Goal: Task Accomplishment & Management: Manage account settings

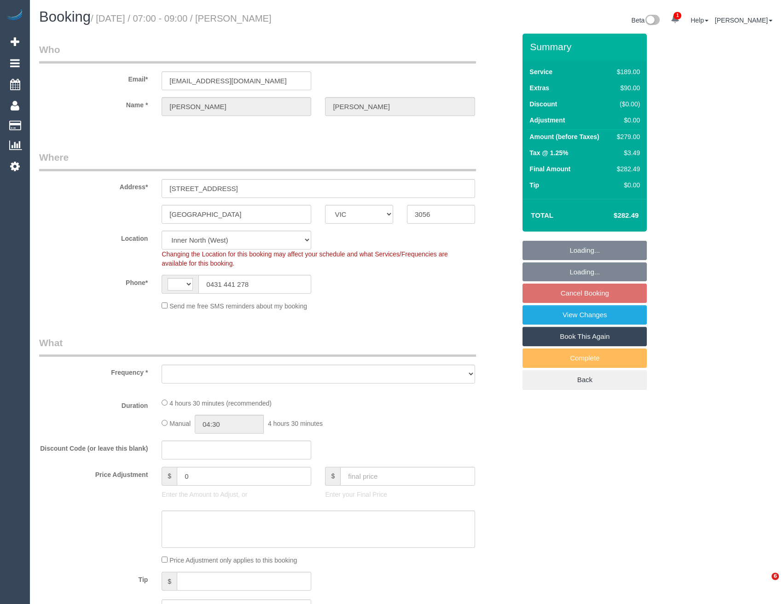
select select "VIC"
select select "string:AU"
select select "object:1785"
select select "number:28"
select select "number:15"
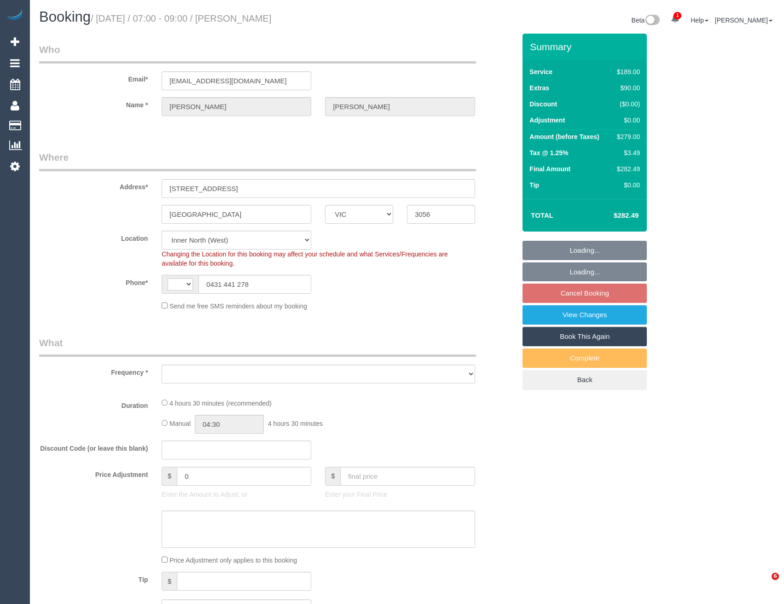
select select "number:19"
select select "number:24"
select select "number:13"
select select "object:2734"
select select "string:stripe-pm_1RFx1w2GScqysDRVChIJh0Kf"
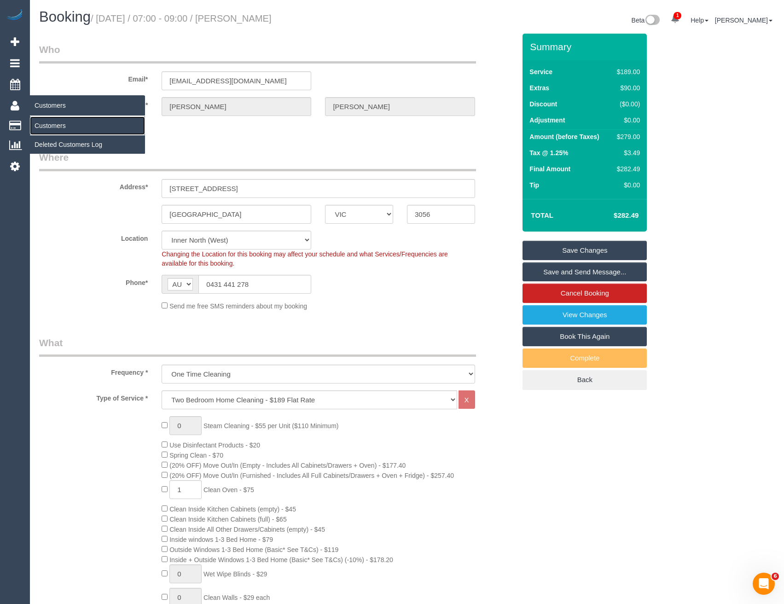
click at [52, 127] on link "Customers" at bounding box center [87, 125] width 115 height 18
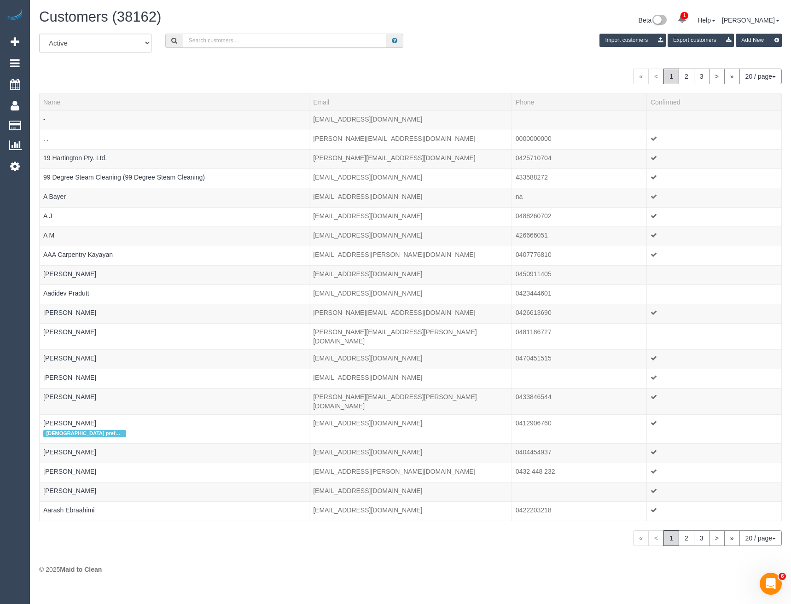
click at [236, 44] on input "text" at bounding box center [285, 41] width 204 height 14
click at [199, 43] on input "text" at bounding box center [285, 41] width 204 height 14
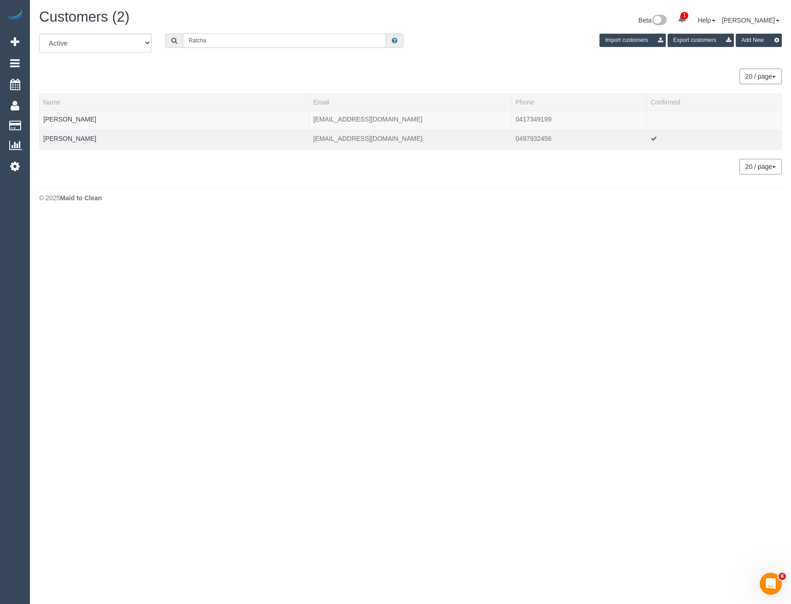
type input "Ratcha"
click at [71, 143] on div at bounding box center [174, 144] width 262 height 2
click at [76, 140] on link "[PERSON_NAME]" at bounding box center [69, 138] width 53 height 7
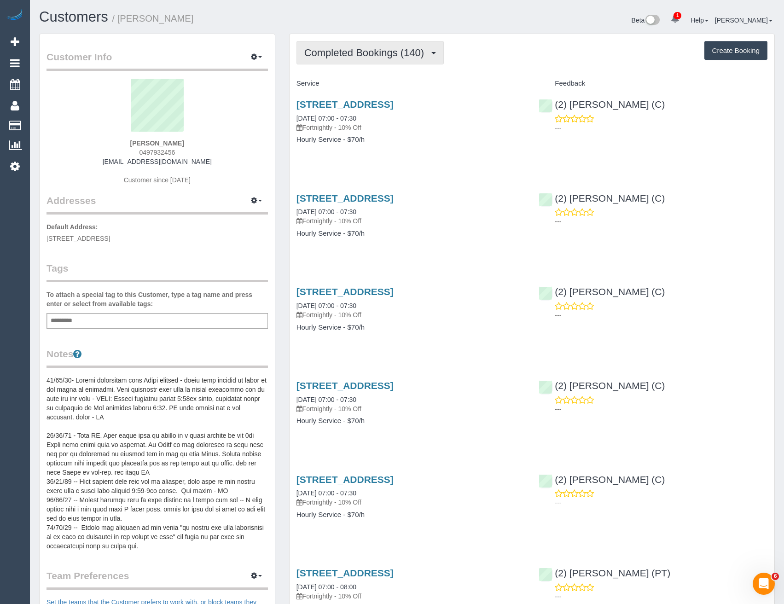
click at [415, 60] on button "Completed Bookings (140)" at bounding box center [370, 52] width 148 height 23
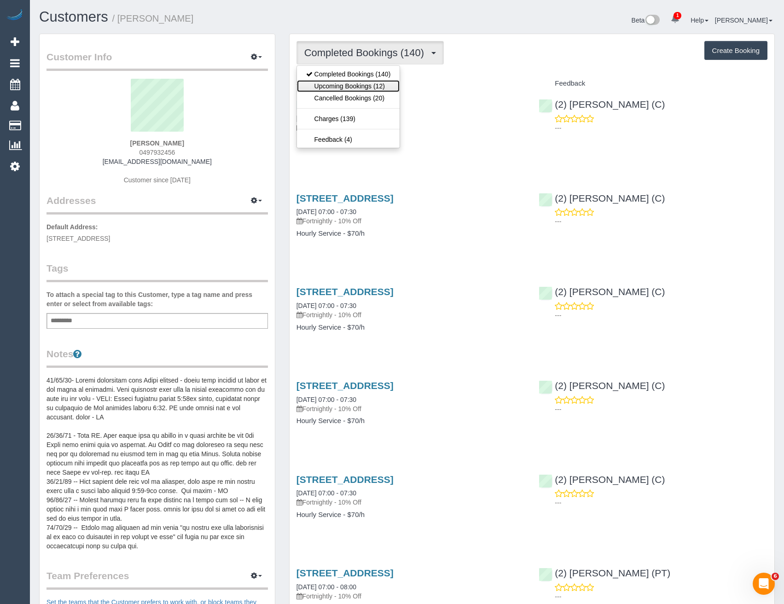
click at [382, 87] on link "Upcoming Bookings (12)" at bounding box center [348, 86] width 103 height 12
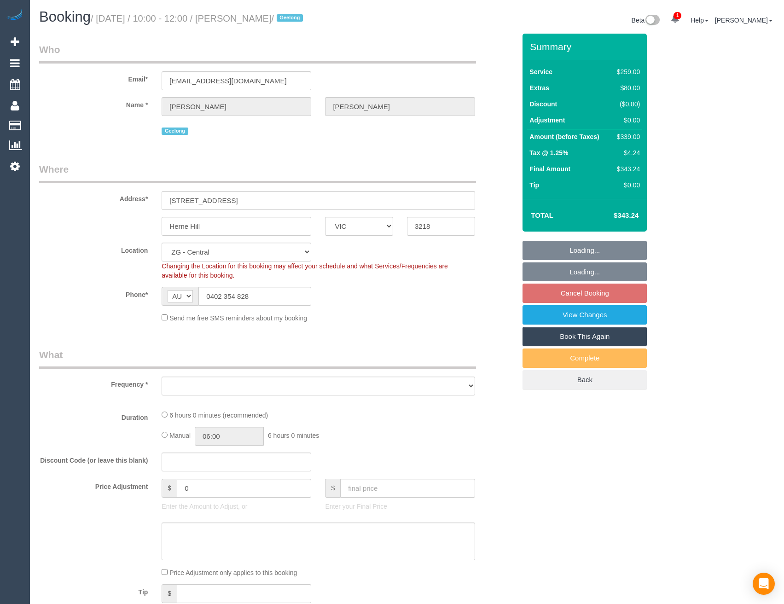
select select "VIC"
select select "string:stripe-pm_1SIQH12GScqysDRVzRorJiJD"
select select "number:30"
select select "number:15"
select select "number:19"
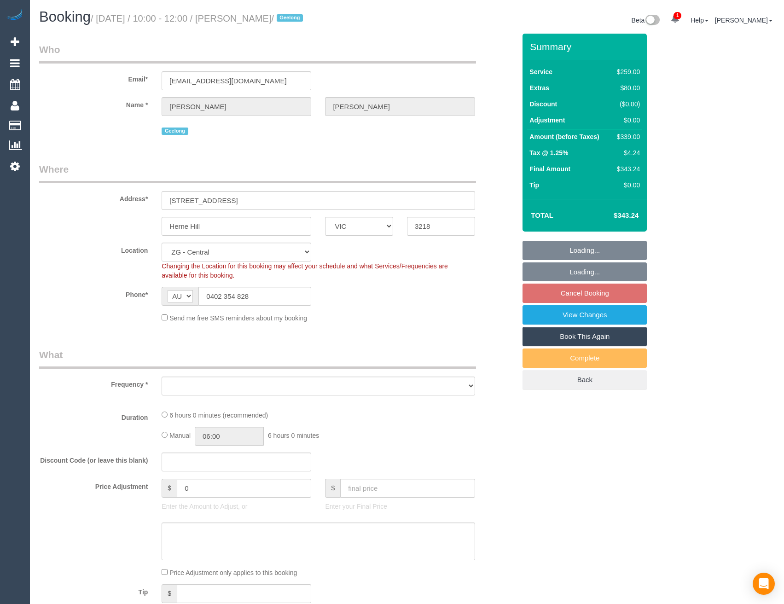
select select "number:24"
select select "number:33"
select select "number:12"
select select "object:769"
select select "spot1"
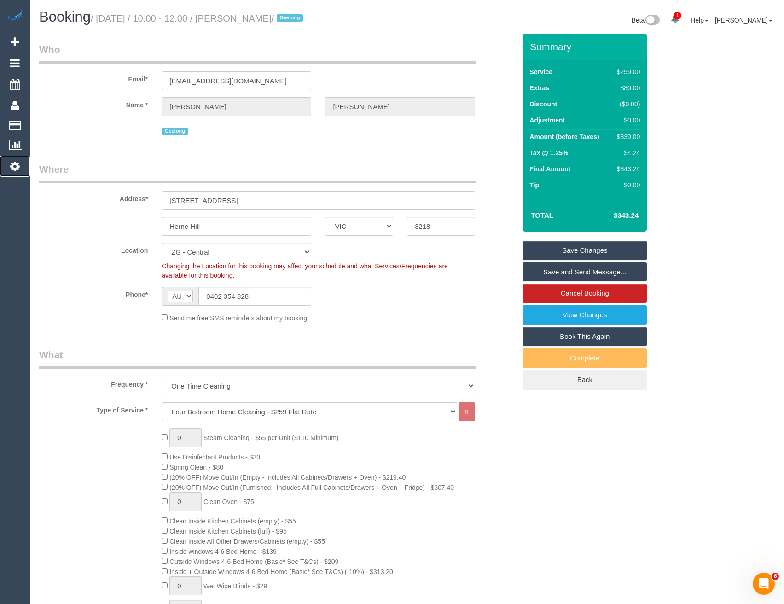
click at [16, 169] on icon at bounding box center [15, 166] width 10 height 11
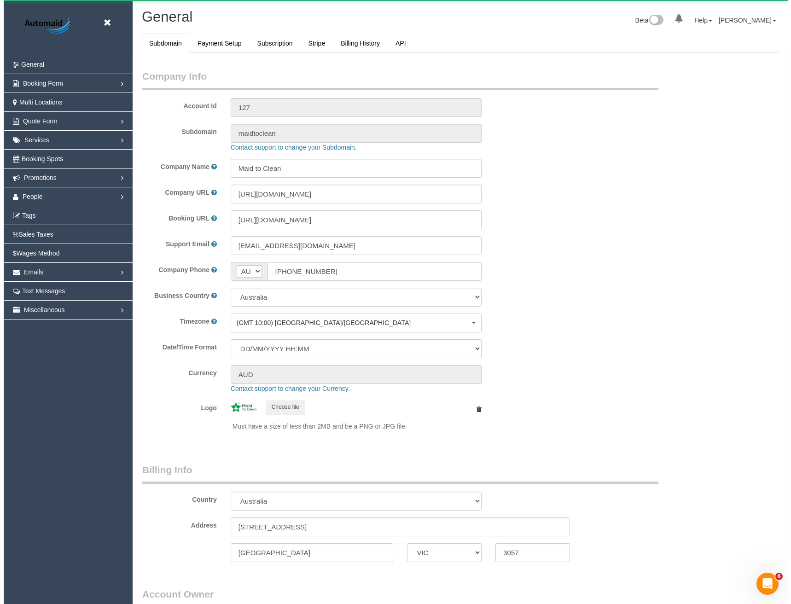
scroll to position [2104, 784]
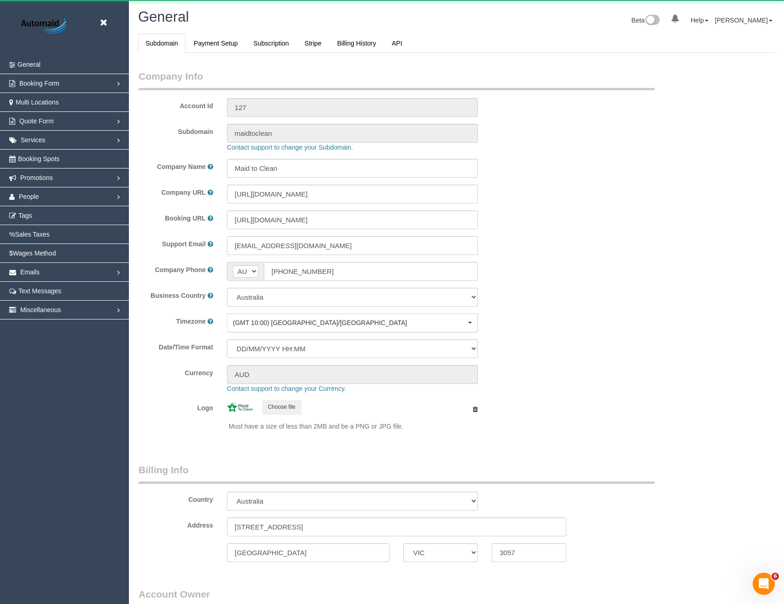
select select "1"
click at [40, 194] on link "People" at bounding box center [64, 196] width 129 height 18
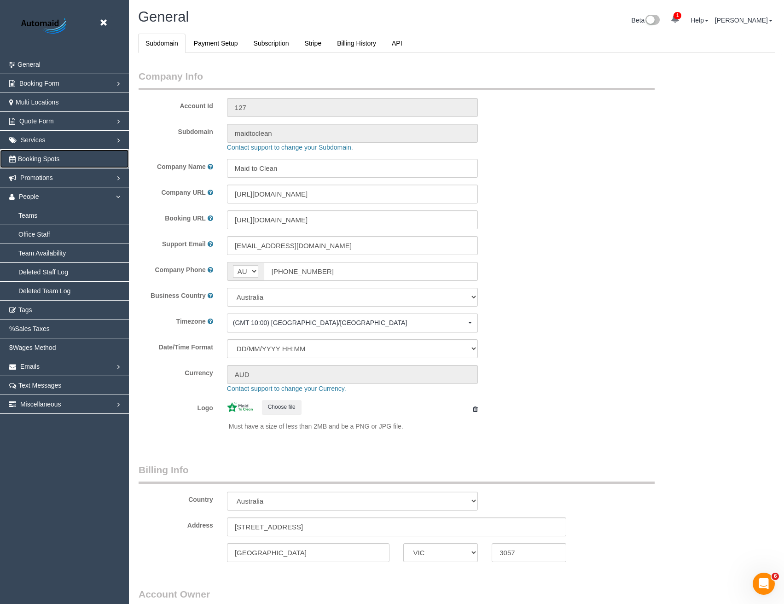
click at [40, 155] on span "Booking Spots" at bounding box center [38, 158] width 41 height 7
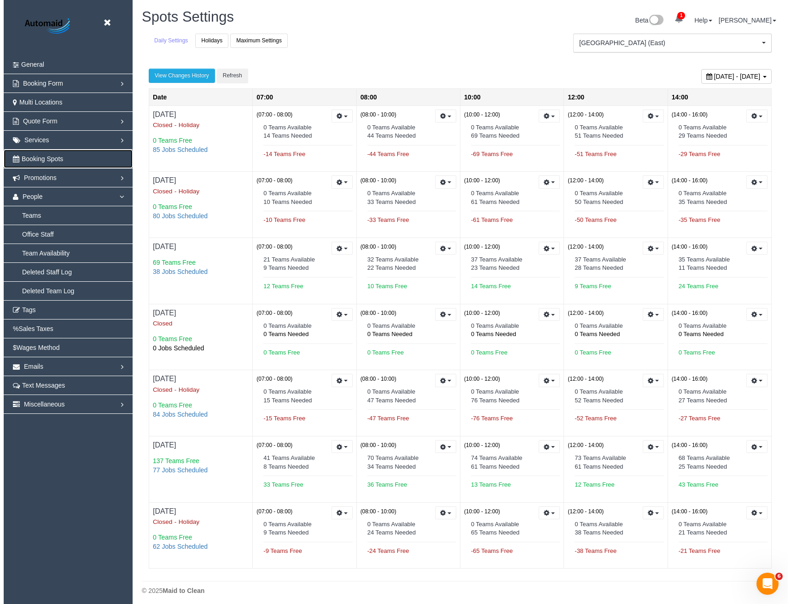
scroll to position [609, 784]
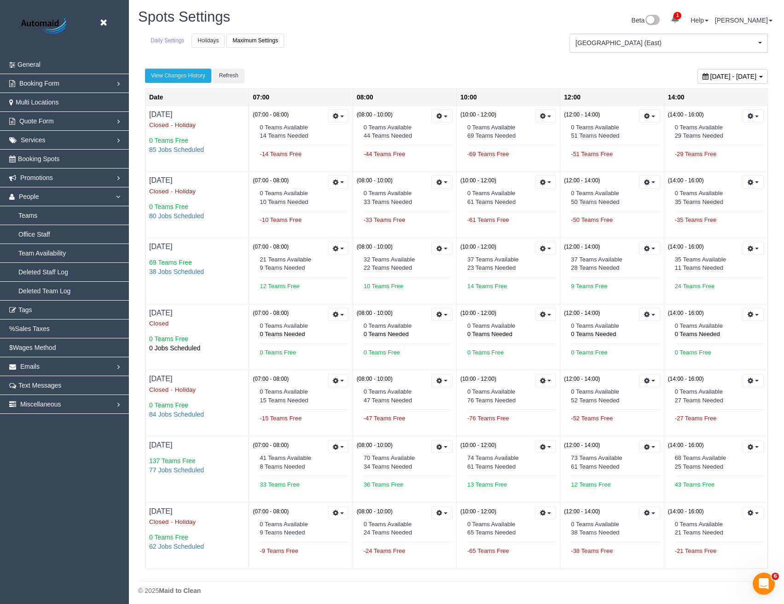
click at [209, 38] on link "Holidays" at bounding box center [207, 41] width 33 height 14
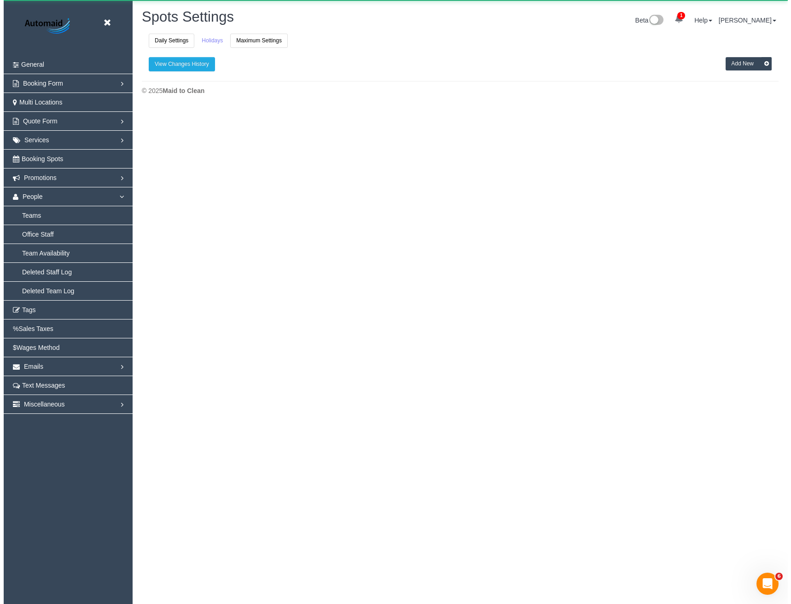
scroll to position [3196, 784]
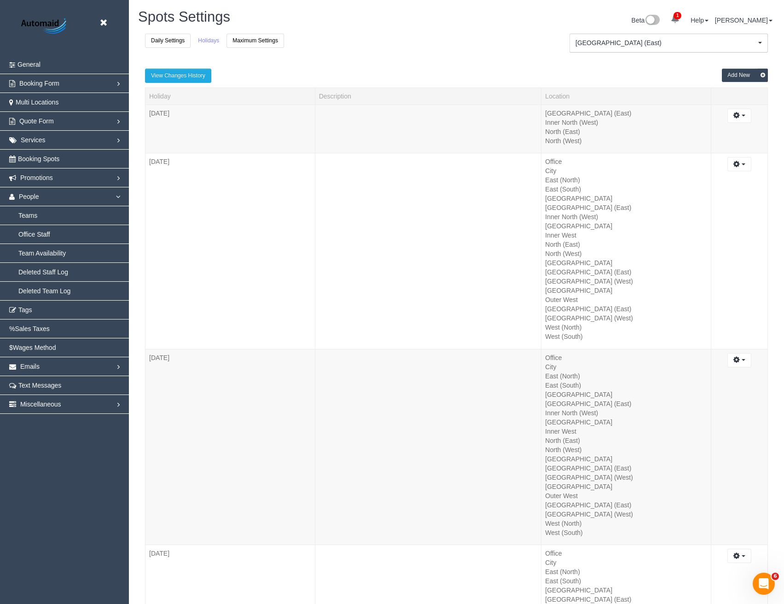
click at [730, 81] on button "Add New" at bounding box center [745, 75] width 46 height 13
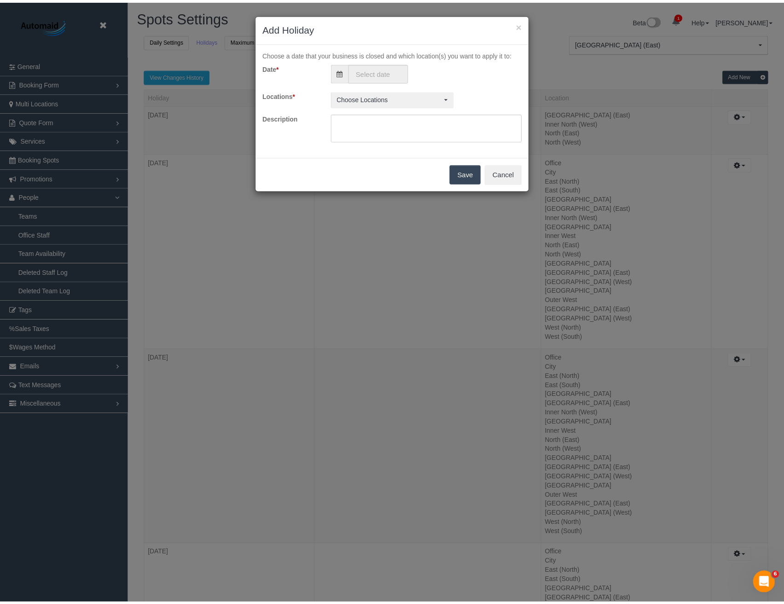
scroll to position [3196, 791]
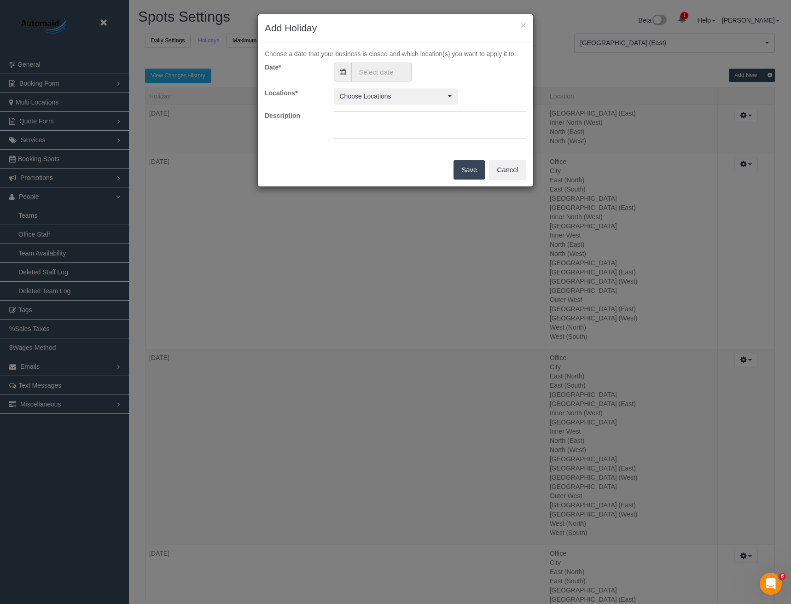
click at [373, 69] on input "text" at bounding box center [381, 72] width 60 height 19
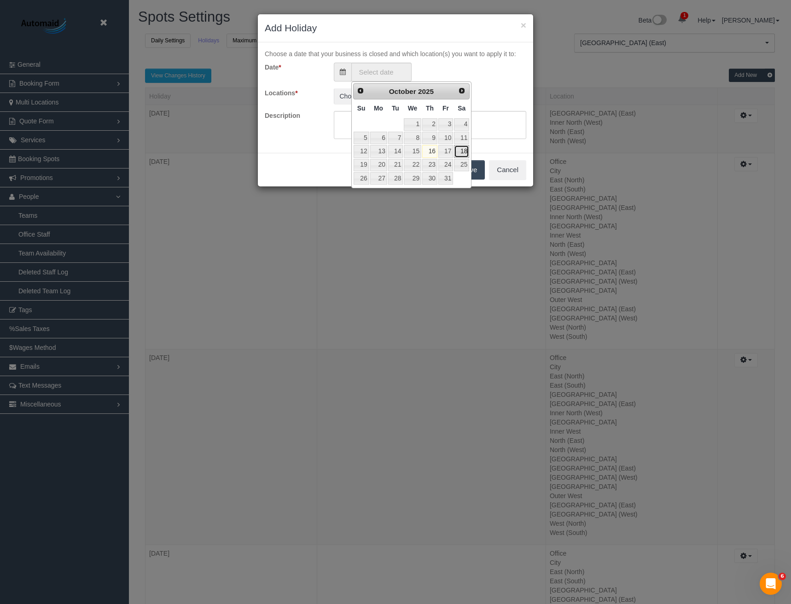
click at [464, 152] on link "18" at bounding box center [461, 151] width 15 height 12
type input "18/10/2025"
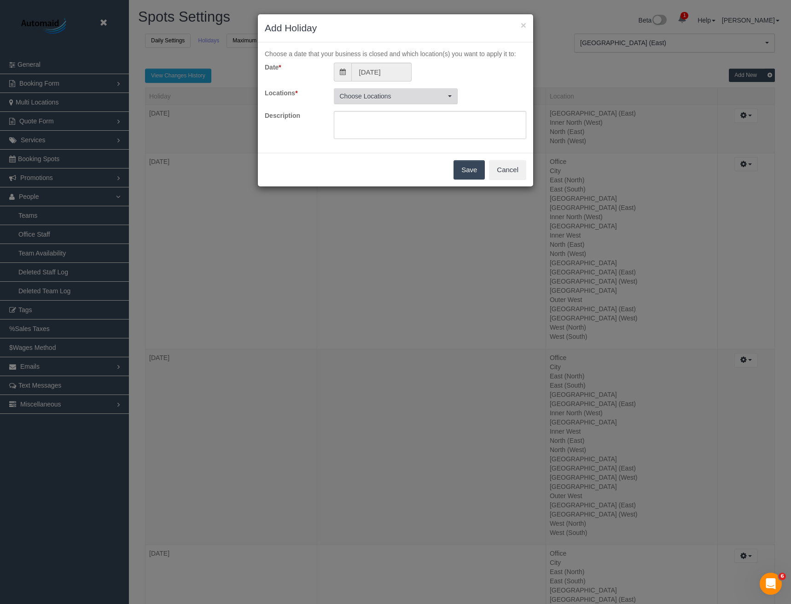
click at [392, 93] on span "Choose Locations" at bounding box center [393, 96] width 106 height 9
click at [371, 121] on button "All Active Locations" at bounding box center [367, 117] width 58 height 15
click at [478, 88] on div "Locations * Office , City , East (North) , East (South) , Inner East , Inner No…" at bounding box center [395, 96] width 275 height 16
click at [470, 168] on button "Save" at bounding box center [468, 169] width 31 height 19
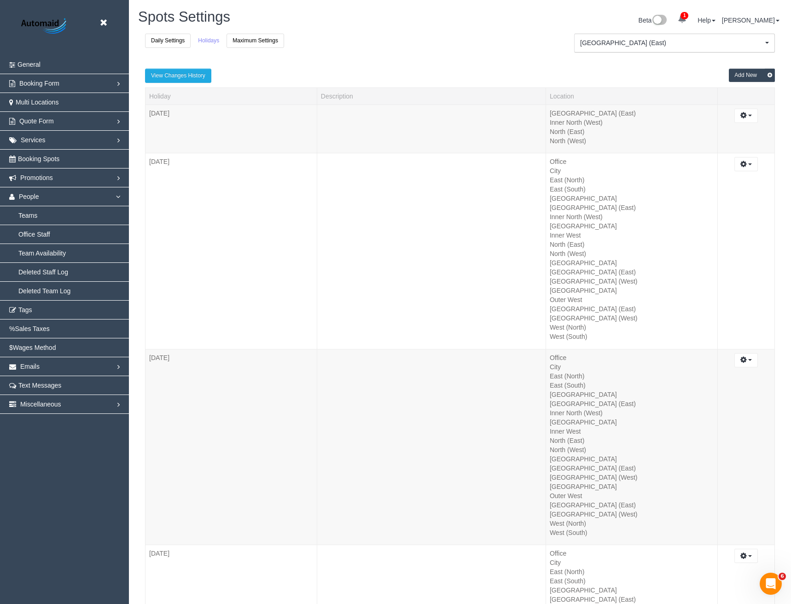
scroll to position [42831, 45244]
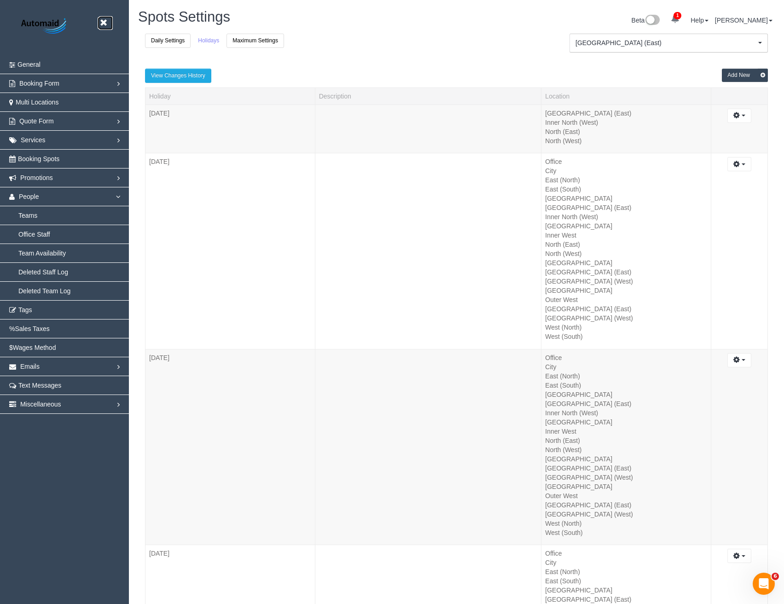
click at [100, 17] on link at bounding box center [106, 23] width 14 height 14
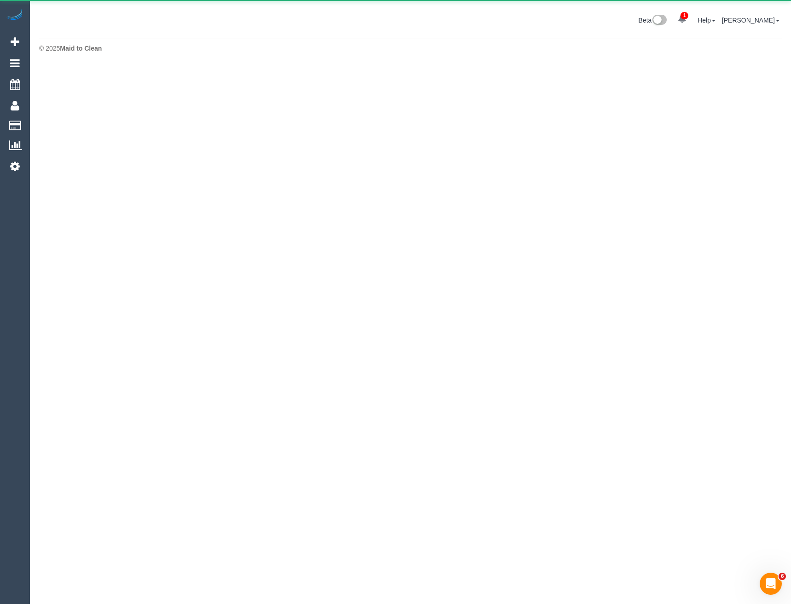
scroll to position [45962, 45237]
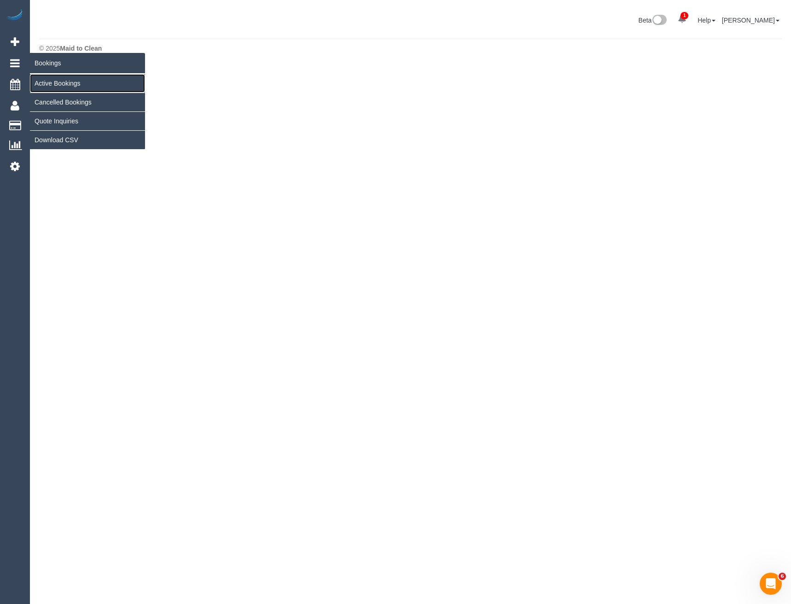
click at [59, 80] on link "Active Bookings" at bounding box center [87, 83] width 115 height 18
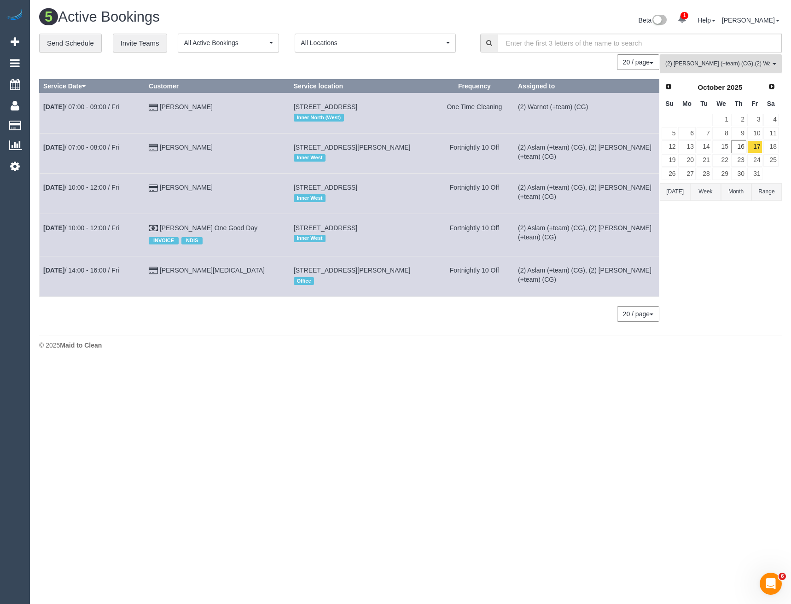
click at [765, 62] on span "(2) Maria (+team) (CG) , (2) Warnot (+team) (CG)" at bounding box center [717, 64] width 105 height 8
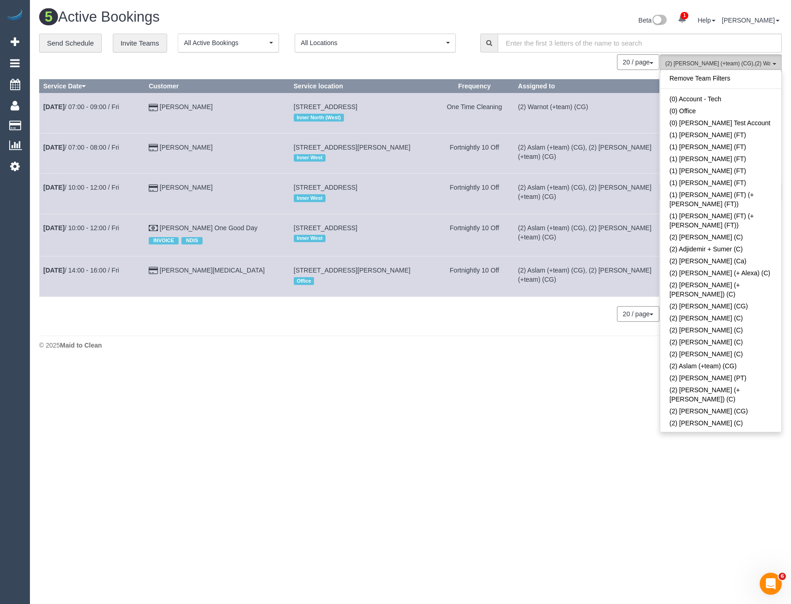
scroll to position [506, 0]
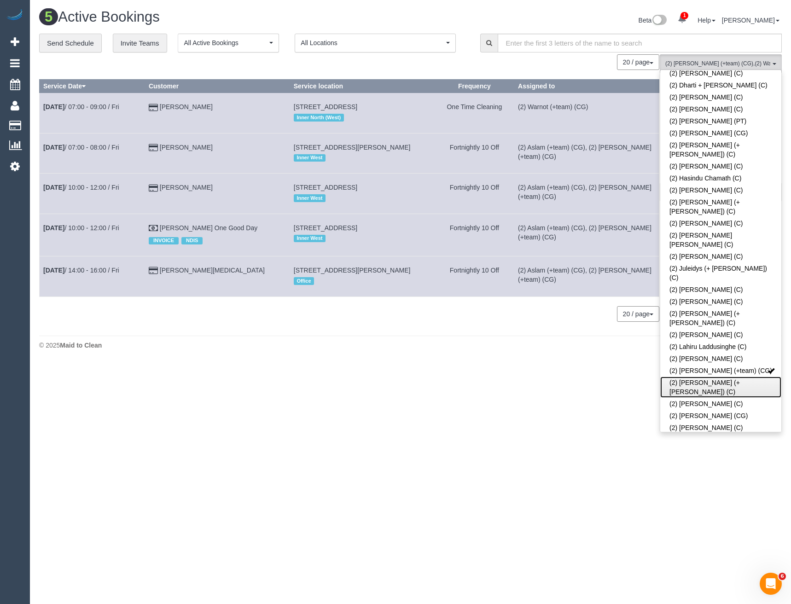
click at [732, 377] on link "(2) [PERSON_NAME] (+ [PERSON_NAME]) (C)" at bounding box center [720, 387] width 121 height 21
click at [738, 365] on link "(2) [PERSON_NAME] (+team) (CG)" at bounding box center [720, 371] width 121 height 12
click at [735, 377] on link "(2) [PERSON_NAME] (+ [PERSON_NAME]) (C)" at bounding box center [720, 387] width 121 height 21
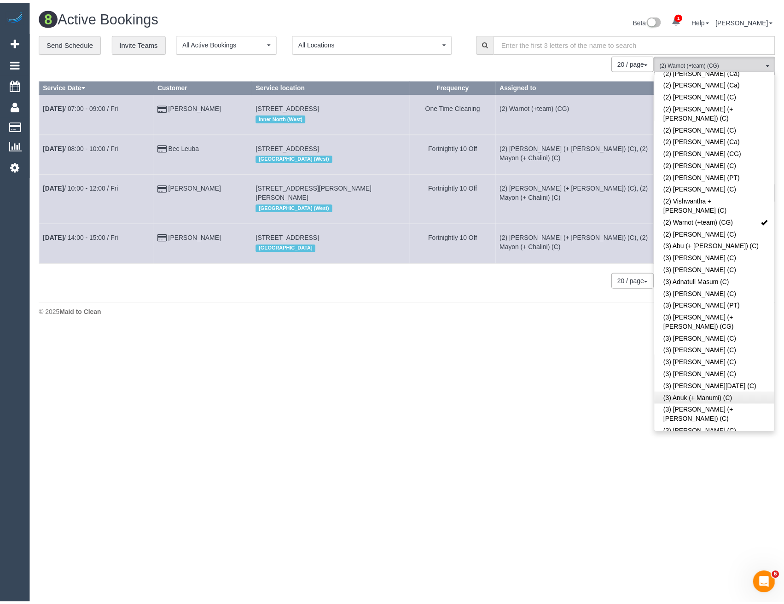
scroll to position [967, 0]
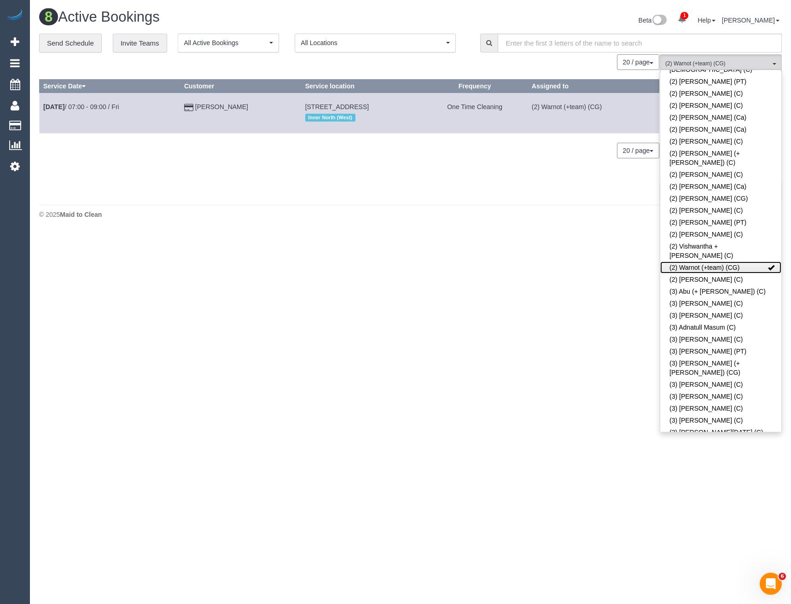
click at [736, 261] on link "(2) Warnot (+team) (CG)" at bounding box center [720, 267] width 121 height 12
click at [558, 306] on body "1 Beta Your Notifications You have 0 alerts × You have 1 to charge for 16/10/20…" at bounding box center [395, 302] width 791 height 604
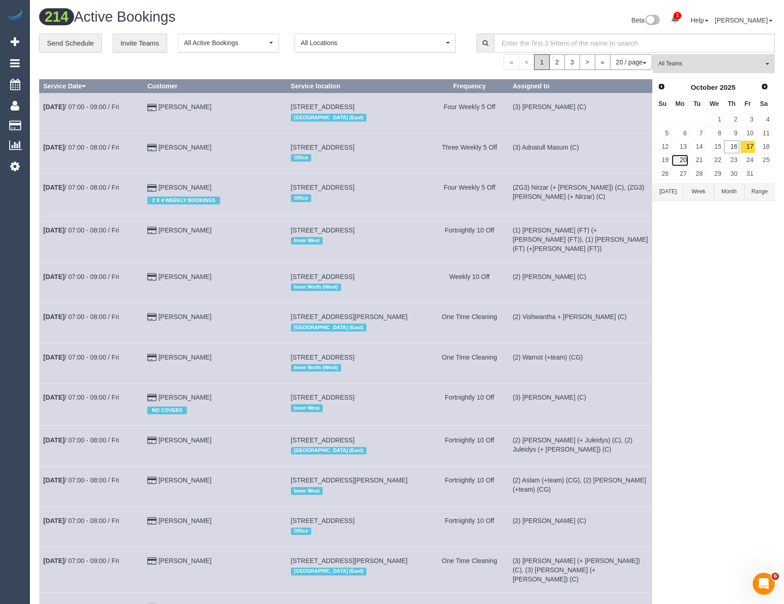
click at [684, 161] on link "20" at bounding box center [679, 160] width 17 height 12
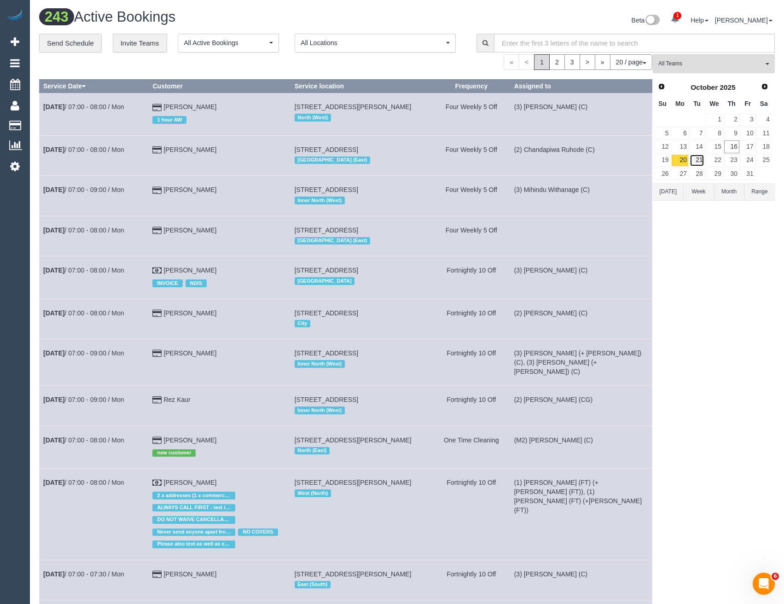
click at [693, 162] on link "21" at bounding box center [697, 160] width 15 height 12
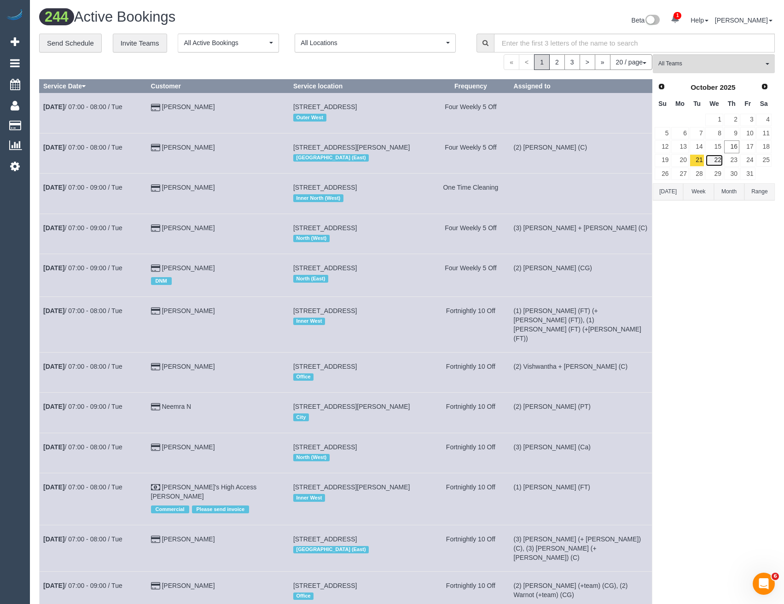
click at [709, 163] on link "22" at bounding box center [713, 160] width 17 height 12
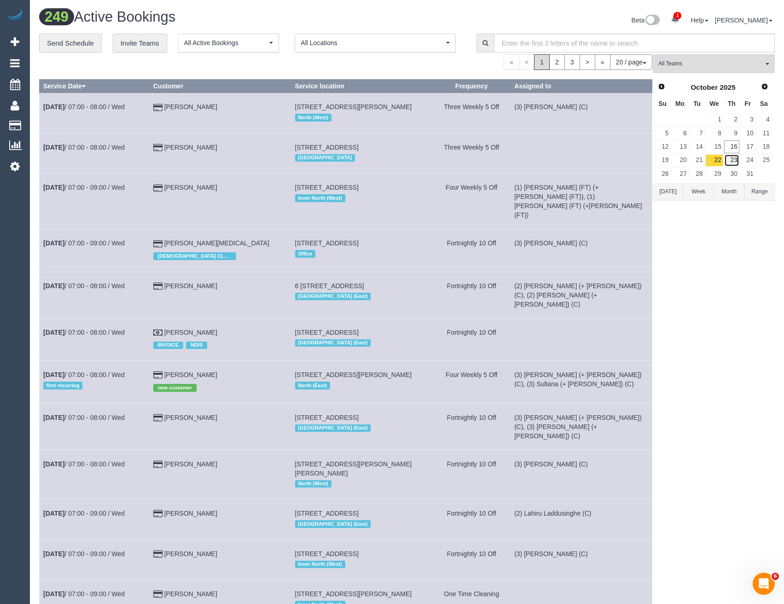
click at [727, 159] on link "23" at bounding box center [731, 160] width 15 height 12
click at [747, 160] on link "24" at bounding box center [747, 160] width 15 height 12
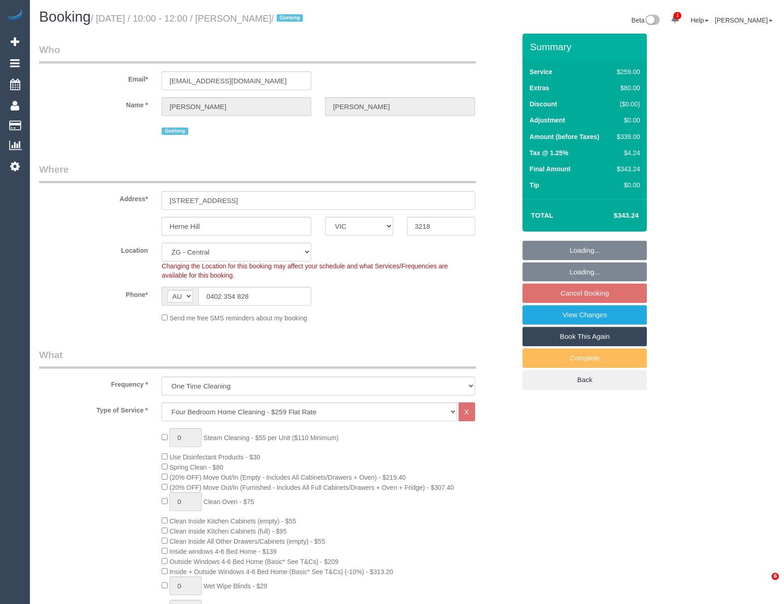
select select "VIC"
select select "string:stripe-pm_1SIQH12GScqysDRVzRorJiJD"
select select "number:30"
select select "number:15"
select select "number:19"
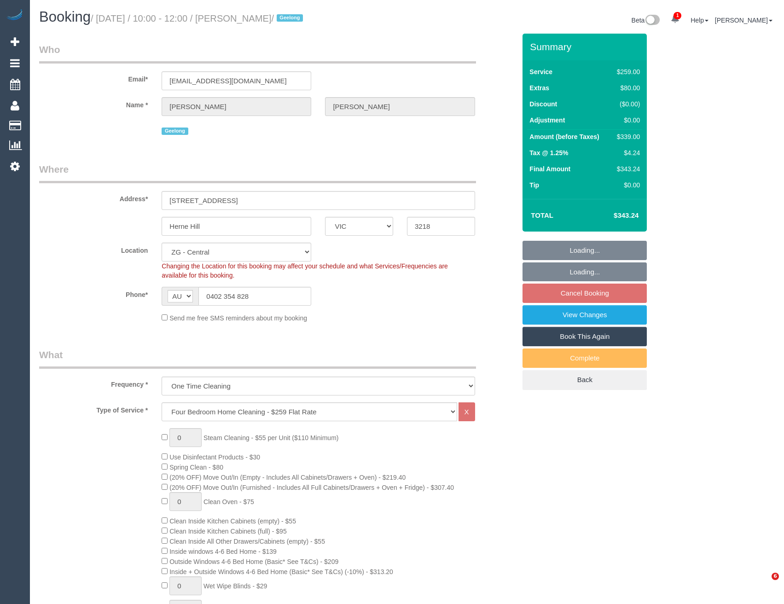
select select "number:24"
select select "number:33"
select select "number:12"
select select "object:795"
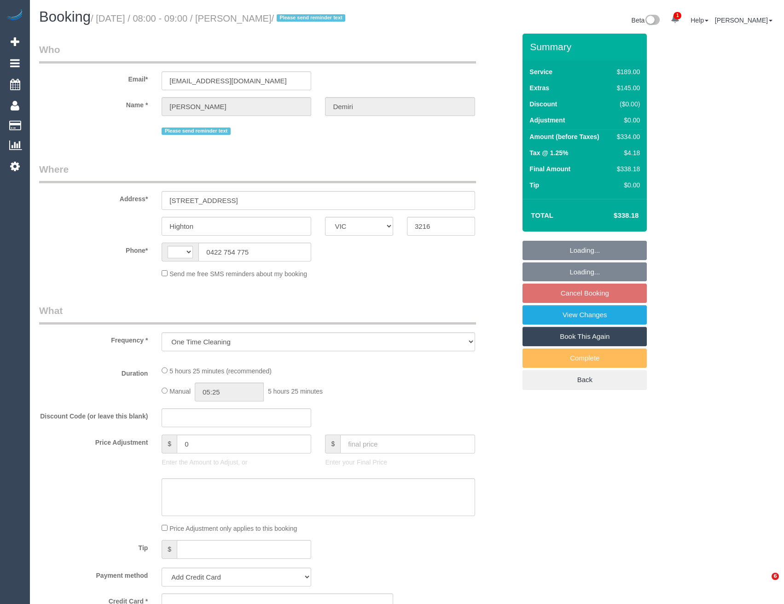
select select "VIC"
select select "string:stripe-pm_1SIRRS2GScqysDRVVQNVzjY3"
select select "string:AU"
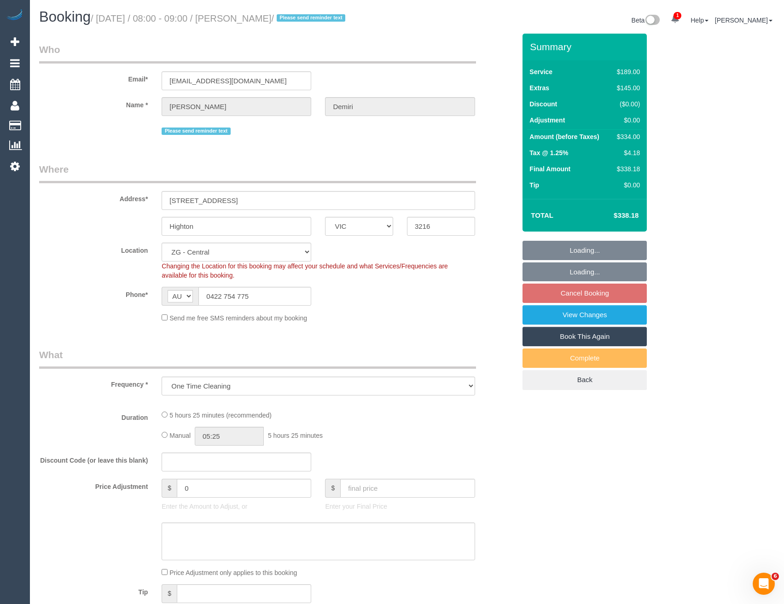
select select "object:618"
select select "spot2"
select select "number:29"
select select "number:17"
select select "number:19"
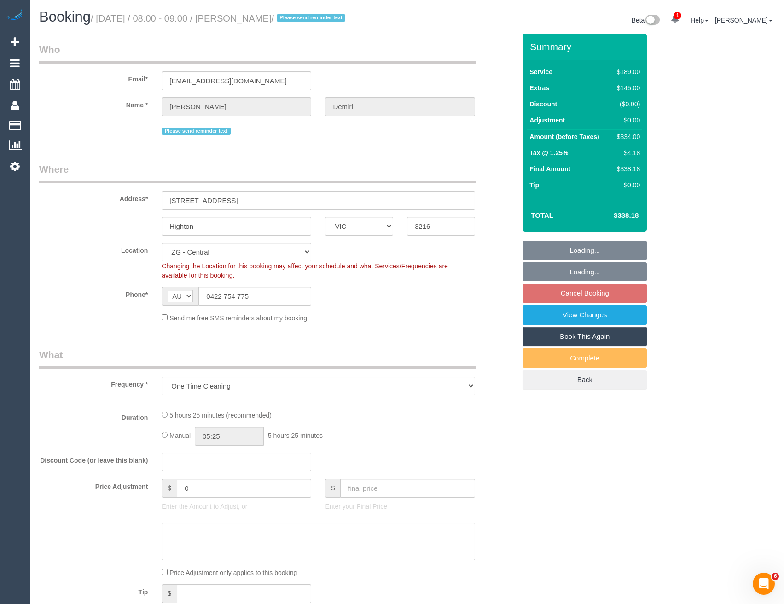
select select "number:24"
select select "number:26"
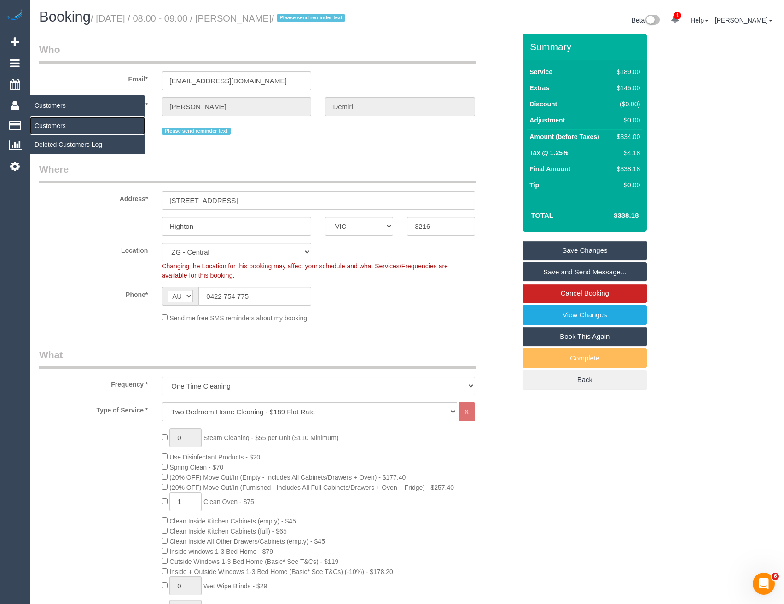
click at [44, 127] on link "Customers" at bounding box center [87, 125] width 115 height 18
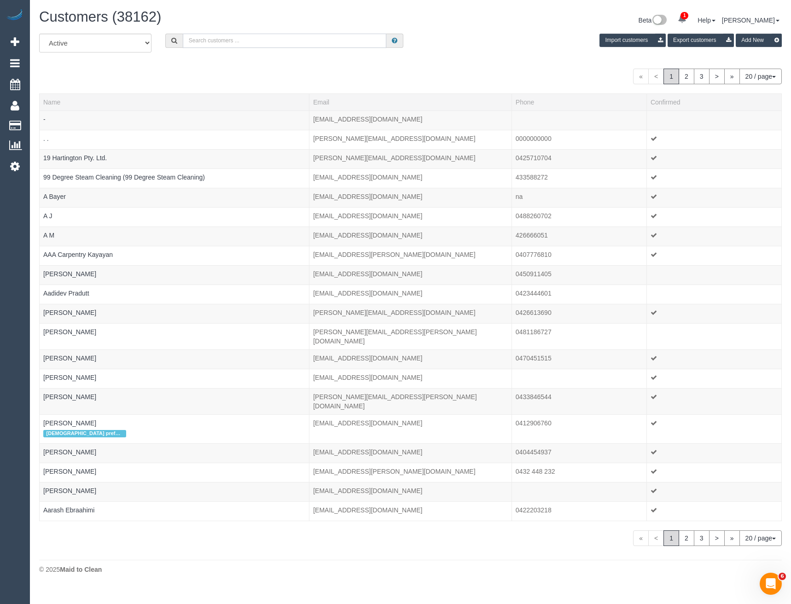
click at [246, 37] on input "text" at bounding box center [285, 41] width 204 height 14
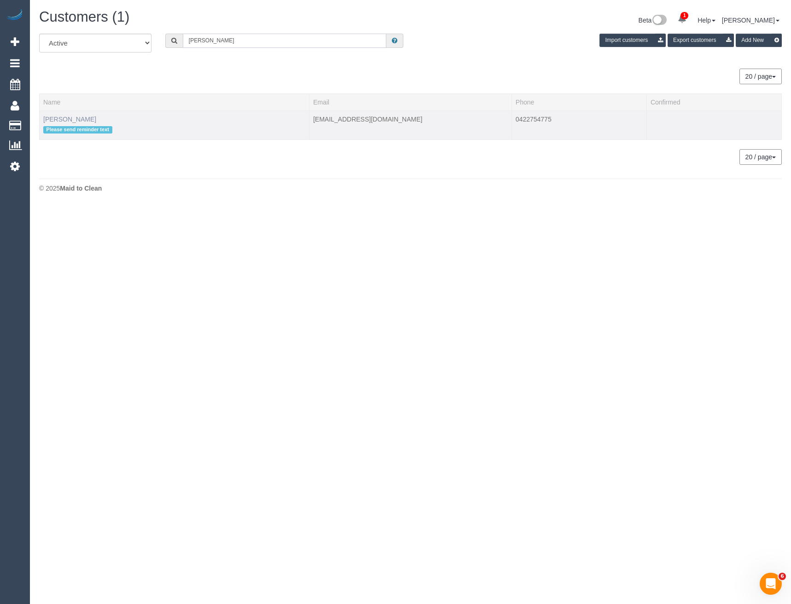
type input "Anastasios D"
click at [87, 122] on link "Anastasios Demiri" at bounding box center [69, 119] width 53 height 7
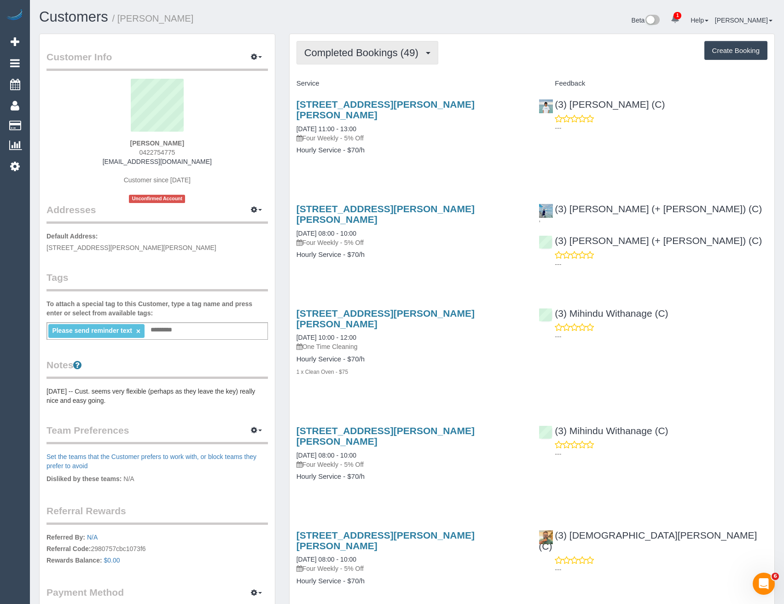
click at [383, 56] on span "Completed Bookings (49)" at bounding box center [363, 53] width 119 height 12
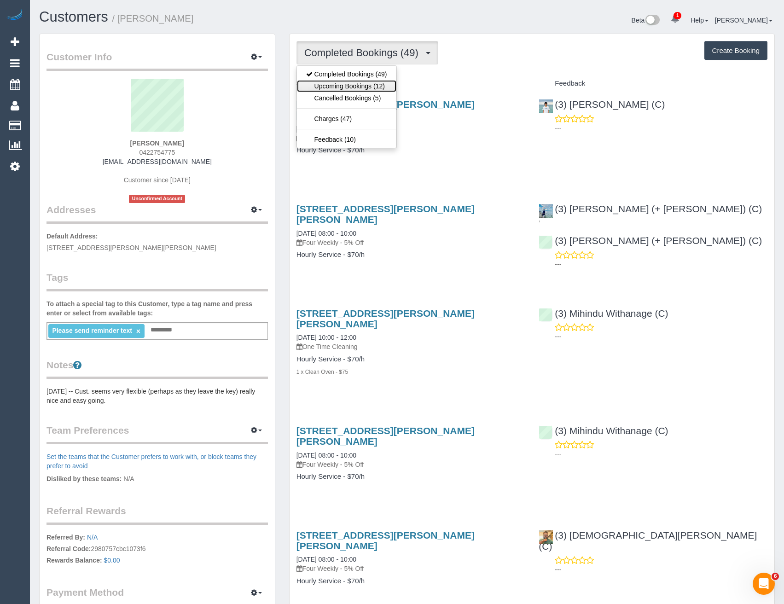
click at [385, 89] on link "Upcoming Bookings (12)" at bounding box center [346, 86] width 99 height 12
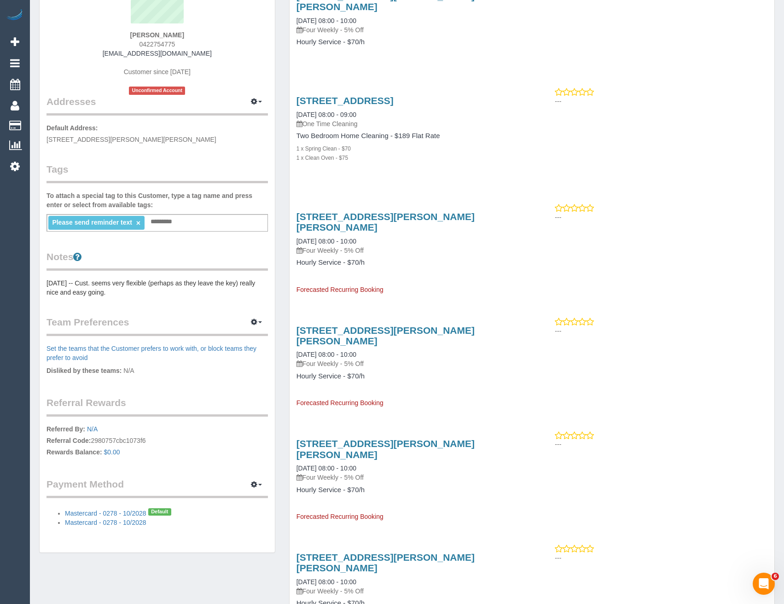
scroll to position [46, 0]
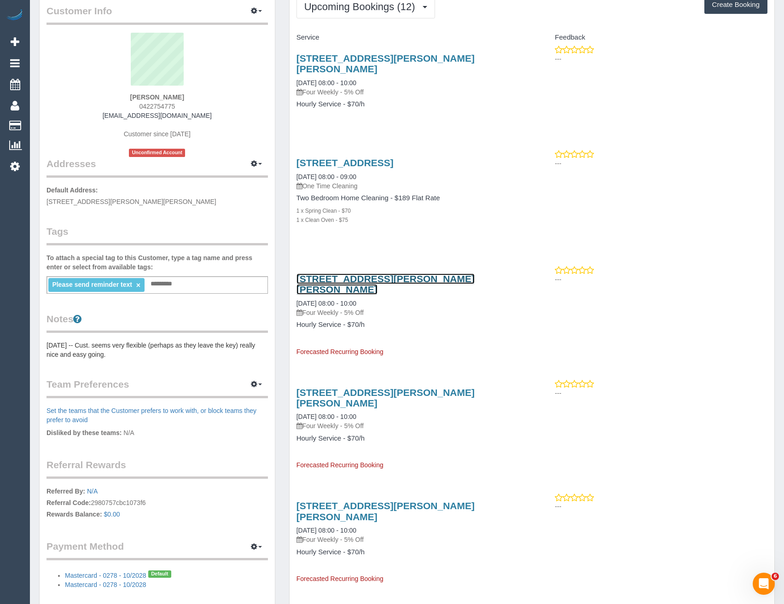
click at [407, 273] on link "409 Moreland Road, Pascoe Vale South, VIC 3044" at bounding box center [385, 283] width 178 height 21
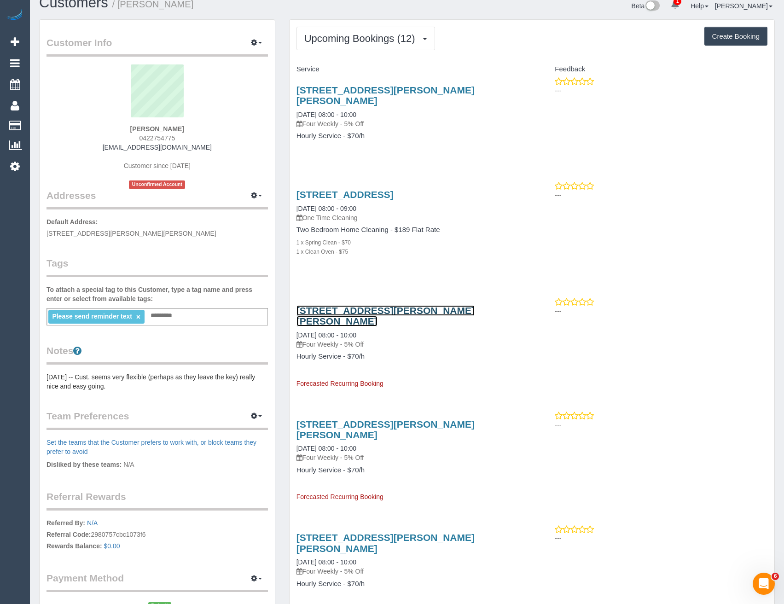
scroll to position [0, 0]
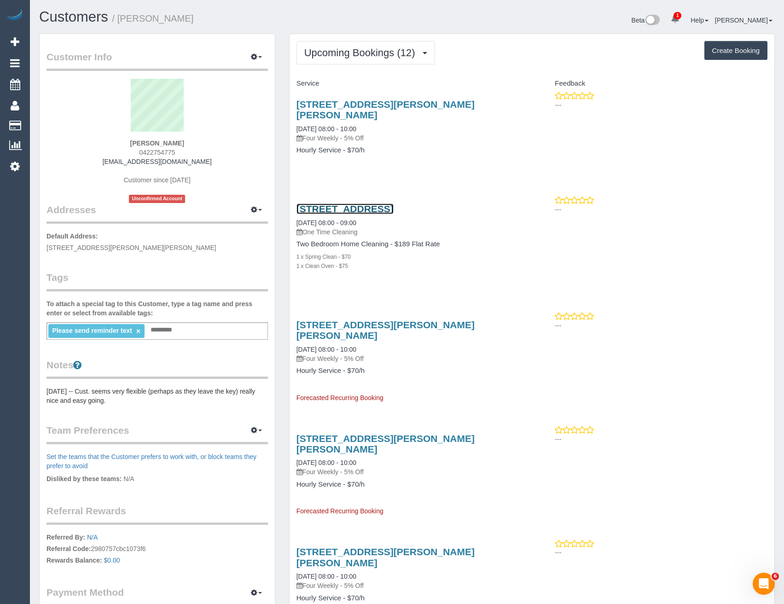
click at [394, 203] on link "200 South Valley Road, Flat 1, Highton, VIC 3216" at bounding box center [344, 208] width 97 height 11
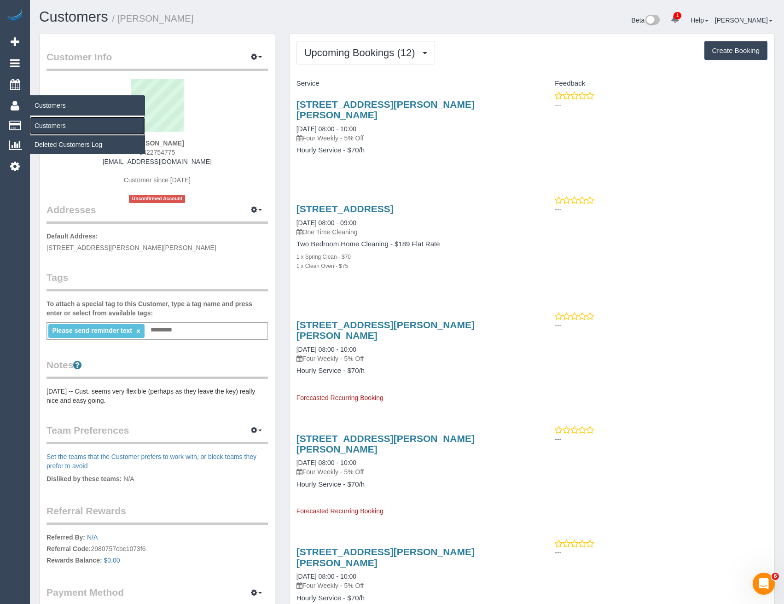
click at [42, 127] on link "Customers" at bounding box center [87, 125] width 115 height 18
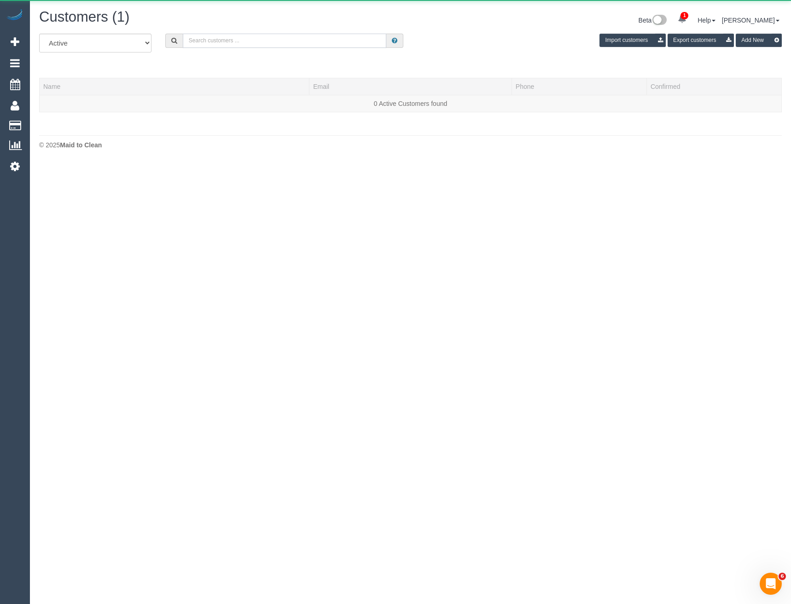
click at [222, 38] on input "text" at bounding box center [285, 41] width 204 height 14
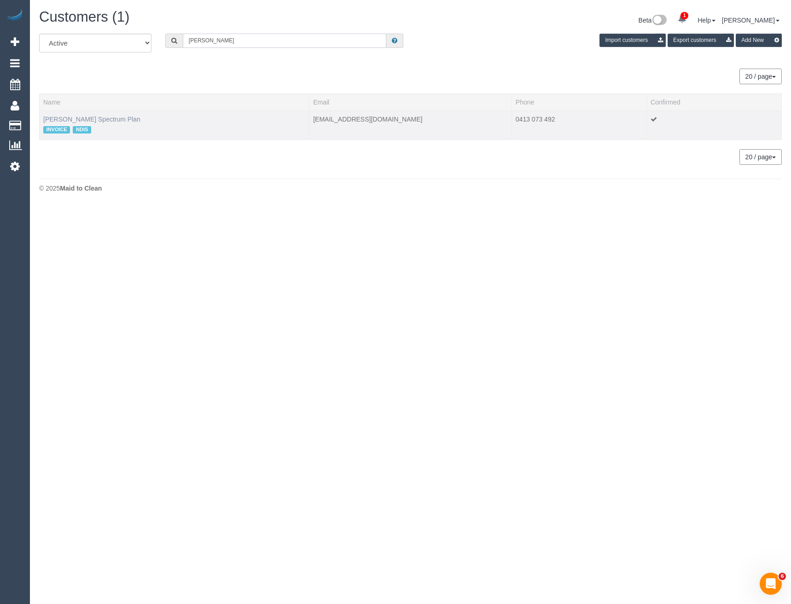
type input "Lisanna"
click at [117, 122] on link "Lisanna Burnie Spectrum Plan" at bounding box center [91, 119] width 97 height 7
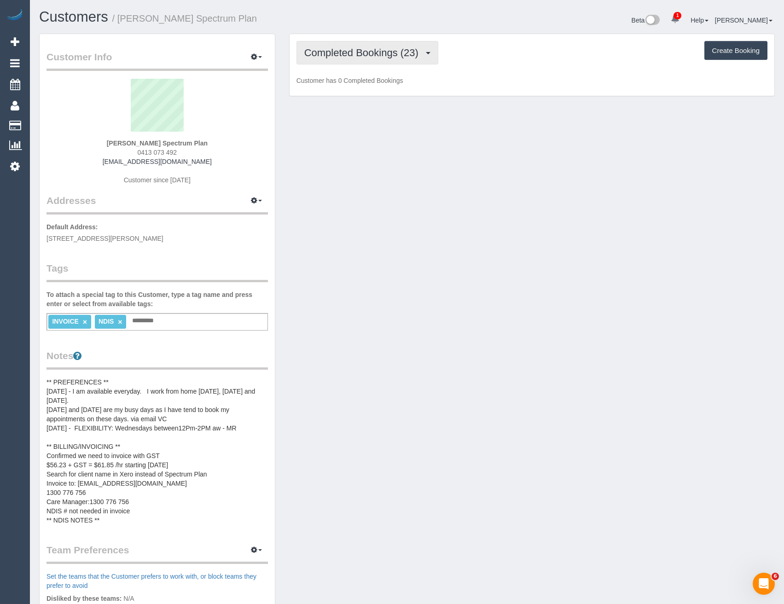
click at [380, 63] on button "Completed Bookings (23)" at bounding box center [367, 52] width 142 height 23
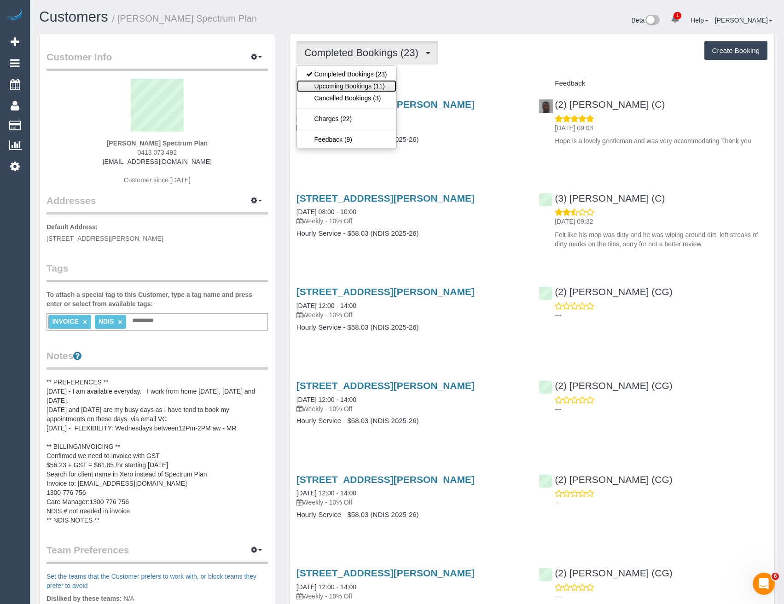
click at [365, 88] on link "Upcoming Bookings (11)" at bounding box center [346, 86] width 99 height 12
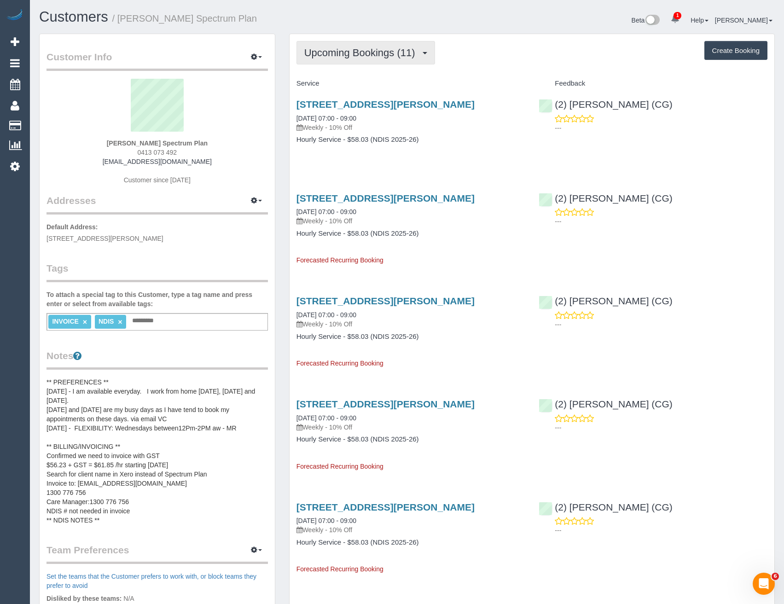
click at [418, 57] on span "Upcoming Bookings (11)" at bounding box center [362, 53] width 116 height 12
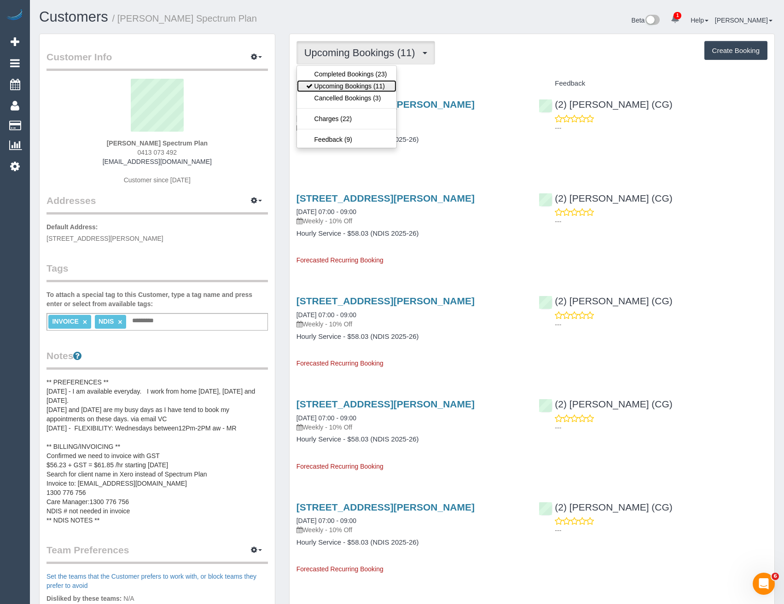
click at [358, 88] on link "Upcoming Bookings (11)" at bounding box center [346, 86] width 99 height 12
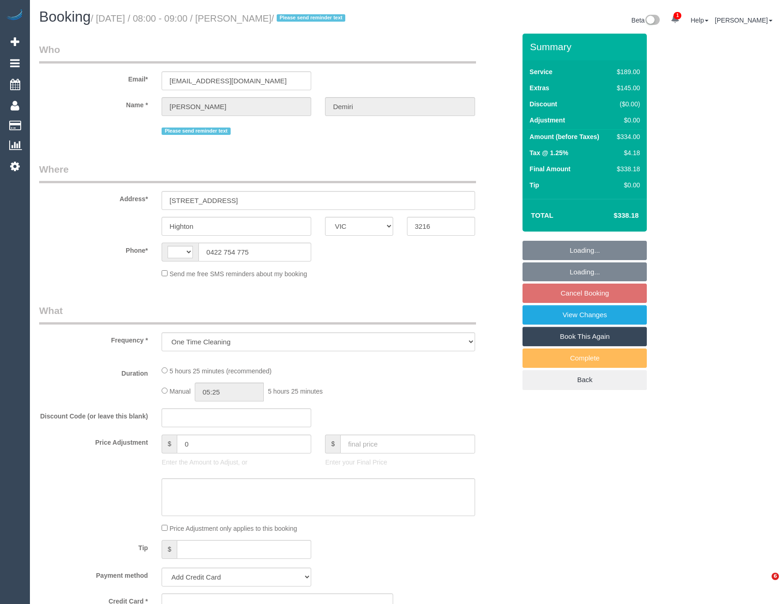
select select "VIC"
select select "string:stripe-pm_1SIRRS2GScqysDRVVQNVzjY3"
select select "number:29"
select select "number:17"
select select "number:19"
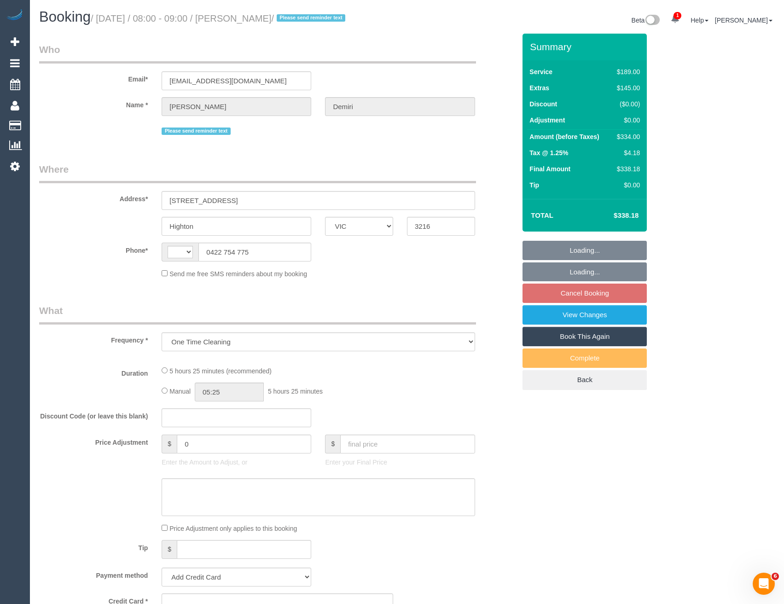
select select "number:24"
select select "number:26"
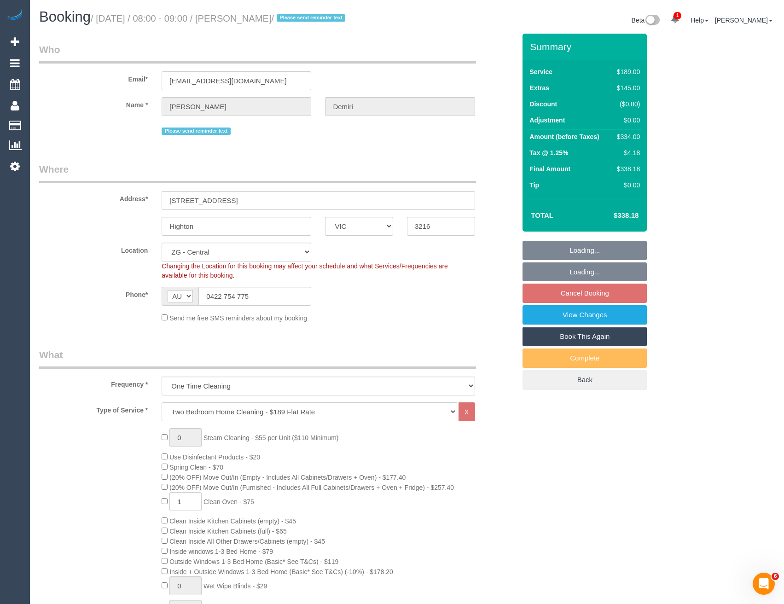
select select "string:AU"
select select "object:795"
select select "spot2"
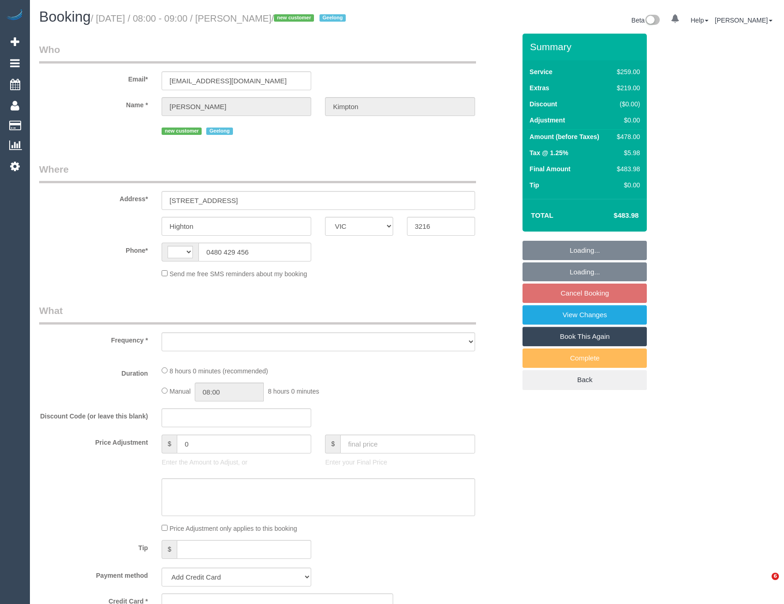
select select "VIC"
select select "string:AU"
select select "object:544"
select select "string:stripe-pm_1SINTW2GScqysDRVkoXLX4Xp"
select select "number:28"
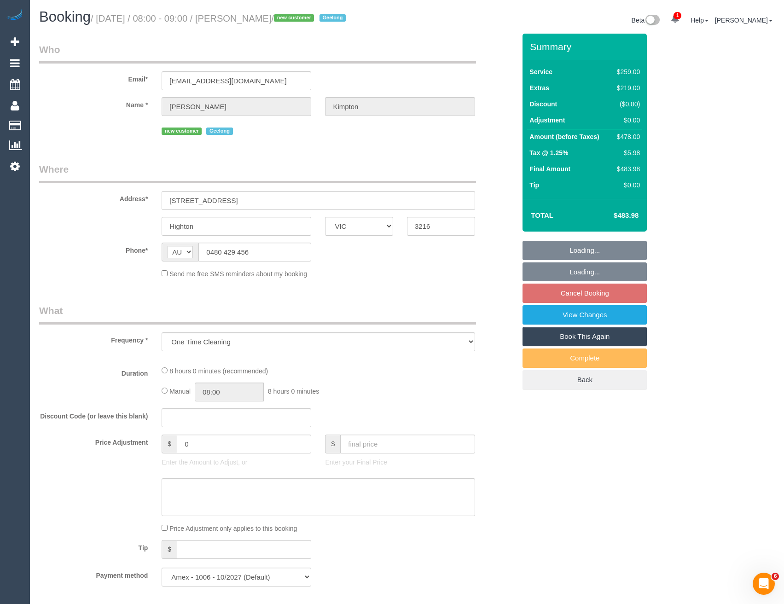
select select "number:14"
select select "number:19"
select select "number:22"
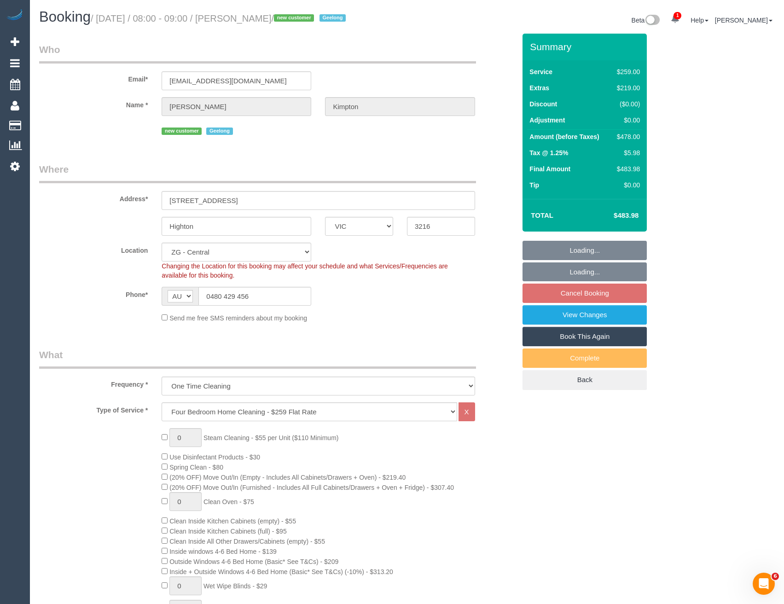
select select "object:905"
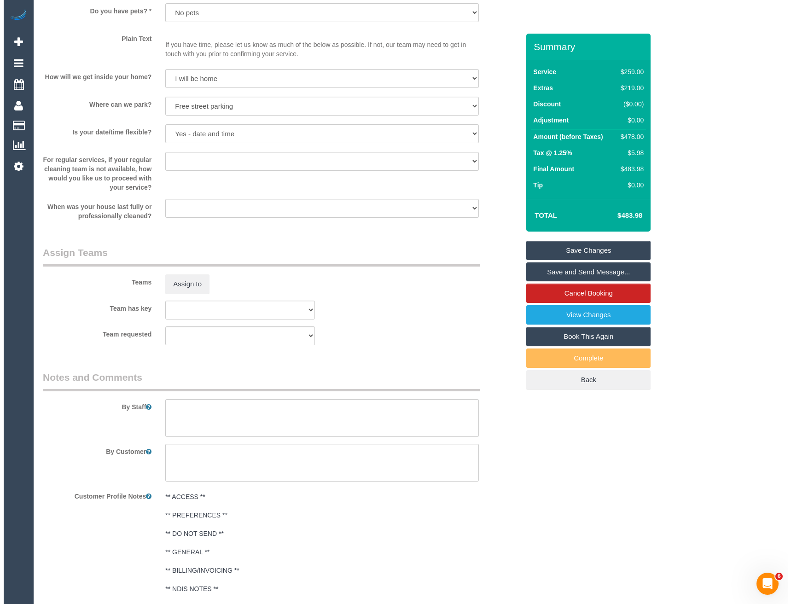
scroll to position [1243, 0]
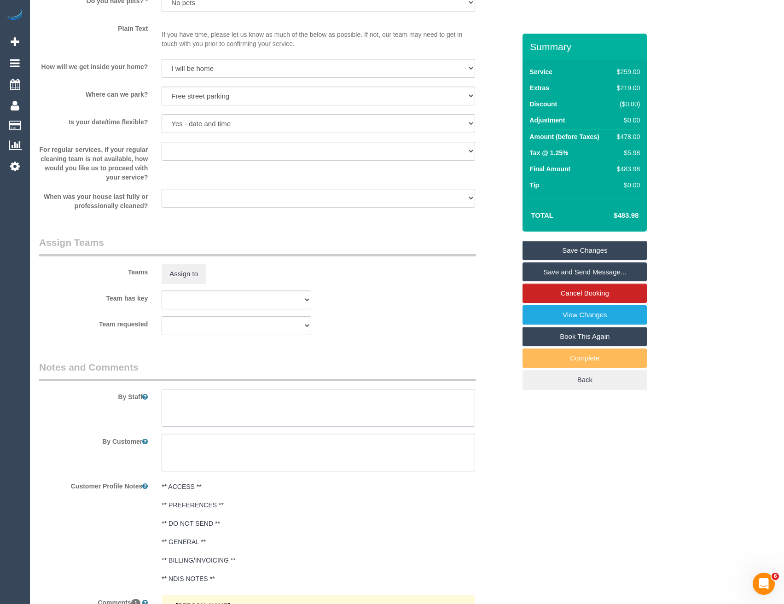
click at [197, 414] on textarea at bounding box center [318, 408] width 313 height 38
type textarea "Est 7-9 hours"
click at [195, 272] on button "Assign to" at bounding box center [184, 273] width 44 height 19
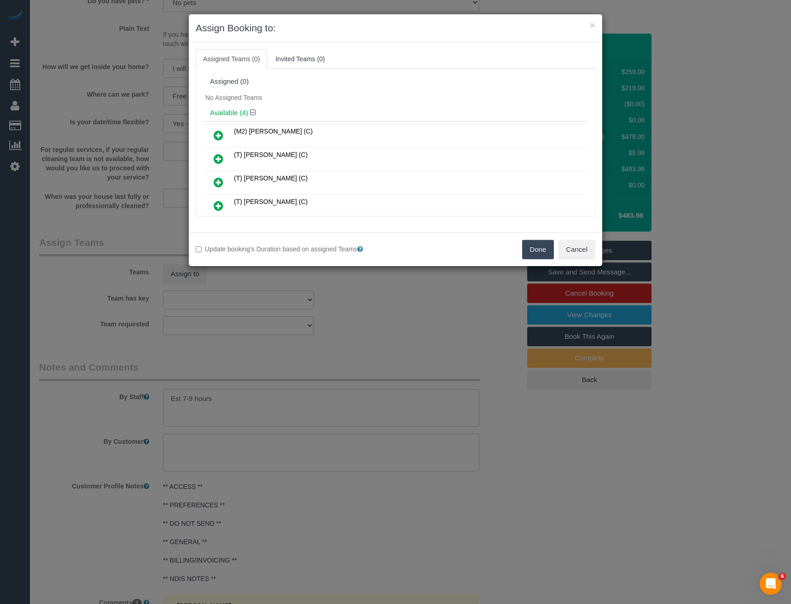
scroll to position [46, 0]
click at [261, 195] on icon at bounding box center [261, 193] width 6 height 7
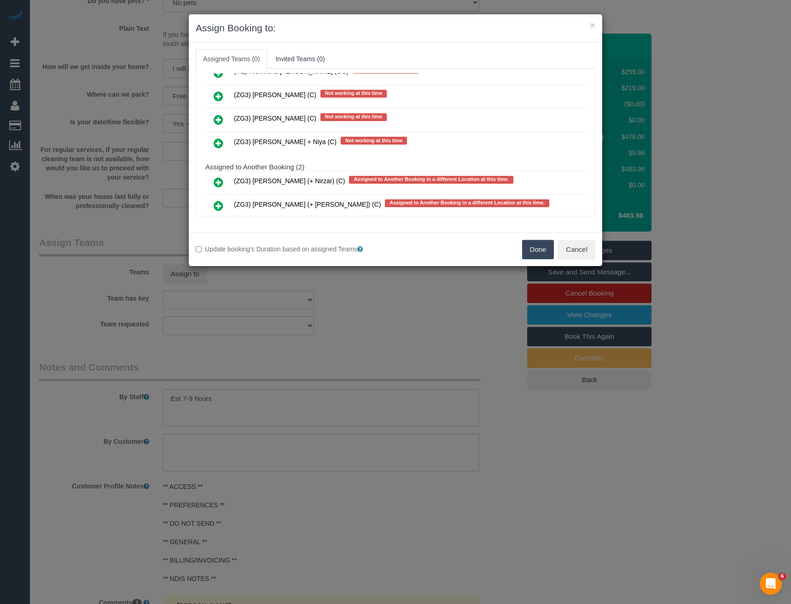
click at [219, 141] on icon at bounding box center [219, 143] width 10 height 11
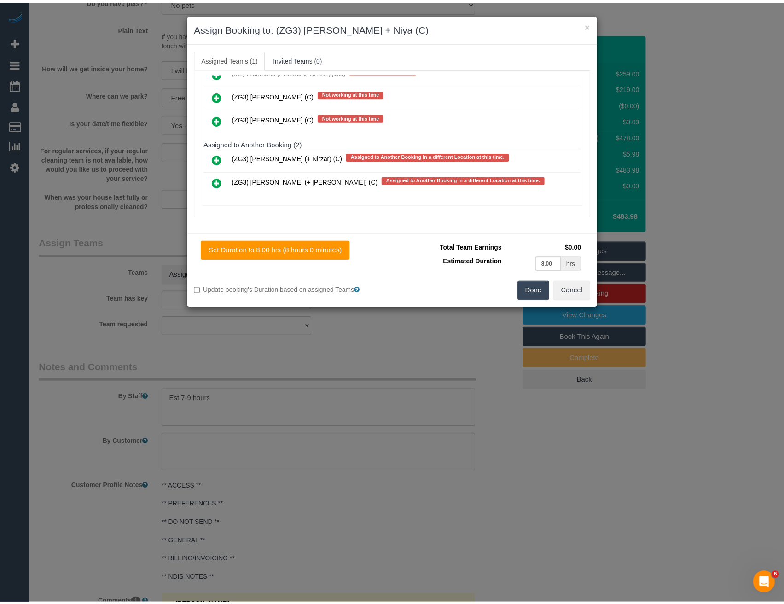
scroll to position [0, 0]
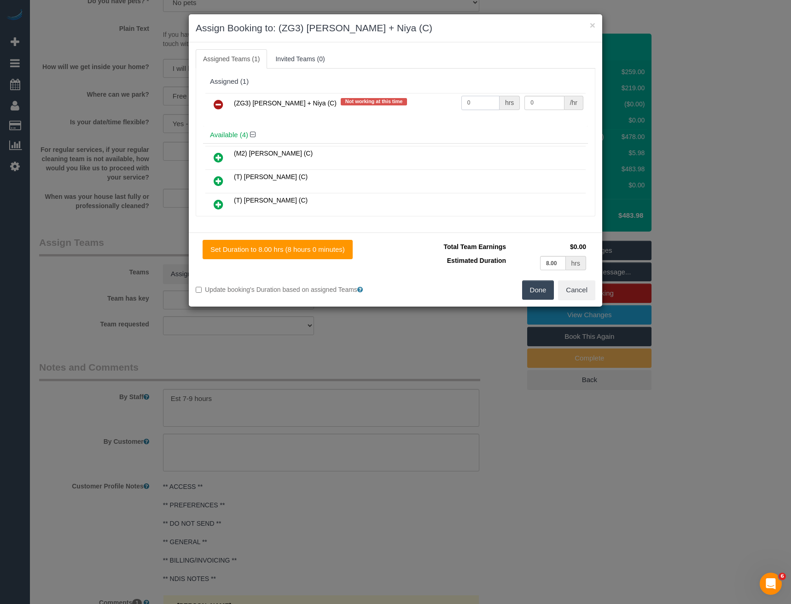
drag, startPoint x: 435, startPoint y: 111, endPoint x: 386, endPoint y: 98, distance: 50.7
click at [401, 107] on tr "(ZG3) Suneeth + Niya (C) Not working at this time 0 hrs 0 /hr" at bounding box center [395, 104] width 380 height 23
type input "1"
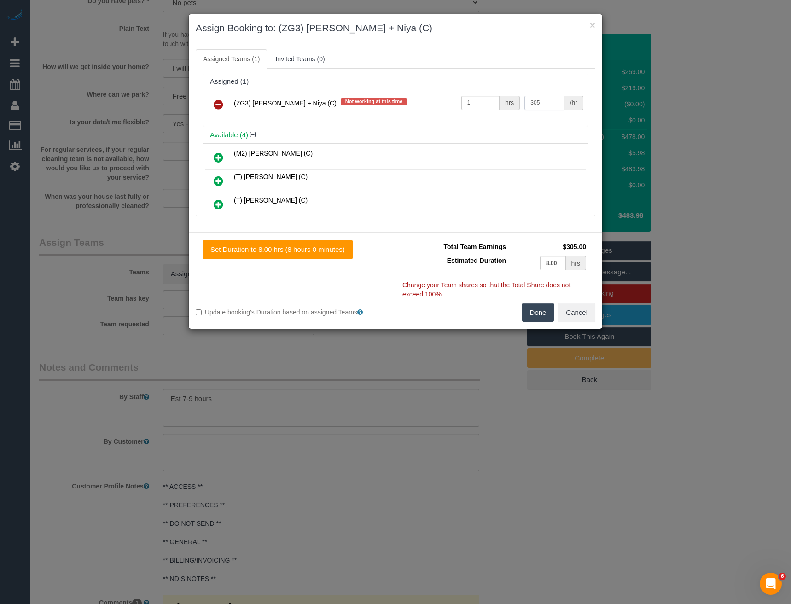
type input "305"
click at [538, 315] on button "Done" at bounding box center [538, 312] width 32 height 19
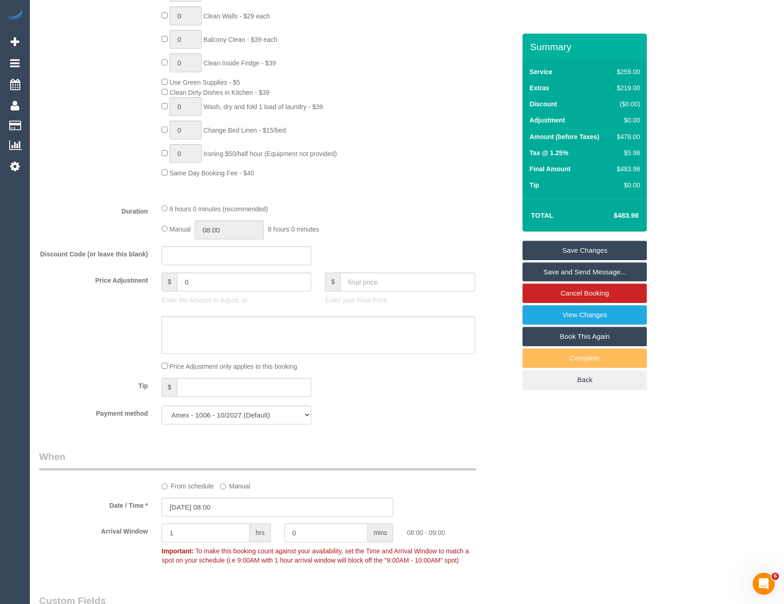
scroll to position [437, 0]
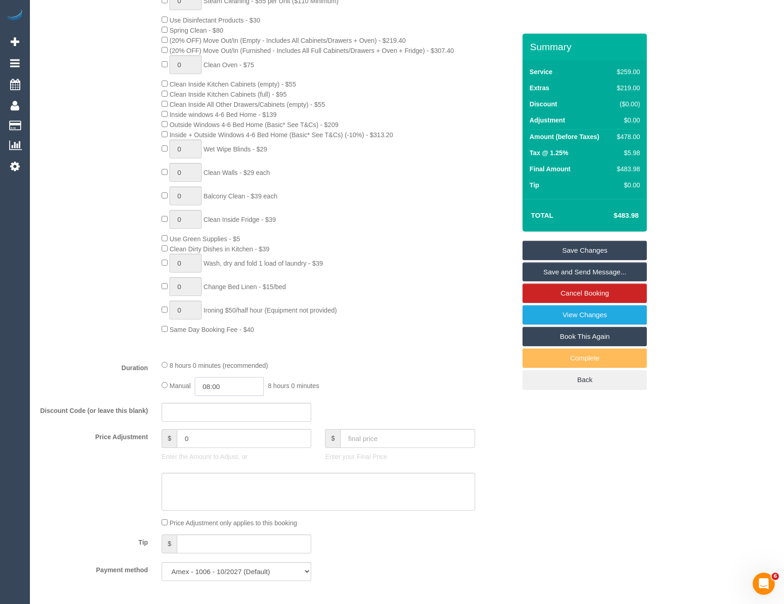
click at [235, 387] on input "08:00" at bounding box center [229, 386] width 69 height 19
type input "04:30"
click at [225, 420] on li "04:30" at bounding box center [219, 423] width 41 height 12
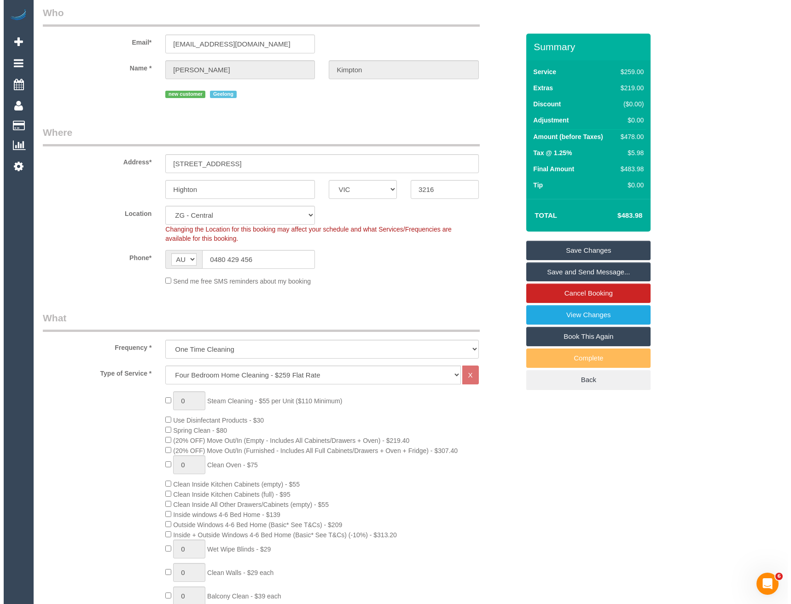
scroll to position [0, 0]
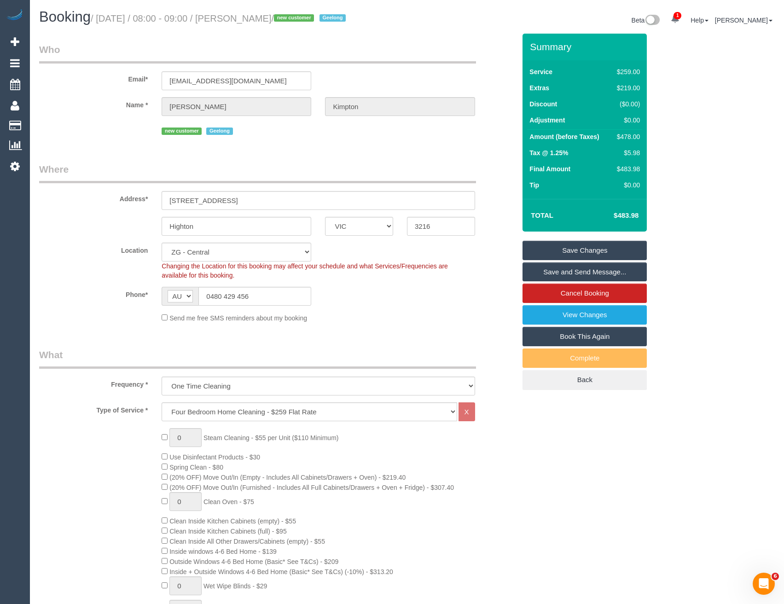
click at [573, 272] on link "Save and Send Message..." at bounding box center [584, 271] width 124 height 19
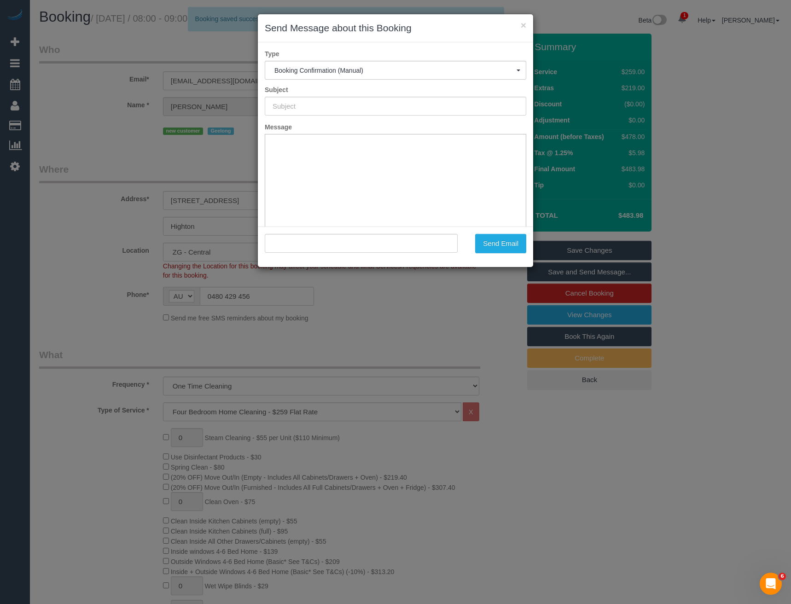
type input "Booking Confirmed"
type input ""Joey Kimpton" <joekimpton1@gmail.com>"
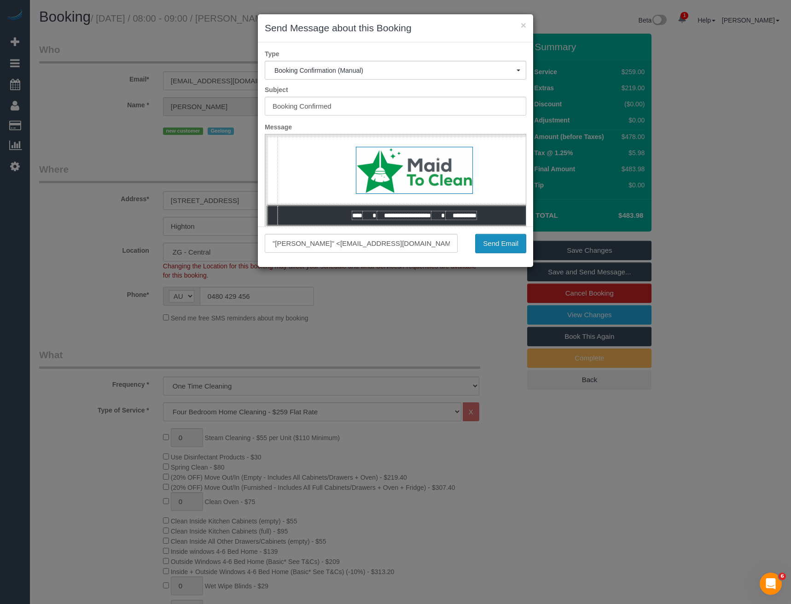
click at [516, 244] on button "Send Email" at bounding box center [500, 243] width 51 height 19
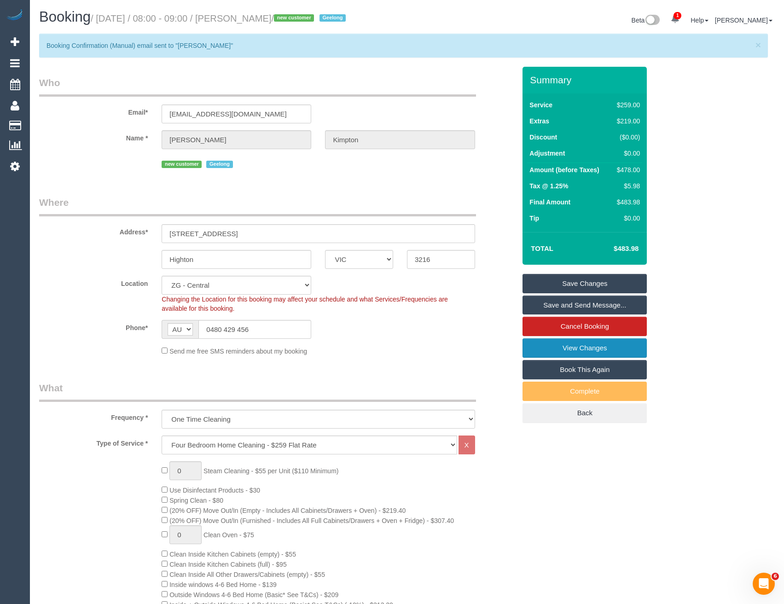
click at [569, 349] on link "View Changes" at bounding box center [584, 347] width 124 height 19
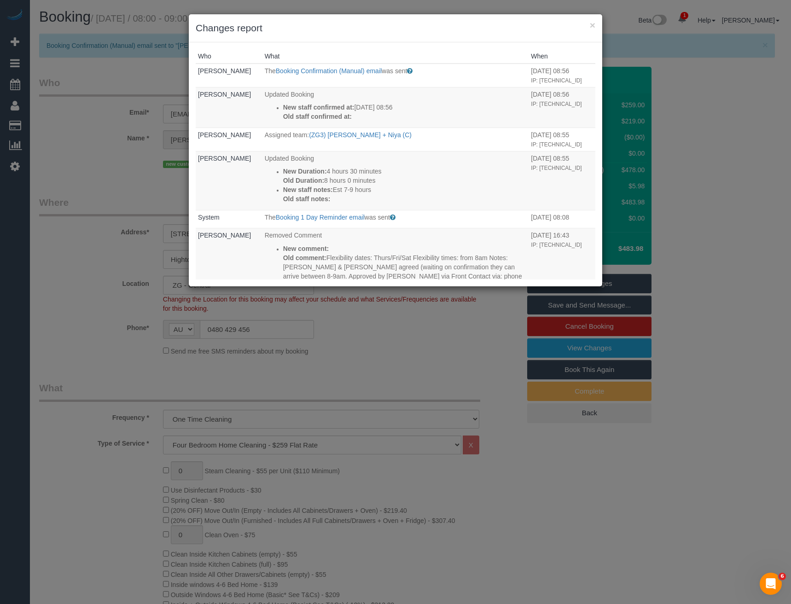
click at [411, 338] on div "× Changes report Who What When Bronie Bryant The Booking Confirmation (Manual) …" at bounding box center [395, 302] width 791 height 604
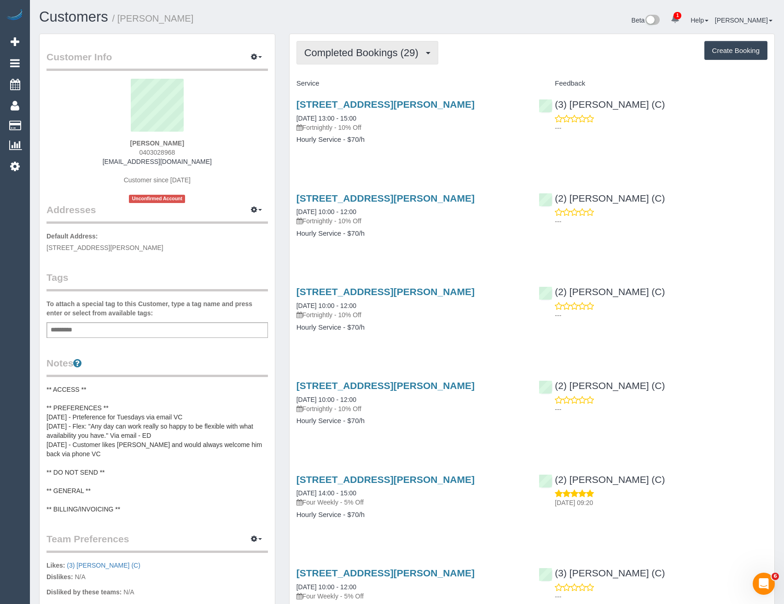
click at [420, 49] on span "Completed Bookings (29)" at bounding box center [363, 53] width 119 height 12
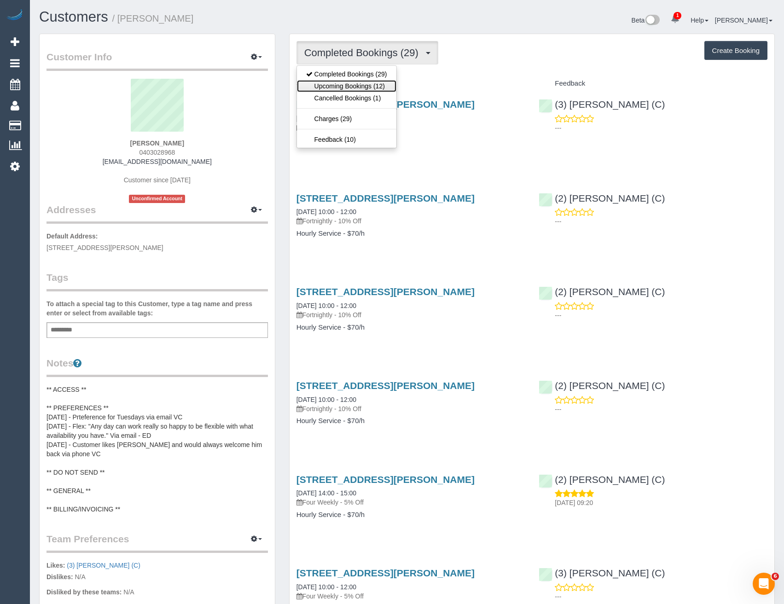
click at [386, 83] on link "Upcoming Bookings (12)" at bounding box center [346, 86] width 99 height 12
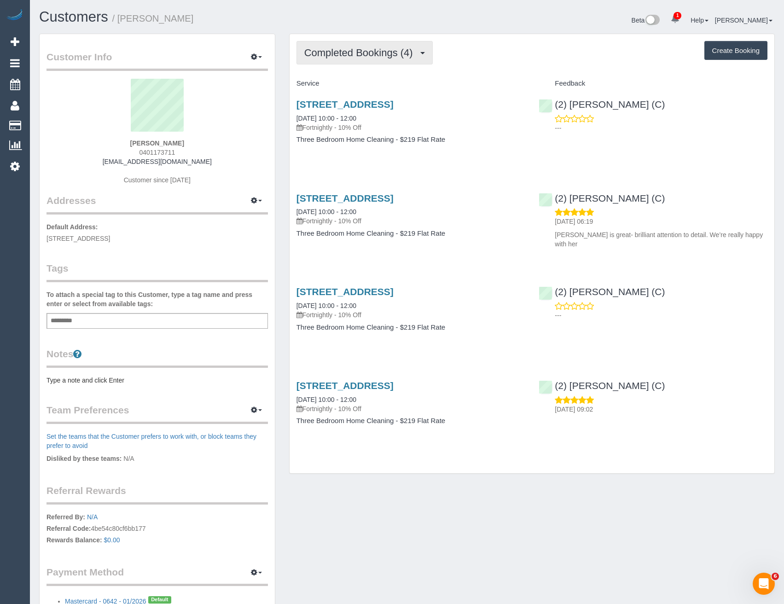
click at [414, 54] on span "Completed Bookings (4)" at bounding box center [360, 53] width 113 height 12
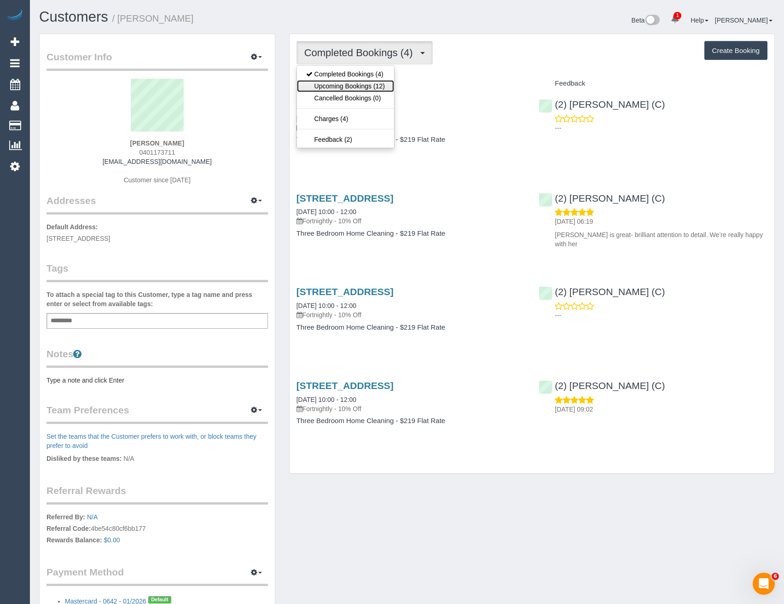
click at [374, 85] on link "Upcoming Bookings (12)" at bounding box center [345, 86] width 97 height 12
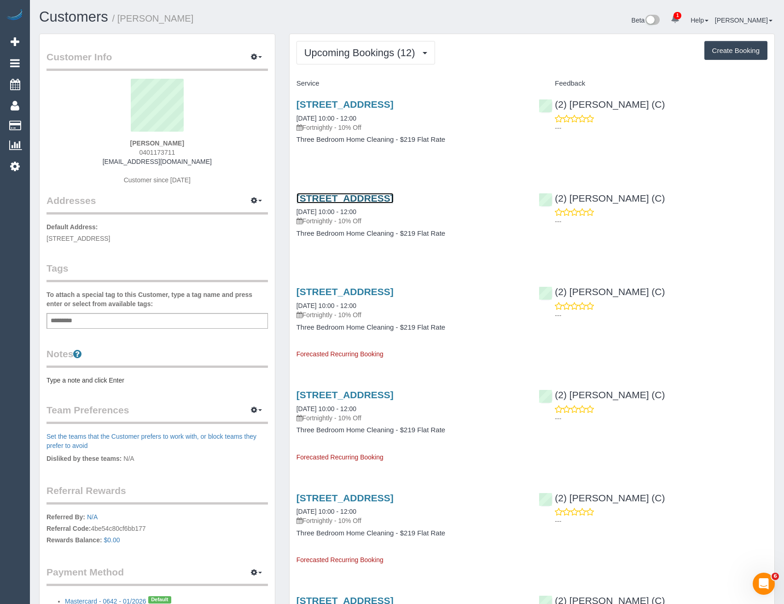
click at [394, 203] on link "82 Park Street, Fitzroy North Vic, Australia, Fitzroy North, VIC 3068" at bounding box center [344, 198] width 97 height 11
click at [333, 50] on span "Upcoming Bookings (12)" at bounding box center [362, 53] width 116 height 12
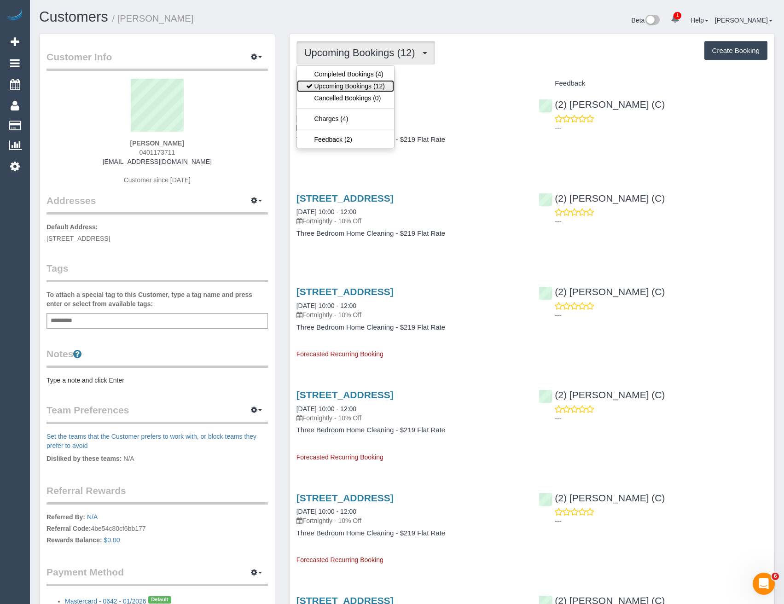
click at [337, 87] on link "Upcoming Bookings (12)" at bounding box center [345, 86] width 97 height 12
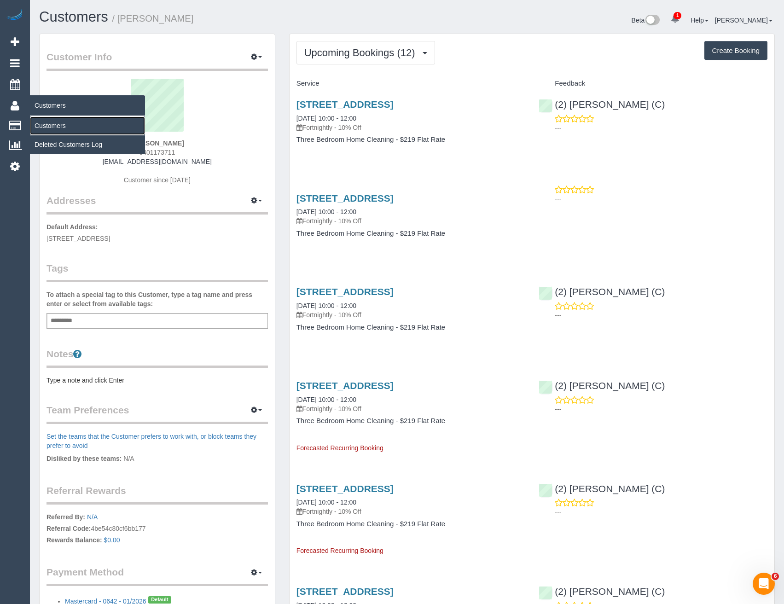
click at [57, 125] on link "Customers" at bounding box center [87, 125] width 115 height 18
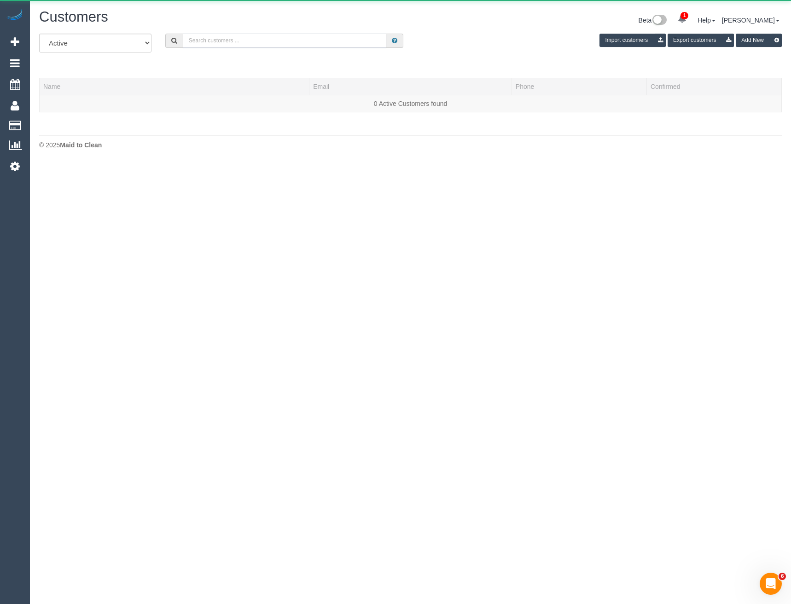
click at [225, 42] on input "text" at bounding box center [285, 41] width 204 height 14
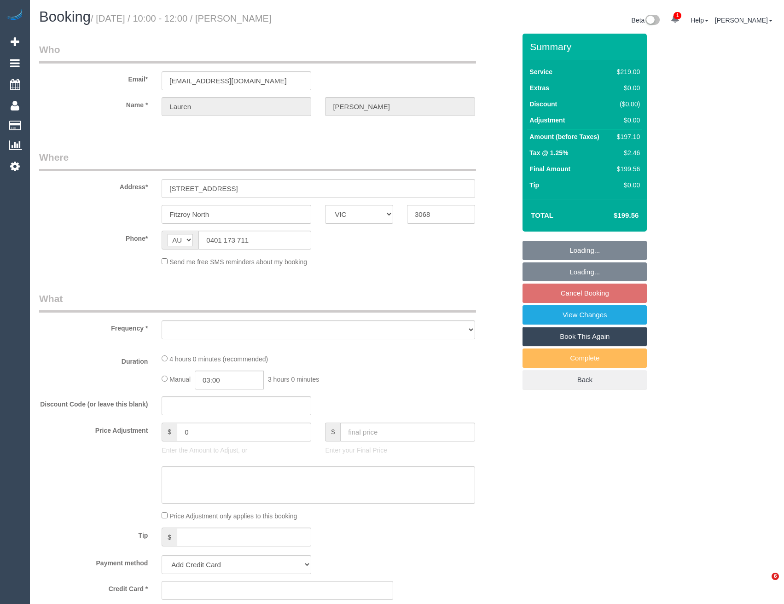
select select "VIC"
select select "string:stripe-pm_1RvEcK2GScqysDRVctbF5KVE"
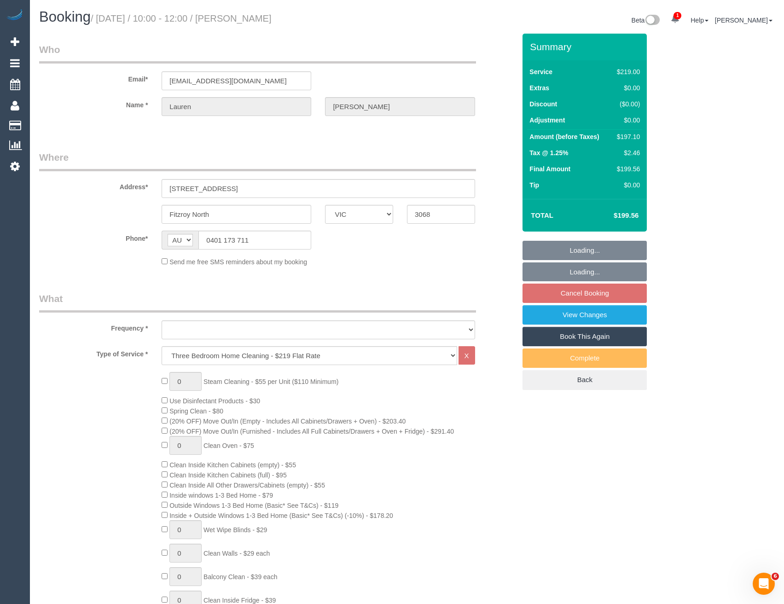
select select "object:639"
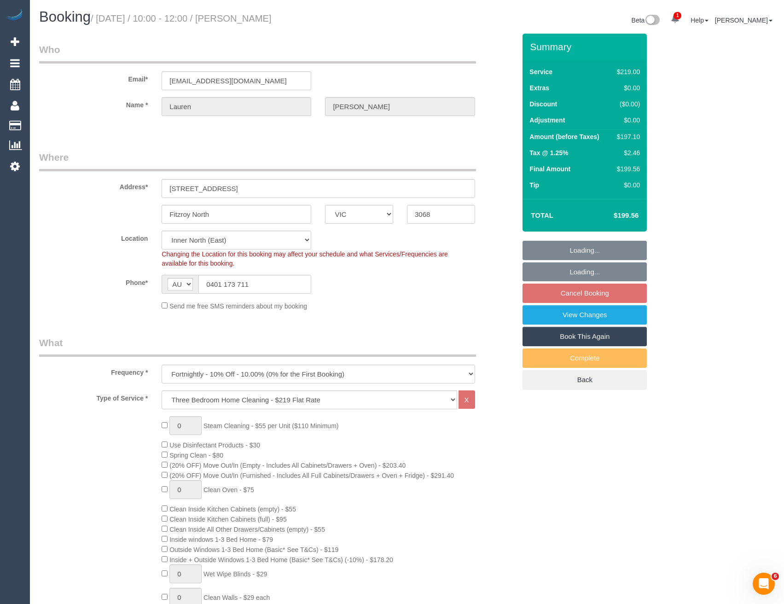
select select "number:27"
select select "number:16"
select select "number:19"
select select "number:22"
select select "number:34"
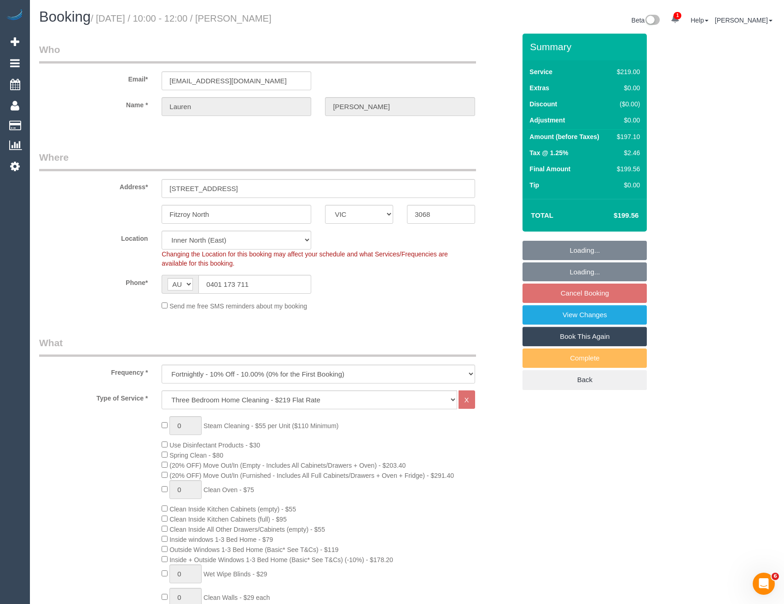
select select "number:12"
select select "object:1545"
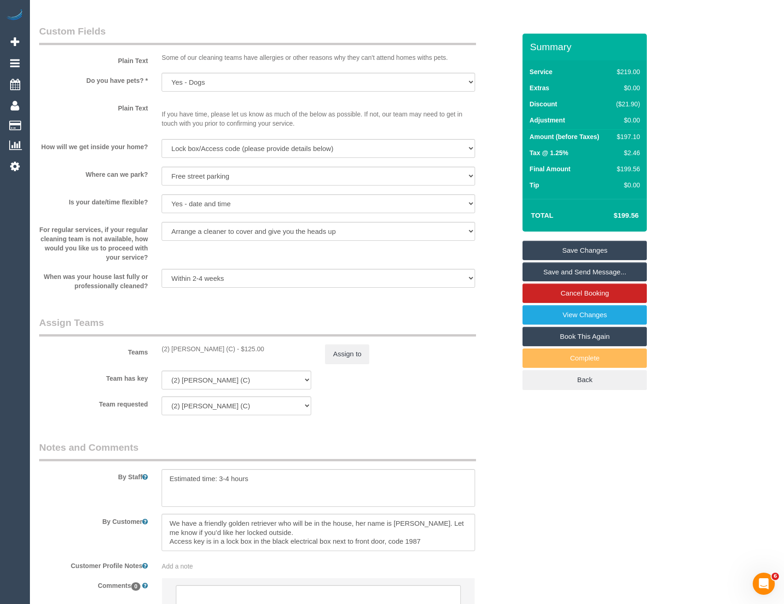
scroll to position [1234, 0]
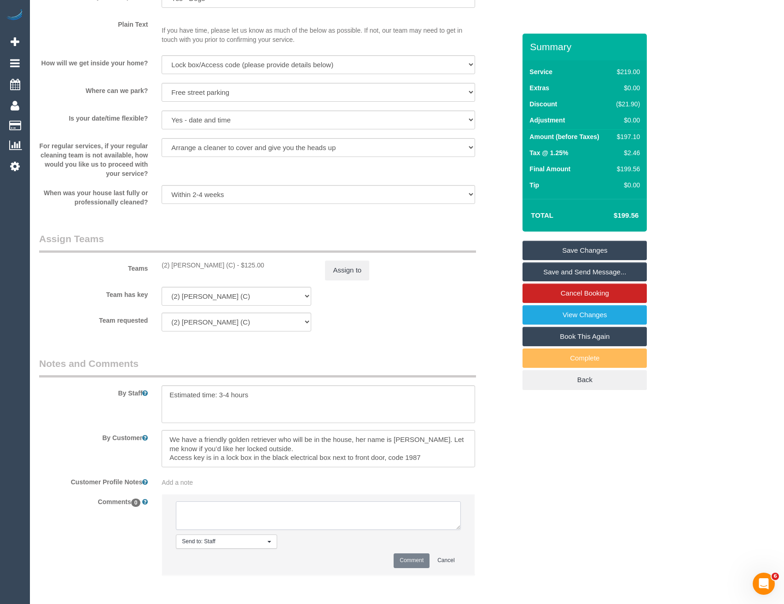
click at [234, 520] on textarea at bounding box center [318, 515] width 284 height 29
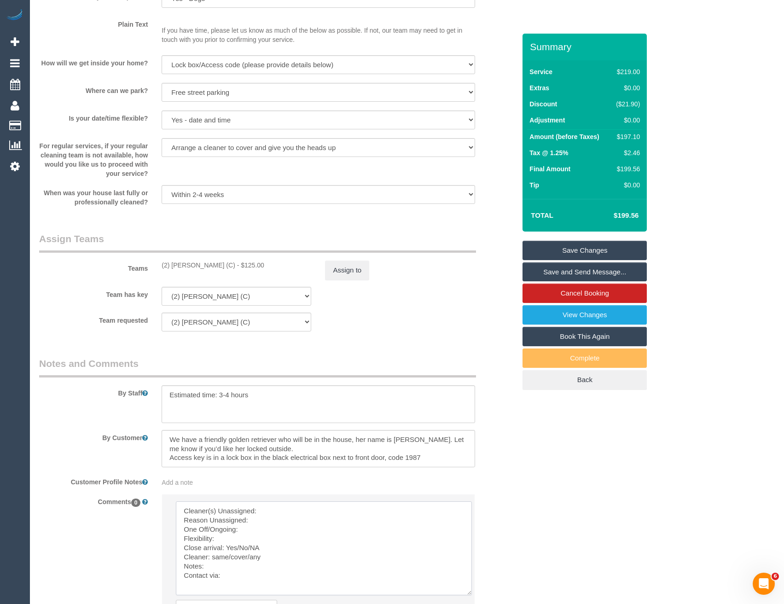
drag, startPoint x: 458, startPoint y: 529, endPoint x: 469, endPoint y: 594, distance: 66.4
click at [469, 594] on textarea at bounding box center [324, 548] width 296 height 94
click at [278, 512] on textarea at bounding box center [324, 548] width 296 height 94
click at [266, 517] on textarea at bounding box center [324, 548] width 296 height 94
click at [251, 532] on textarea at bounding box center [324, 548] width 296 height 94
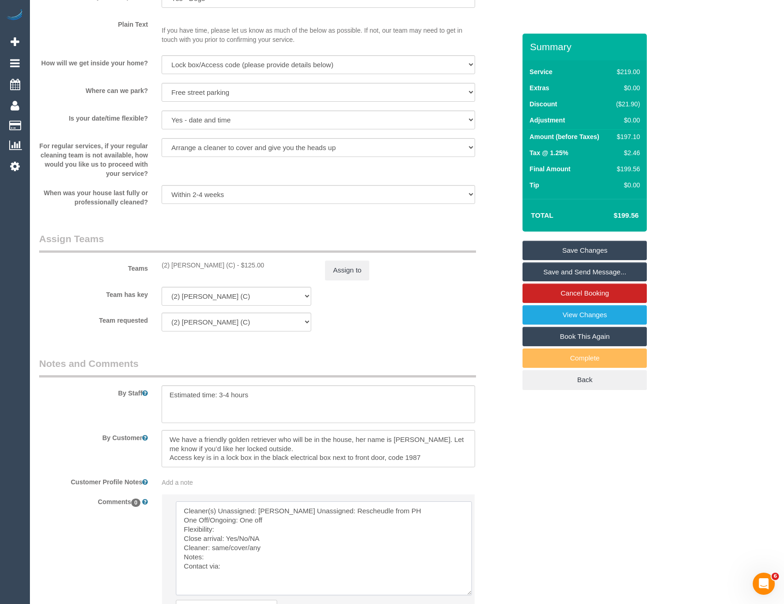
click at [239, 541] on textarea at bounding box center [324, 548] width 296 height 94
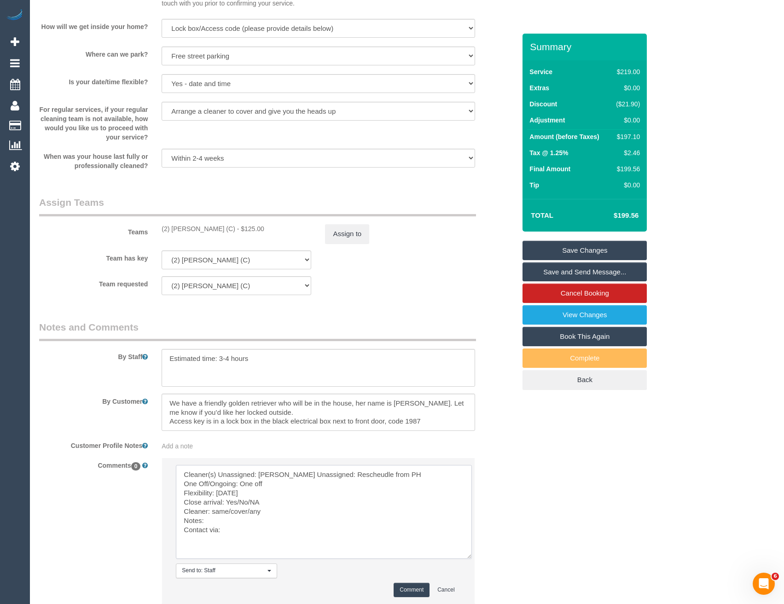
scroll to position [1327, 0]
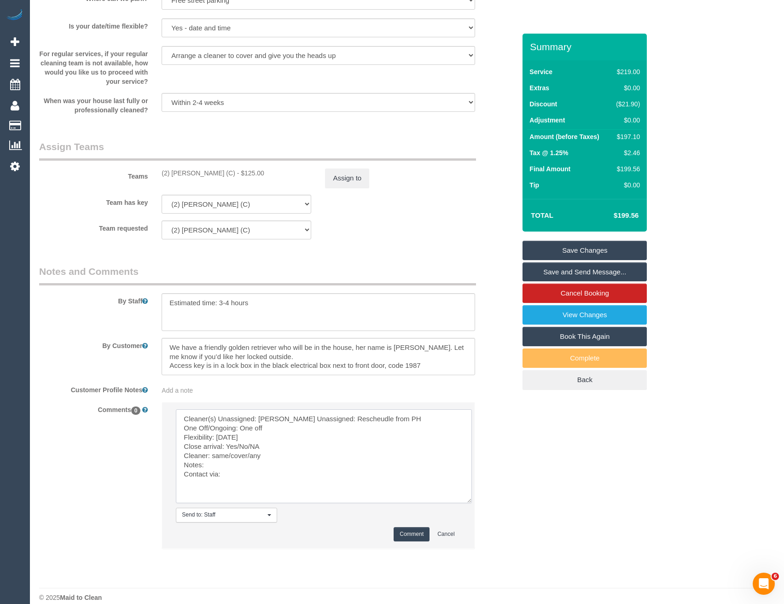
drag, startPoint x: 263, startPoint y: 457, endPoint x: 226, endPoint y: 454, distance: 37.0
click at [226, 454] on textarea at bounding box center [324, 456] width 296 height 94
drag, startPoint x: 262, startPoint y: 465, endPoint x: 212, endPoint y: 465, distance: 50.2
click at [212, 465] on textarea at bounding box center [324, 456] width 296 height 94
click at [226, 481] on textarea at bounding box center [324, 456] width 296 height 94
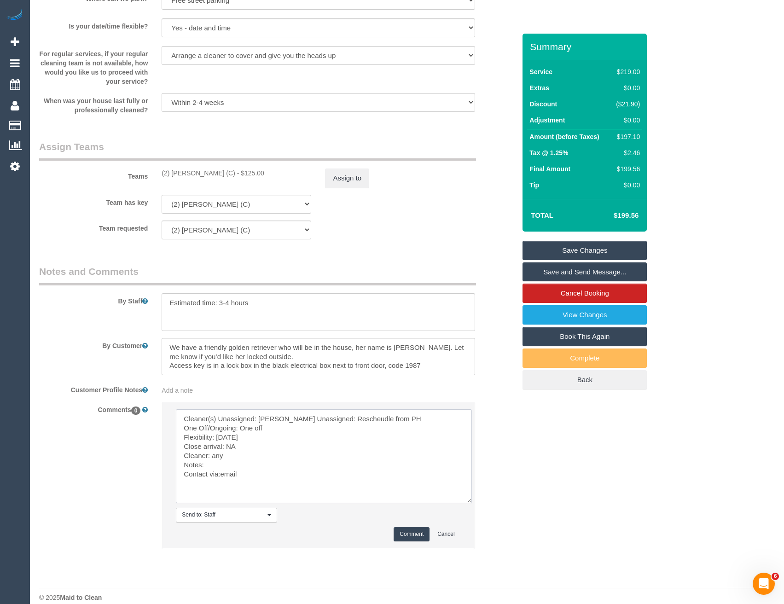
type textarea "Cleaner(s) Unassigned: [PERSON_NAME] Unassigned: Rescheudle from PH One Off/Ong…"
click at [405, 529] on button "Comment" at bounding box center [412, 534] width 36 height 14
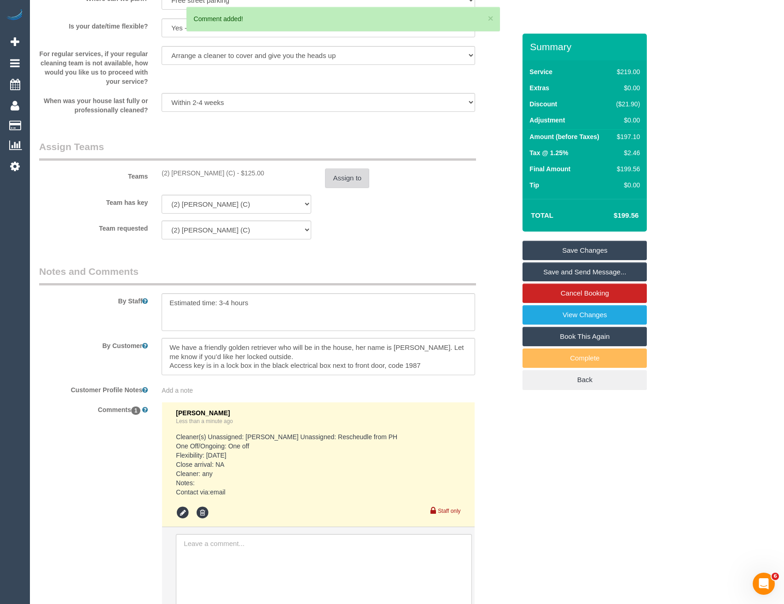
click at [340, 179] on button "Assign to" at bounding box center [347, 177] width 44 height 19
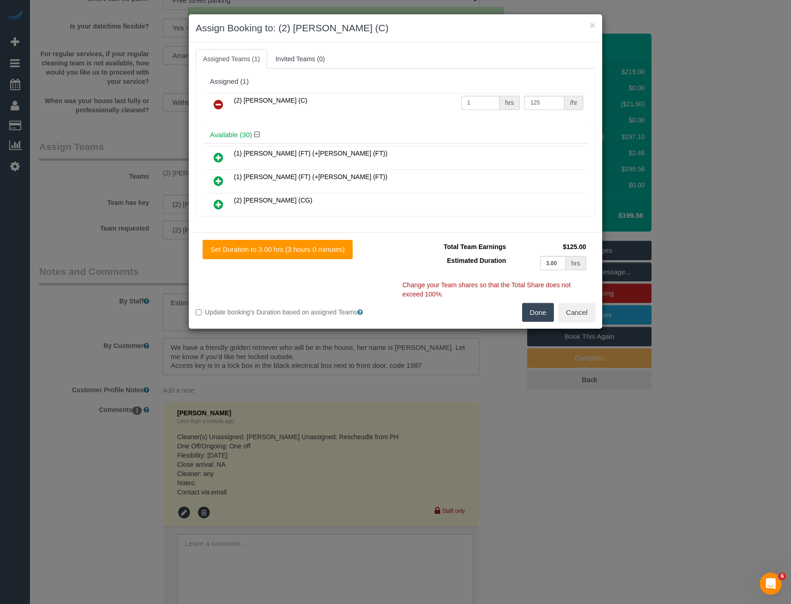
click at [221, 101] on icon at bounding box center [219, 104] width 10 height 11
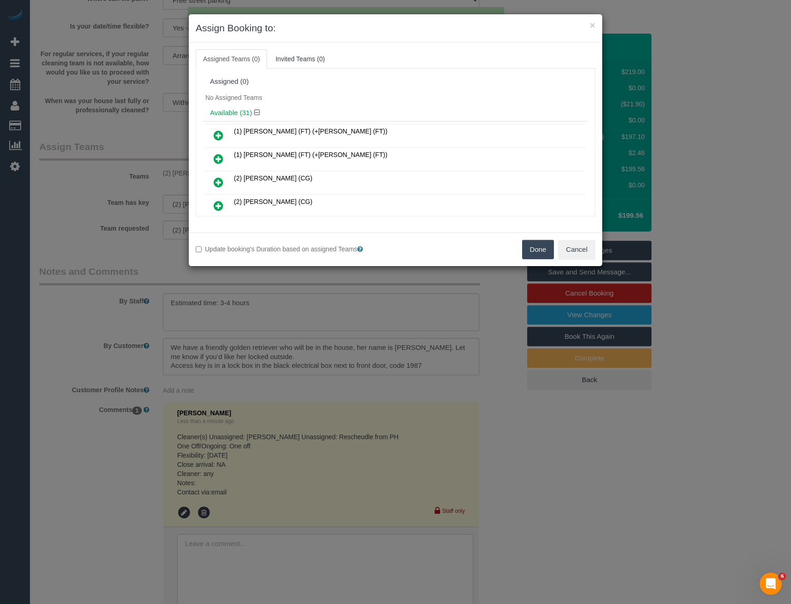
click at [540, 247] on button "Done" at bounding box center [538, 249] width 32 height 19
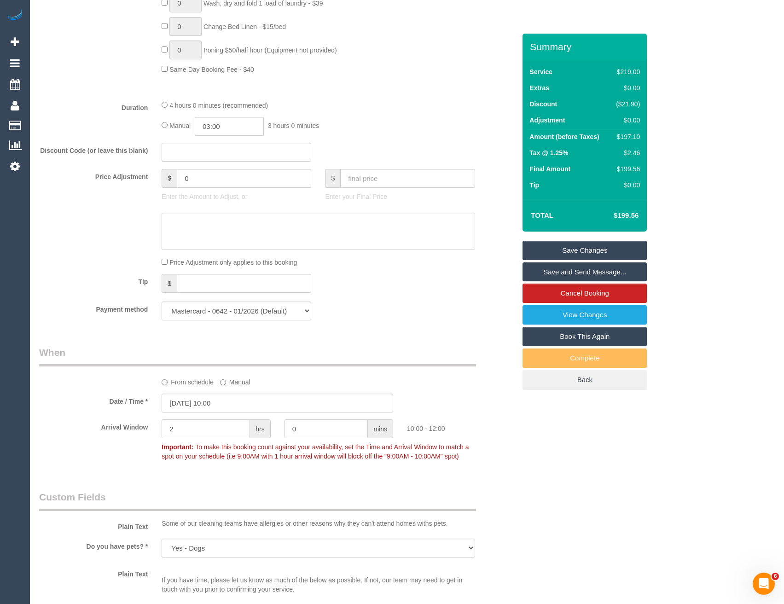
scroll to position [682, 0]
click at [239, 407] on input "04/11/2025 10:00" at bounding box center [278, 405] width 232 height 19
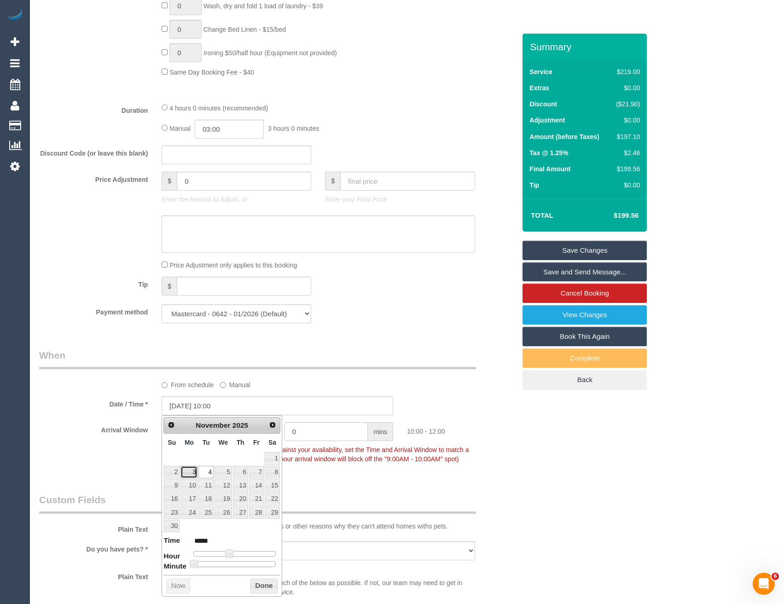
click at [191, 472] on link "3" at bounding box center [188, 472] width 17 height 12
type input "03/11/2025 10:00"
click at [260, 587] on button "Done" at bounding box center [263, 586] width 27 height 15
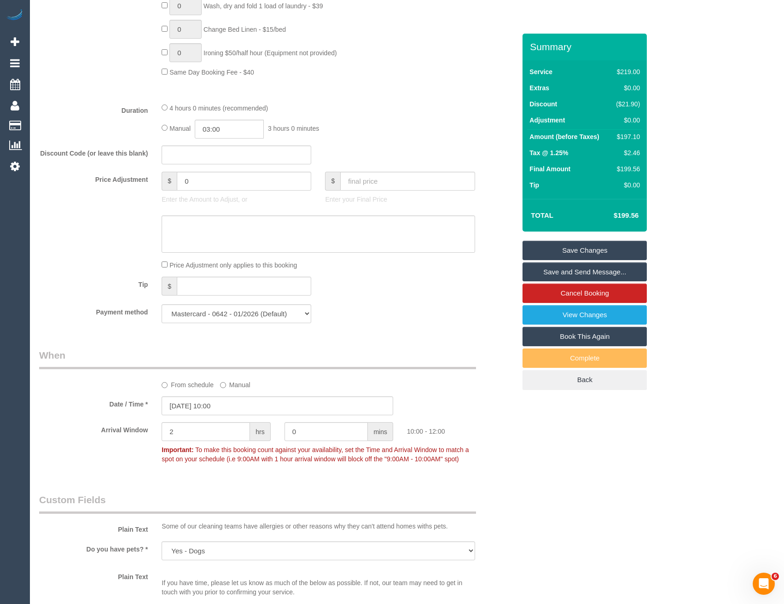
click at [552, 253] on link "Save Changes" at bounding box center [584, 250] width 124 height 19
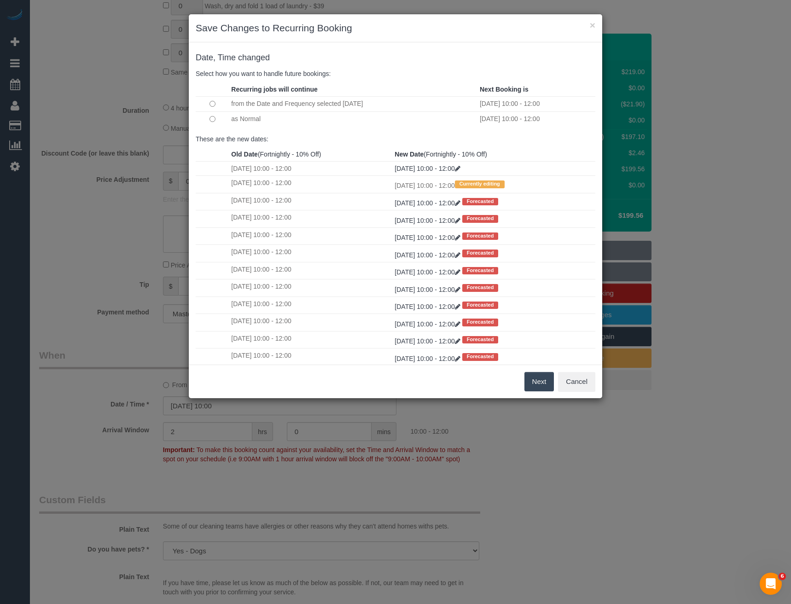
click at [542, 384] on button "Next" at bounding box center [539, 381] width 30 height 19
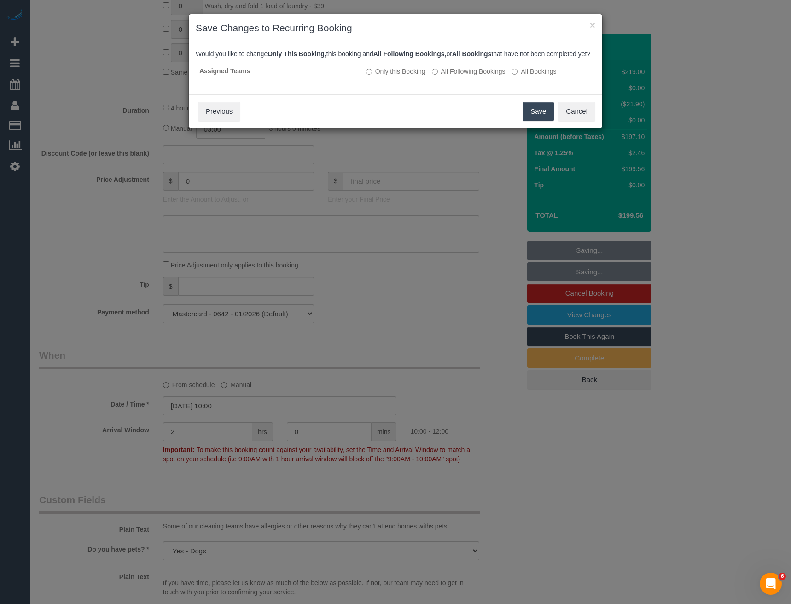
click at [534, 117] on button "Save" at bounding box center [537, 111] width 31 height 19
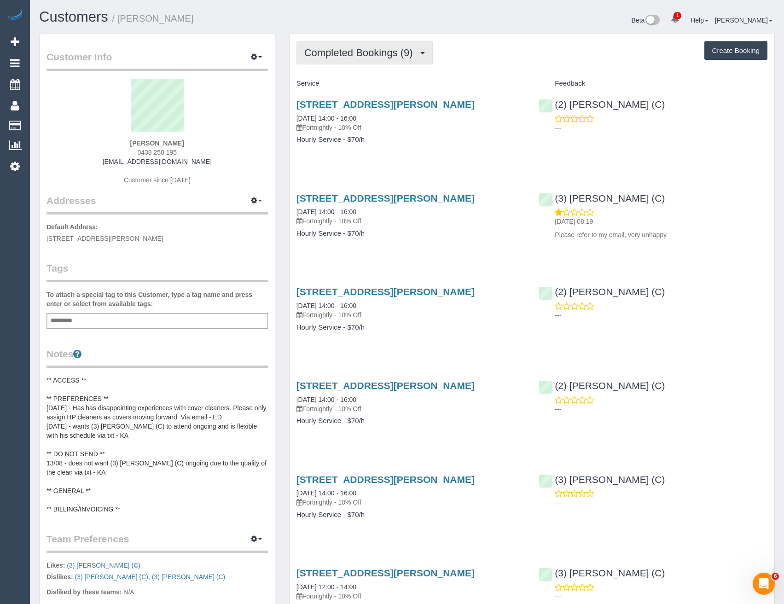
click at [406, 48] on span "Completed Bookings (9)" at bounding box center [360, 53] width 113 height 12
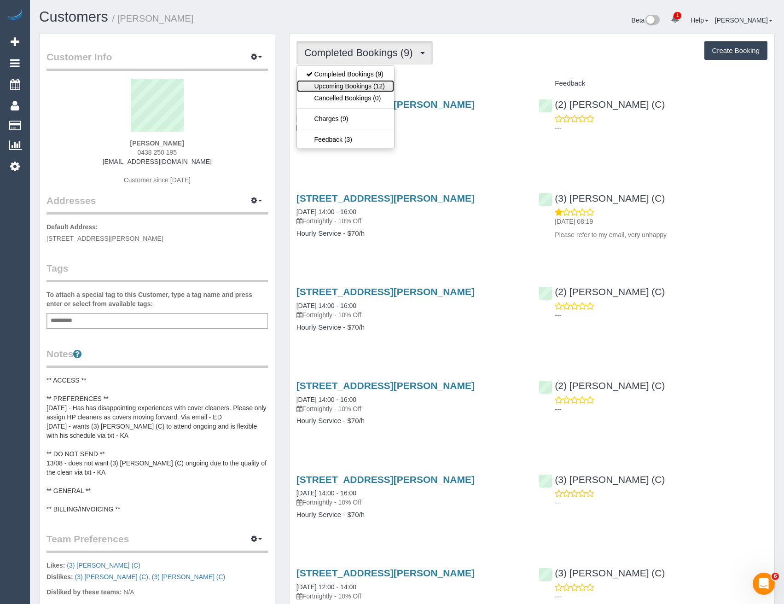
click at [370, 88] on link "Upcoming Bookings (12)" at bounding box center [345, 86] width 97 height 12
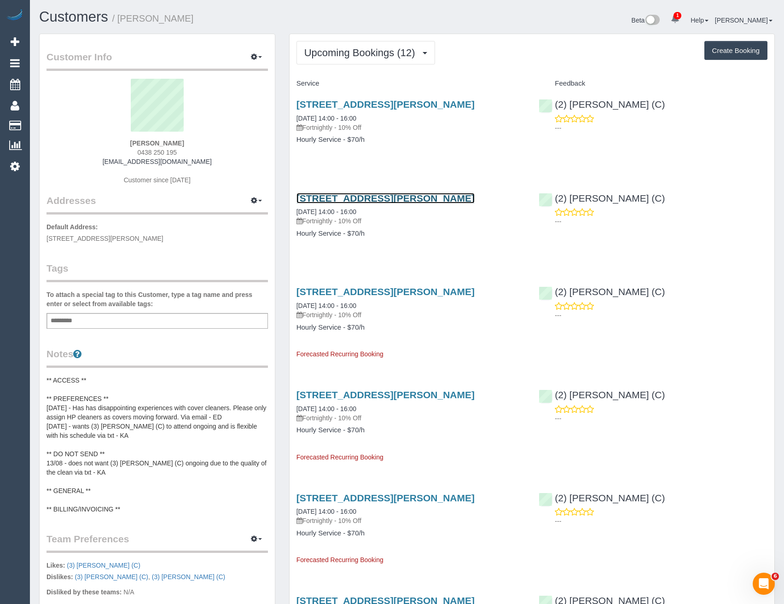
click at [422, 197] on link "4 Robinson Grove, Bulleen, VIC 3105" at bounding box center [385, 198] width 178 height 11
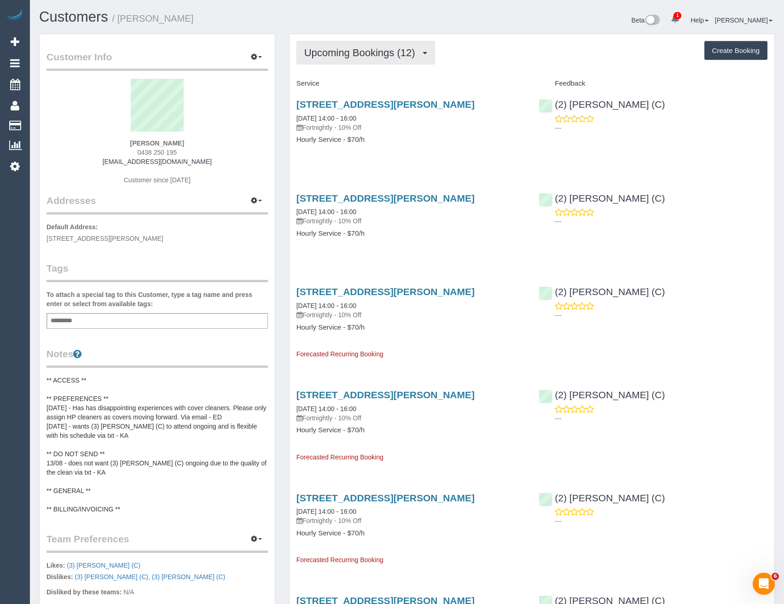
click at [323, 56] on span "Upcoming Bookings (12)" at bounding box center [362, 53] width 116 height 12
click at [326, 92] on link "Cancelled Bookings (0)" at bounding box center [345, 98] width 97 height 12
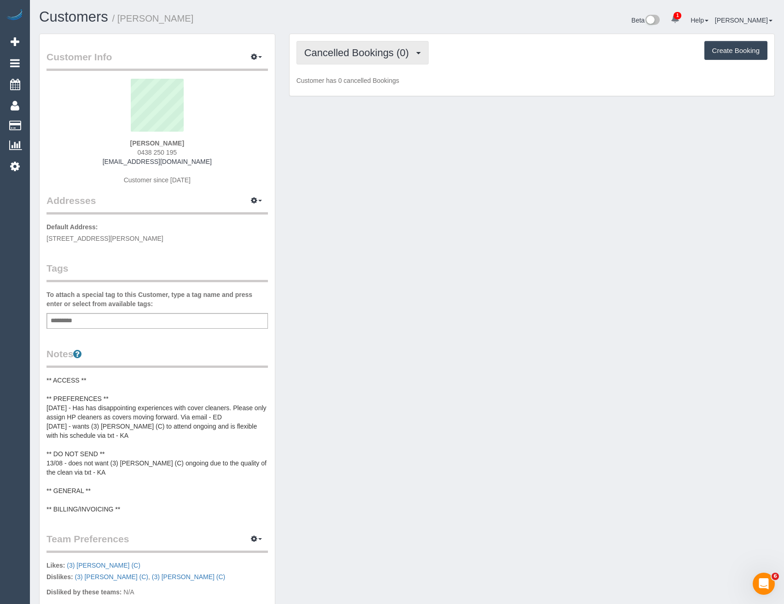
click at [333, 52] on span "Cancelled Bookings (0)" at bounding box center [358, 53] width 109 height 12
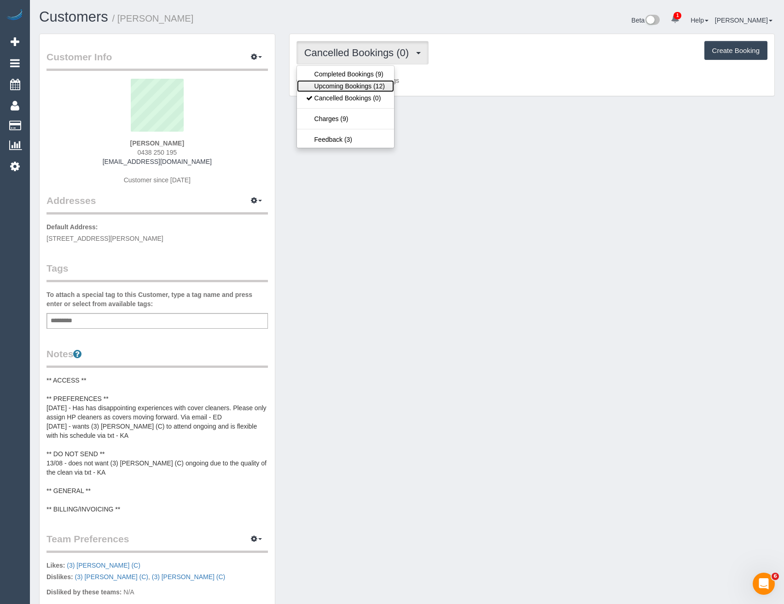
click at [332, 81] on link "Upcoming Bookings (12)" at bounding box center [345, 86] width 97 height 12
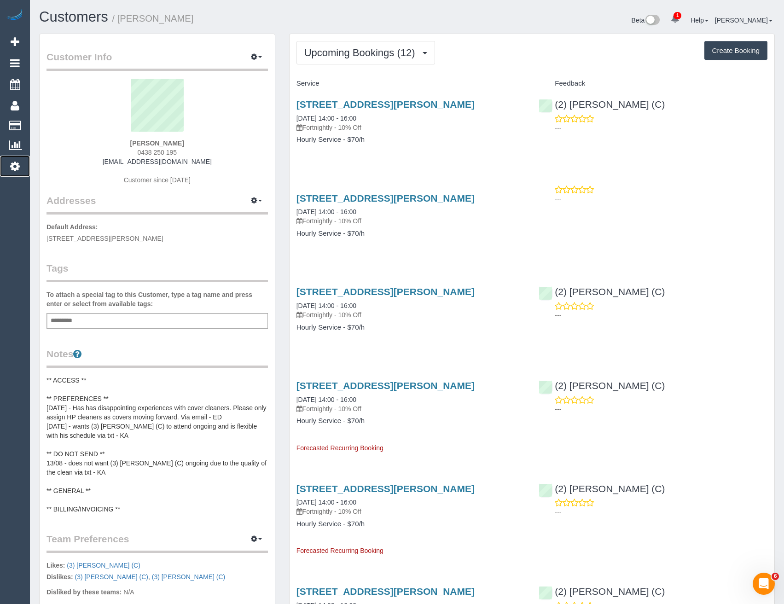
click at [15, 164] on icon at bounding box center [15, 166] width 10 height 11
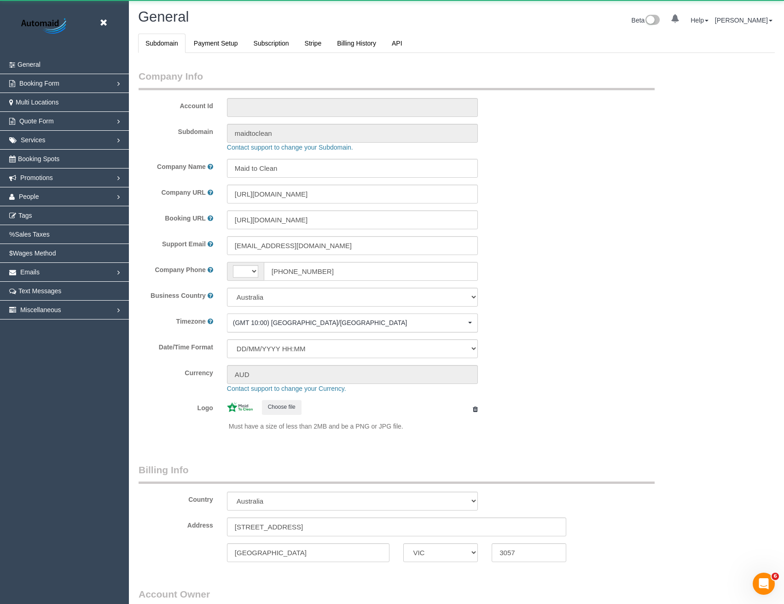
select select "string:AU"
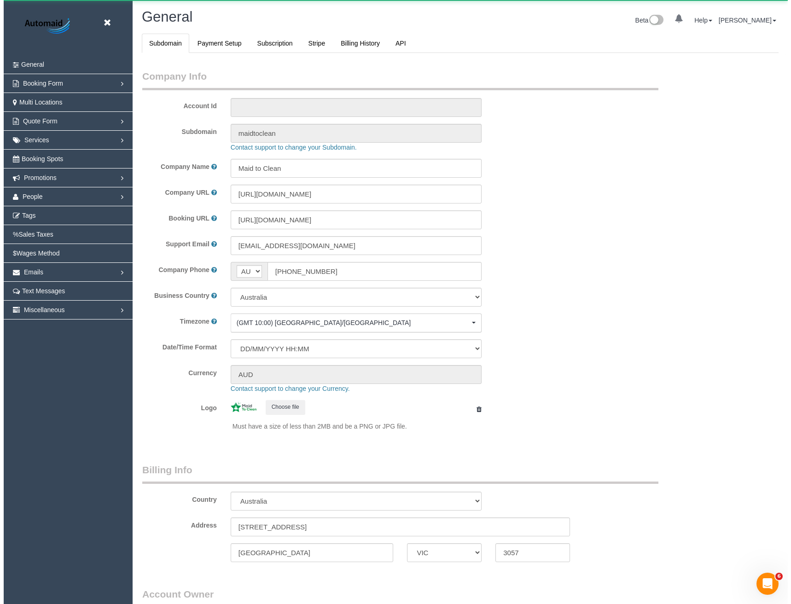
scroll to position [2104, 784]
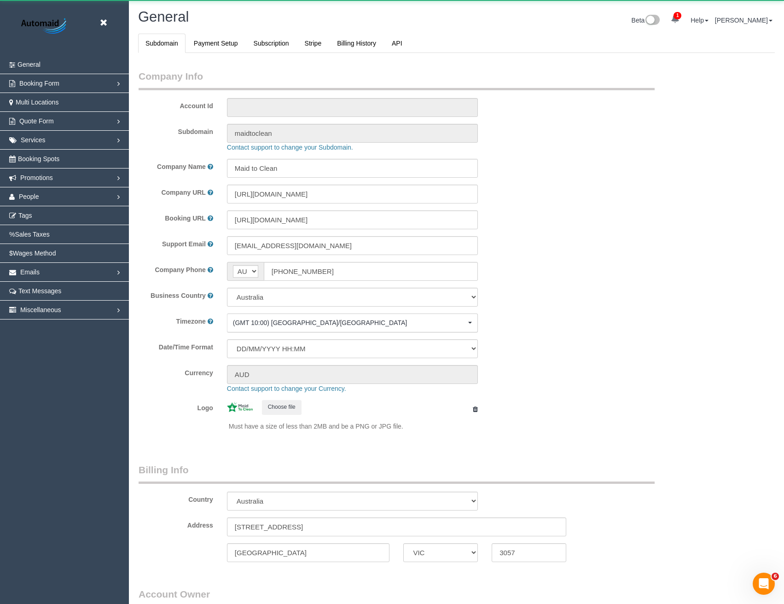
select select "1"
click at [46, 197] on link "People" at bounding box center [64, 196] width 129 height 18
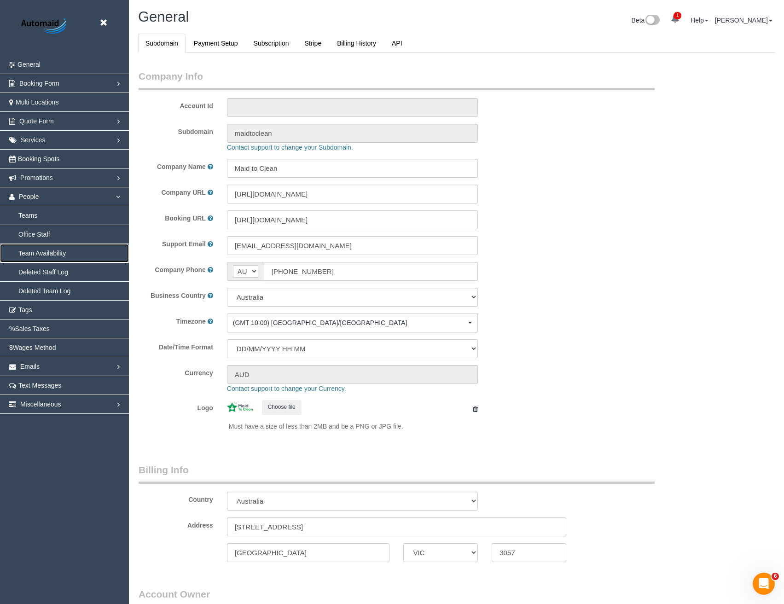
click at [44, 253] on link "Team Availability" at bounding box center [64, 253] width 129 height 18
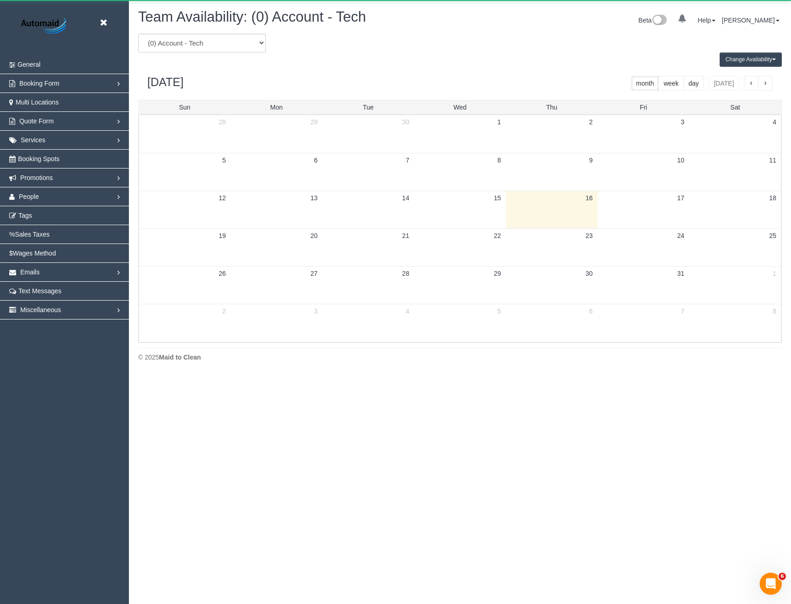
scroll to position [375, 791]
click at [214, 41] on select "(0) Account - Tech (0) Office (0) Raunak Test Account (1) Debbie Brodjanac (FT)…" at bounding box center [201, 43] width 127 height 19
select select "number:34300"
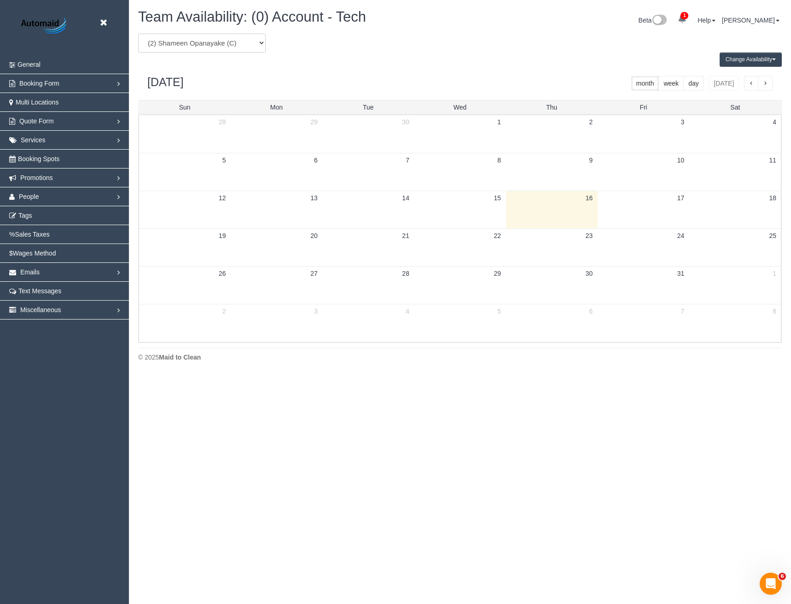
click at [138, 34] on select "(0) Account - Tech (0) Office (0) Raunak Test Account (1) Debbie Brodjanac (FT)…" at bounding box center [201, 43] width 127 height 19
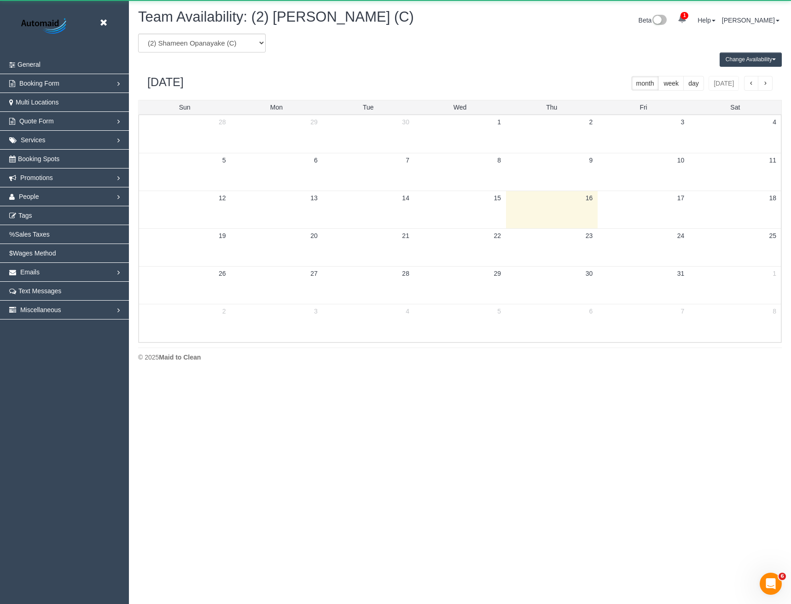
scroll to position [45653, 45237]
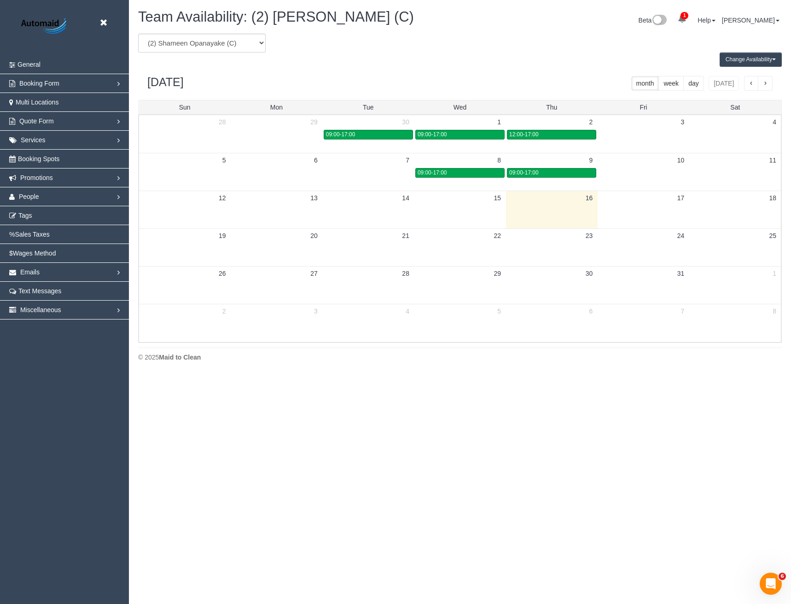
click at [765, 87] on button "button" at bounding box center [765, 83] width 15 height 15
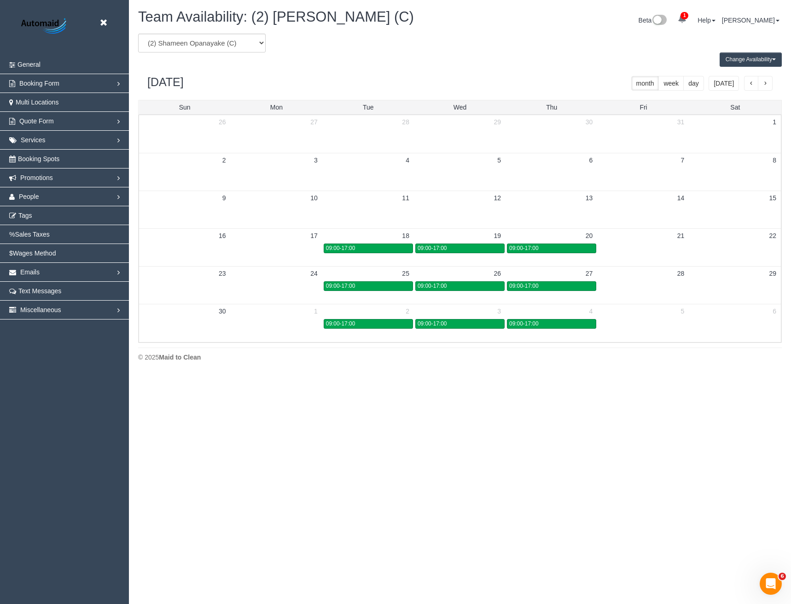
click at [745, 84] on button "button" at bounding box center [751, 83] width 15 height 15
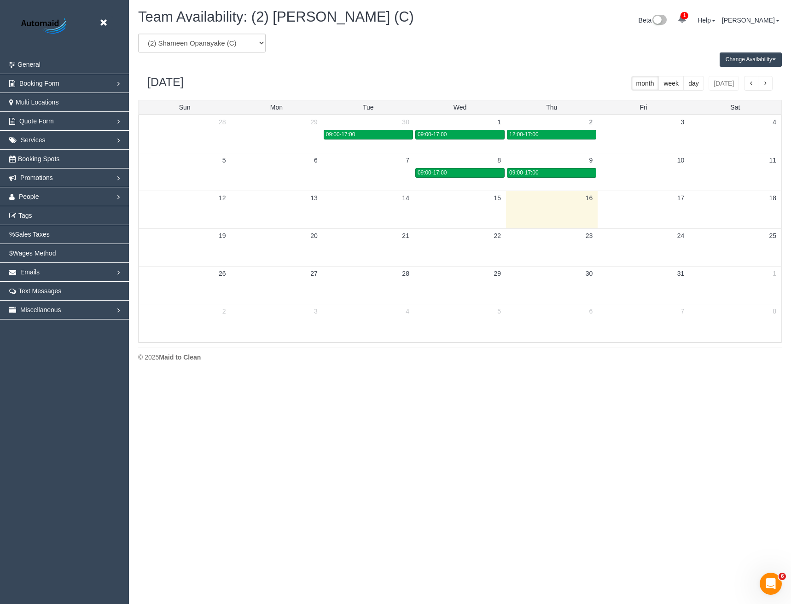
click at [376, 249] on td at bounding box center [368, 247] width 92 height 38
click at [773, 87] on div "October 2025 month week day today" at bounding box center [459, 83] width 643 height 33
click at [768, 85] on button "button" at bounding box center [765, 83] width 15 height 15
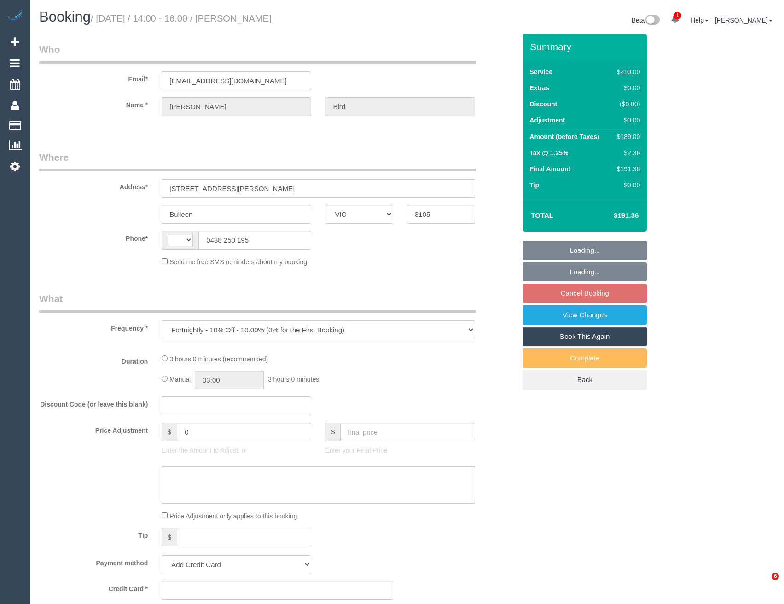
select select "VIC"
select select "string:AU"
select select "string:stripe-pm_1Rjrxk2GScqysDRVyrP7zwSh"
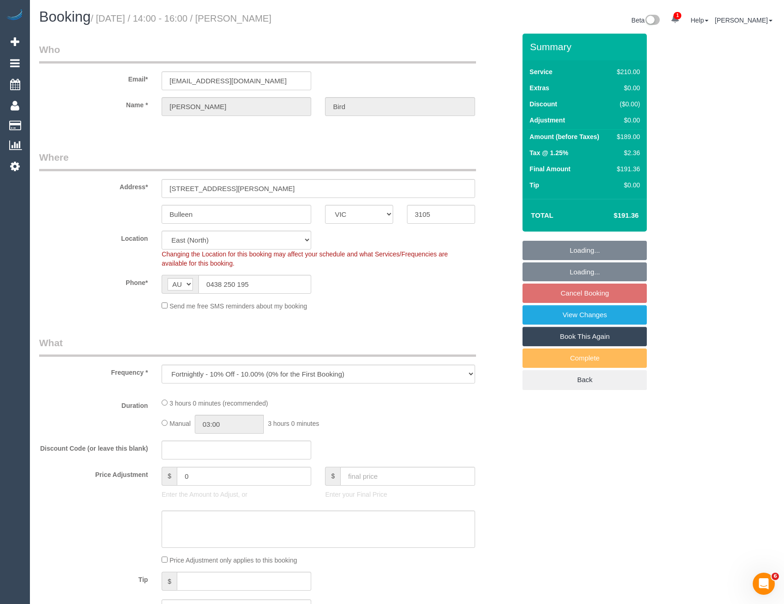
select select "object:720"
select select "180"
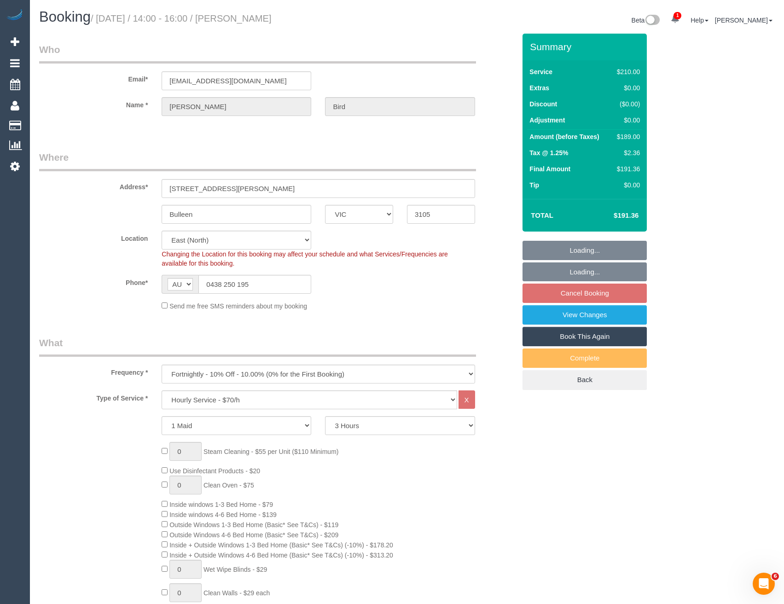
select select "number:27"
select select "number:14"
select select "number:19"
select select "number:22"
select select "number:35"
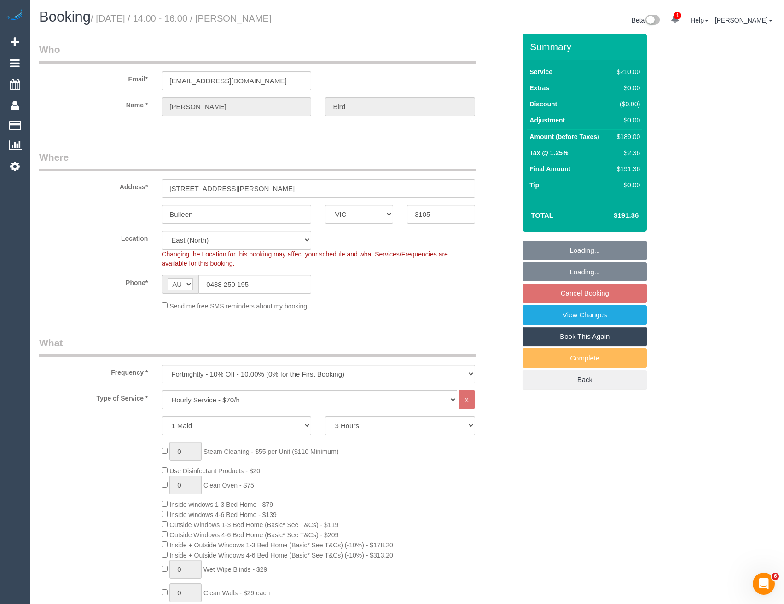
select select "number:12"
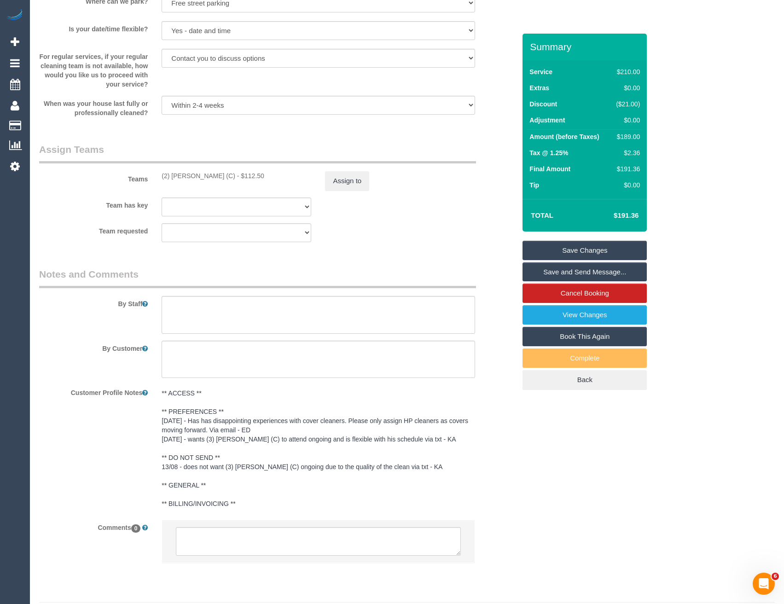
scroll to position [1345, 0]
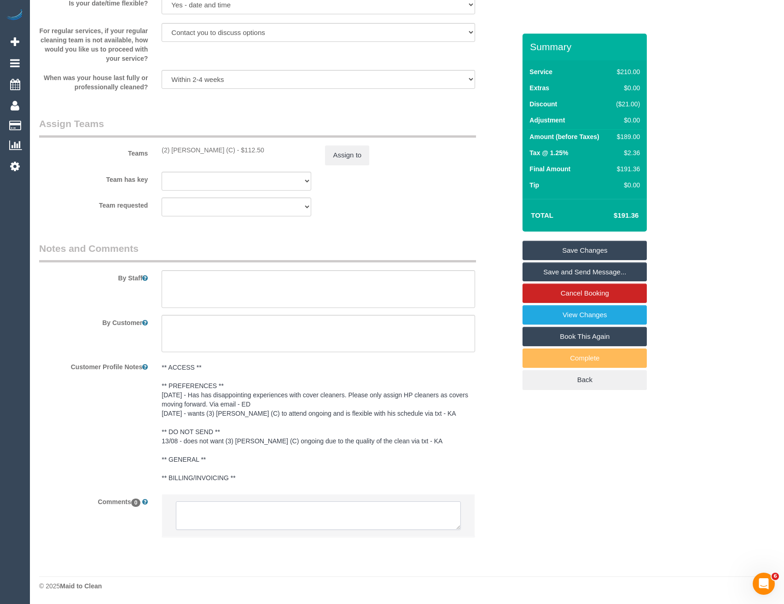
click at [232, 510] on textarea at bounding box center [318, 515] width 284 height 29
drag, startPoint x: 457, startPoint y: 529, endPoint x: 355, endPoint y: 536, distance: 102.4
click at [486, 600] on textarea at bounding box center [332, 551] width 313 height 101
click at [273, 514] on textarea at bounding box center [332, 551] width 313 height 100
click at [267, 521] on textarea at bounding box center [332, 551] width 313 height 100
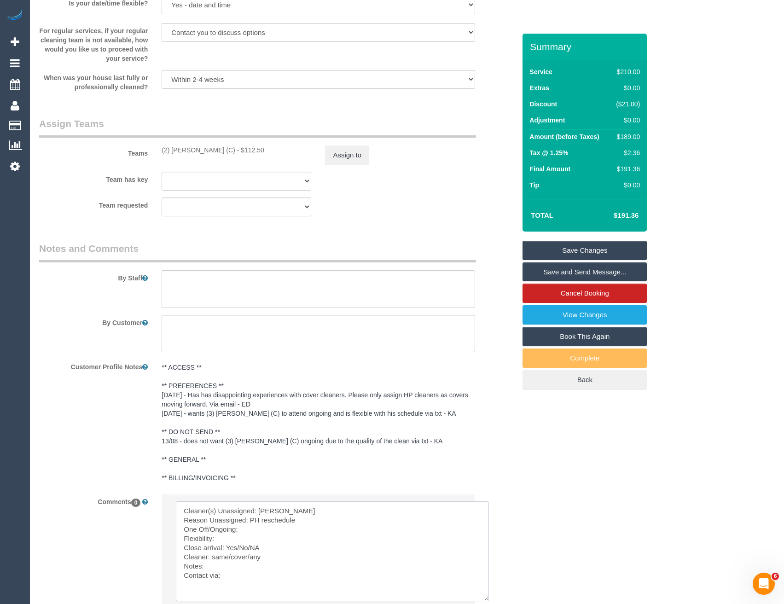
click at [261, 532] on textarea at bounding box center [332, 551] width 313 height 100
click at [231, 540] on textarea at bounding box center [332, 551] width 313 height 100
drag, startPoint x: 269, startPoint y: 549, endPoint x: 227, endPoint y: 545, distance: 42.5
click at [227, 545] on textarea at bounding box center [332, 551] width 313 height 100
drag, startPoint x: 265, startPoint y: 557, endPoint x: 212, endPoint y: 556, distance: 53.0
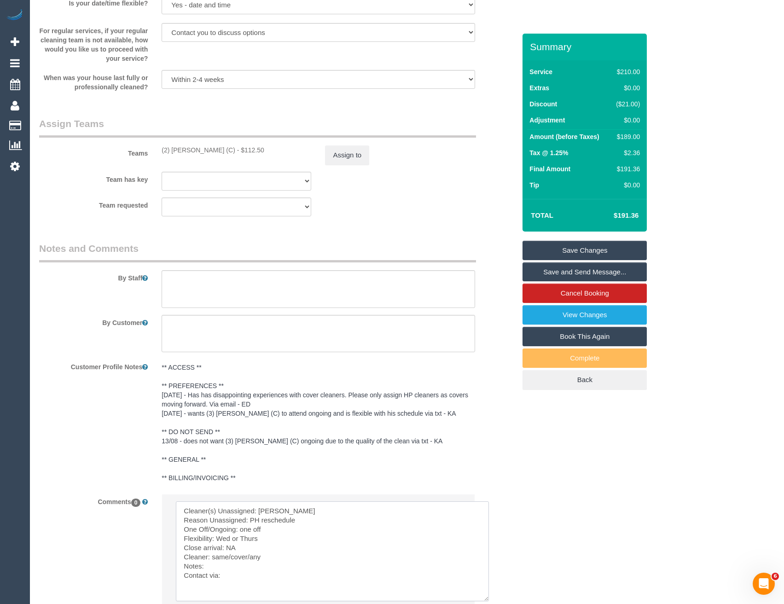
click at [212, 556] on textarea at bounding box center [332, 551] width 313 height 100
click at [243, 574] on textarea at bounding box center [332, 551] width 313 height 100
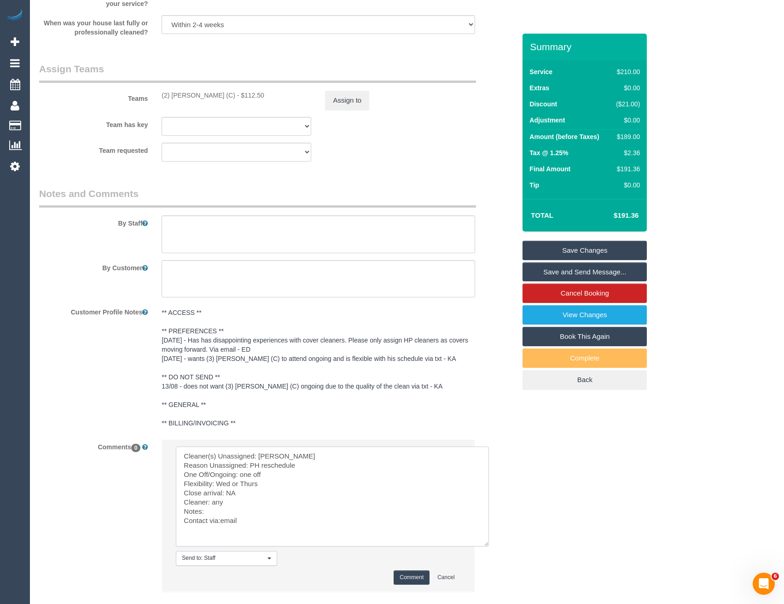
scroll to position [1454, 0]
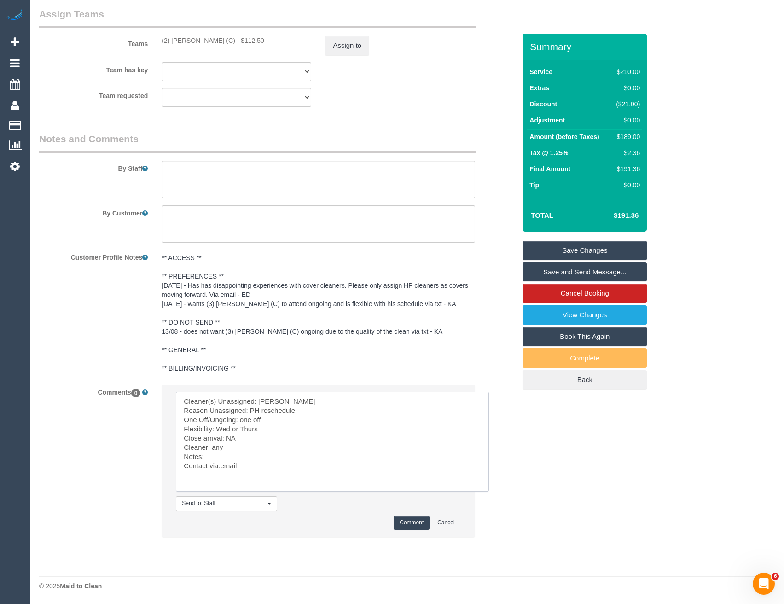
type textarea "Cleaner(s) Unassigned: Shameen Reason Unassigned: PH reschedule One Off/Ongoing…"
click at [400, 524] on button "Comment" at bounding box center [412, 523] width 36 height 14
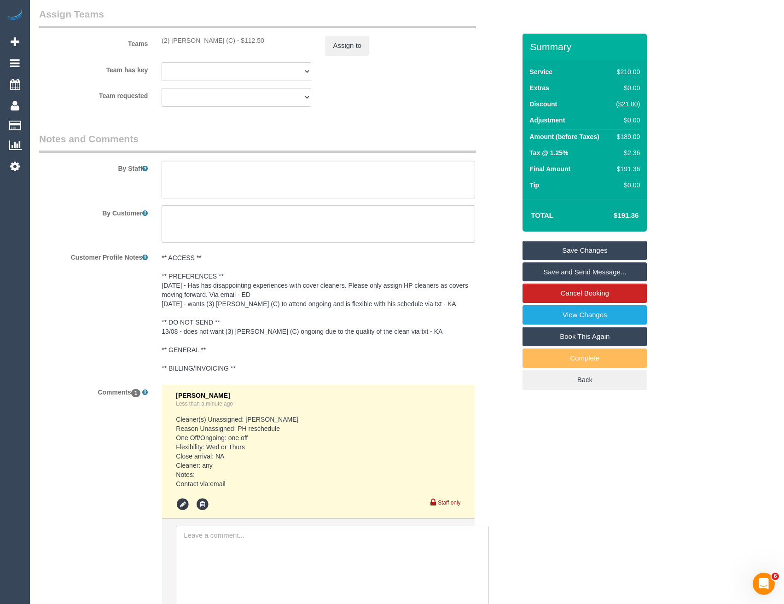
click at [216, 533] on textarea at bounding box center [332, 576] width 313 height 100
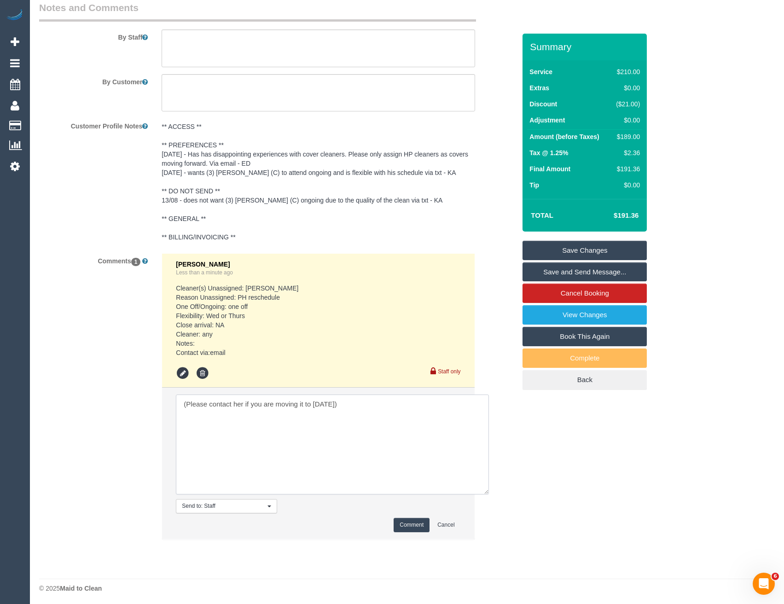
scroll to position [1588, 0]
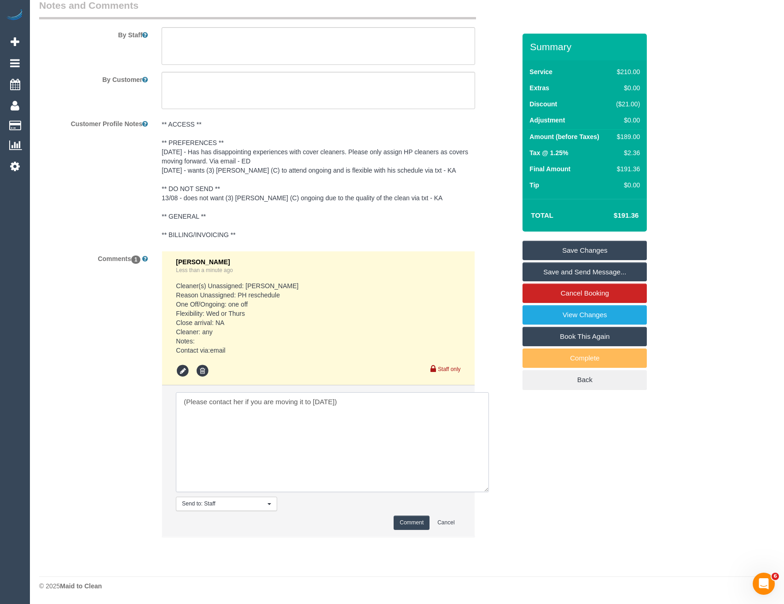
type textarea "(Please contact her if you are moving it to Thursday)"
click at [421, 520] on button "Comment" at bounding box center [412, 523] width 36 height 14
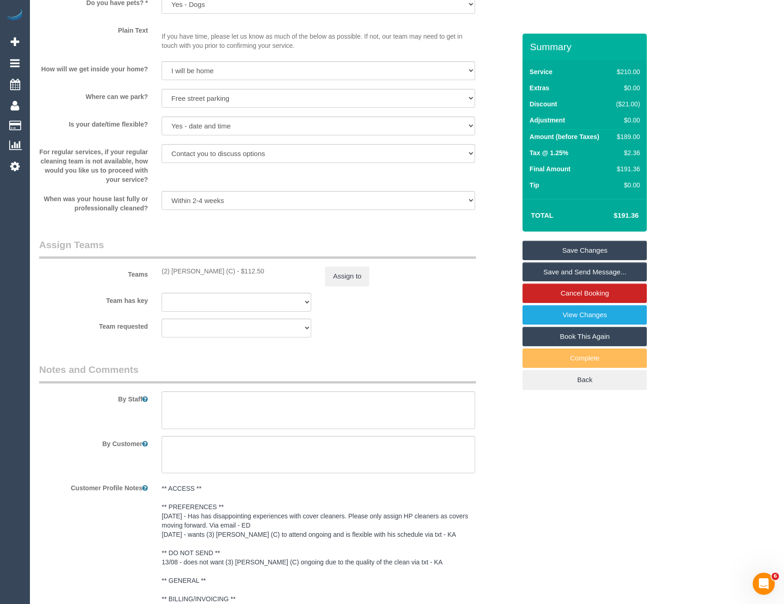
scroll to position [1220, 0]
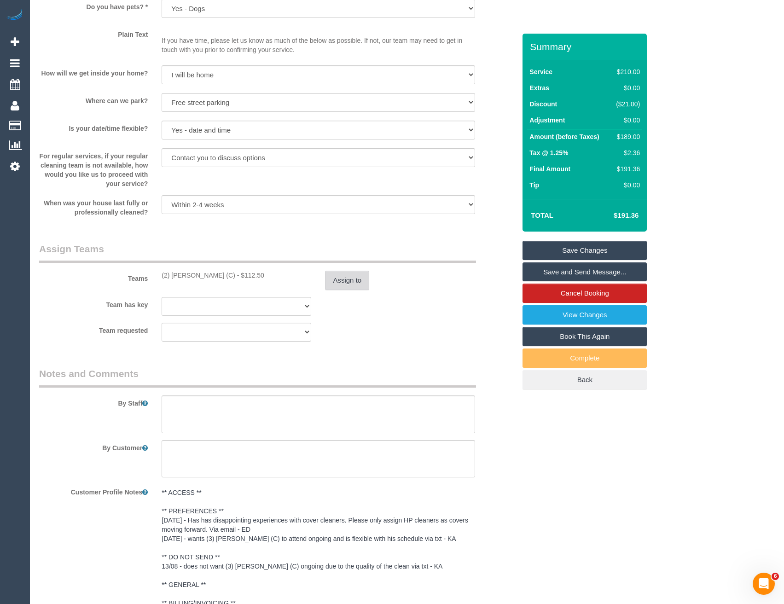
click at [342, 286] on button "Assign to" at bounding box center [347, 280] width 44 height 19
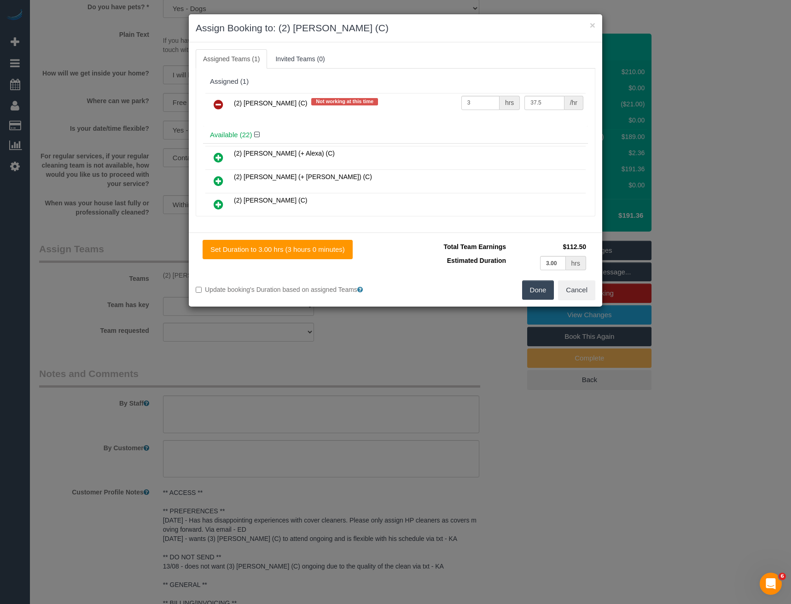
click at [219, 110] on link at bounding box center [219, 105] width 22 height 18
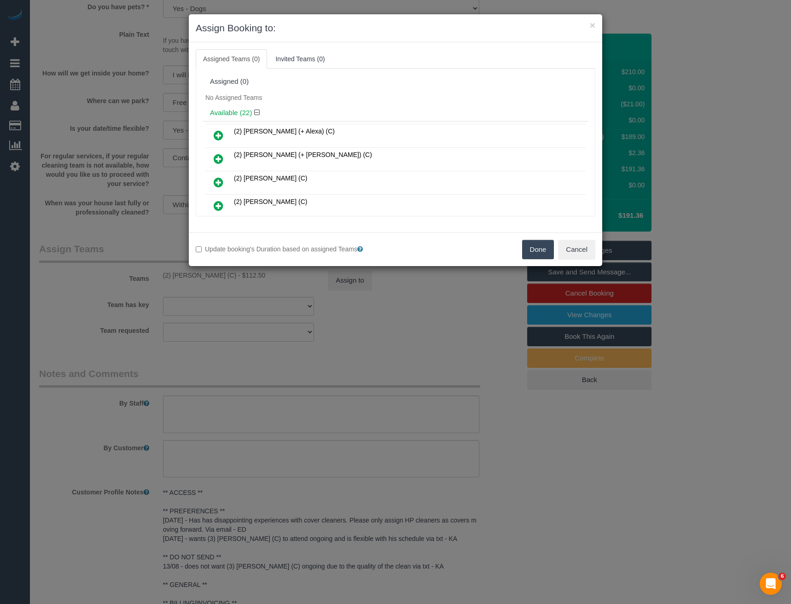
click at [538, 252] on button "Done" at bounding box center [538, 249] width 32 height 19
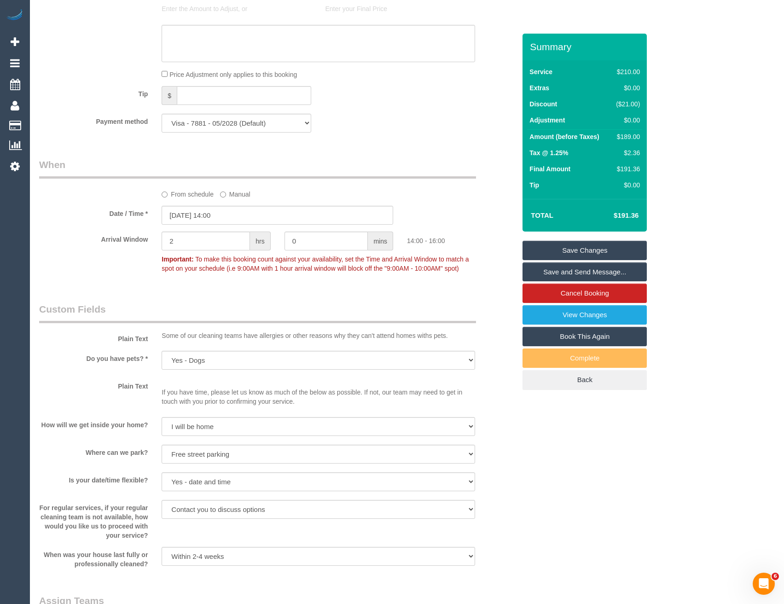
scroll to position [805, 0]
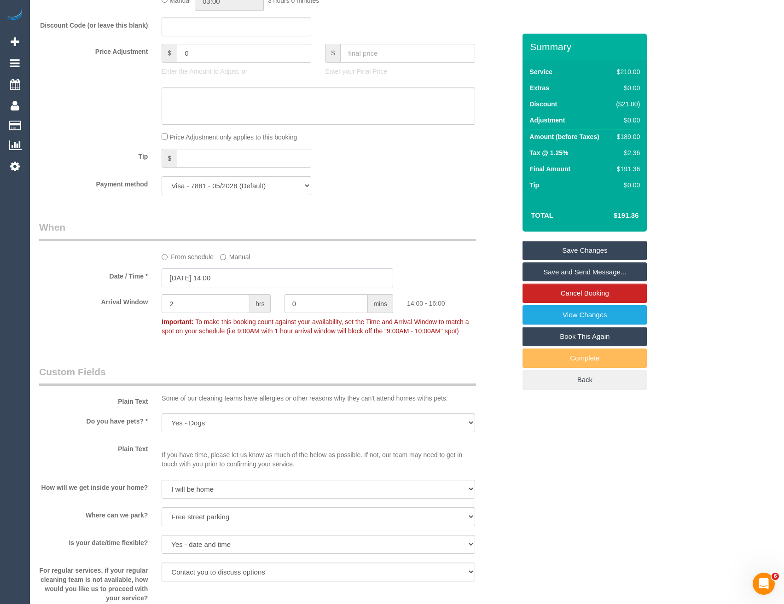
click at [241, 280] on input "04/11/2025 14:00" at bounding box center [278, 277] width 232 height 19
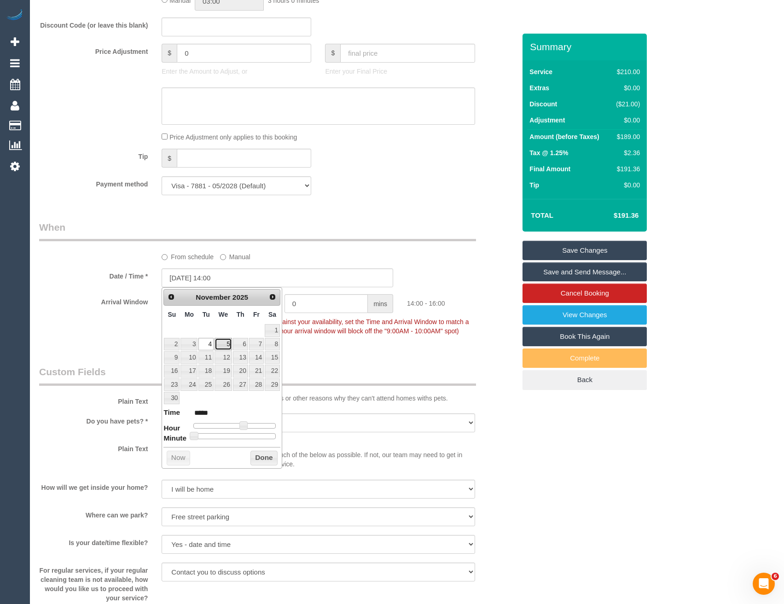
click at [223, 346] on link "5" at bounding box center [222, 344] width 17 height 12
type input "05/11/2025 14:00"
click at [264, 452] on button "Done" at bounding box center [263, 458] width 27 height 15
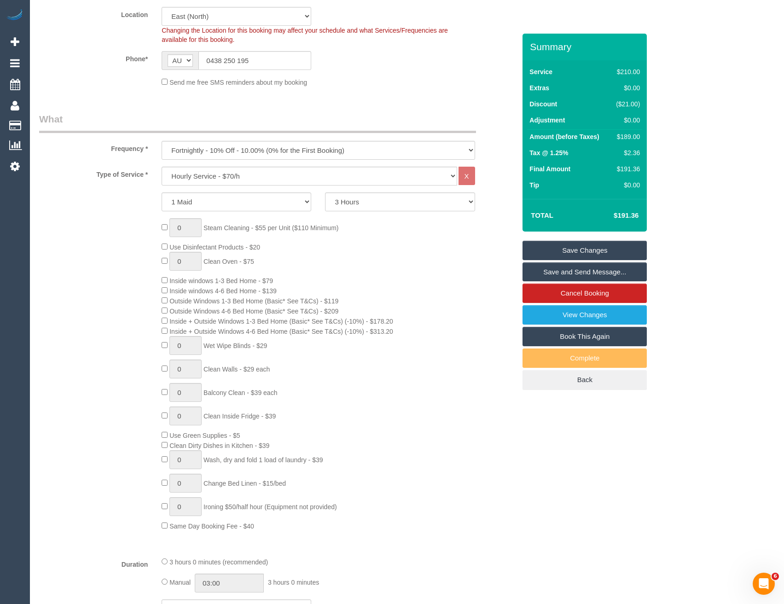
scroll to position [0, 0]
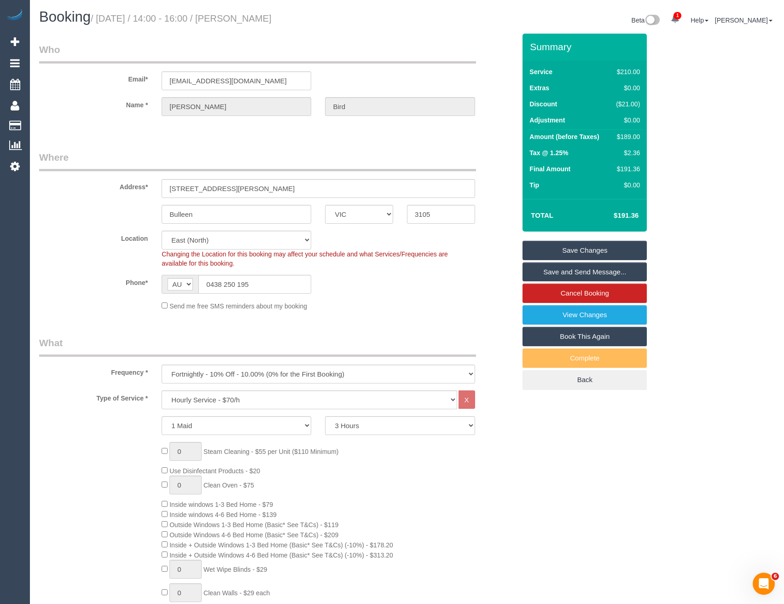
click at [553, 250] on link "Save Changes" at bounding box center [584, 250] width 124 height 19
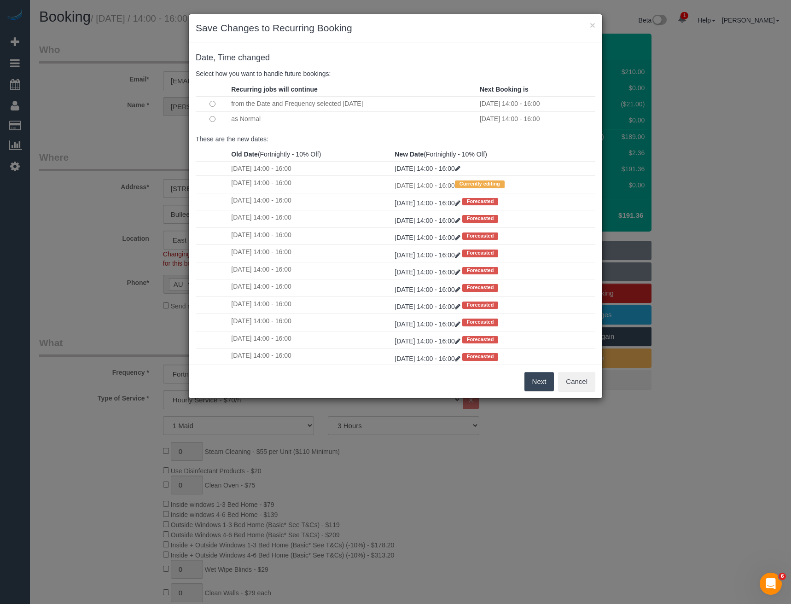
click at [539, 383] on button "Next" at bounding box center [539, 381] width 30 height 19
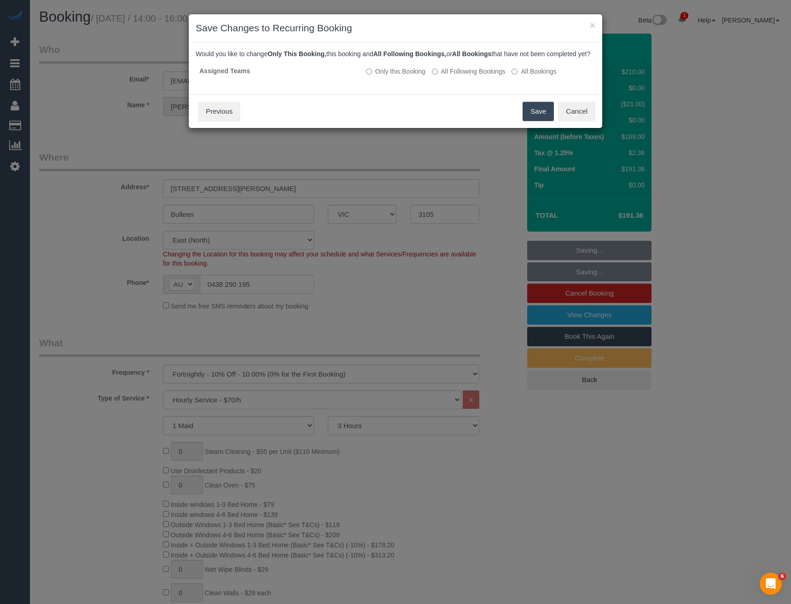
click at [539, 121] on button "Save" at bounding box center [537, 111] width 31 height 19
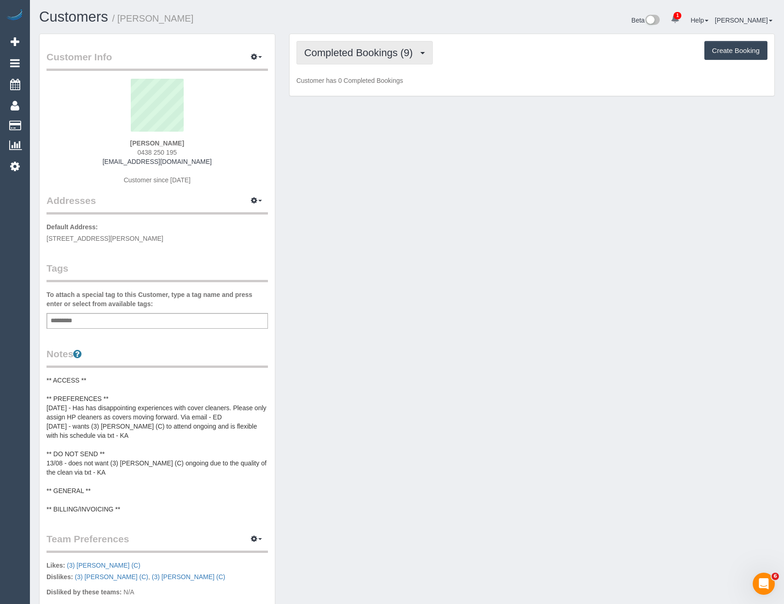
click at [394, 59] on button "Completed Bookings (9)" at bounding box center [364, 52] width 136 height 23
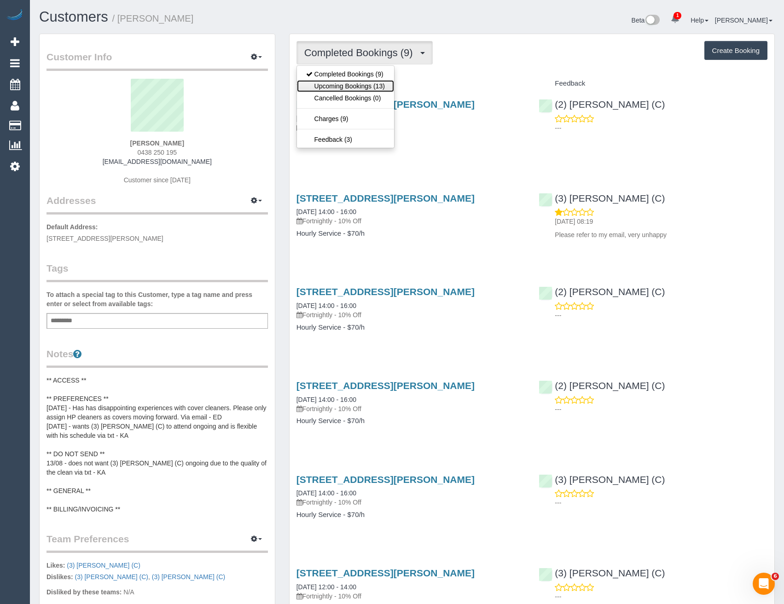
click at [368, 90] on link "Upcoming Bookings (13)" at bounding box center [345, 86] width 97 height 12
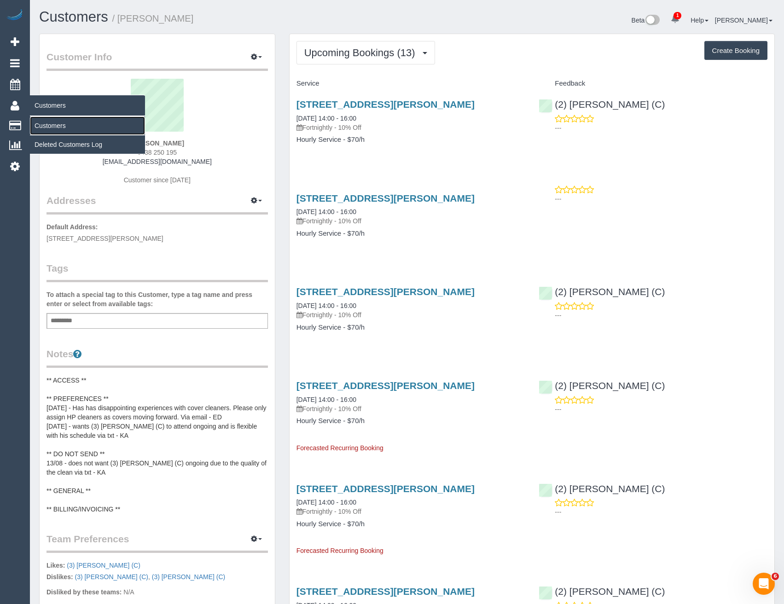
drag, startPoint x: 43, startPoint y: 123, endPoint x: 48, endPoint y: 123, distance: 5.1
click at [43, 123] on link "Customers" at bounding box center [87, 125] width 115 height 18
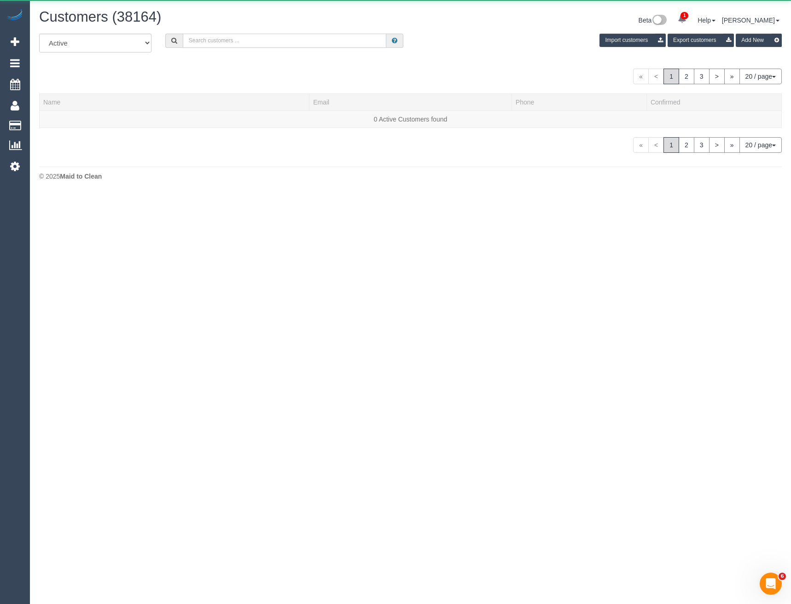
click at [203, 42] on input "text" at bounding box center [285, 41] width 204 height 14
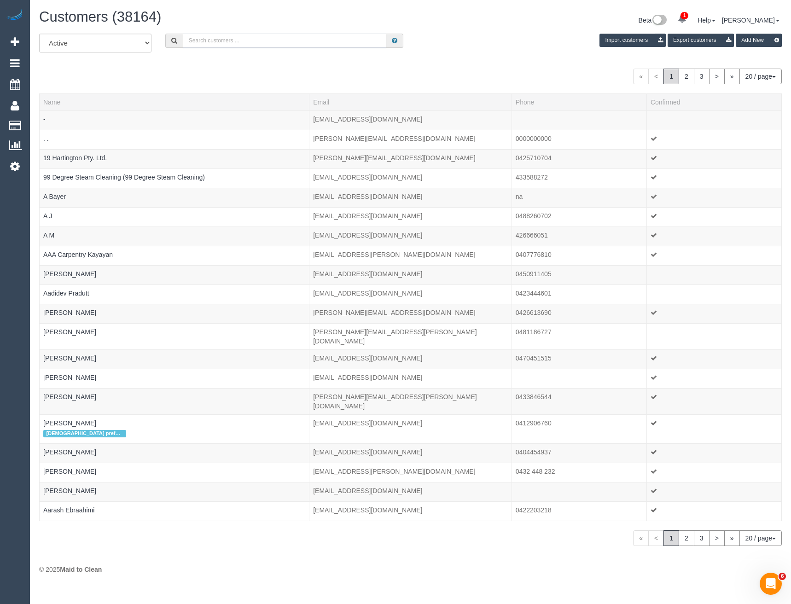
paste input "[EMAIL_ADDRESS][DOMAIN_NAME]"
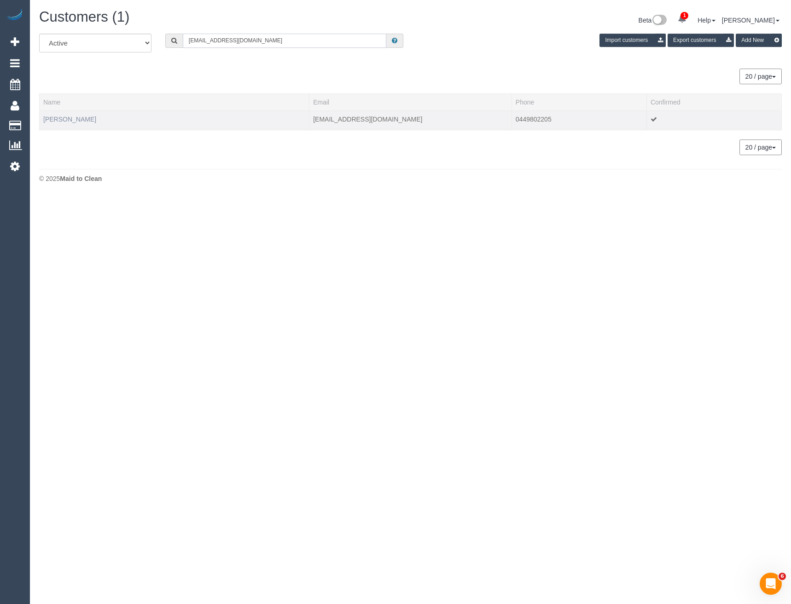
type input "[EMAIL_ADDRESS][DOMAIN_NAME]"
click at [75, 121] on link "Chloe McDermott" at bounding box center [69, 119] width 53 height 7
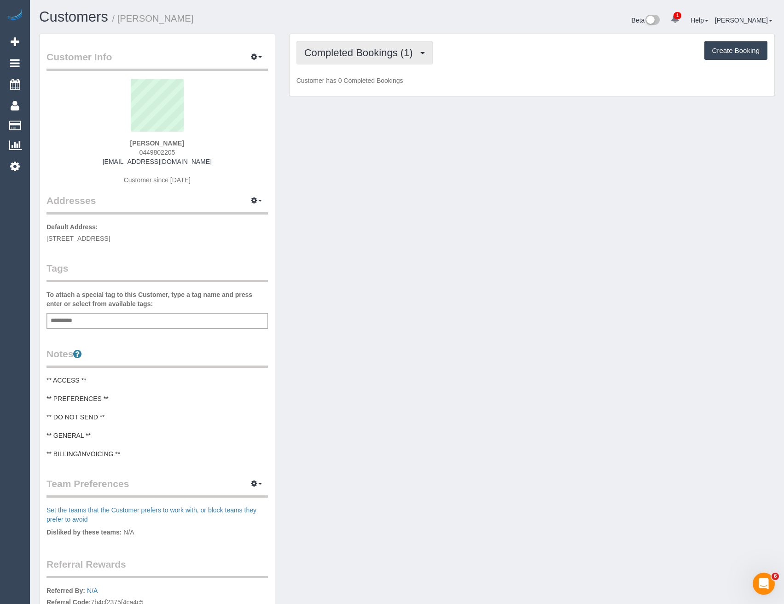
click at [406, 51] on span "Completed Bookings (1)" at bounding box center [360, 53] width 113 height 12
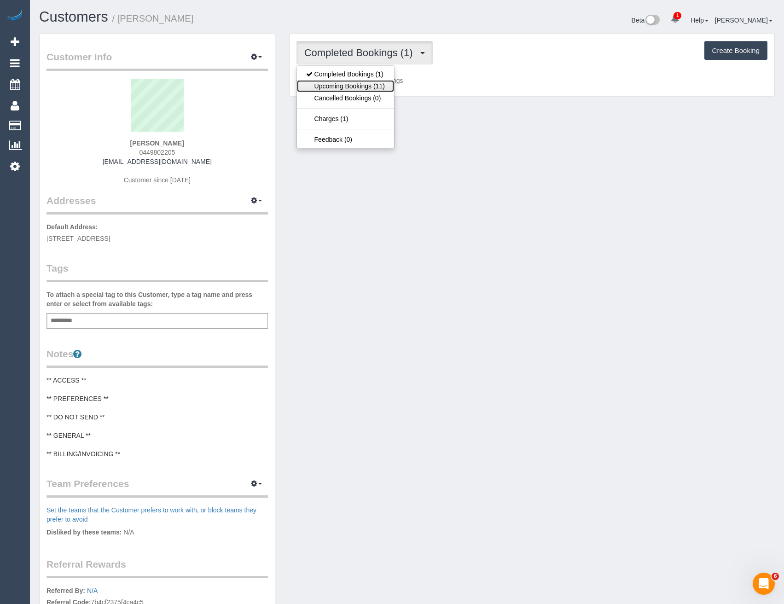
click at [383, 86] on link "Upcoming Bookings (11)" at bounding box center [345, 86] width 97 height 12
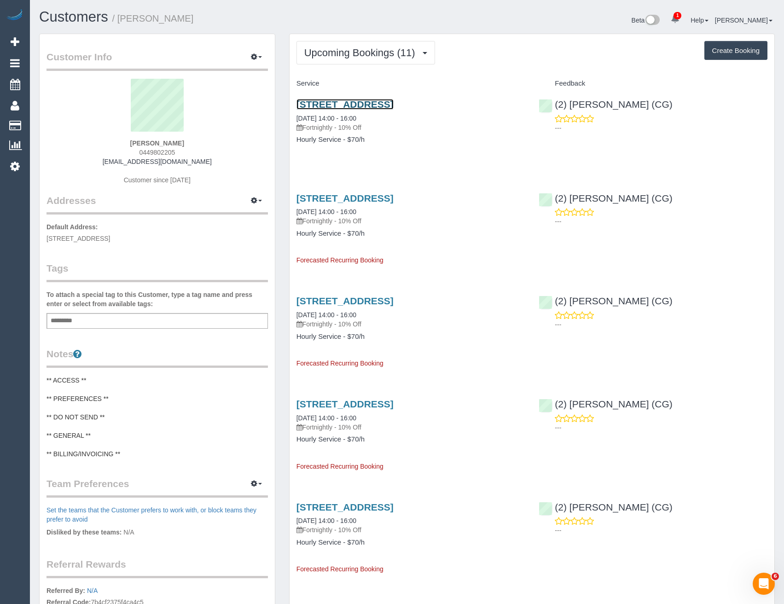
click at [394, 104] on link "6 Glencara St, Avondale Heights, VIC 3034" at bounding box center [344, 104] width 97 height 11
click at [379, 46] on button "Upcoming Bookings (11)" at bounding box center [365, 52] width 139 height 23
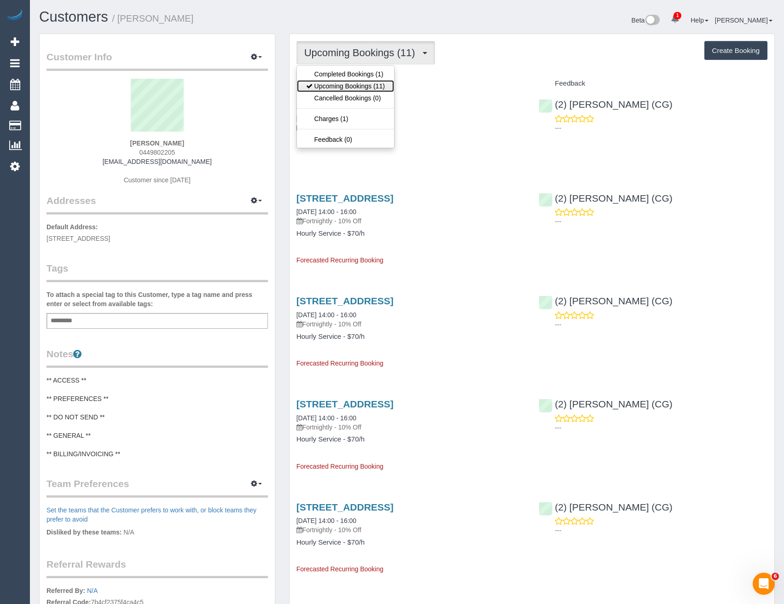
click at [368, 87] on link "Upcoming Bookings (11)" at bounding box center [345, 86] width 97 height 12
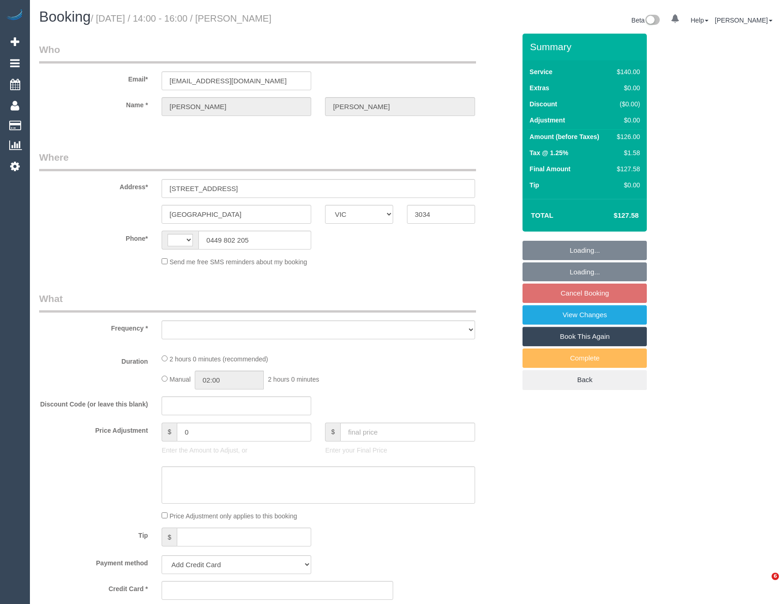
select select "VIC"
select select "string:AU"
select select "object:537"
select select "string:stripe-pm_1SAJ272GScqysDRV5cnboM1m"
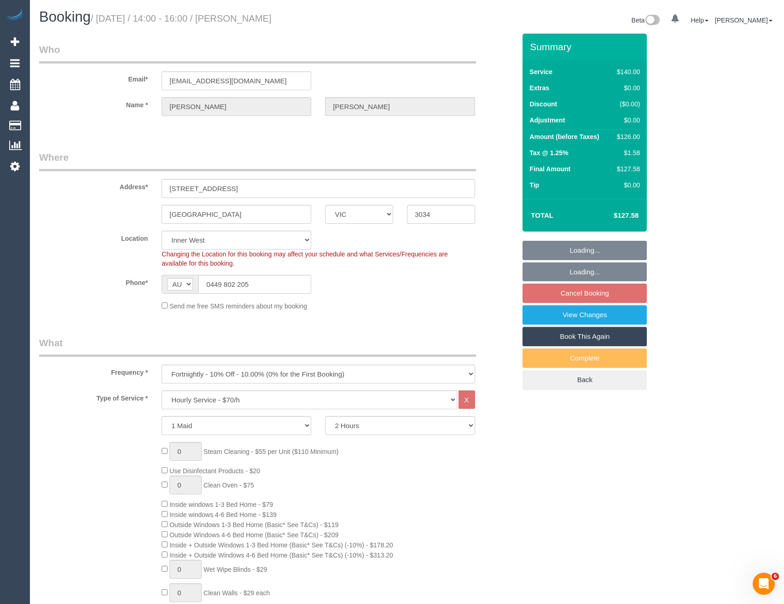
select select "object:1528"
select select "number:30"
select select "number:14"
select select "number:18"
select select "number:22"
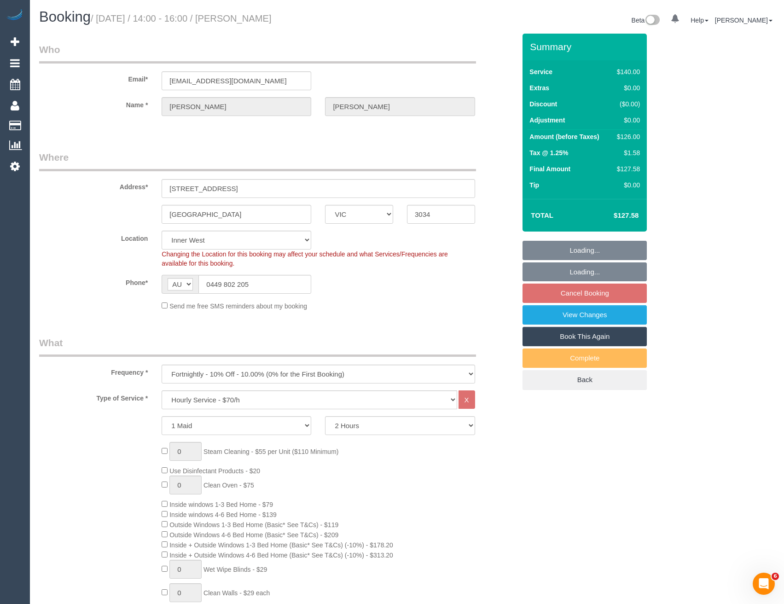
select select "number:34"
select select "number:13"
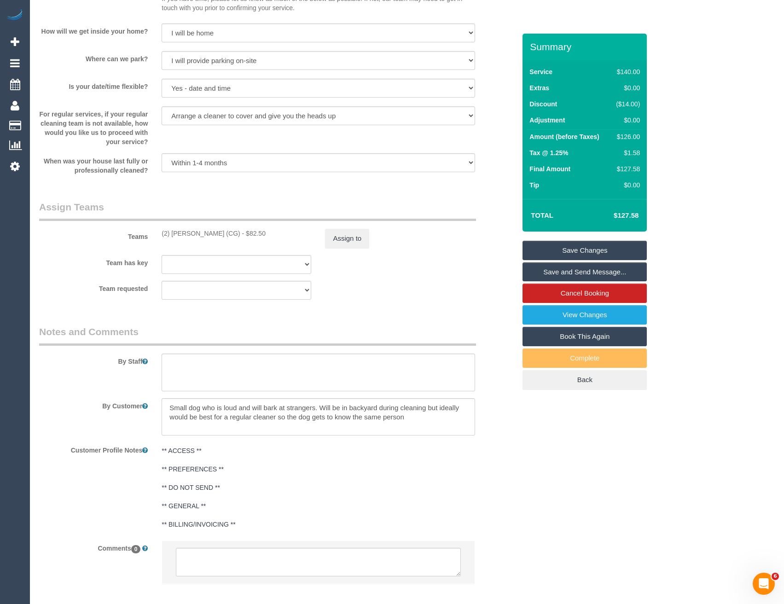
scroll to position [1308, 0]
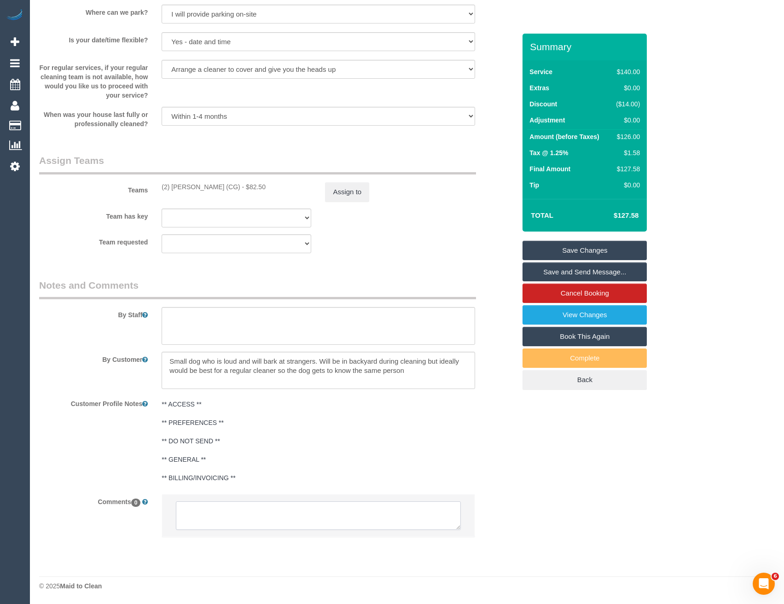
click at [234, 517] on textarea at bounding box center [318, 515] width 284 height 29
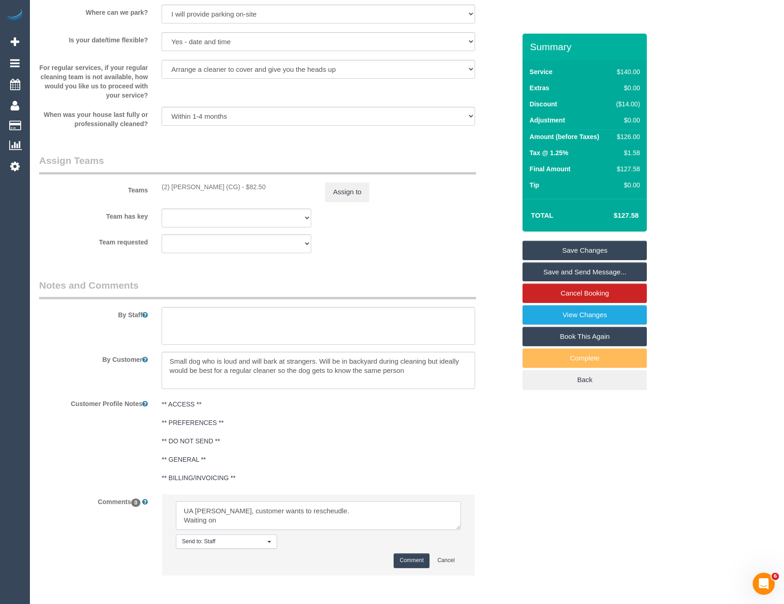
click at [321, 509] on textarea at bounding box center [318, 515] width 284 height 29
click at [236, 522] on textarea at bounding box center [318, 515] width 284 height 29
type textarea "UA Gurpreet, customer wants to rescheudle due to fam emergency Waiting on custo…"
click at [422, 562] on button "Comment" at bounding box center [412, 560] width 36 height 14
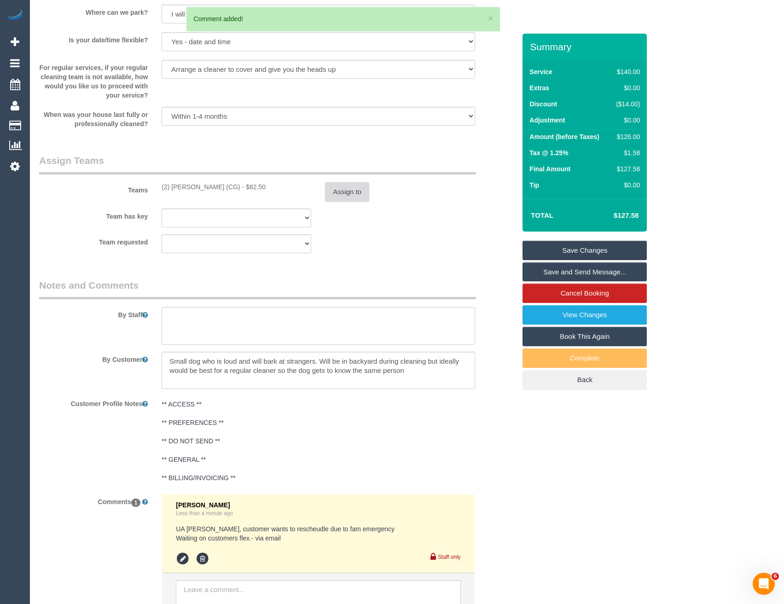
click at [333, 192] on button "Assign to" at bounding box center [347, 191] width 44 height 19
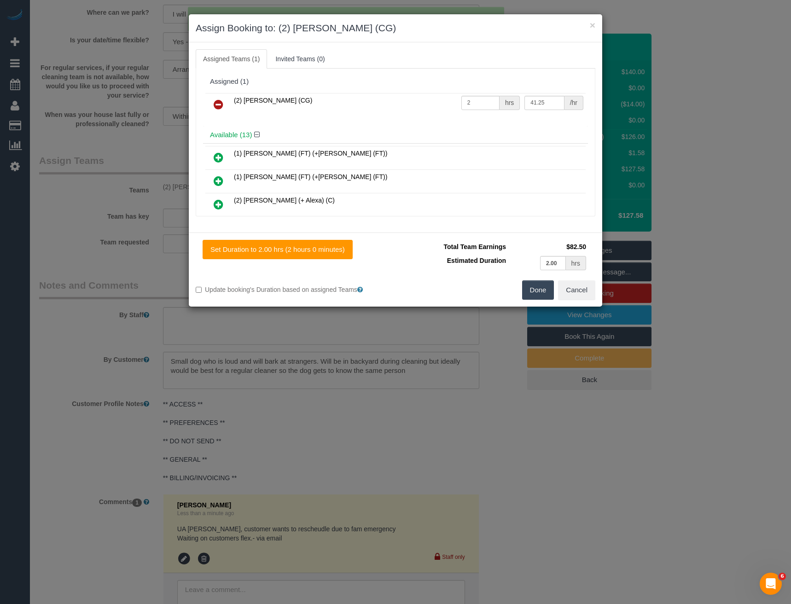
click at [214, 103] on icon at bounding box center [219, 104] width 10 height 11
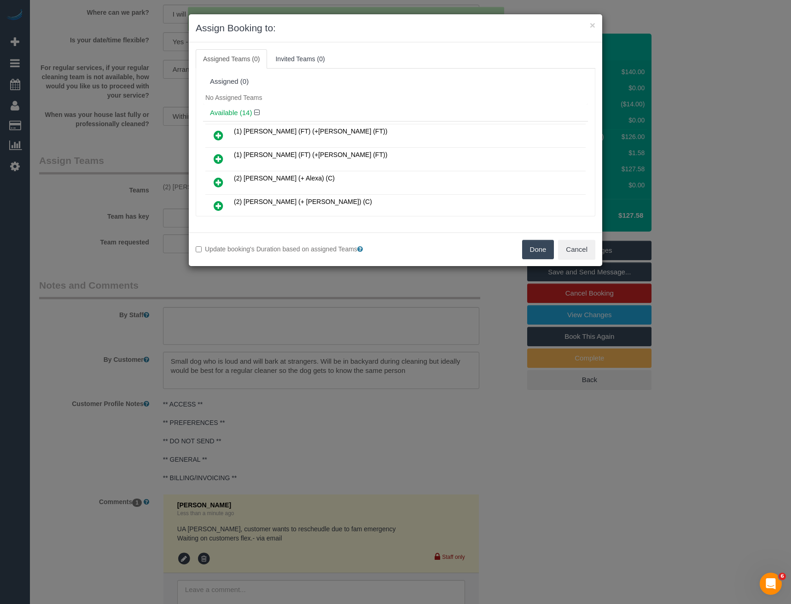
click at [528, 249] on button "Done" at bounding box center [538, 249] width 32 height 19
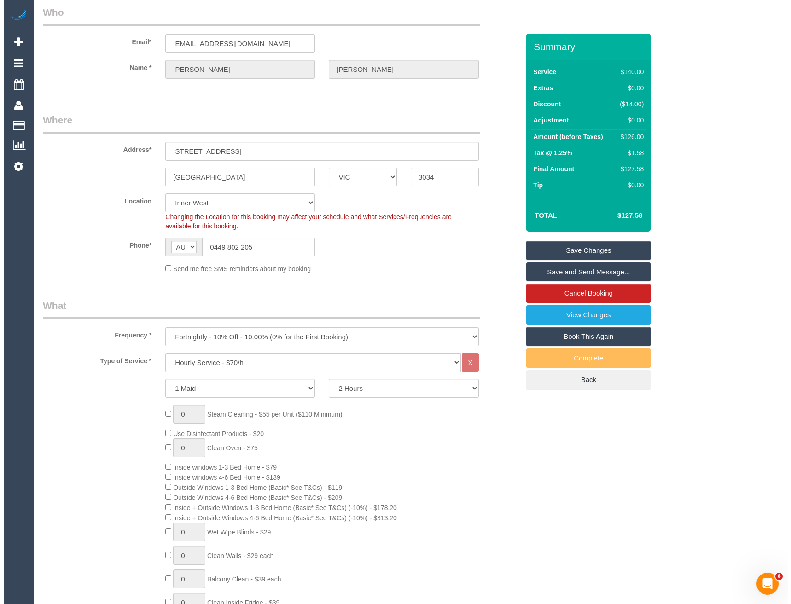
scroll to position [0, 0]
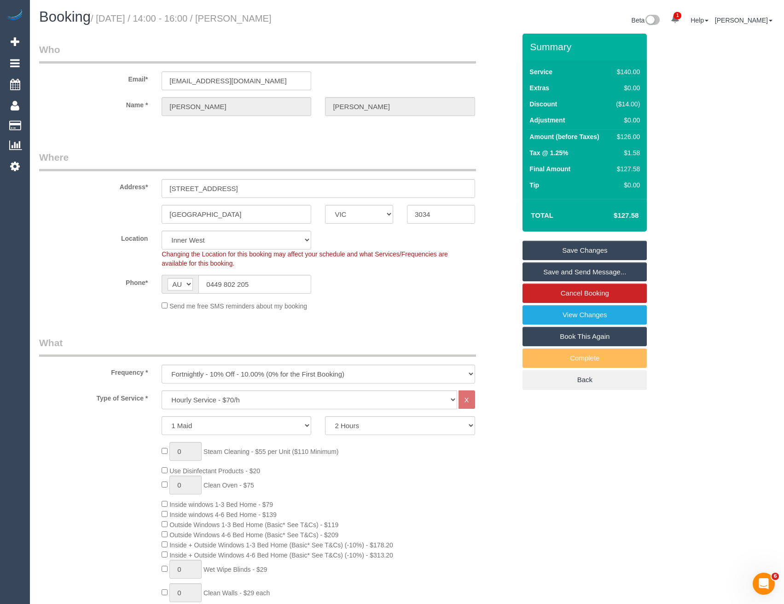
click at [553, 250] on link "Save Changes" at bounding box center [584, 250] width 124 height 19
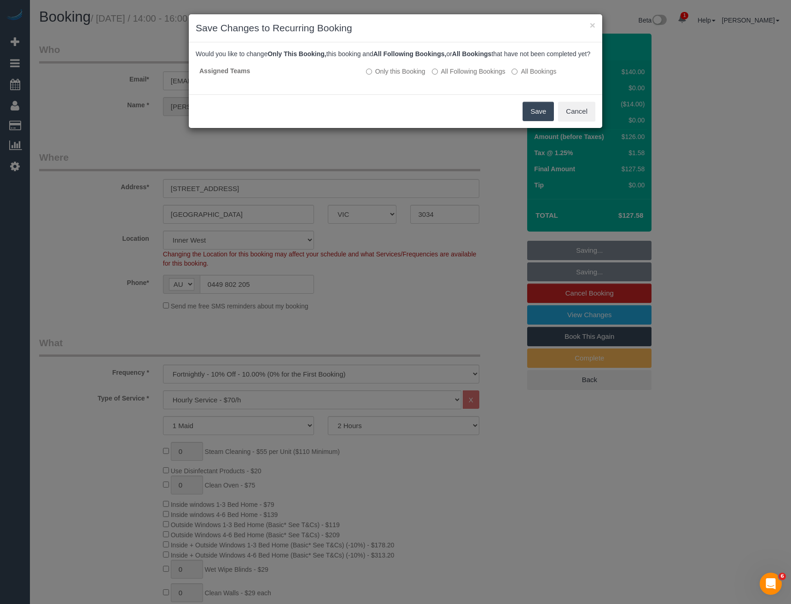
click at [533, 121] on button "Save" at bounding box center [537, 111] width 31 height 19
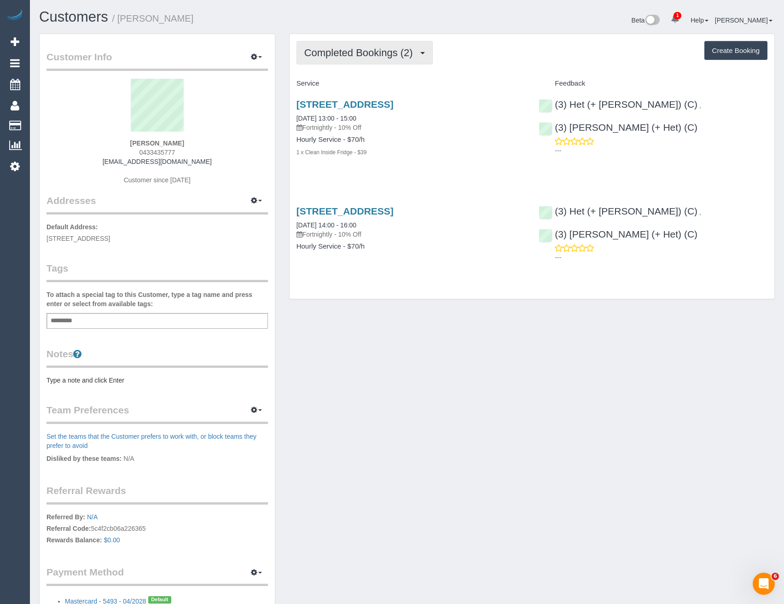
click at [395, 52] on span "Completed Bookings (2)" at bounding box center [360, 53] width 113 height 12
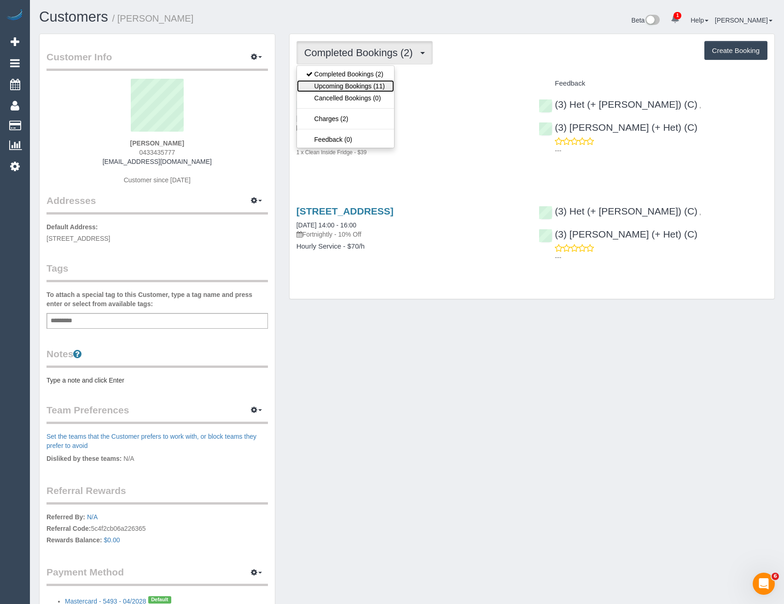
click at [381, 83] on link "Upcoming Bookings (11)" at bounding box center [345, 86] width 97 height 12
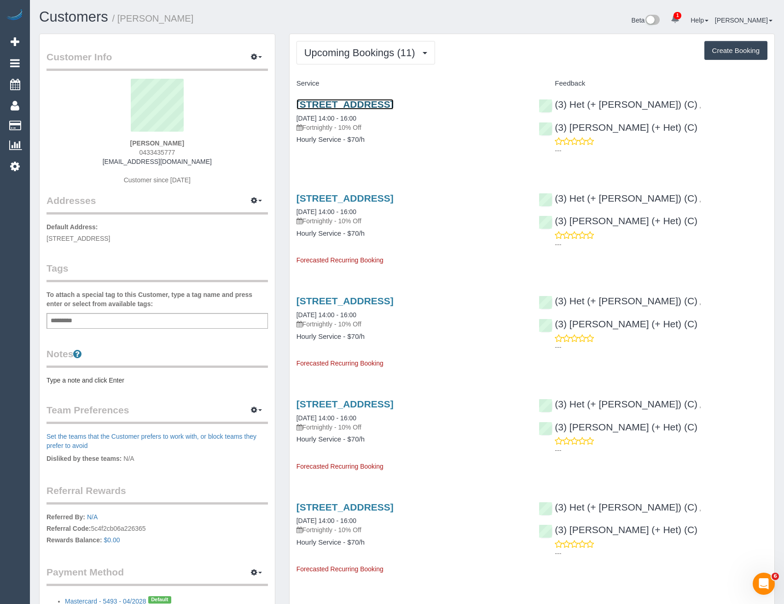
click at [394, 106] on link "[STREET_ADDRESS]" at bounding box center [344, 104] width 97 height 11
click at [335, 41] on button "Upcoming Bookings (11)" at bounding box center [365, 52] width 139 height 23
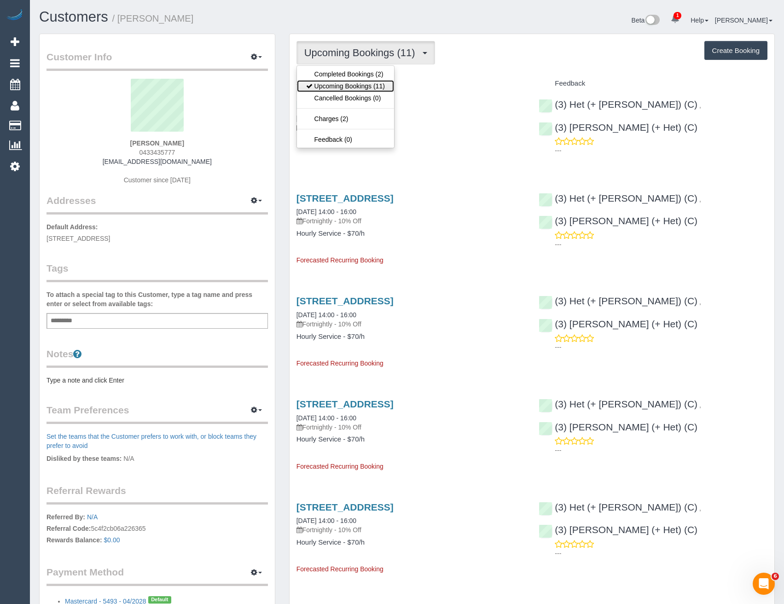
click at [340, 83] on link "Upcoming Bookings (11)" at bounding box center [345, 86] width 97 height 12
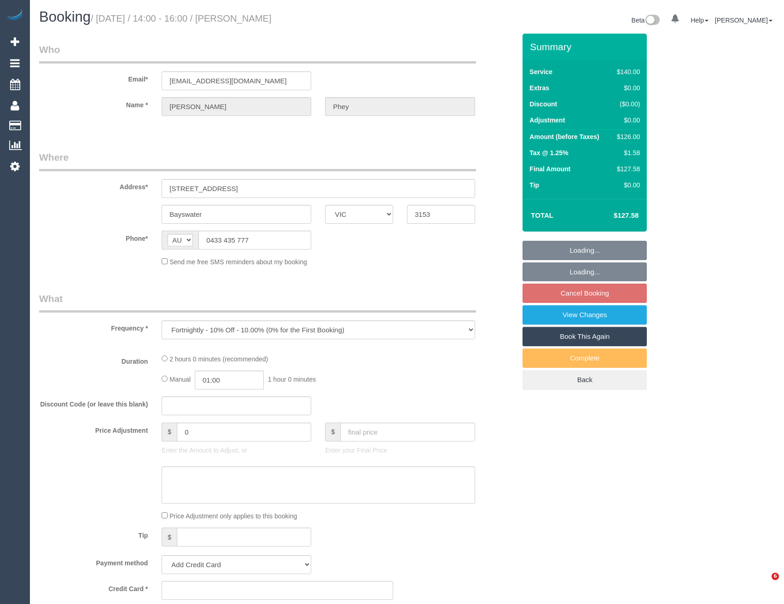
select select "VIC"
select select "string:stripe-pm_1SB5RW2GScqysDRVywem0LAj"
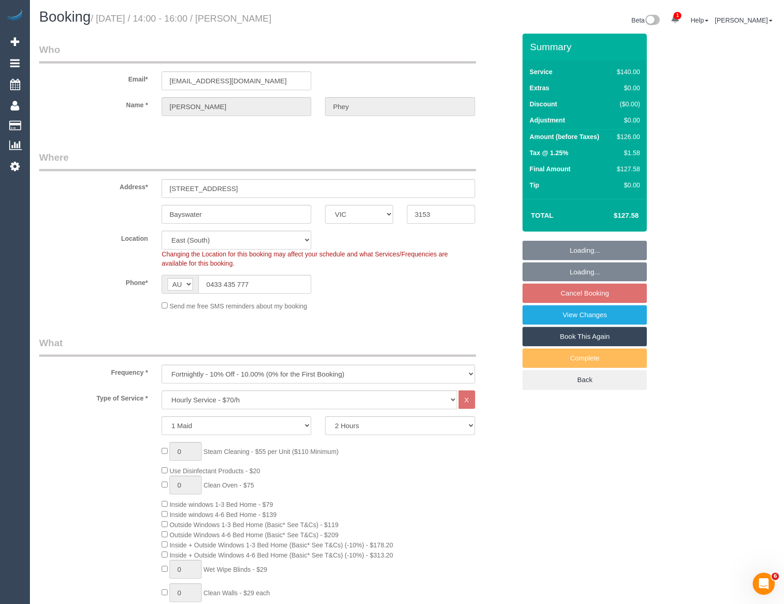
select select "spot5"
select select "number:28"
select select "number:14"
select select "number:19"
select select "number:24"
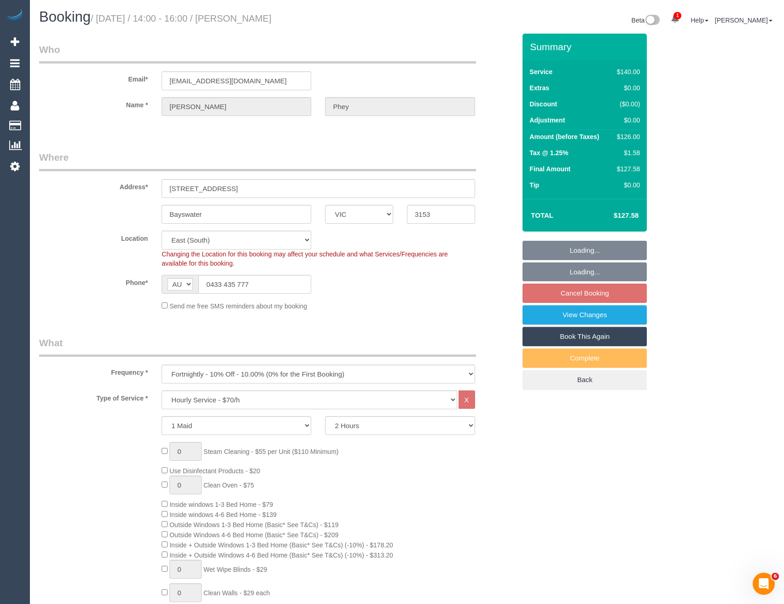
select select "number:35"
select select "number:13"
select select "object:1340"
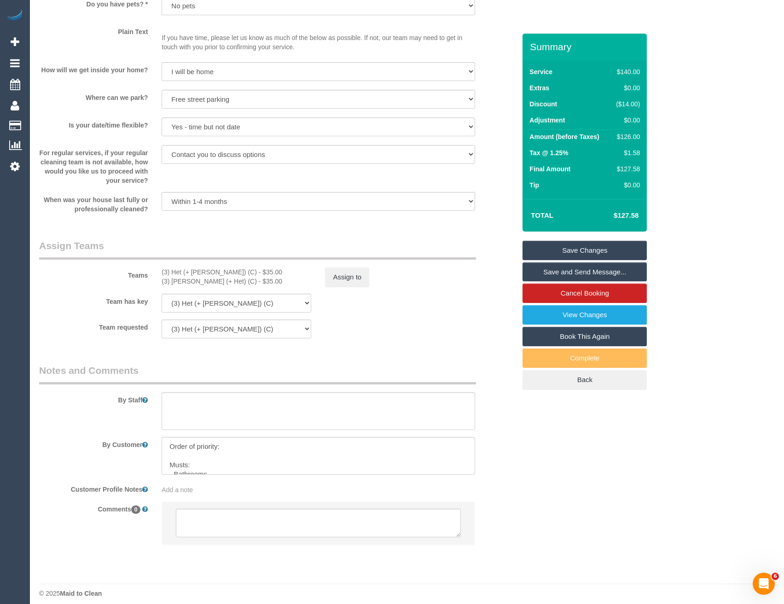
scroll to position [1180, 0]
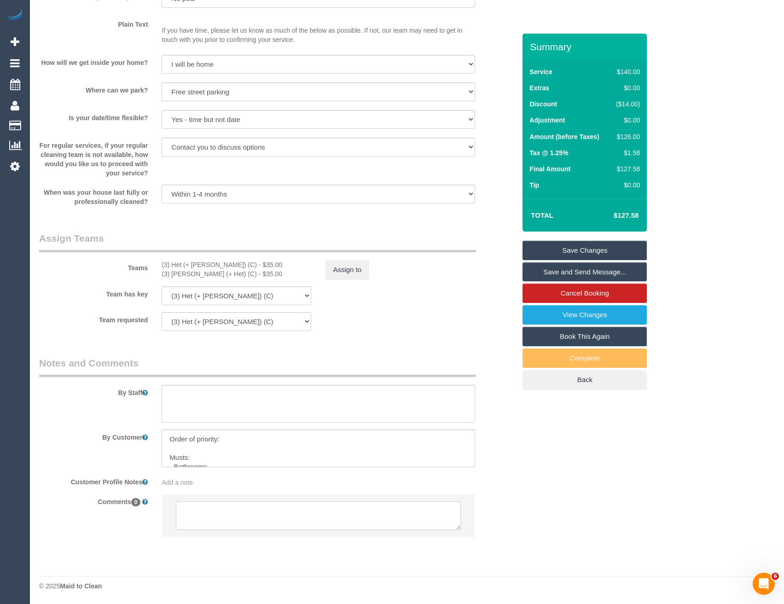
click at [230, 520] on textarea at bounding box center [318, 515] width 284 height 29
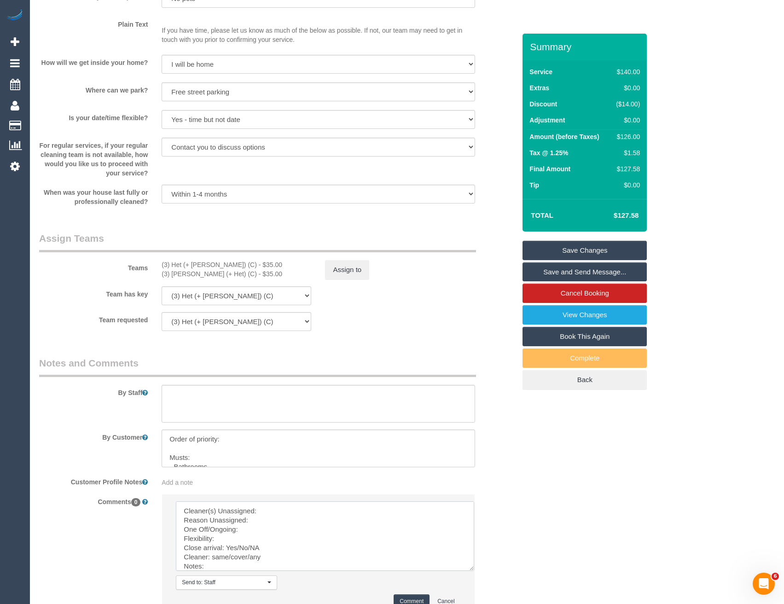
drag, startPoint x: 456, startPoint y: 529, endPoint x: 471, endPoint y: 577, distance: 50.4
click at [471, 571] on textarea at bounding box center [325, 536] width 298 height 70
click at [282, 512] on textarea at bounding box center [326, 539] width 300 height 76
type textarea "Cleaner(s) Unassigned: Ronak + Het Reason Unassigned: One Off/Ongoing: Flexibil…"
click at [267, 518] on textarea at bounding box center [326, 539] width 300 height 76
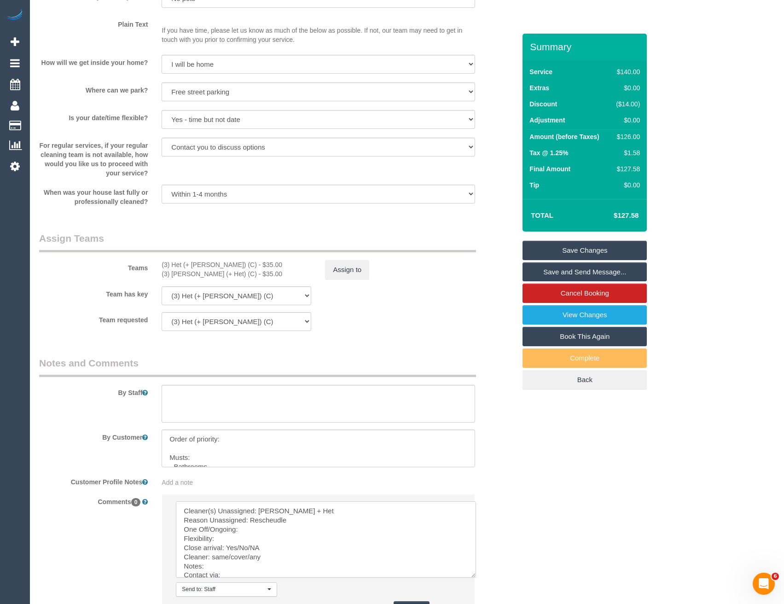
click at [251, 530] on textarea at bounding box center [326, 539] width 300 height 76
click at [226, 539] on textarea at bounding box center [326, 539] width 300 height 76
click at [283, 545] on textarea at bounding box center [326, 539] width 300 height 76
drag, startPoint x: 272, startPoint y: 557, endPoint x: 212, endPoint y: 557, distance: 59.4
click at [212, 557] on textarea at bounding box center [326, 539] width 300 height 76
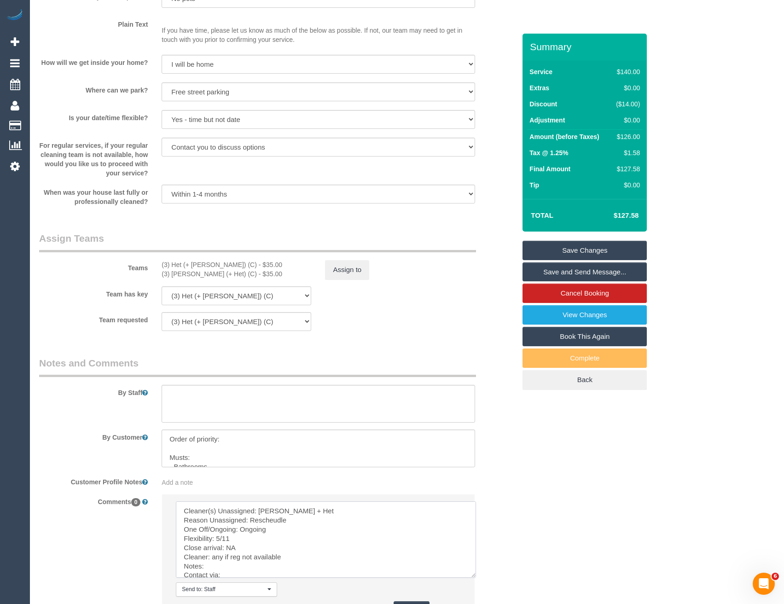
scroll to position [7, 0]
click at [223, 568] on textarea at bounding box center [326, 539] width 300 height 76
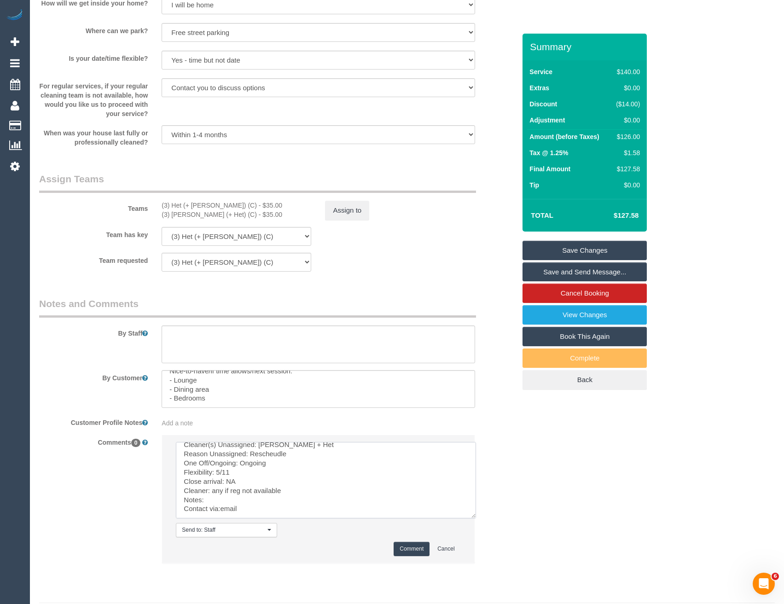
scroll to position [1265, 0]
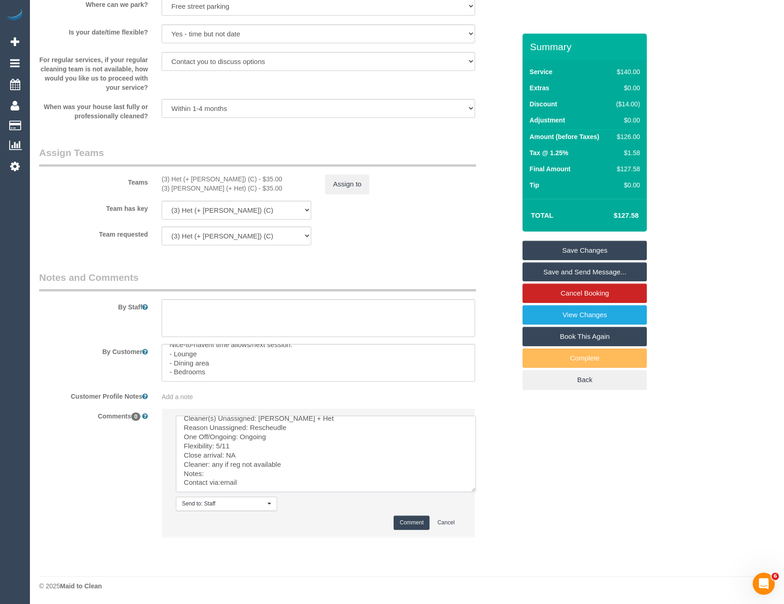
type textarea "Cleaner(s) Unassigned: Ronak + Het Reason Unassigned: Rescheudle One Off/Ongoin…"
click at [415, 521] on button "Comment" at bounding box center [412, 523] width 36 height 14
click at [416, 523] on button "Comment" at bounding box center [412, 523] width 36 height 14
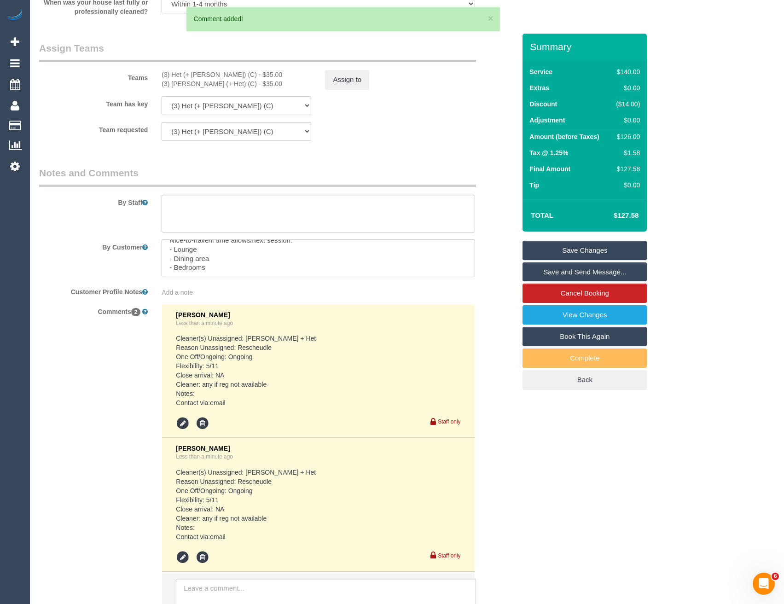
scroll to position [1311, 0]
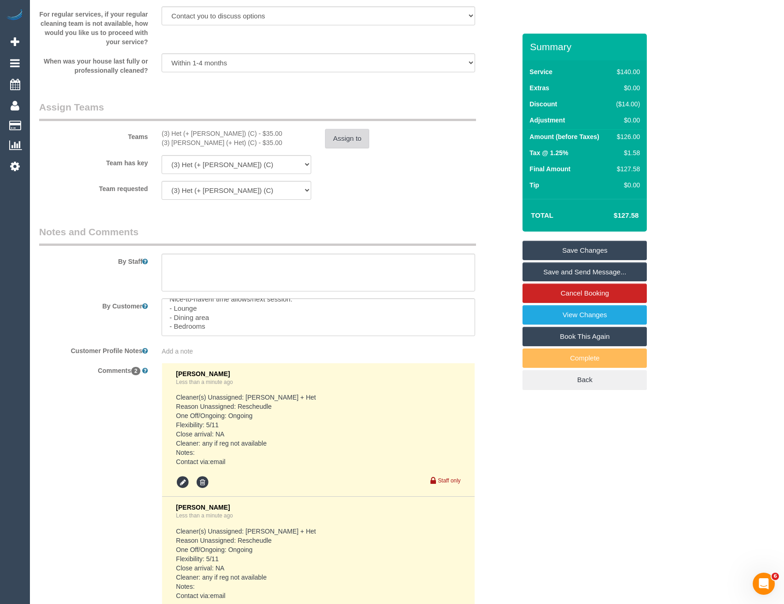
click at [344, 134] on button "Assign to" at bounding box center [347, 138] width 44 height 19
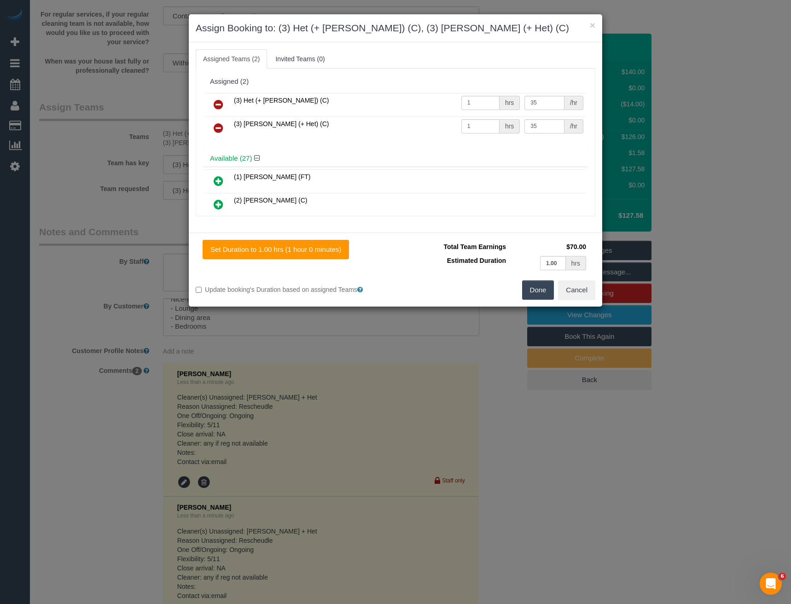
click at [220, 104] on icon at bounding box center [219, 104] width 10 height 11
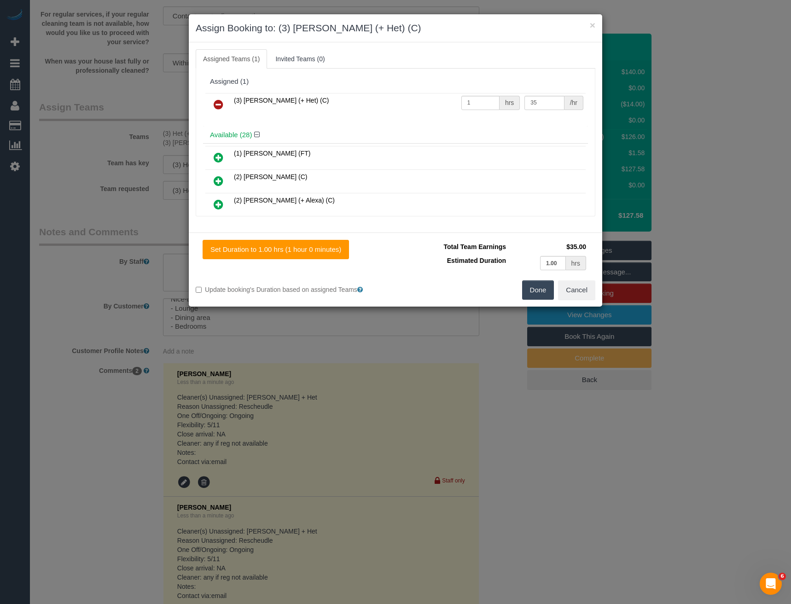
click at [220, 104] on icon at bounding box center [219, 104] width 10 height 11
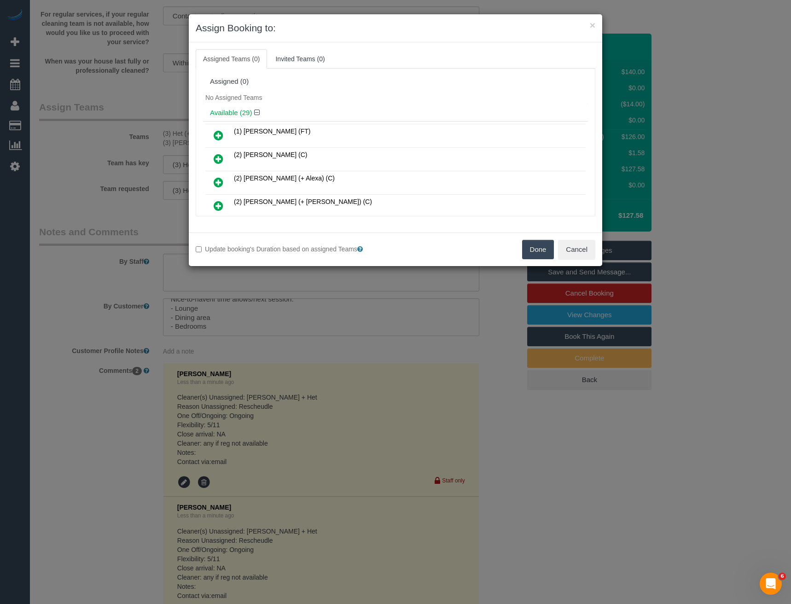
click at [533, 243] on button "Done" at bounding box center [538, 249] width 32 height 19
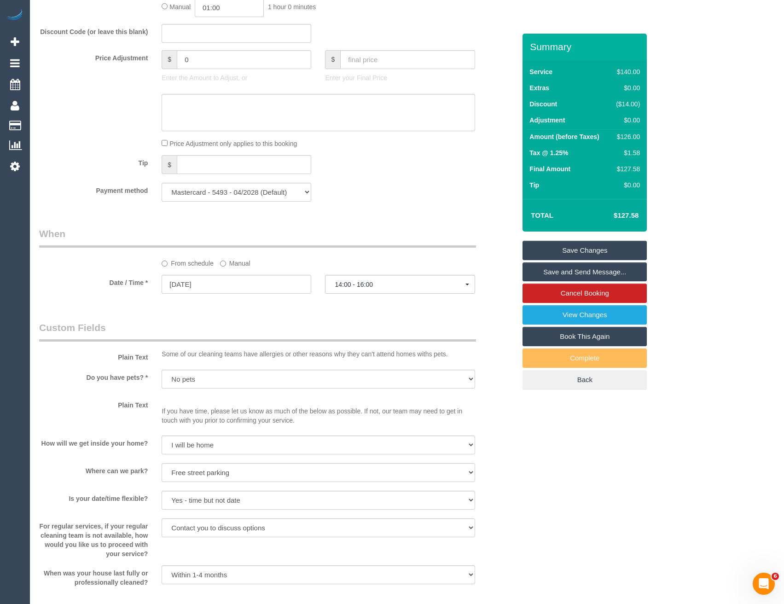
scroll to position [759, 0]
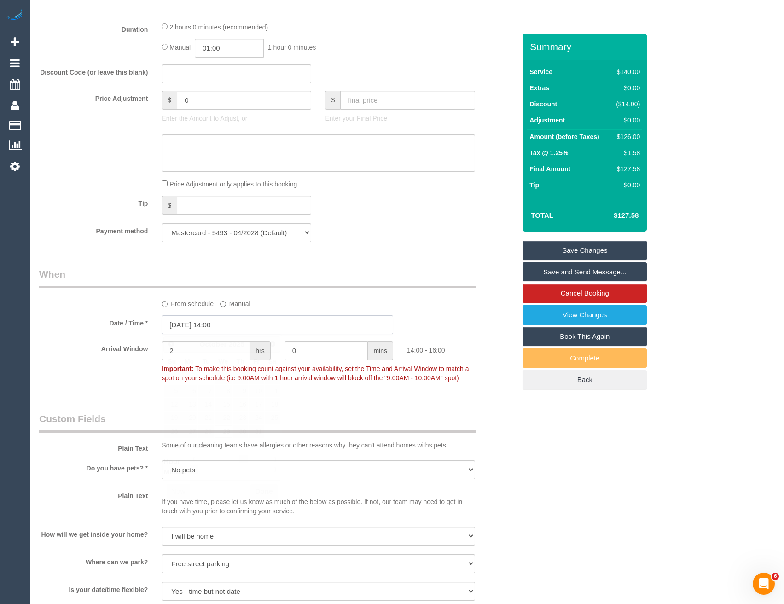
click at [231, 324] on input "29/10/2025 14:00" at bounding box center [278, 324] width 232 height 19
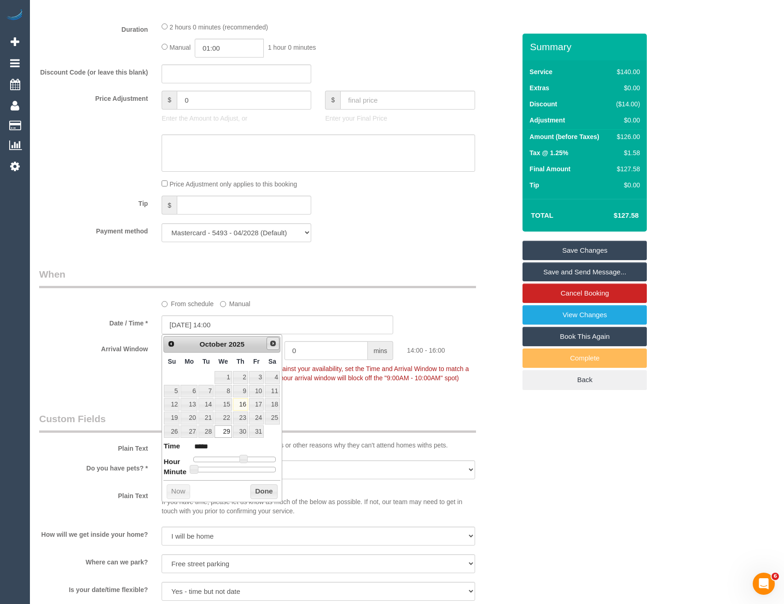
click at [272, 343] on span "Next" at bounding box center [272, 343] width 7 height 7
click at [224, 392] on link "5" at bounding box center [222, 391] width 17 height 12
type input "05/11/2025 14:00"
click at [257, 507] on button "Done" at bounding box center [263, 505] width 27 height 15
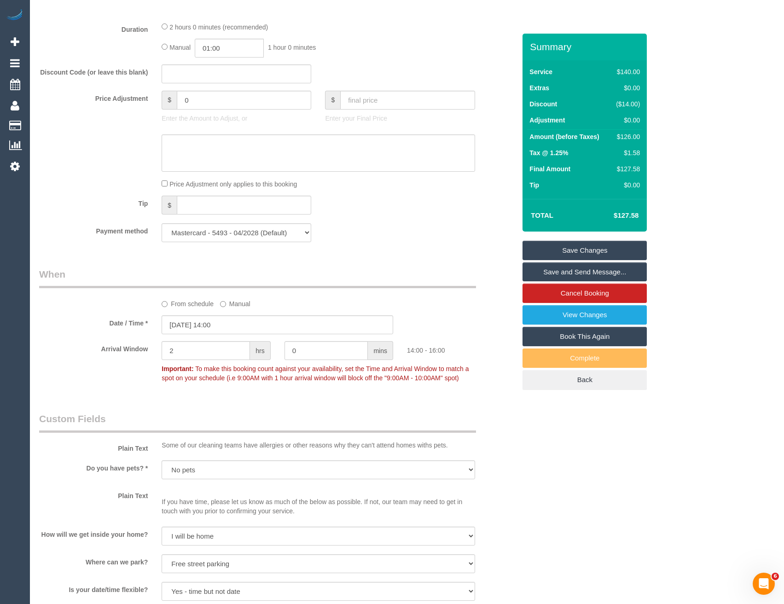
click at [558, 249] on link "Save Changes" at bounding box center [584, 250] width 124 height 19
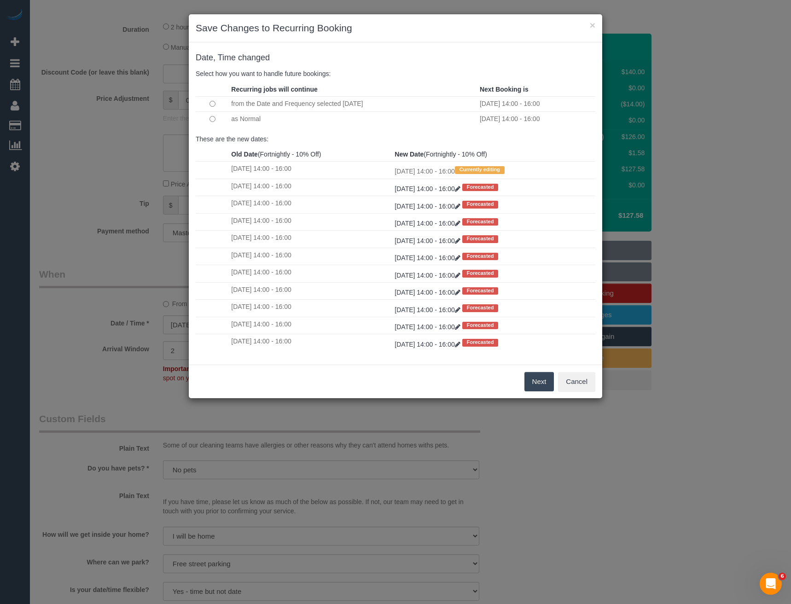
click at [544, 386] on button "Next" at bounding box center [539, 381] width 30 height 19
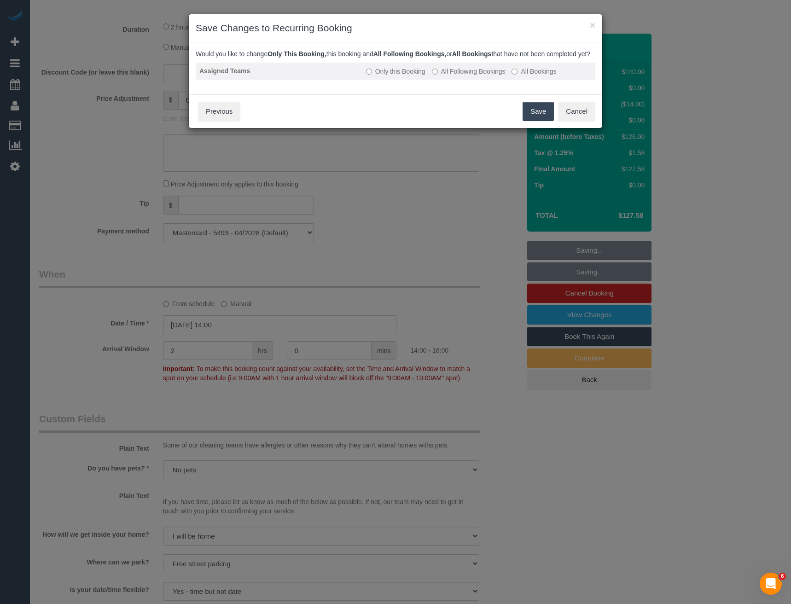
click at [453, 76] on label "All Following Bookings" at bounding box center [469, 71] width 74 height 9
click at [533, 116] on button "Save" at bounding box center [537, 111] width 31 height 19
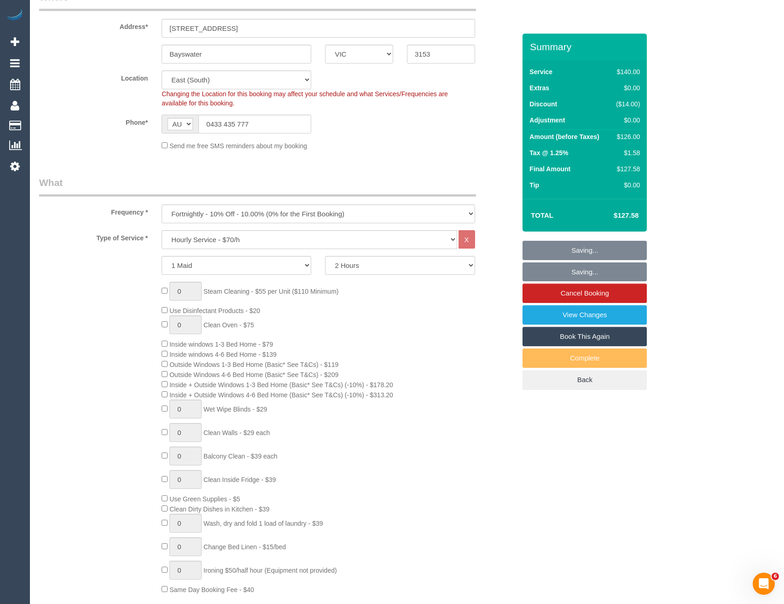
scroll to position [0, 0]
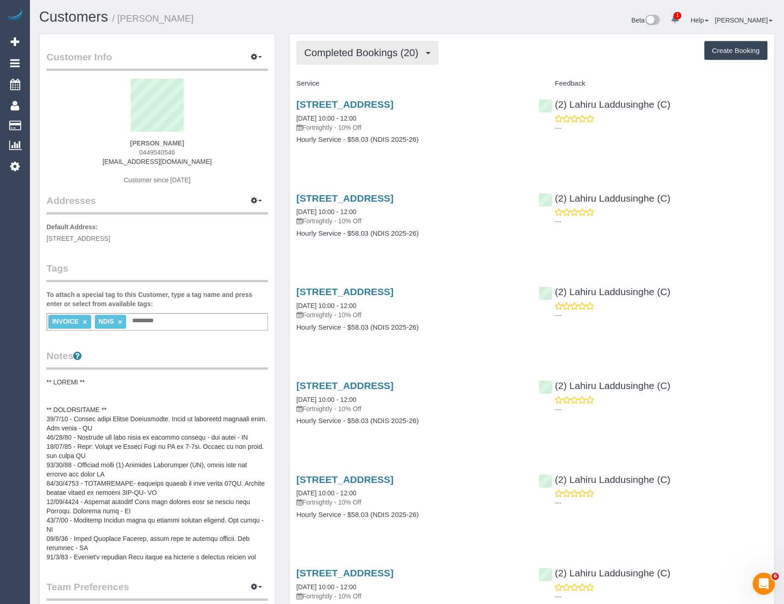
click at [353, 52] on span "Completed Bookings (20)" at bounding box center [363, 53] width 119 height 12
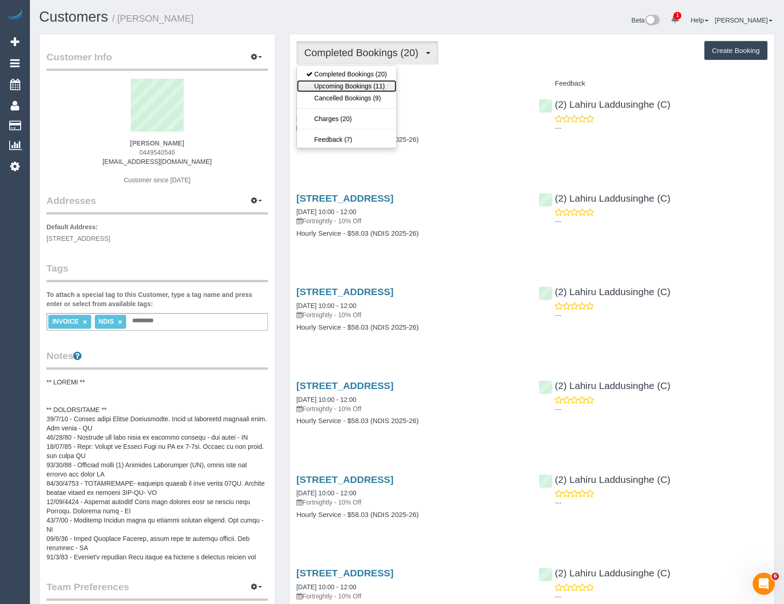
click at [359, 85] on link "Upcoming Bookings (11)" at bounding box center [346, 86] width 99 height 12
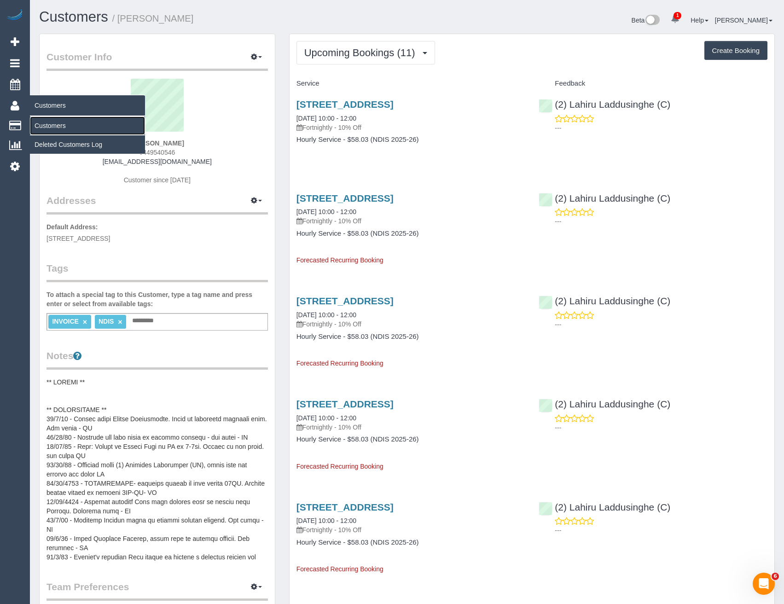
click at [48, 130] on link "Customers" at bounding box center [87, 125] width 115 height 18
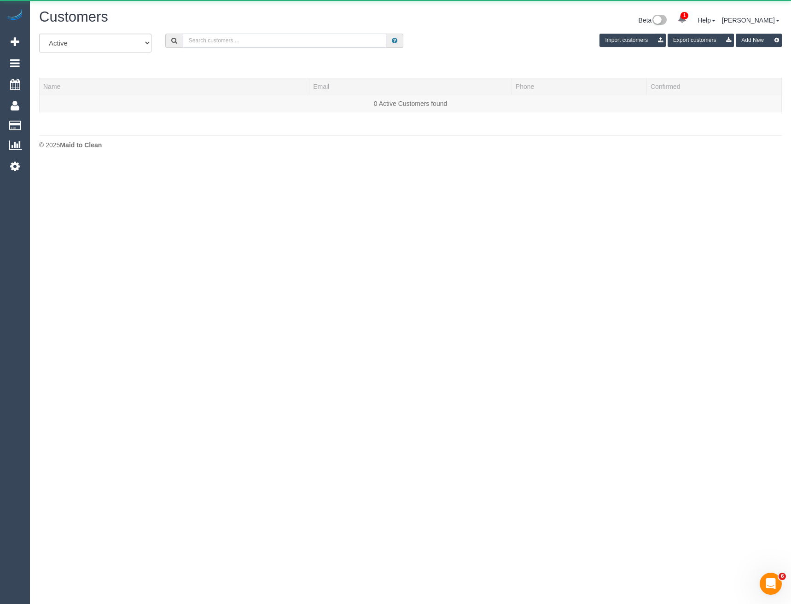
click at [223, 45] on input "text" at bounding box center [285, 41] width 204 height 14
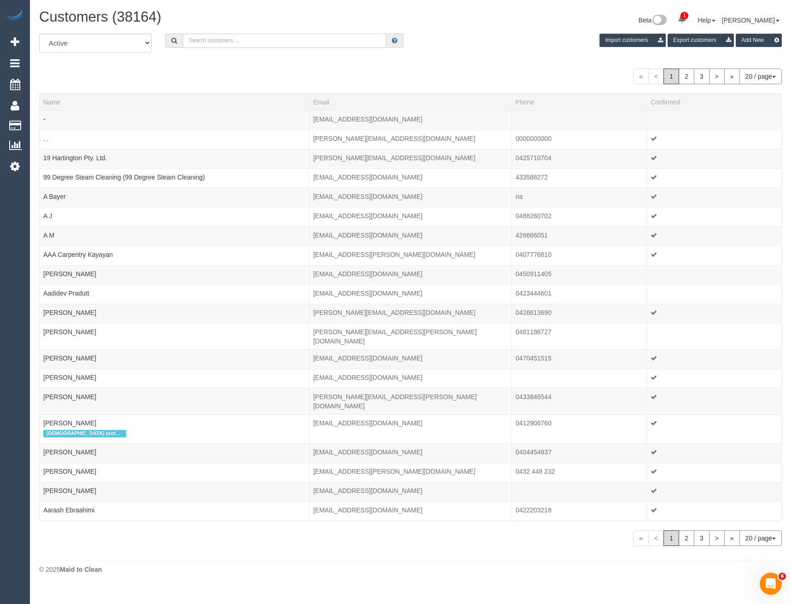
click at [213, 38] on input "text" at bounding box center [285, 41] width 204 height 14
click at [212, 39] on input "text" at bounding box center [285, 41] width 204 height 14
type input "u"
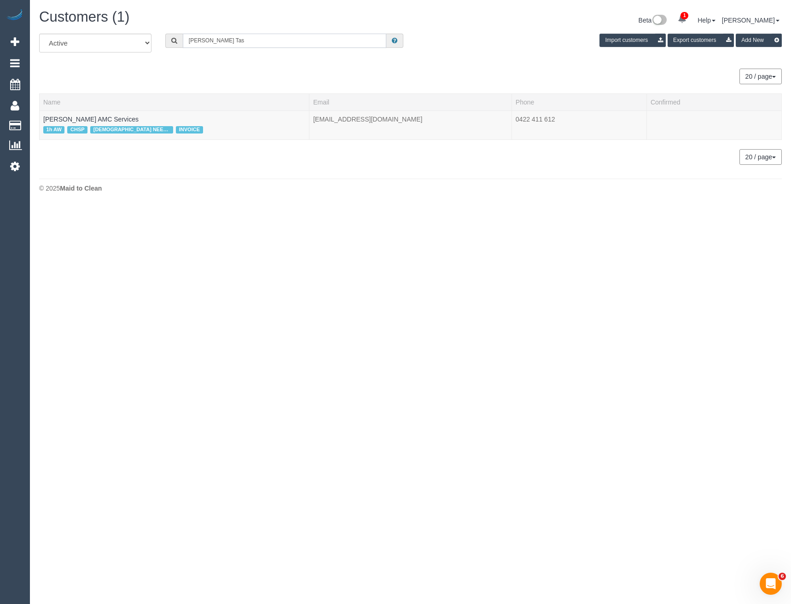
type input "Ljubica Tas"
click at [90, 116] on link "Ljubica Tasevska AMC Services" at bounding box center [90, 119] width 95 height 7
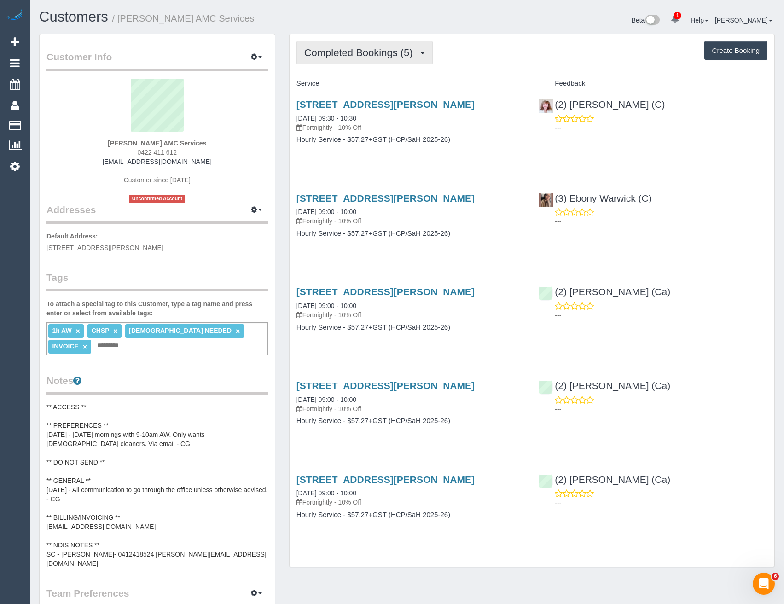
click at [414, 45] on button "Completed Bookings (5)" at bounding box center [364, 52] width 136 height 23
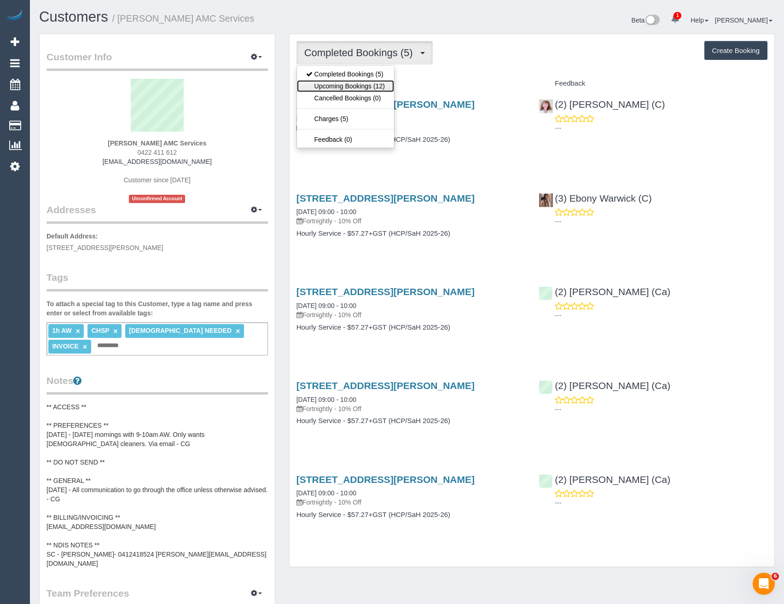
click at [389, 84] on link "Upcoming Bookings (12)" at bounding box center [345, 86] width 97 height 12
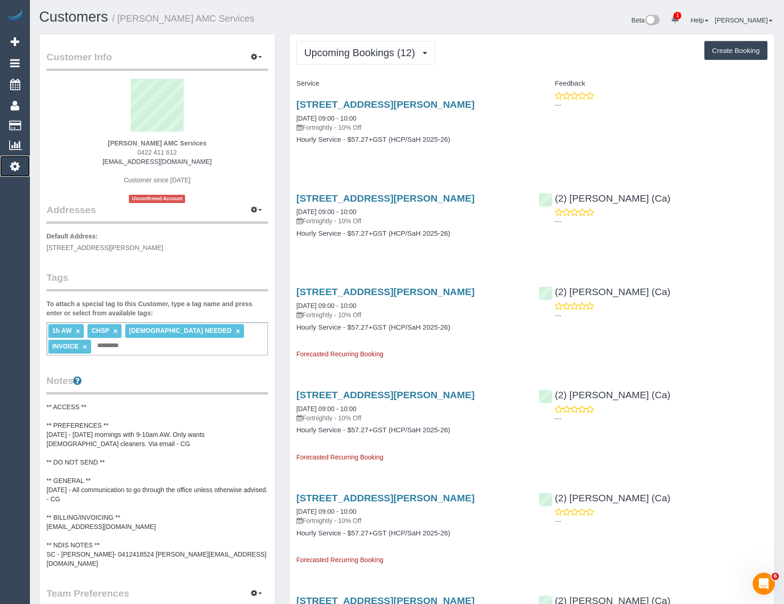
click at [17, 168] on icon at bounding box center [15, 166] width 10 height 11
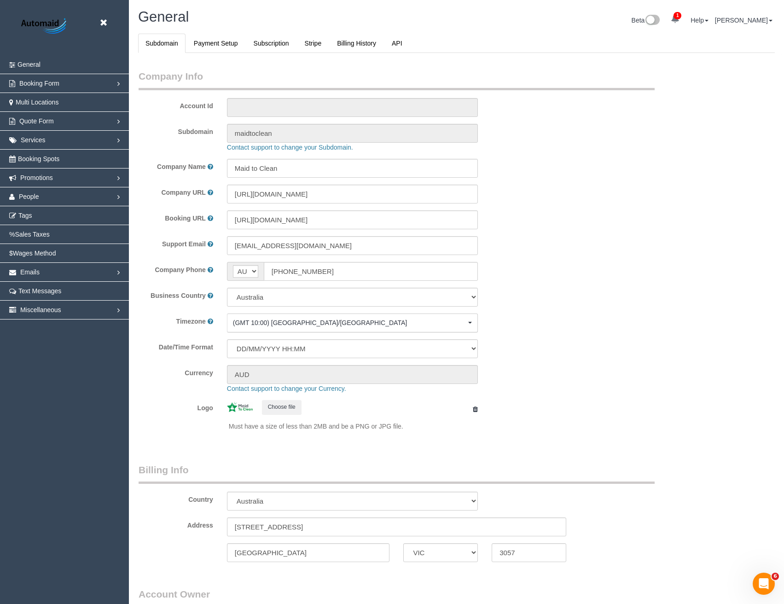
select select "1"
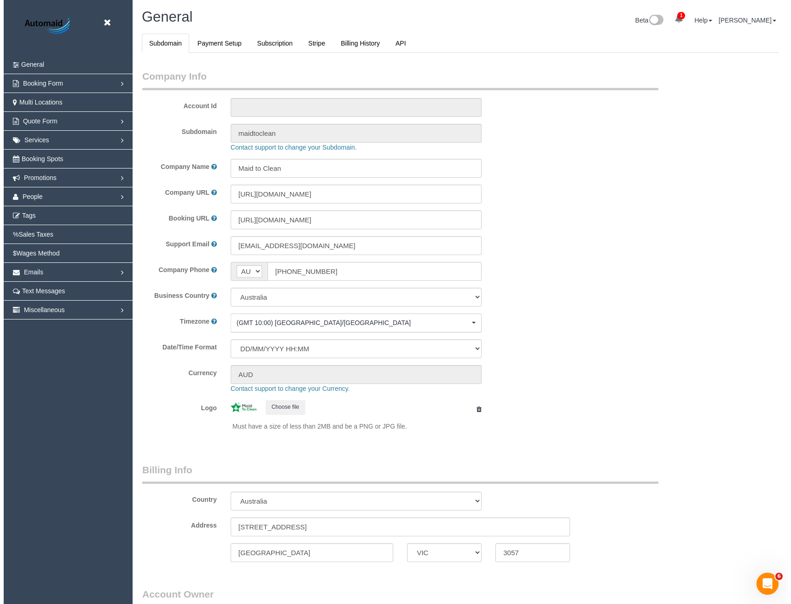
scroll to position [2104, 784]
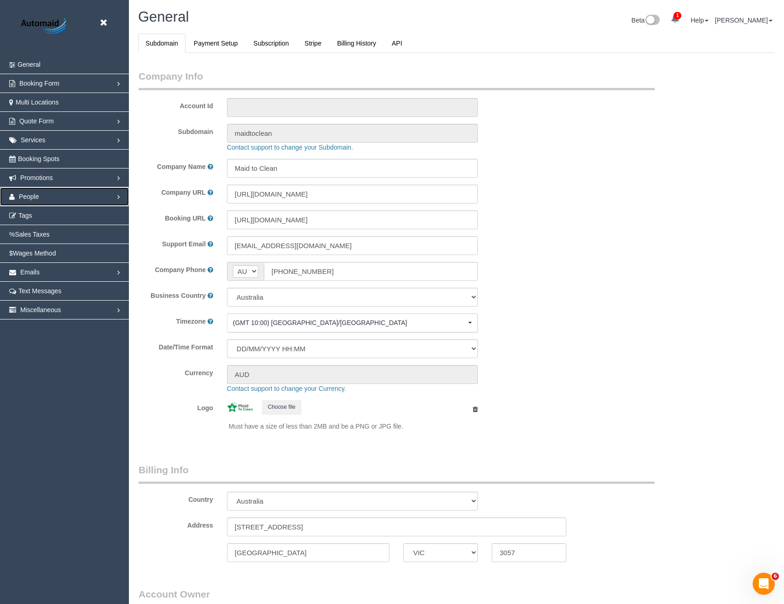
click at [39, 197] on link "People" at bounding box center [64, 196] width 129 height 18
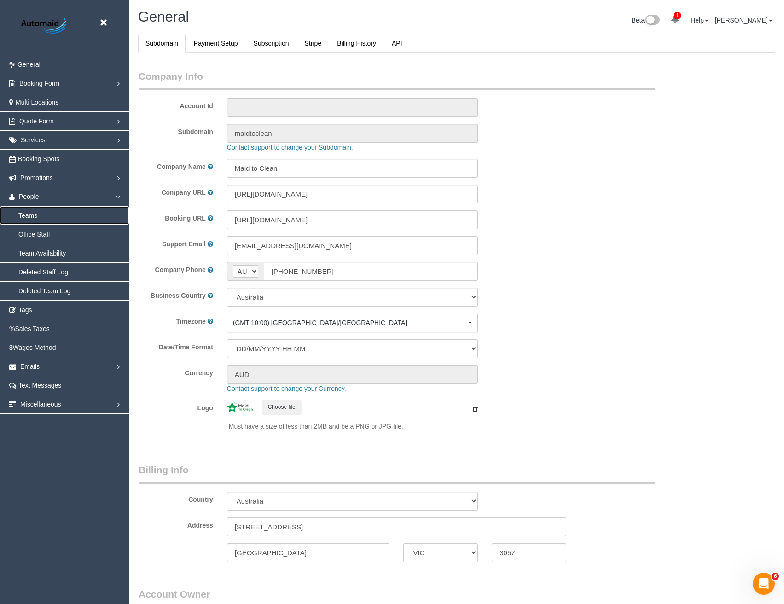
click at [34, 218] on link "Teams" at bounding box center [64, 215] width 129 height 18
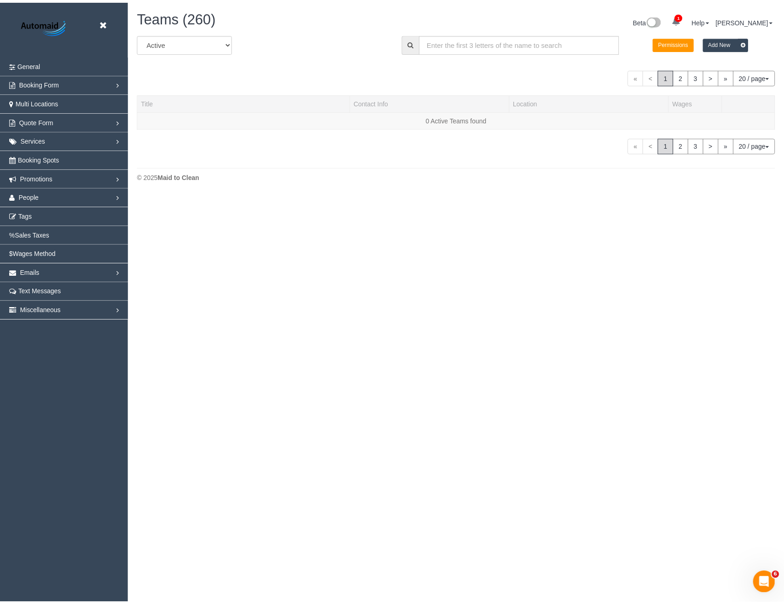
scroll to position [194, 791]
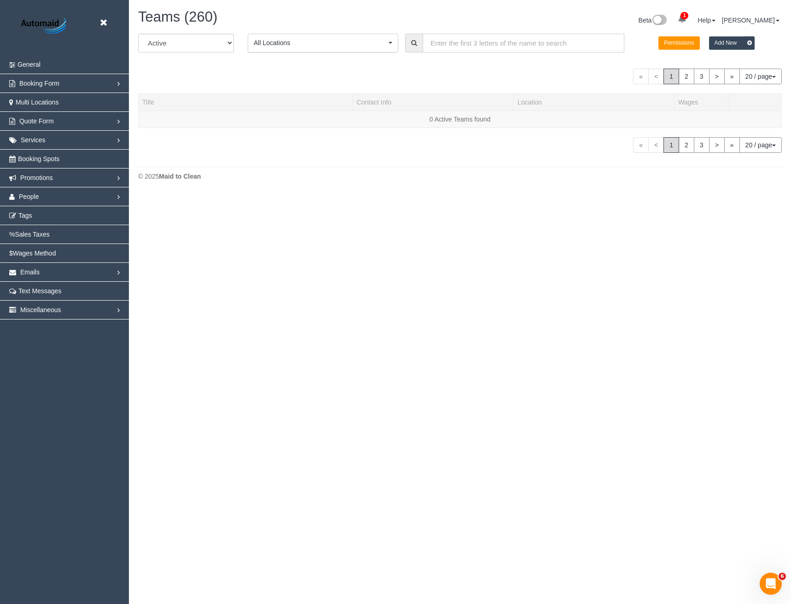
click at [444, 46] on input "text" at bounding box center [524, 43] width 202 height 19
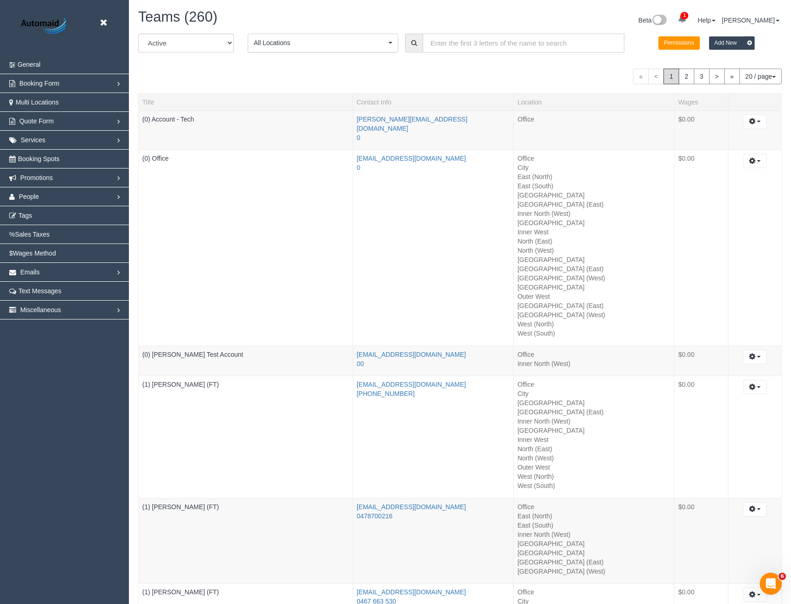
scroll to position [2096, 784]
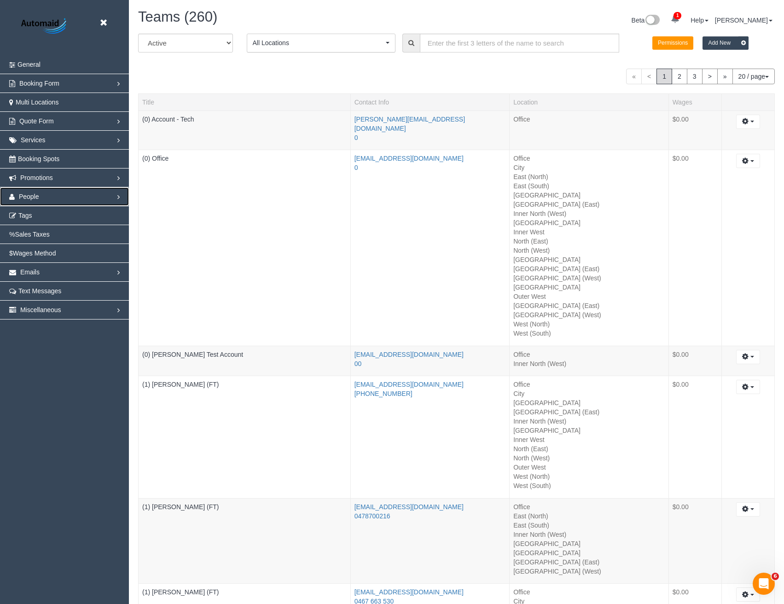
click at [50, 192] on link "People" at bounding box center [64, 196] width 129 height 18
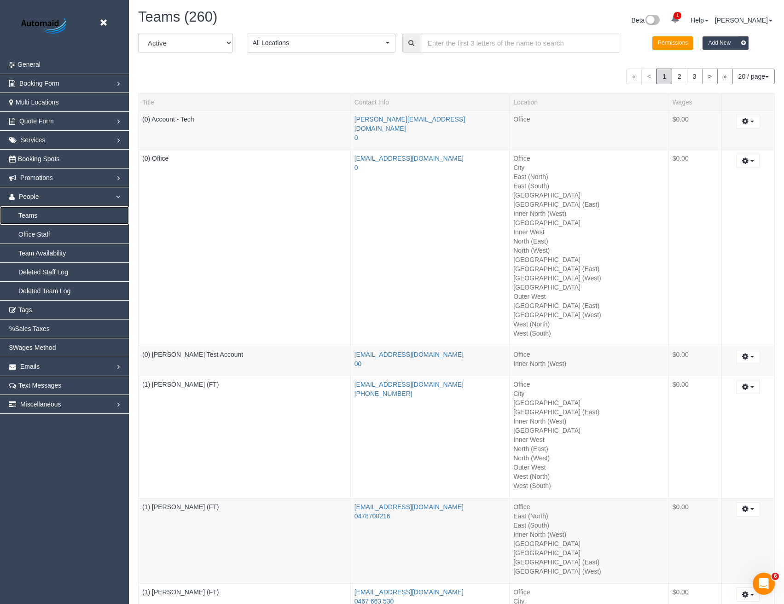
click at [27, 222] on link "Teams" at bounding box center [64, 215] width 129 height 18
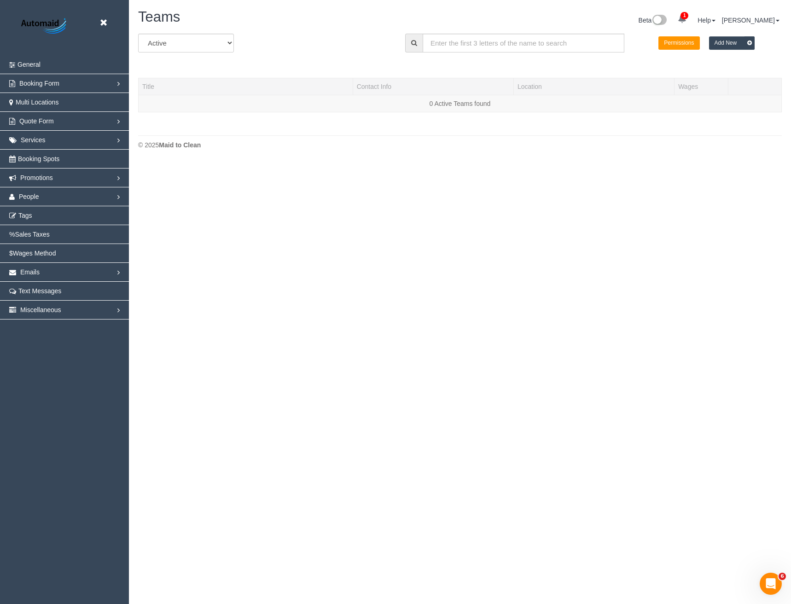
scroll to position [162, 791]
click at [440, 51] on input "text" at bounding box center [524, 43] width 202 height 19
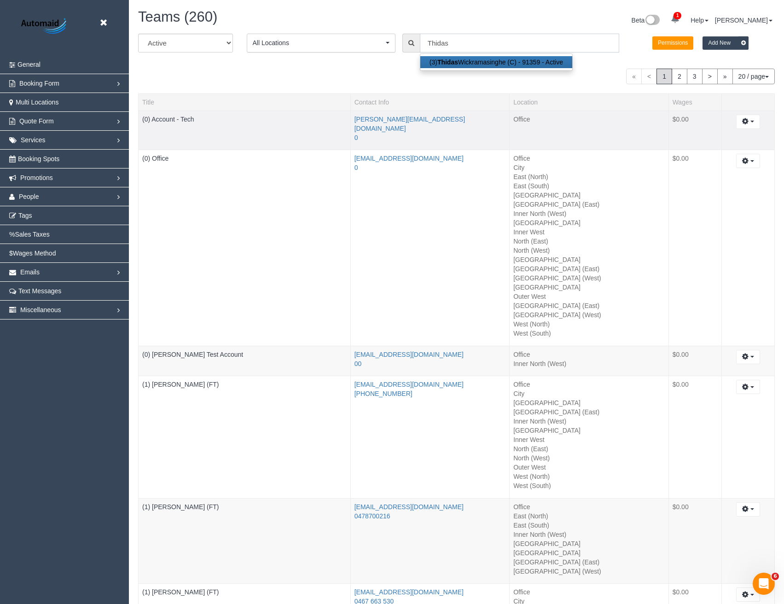
scroll to position [2096, 784]
click at [197, 116] on td "(0) Account - Tech" at bounding box center [245, 130] width 212 height 40
click at [452, 41] on input "Thidas" at bounding box center [519, 43] width 199 height 19
click at [433, 42] on input "Thidas" at bounding box center [519, 43] width 199 height 19
click at [450, 41] on input "Thidas" at bounding box center [519, 43] width 199 height 19
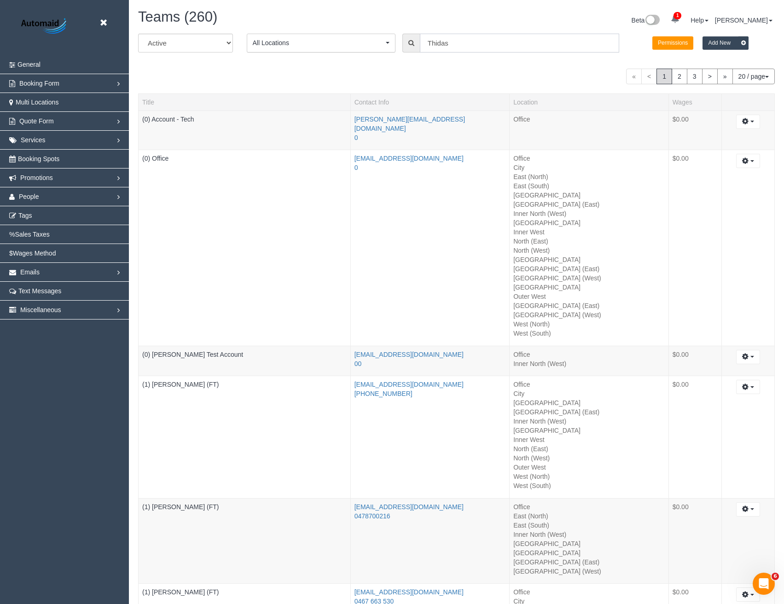
drag, startPoint x: 463, startPoint y: 51, endPoint x: 385, endPoint y: 53, distance: 77.8
click at [385, 53] on div "All Active Archived All Locations All Locations Active Locations Office [defaul…" at bounding box center [456, 47] width 650 height 26
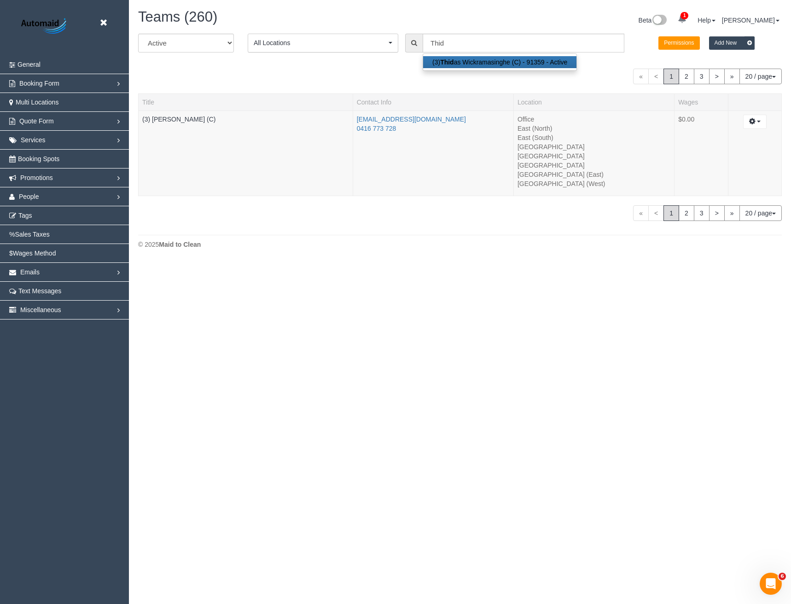
click at [461, 61] on link "(3) Thid as Wickramasinghe (C) - 91359 - Active" at bounding box center [499, 62] width 153 height 12
type input "(3) Thidas Wickramasinghe (C)"
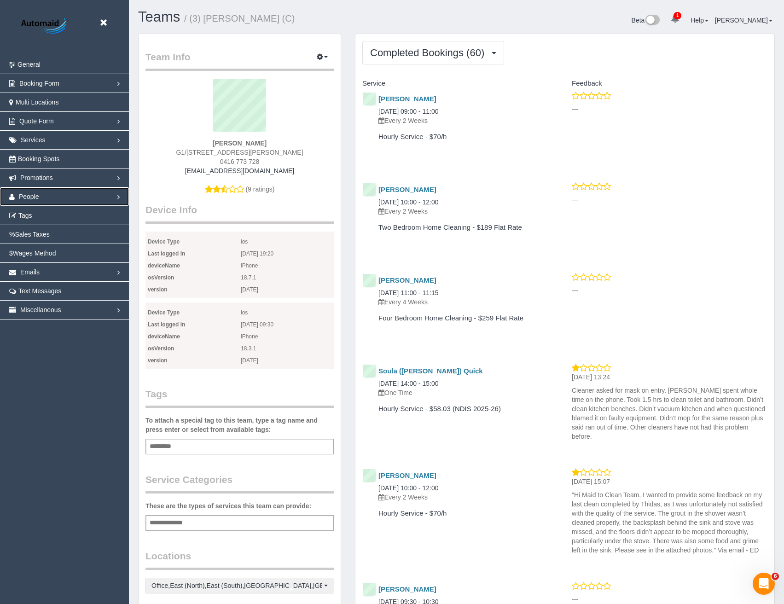
click at [23, 196] on span "People" at bounding box center [29, 196] width 20 height 7
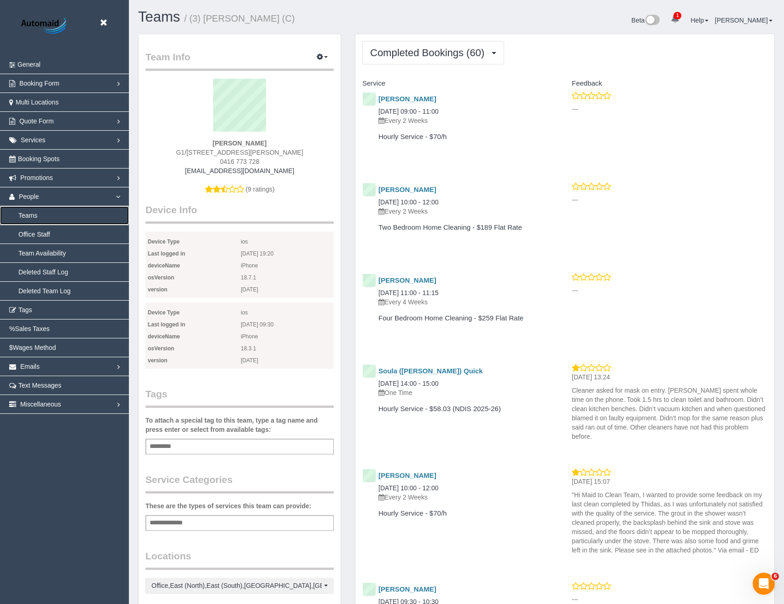
click at [33, 216] on link "Teams" at bounding box center [64, 215] width 129 height 18
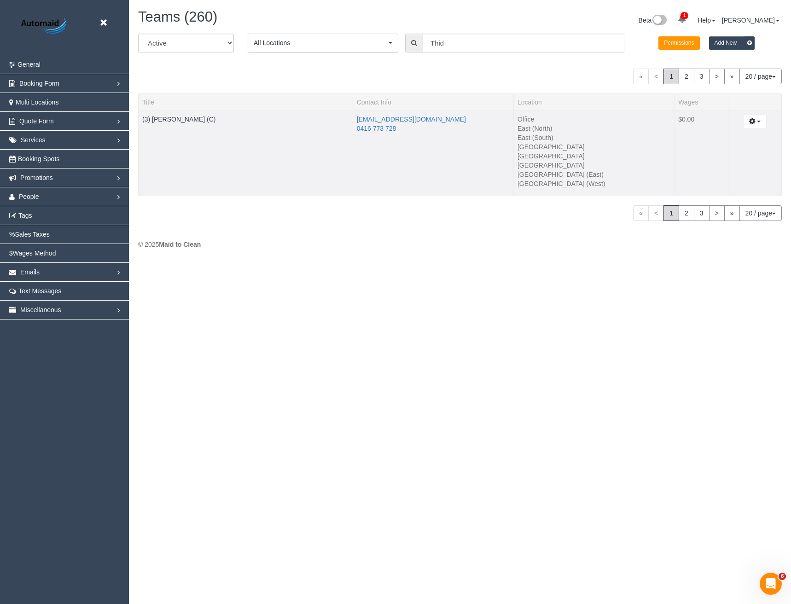
scroll to position [262, 791]
drag, startPoint x: 448, startPoint y: 42, endPoint x: 400, endPoint y: 45, distance: 48.9
click at [400, 45] on div "All Active Archived All Locations All Locations Active Locations Office [defaul…" at bounding box center [459, 47] width 657 height 26
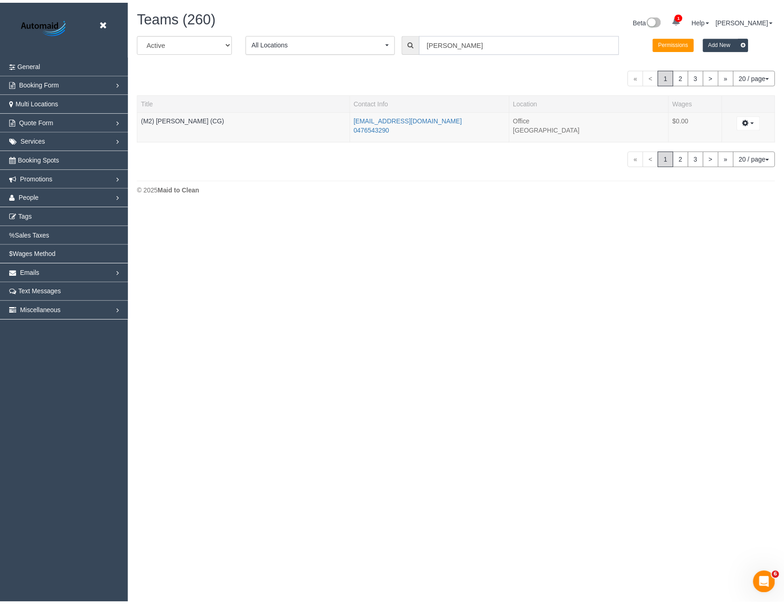
scroll to position [45821, 45237]
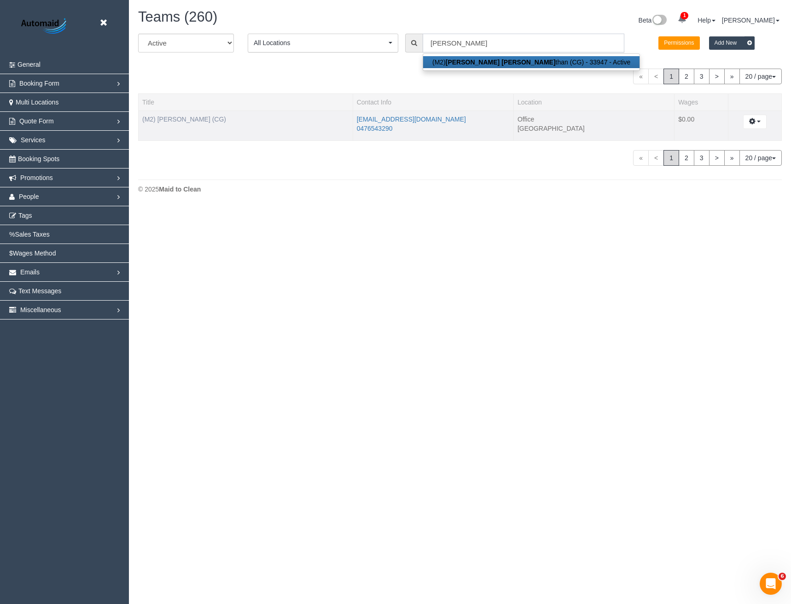
type input "sayan"
click at [187, 121] on link "(M2) Sayan Sayanthan (CG)" at bounding box center [184, 119] width 84 height 7
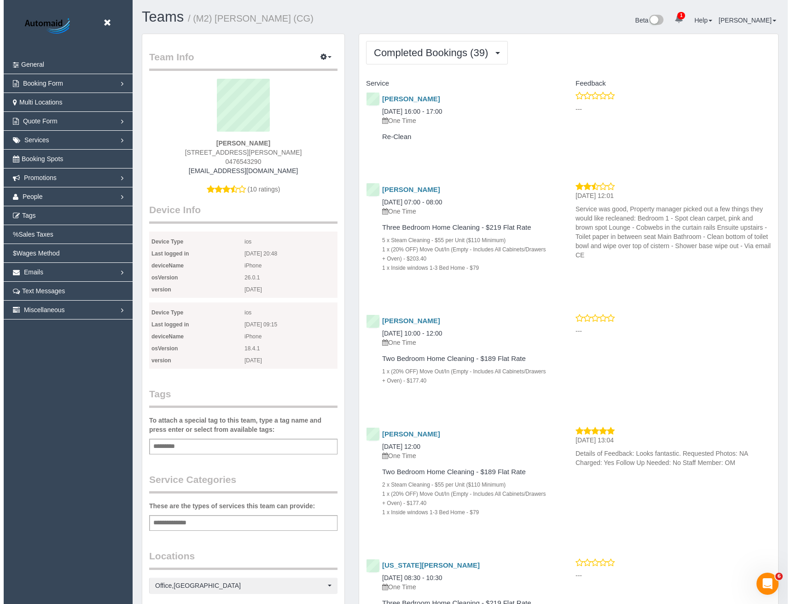
scroll to position [3164, 784]
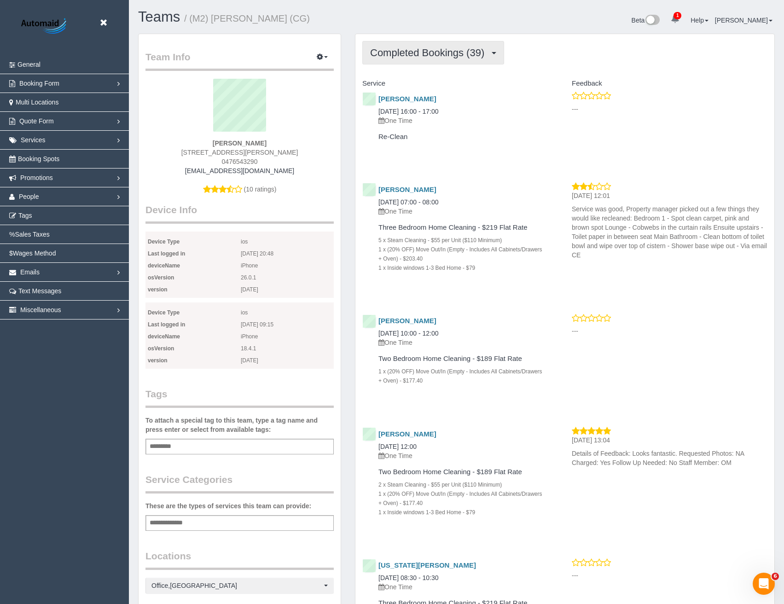
click at [450, 52] on span "Completed Bookings (39)" at bounding box center [429, 53] width 119 height 12
click at [477, 110] on div "Craig Smart 14/10/2025 16:00 - 17:00 One Time" at bounding box center [453, 110] width 182 height 30
click at [34, 192] on link "People" at bounding box center [64, 196] width 129 height 18
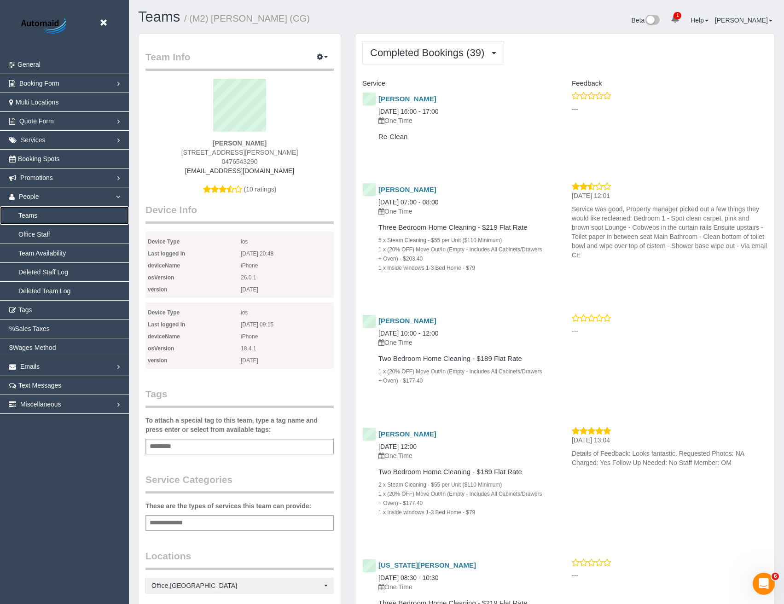
click at [37, 217] on link "Teams" at bounding box center [64, 215] width 129 height 18
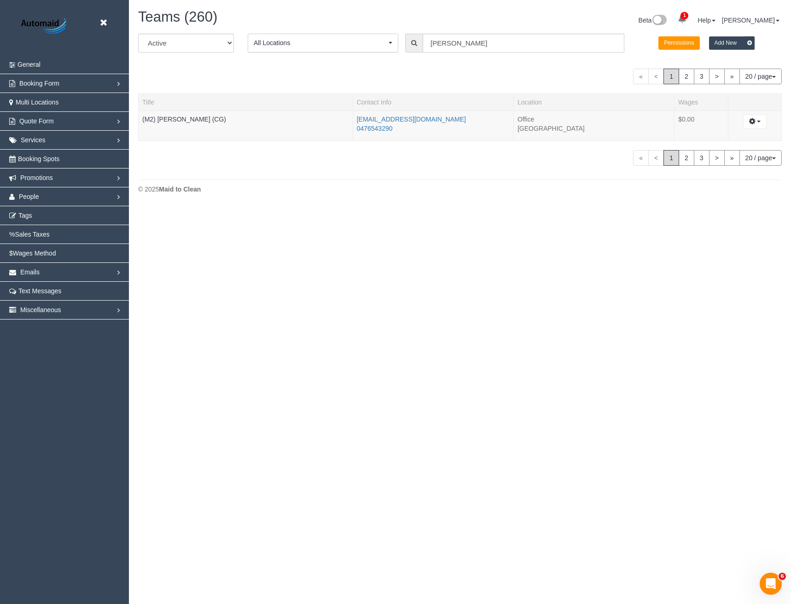
scroll to position [207, 791]
drag, startPoint x: 464, startPoint y: 42, endPoint x: 385, endPoint y: 44, distance: 78.7
click at [398, 48] on div "All Active Archived All Locations All Locations Active Locations Office [defaul…" at bounding box center [459, 47] width 657 height 26
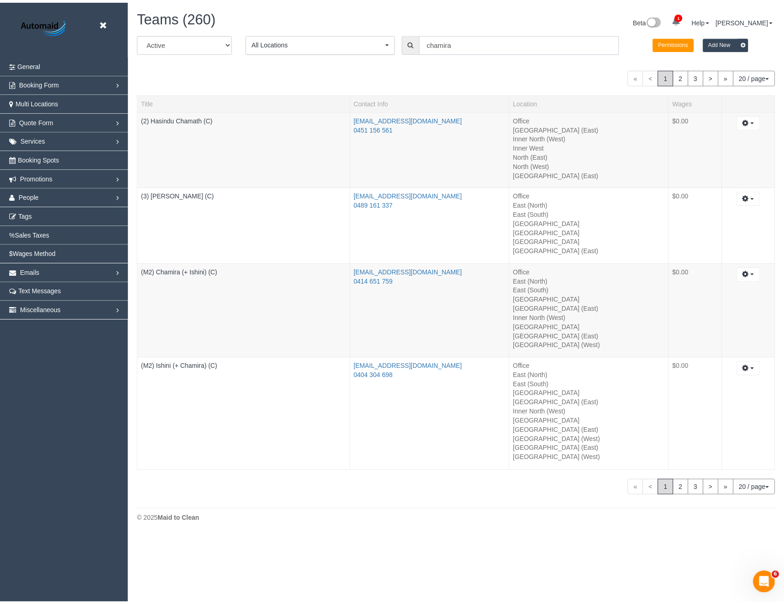
scroll to position [45643, 45237]
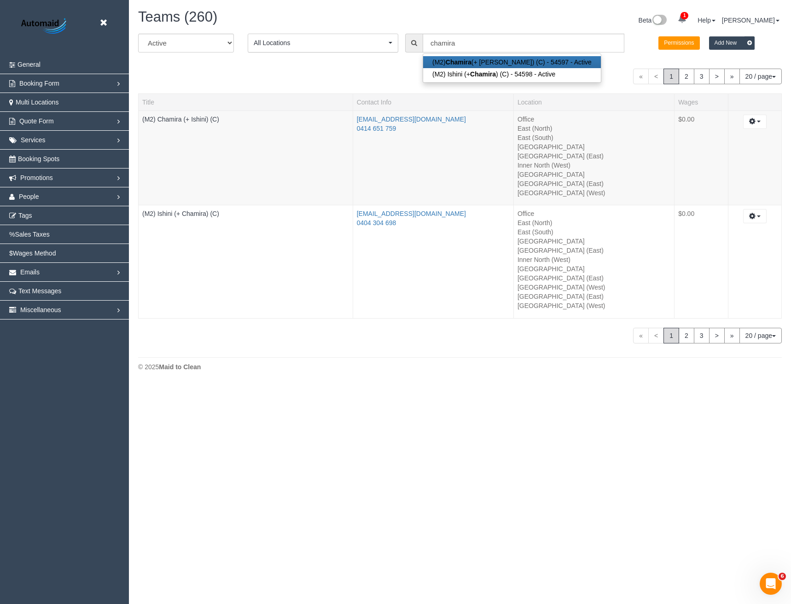
click at [461, 63] on strong "Chamira" at bounding box center [459, 61] width 26 height 7
type input "(M2) Chamira (+ Ishini) (C)"
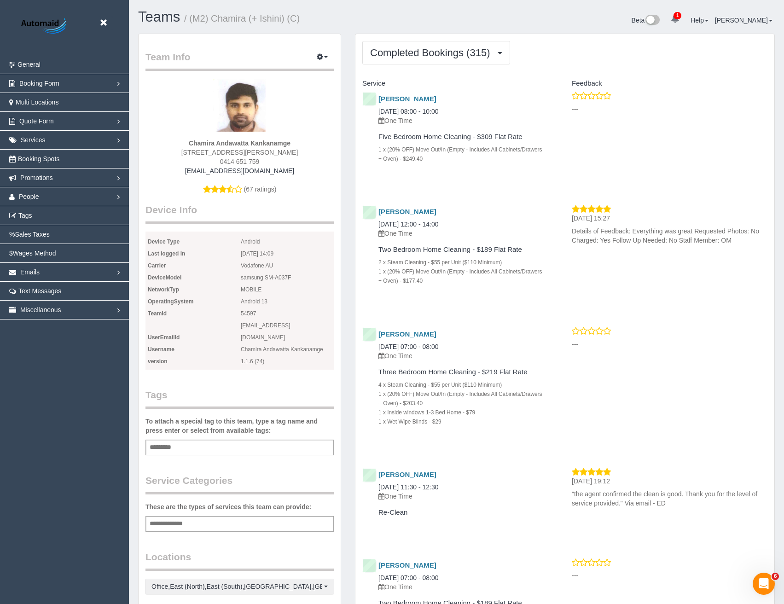
scroll to position [3152, 784]
click at [432, 52] on span "Completed Bookings (315)" at bounding box center [432, 53] width 124 height 12
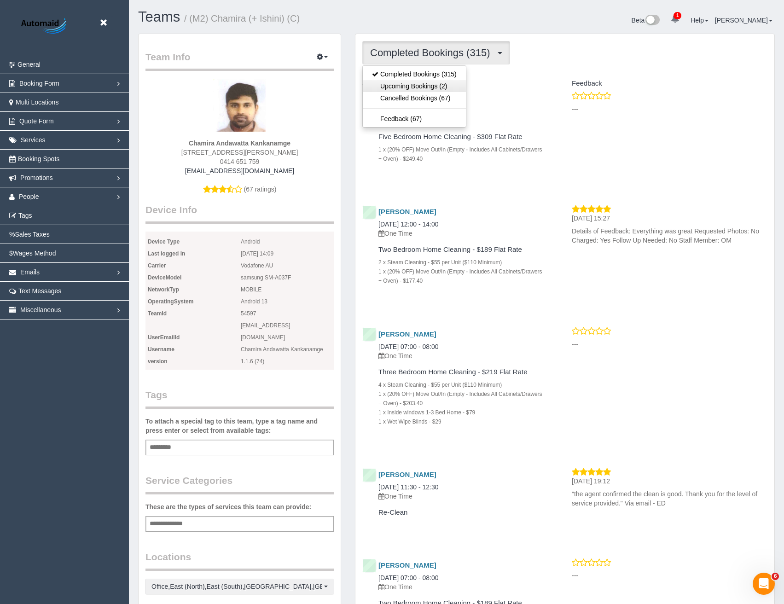
click at [440, 85] on link "Upcoming Bookings (2)" at bounding box center [414, 86] width 103 height 12
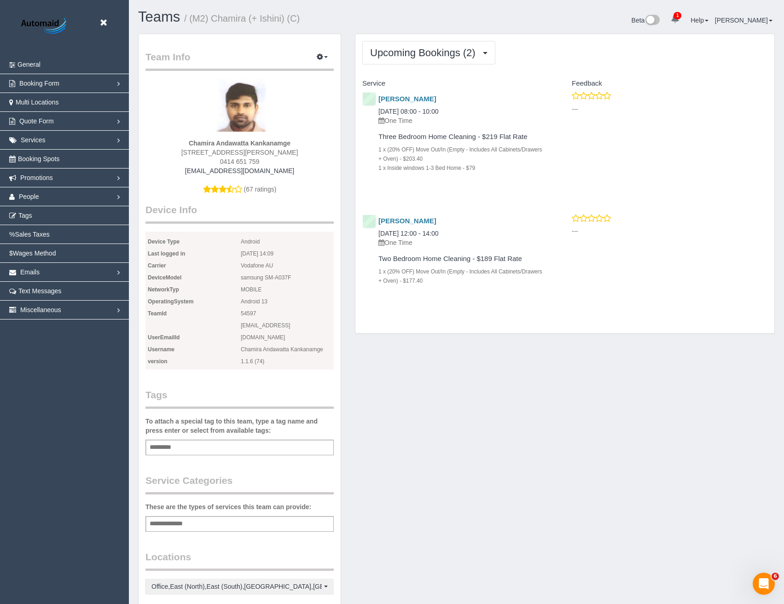
scroll to position [45110, 45244]
click at [428, 46] on button "Upcoming Bookings (2)" at bounding box center [428, 52] width 133 height 23
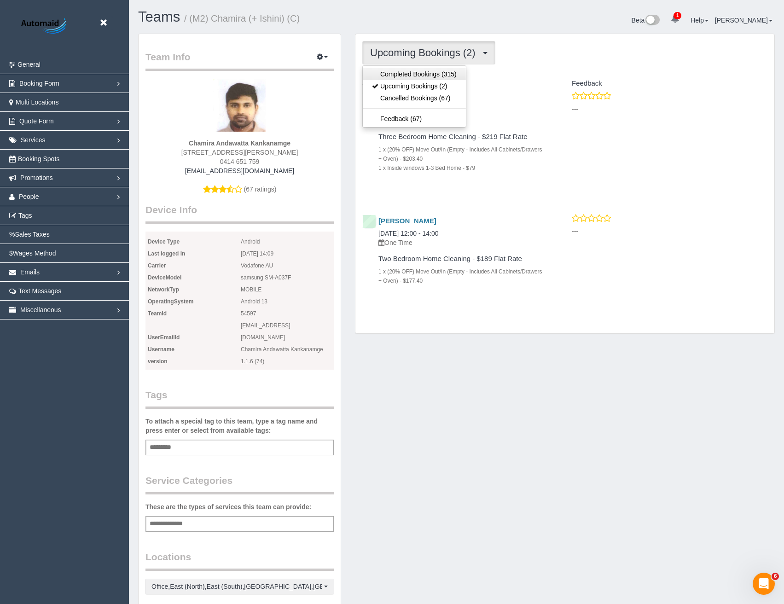
click at [427, 70] on link "Completed Bookings (315)" at bounding box center [414, 74] width 103 height 12
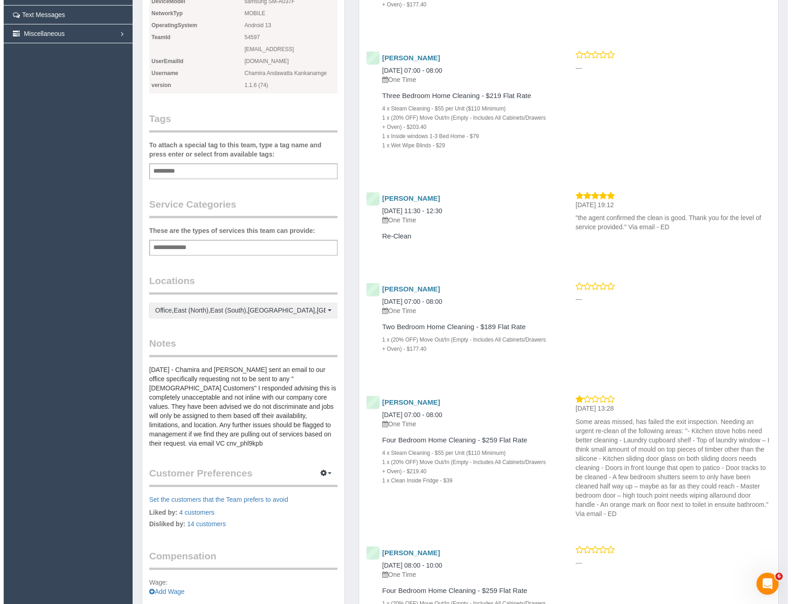
scroll to position [0, 0]
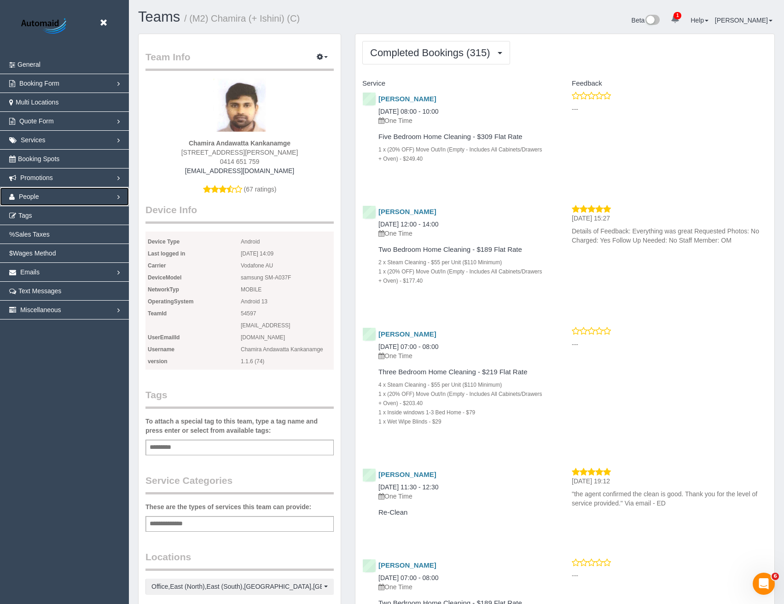
click at [57, 198] on link "People" at bounding box center [64, 196] width 129 height 18
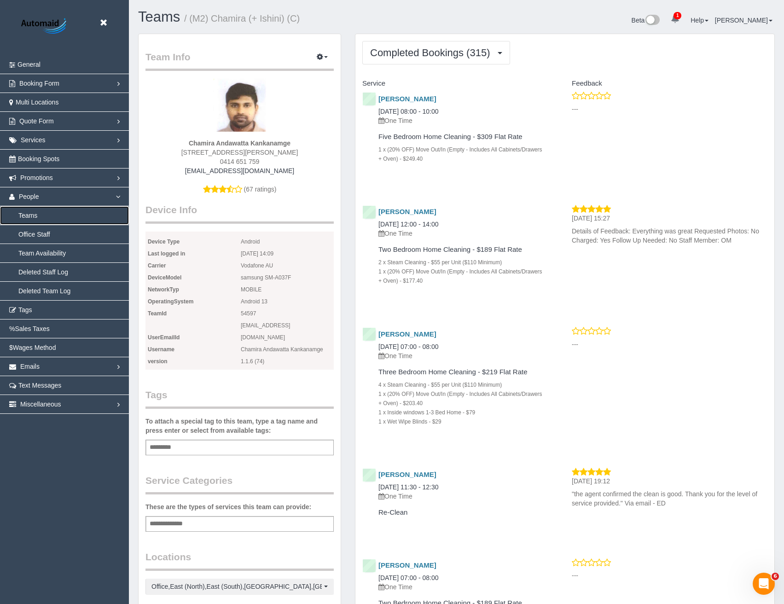
click at [35, 214] on link "Teams" at bounding box center [64, 215] width 129 height 18
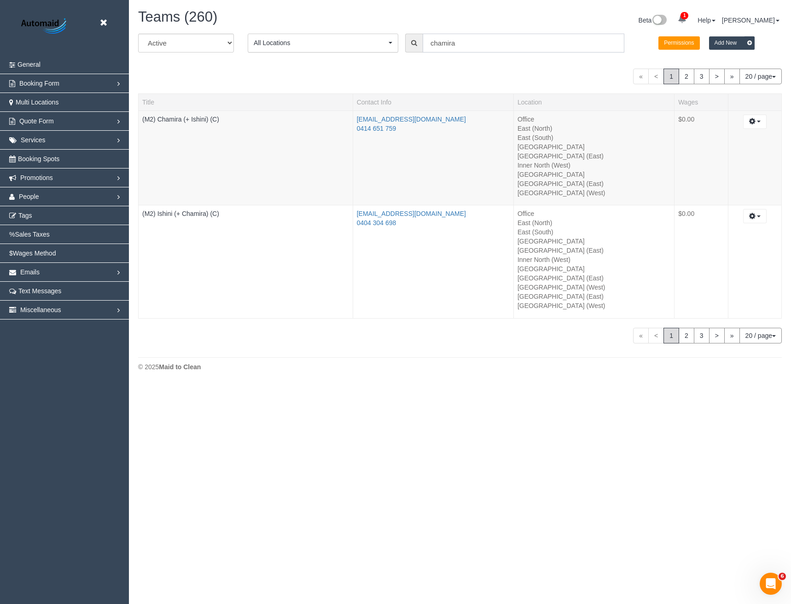
scroll to position [384, 791]
drag, startPoint x: 464, startPoint y: 45, endPoint x: 410, endPoint y: 52, distance: 53.8
click at [410, 52] on div "chamira" at bounding box center [514, 43] width 219 height 19
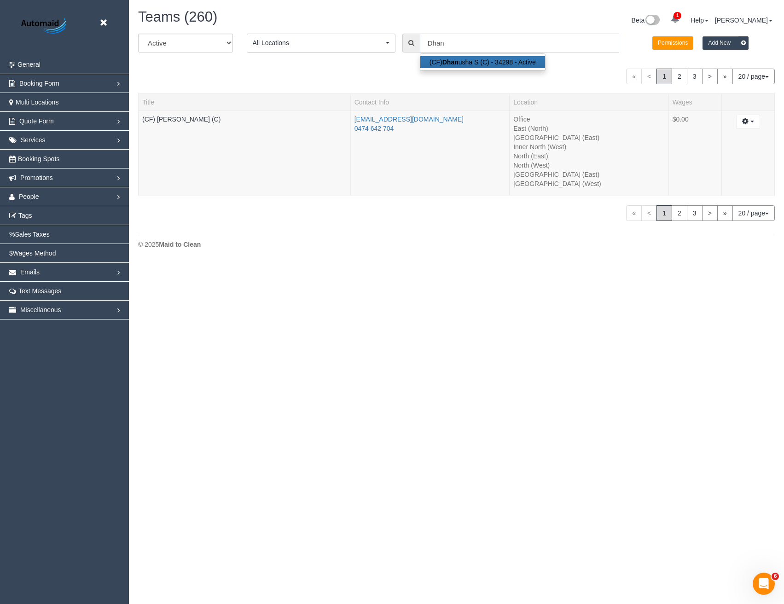
scroll to position [45766, 45237]
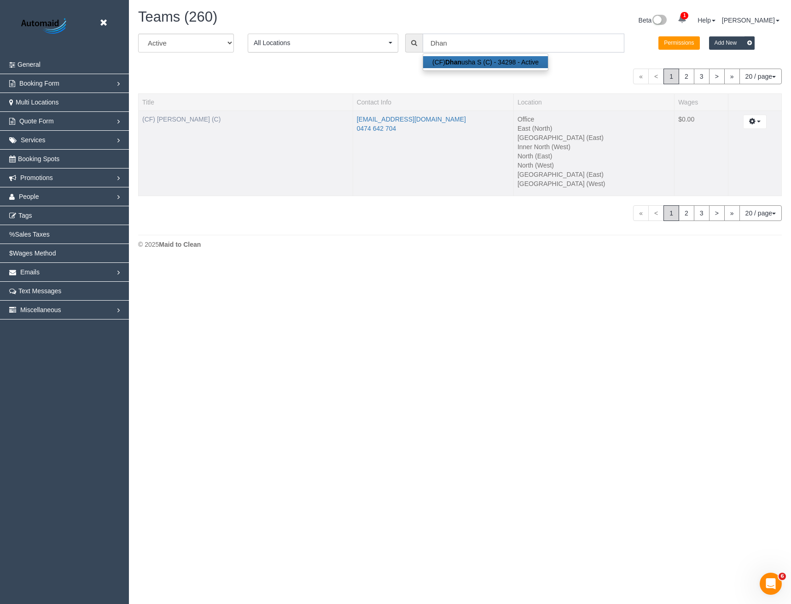
type input "Dhan"
click at [185, 118] on link "(CF) Dhanusha S (C)" at bounding box center [181, 119] width 78 height 7
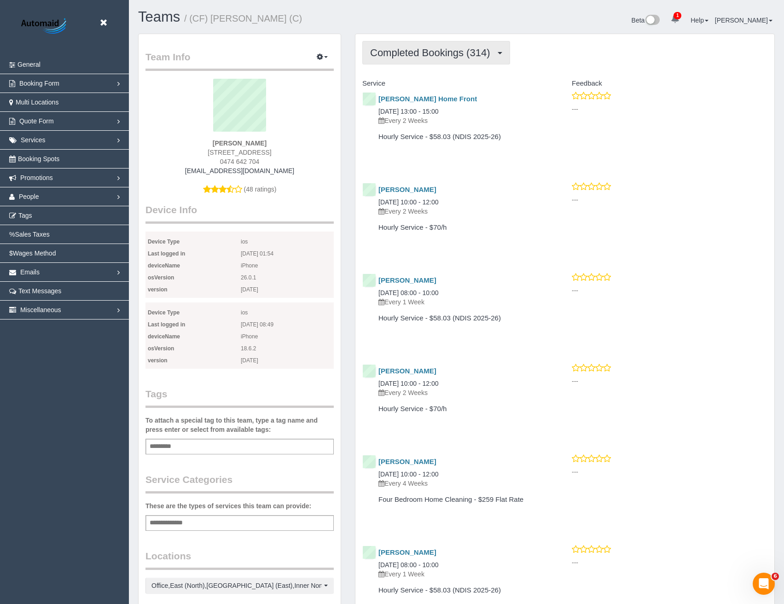
click at [422, 58] on span "Completed Bookings (314)" at bounding box center [432, 53] width 124 height 12
click at [504, 159] on div "Elizabeth Boulton Home Front 14/10/2025 13:00 - 15:00 Every 2 Weeks Hourly Serv…" at bounding box center [459, 125] width 209 height 68
click at [36, 194] on span "People" at bounding box center [29, 196] width 20 height 7
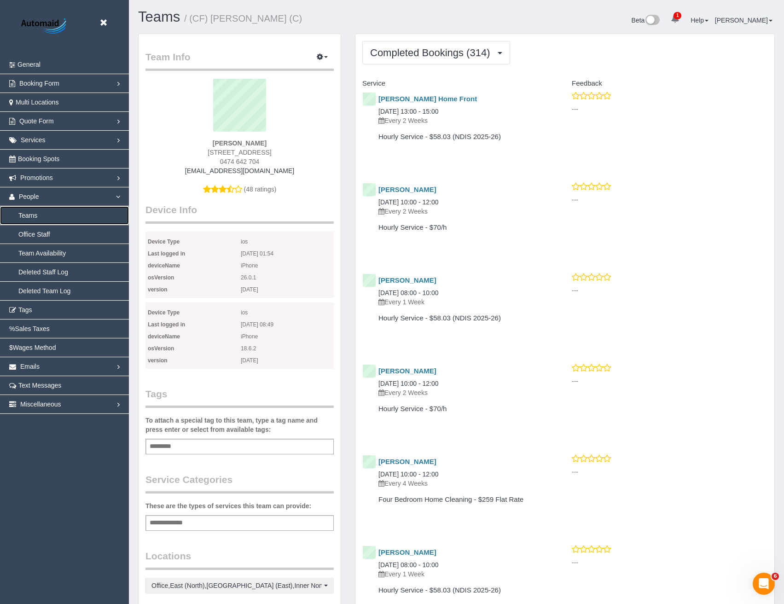
click at [38, 216] on link "Teams" at bounding box center [64, 215] width 129 height 18
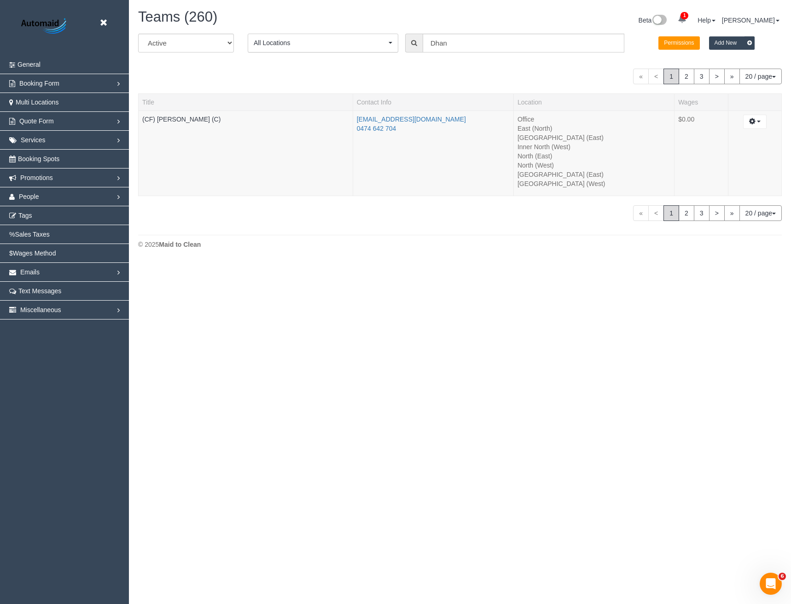
scroll to position [262, 791]
drag, startPoint x: 457, startPoint y: 46, endPoint x: 389, endPoint y: 44, distance: 68.2
click at [402, 49] on div "All Active Archived All Locations All Locations Active Locations Office [defaul…" at bounding box center [459, 47] width 657 height 26
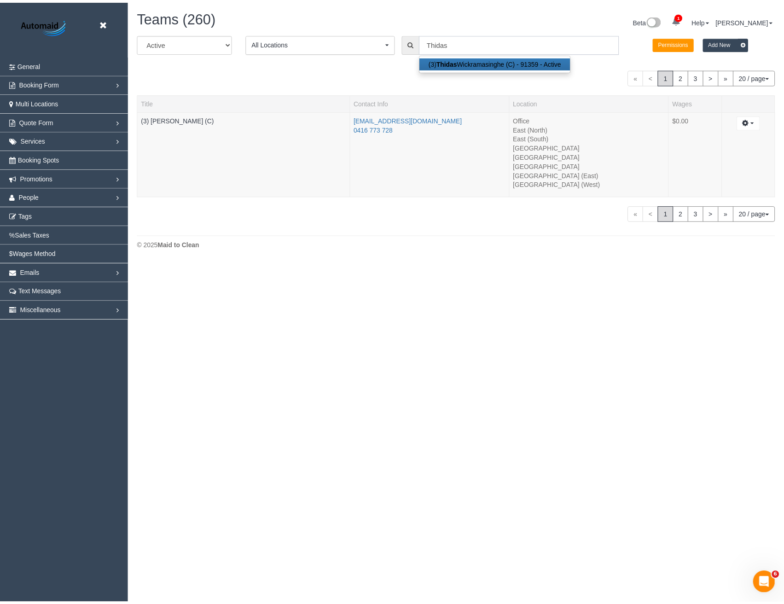
scroll to position [45766, 45237]
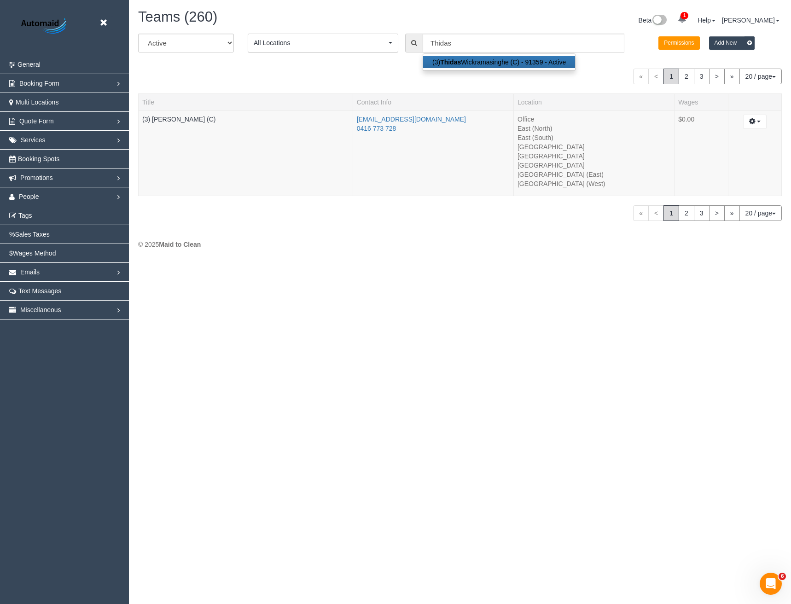
click at [460, 65] on strong "Thidas" at bounding box center [450, 61] width 21 height 7
type input "(3) Thidas Wickramasinghe (C)"
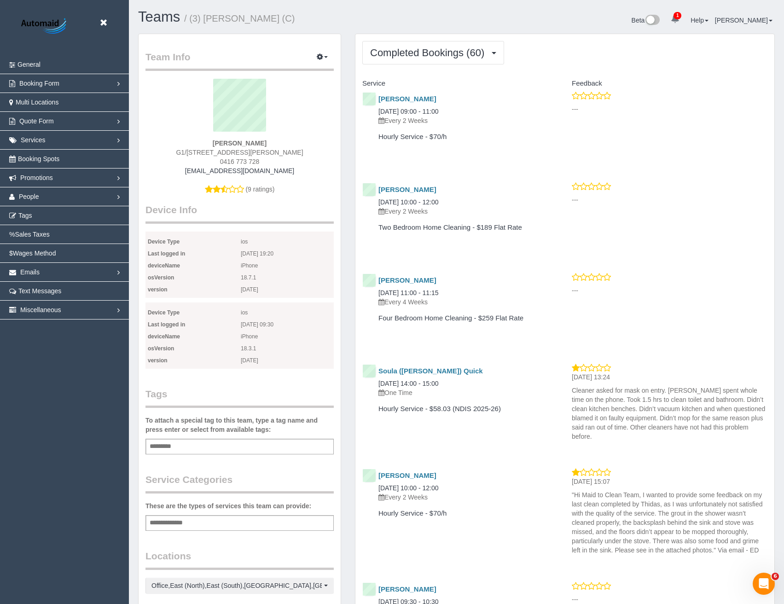
scroll to position [2444, 784]
click at [445, 43] on button "Completed Bookings (60)" at bounding box center [433, 52] width 142 height 23
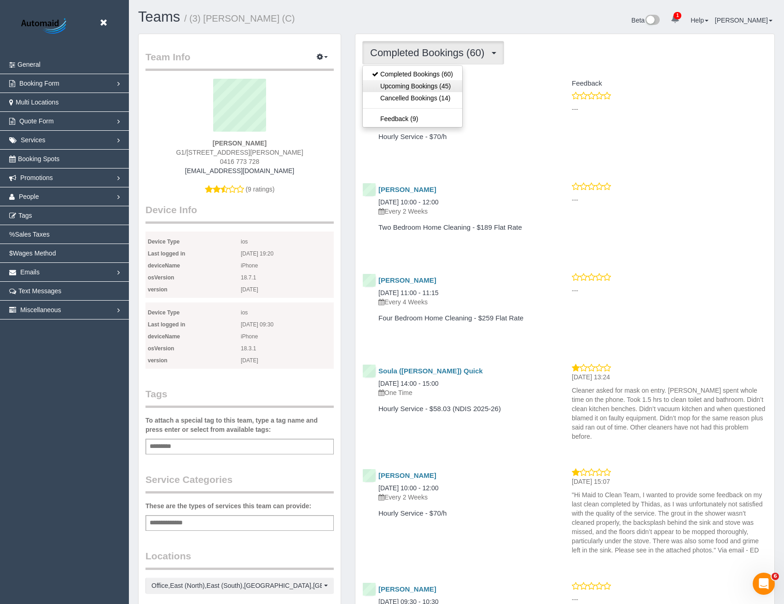
click at [443, 86] on link "Upcoming Bookings (45)" at bounding box center [412, 86] width 99 height 12
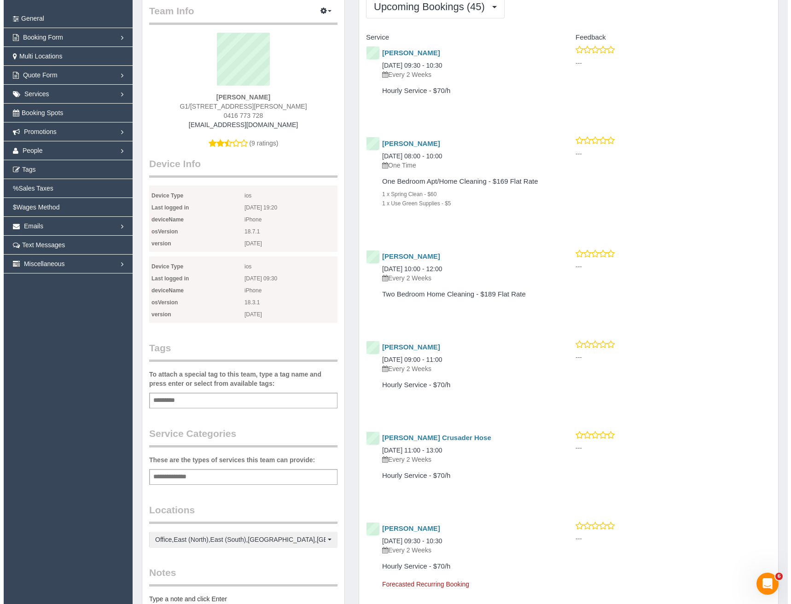
scroll to position [0, 0]
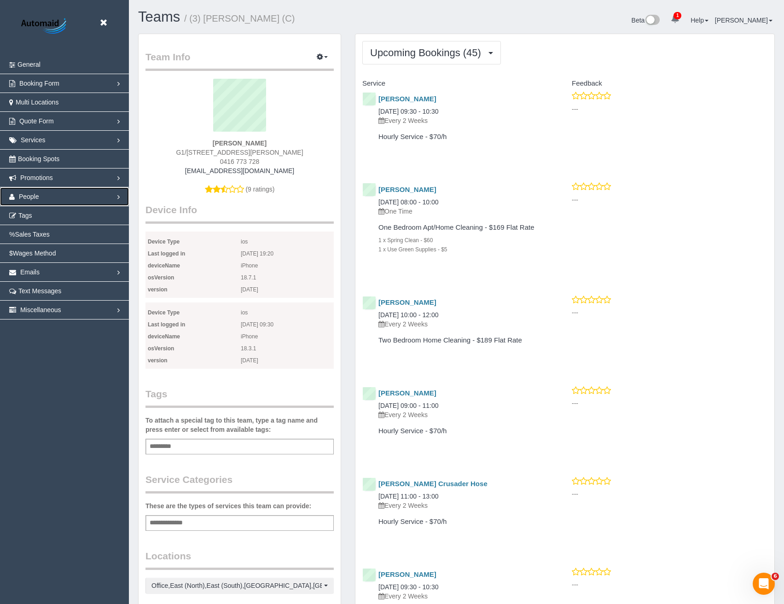
click at [41, 201] on link "People" at bounding box center [64, 196] width 129 height 18
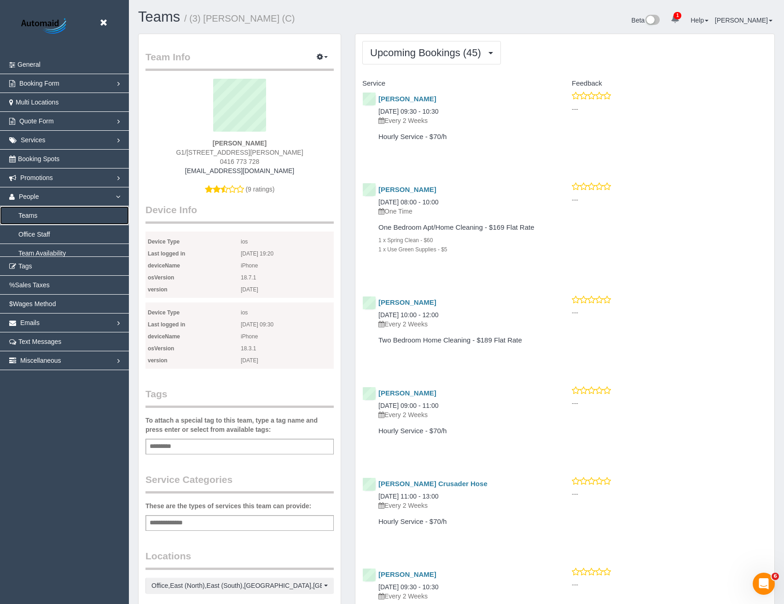
click at [32, 218] on link "Teams" at bounding box center [64, 215] width 129 height 18
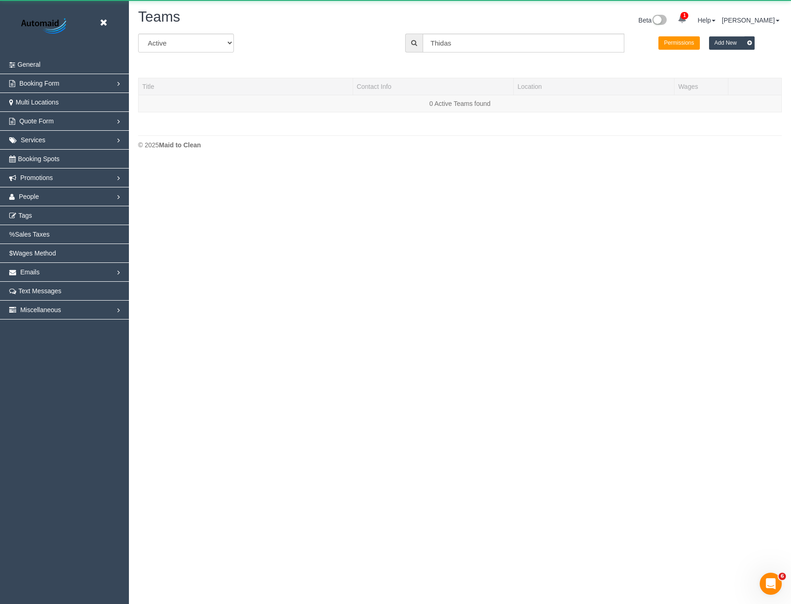
scroll to position [194, 791]
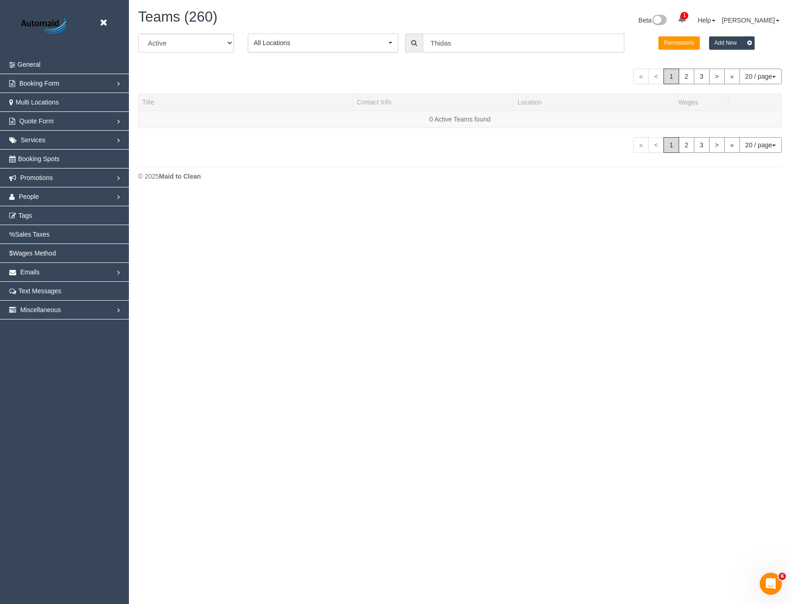
click at [458, 42] on input "Thidas" at bounding box center [524, 43] width 202 height 19
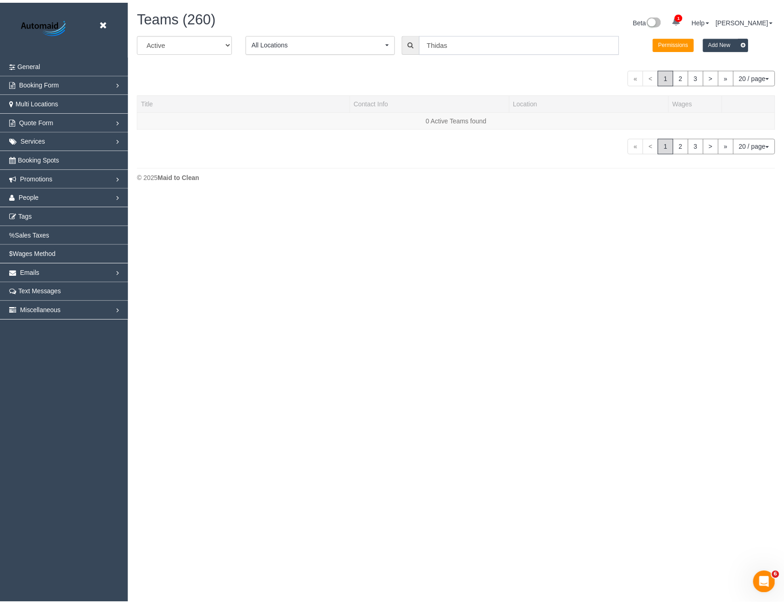
scroll to position [262, 791]
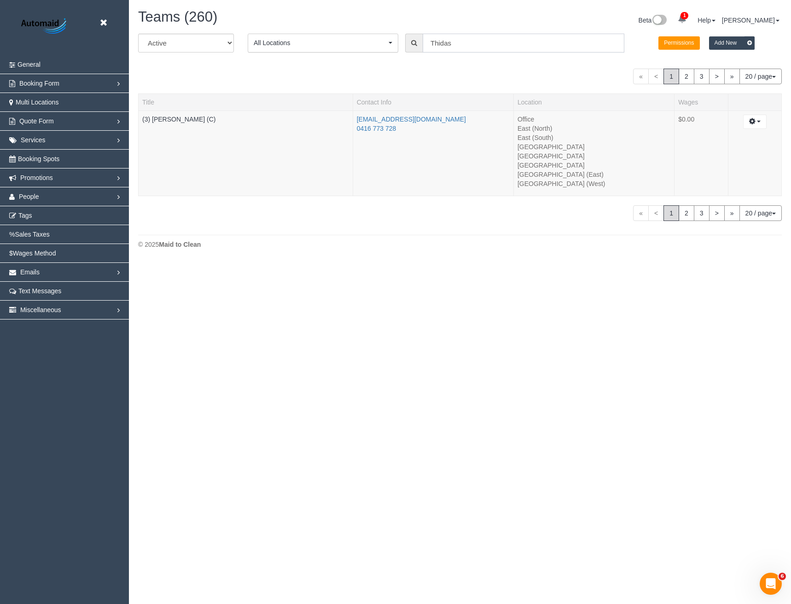
drag, startPoint x: 461, startPoint y: 43, endPoint x: 372, endPoint y: 55, distance: 89.1
click at [379, 58] on div "All Active Archived All Locations All Locations Active Locations Office [defaul…" at bounding box center [459, 47] width 657 height 26
type input "Mahabub"
click at [174, 124] on div at bounding box center [245, 125] width 207 height 2
click at [175, 119] on link "(3) Mahabub Rahat (C)" at bounding box center [175, 119] width 66 height 7
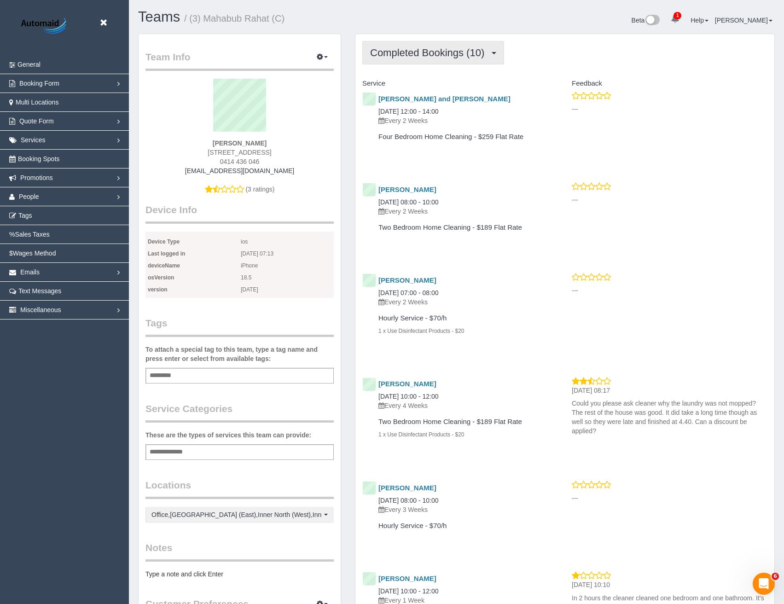
click at [441, 58] on button "Completed Bookings (10)" at bounding box center [433, 52] width 142 height 23
click at [106, 20] on icon at bounding box center [104, 23] width 12 height 12
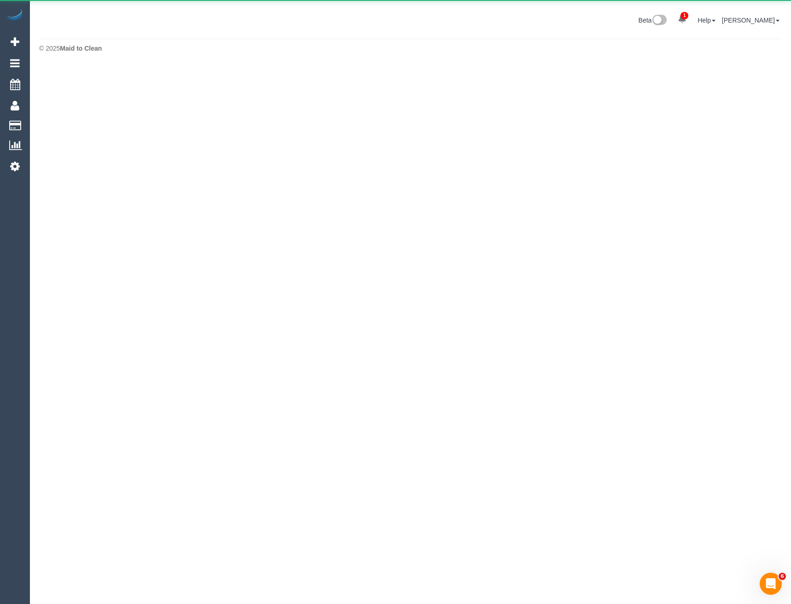
scroll to position [45962, 45237]
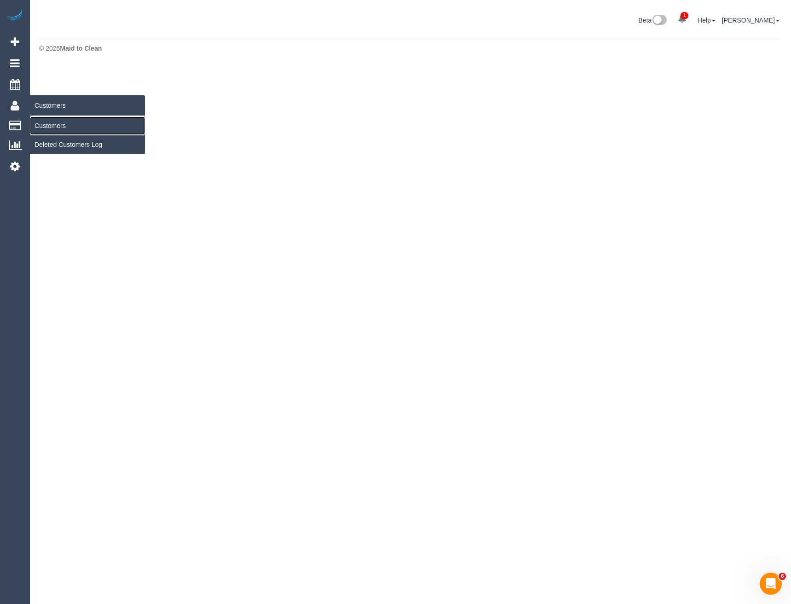
click at [45, 127] on link "Customers" at bounding box center [87, 125] width 115 height 18
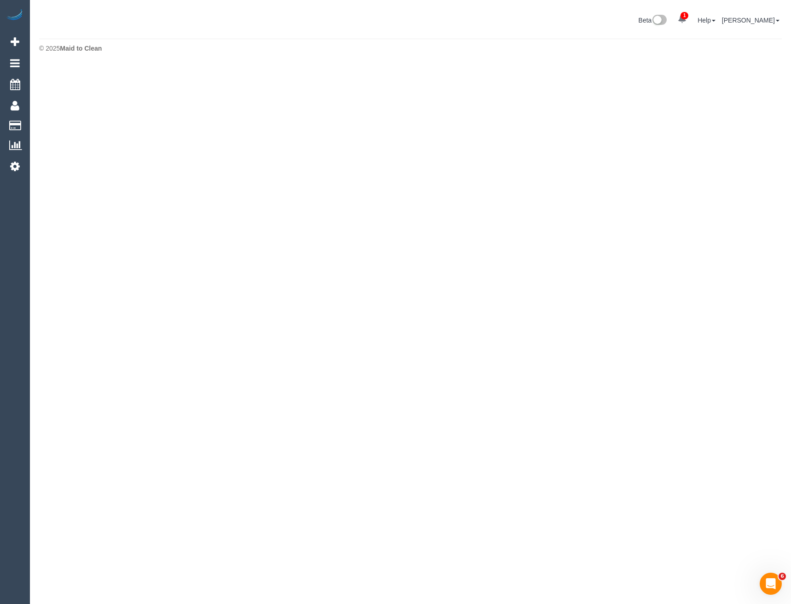
scroll to position [178, 791]
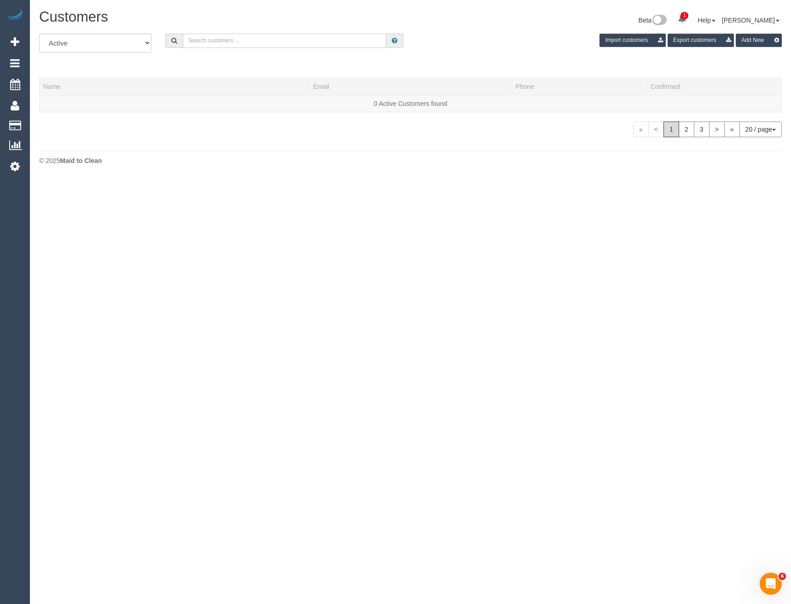
click at [216, 41] on input "text" at bounding box center [285, 41] width 204 height 14
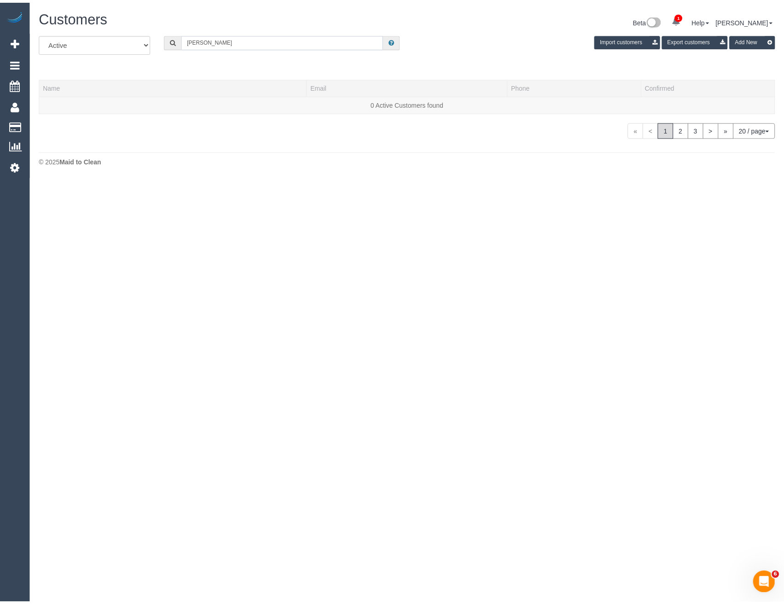
scroll to position [238, 791]
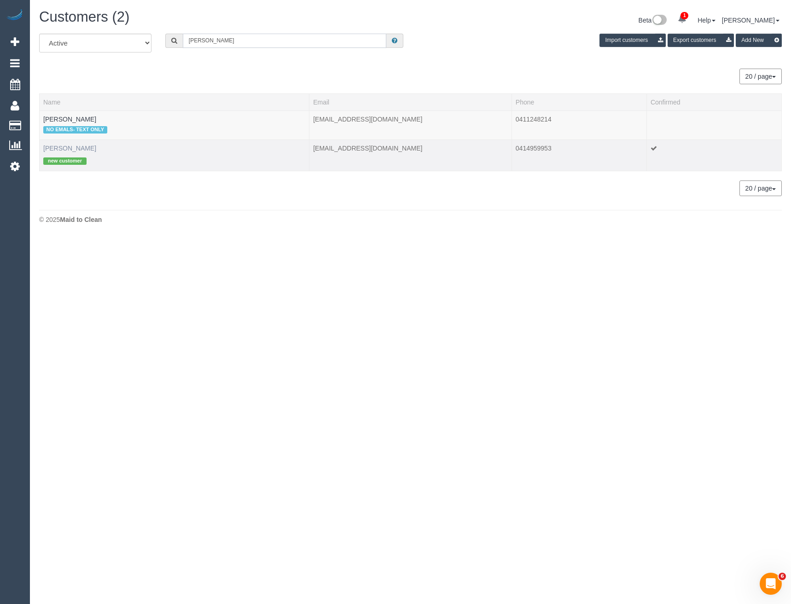
type input "Glenn Wilson"
click at [69, 151] on link "Glenn Wilson" at bounding box center [69, 148] width 53 height 7
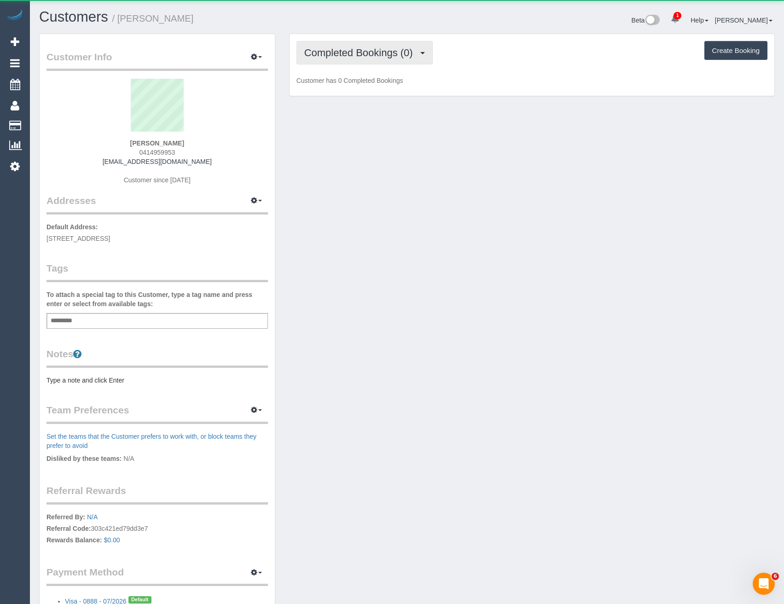
scroll to position [673, 784]
click at [381, 52] on span "Completed Bookings (0)" at bounding box center [360, 53] width 113 height 12
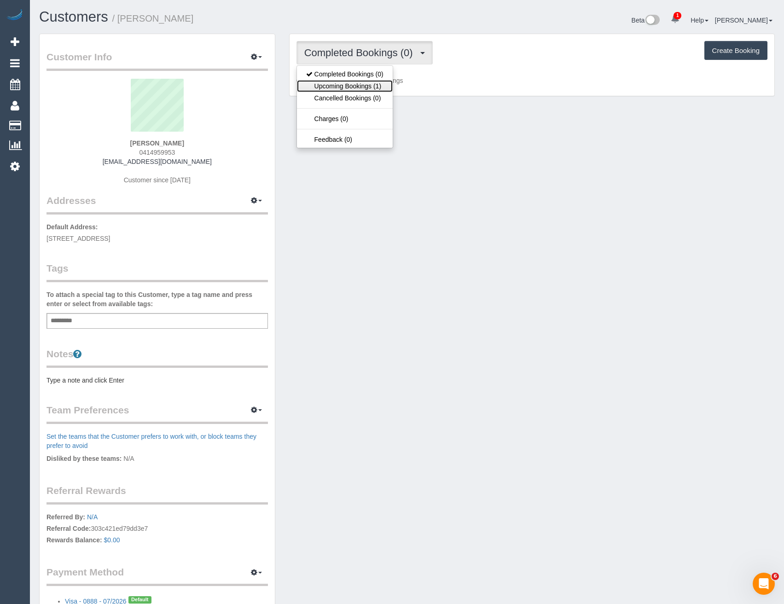
click at [367, 88] on link "Upcoming Bookings (1)" at bounding box center [345, 86] width 96 height 12
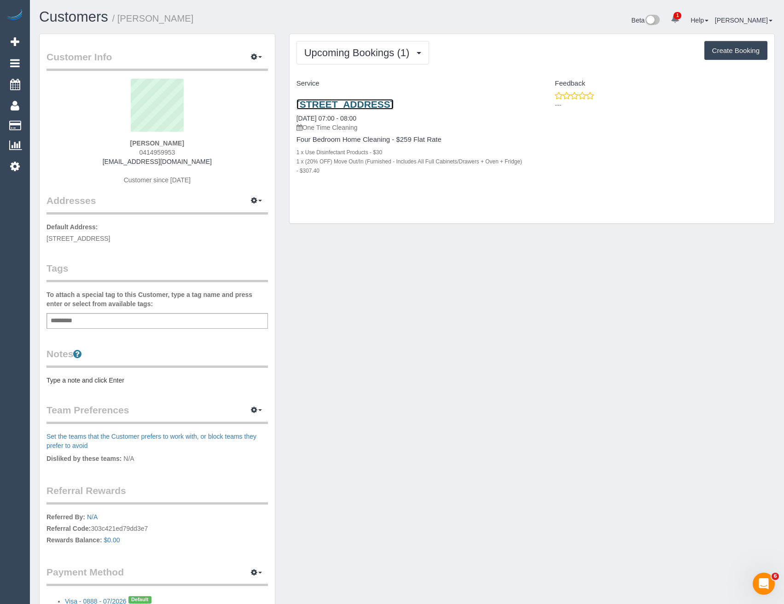
click at [394, 106] on link "40 Flinders St, Bulleen, VIC 3105" at bounding box center [344, 104] width 97 height 11
click at [394, 104] on link "40 Flinders St, Bulleen, VIC 3105" at bounding box center [344, 104] width 97 height 11
click at [390, 52] on span "Upcoming Bookings (1)" at bounding box center [359, 53] width 110 height 12
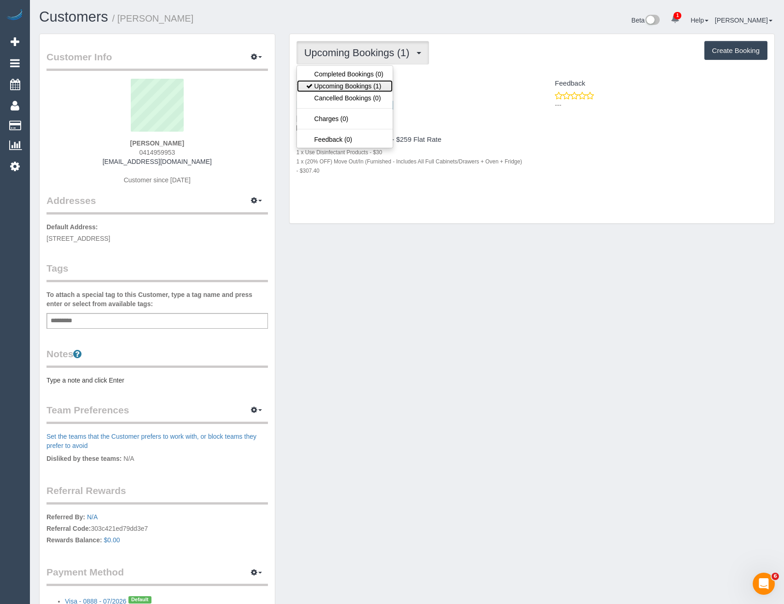
click at [369, 87] on link "Upcoming Bookings (1)" at bounding box center [345, 86] width 96 height 12
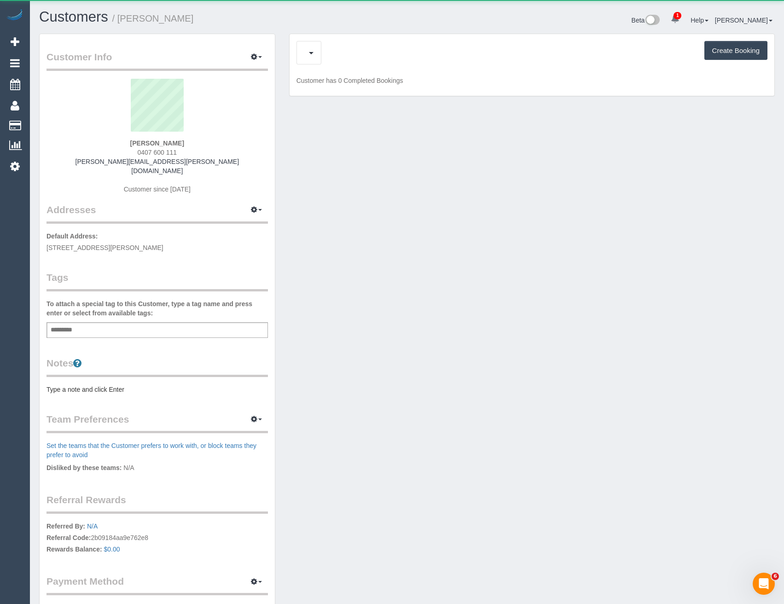
scroll to position [683, 784]
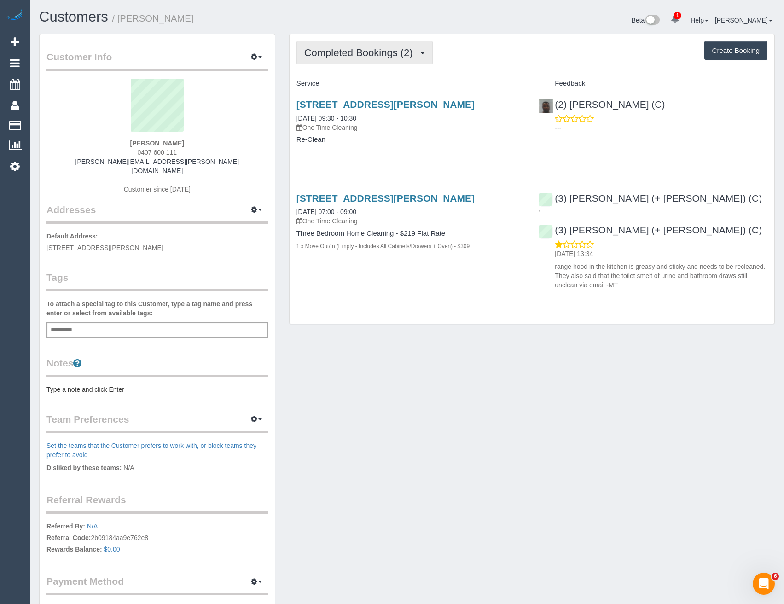
click at [394, 61] on button "Completed Bookings (2)" at bounding box center [364, 52] width 136 height 23
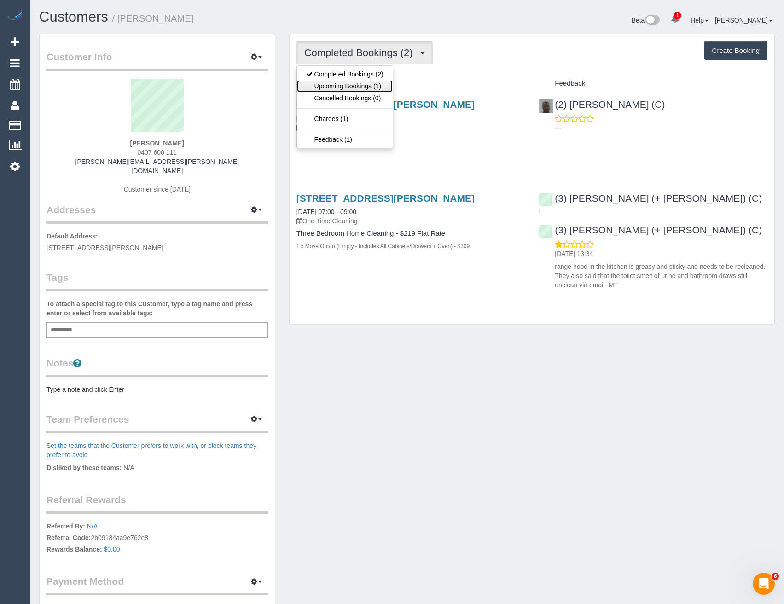
click at [380, 86] on link "Upcoming Bookings (1)" at bounding box center [345, 86] width 96 height 12
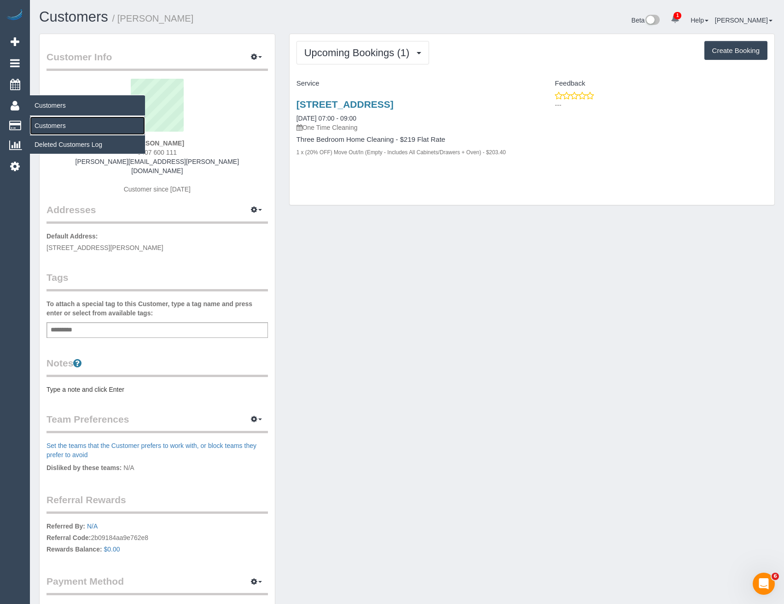
click at [53, 121] on link "Customers" at bounding box center [87, 125] width 115 height 18
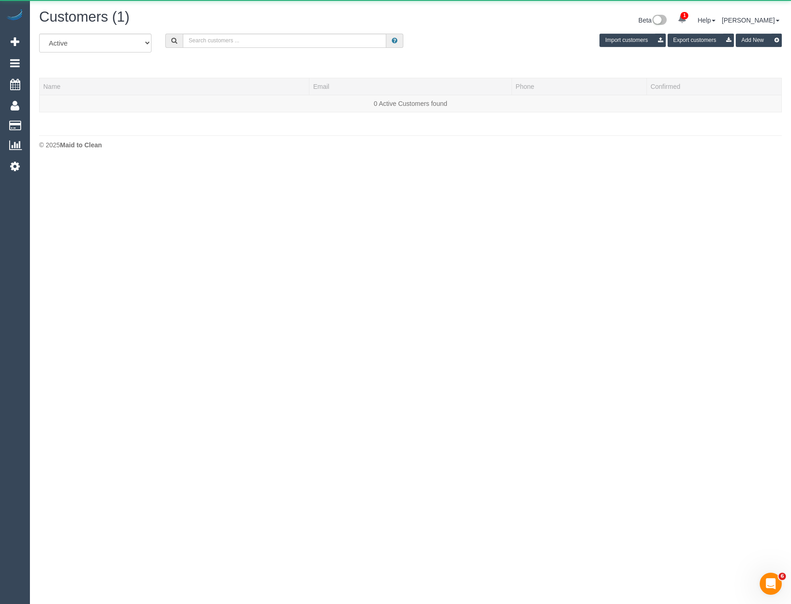
scroll to position [194, 791]
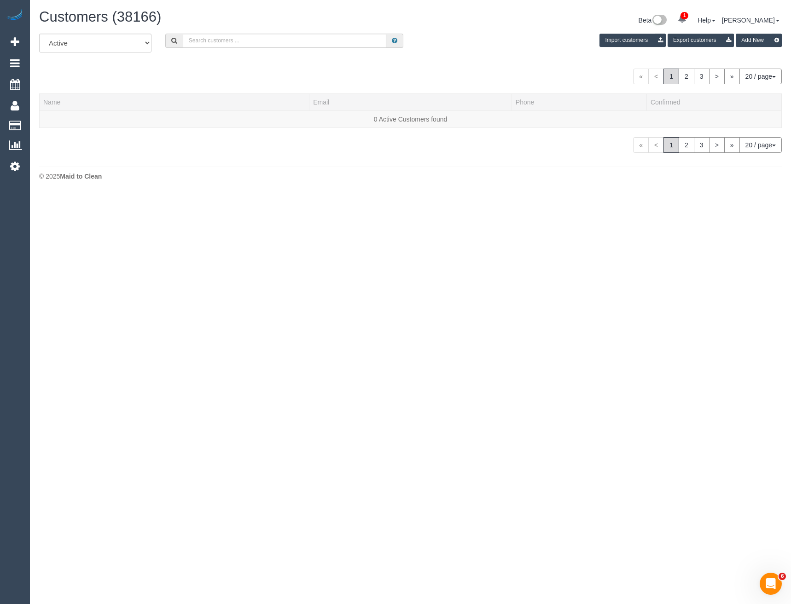
click at [208, 48] on div "All Active Archived Import customers Export customers Add New" at bounding box center [410, 47] width 756 height 26
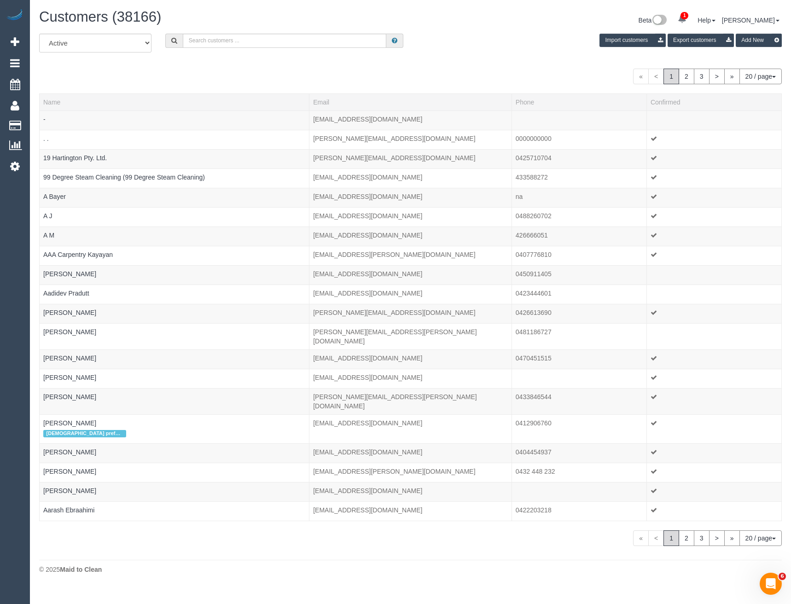
scroll to position [574, 791]
click at [209, 45] on input "text" at bounding box center [285, 41] width 204 height 14
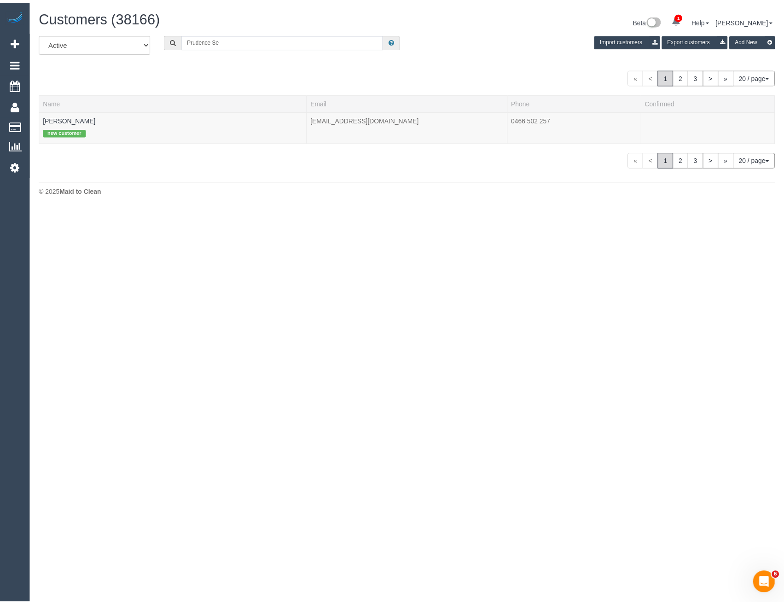
scroll to position [45820, 45237]
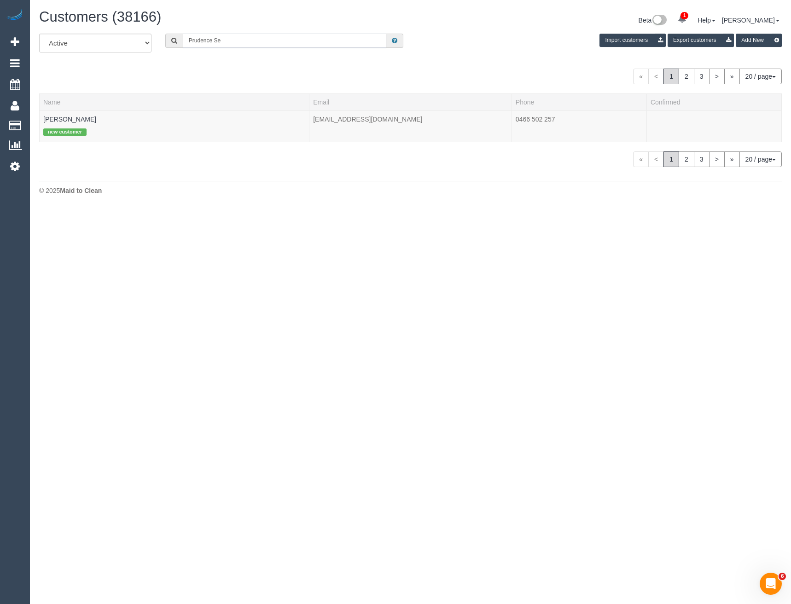
type input "Prudence Se"
click at [84, 119] on link "[PERSON_NAME]" at bounding box center [69, 119] width 53 height 7
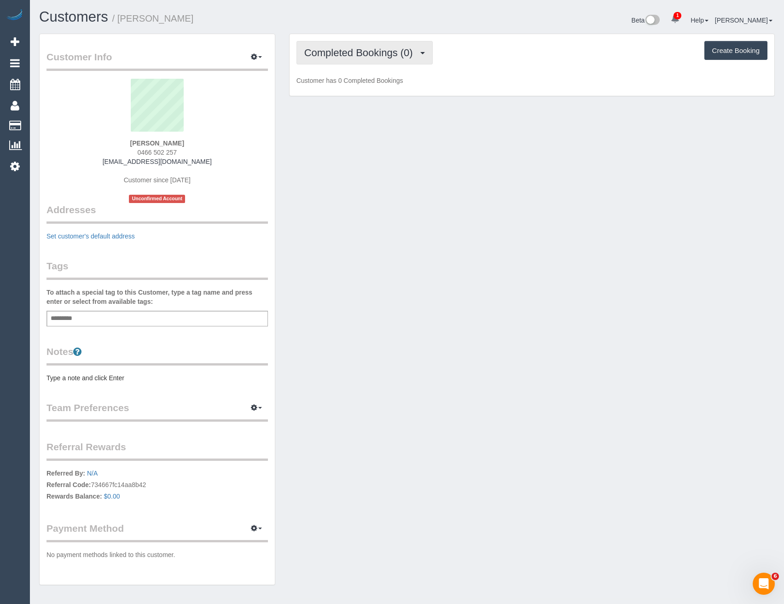
scroll to position [637, 784]
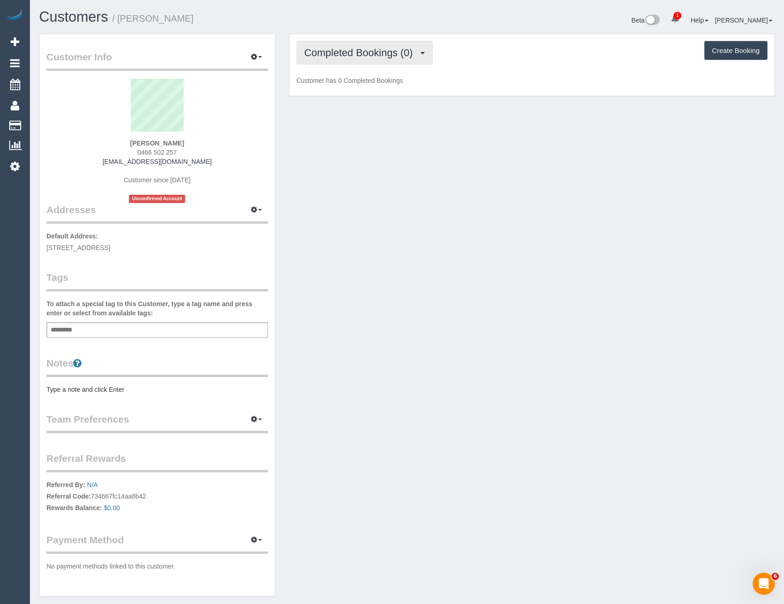
click at [404, 61] on button "Completed Bookings (0)" at bounding box center [364, 52] width 136 height 23
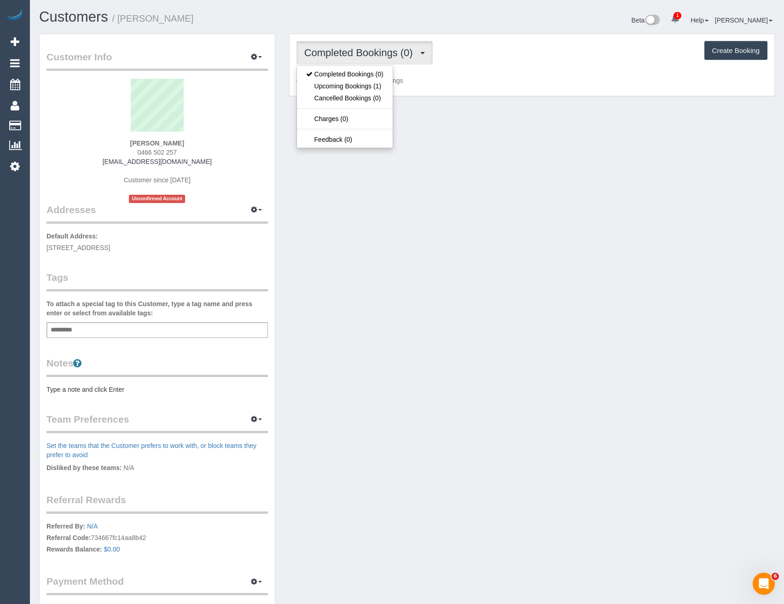
scroll to position [683, 784]
click at [388, 89] on link "Upcoming Bookings (1)" at bounding box center [345, 86] width 96 height 12
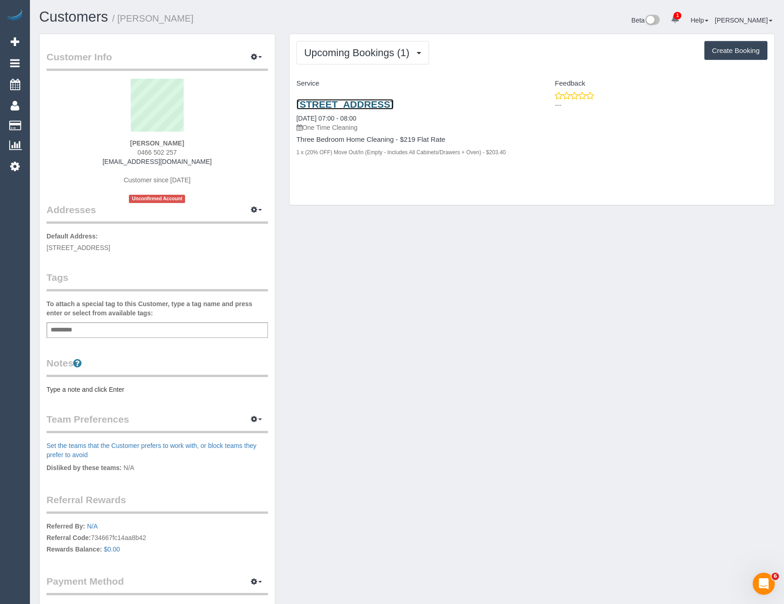
click at [394, 103] on link "[STREET_ADDRESS]" at bounding box center [344, 104] width 97 height 11
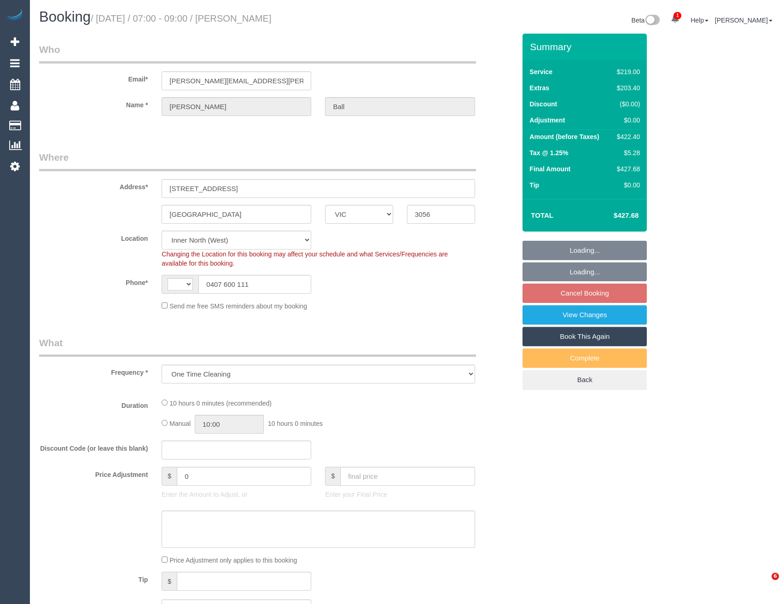
select select "VIC"
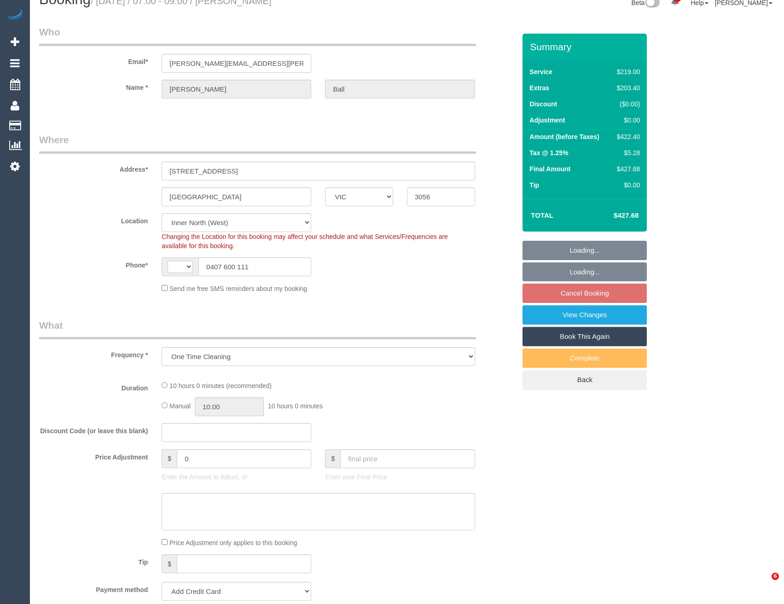
select select "object:684"
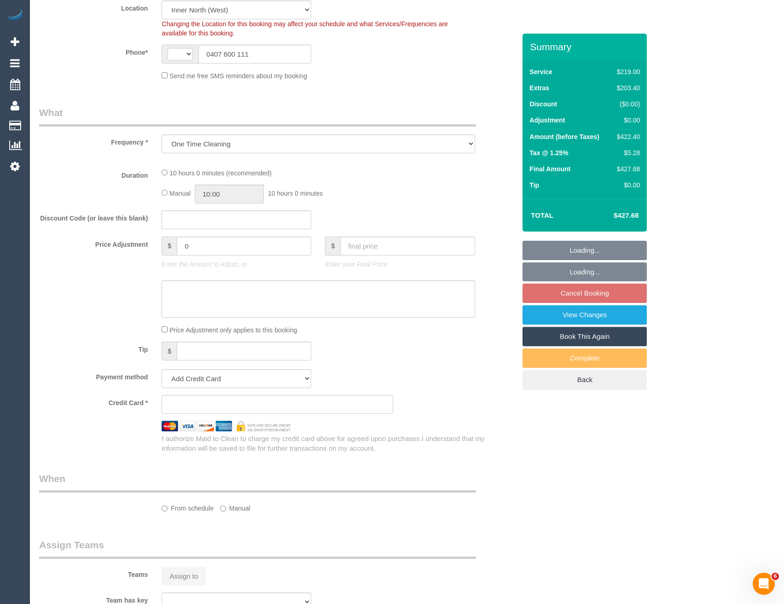
select select "string:AU"
select select "string:stripe-pm_1S7RHd2GScqysDRVhYAwTHOF"
select select "number:28"
select select "number:14"
select select "number:21"
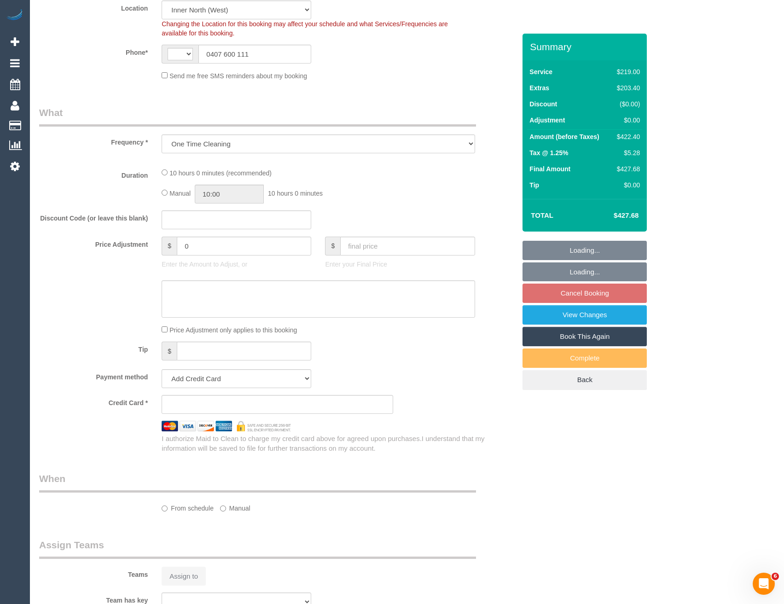
select select "number:24"
select select "number:26"
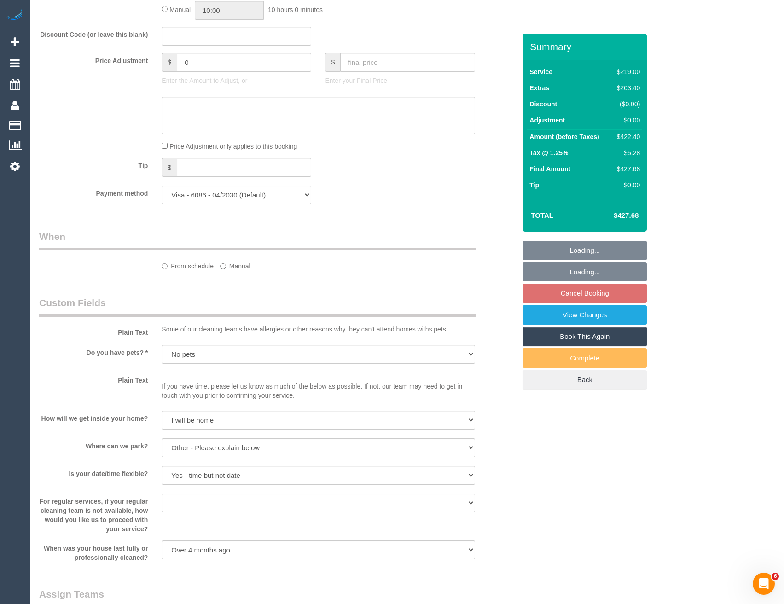
select select "spot1"
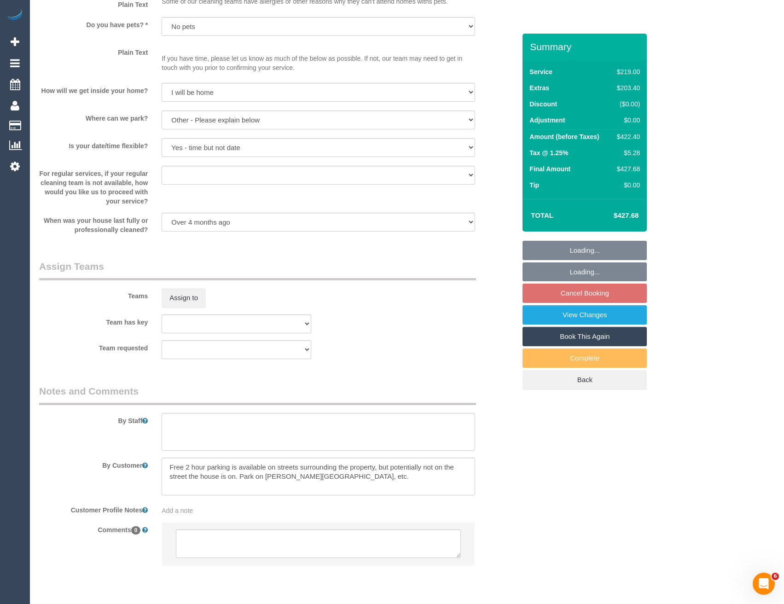
scroll to position [1184, 0]
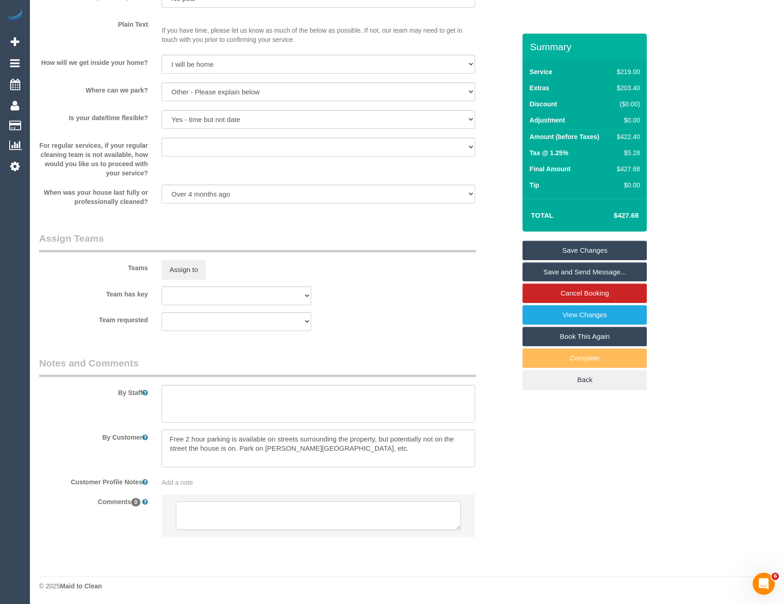
click at [261, 521] on textarea at bounding box center [318, 515] width 284 height 29
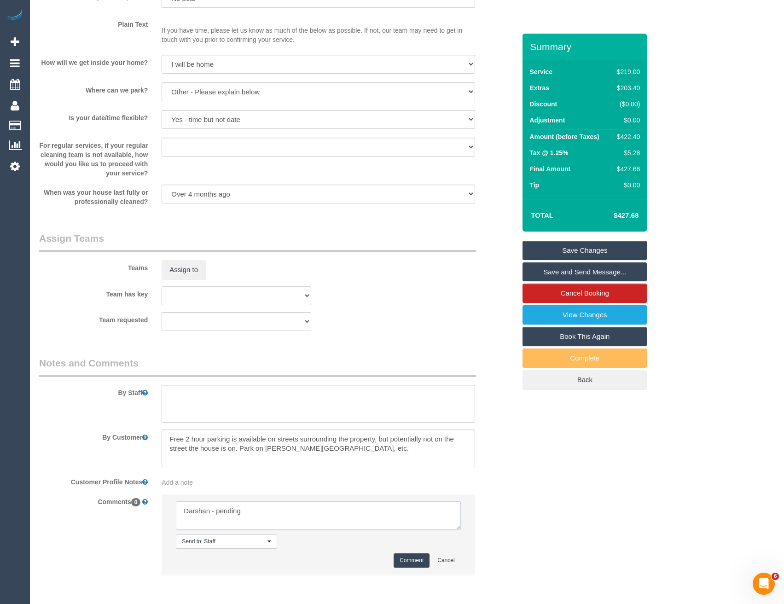
type textarea "Darshan - pending"
click at [402, 564] on button "Comment" at bounding box center [412, 560] width 36 height 14
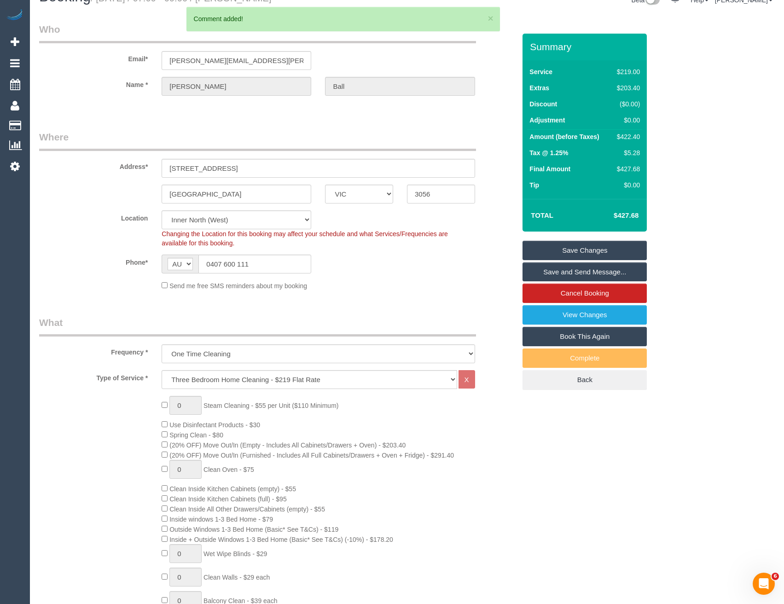
scroll to position [0, 0]
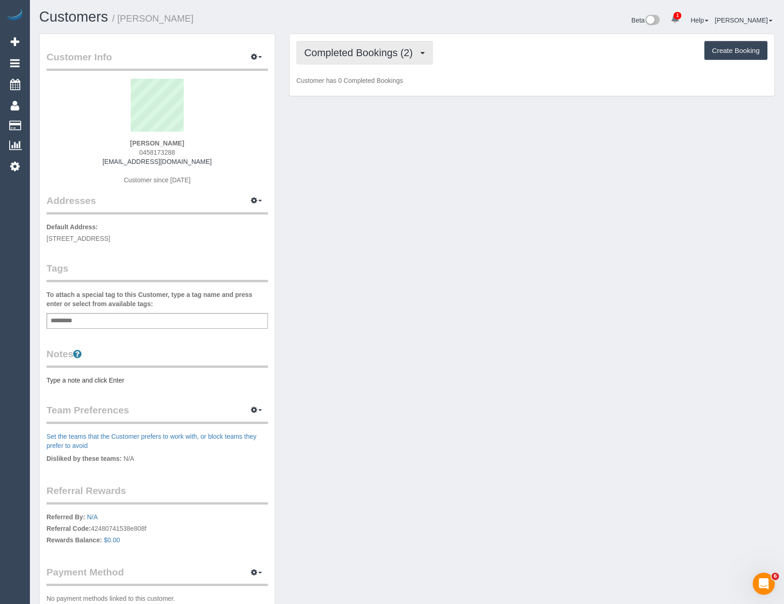
click at [367, 58] on span "Completed Bookings (2)" at bounding box center [360, 53] width 113 height 12
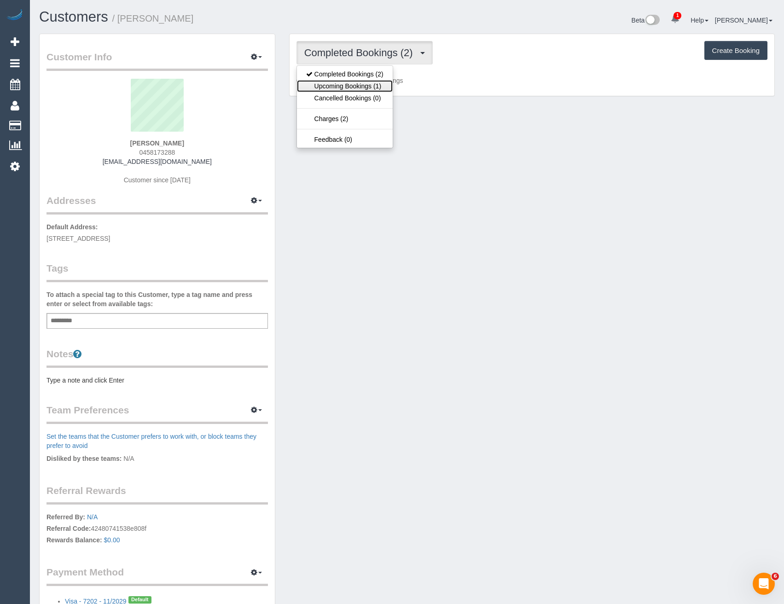
click at [366, 87] on link "Upcoming Bookings (1)" at bounding box center [345, 86] width 96 height 12
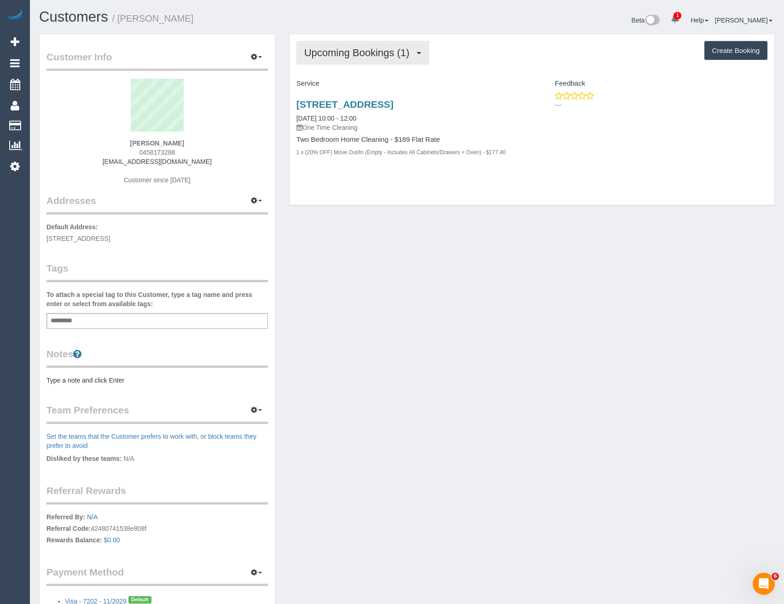
click at [364, 56] on span "Upcoming Bookings (1)" at bounding box center [359, 53] width 110 height 12
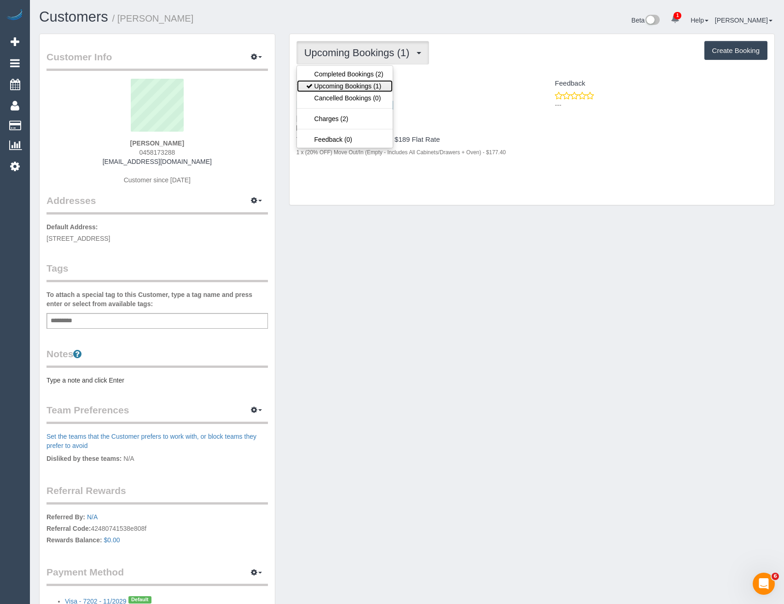
click at [362, 88] on link "Upcoming Bookings (1)" at bounding box center [345, 86] width 96 height 12
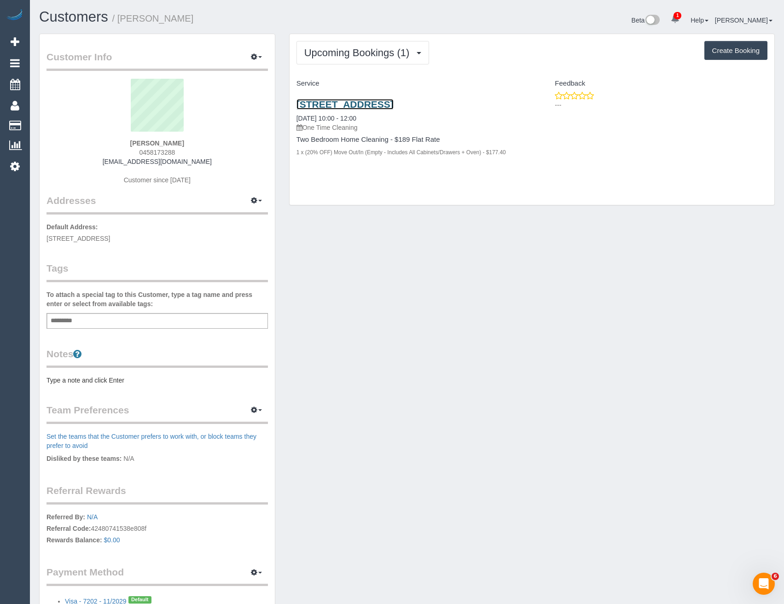
click at [394, 108] on link "[STREET_ADDRESS]" at bounding box center [344, 104] width 97 height 11
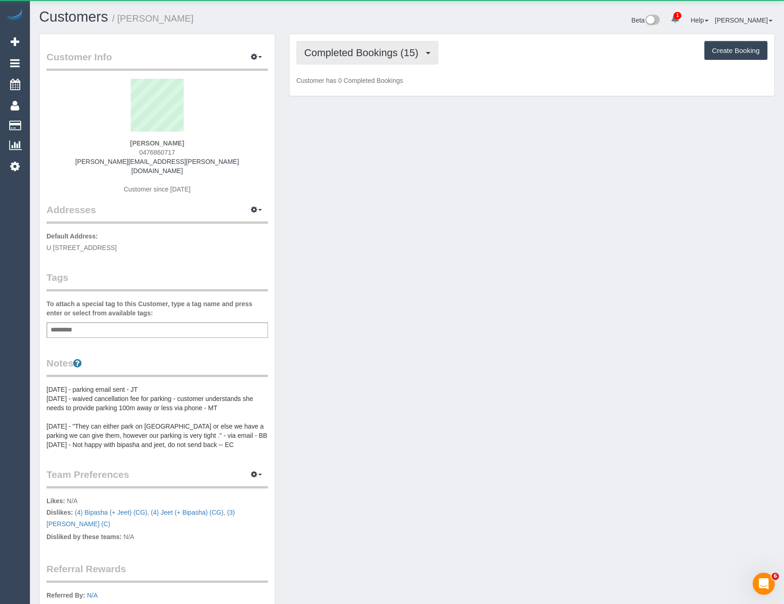
click at [367, 63] on button "Completed Bookings (15)" at bounding box center [367, 52] width 142 height 23
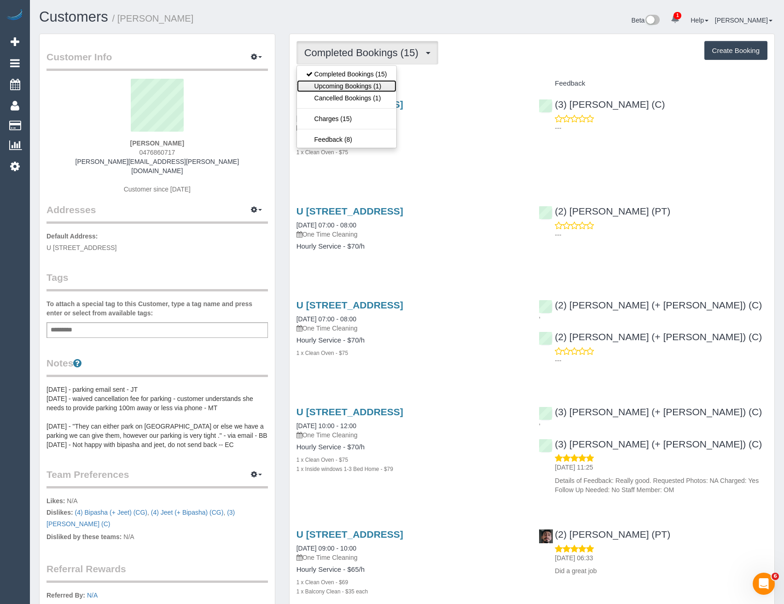
click at [364, 84] on link "Upcoming Bookings (1)" at bounding box center [346, 86] width 99 height 12
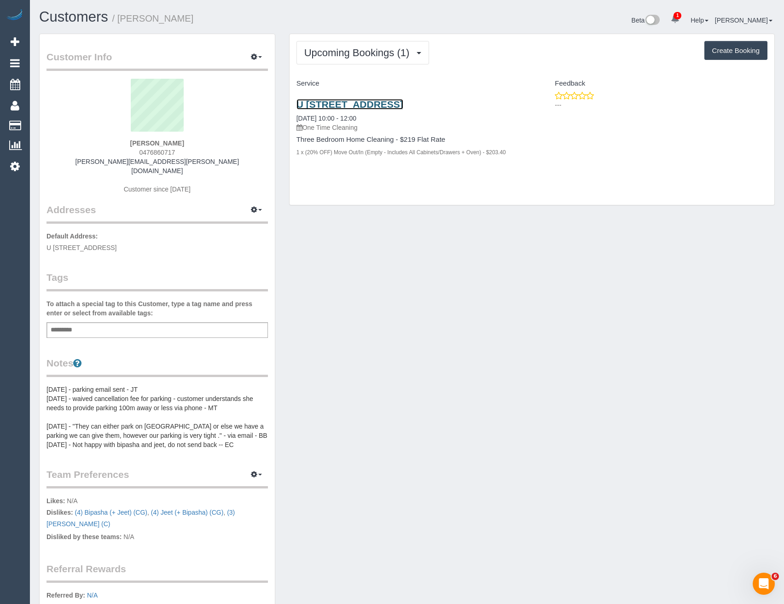
click at [394, 106] on link "U [STREET_ADDRESS]" at bounding box center [349, 104] width 107 height 11
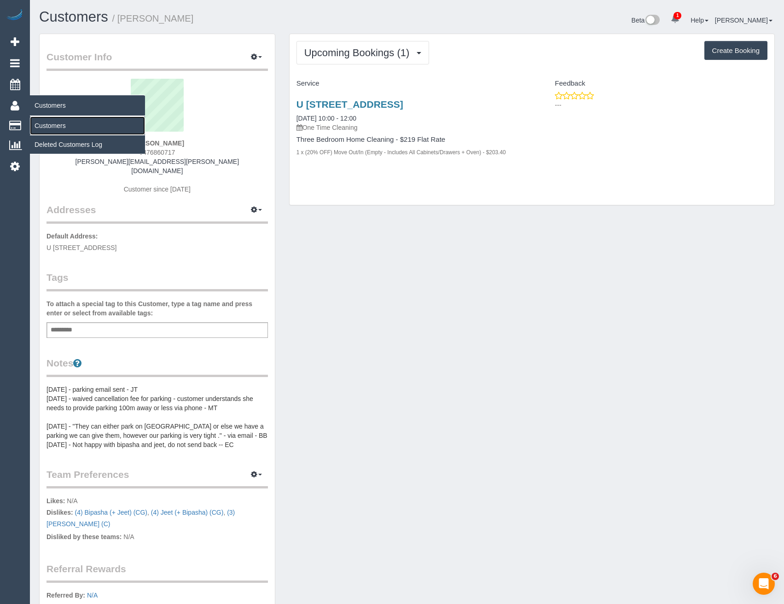
click at [50, 118] on link "Customers" at bounding box center [87, 125] width 115 height 18
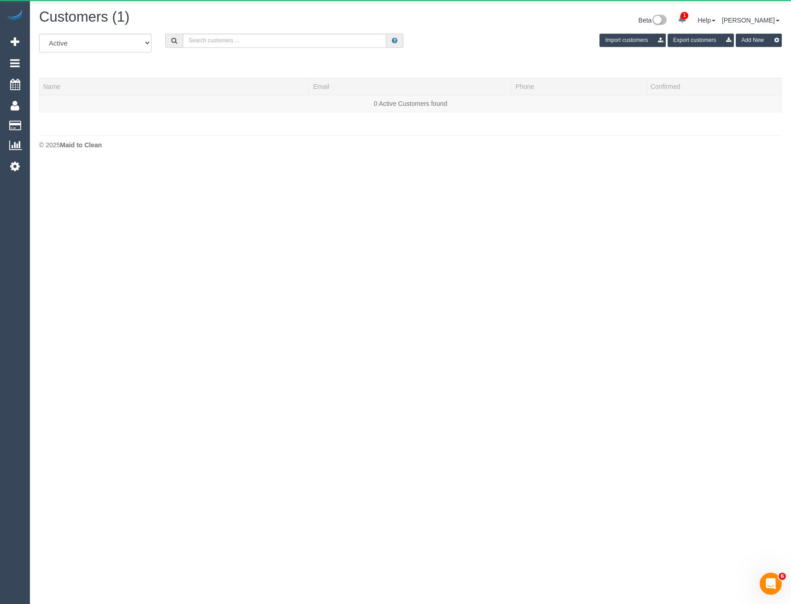
click at [214, 51] on div "All Active Archived Import customers Export customers Add New" at bounding box center [410, 47] width 756 height 26
click at [221, 44] on input "text" at bounding box center [285, 41] width 204 height 14
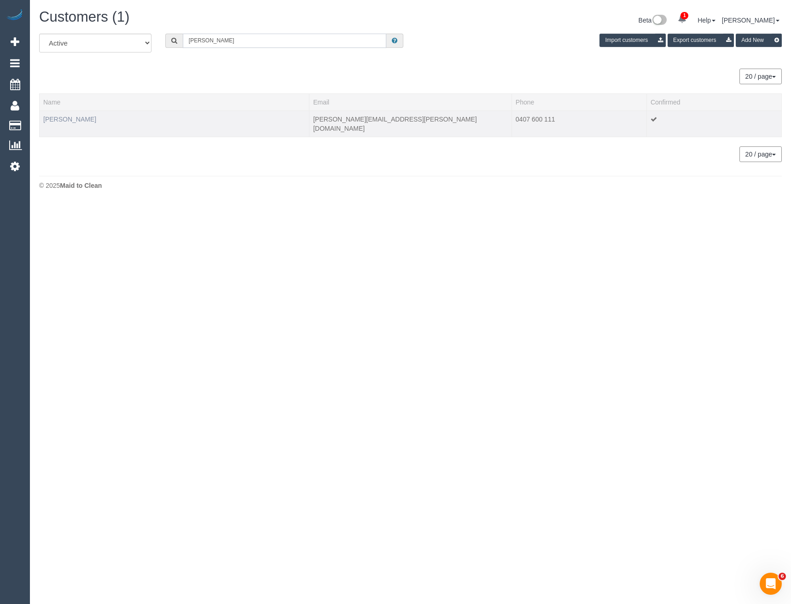
type input "[PERSON_NAME]"
click at [64, 120] on link "[PERSON_NAME]" at bounding box center [69, 119] width 53 height 7
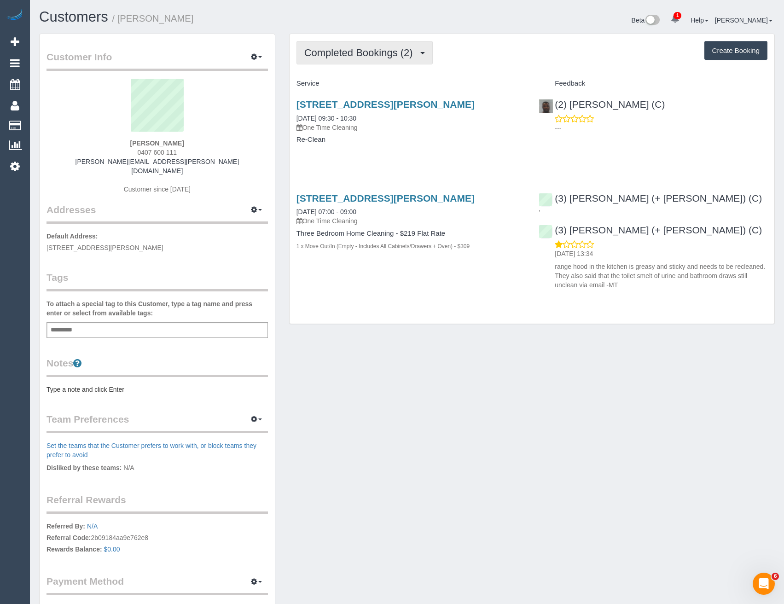
click at [372, 64] on button "Completed Bookings (2)" at bounding box center [364, 52] width 136 height 23
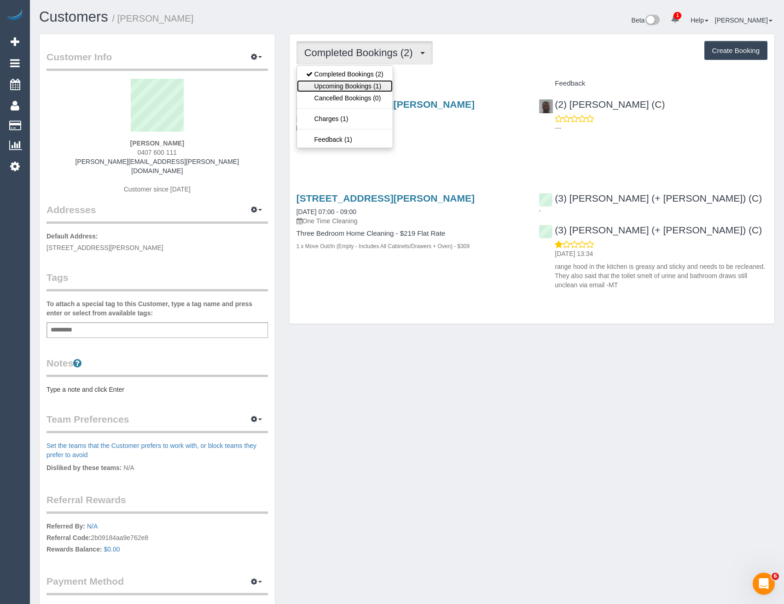
click at [374, 88] on link "Upcoming Bookings (1)" at bounding box center [345, 86] width 96 height 12
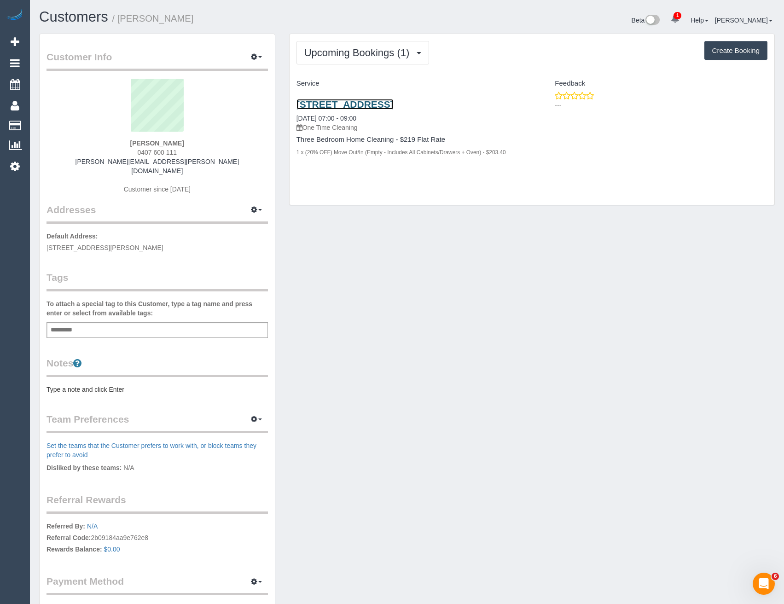
click at [394, 107] on link "[STREET_ADDRESS]" at bounding box center [344, 104] width 97 height 11
click at [353, 50] on span "Upcoming Bookings (1)" at bounding box center [359, 53] width 110 height 12
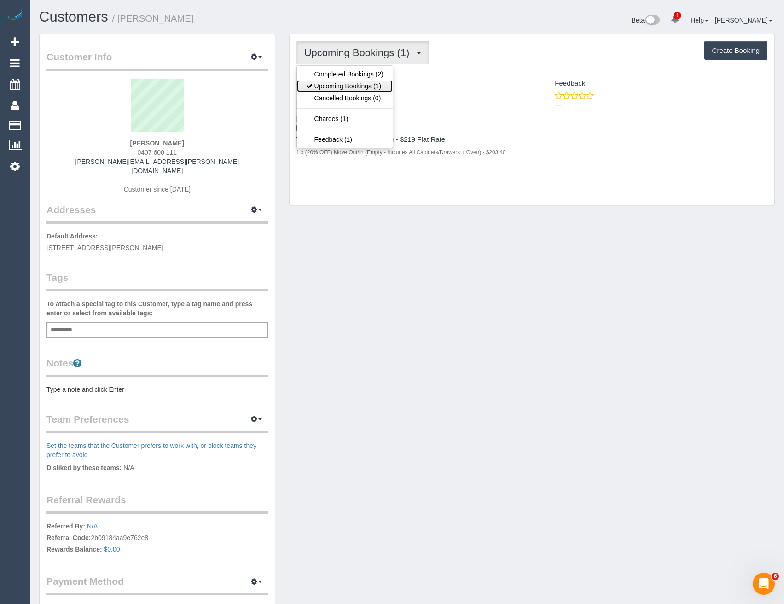
click at [354, 85] on link "Upcoming Bookings (1)" at bounding box center [345, 86] width 96 height 12
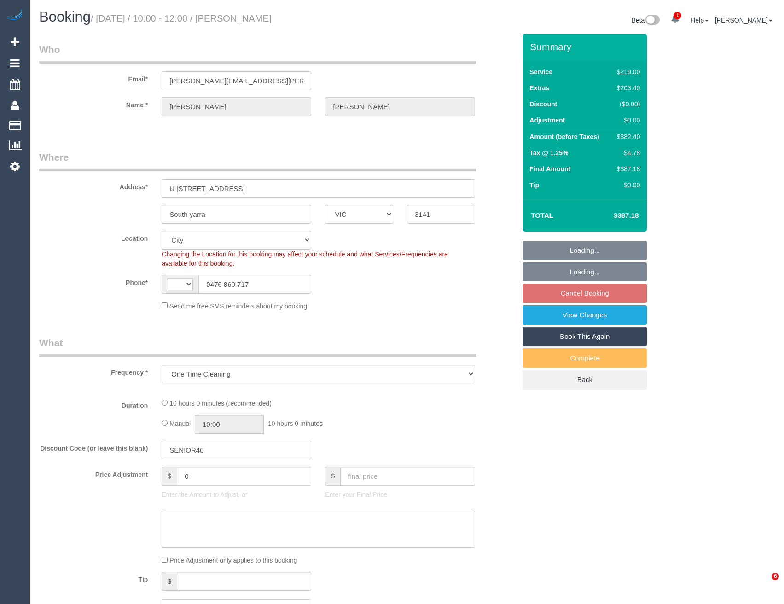
select select "VIC"
select select "object:291"
select select "string:AU"
select select "string:stripe-pm_1Njrfx2GScqysDRVYyQ5DvWj"
select select "number:28"
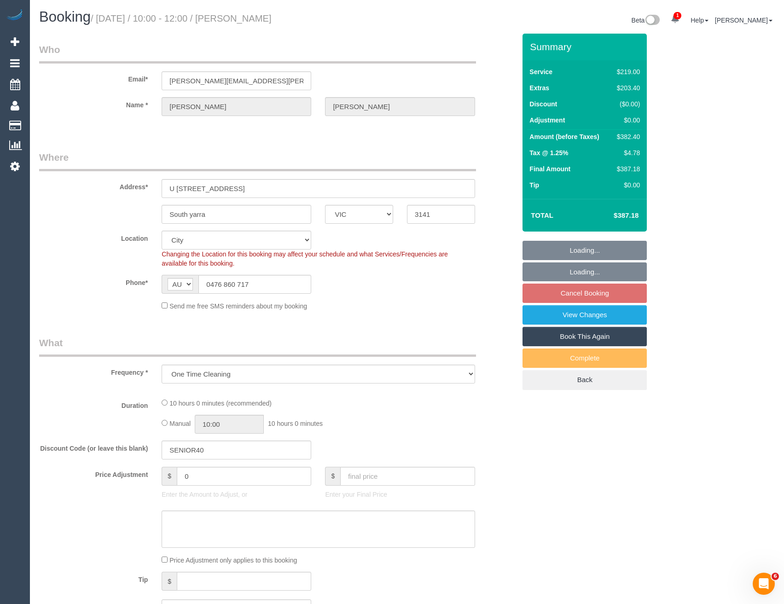
select select "number:14"
select select "number:18"
select select "number:25"
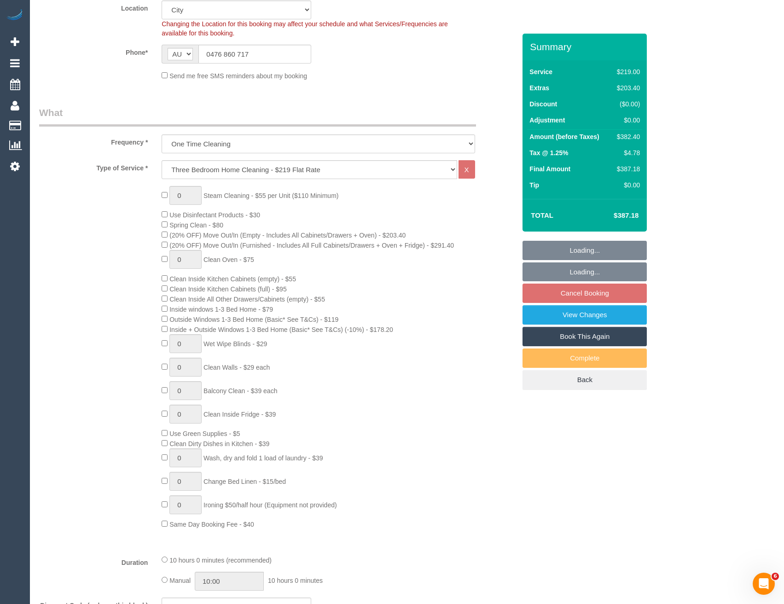
select select "spot3"
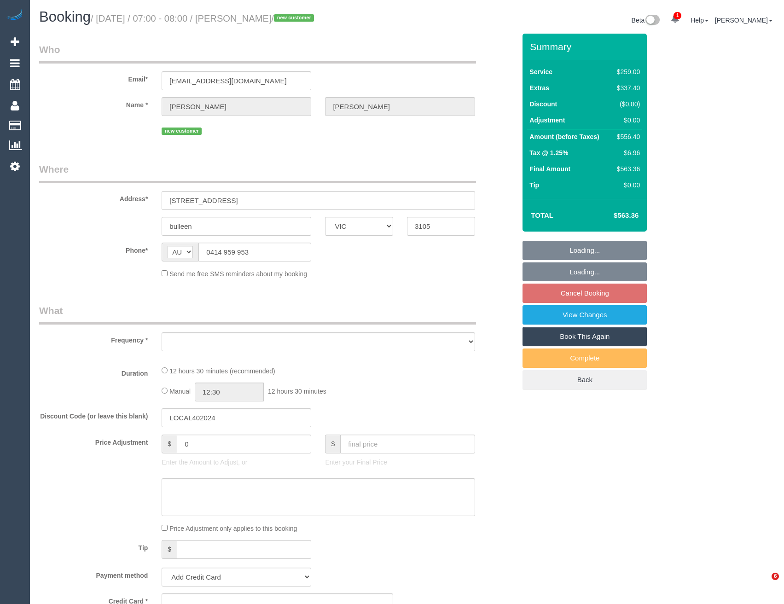
select select "VIC"
select select "object:540"
select select "number:28"
select select "number:17"
select select "number:19"
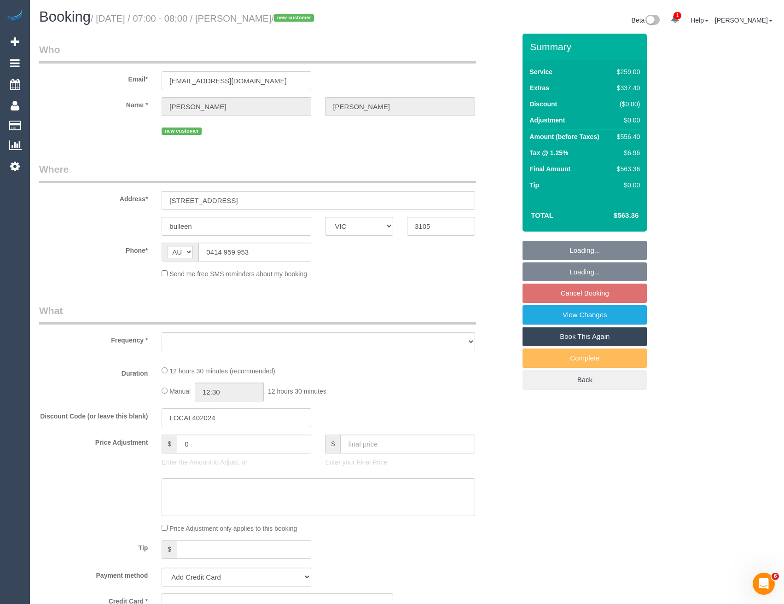
select select "number:22"
select select "number:26"
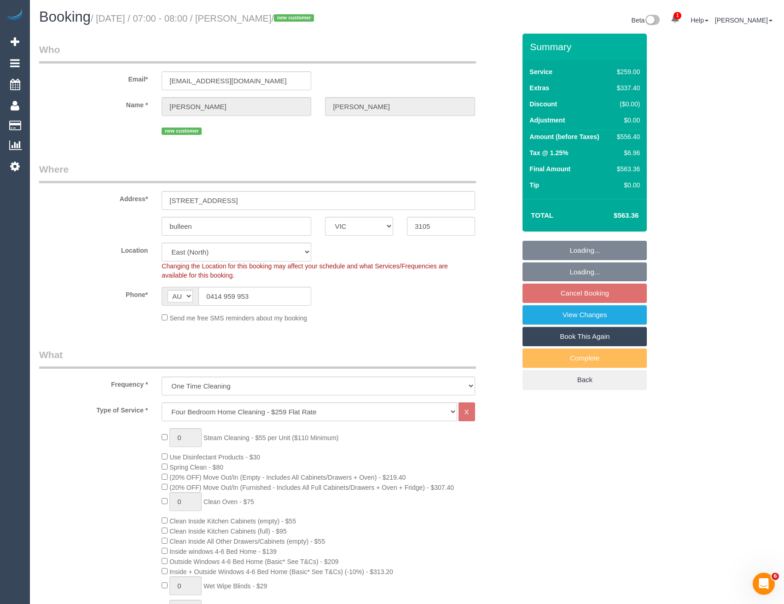
select select "string:stripe-pm_1SIcx52GScqysDRVA82yvNID"
select select "object:1196"
select select "spot1"
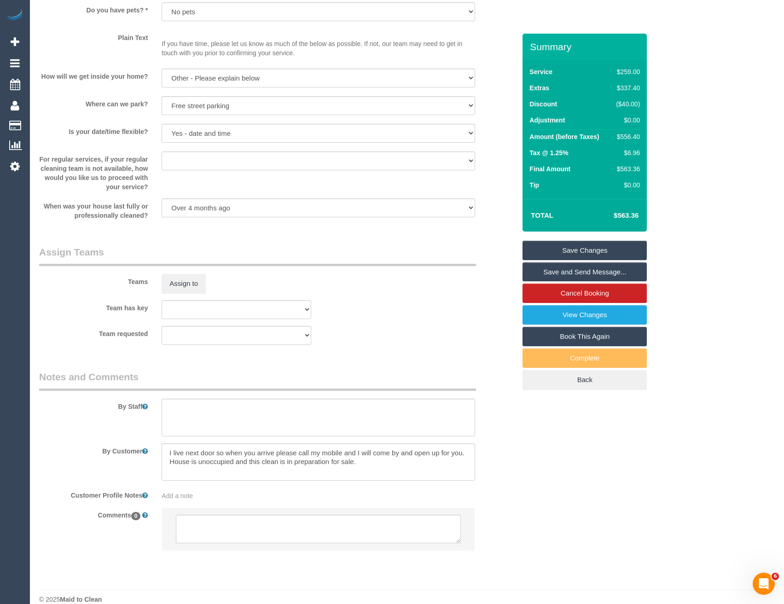
scroll to position [1196, 0]
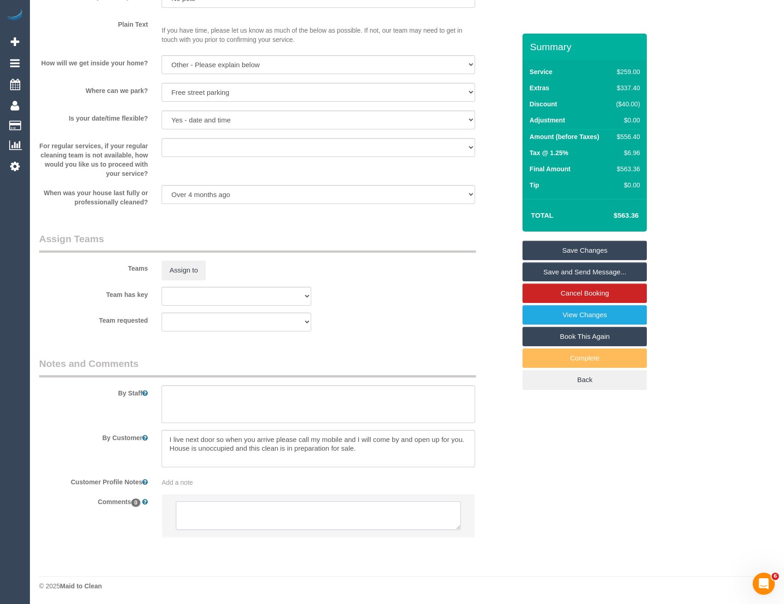
click at [234, 510] on textarea at bounding box center [318, 515] width 284 height 29
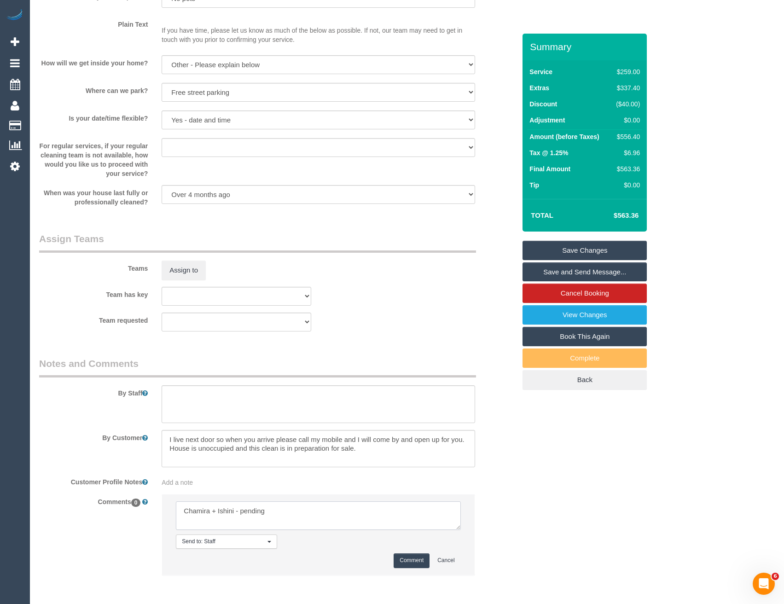
type textarea "Chamira + Ishini - pending"
click at [409, 557] on button "Comment" at bounding box center [412, 560] width 36 height 14
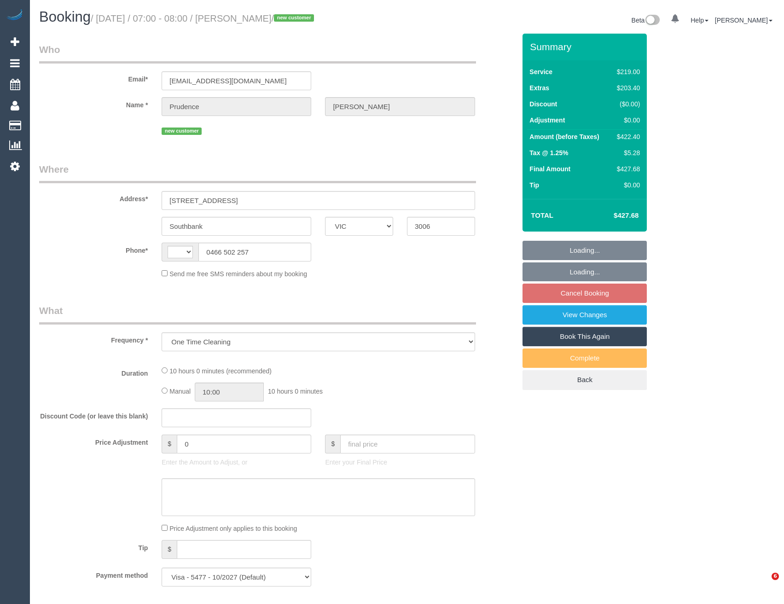
select select "VIC"
select select "string:AU"
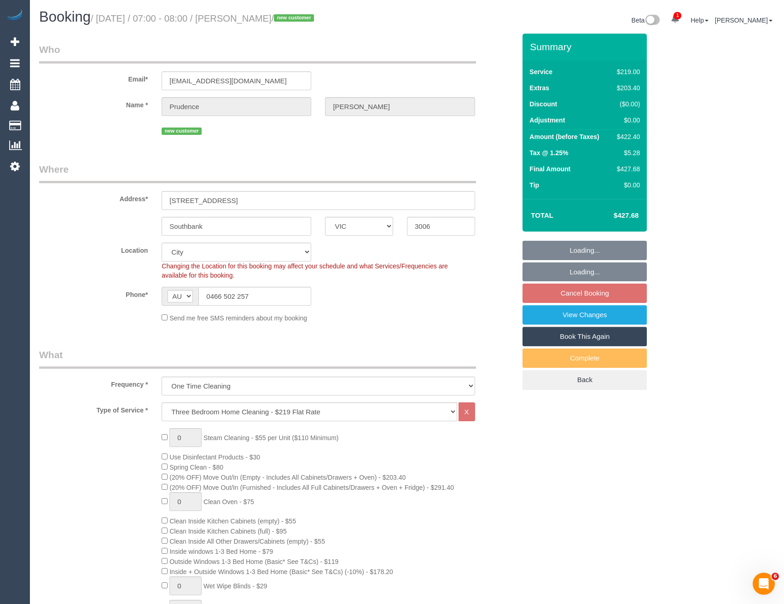
select select "spot1"
select select "object:821"
select select "number:28"
select select "number:14"
select select "number:19"
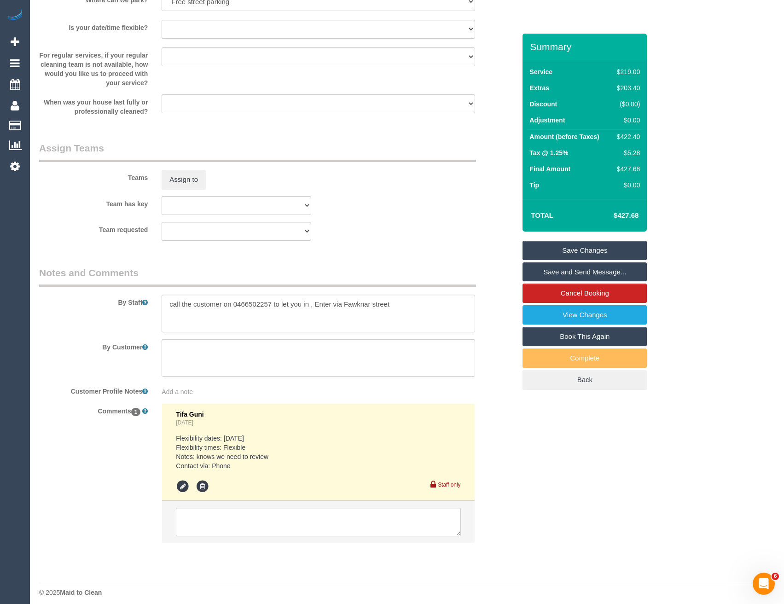
scroll to position [1293, 0]
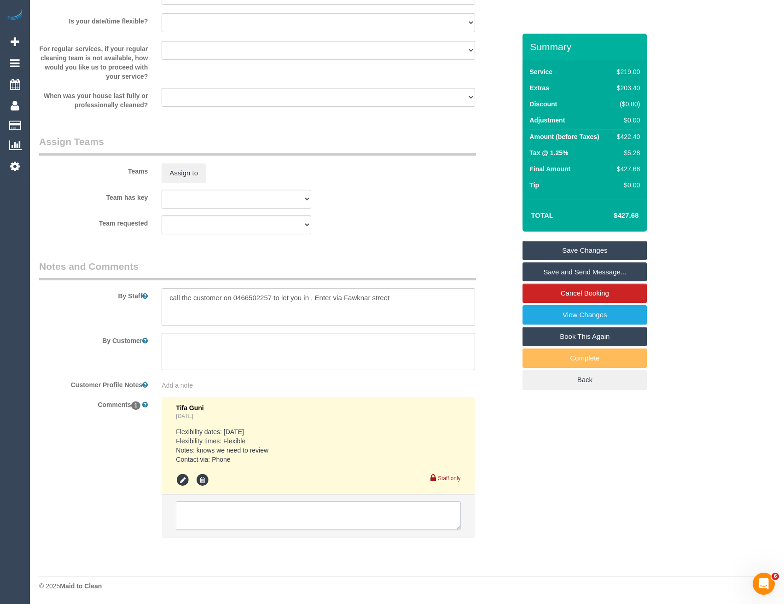
click at [251, 521] on textarea at bounding box center [318, 515] width 284 height 29
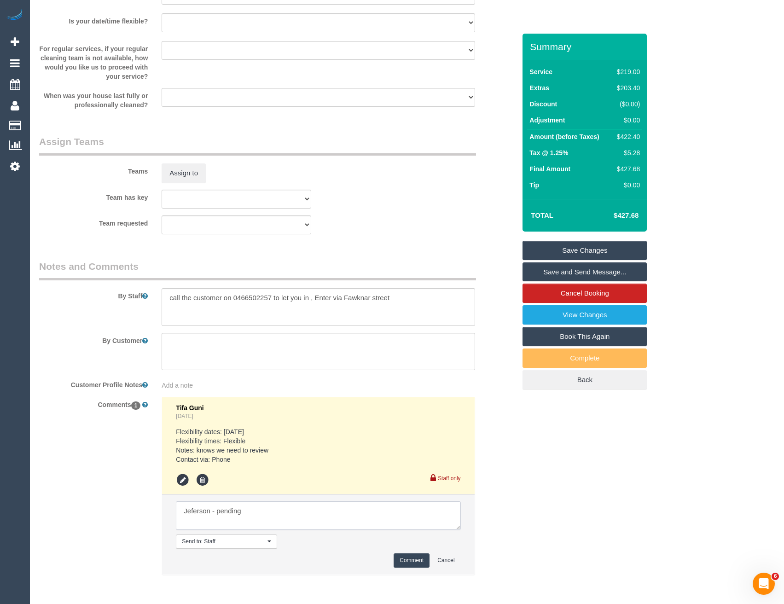
type textarea "Jeferson - pending"
click at [418, 557] on button "Comment" at bounding box center [412, 560] width 36 height 14
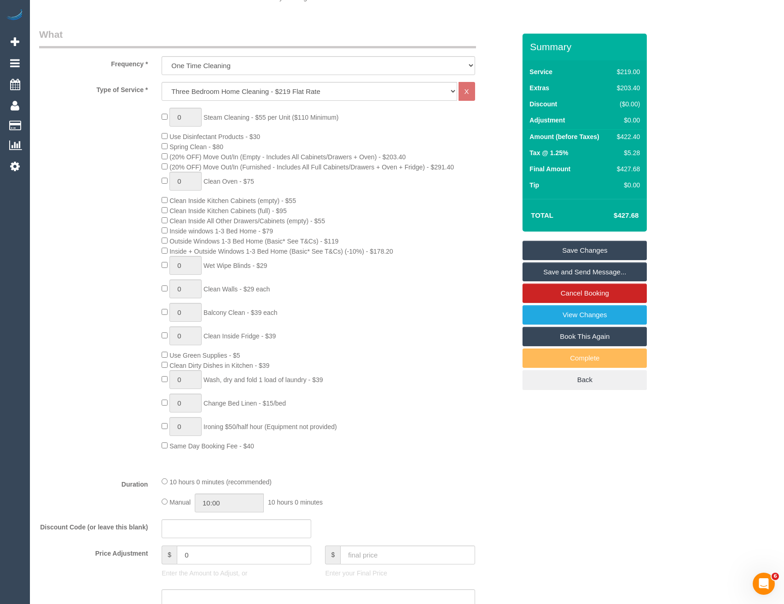
scroll to position [0, 0]
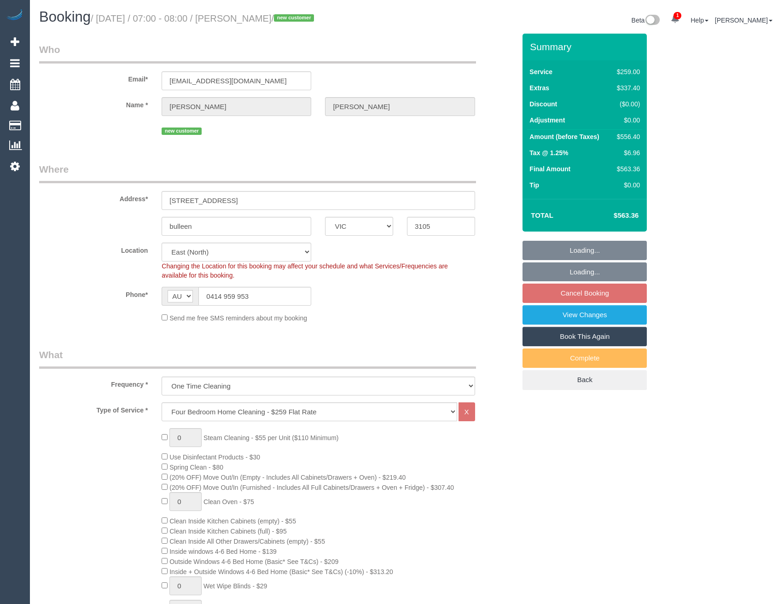
select select "VIC"
select select "spot1"
select select "number:28"
select select "number:17"
select select "number:19"
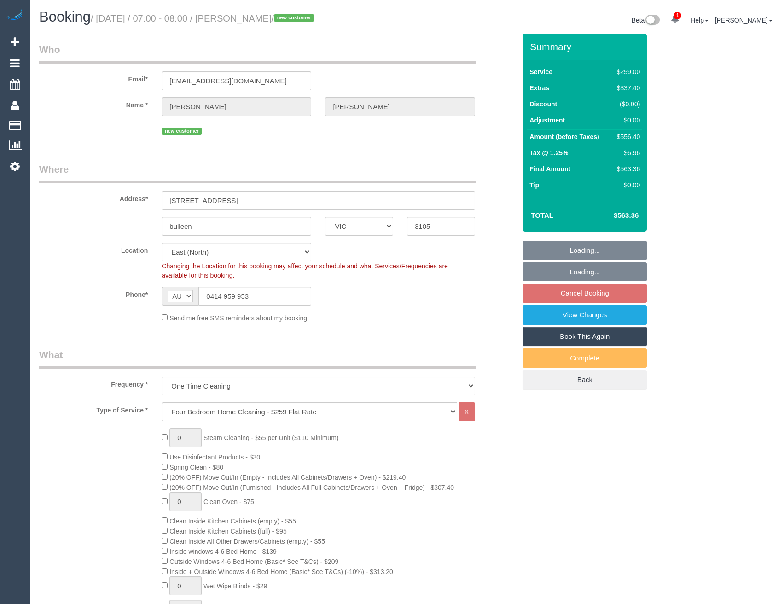
select select "number:22"
select select "number:26"
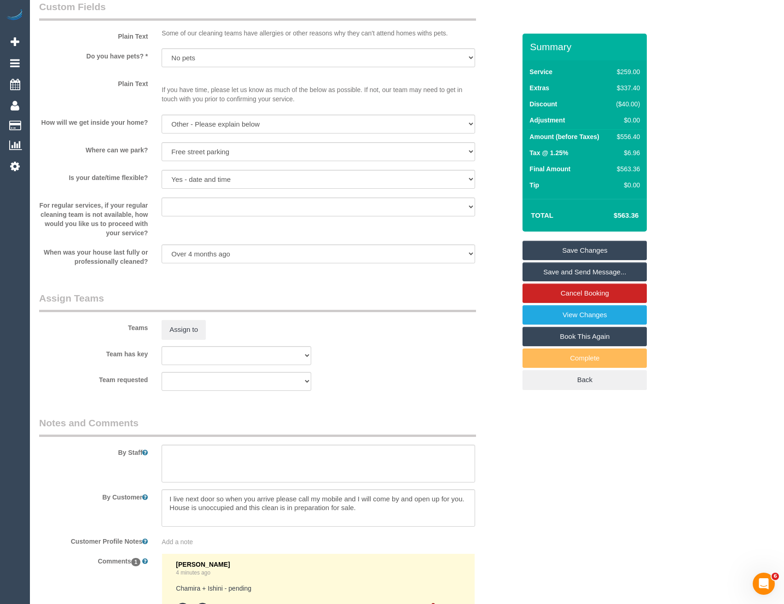
scroll to position [1197, 0]
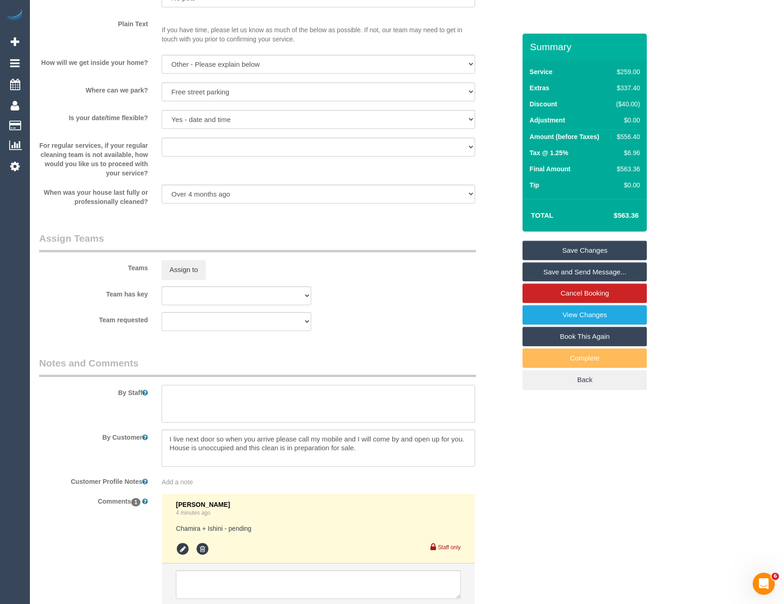
click at [191, 403] on textarea at bounding box center [318, 404] width 313 height 38
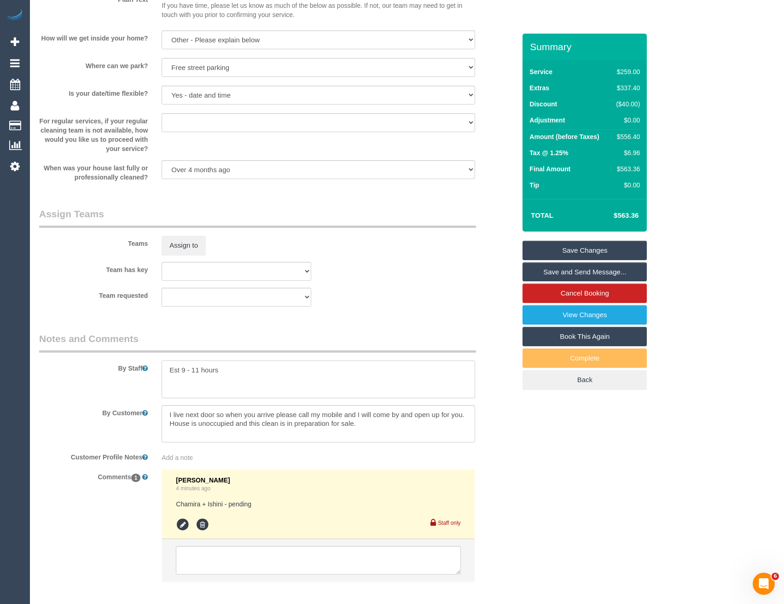
scroll to position [1243, 0]
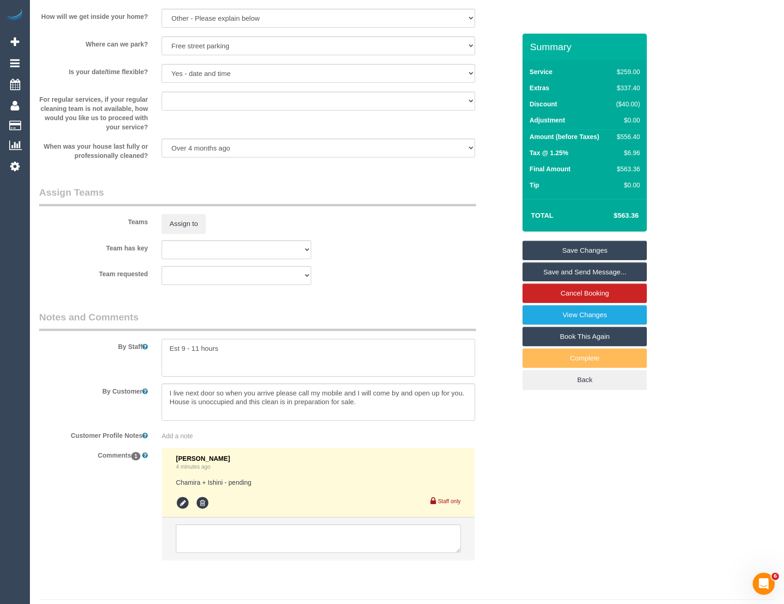
type textarea "Est 9 - 11 hours"
click at [185, 504] on icon at bounding box center [183, 503] width 14 height 14
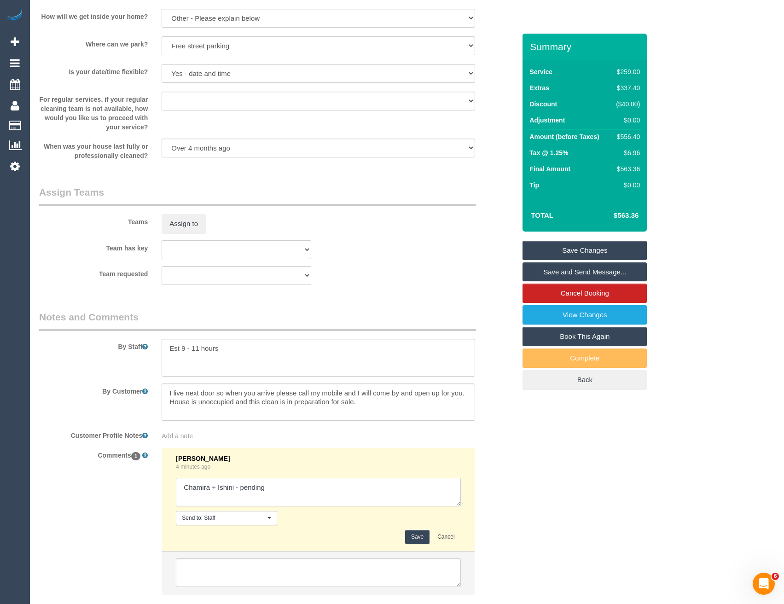
click at [287, 489] on textarea at bounding box center [318, 492] width 284 height 29
type textarea "Chamira + Ishini - pending // confirmed"
click at [419, 540] on button "Save" at bounding box center [417, 537] width 24 height 14
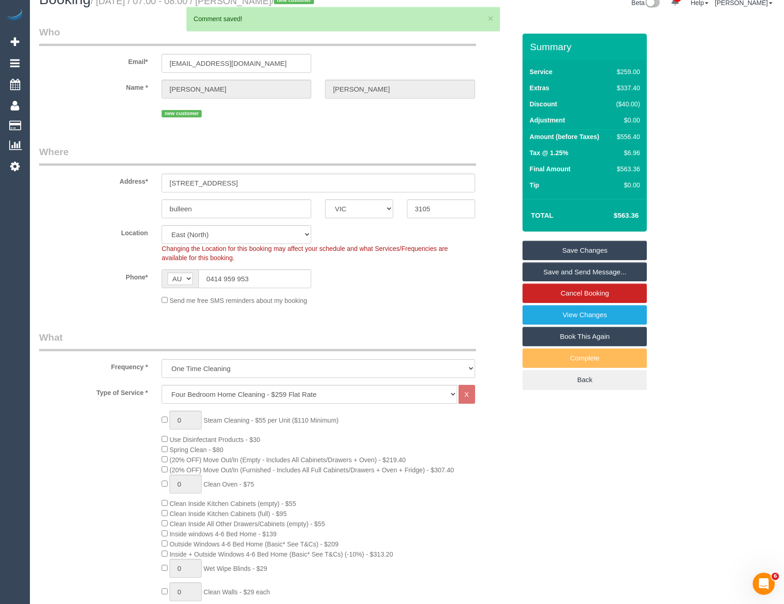
scroll to position [0, 0]
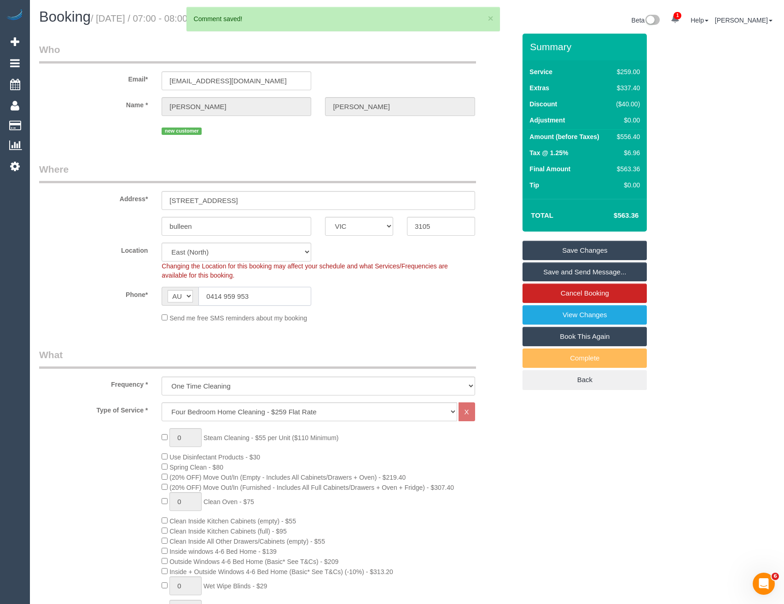
drag, startPoint x: 262, startPoint y: 299, endPoint x: 204, endPoint y: 295, distance: 58.1
click at [204, 295] on input "0414 959 953" at bounding box center [254, 296] width 113 height 19
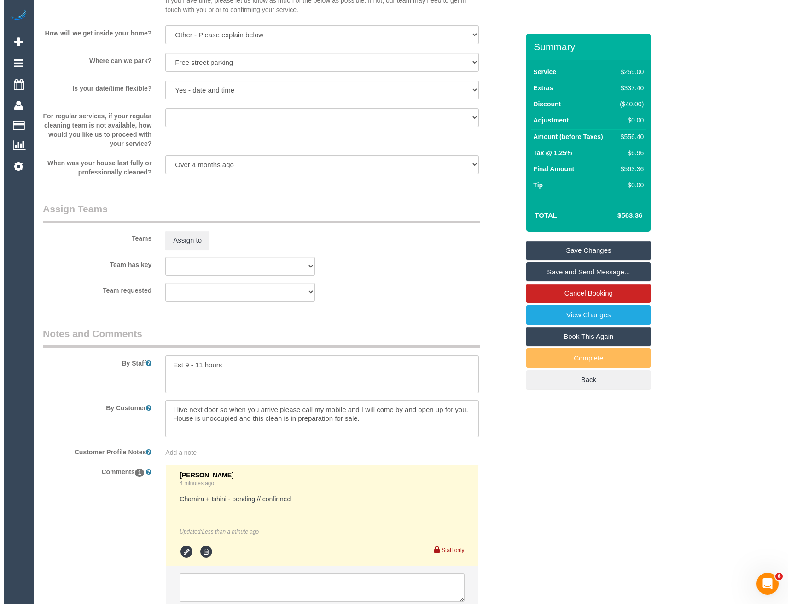
scroll to position [1068, 0]
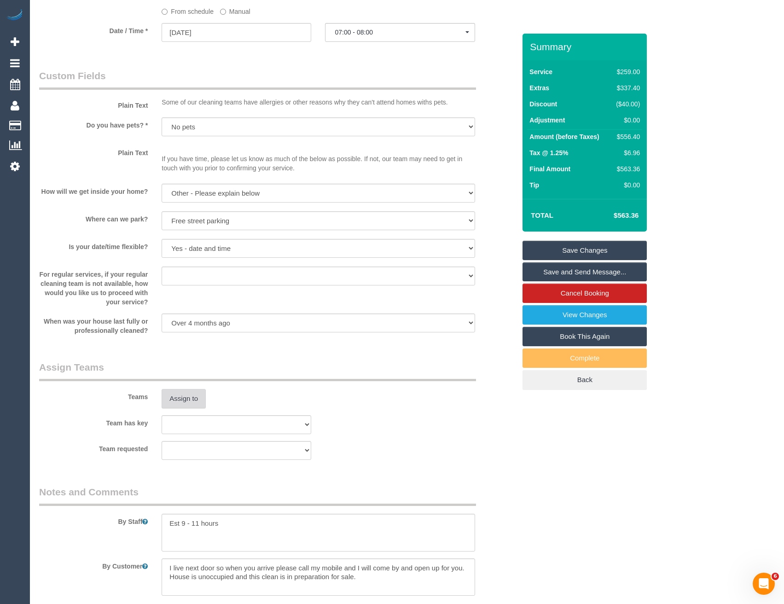
click at [195, 400] on button "Assign to" at bounding box center [184, 398] width 44 height 19
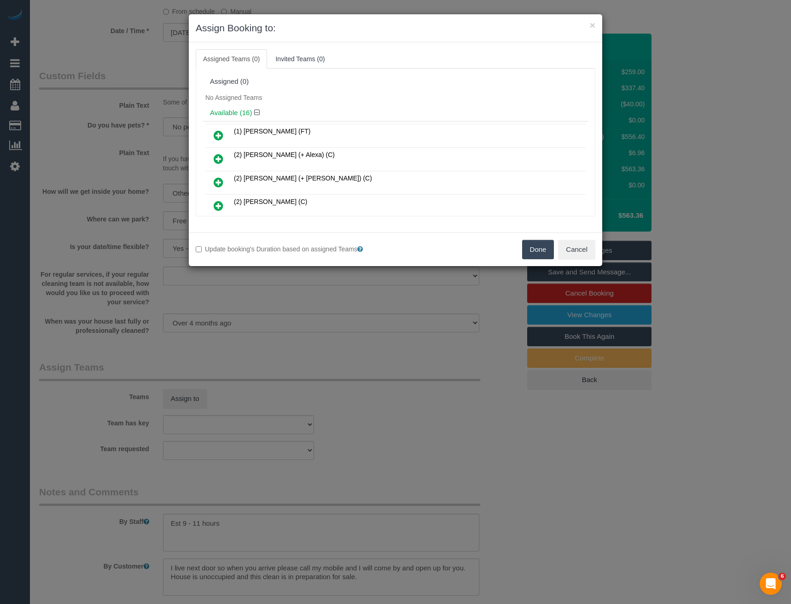
scroll to position [1563, 0]
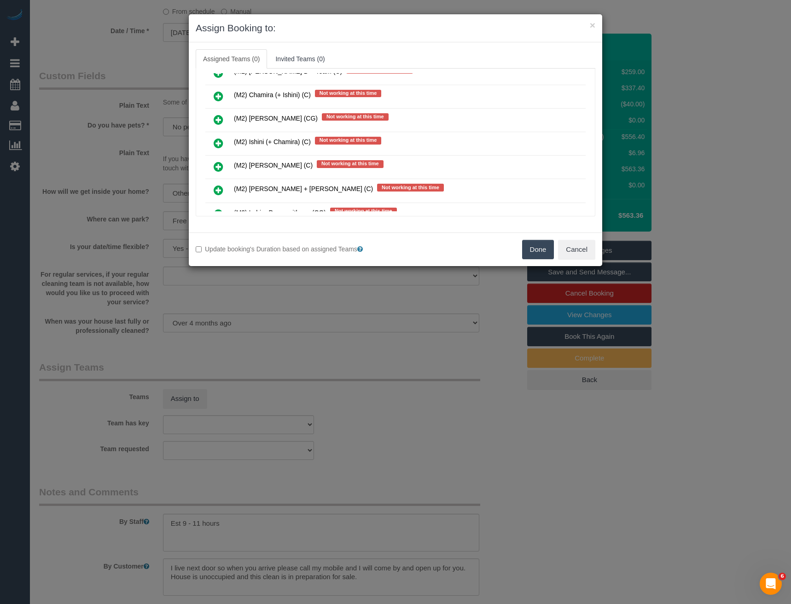
click at [216, 141] on icon at bounding box center [219, 143] width 10 height 11
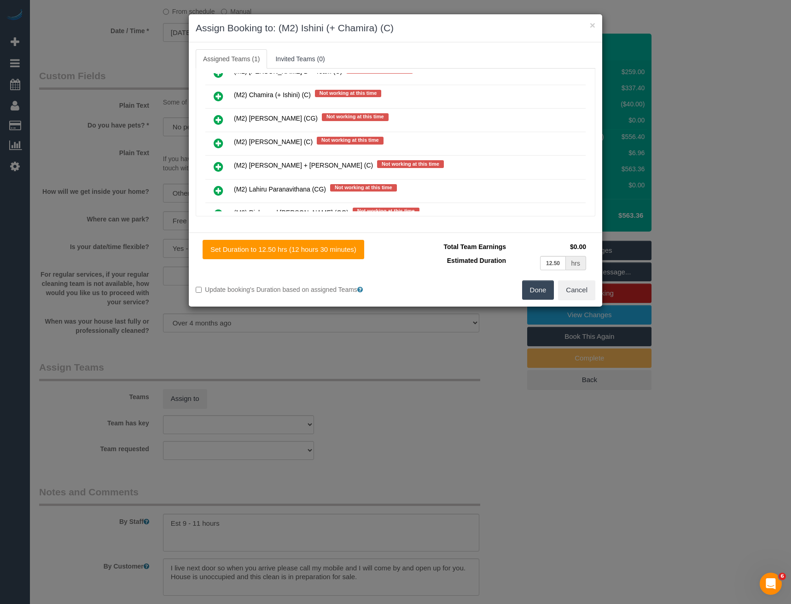
click at [218, 95] on icon at bounding box center [219, 96] width 10 height 11
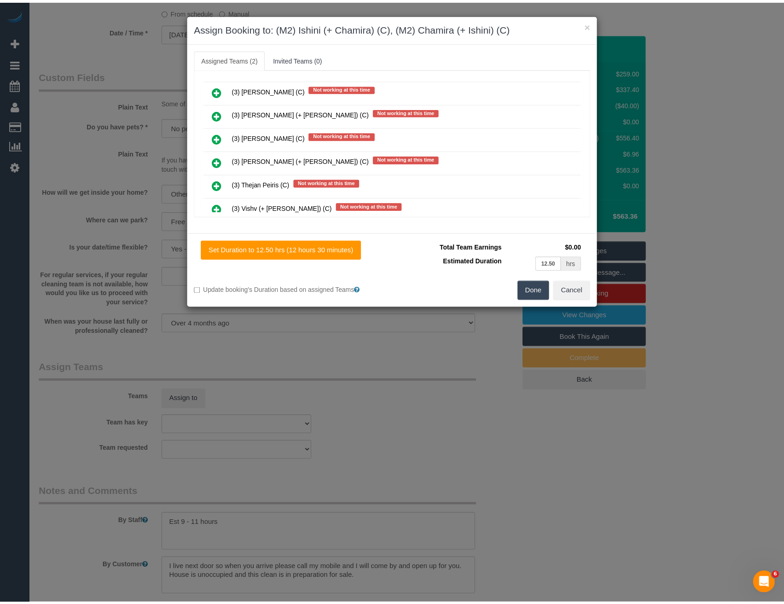
scroll to position [0, 0]
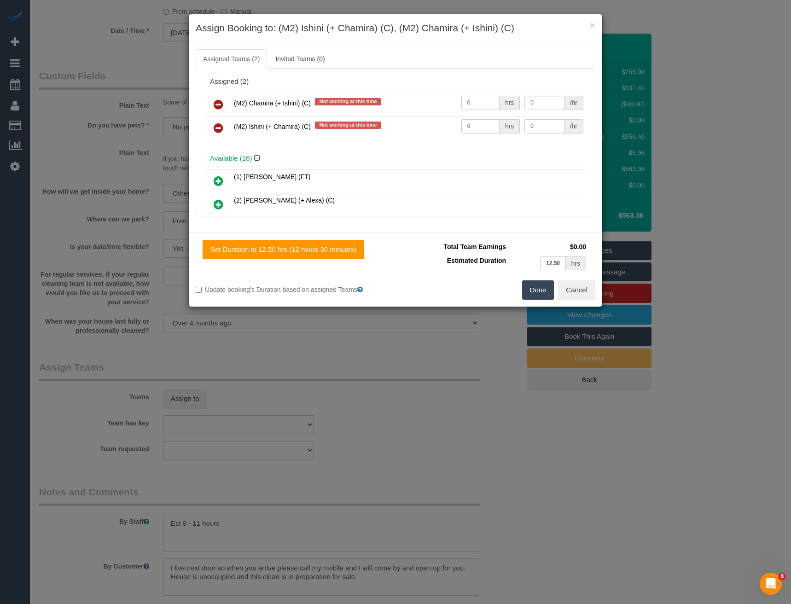
click at [478, 101] on input "0" at bounding box center [480, 103] width 38 height 14
drag, startPoint x: 476, startPoint y: 101, endPoint x: 440, endPoint y: 102, distance: 36.4
click at [441, 103] on tr "(M2) Chamira (+ Ishini) (C) Not working at this time 0 hrs 0 /hr" at bounding box center [395, 104] width 380 height 23
type input "1"
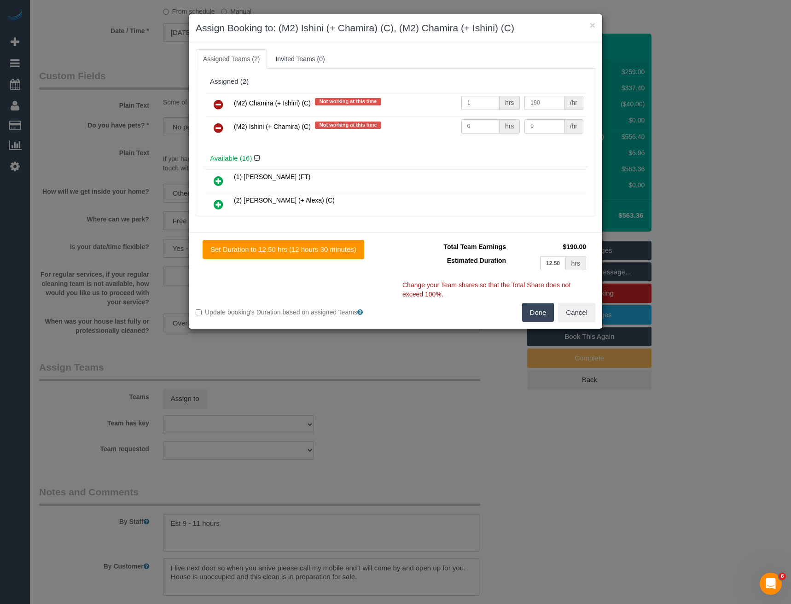
type input "190"
drag, startPoint x: 465, startPoint y: 130, endPoint x: 425, endPoint y: 128, distance: 40.1
click at [428, 130] on tr "(M2) Ishini (+ Chamira) (C) Not working at this time 0 hrs 0 /hr" at bounding box center [395, 127] width 380 height 23
type input "1"
type input "190"
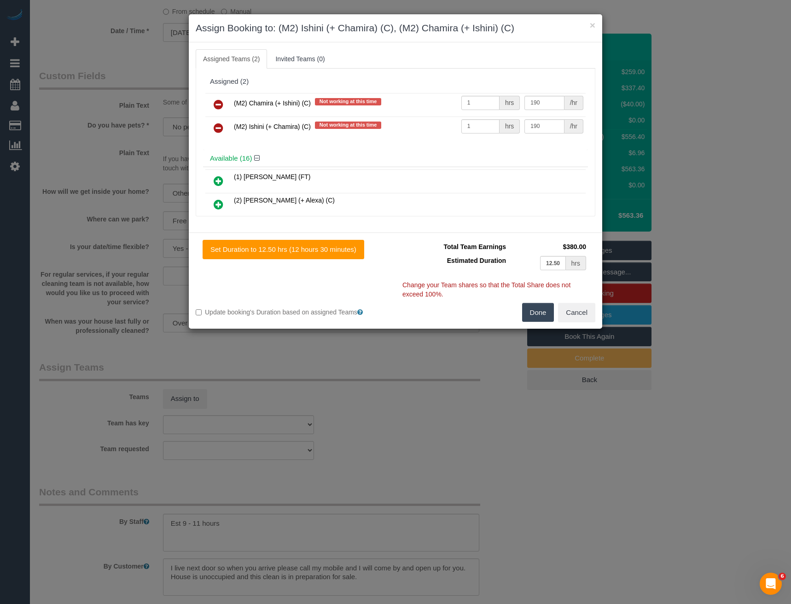
click at [521, 312] on div "Done Cancel" at bounding box center [498, 312] width 207 height 19
click at [539, 310] on button "Done" at bounding box center [538, 312] width 32 height 19
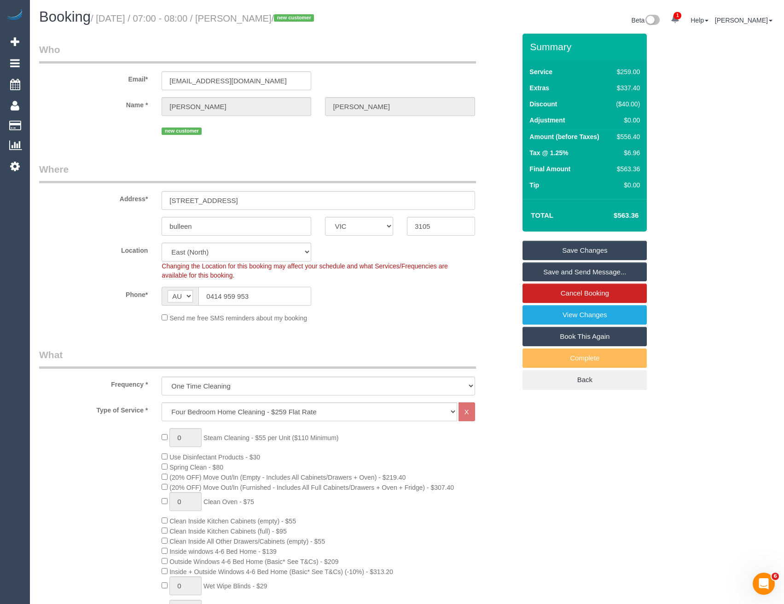
drag, startPoint x: 255, startPoint y: 290, endPoint x: 206, endPoint y: 293, distance: 49.4
click at [206, 293] on input "0414 959 953" at bounding box center [254, 296] width 113 height 19
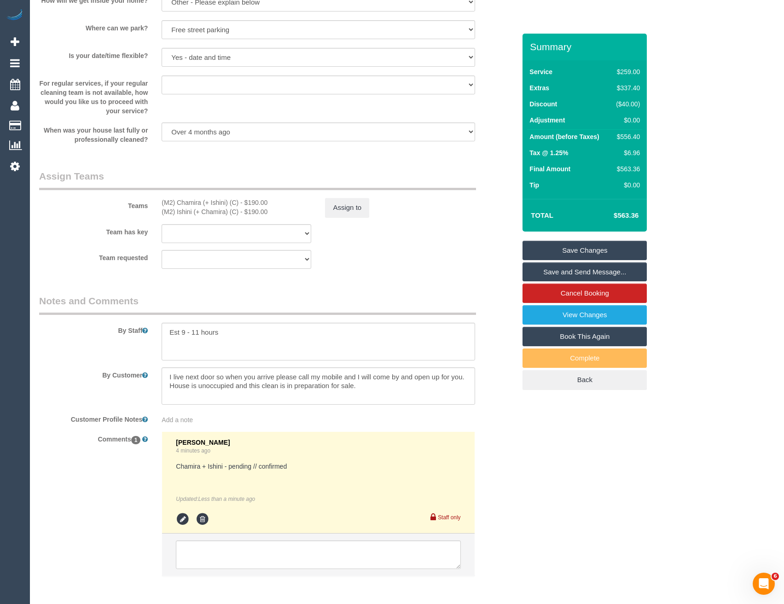
scroll to position [1298, 0]
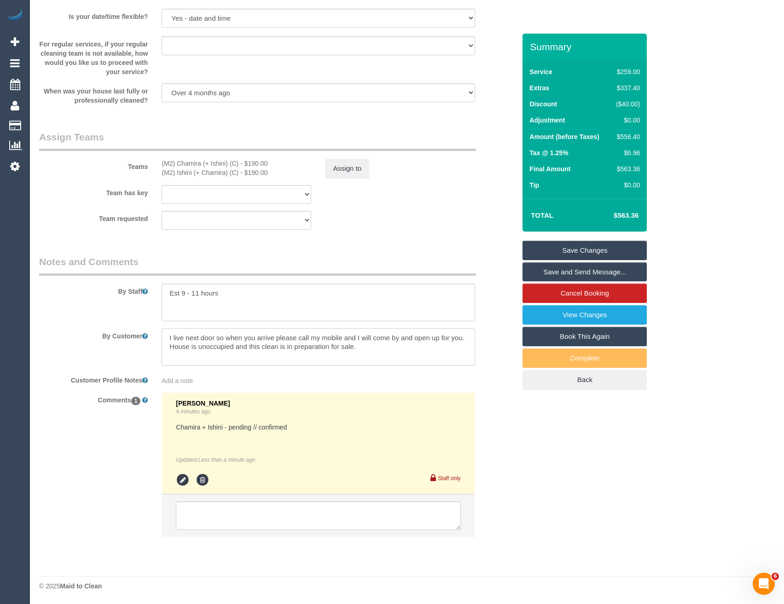
click at [362, 348] on textarea at bounding box center [318, 347] width 313 height 38
paste textarea "0414 959 953"
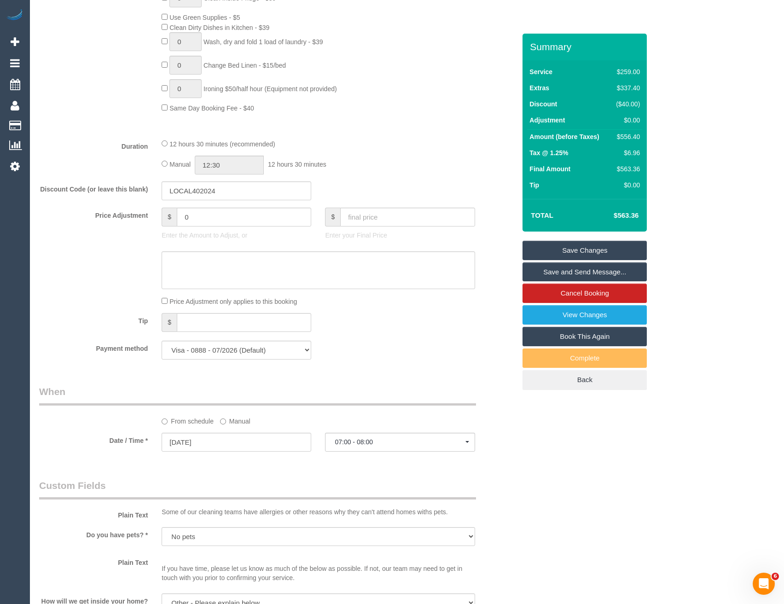
scroll to position [654, 0]
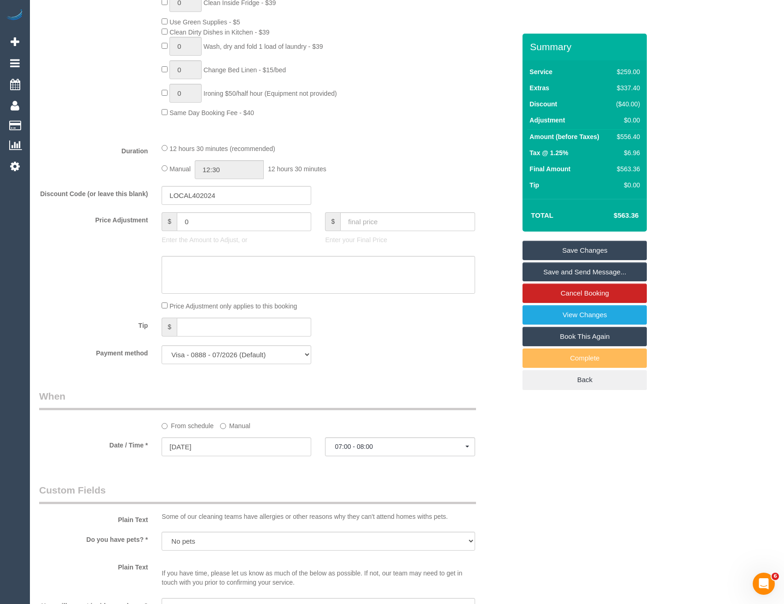
type textarea "I live next door so when you arrive please call my mobile and I will come by an…"
click at [237, 169] on input "12:30" at bounding box center [229, 169] width 69 height 19
type input "05:30"
click at [220, 197] on li "05:30" at bounding box center [219, 196] width 41 height 12
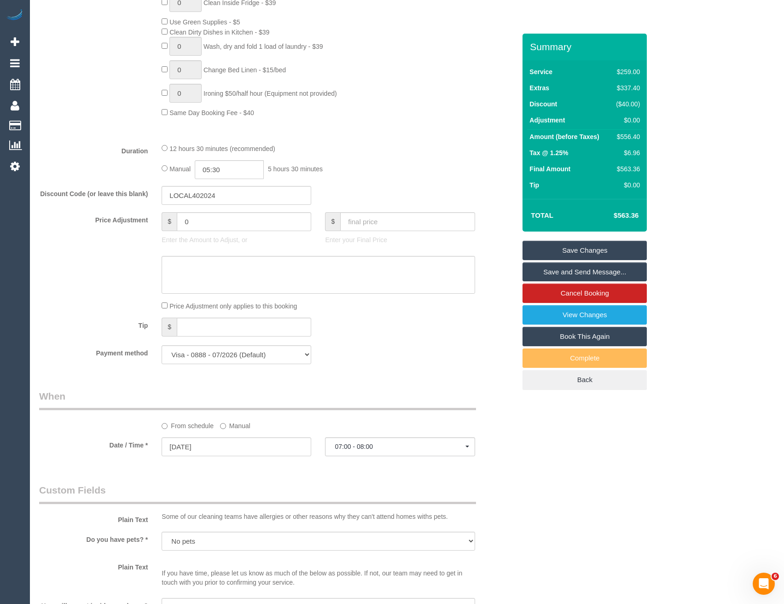
click at [337, 186] on div "Discount Code (or leave this blank) LOCAL402024" at bounding box center [277, 195] width 490 height 19
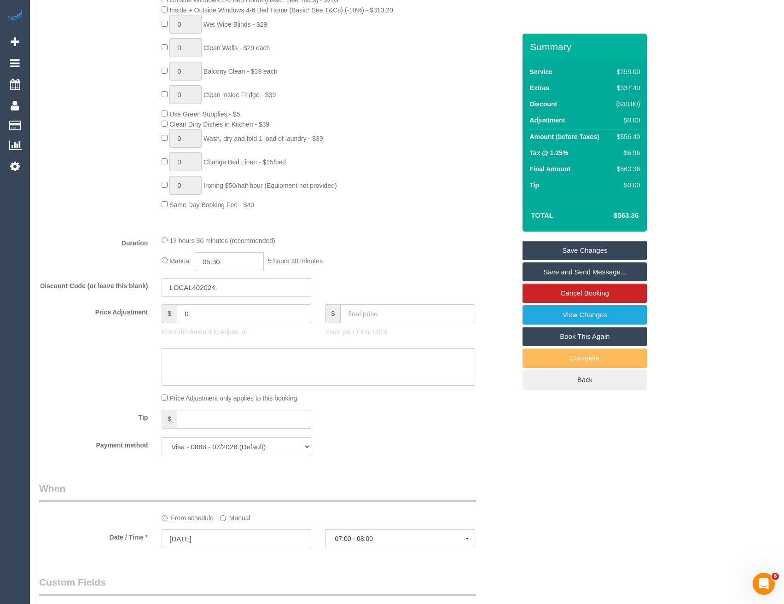
select select "spot17"
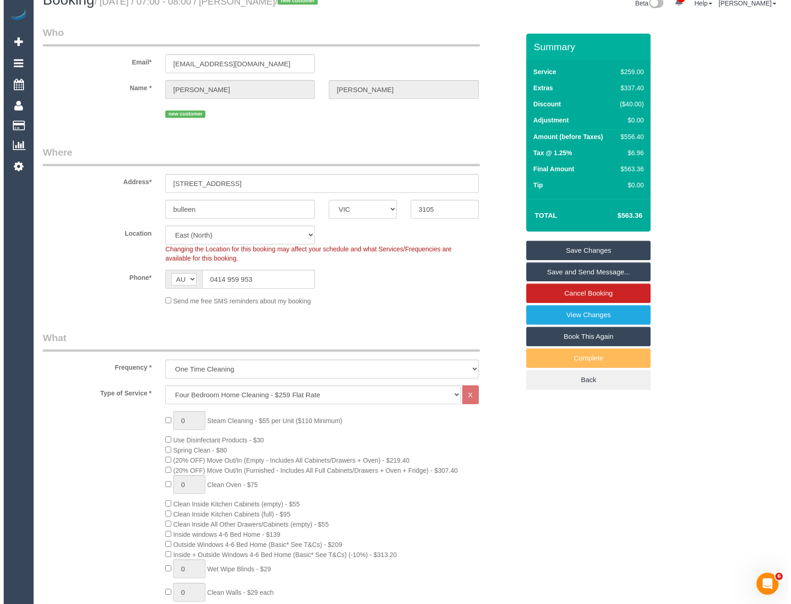
scroll to position [46, 0]
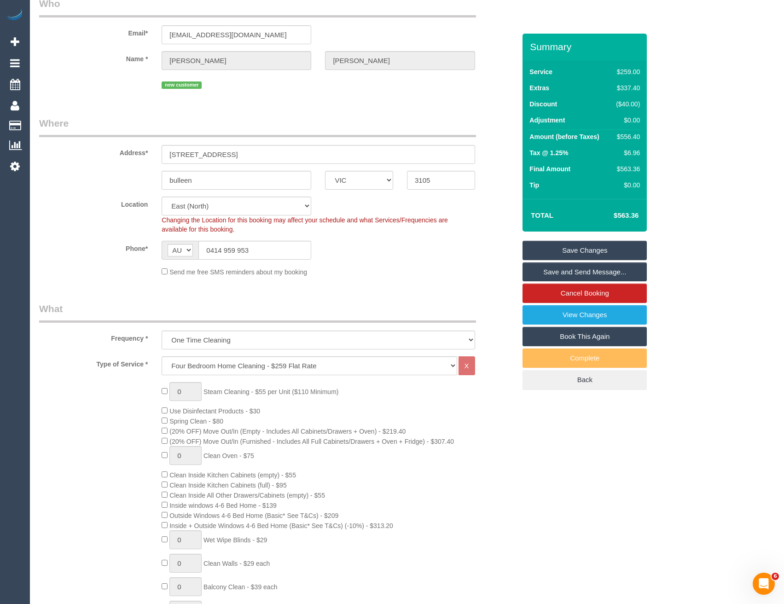
click at [565, 271] on link "Save and Send Message..." at bounding box center [584, 271] width 124 height 19
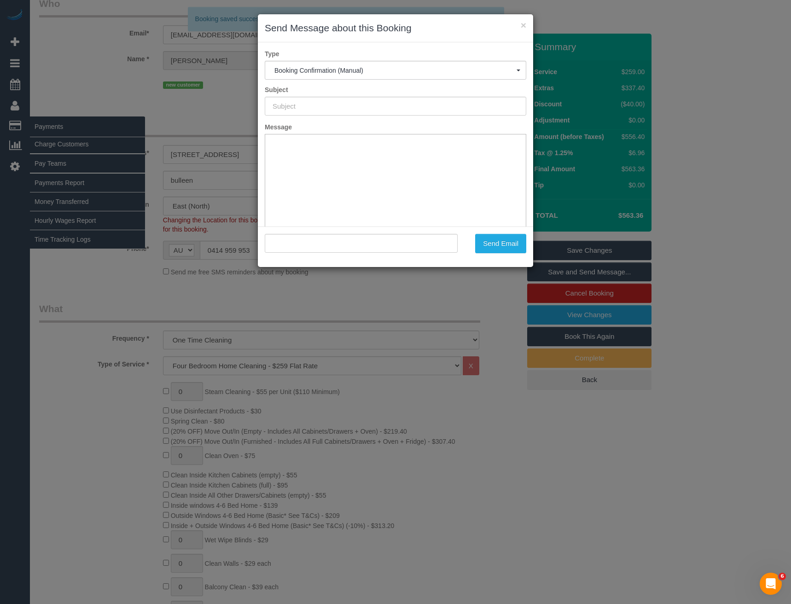
type input "Booking Confirmed"
type input ""Glenn Wilson" <glenncwilson@outlook.com>"
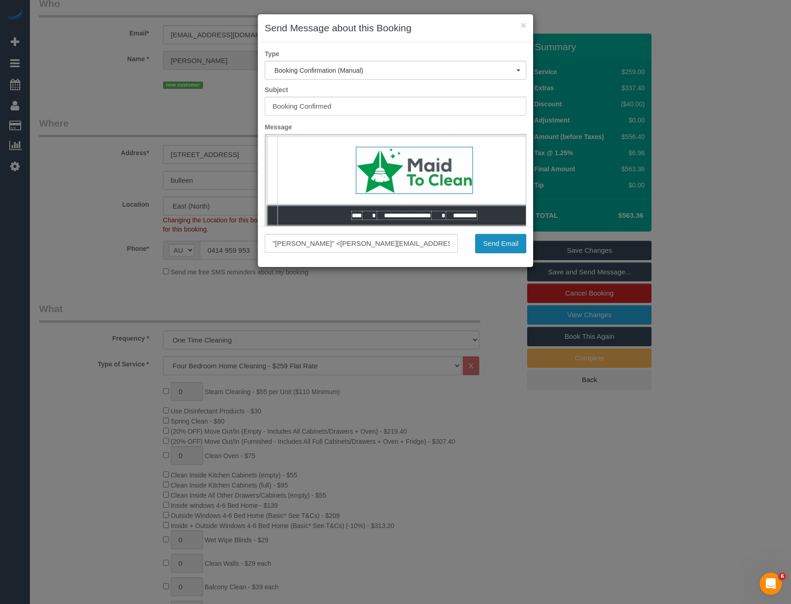
click at [515, 242] on button "Send Email" at bounding box center [500, 243] width 51 height 19
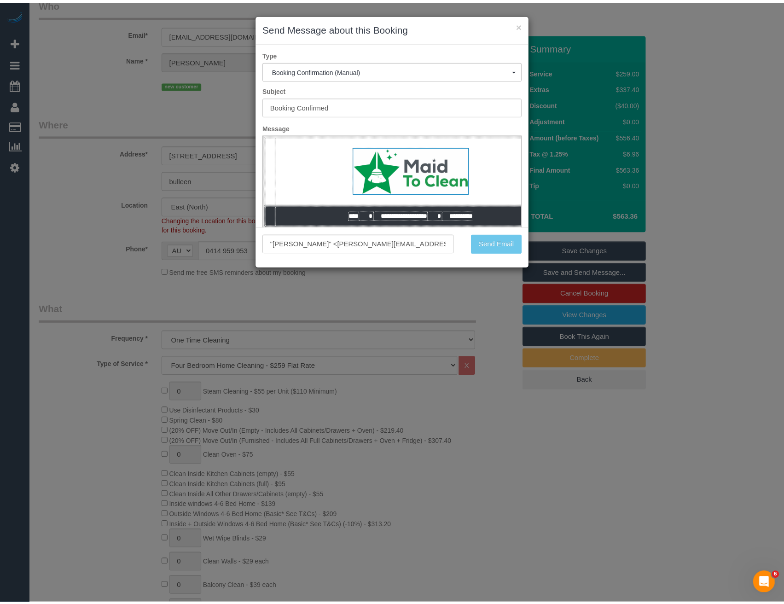
scroll to position [79, 0]
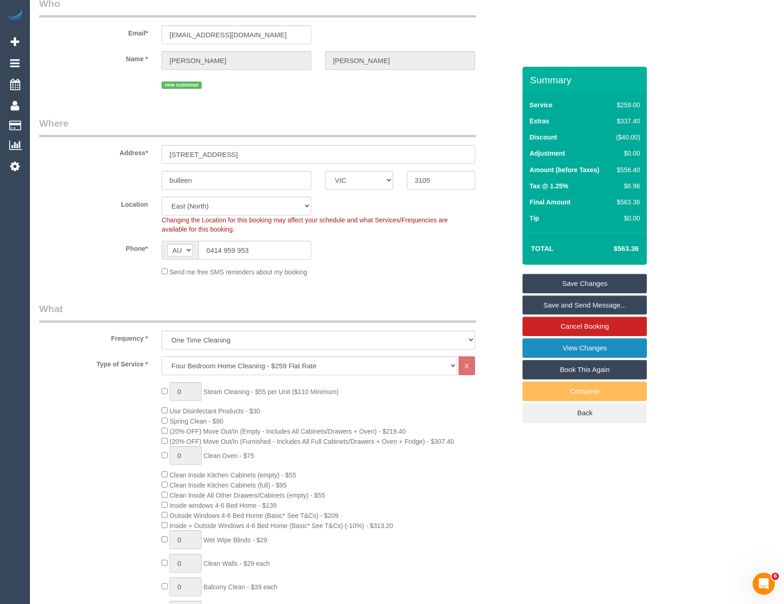
click at [551, 346] on link "View Changes" at bounding box center [584, 347] width 124 height 19
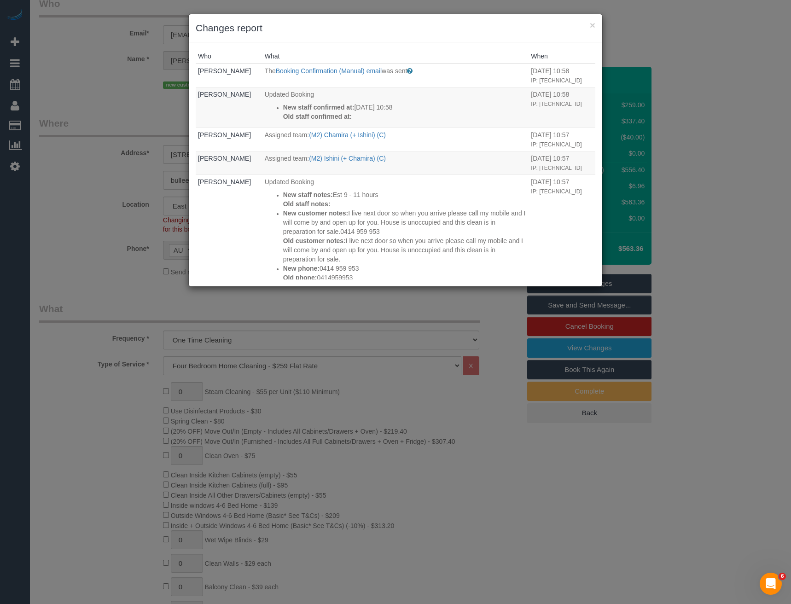
click at [394, 309] on div "× Changes report Who What When Bronie Bryant The Booking Confirmation (Manual) …" at bounding box center [395, 302] width 791 height 604
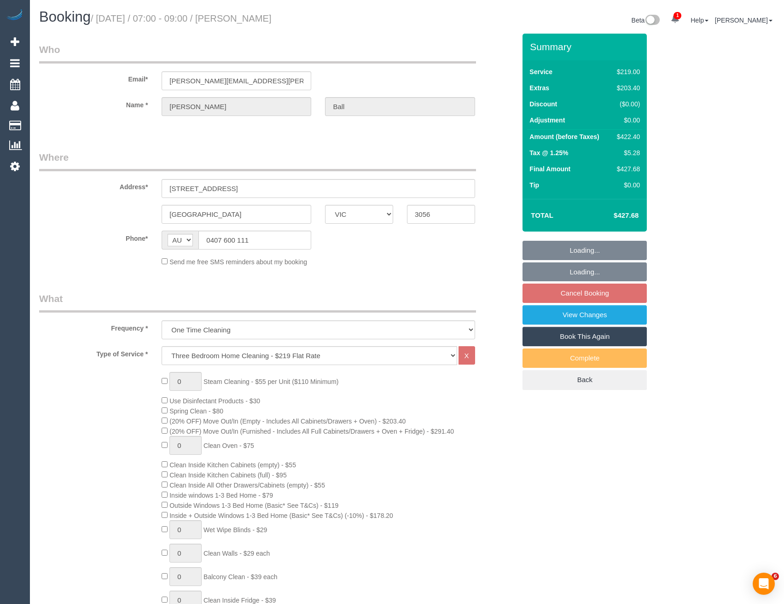
select select "VIC"
select select "string:stripe-pm_1S7RHd2GScqysDRVhYAwTHOF"
select select "number:28"
select select "number:14"
select select "number:21"
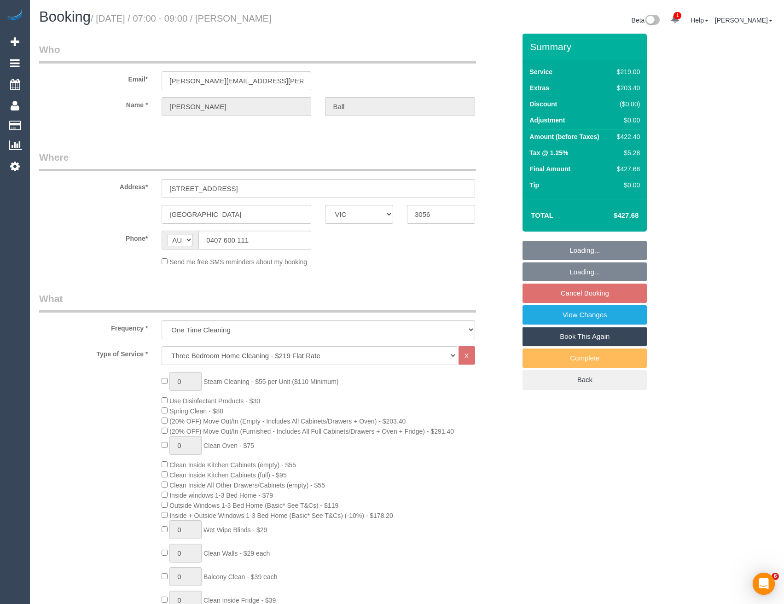
select select "number:24"
select select "number:26"
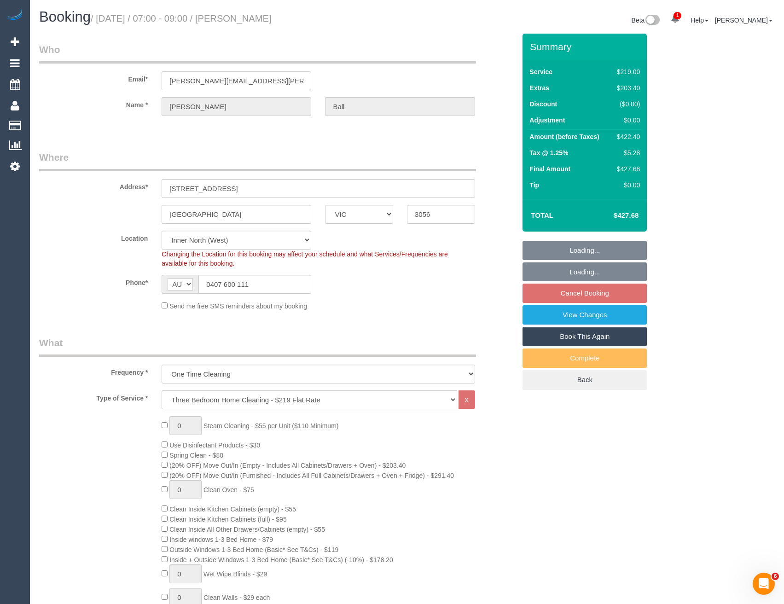
select select "object:1638"
select select "spot1"
drag, startPoint x: 252, startPoint y: 81, endPoint x: 159, endPoint y: 81, distance: 93.4
click at [159, 81] on div "[PERSON_NAME][EMAIL_ADDRESS][PERSON_NAME][DOMAIN_NAME]" at bounding box center [236, 80] width 163 height 19
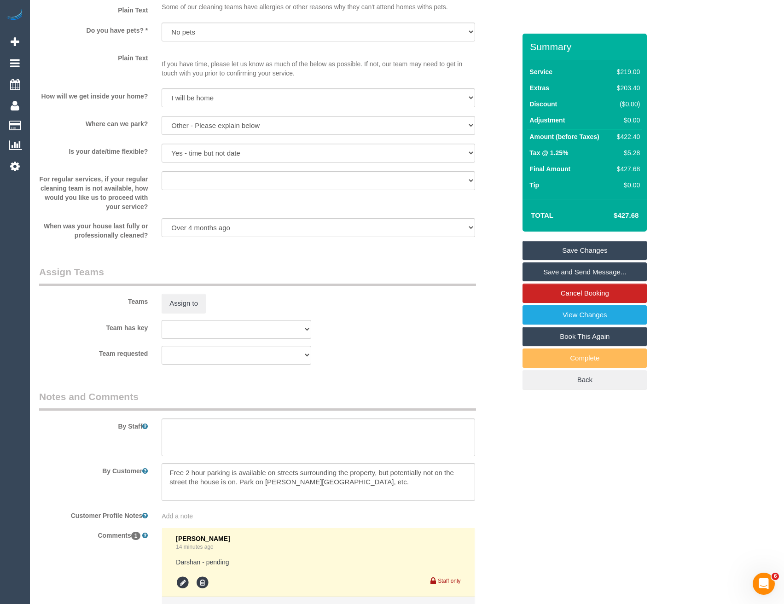
scroll to position [1253, 0]
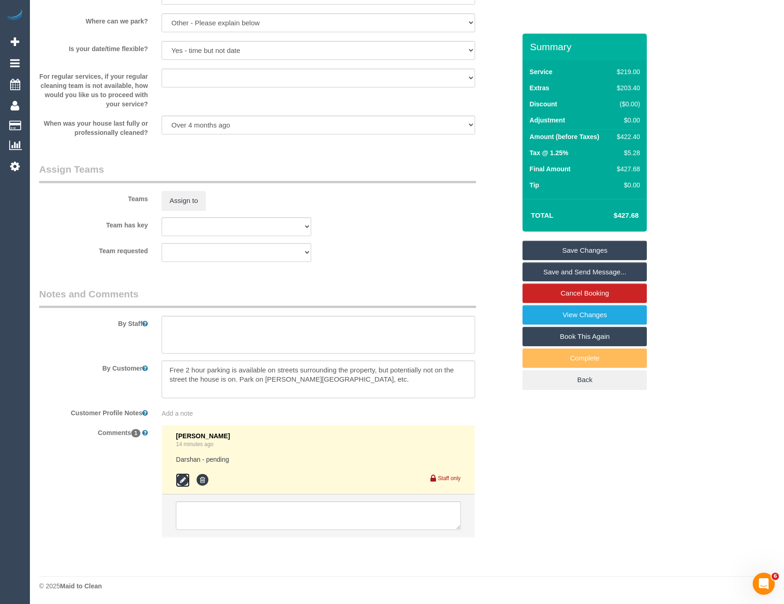
click at [184, 478] on icon at bounding box center [183, 480] width 14 height 14
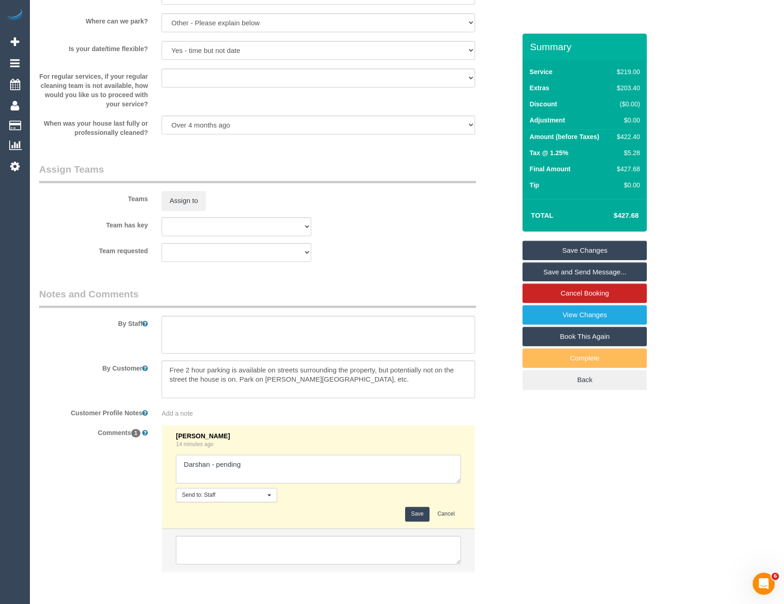
click at [264, 466] on textarea at bounding box center [318, 469] width 284 height 29
type textarea "Darshan - pending // confirmed Pending if customer has parking for more than 2 …"
click at [415, 513] on button "Save" at bounding box center [417, 514] width 24 height 14
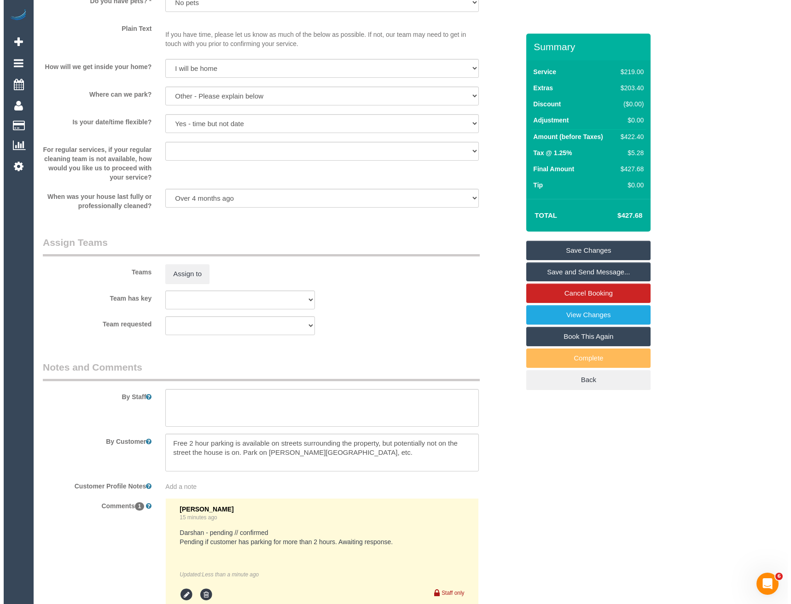
scroll to position [1243, 0]
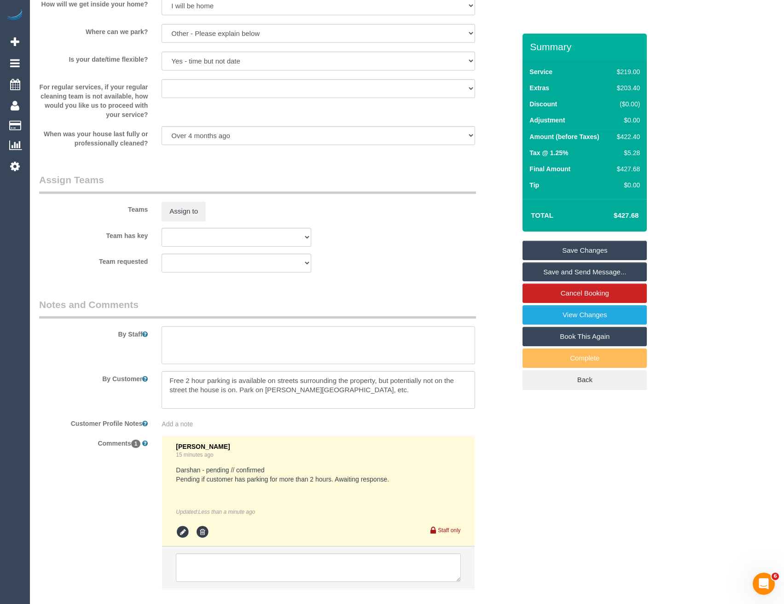
click at [197, 352] on textarea at bounding box center [318, 345] width 313 height 38
type textarea "Est 6 - 8 hours"
click at [178, 213] on button "Assign to" at bounding box center [184, 211] width 44 height 19
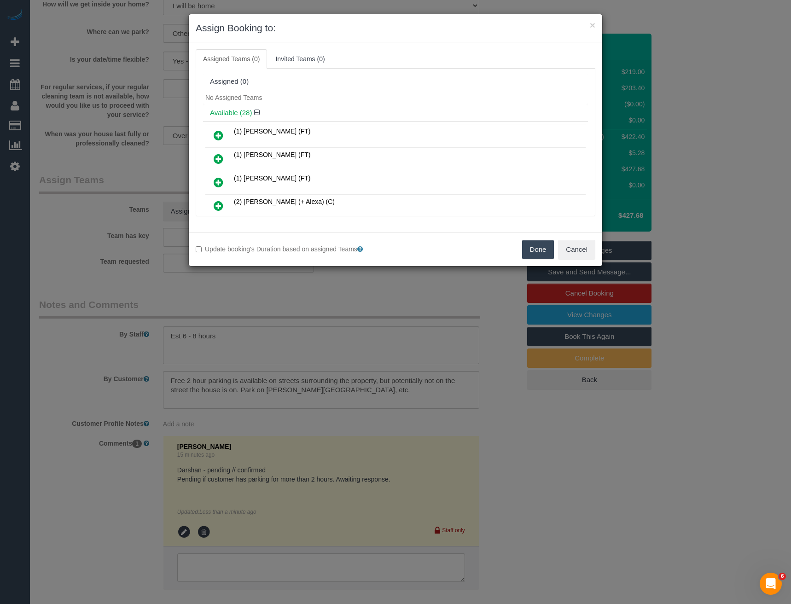
scroll to position [3258, 0]
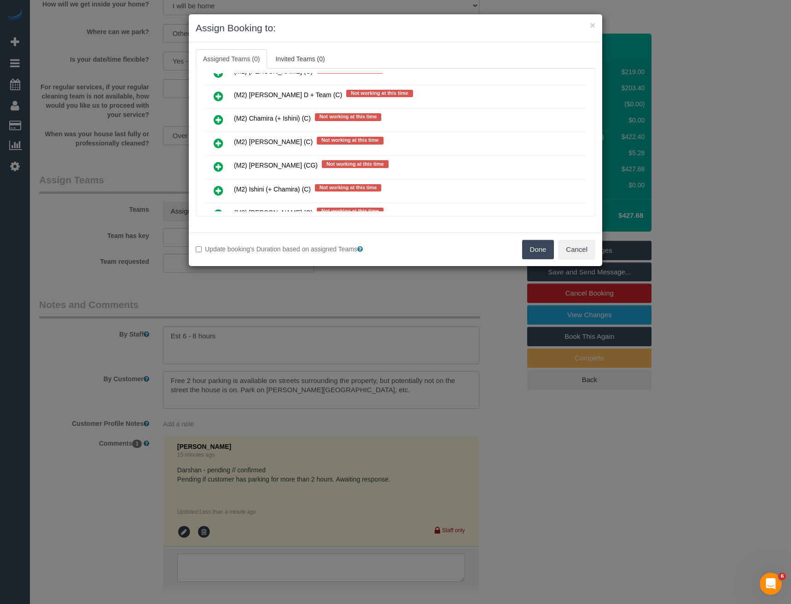
click at [220, 142] on icon at bounding box center [219, 143] width 10 height 11
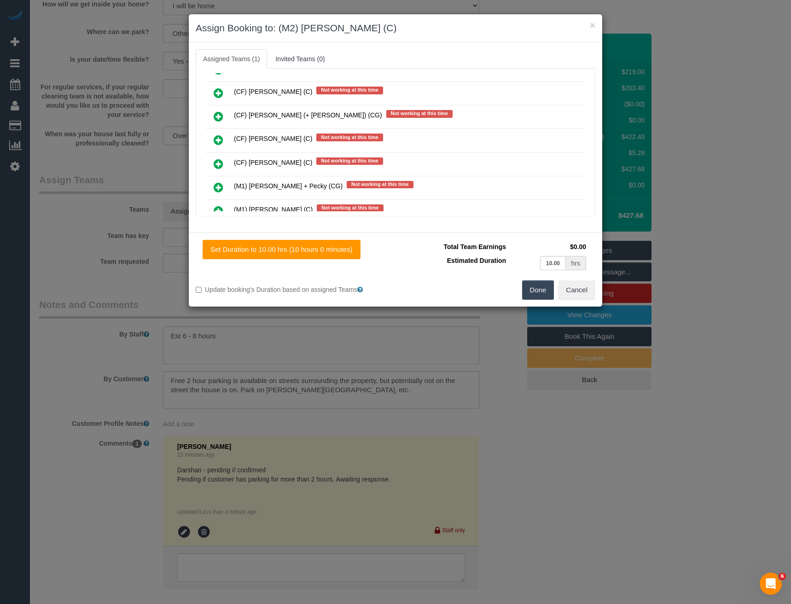
scroll to position [3050, 0]
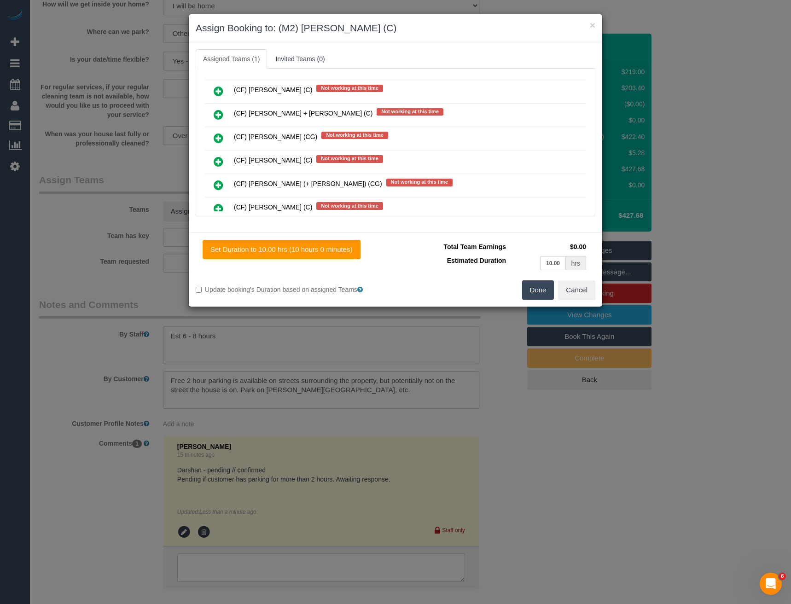
drag, startPoint x: 580, startPoint y: 172, endPoint x: 590, endPoint y: 89, distance: 83.4
click at [590, 89] on div "Assigned (1) (M2) [PERSON_NAME] (C) Not working at this time 0 hrs 0 /hr Availa…" at bounding box center [396, 143] width 400 height 148
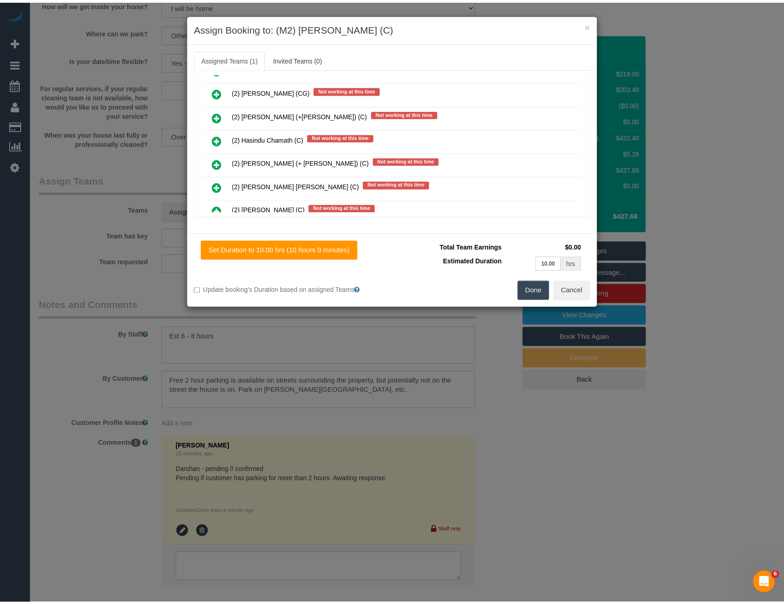
scroll to position [0, 0]
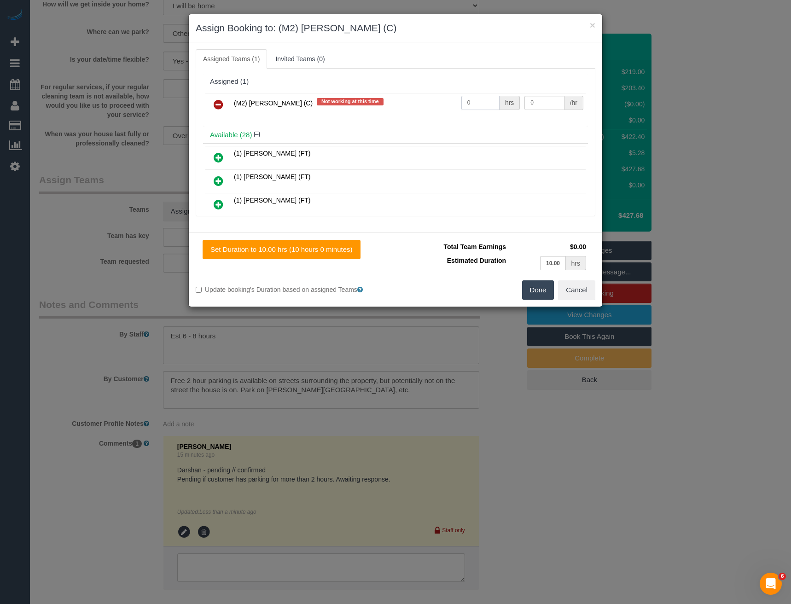
drag, startPoint x: 483, startPoint y: 101, endPoint x: 419, endPoint y: 106, distance: 64.7
click at [421, 106] on tr "(M2) [PERSON_NAME] (C) Not working at this time 0 hrs 0 /hr" at bounding box center [395, 104] width 380 height 23
type input "1"
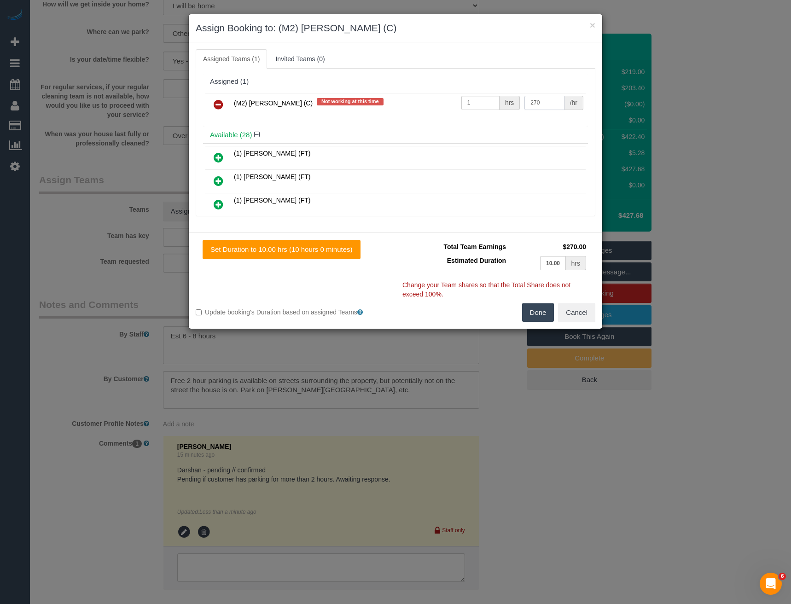
type input "270"
click at [538, 313] on button "Done" at bounding box center [538, 312] width 32 height 19
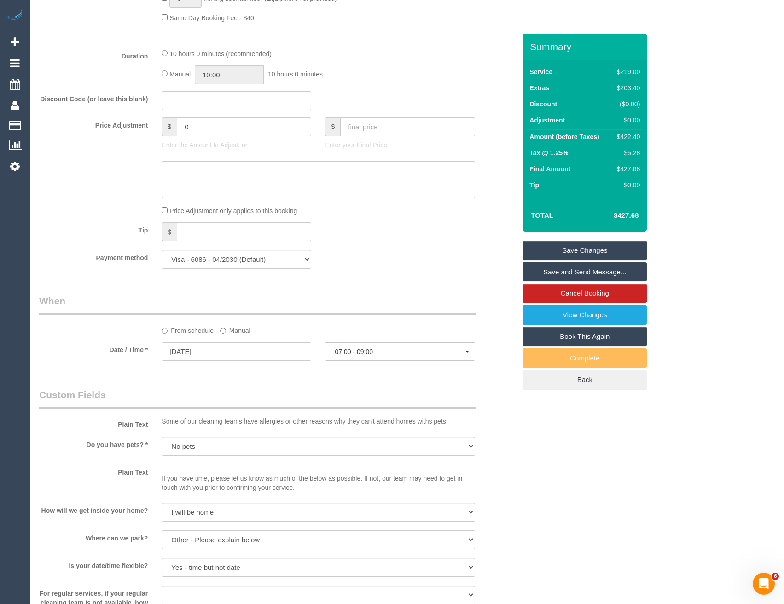
scroll to position [690, 0]
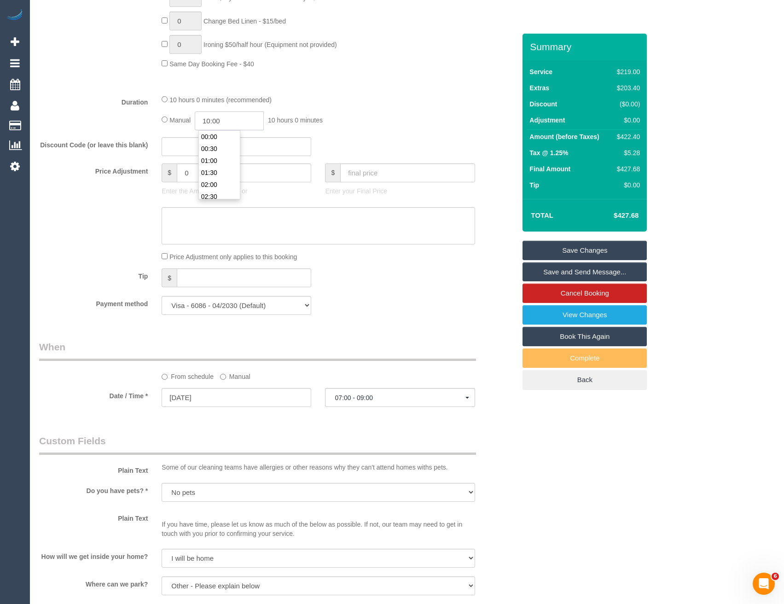
click at [234, 119] on input "10:00" at bounding box center [229, 120] width 69 height 19
type input "08:00"
click at [220, 142] on li "08:00" at bounding box center [219, 138] width 41 height 12
click at [382, 126] on div "Manual 08:00 8 hours 0 minutes" at bounding box center [318, 120] width 313 height 19
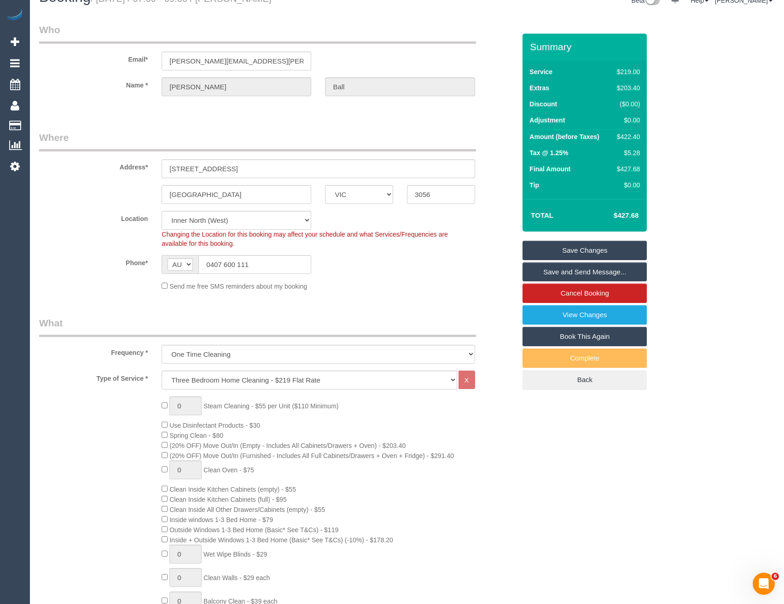
scroll to position [0, 0]
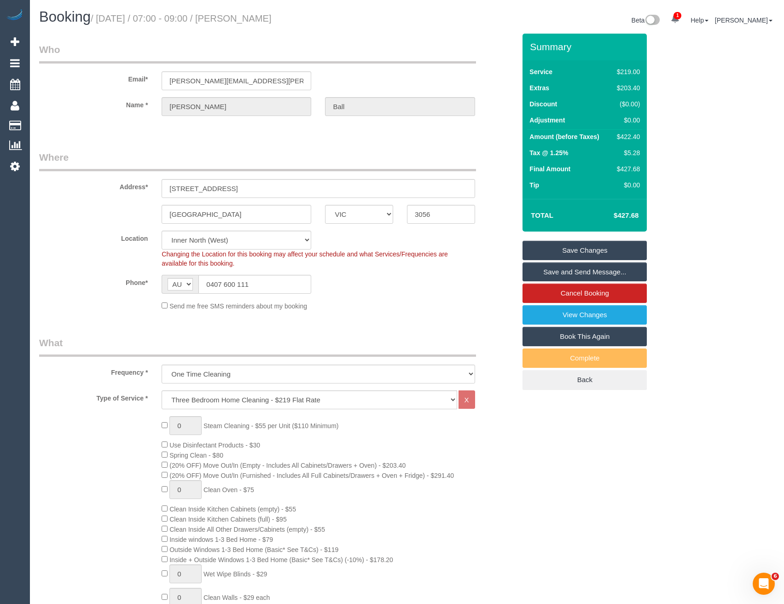
select select "spot27"
click at [548, 253] on link "Save Changes" at bounding box center [584, 250] width 124 height 19
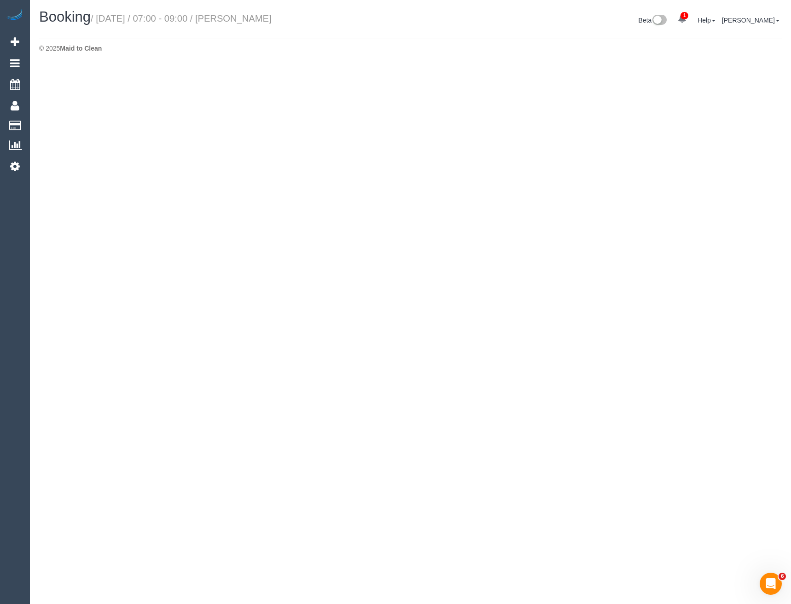
select select "VIC"
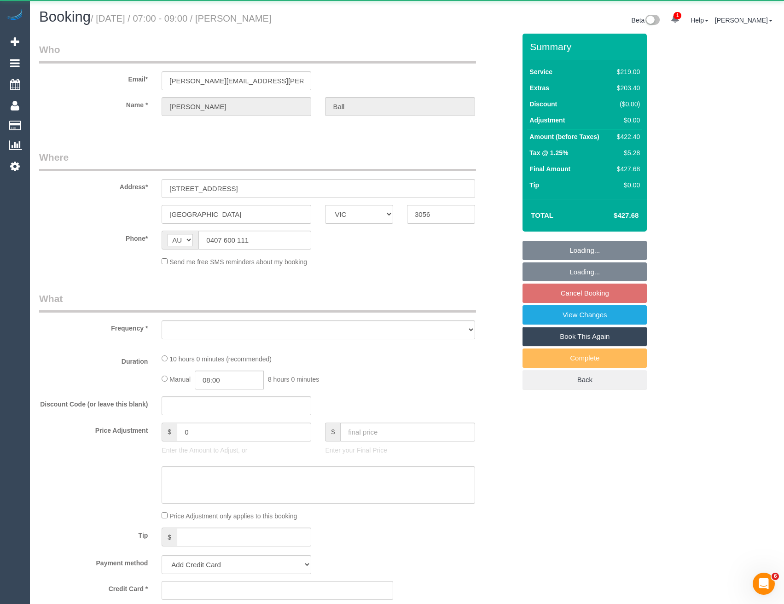
select select "string:stripe-pm_1S7RHd2GScqysDRVhYAwTHOF"
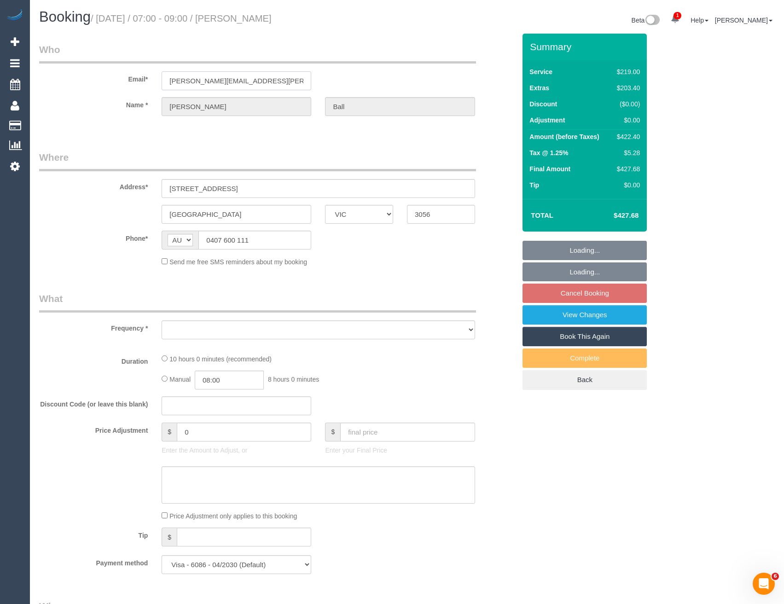
drag, startPoint x: 244, startPoint y: 80, endPoint x: 171, endPoint y: 78, distance: 73.2
click at [164, 80] on input "[PERSON_NAME][EMAIL_ADDRESS][PERSON_NAME][DOMAIN_NAME]" at bounding box center [237, 80] width 150 height 19
select select "object:7246"
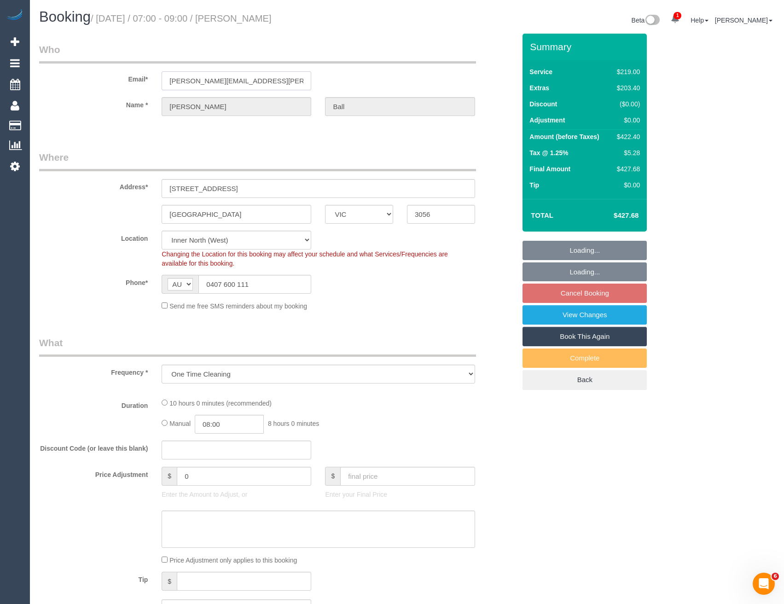
select select "spot53"
select select "number:28"
select select "number:14"
select select "number:21"
select select "number:24"
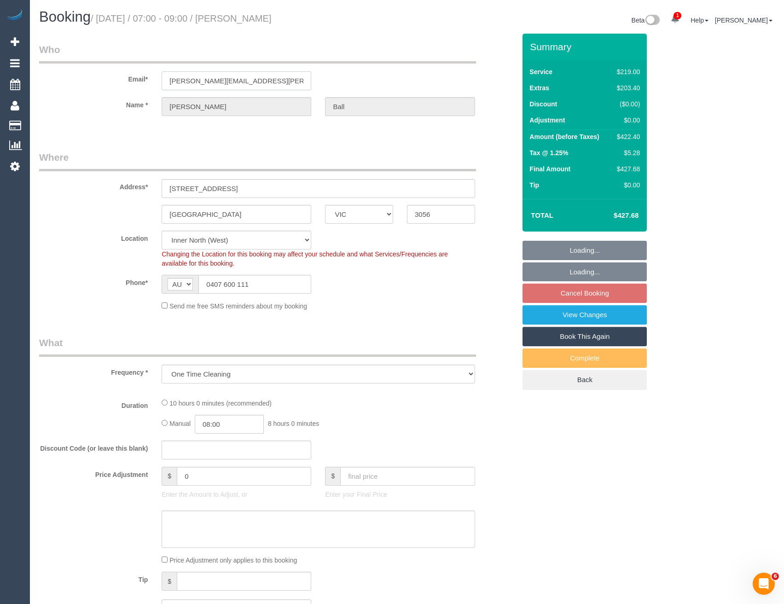
select select "number:26"
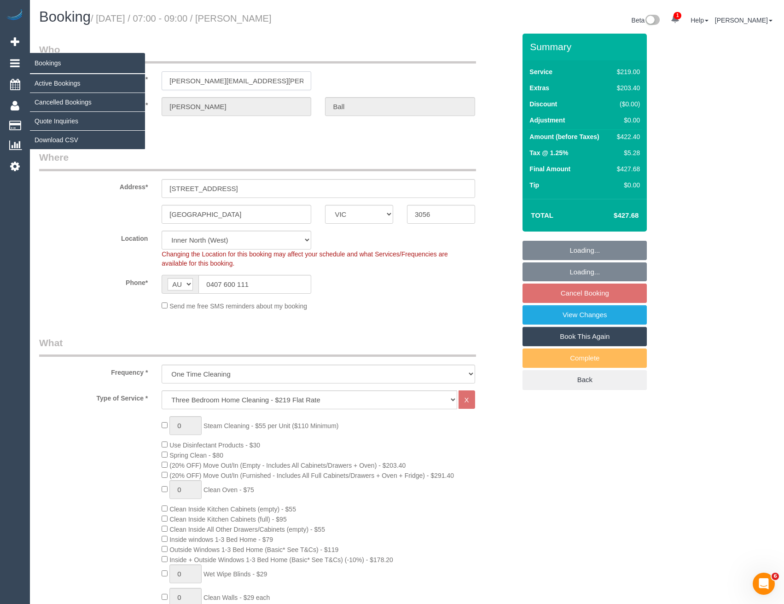
select select "object:8334"
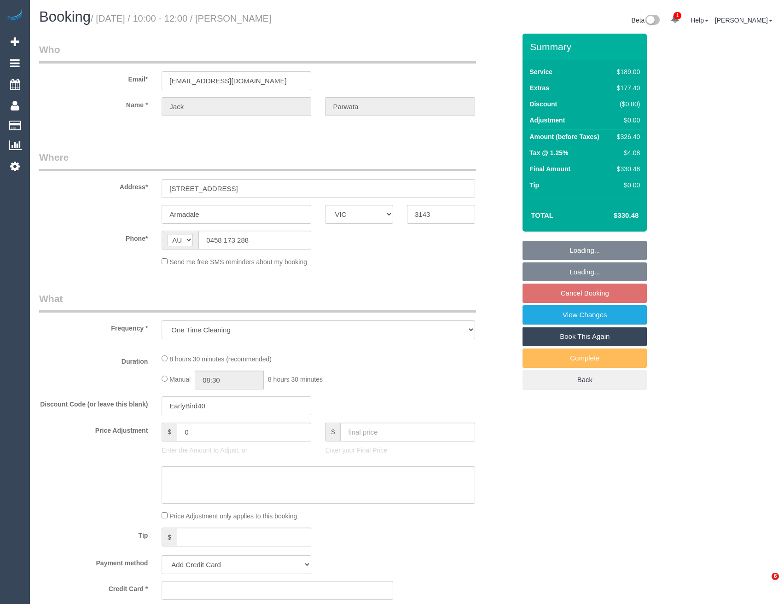
select select "VIC"
select select "string:stripe-pm_1S6ihr2GScqysDRVZ9iZg9iz"
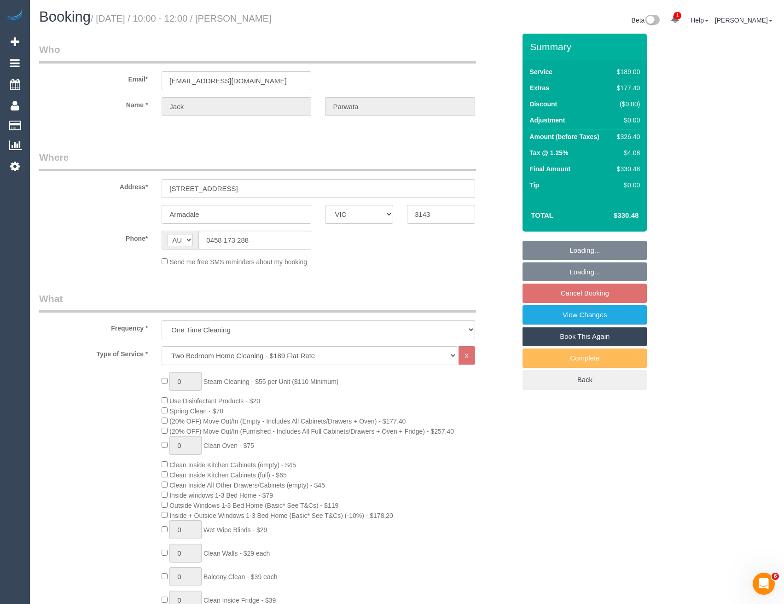
select select "number:28"
select select "number:15"
select select "number:19"
select select "number:25"
select select "number:26"
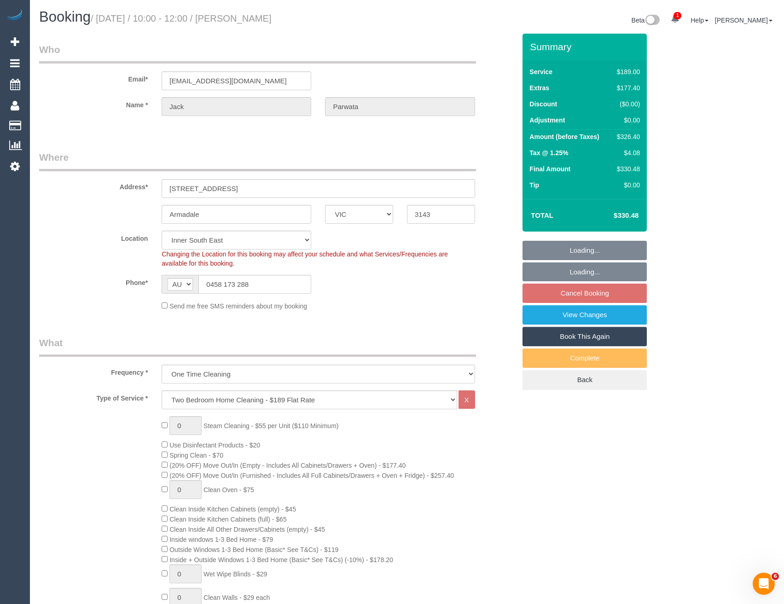
select select "object:1412"
select select "spot3"
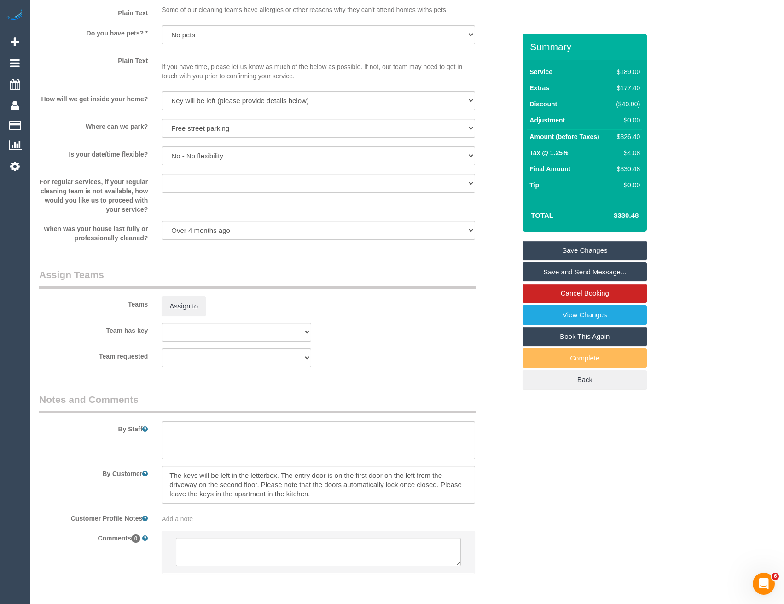
scroll to position [1184, 0]
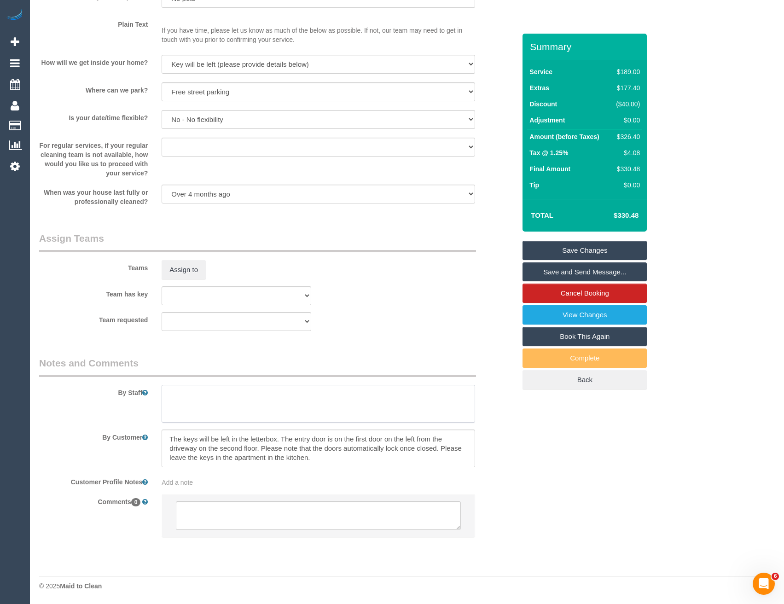
click at [194, 400] on textarea at bounding box center [318, 404] width 313 height 38
type textarea "Est 5 - 7 hours"
drag, startPoint x: 174, startPoint y: 526, endPoint x: 180, endPoint y: 526, distance: 6.9
click at [175, 526] on li at bounding box center [318, 515] width 312 height 42
click at [215, 521] on textarea at bounding box center [318, 515] width 284 height 29
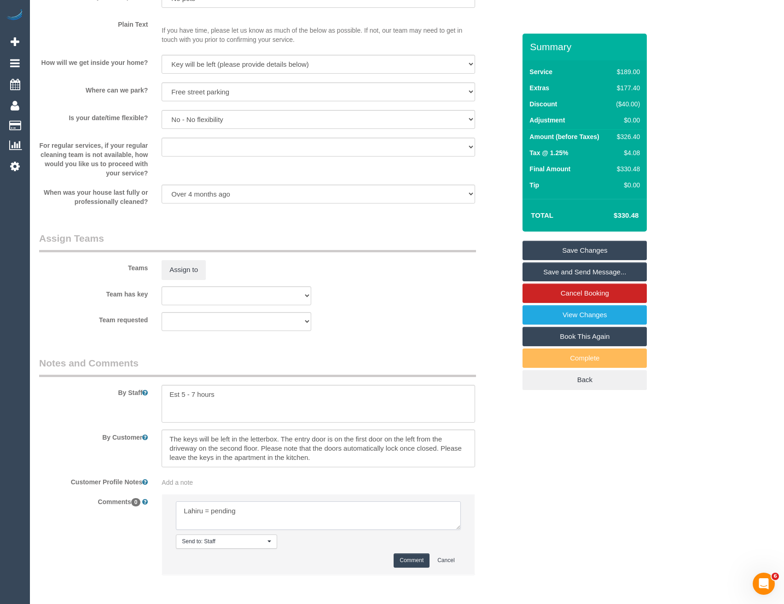
type textarea "Lahiru = pending"
click at [409, 561] on button "Comment" at bounding box center [412, 560] width 36 height 14
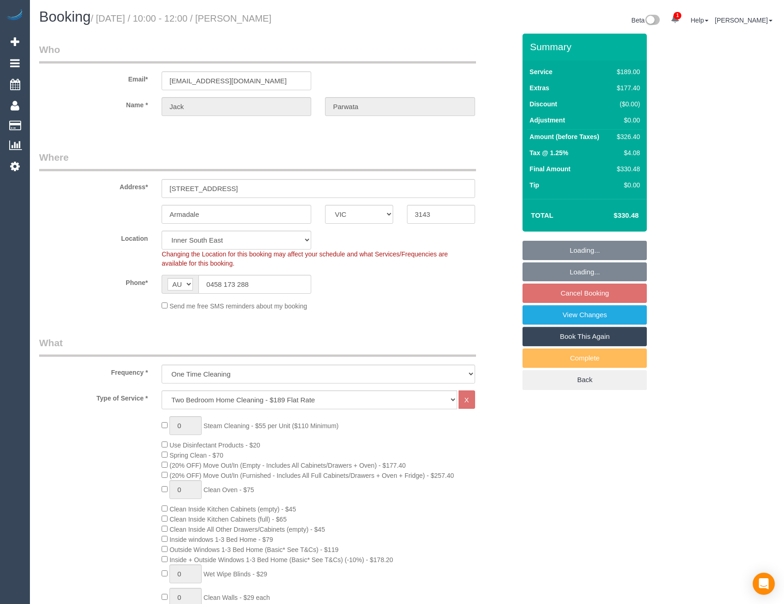
select select "VIC"
select select "string:stripe-pm_1S6ihr2GScqysDRVZ9iZg9iz"
select select "number:28"
select select "number:15"
select select "number:19"
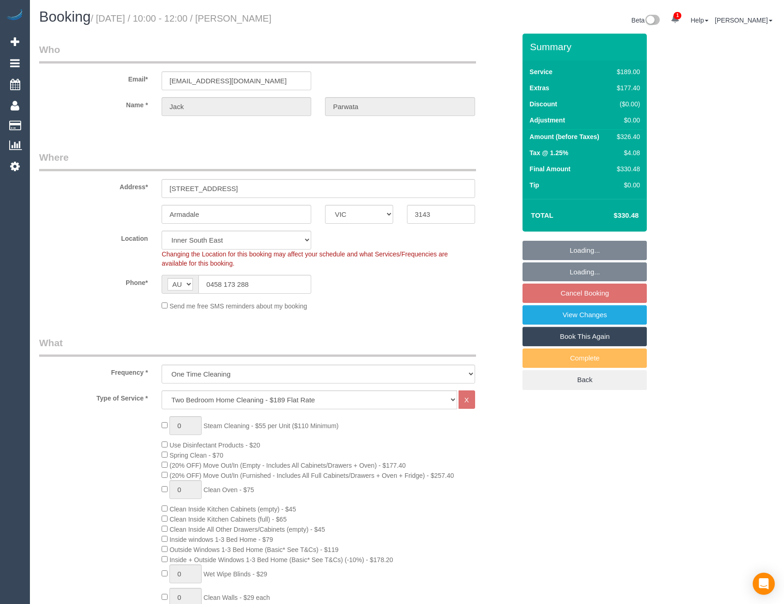
select select "number:25"
select select "number:26"
select select "spot3"
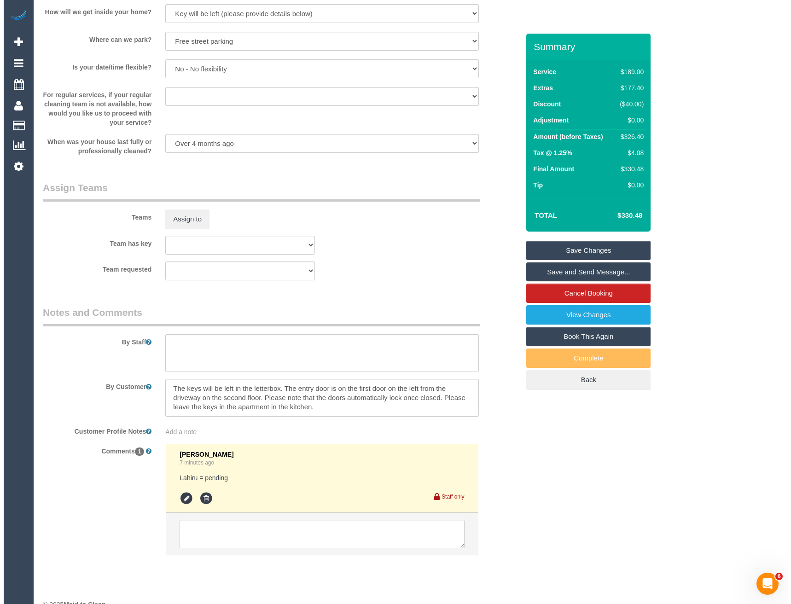
scroll to position [1243, 0]
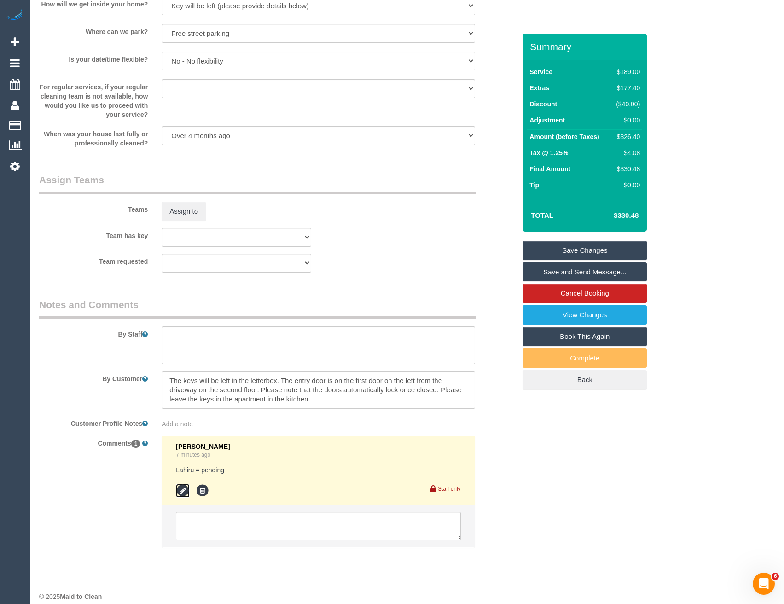
click at [182, 488] on icon at bounding box center [183, 491] width 14 height 14
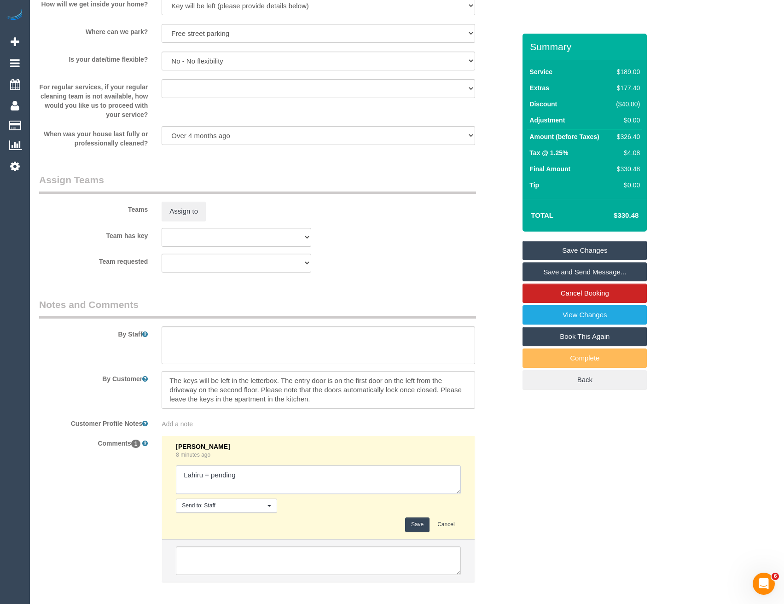
click at [288, 475] on textarea at bounding box center [318, 479] width 284 height 29
type textarea "Lahiru = pending // confirmed via SMS"
click at [404, 526] on div "Save Cancel" at bounding box center [318, 524] width 284 height 14
click at [212, 365] on sui-booking-comments "By Staff By Customer Customer Profile Notes Add a note Comments 1 [PERSON_NAME]…" at bounding box center [277, 444] width 476 height 293
click at [188, 349] on textarea at bounding box center [318, 345] width 313 height 38
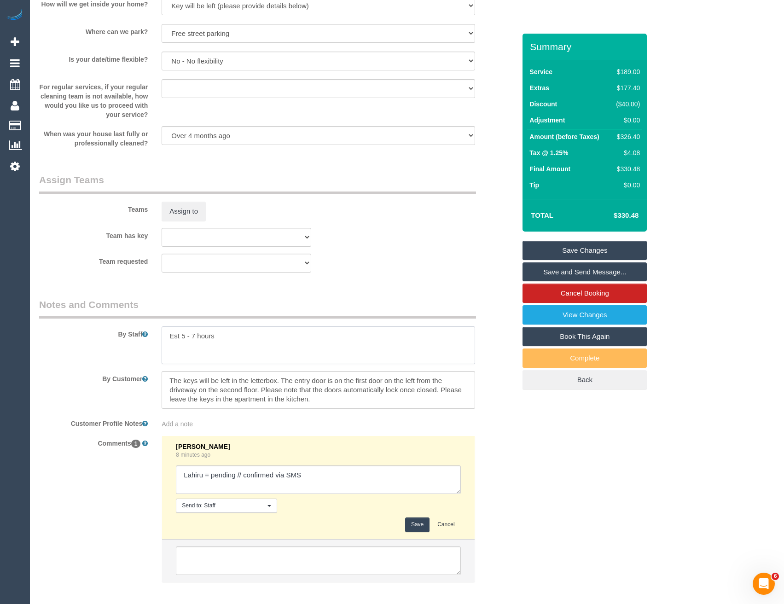
type textarea "Est 5 - 7 hours"
click at [406, 523] on button "Save" at bounding box center [417, 524] width 24 height 14
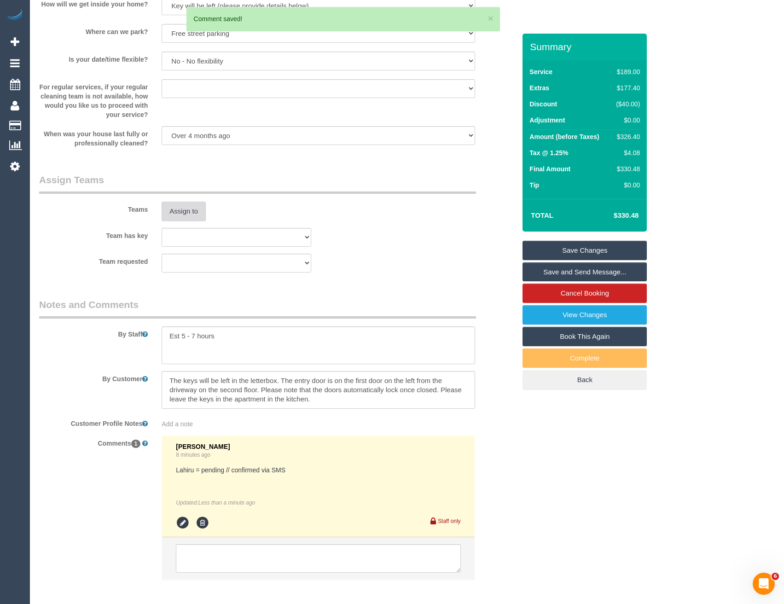
click at [187, 203] on button "Assign to" at bounding box center [184, 211] width 44 height 19
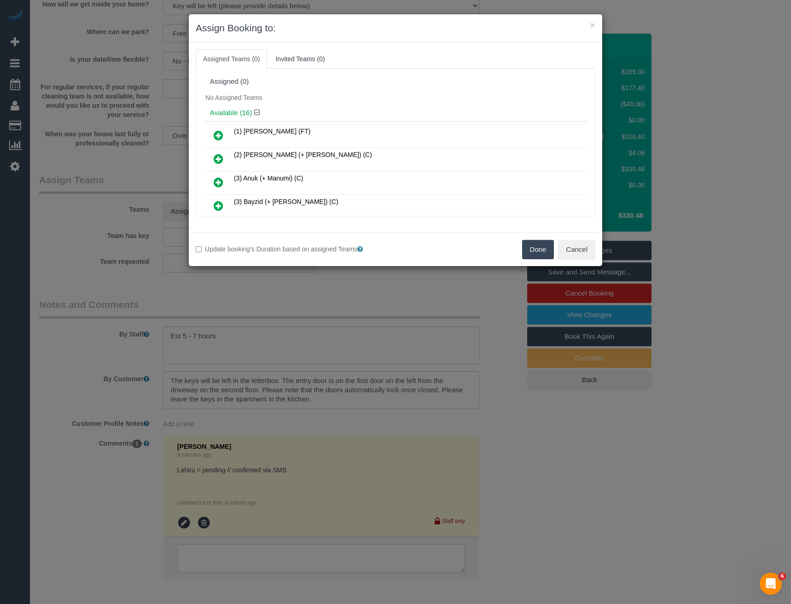
scroll to position [1681, 0]
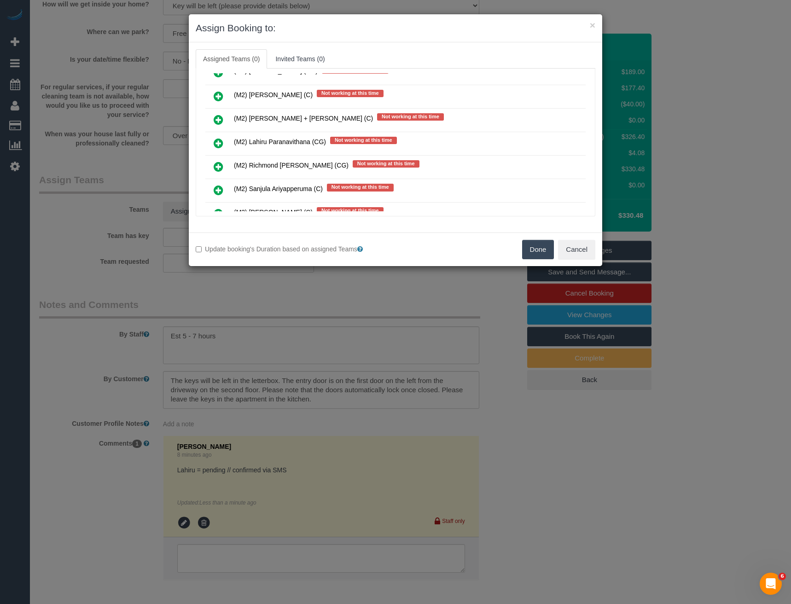
click at [215, 142] on icon at bounding box center [219, 143] width 10 height 11
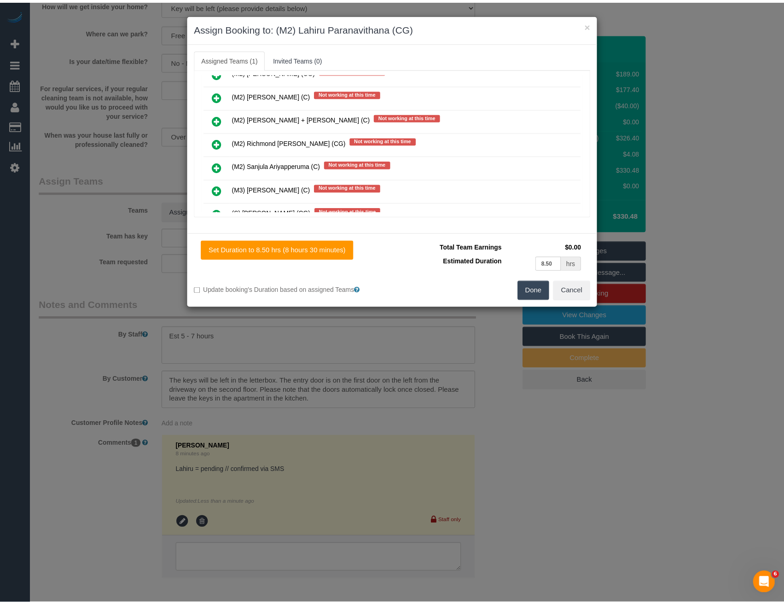
scroll to position [0, 0]
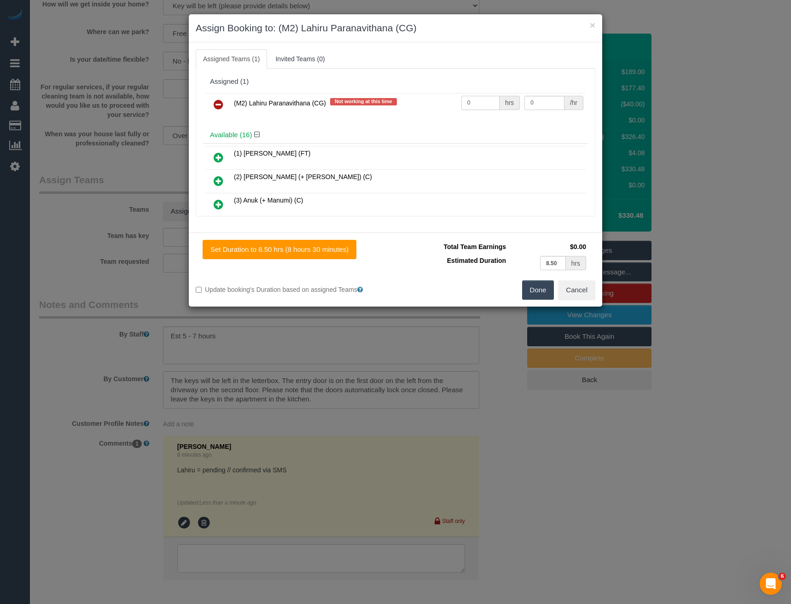
drag, startPoint x: 467, startPoint y: 106, endPoint x: 430, endPoint y: 107, distance: 36.8
click at [430, 107] on tr "(M2) Lahiru Paranavithana (CG) Not working at this time 0 hrs 0 /hr" at bounding box center [395, 104] width 380 height 23
type input "1"
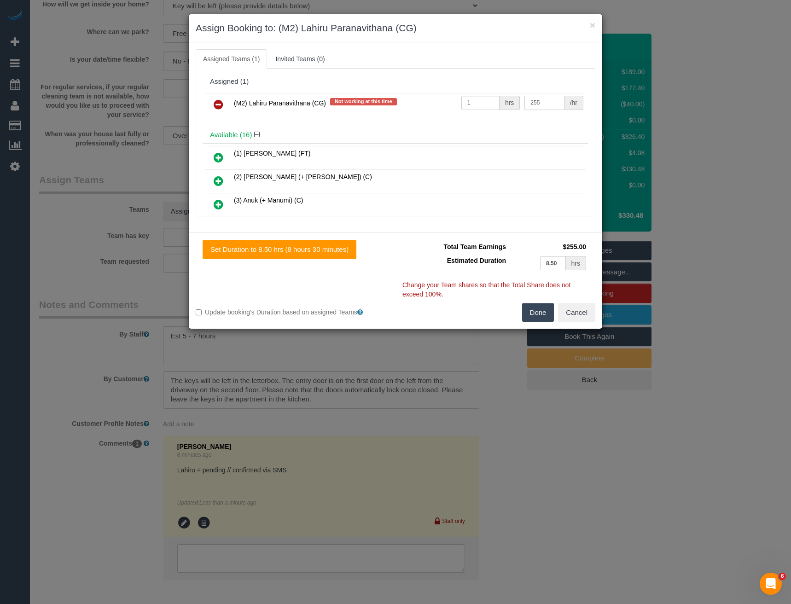
type input "255"
click at [538, 314] on button "Done" at bounding box center [538, 312] width 32 height 19
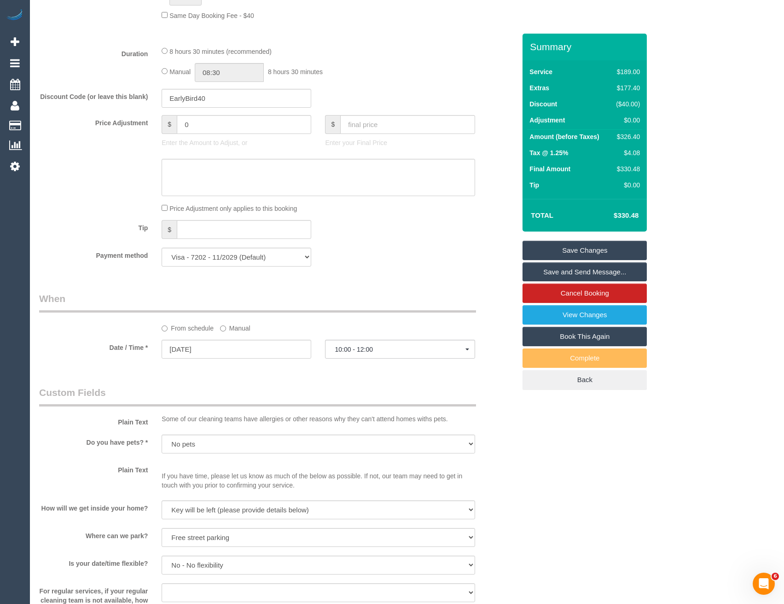
scroll to position [736, 0]
click at [230, 73] on input "08:30" at bounding box center [229, 74] width 69 height 19
type input "07:00"
click at [224, 102] on li "07:00" at bounding box center [219, 104] width 41 height 12
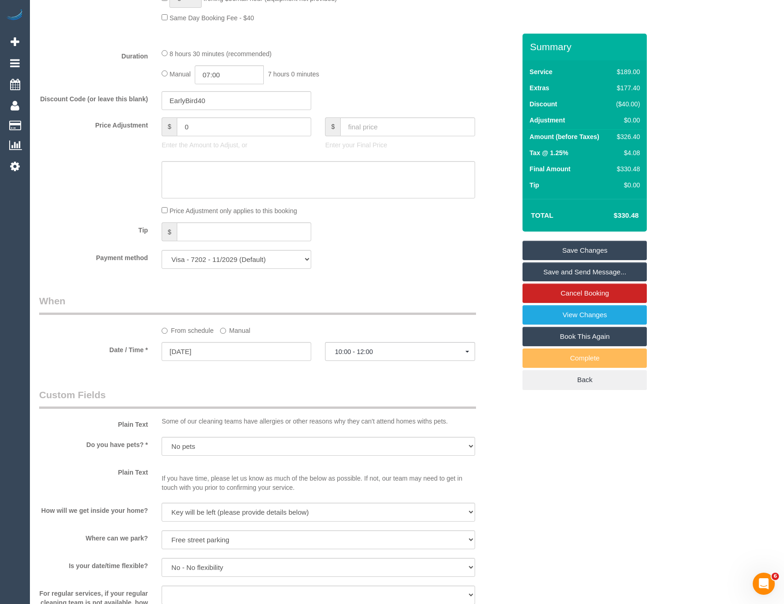
select select "spot20"
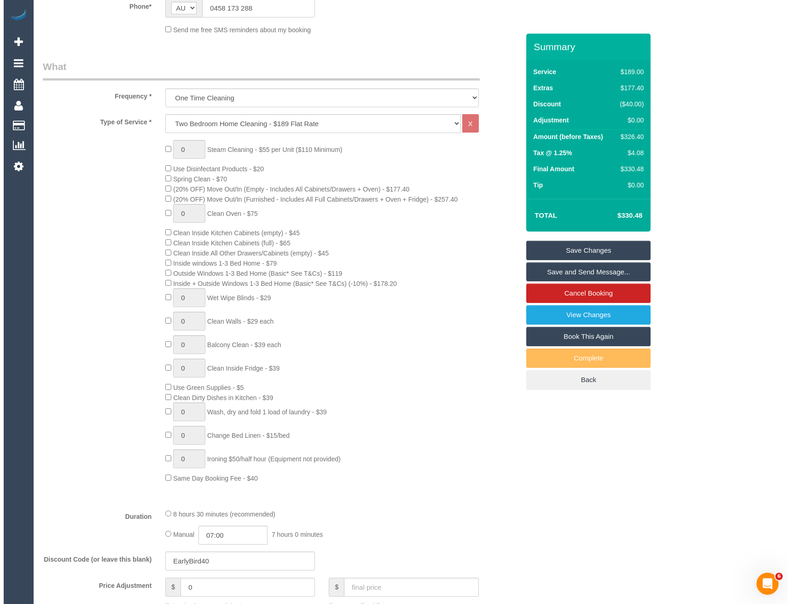
scroll to position [0, 0]
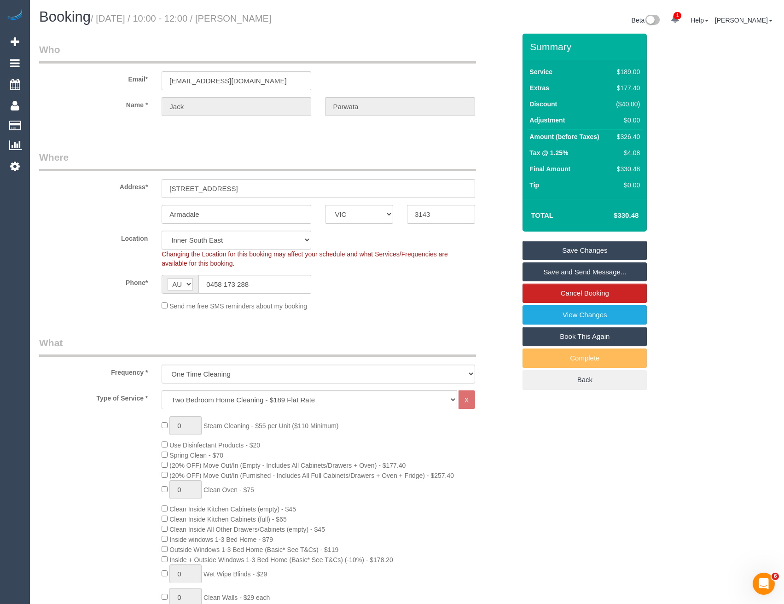
click at [558, 269] on link "Save and Send Message..." at bounding box center [584, 271] width 124 height 19
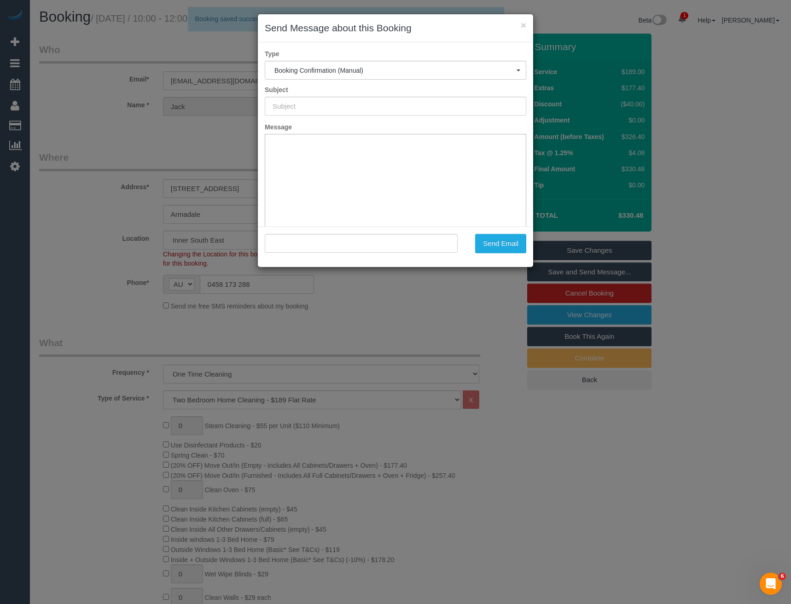
type input "Booking Confirmed"
type input ""Jack Parwata" <jack.parwata@gmail.com>"
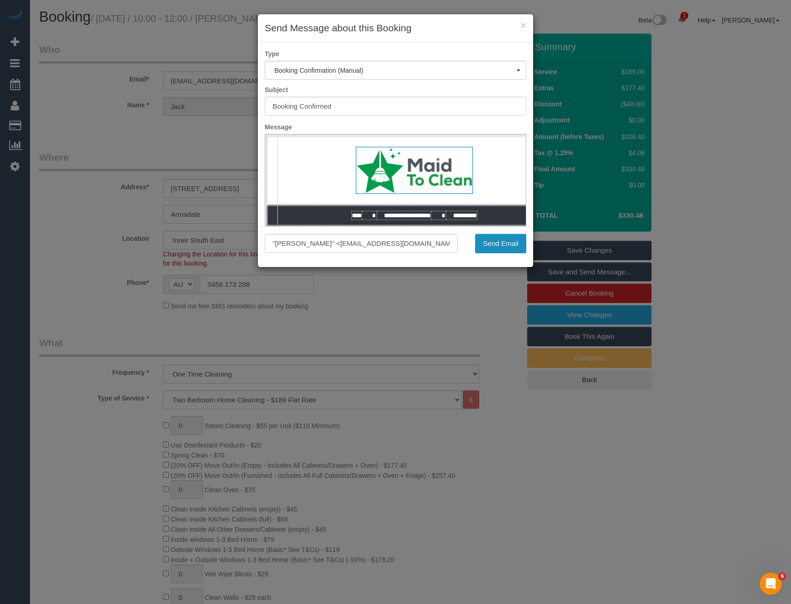
click at [500, 243] on button "Send Email" at bounding box center [500, 243] width 51 height 19
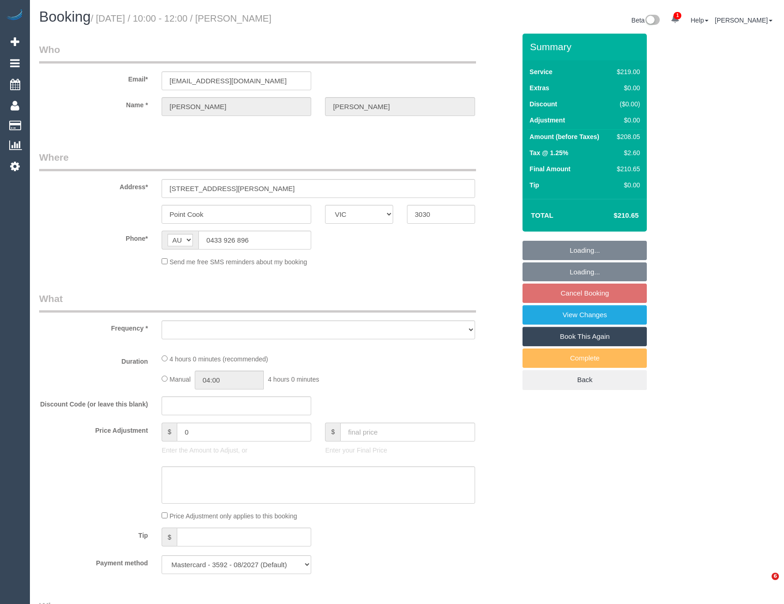
select select "VIC"
select select "object:633"
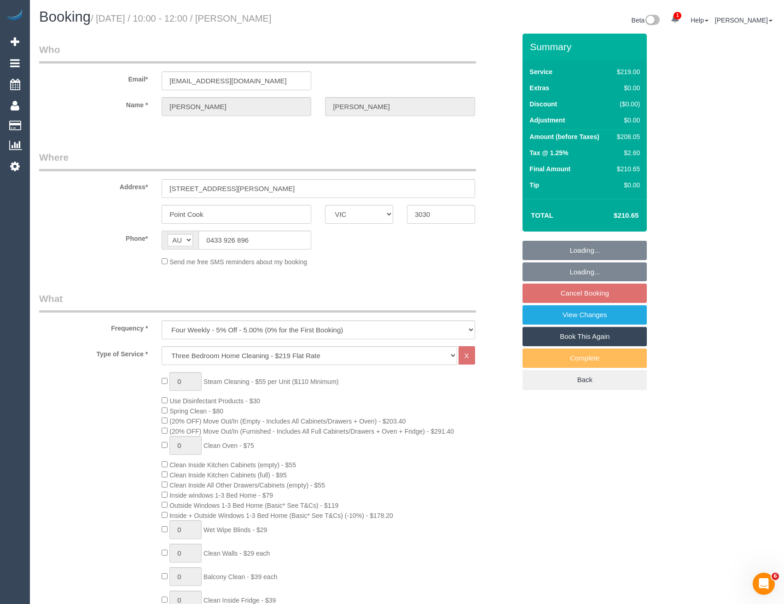
select select "number:28"
select select "number:14"
select select "number:18"
select select "number:22"
select select "number:35"
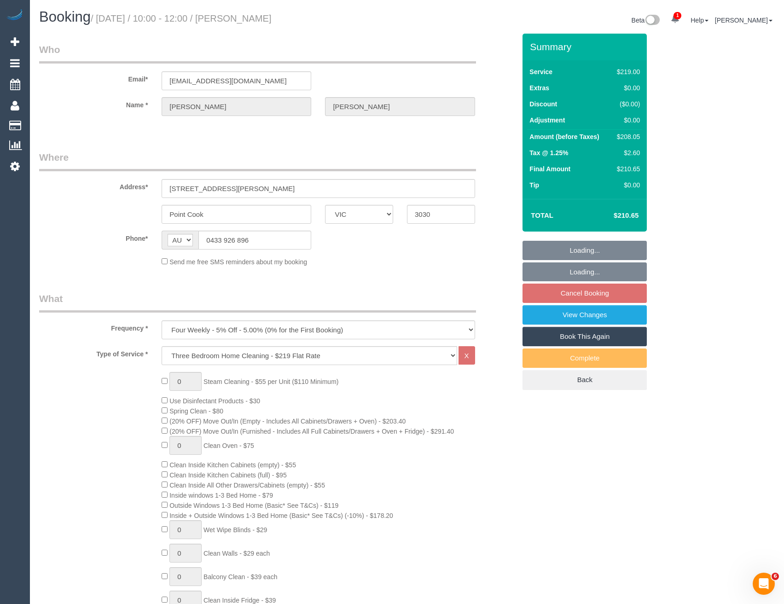
select select "number:13"
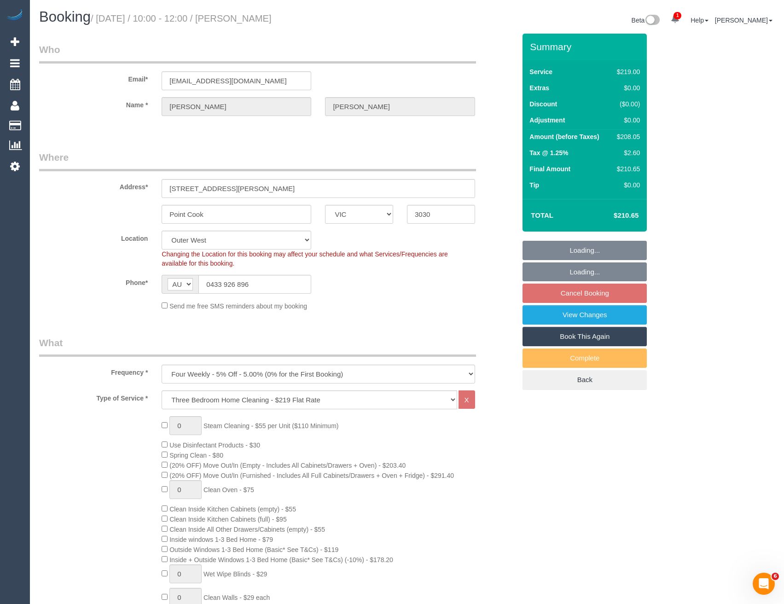
select select "object:786"
select select "spot3"
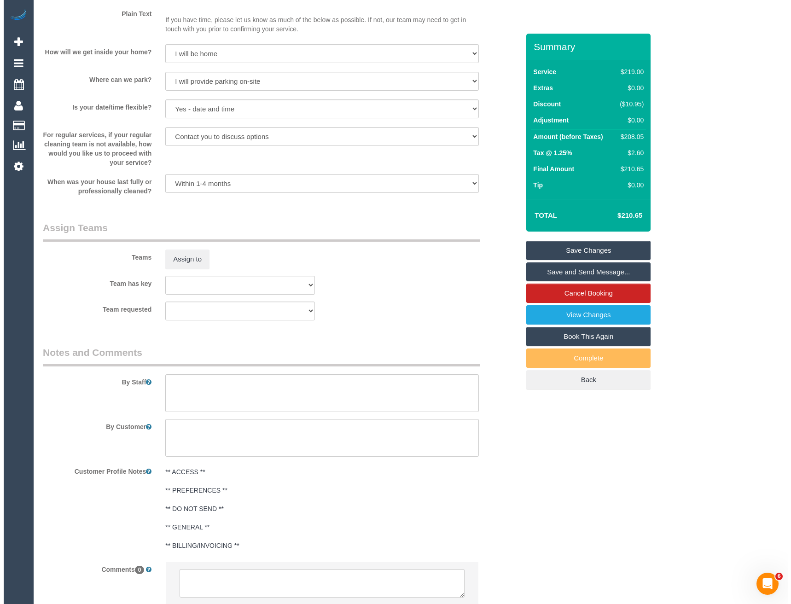
scroll to position [1197, 0]
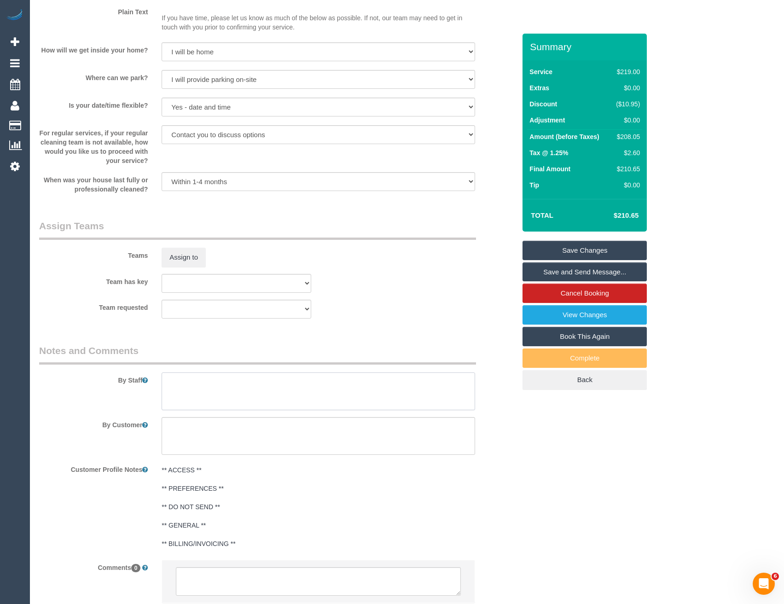
click at [190, 403] on textarea at bounding box center [318, 391] width 313 height 38
type textarea "Est 3 - 4 hours"
click at [182, 263] on button "Assign to" at bounding box center [184, 257] width 44 height 19
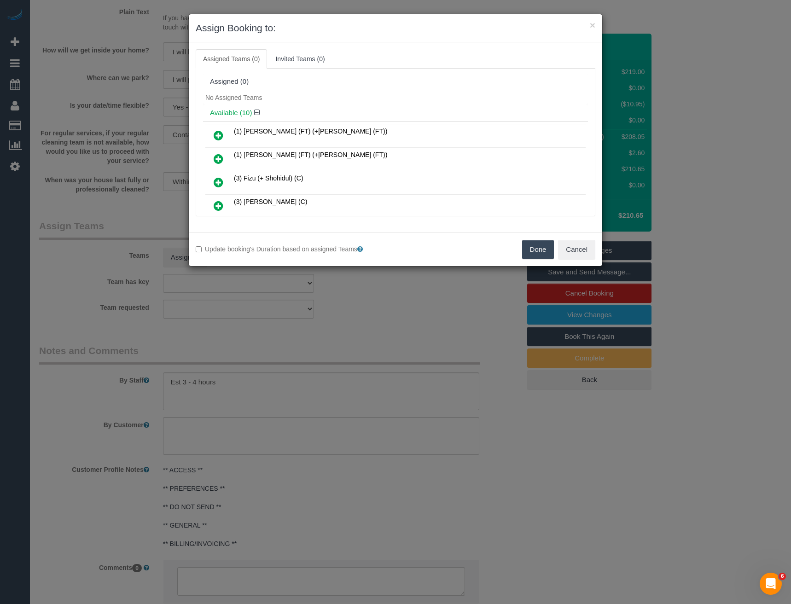
click at [220, 182] on icon at bounding box center [219, 182] width 10 height 11
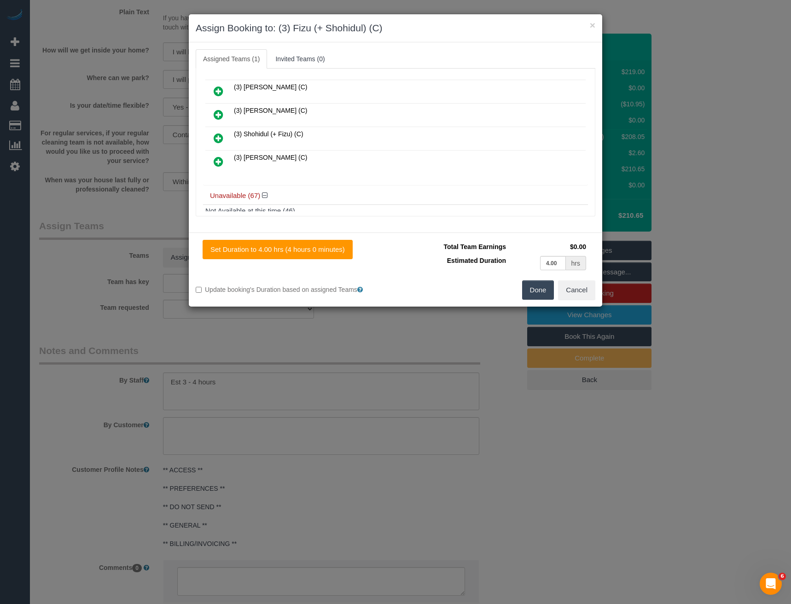
click at [216, 136] on icon at bounding box center [219, 138] width 10 height 11
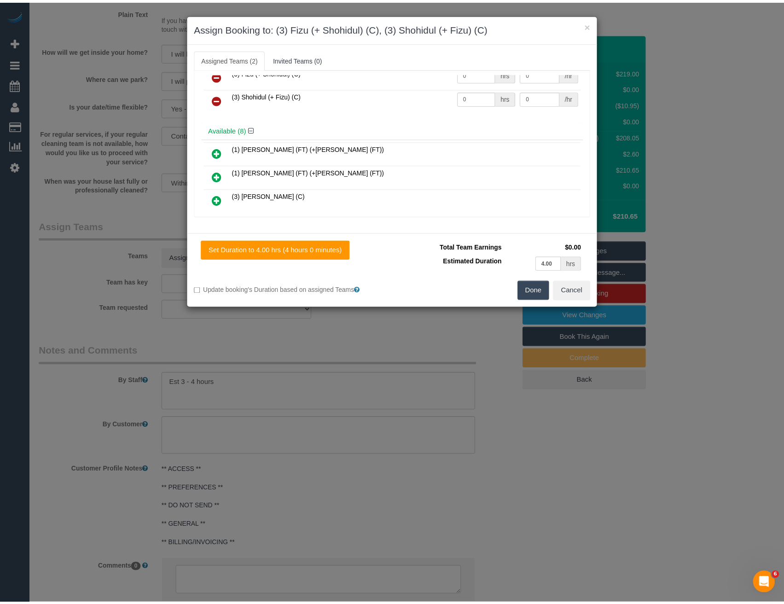
scroll to position [0, 0]
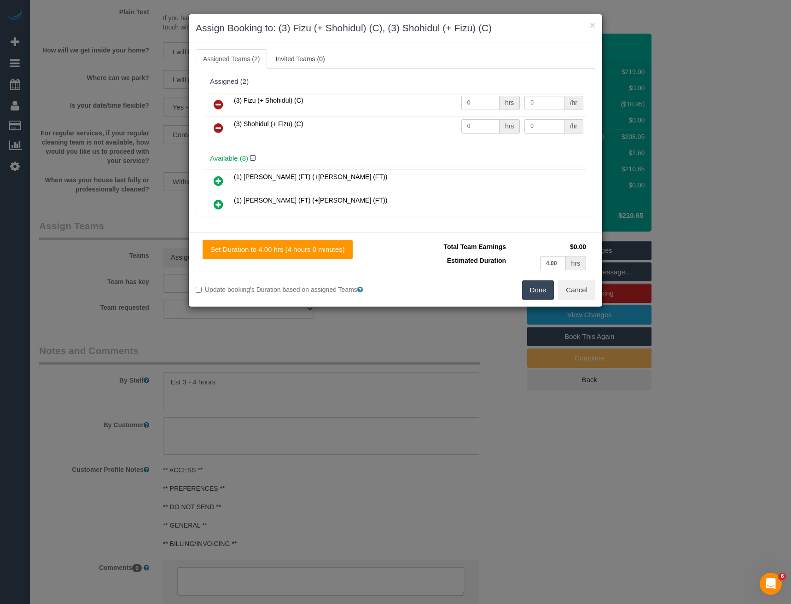
drag, startPoint x: 454, startPoint y: 106, endPoint x: 434, endPoint y: 109, distance: 20.8
click at [440, 108] on tr "(3) Fizu (+ Shohidul) (C) 0 hrs 0 /hr" at bounding box center [395, 104] width 380 height 23
type input "1"
type input "65"
drag, startPoint x: 480, startPoint y: 123, endPoint x: 441, endPoint y: 124, distance: 39.1
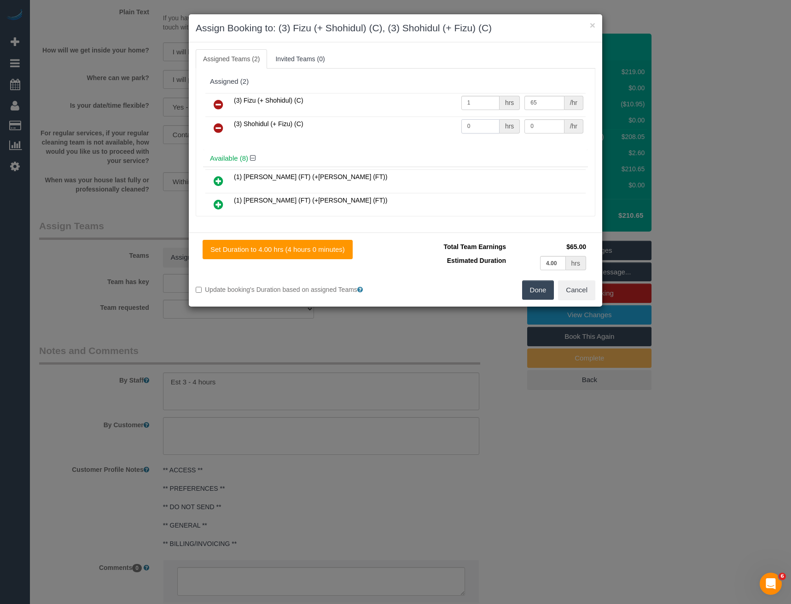
click at [443, 124] on tr "(3) Shohidul (+ Fizu) (C) 0 hrs 0 /hr" at bounding box center [395, 127] width 380 height 23
type input "1"
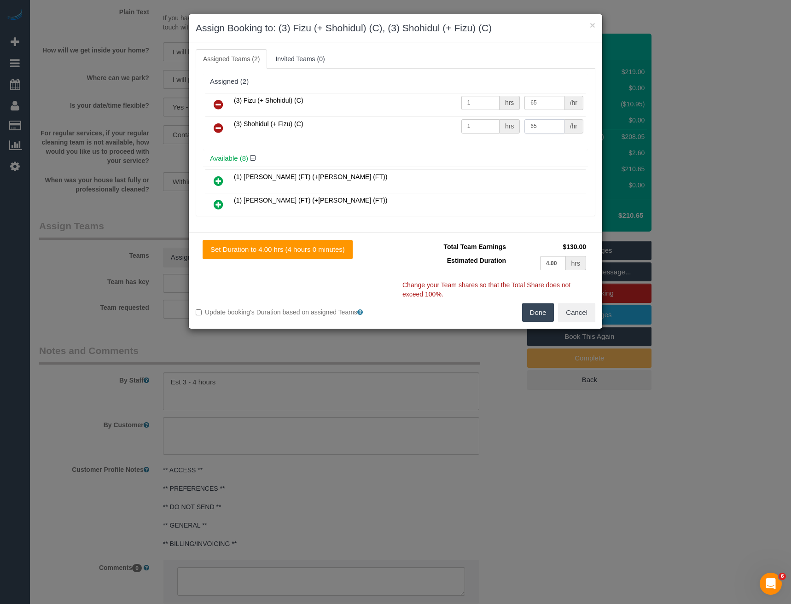
type input "65"
click at [534, 312] on button "Done" at bounding box center [538, 312] width 32 height 19
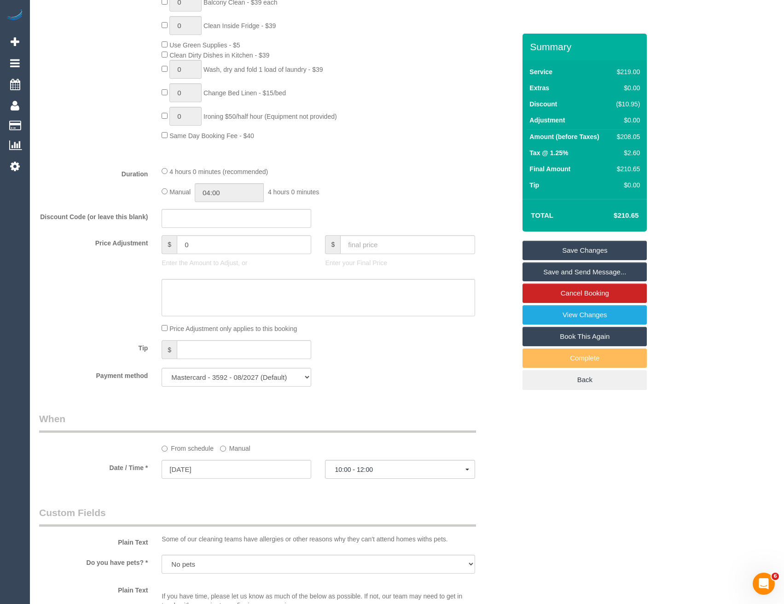
scroll to position [572, 0]
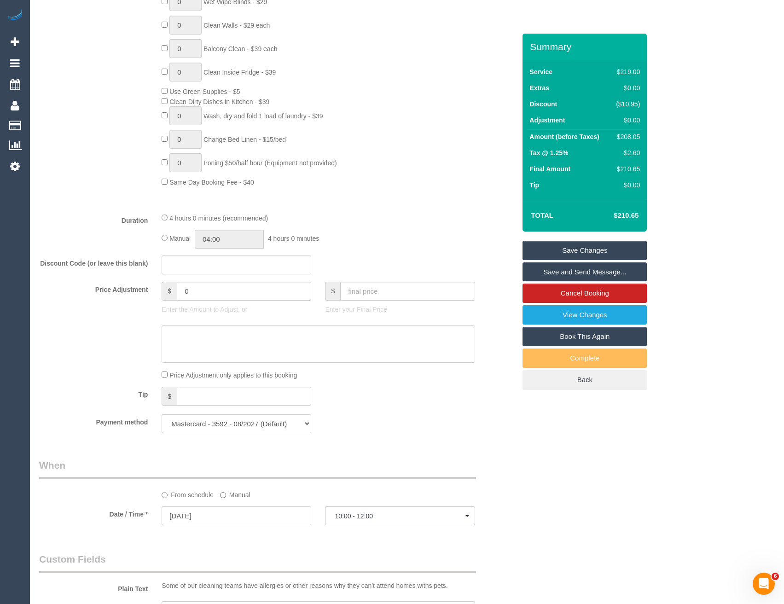
click at [168, 238] on div "Manual 04:00 4 hours 0 minutes" at bounding box center [318, 239] width 313 height 19
click at [232, 237] on input "04:00" at bounding box center [229, 239] width 69 height 19
type input "02:00"
click at [220, 277] on li "02:00" at bounding box center [219, 274] width 41 height 12
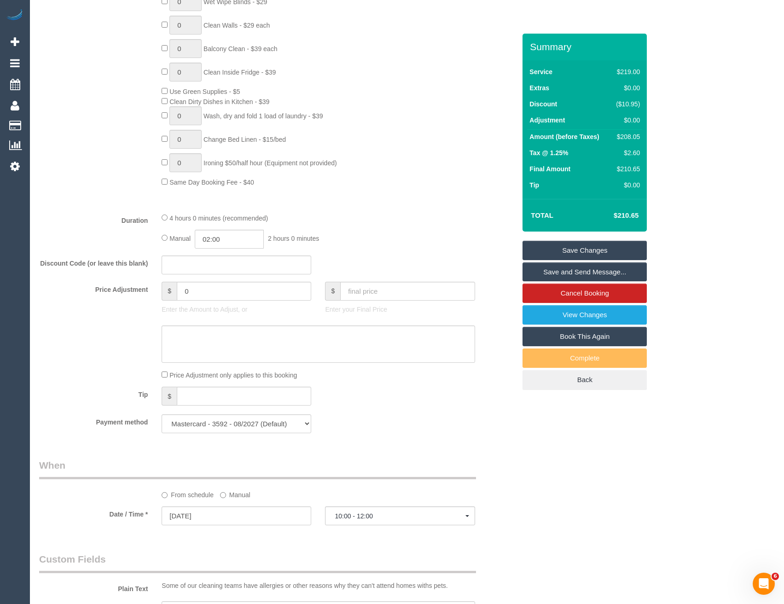
click at [327, 242] on div "Manual 02:00 2 hours 0 minutes" at bounding box center [318, 239] width 313 height 19
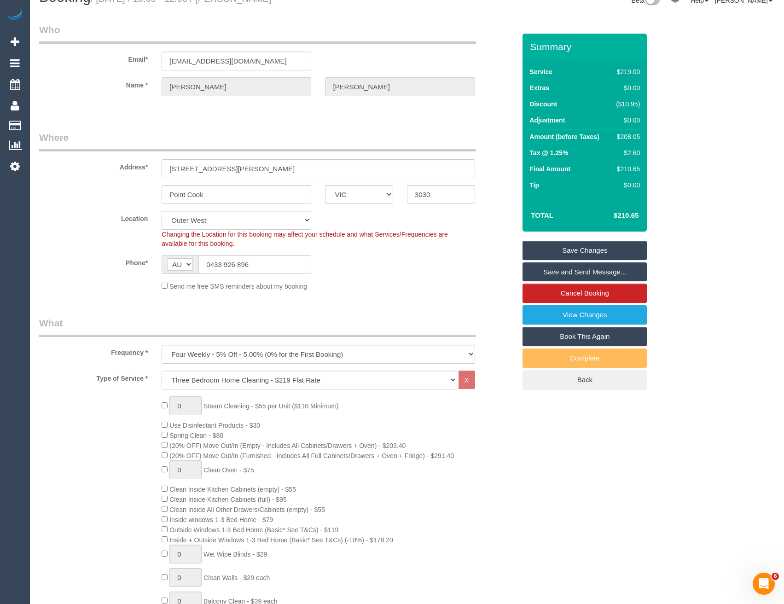
scroll to position [6, 0]
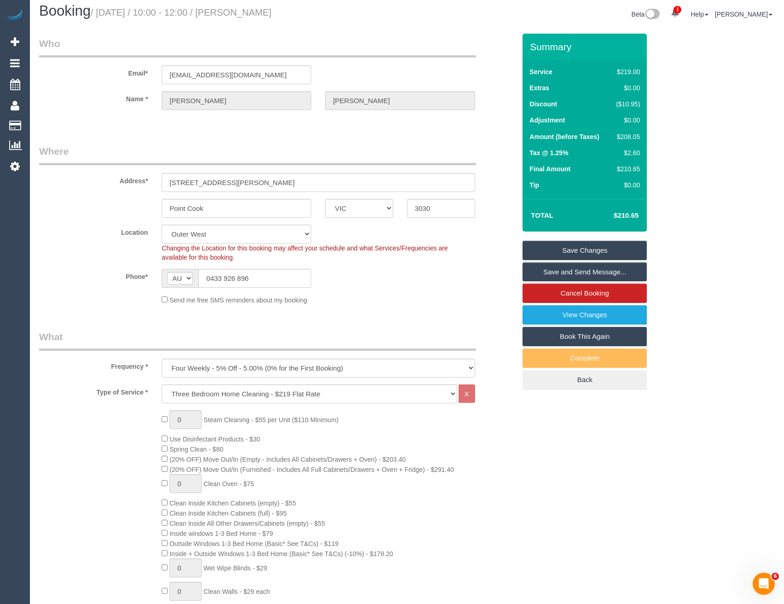
select select "spot20"
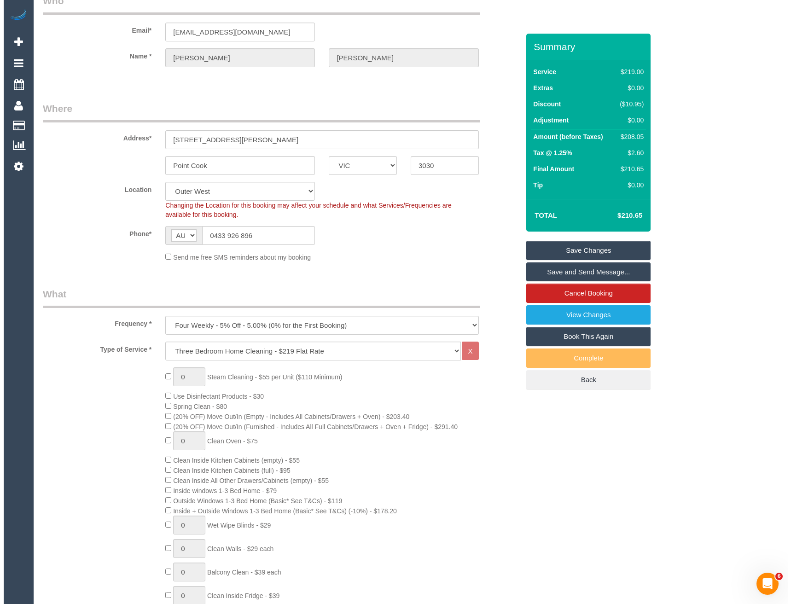
scroll to position [0, 0]
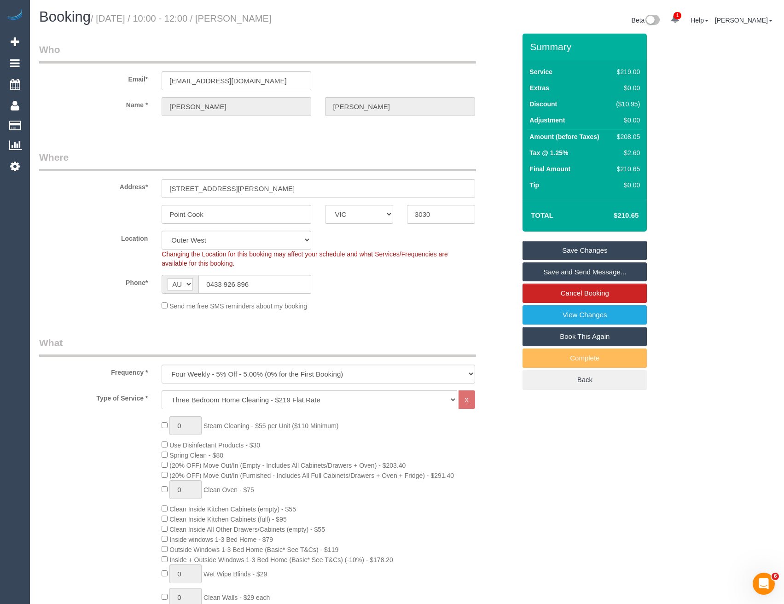
click at [576, 273] on link "Save and Send Message..." at bounding box center [584, 271] width 124 height 19
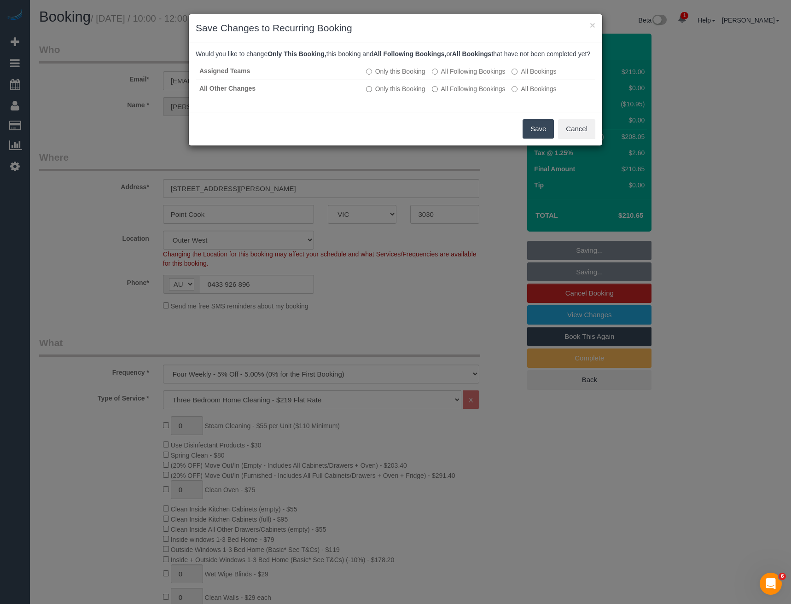
drag, startPoint x: 539, startPoint y: 143, endPoint x: 453, endPoint y: 127, distance: 86.6
click at [539, 139] on button "Save" at bounding box center [537, 128] width 31 height 19
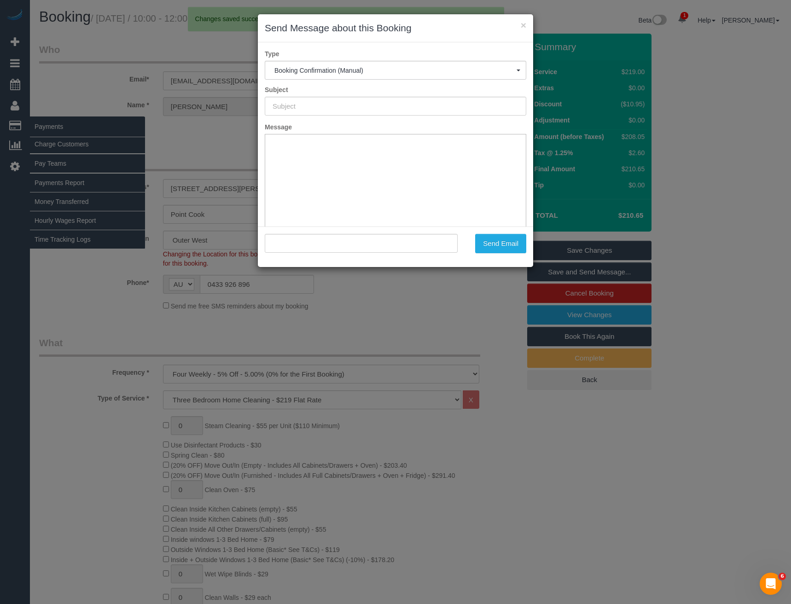
type input "Booking Confirmed"
type input ""Pilar Esguerra" <pigambe@yahoo.com>"
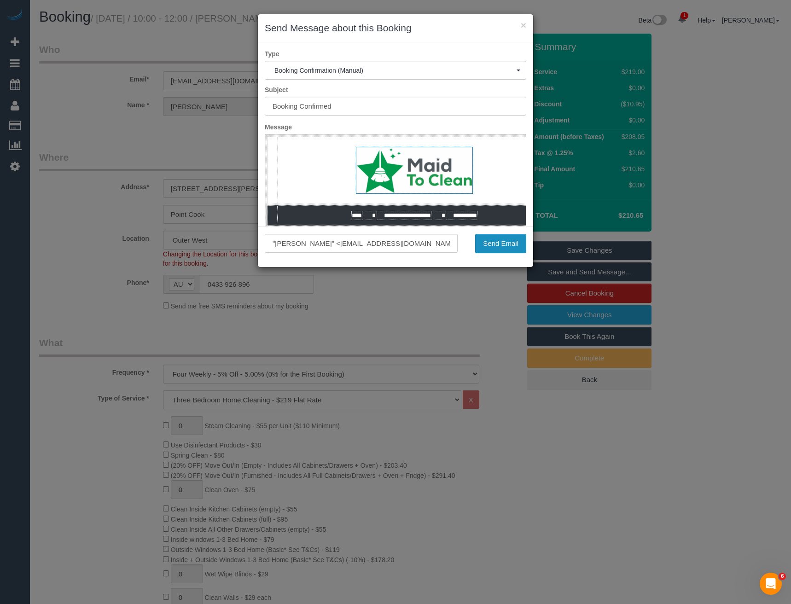
click at [482, 244] on button "Send Email" at bounding box center [500, 243] width 51 height 19
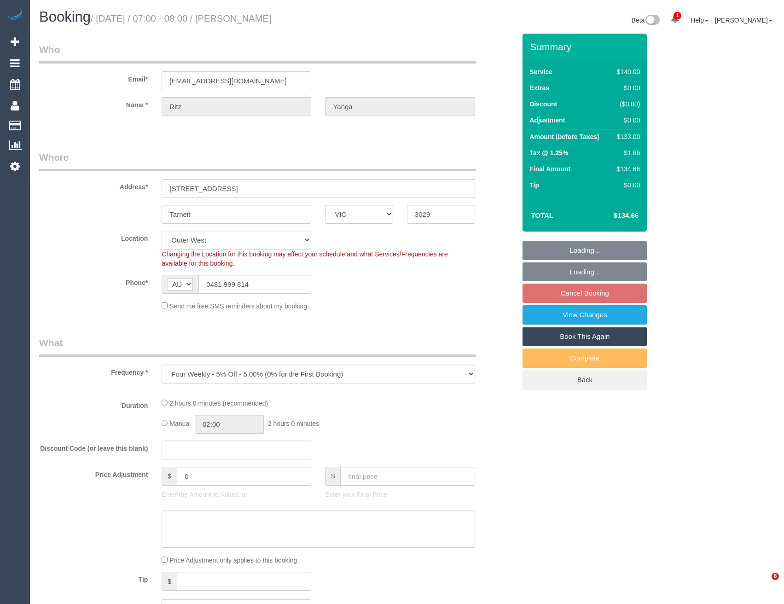
select select "VIC"
select select "object:860"
select select "spot1"
select select "number:28"
select select "number:14"
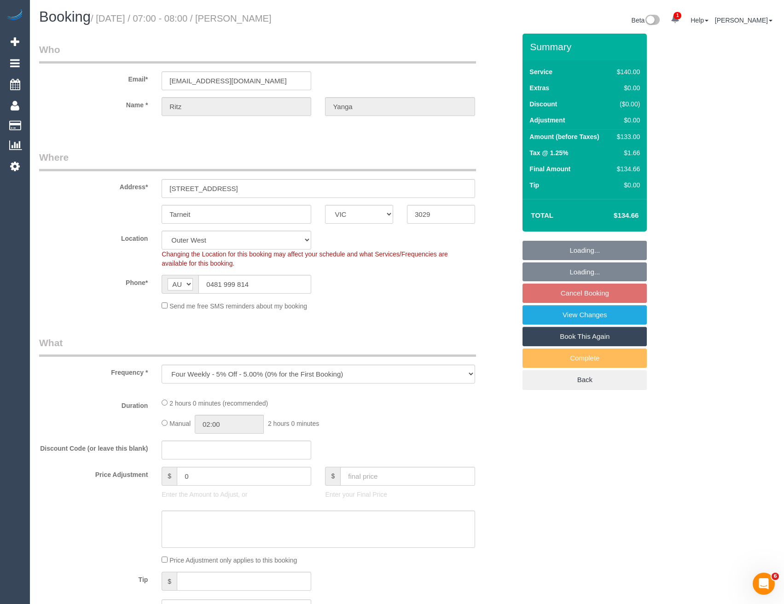
select select "number:19"
select select "number:25"
select select "number:35"
select select "number:13"
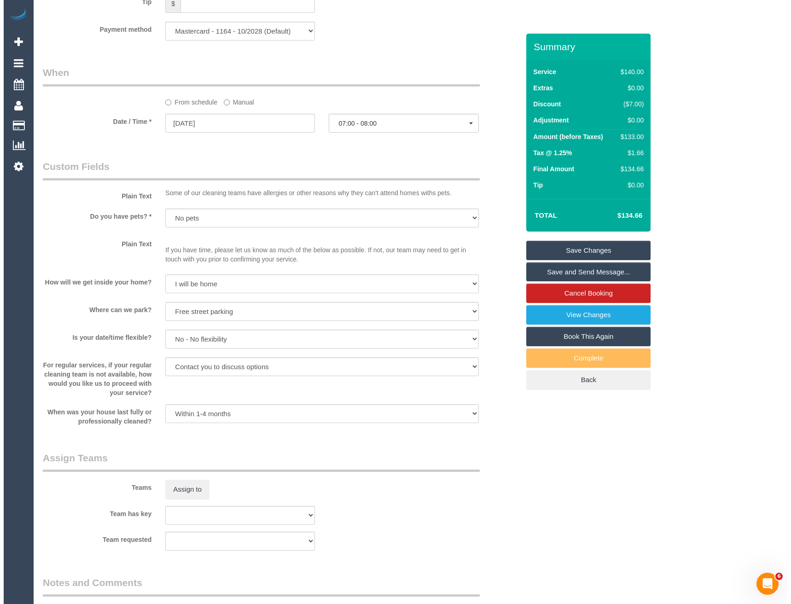
scroll to position [1013, 0]
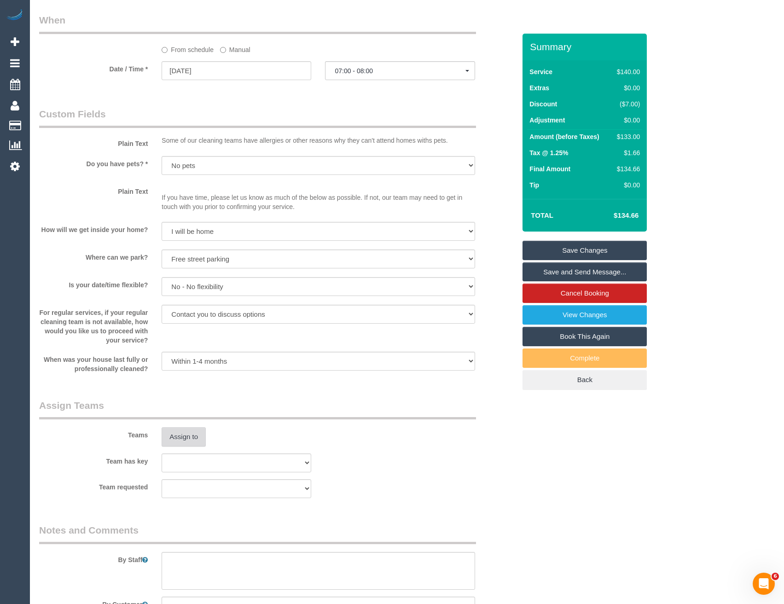
click at [187, 444] on button "Assign to" at bounding box center [184, 436] width 44 height 19
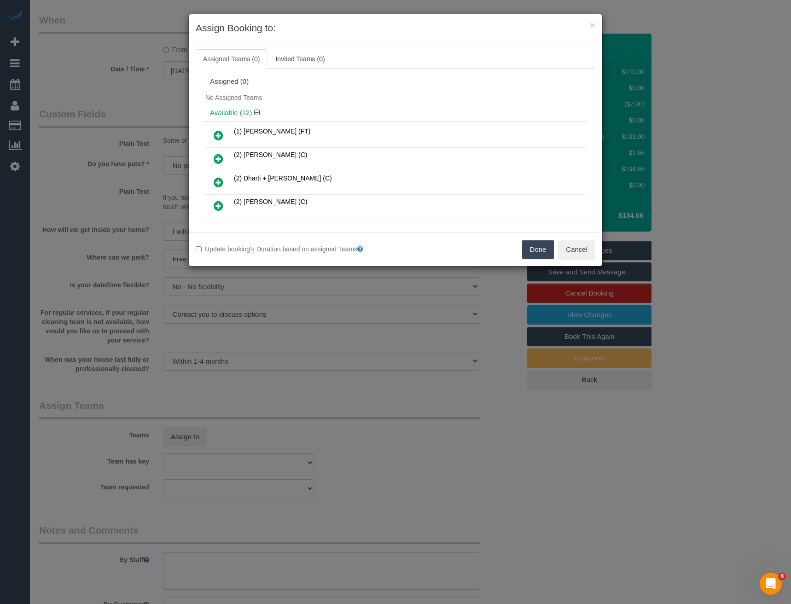
scroll to position [248, 0]
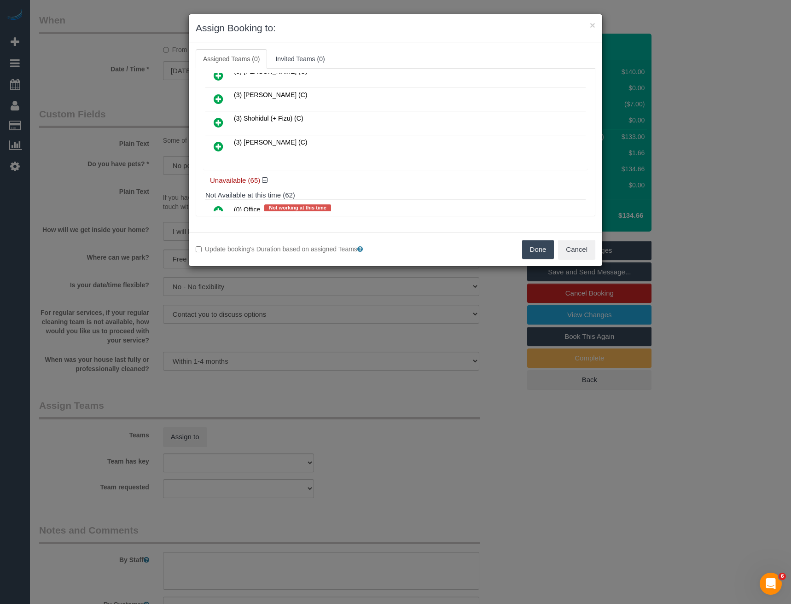
click at [220, 146] on icon at bounding box center [219, 146] width 10 height 11
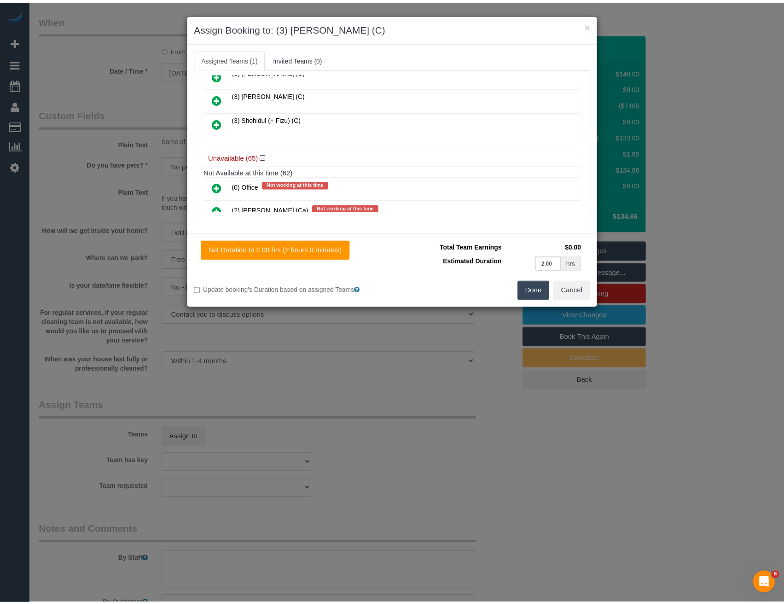
scroll to position [0, 0]
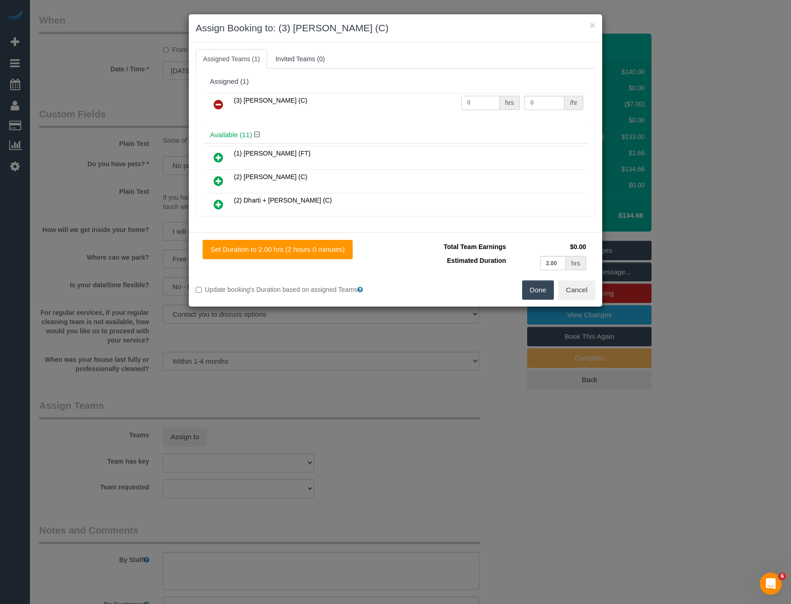
drag, startPoint x: 474, startPoint y: 103, endPoint x: 423, endPoint y: 103, distance: 50.6
click at [424, 104] on tr "(3) [PERSON_NAME] (C) 0 hrs 0 /hr" at bounding box center [395, 104] width 380 height 23
type input "2"
type input "35"
click at [541, 291] on button "Done" at bounding box center [538, 289] width 32 height 19
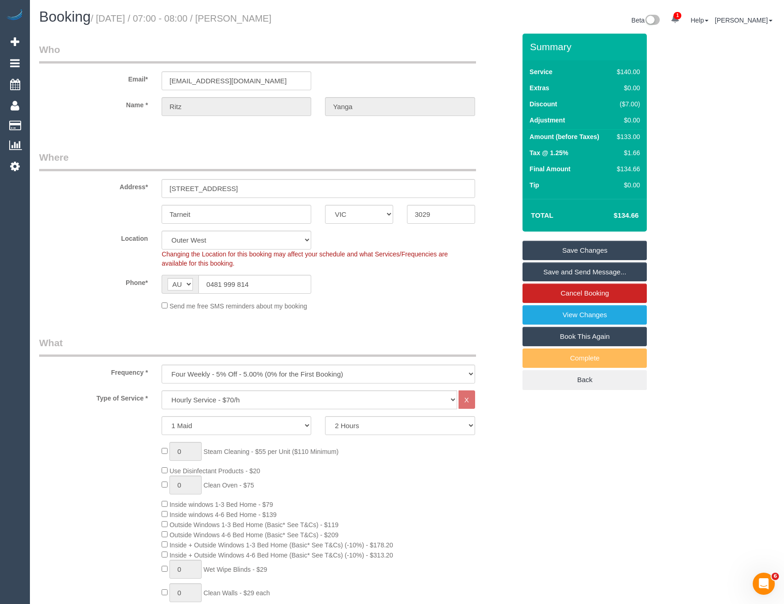
click at [541, 272] on link "Save and Send Message..." at bounding box center [584, 271] width 124 height 19
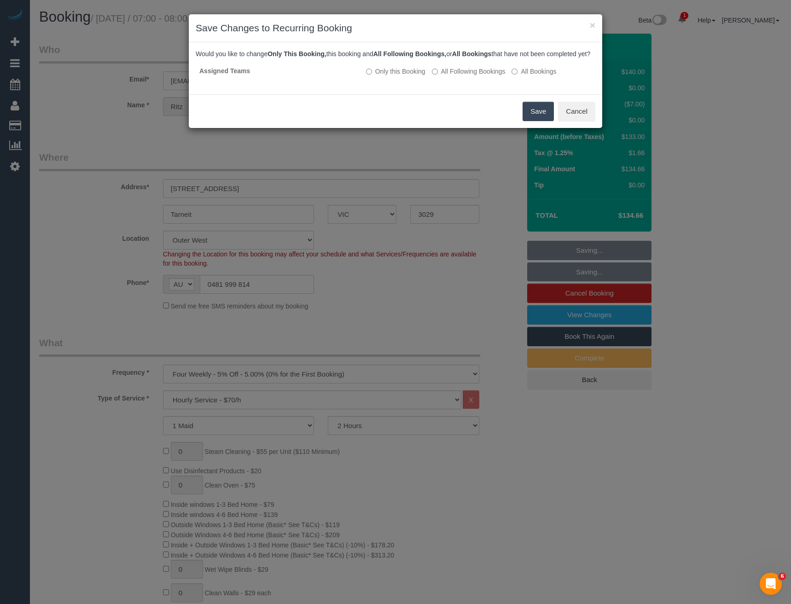
click at [539, 118] on button "Save" at bounding box center [537, 111] width 31 height 19
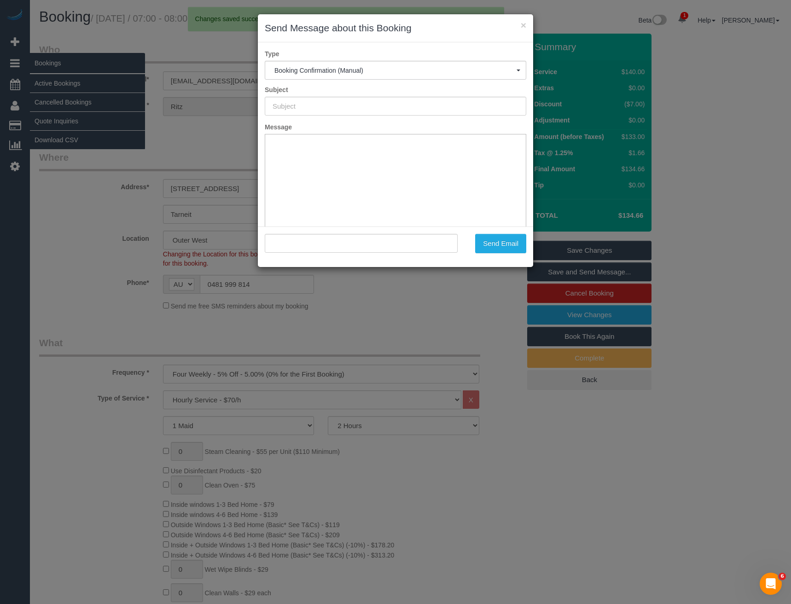
type input "Booking Confirmed"
type input ""Ritz Yanga" <ritz.yanga@gmail.com>"
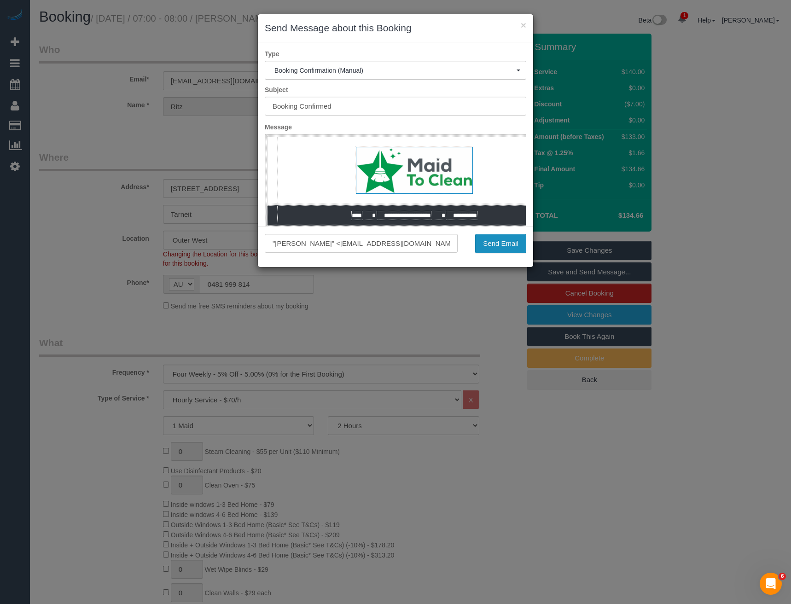
click at [487, 244] on button "Send Email" at bounding box center [500, 243] width 51 height 19
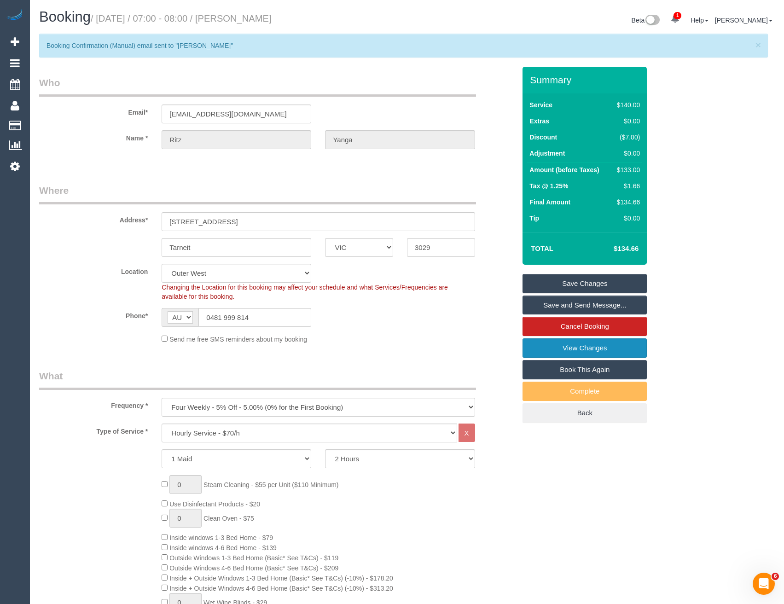
click at [626, 349] on link "View Changes" at bounding box center [584, 347] width 124 height 19
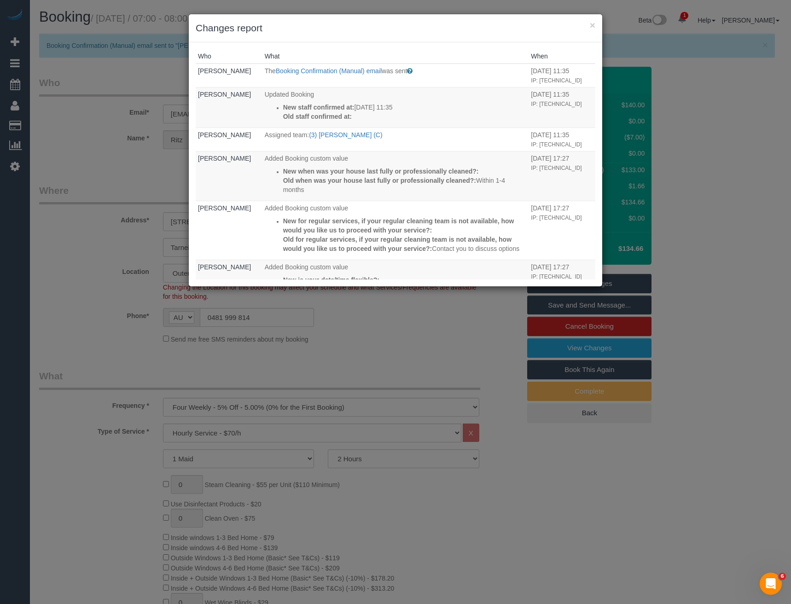
click at [423, 336] on div "× Changes report Who What When Bronie Bryant The Booking Confirmation (Manual) …" at bounding box center [395, 302] width 791 height 604
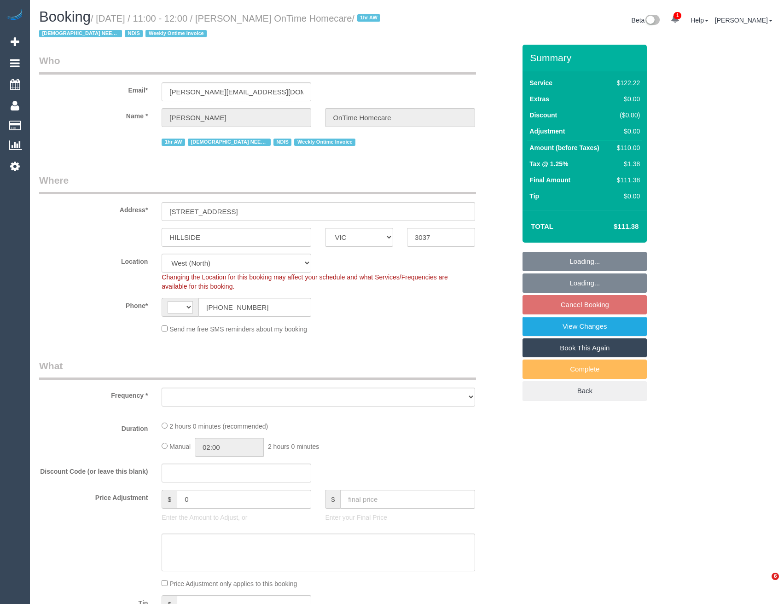
select select "VIC"
select select "string:AU"
select select "object:737"
select select "number:28"
select select "number:14"
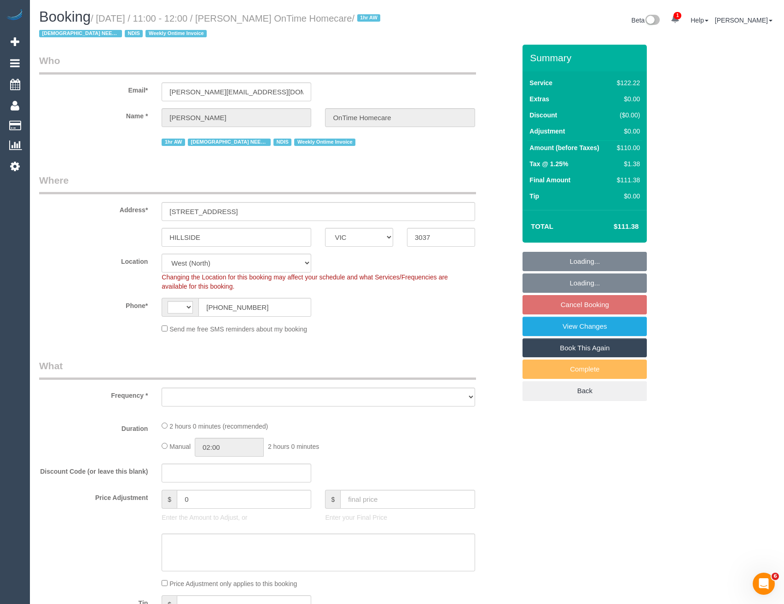
select select "number:19"
select select "number:36"
select select "number:35"
select select "object:745"
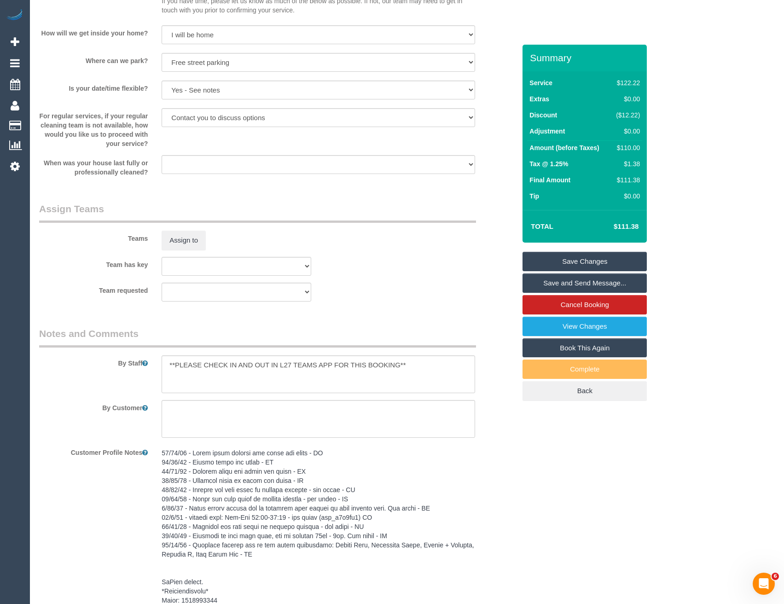
scroll to position [1059, 0]
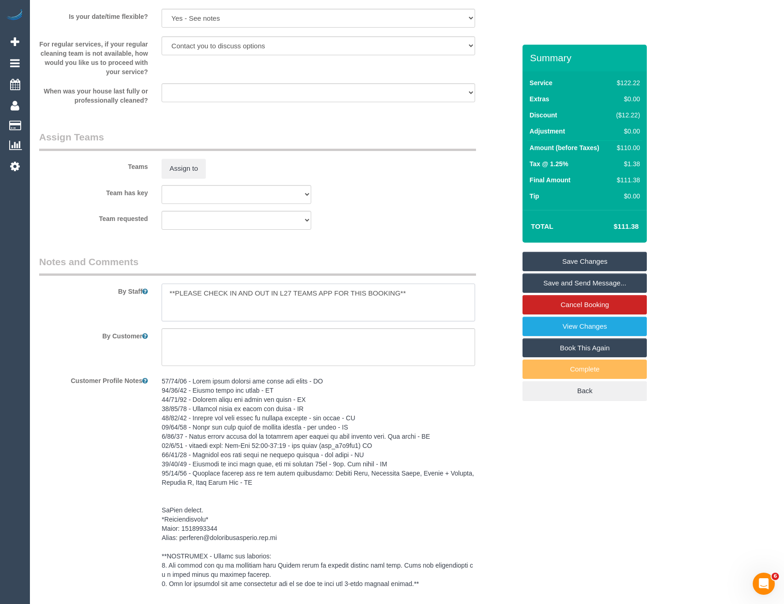
click at [165, 290] on textarea at bounding box center [318, 303] width 313 height 38
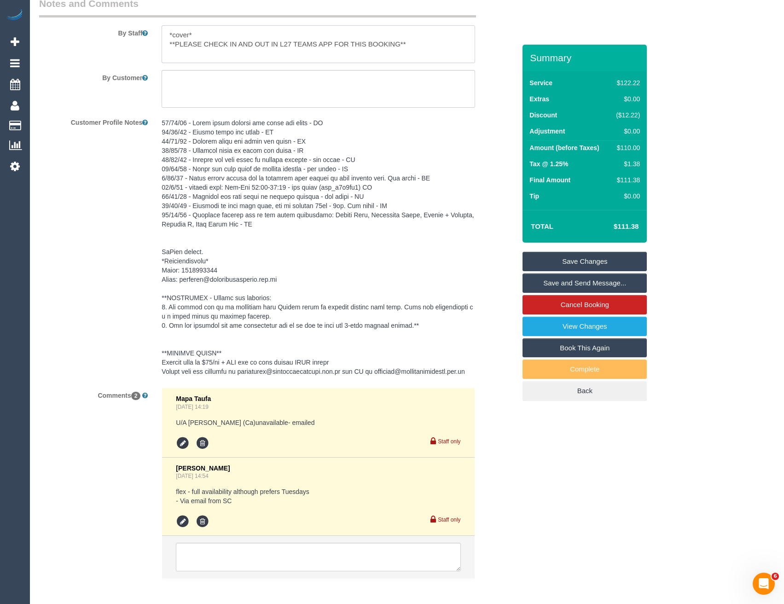
scroll to position [1367, 0]
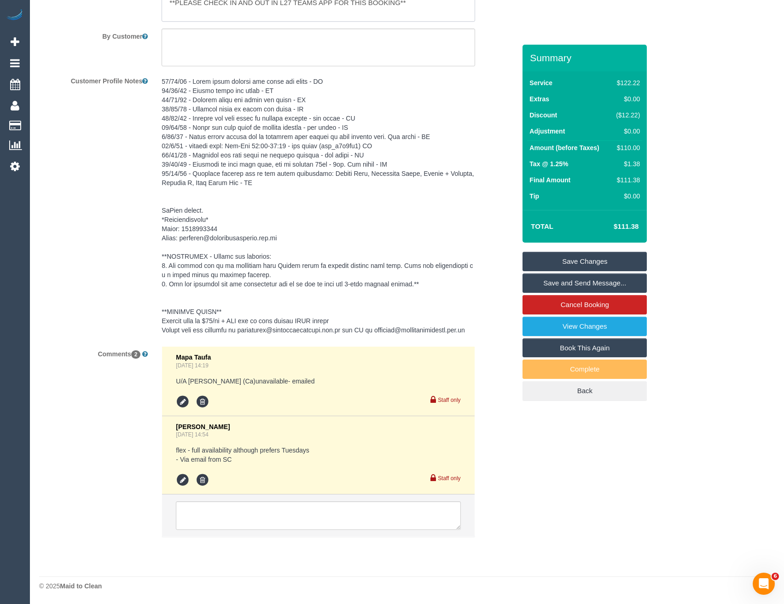
type textarea "*cover* **PLEASE CHECK IN AND OUT IN L27 TEAMS APP FOR THIS BOOKING**"
drag, startPoint x: 239, startPoint y: 496, endPoint x: 240, endPoint y: 508, distance: 12.0
click at [239, 502] on li at bounding box center [318, 515] width 312 height 42
click at [241, 510] on textarea at bounding box center [318, 515] width 284 height 29
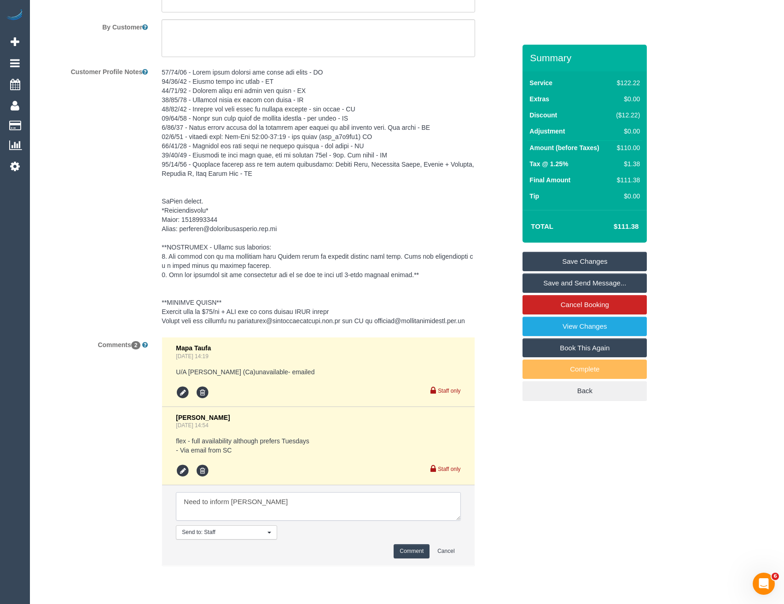
type textarea "Need to inform [PERSON_NAME]"
click at [411, 558] on button "Comment" at bounding box center [412, 551] width 36 height 14
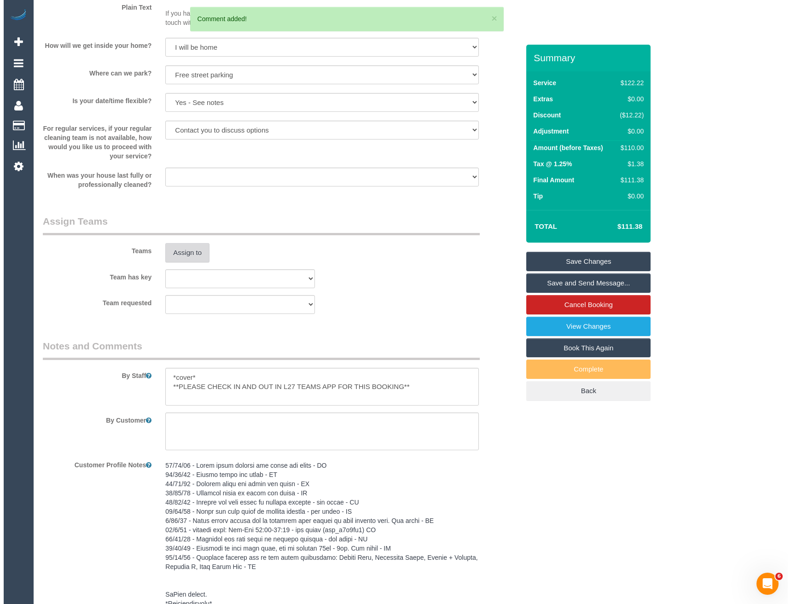
scroll to position [907, 0]
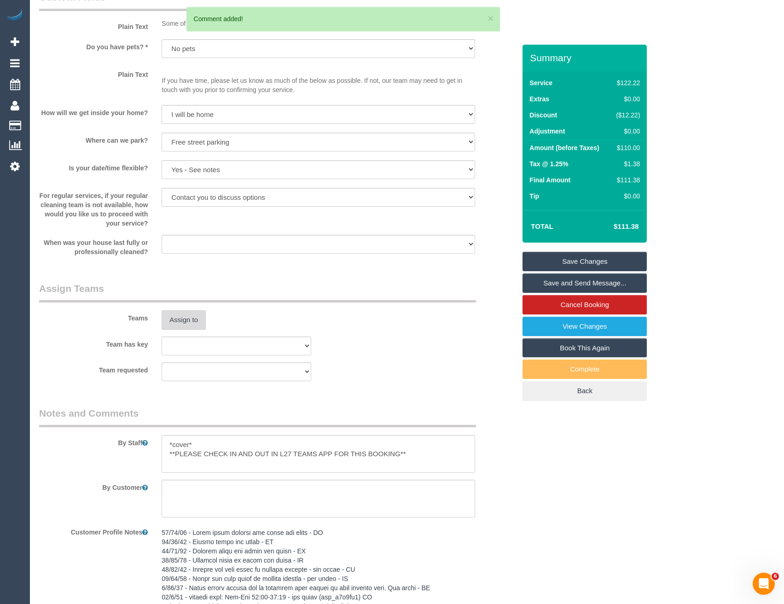
click at [200, 319] on button "Assign to" at bounding box center [184, 319] width 44 height 19
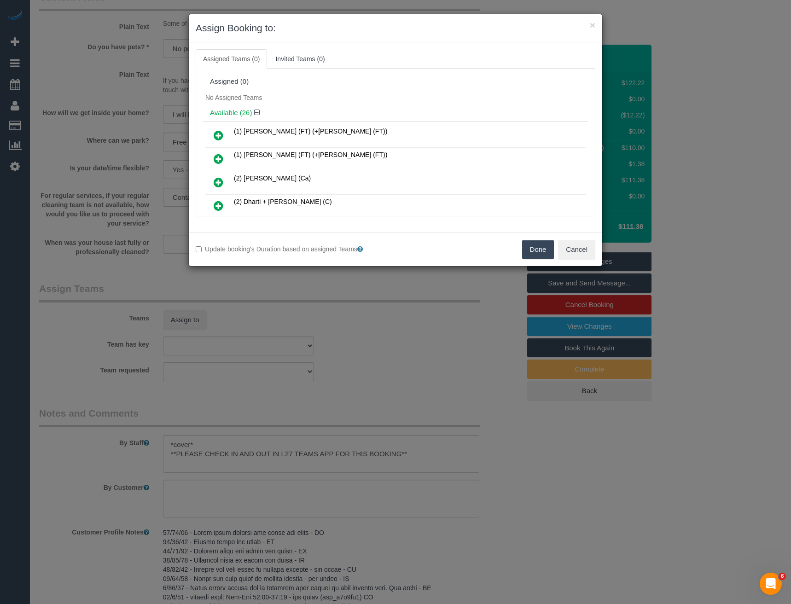
scroll to position [578, 0]
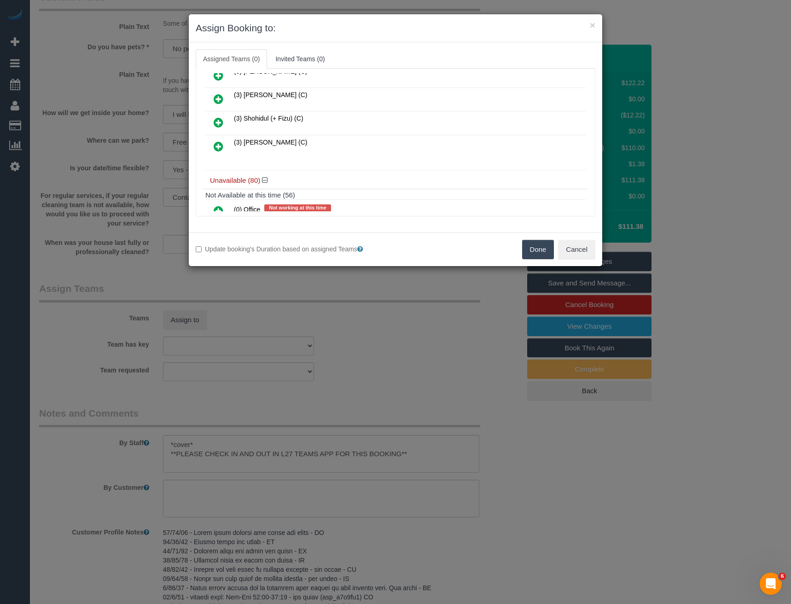
click at [220, 145] on icon at bounding box center [219, 146] width 10 height 11
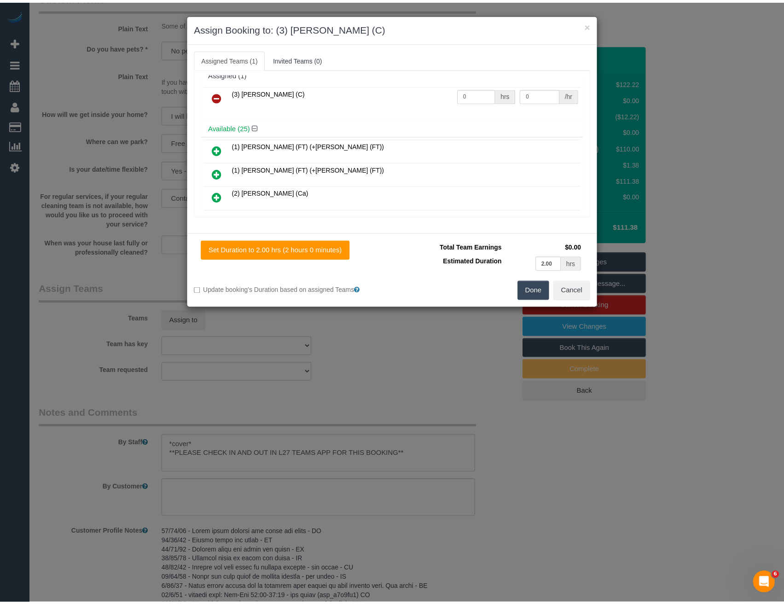
scroll to position [0, 0]
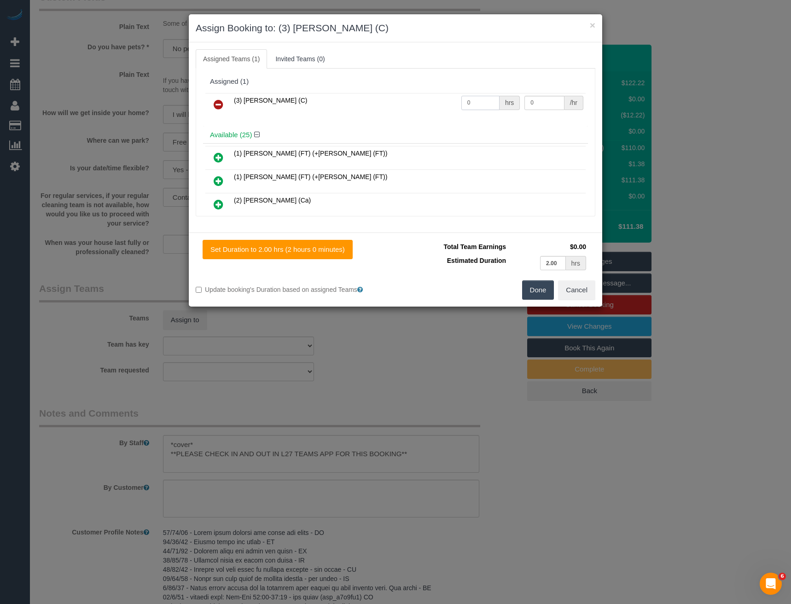
drag, startPoint x: 471, startPoint y: 103, endPoint x: 406, endPoint y: 110, distance: 66.3
click at [433, 108] on tr "(3) [PERSON_NAME] (C) 0 hrs 0 /hr" at bounding box center [395, 104] width 380 height 23
type input "2"
type input "35"
click at [541, 289] on button "Done" at bounding box center [538, 289] width 32 height 19
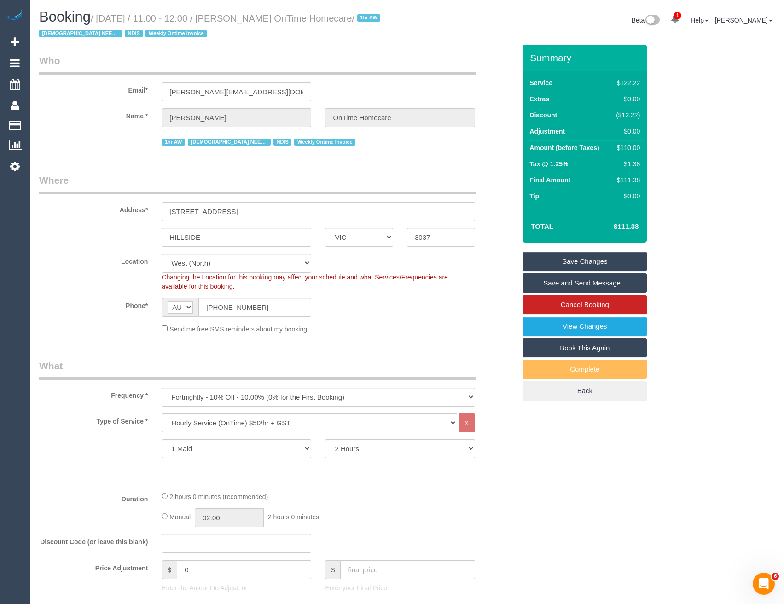
click at [562, 256] on link "Save Changes" at bounding box center [584, 261] width 124 height 19
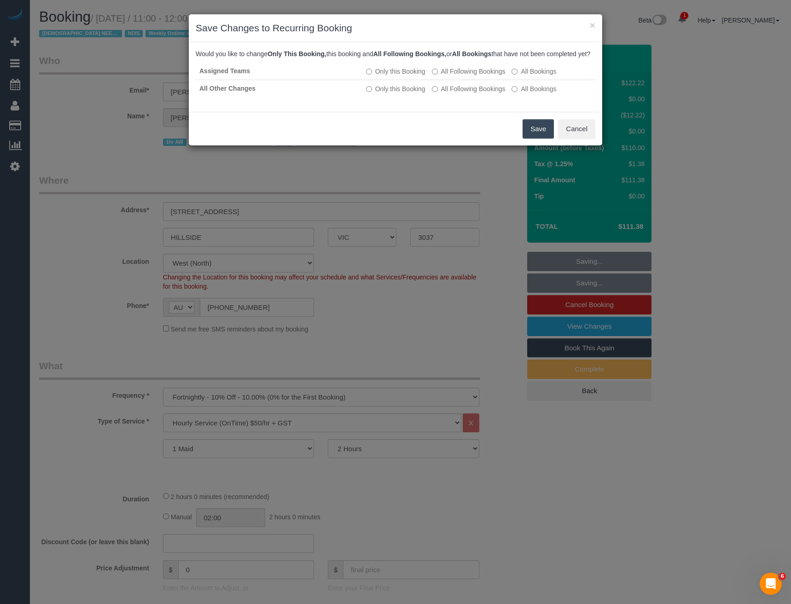
drag, startPoint x: 533, startPoint y: 138, endPoint x: 526, endPoint y: 133, distance: 8.9
click at [533, 138] on button "Save" at bounding box center [537, 128] width 31 height 19
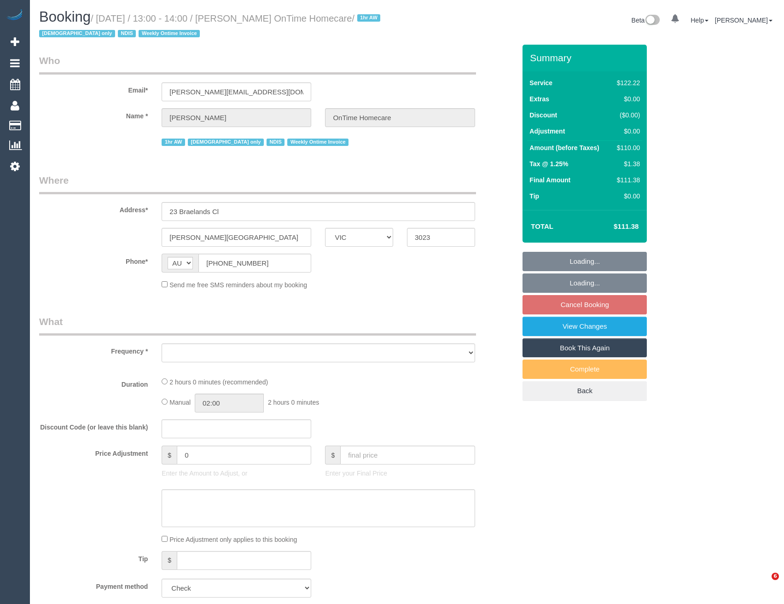
select select "VIC"
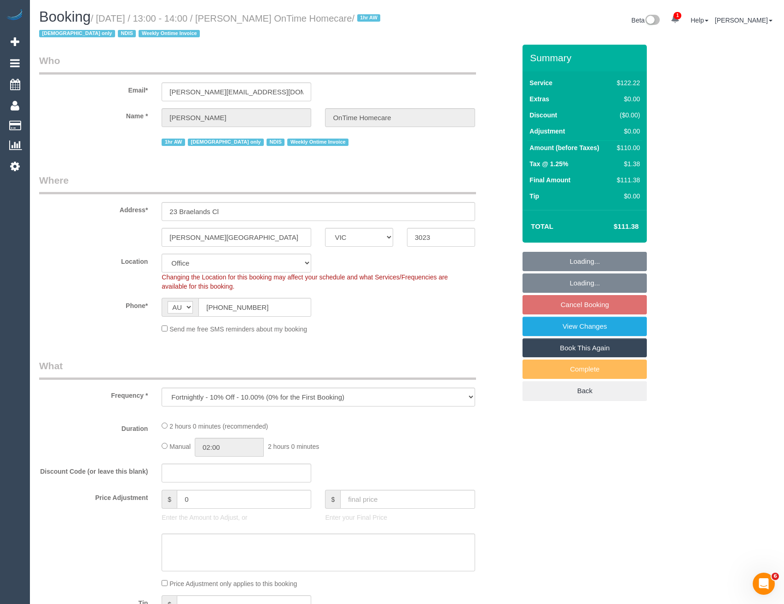
select select "object:586"
select select "number:28"
select select "number:14"
select select "number:19"
select select "number:22"
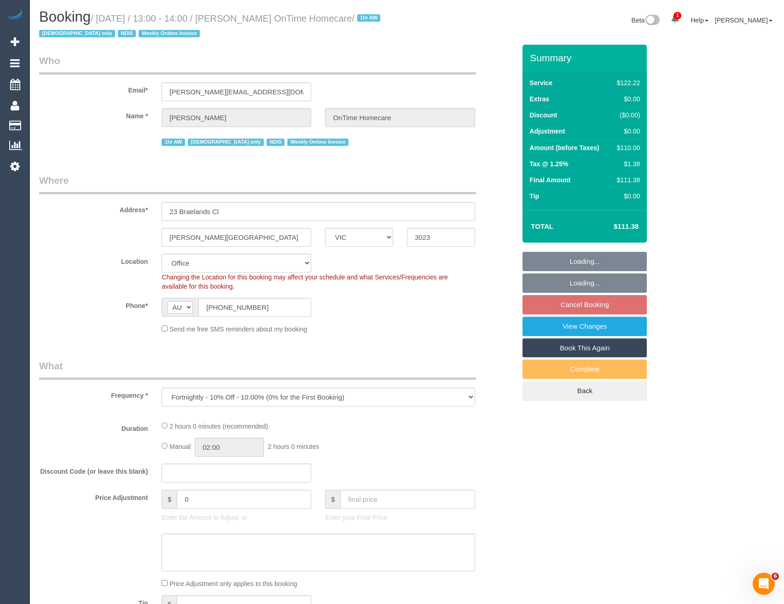
select select "number:35"
select select "number:12"
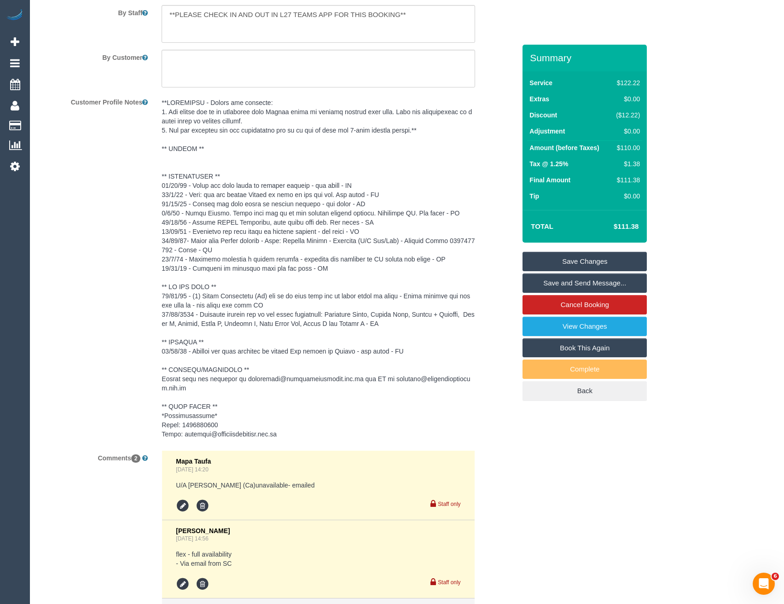
scroll to position [1289, 0]
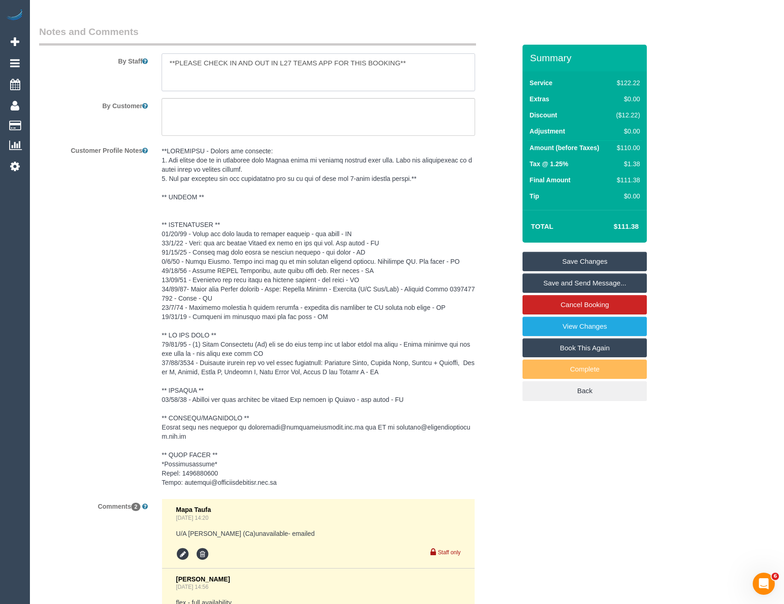
click at [164, 57] on textarea at bounding box center [318, 72] width 313 height 38
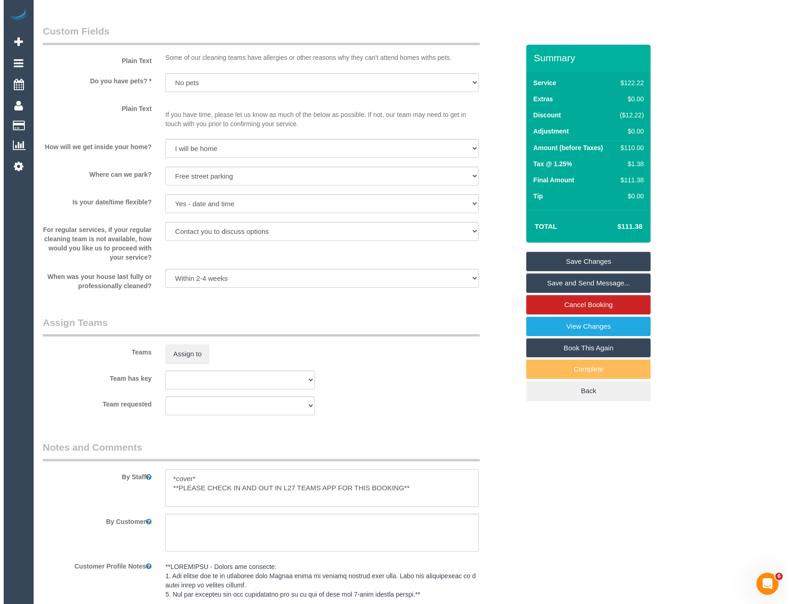
scroll to position [797, 0]
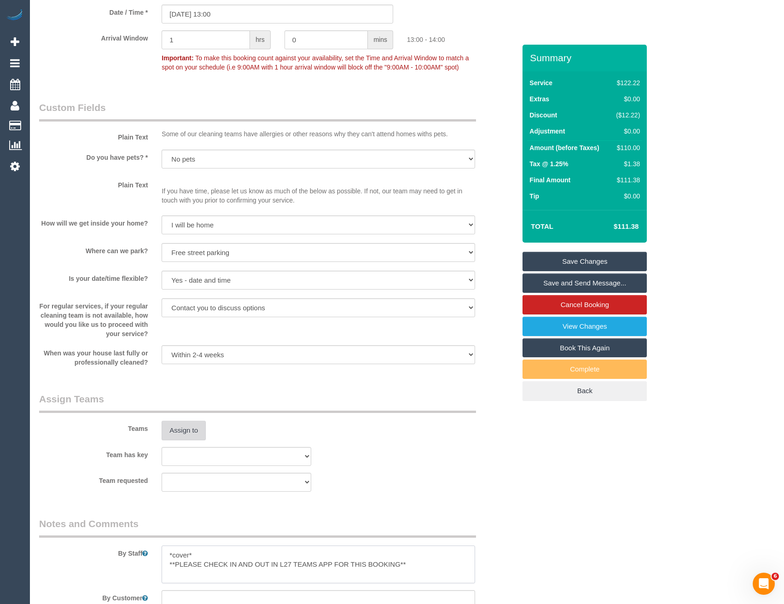
type textarea "*cover* **PLEASE CHECK IN AND OUT IN L27 TEAMS APP FOR THIS BOOKING**"
click at [191, 430] on button "Assign to" at bounding box center [184, 430] width 44 height 19
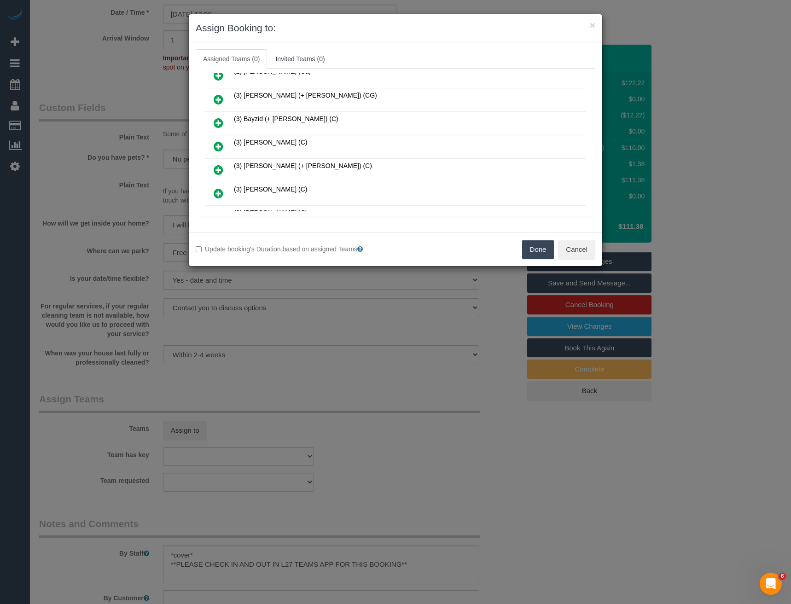
scroll to position [1072, 0]
click at [218, 149] on icon at bounding box center [219, 145] width 10 height 11
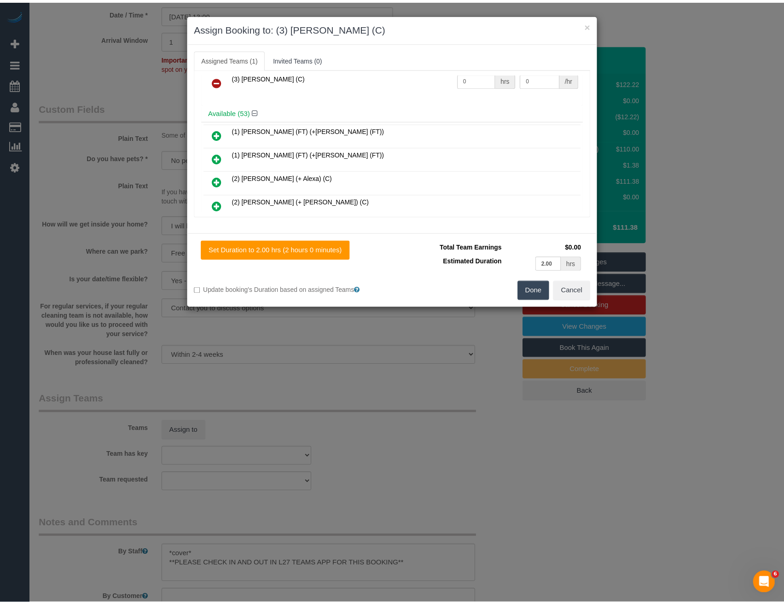
scroll to position [0, 0]
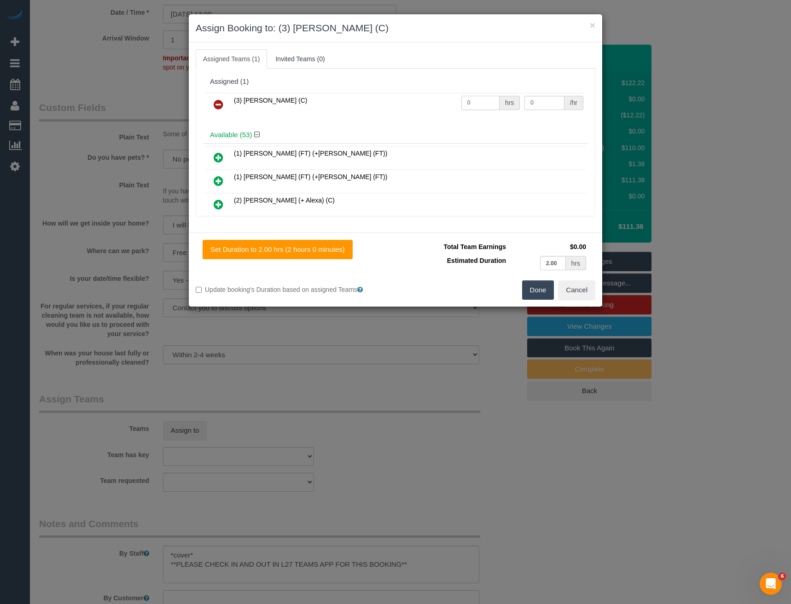
drag, startPoint x: 482, startPoint y: 103, endPoint x: 395, endPoint y: 98, distance: 87.1
click at [401, 99] on tr "(3) Trish Osman (C) 0 hrs 0 /hr" at bounding box center [395, 104] width 380 height 23
type input "2"
type input "35"
click at [534, 292] on button "Done" at bounding box center [538, 289] width 32 height 19
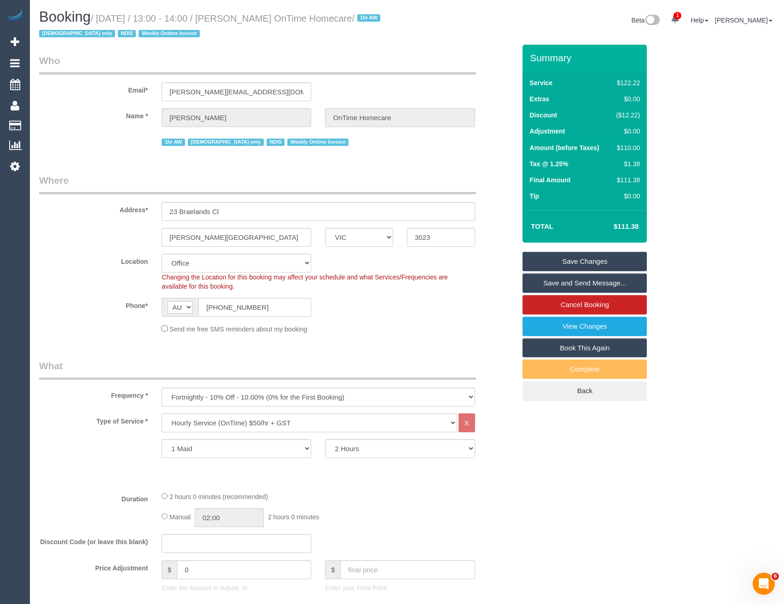
click at [545, 254] on link "Save Changes" at bounding box center [584, 261] width 124 height 19
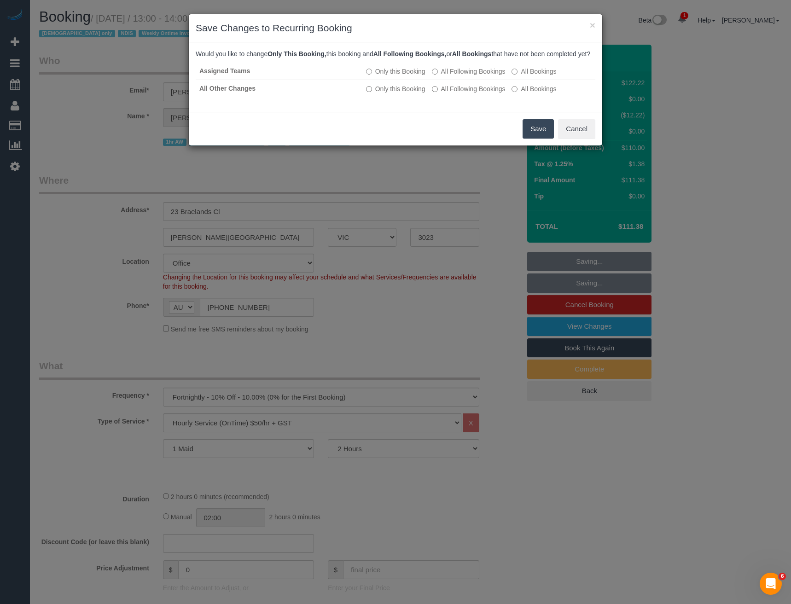
click at [545, 134] on button "Save" at bounding box center [537, 128] width 31 height 19
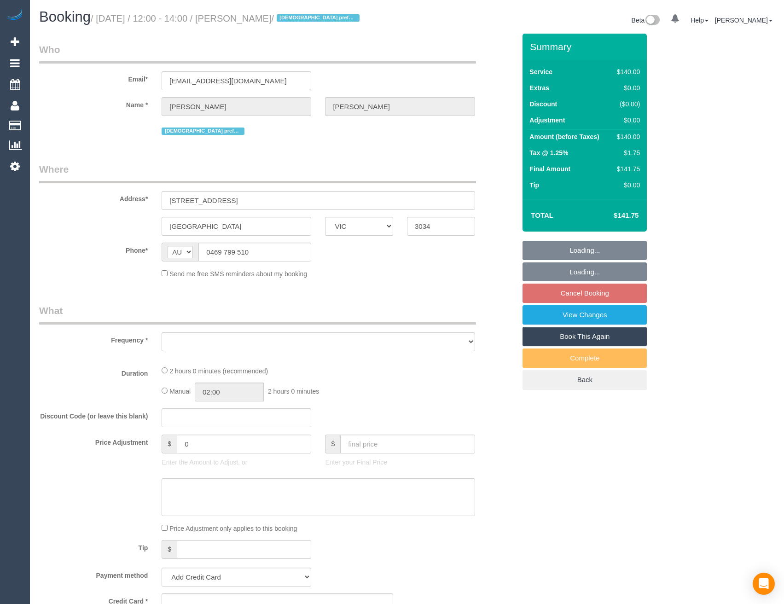
select select "VIC"
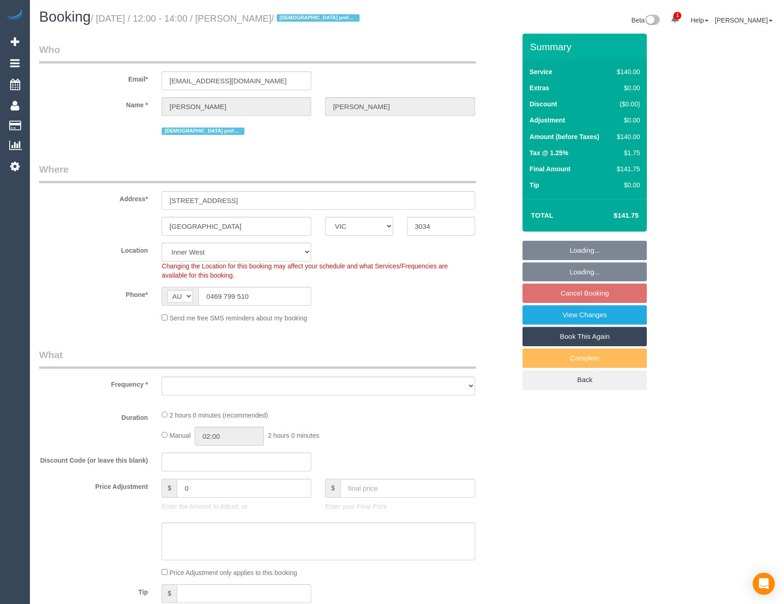
select select "number:28"
select select "number:14"
select select "number:18"
select select "number:22"
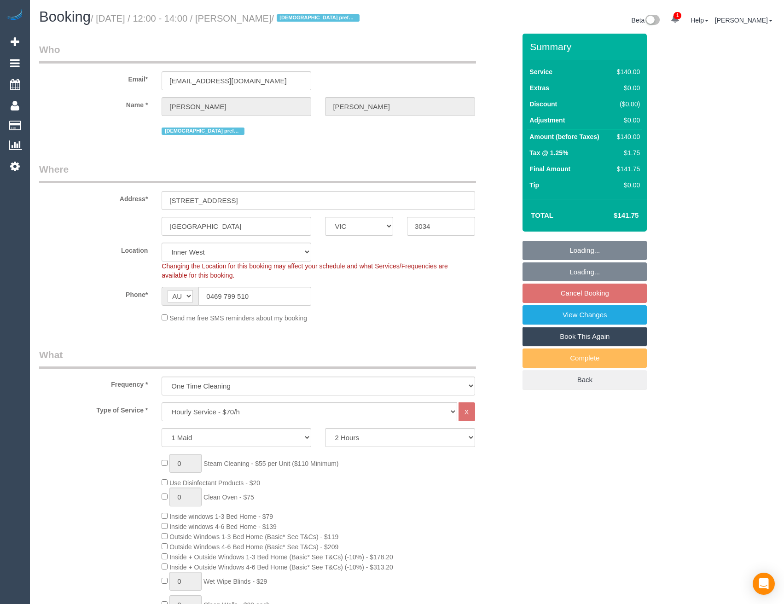
select select "object:1531"
select select "string:stripe-pm_1RgIYz2GScqysDRV04NwMbwu"
select select "object:1541"
select select "spot3"
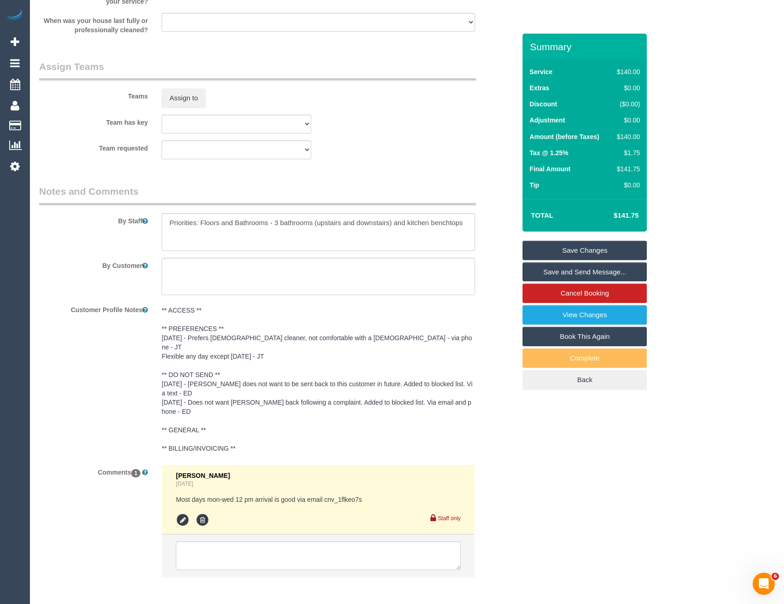
scroll to position [1395, 0]
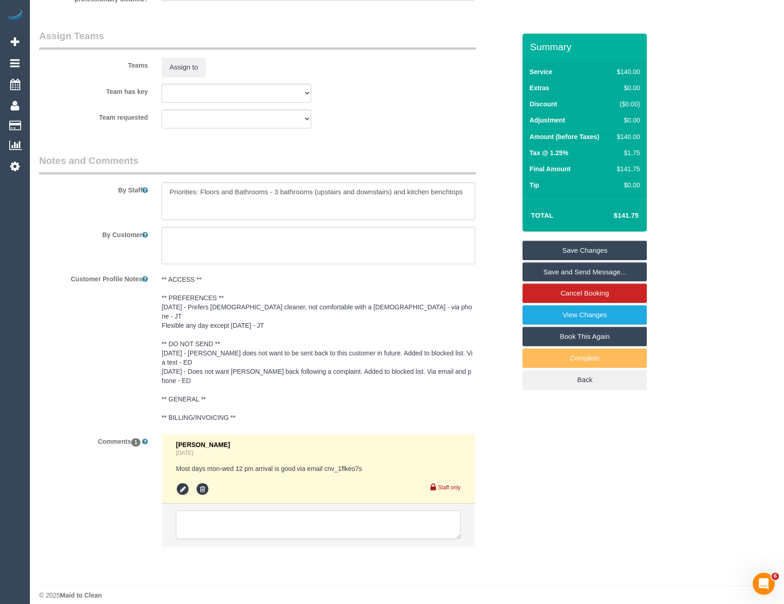
click at [211, 515] on textarea at bounding box center [318, 524] width 284 height 29
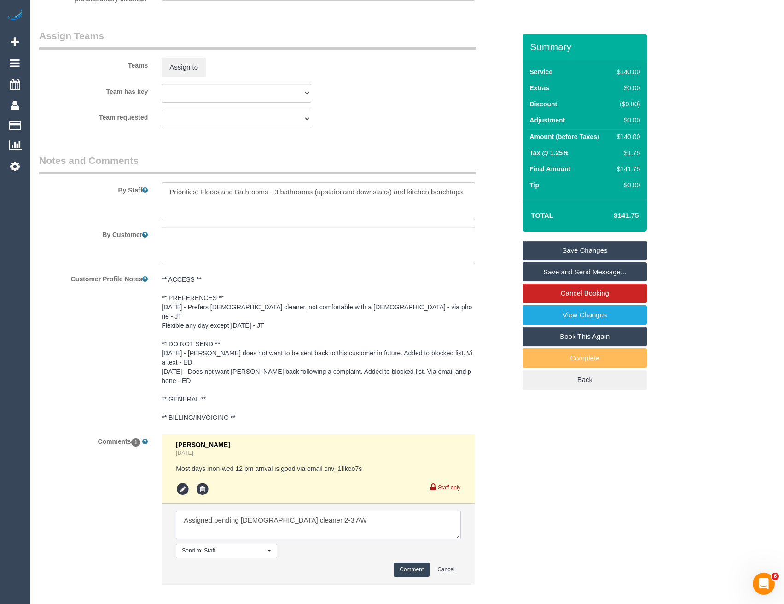
type textarea "Assigned pending [DEMOGRAPHIC_DATA] cleaner 2-3 AW"
click at [404, 562] on button "Comment" at bounding box center [412, 569] width 36 height 14
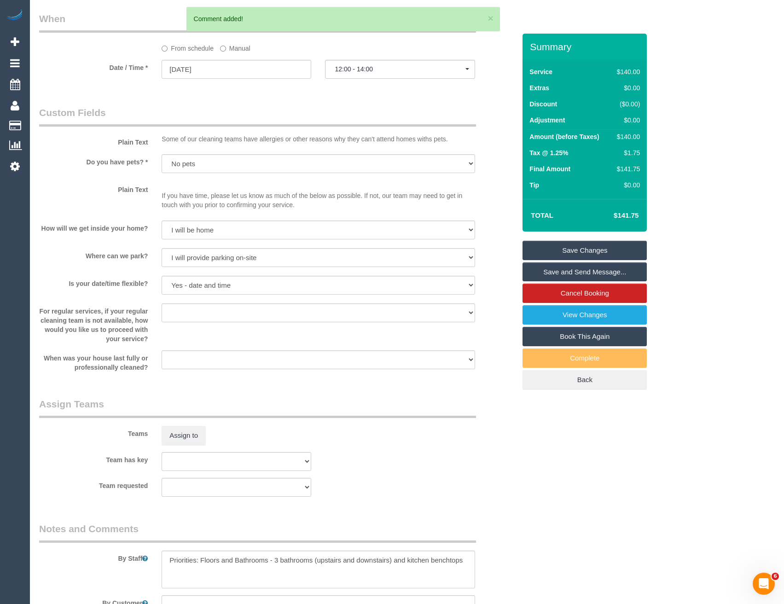
scroll to position [934, 0]
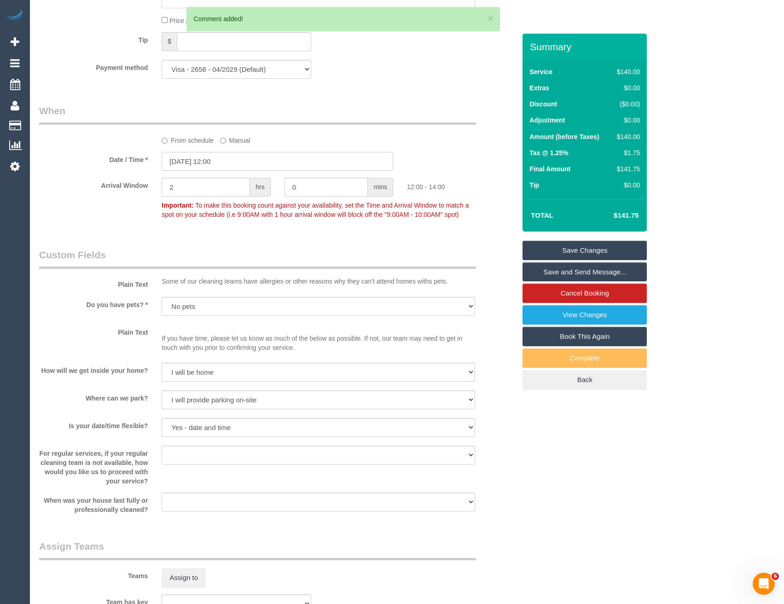
click at [235, 163] on input "[DATE] 12:00" at bounding box center [278, 161] width 232 height 19
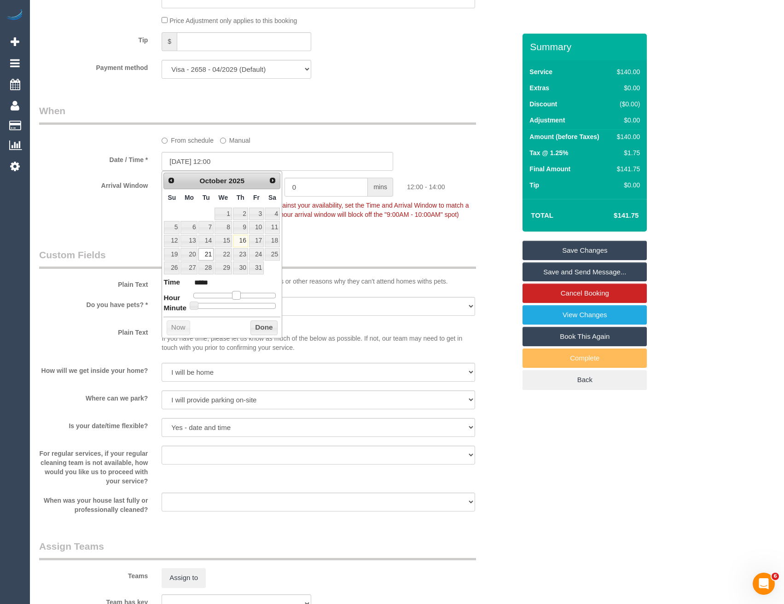
type input "[DATE] 14:00"
type input "*****"
drag, startPoint x: 238, startPoint y: 296, endPoint x: 247, endPoint y: 296, distance: 8.7
click at [247, 296] on span at bounding box center [243, 295] width 8 height 8
drag, startPoint x: 258, startPoint y: 338, endPoint x: 263, endPoint y: 331, distance: 8.9
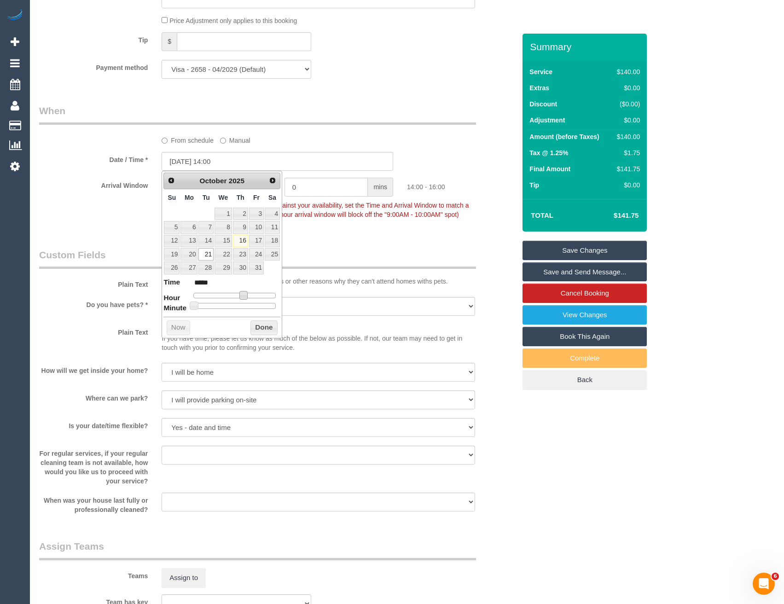
click at [259, 338] on div "Prev Next [DATE] Su Mo Tu We Th Fr Sa 1 2 3 4 5 6 7 8 9 10 11 12 13 14 15 16 17…" at bounding box center [222, 255] width 121 height 168
click at [267, 327] on button "Done" at bounding box center [263, 327] width 27 height 15
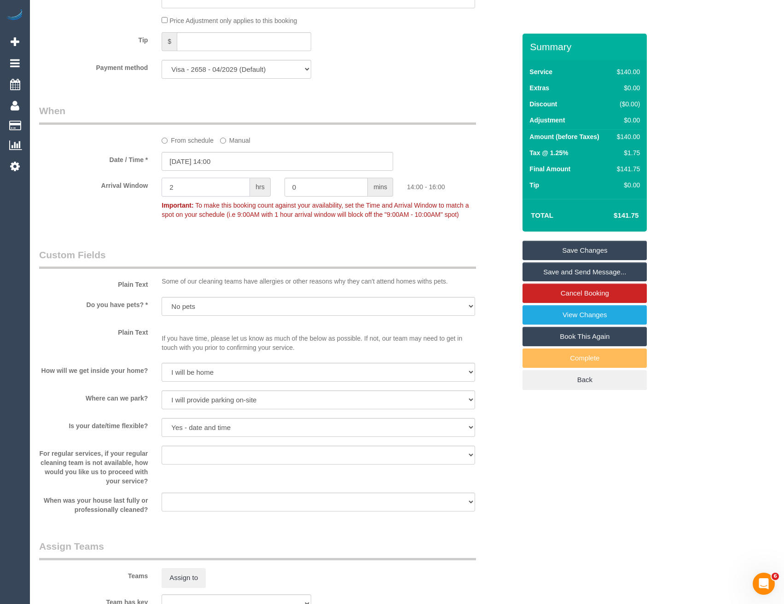
click at [185, 178] on input "2" at bounding box center [206, 187] width 88 height 19
drag, startPoint x: 187, startPoint y: 186, endPoint x: 163, endPoint y: 189, distance: 24.6
click at [163, 189] on input "2" at bounding box center [206, 187] width 88 height 19
type input "1"
click at [191, 235] on div "Who Email* [EMAIL_ADDRESS][DOMAIN_NAME] Name * [GEOGRAPHIC_DATA][PERSON_NAME][G…" at bounding box center [277, 130] width 490 height 2062
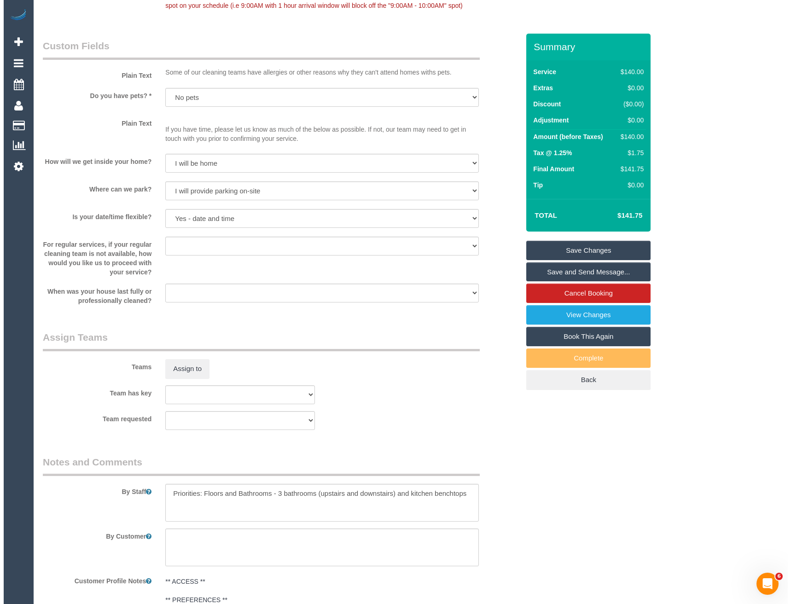
scroll to position [1165, 0]
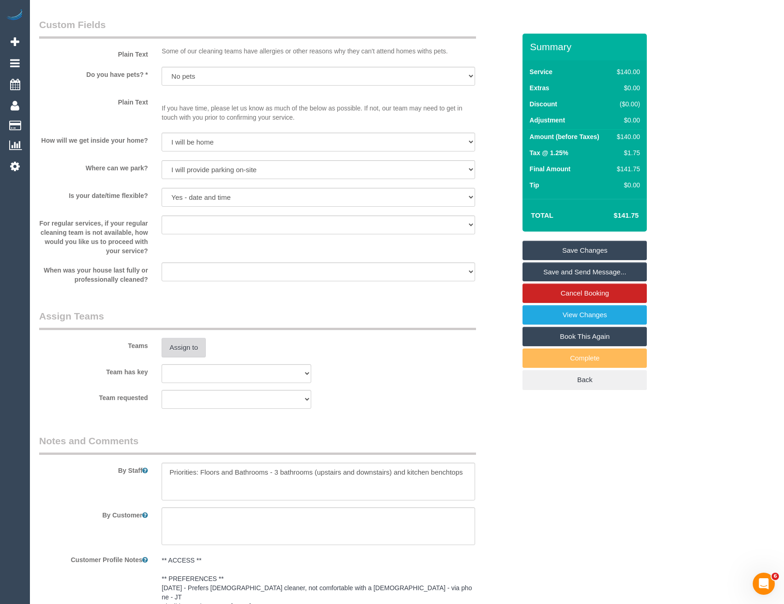
click at [189, 342] on button "Assign to" at bounding box center [184, 347] width 44 height 19
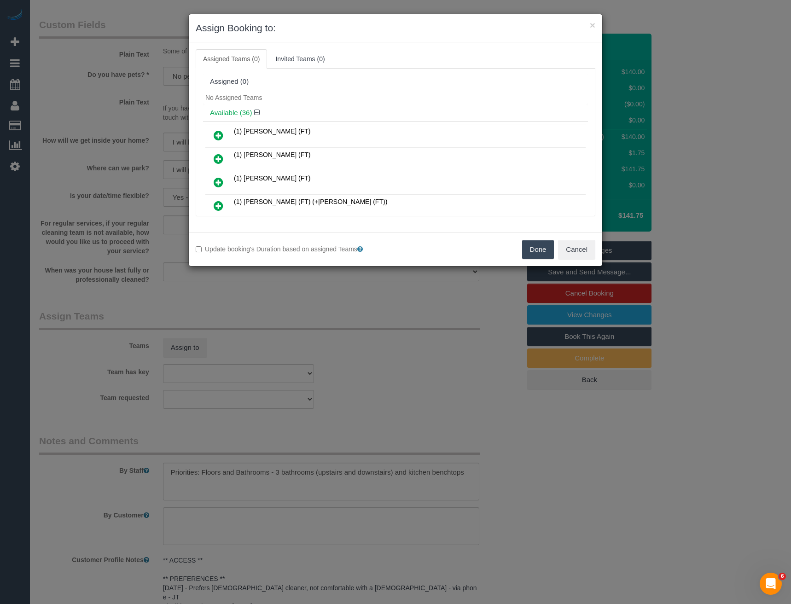
scroll to position [507, 0]
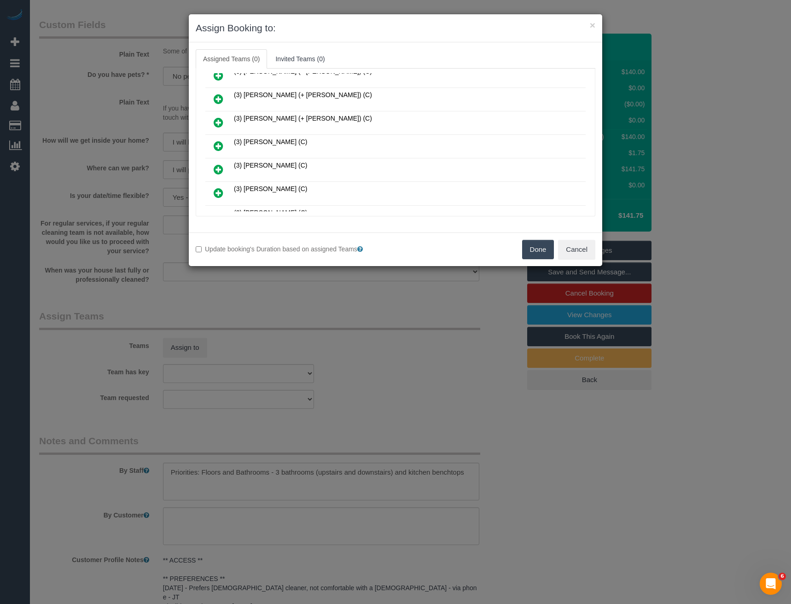
click at [213, 143] on link at bounding box center [219, 146] width 22 height 18
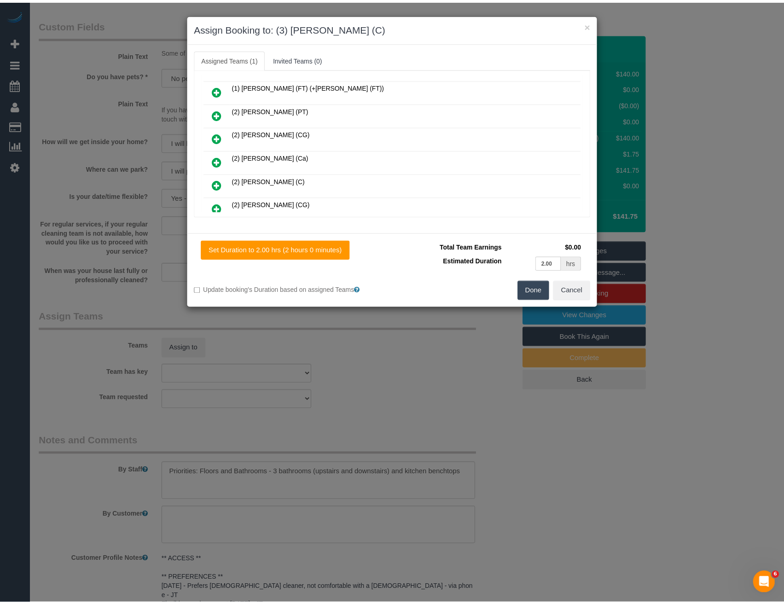
scroll to position [0, 0]
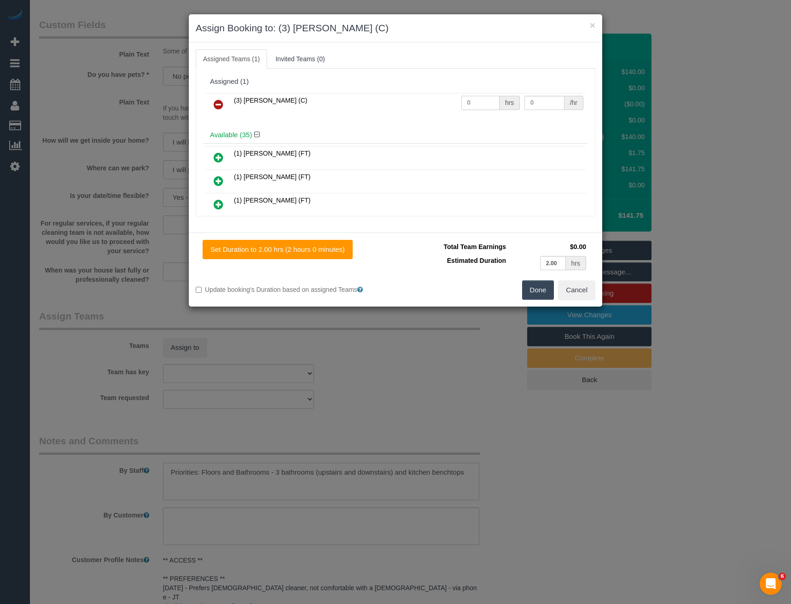
drag, startPoint x: 488, startPoint y: 104, endPoint x: 431, endPoint y: 99, distance: 57.3
click at [431, 100] on tr "(3) [PERSON_NAME] (C) 0 hrs 0 /hr" at bounding box center [395, 104] width 380 height 23
type input "2"
type input "35"
click at [539, 291] on button "Done" at bounding box center [538, 289] width 32 height 19
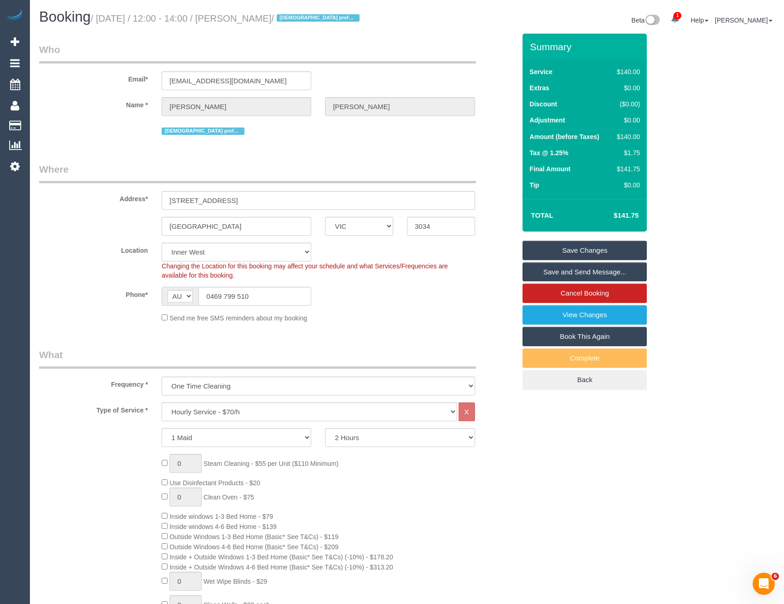
click at [541, 268] on link "Save and Send Message..." at bounding box center [584, 271] width 124 height 19
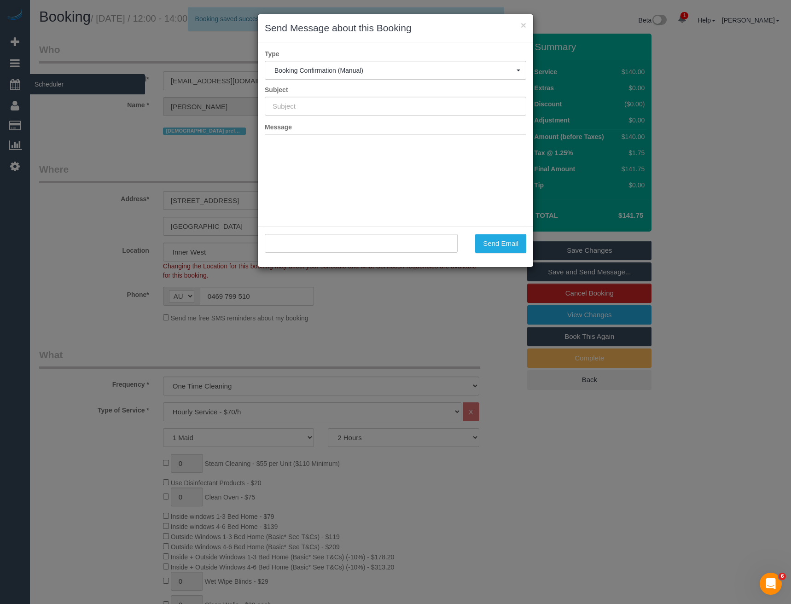
type input "Booking Confirmed"
type input ""Aayesha Husain" <aayesha22husain@yahoo.com.au>"
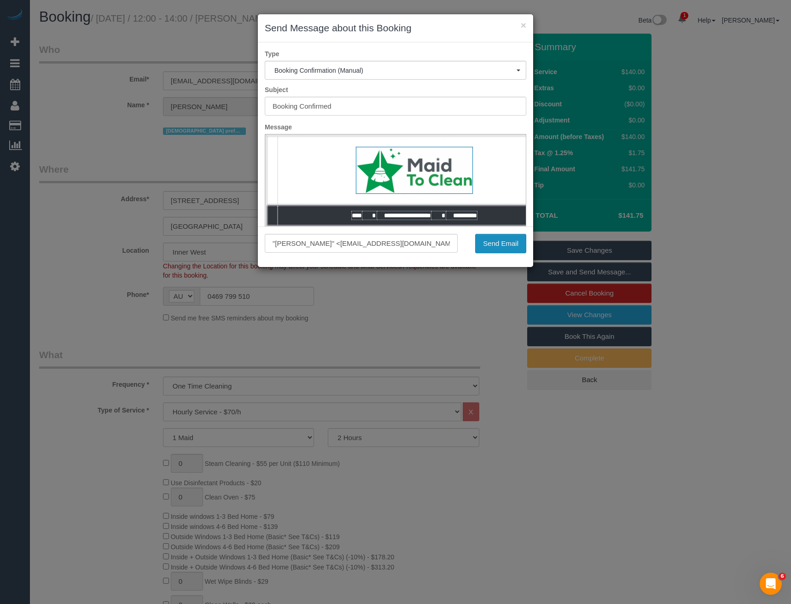
click at [507, 244] on button "Send Email" at bounding box center [500, 243] width 51 height 19
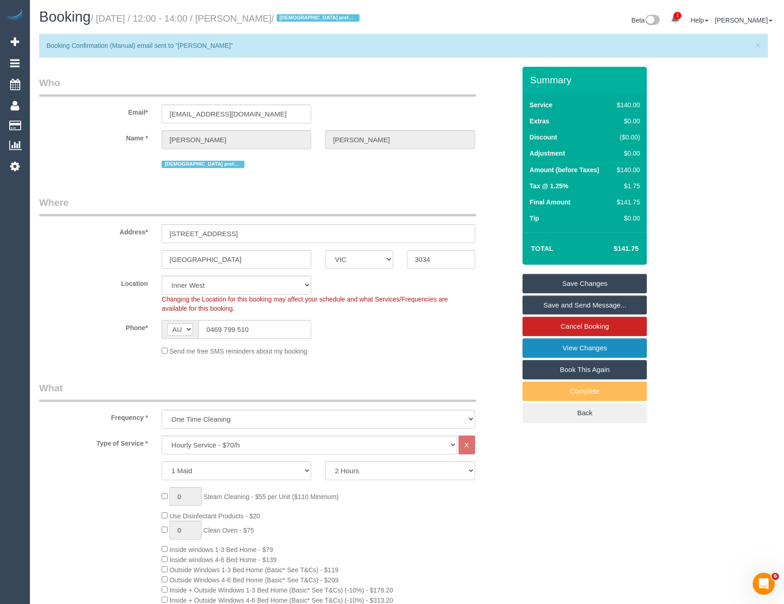
click at [543, 349] on link "View Changes" at bounding box center [584, 347] width 124 height 19
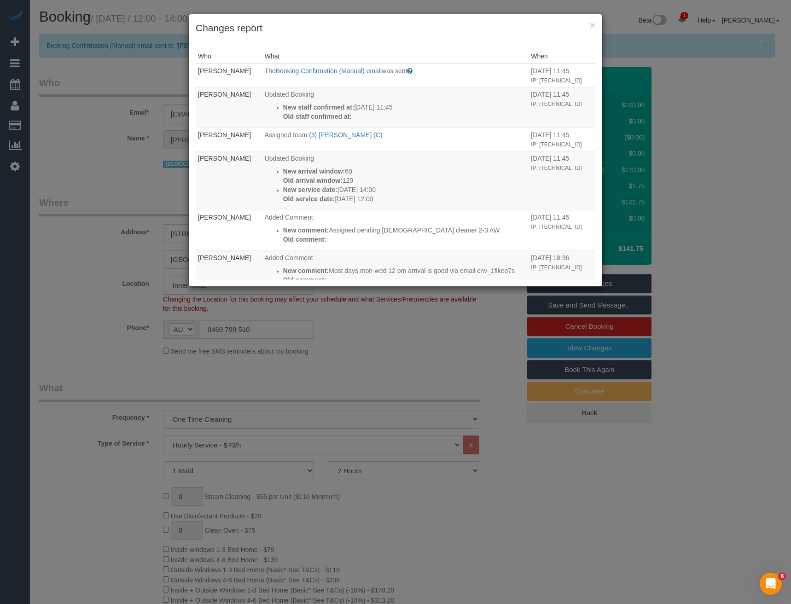
click at [361, 354] on div "× Changes report Who What When Bronie Bryant The Booking Confirmation (Manual) …" at bounding box center [395, 302] width 791 height 604
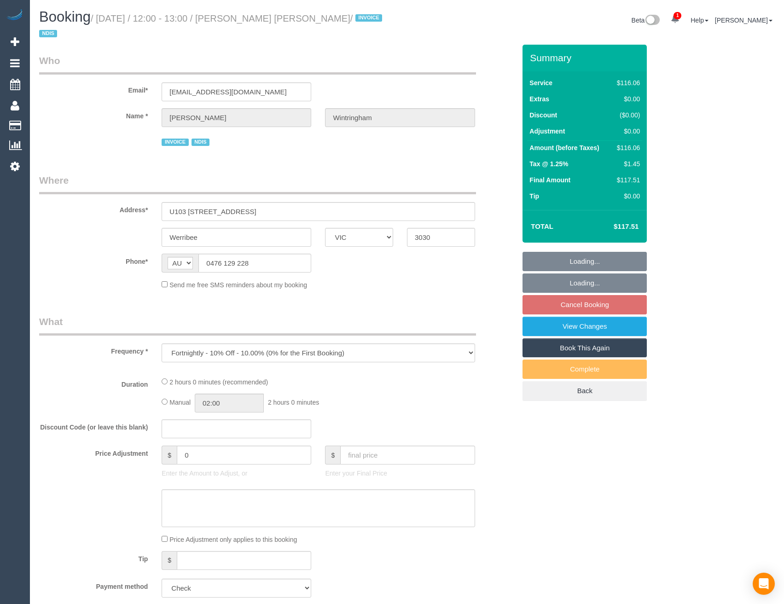
select select "VIC"
select select "number:27"
select select "number:14"
select select "number:19"
select select "number:36"
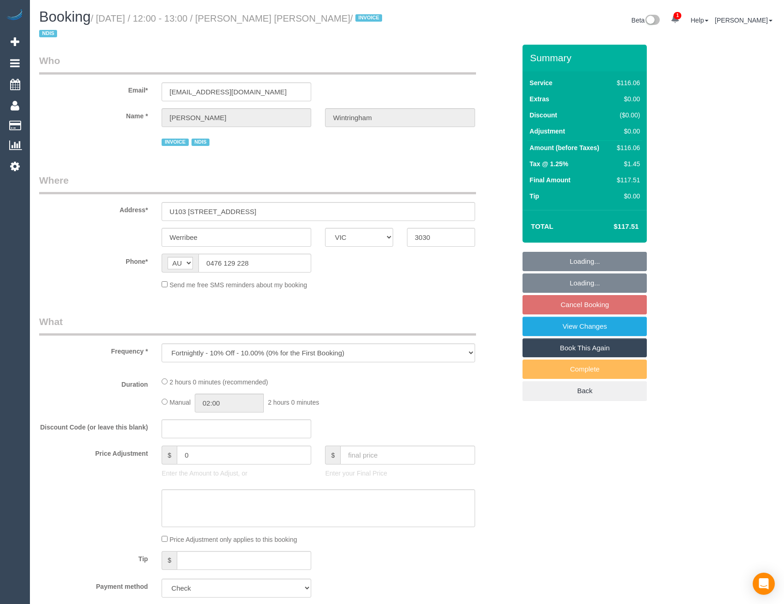
select select "number:34"
select select "number:12"
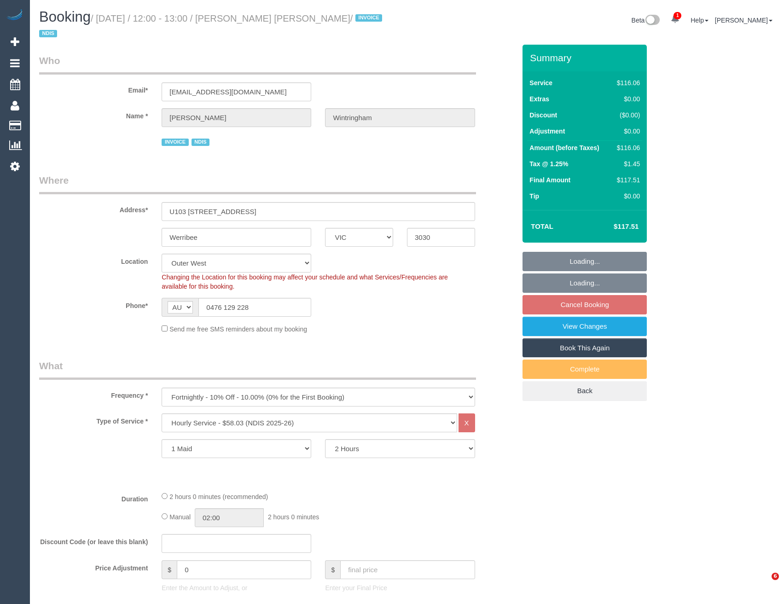
select select "object:1169"
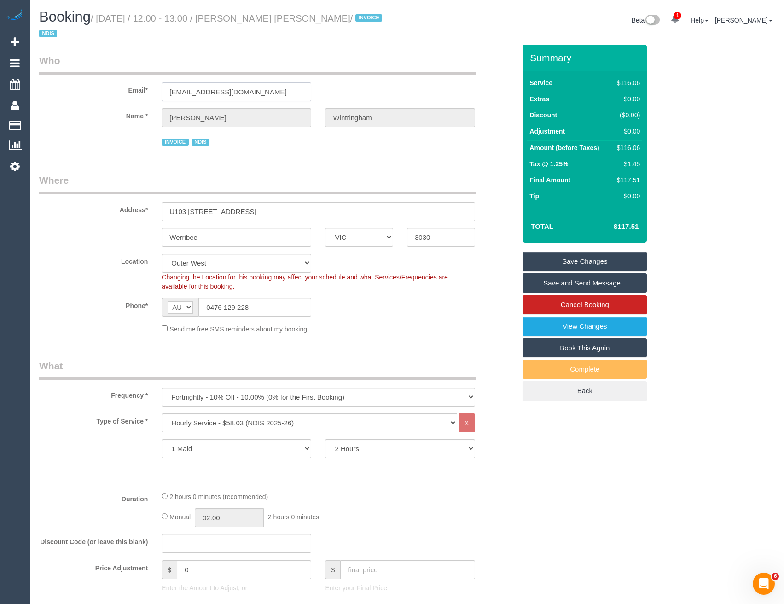
drag, startPoint x: 259, startPoint y: 92, endPoint x: 152, endPoint y: 93, distance: 107.2
click at [152, 93] on div "Email* annatraianon62@gmail.com" at bounding box center [277, 77] width 490 height 47
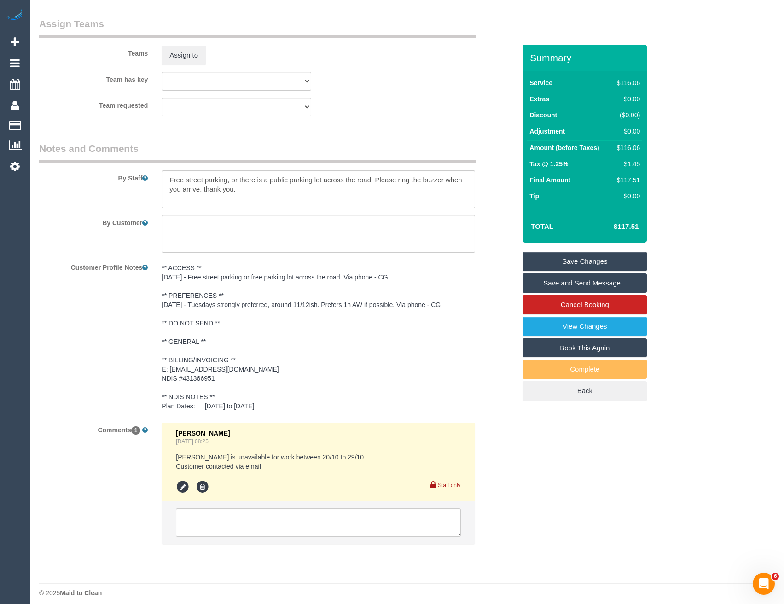
scroll to position [1179, 0]
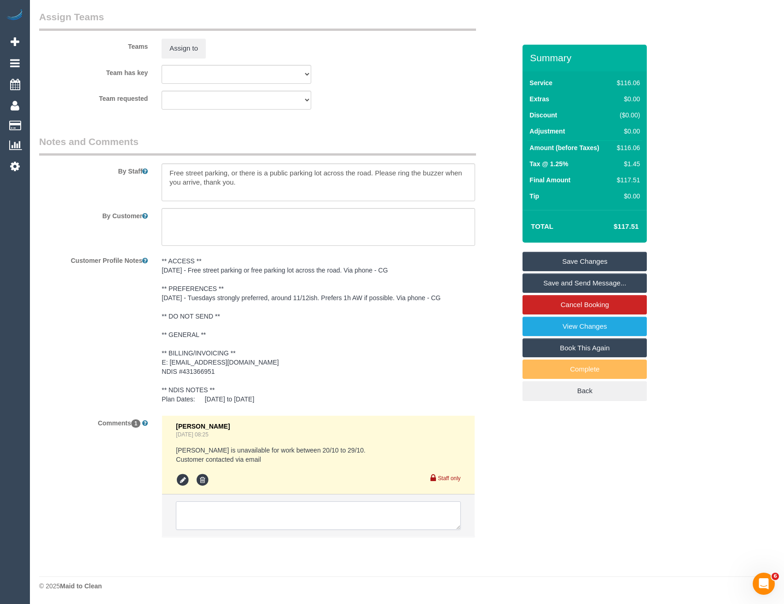
click at [244, 512] on textarea at bounding box center [318, 515] width 284 height 29
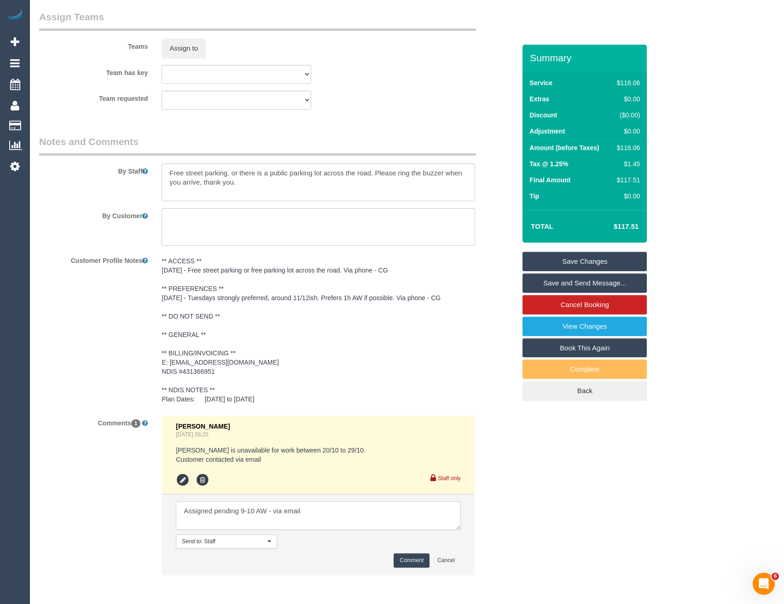
type textarea "Assigned pending 9-10 AW - via email"
click at [399, 562] on button "Comment" at bounding box center [412, 560] width 36 height 14
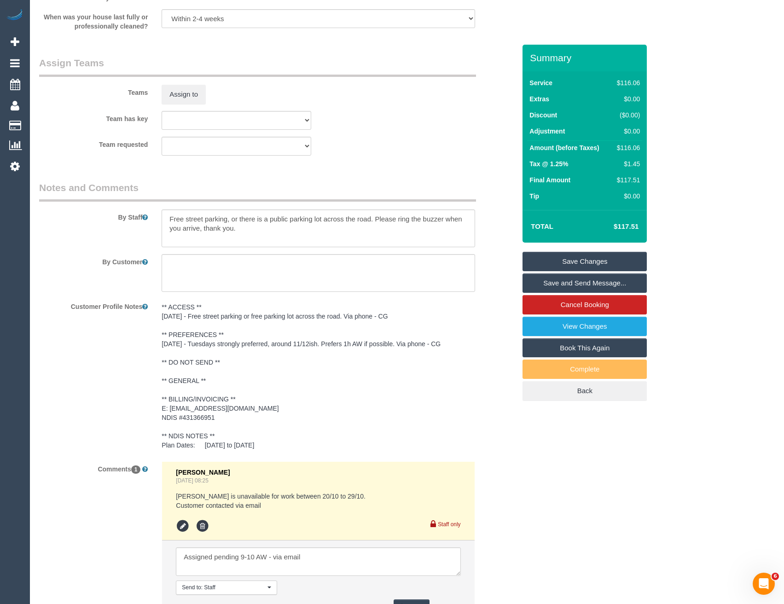
scroll to position [1087, 0]
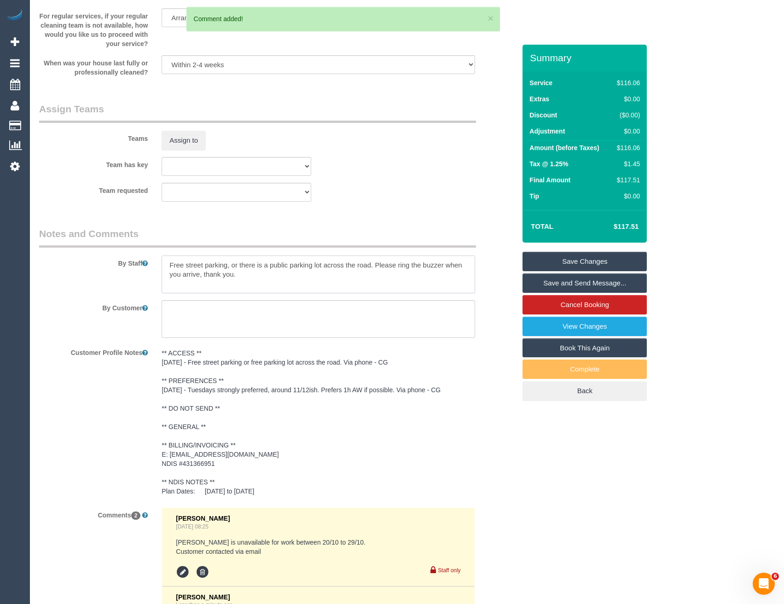
click at [165, 264] on textarea at bounding box center [318, 274] width 313 height 38
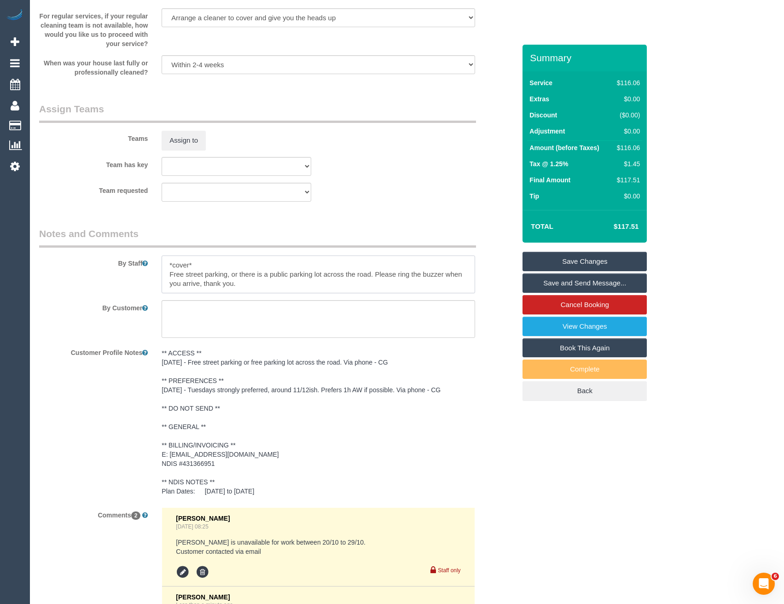
scroll to position [995, 0]
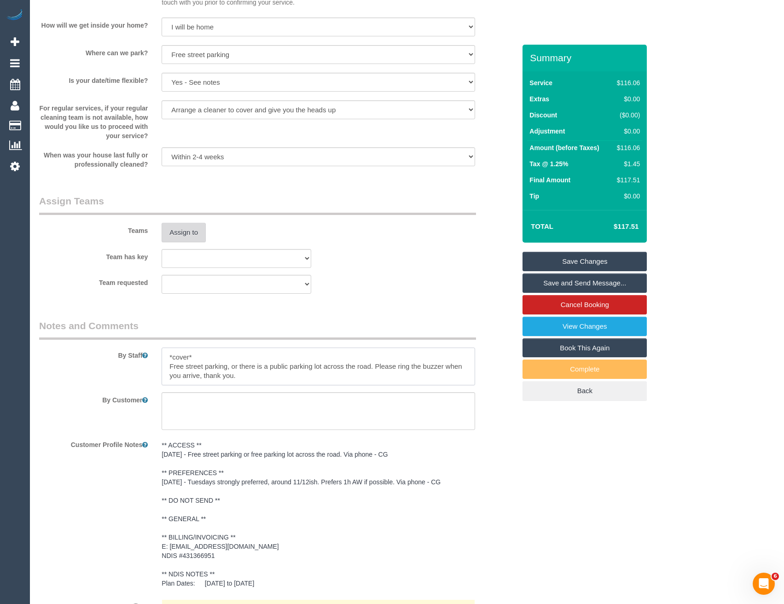
type textarea "*cover* Free street parking, or there is a public parking lot across the road. …"
click at [191, 225] on button "Assign to" at bounding box center [184, 232] width 44 height 19
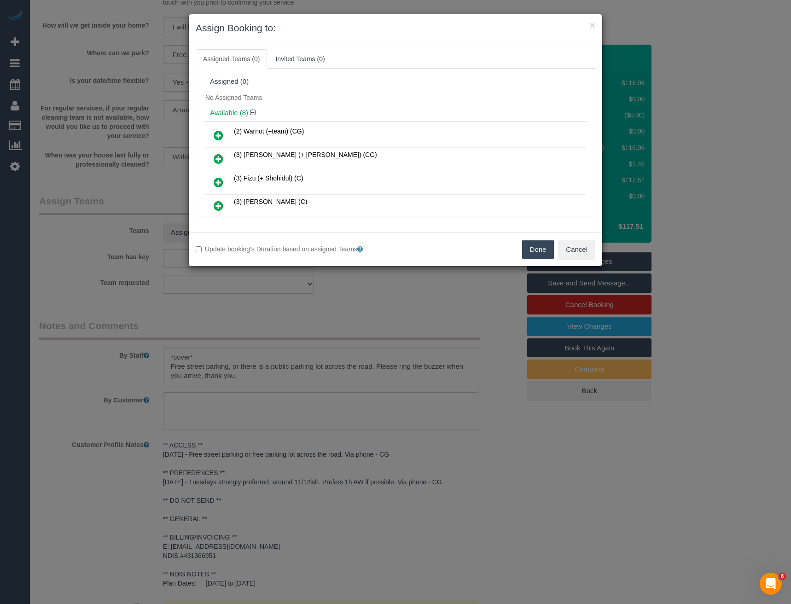
click at [214, 202] on icon at bounding box center [219, 205] width 10 height 11
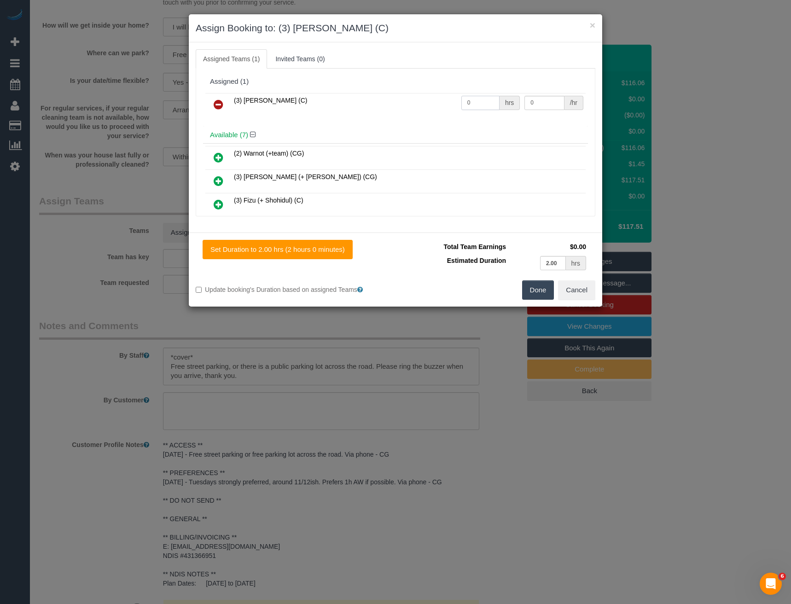
drag, startPoint x: 475, startPoint y: 101, endPoint x: 418, endPoint y: 107, distance: 57.3
click at [426, 110] on tr "(3) Joanne Wenzlau (C) 0 hrs 0 /hr" at bounding box center [395, 104] width 380 height 23
type input "2"
type input "35"
click at [535, 291] on button "Done" at bounding box center [538, 289] width 32 height 19
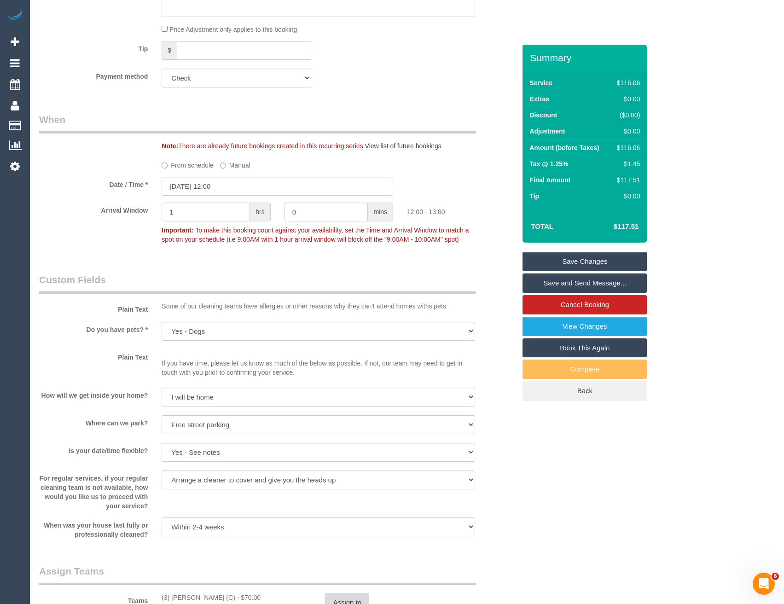
scroll to position [488, 0]
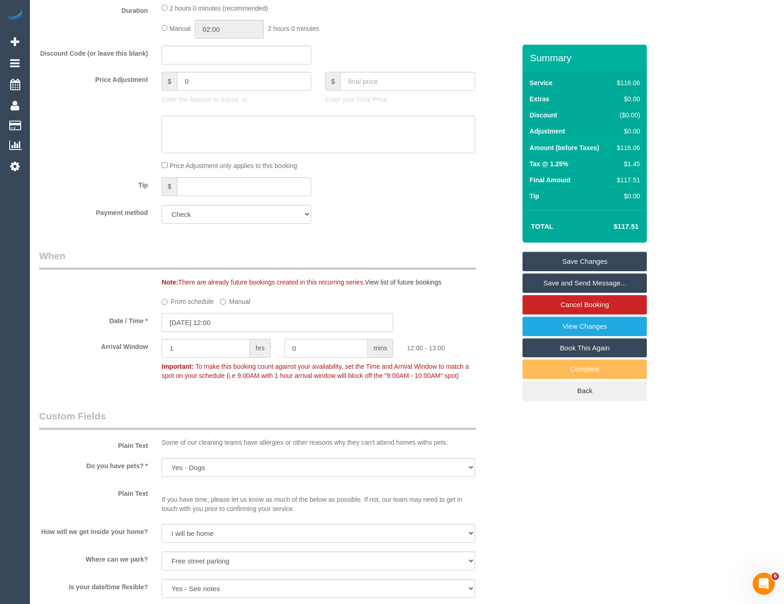
click at [230, 322] on input "21/10/2025 12:00" at bounding box center [278, 322] width 232 height 19
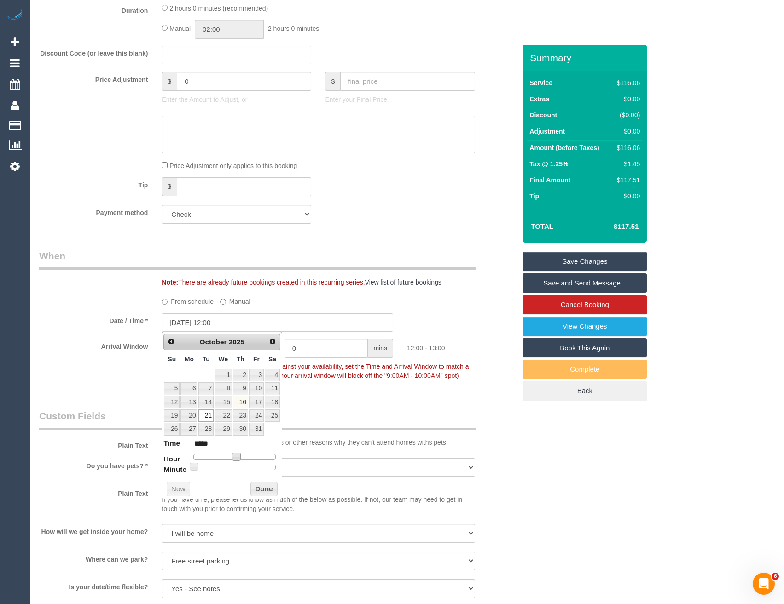
type input "21/10/2025 11:00"
type input "*****"
type input "21/10/2025 10:00"
type input "*****"
type input "21/10/2025 09:00"
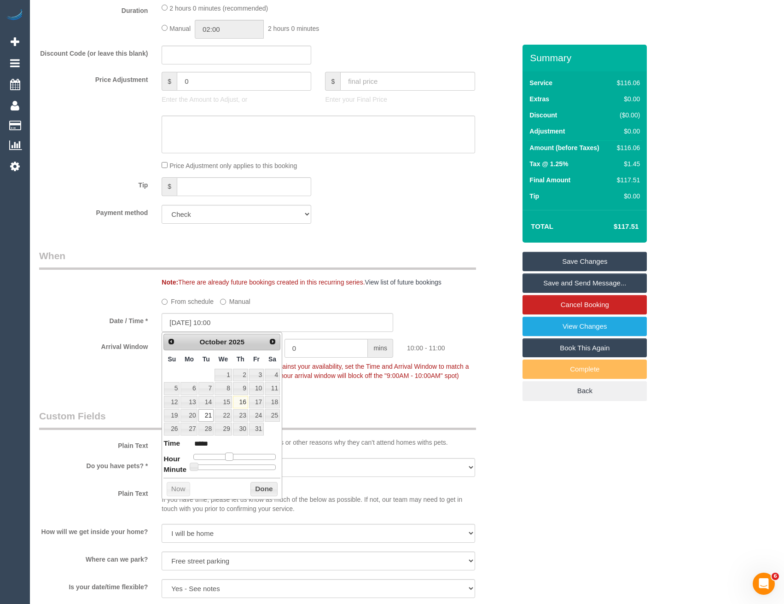
type input "*****"
drag, startPoint x: 235, startPoint y: 455, endPoint x: 224, endPoint y: 455, distance: 10.6
click at [224, 455] on span at bounding box center [225, 456] width 8 height 8
click at [256, 488] on button "Done" at bounding box center [263, 489] width 27 height 15
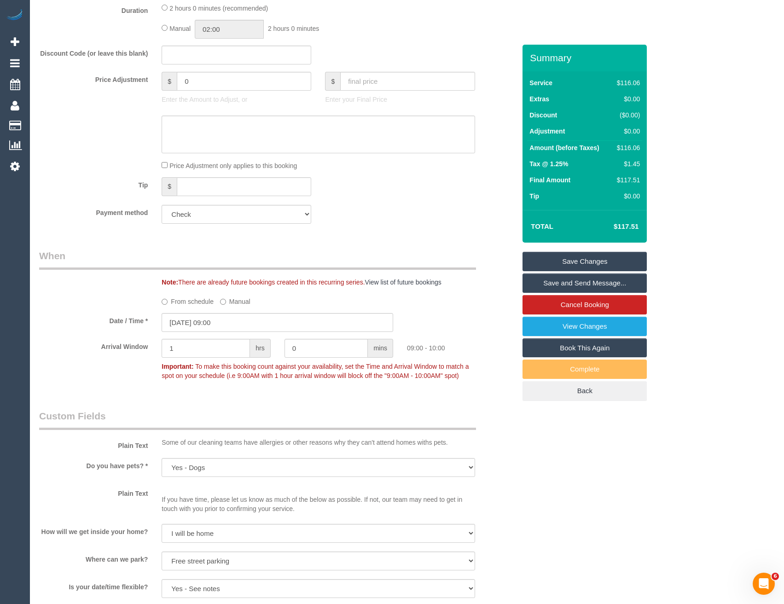
click at [575, 270] on link "Save Changes" at bounding box center [584, 261] width 124 height 19
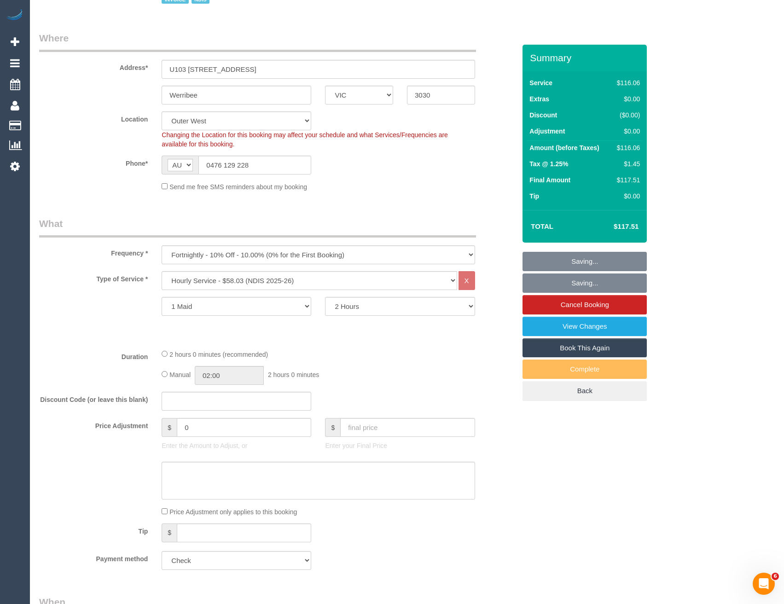
scroll to position [0, 0]
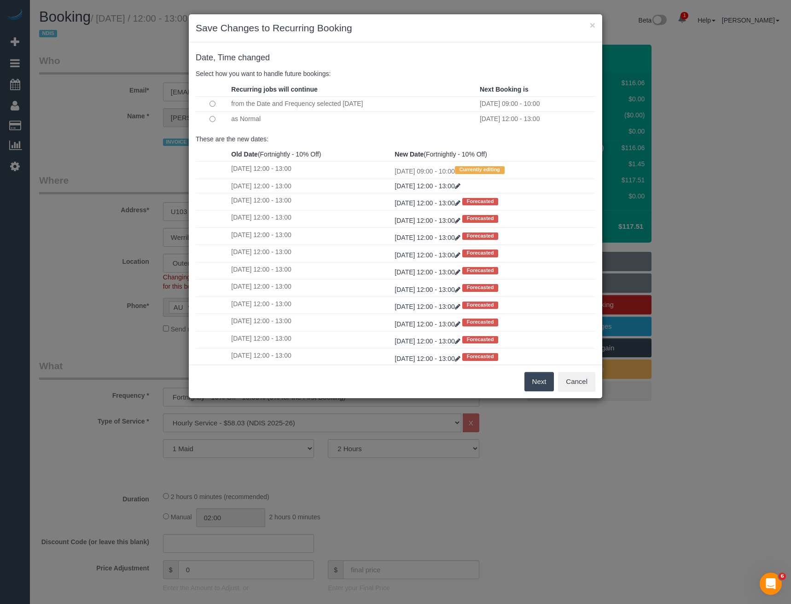
click at [541, 386] on button "Next" at bounding box center [539, 381] width 30 height 19
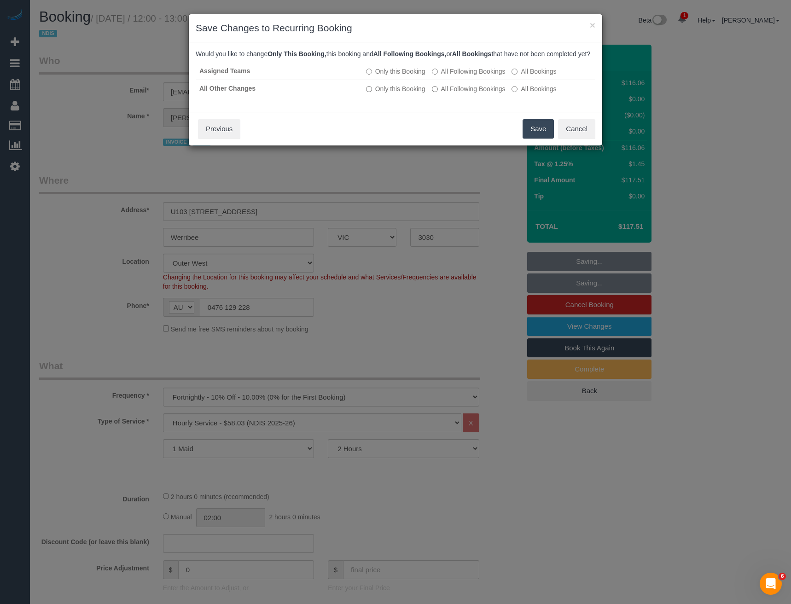
click at [537, 139] on button "Save" at bounding box center [537, 128] width 31 height 19
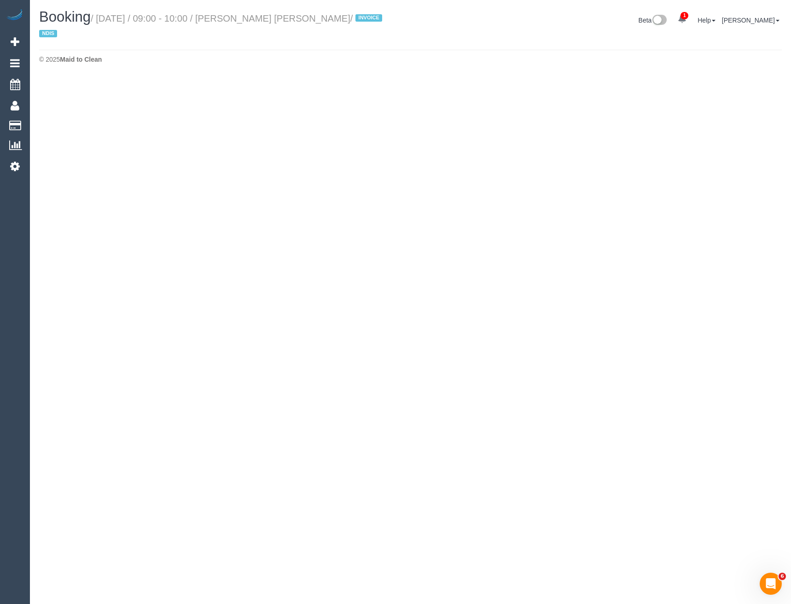
select select "VIC"
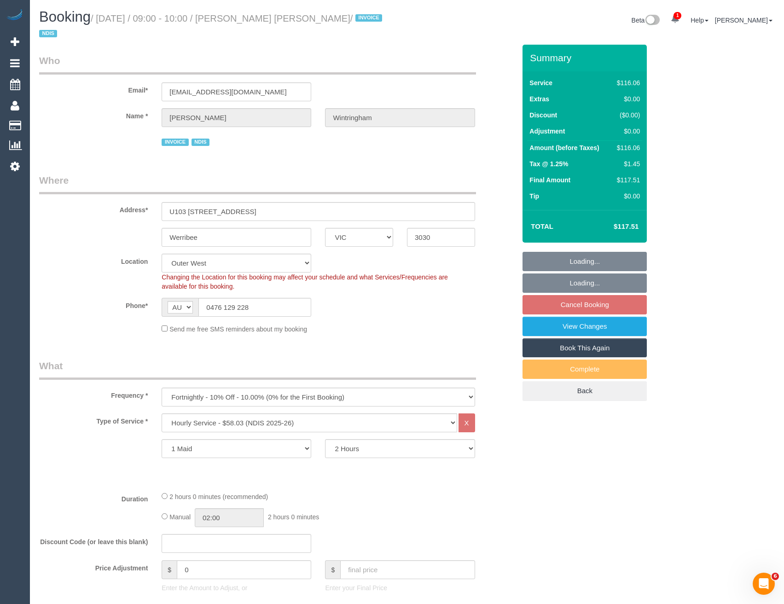
select select "object:4526"
select select "number:27"
select select "number:14"
select select "number:19"
select select "number:36"
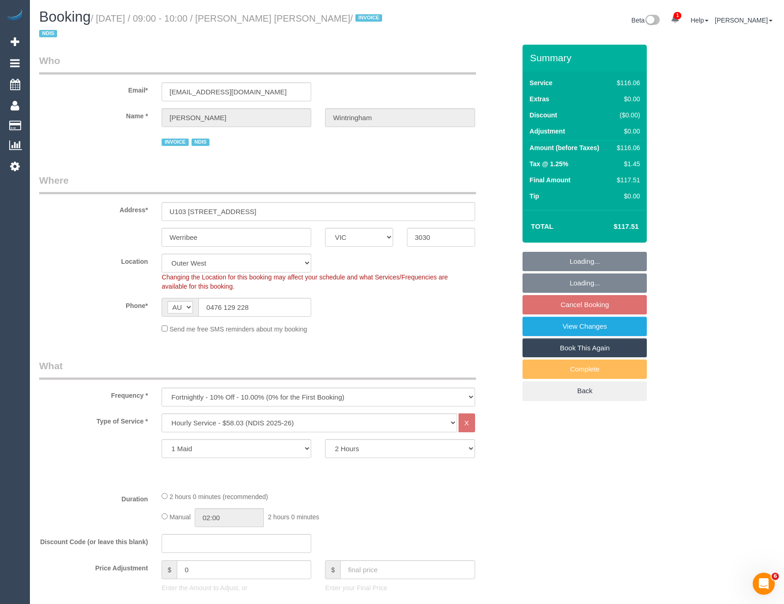
select select "number:34"
select select "number:12"
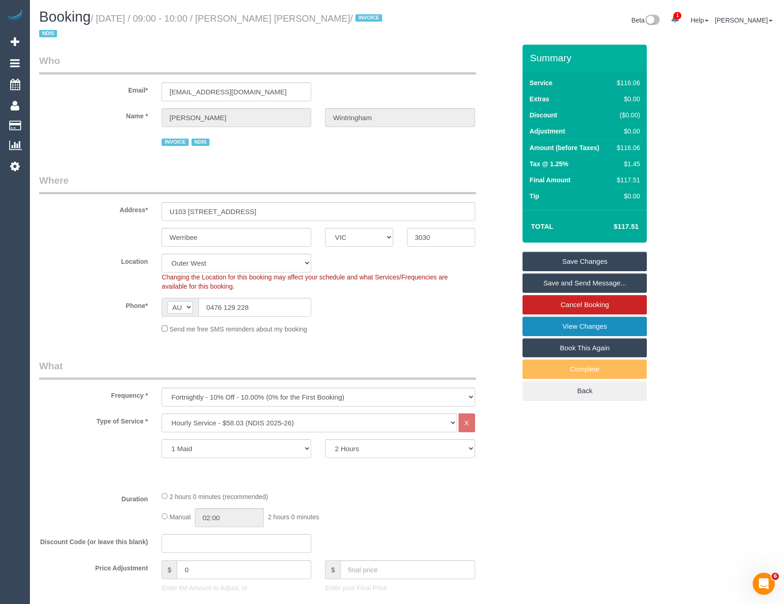
click at [587, 327] on link "View Changes" at bounding box center [584, 326] width 124 height 19
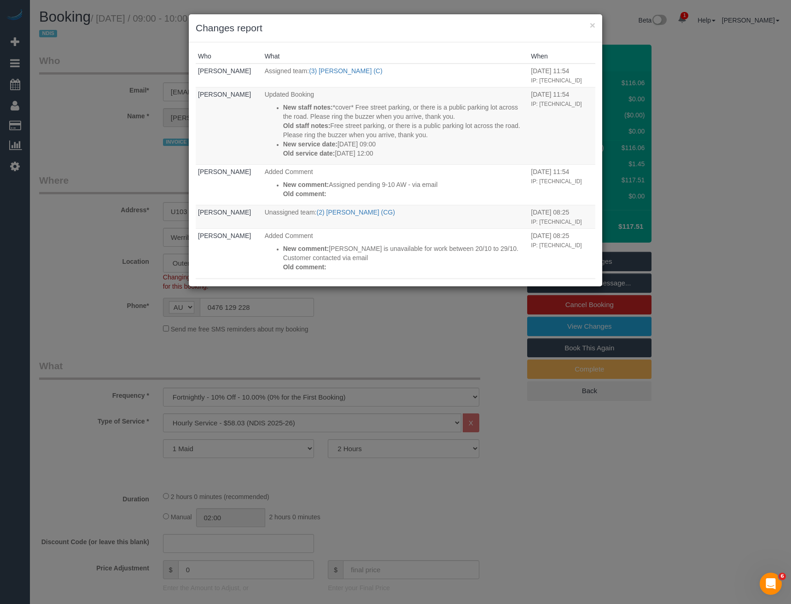
click at [428, 349] on div "× Changes report Who What When Bronie Bryant Assigned team: (3) Joanne Wenzlau …" at bounding box center [395, 302] width 791 height 604
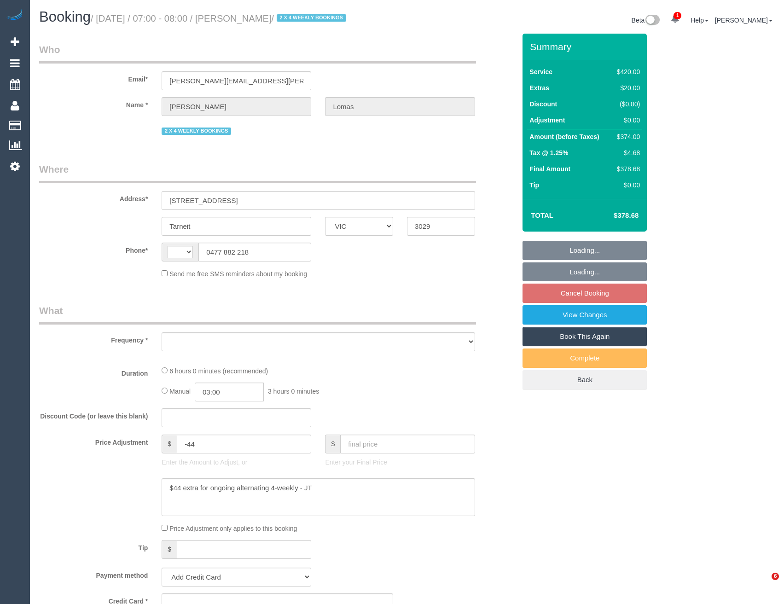
select select "VIC"
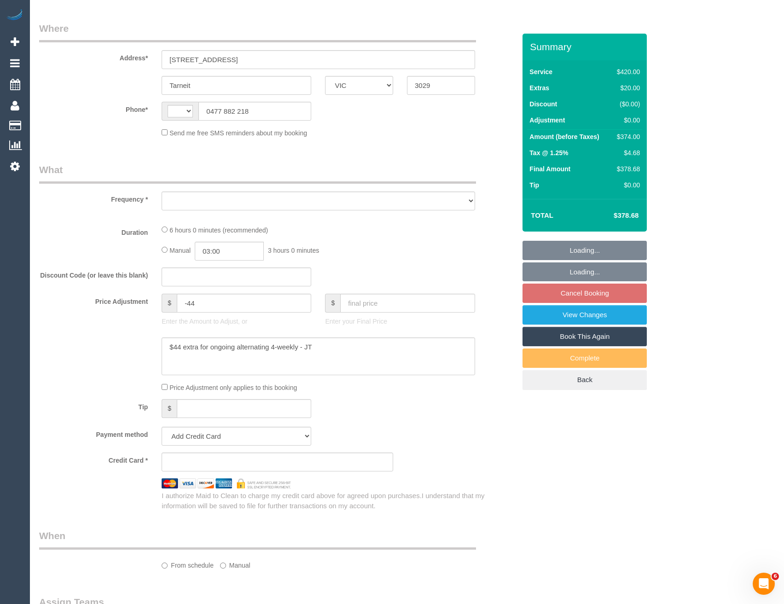
select select "object:1844"
select select "360"
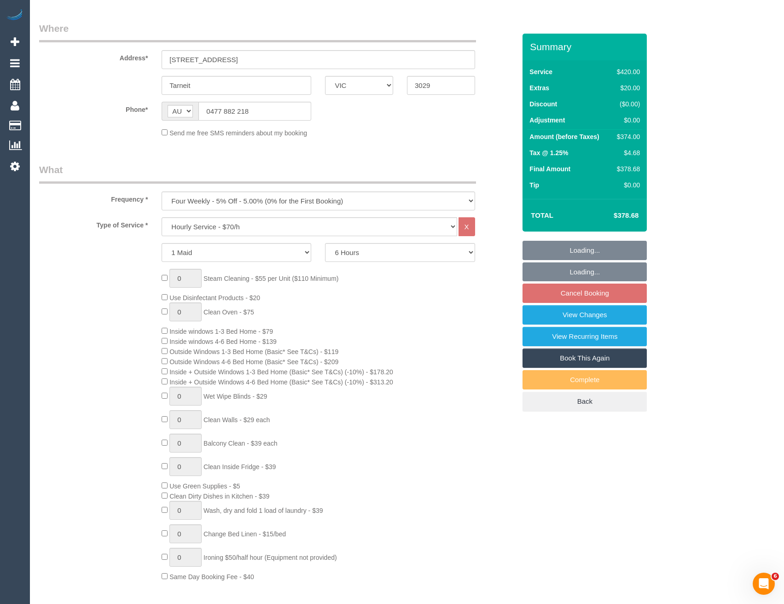
select select "string:AU"
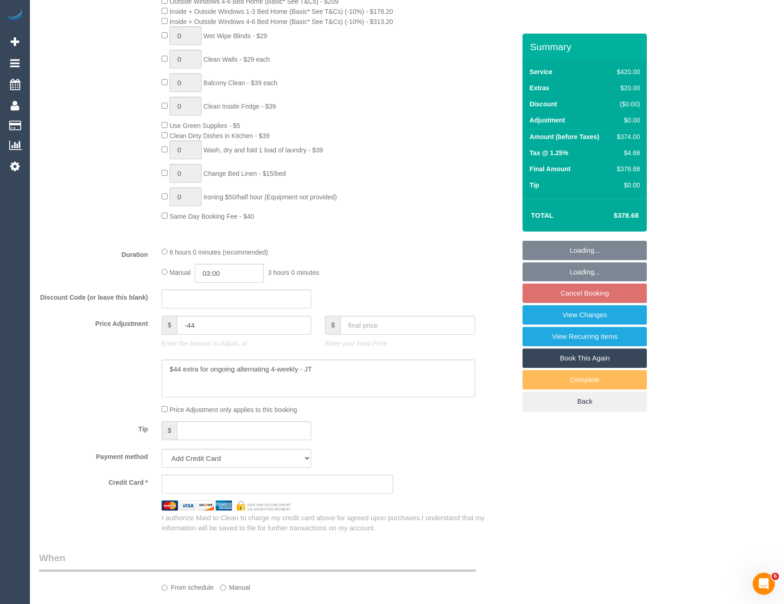
select select "number:27"
select select "number:14"
select select "number:19"
select select "number:22"
select select "number:33"
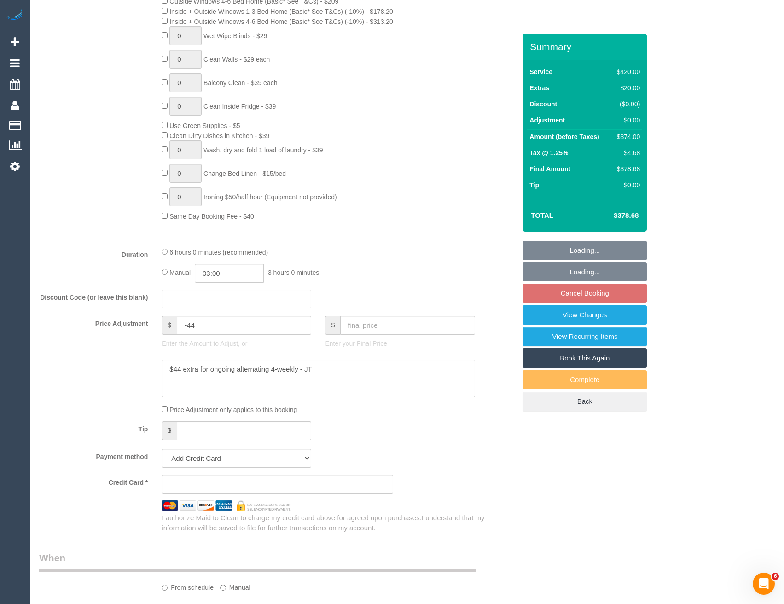
select select "number:26"
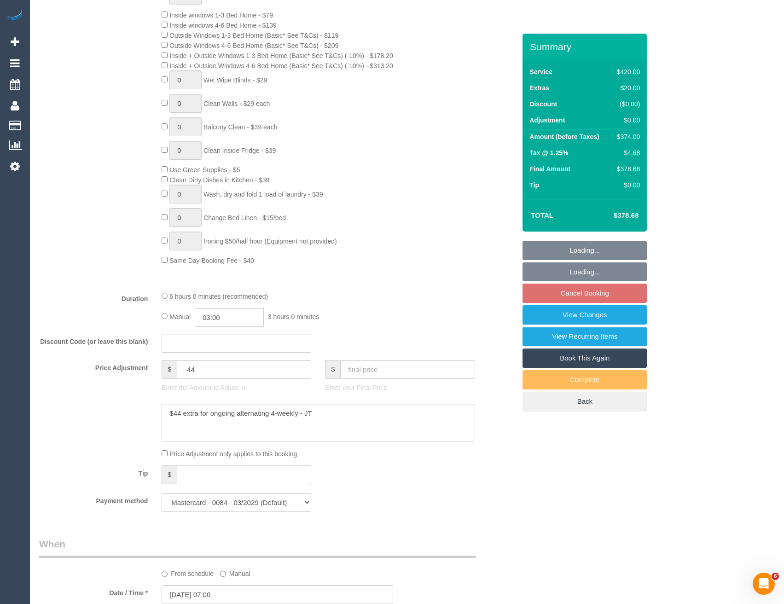
select select "string:stripe-pm_1Rvpho2GScqysDRVE36DPEE9"
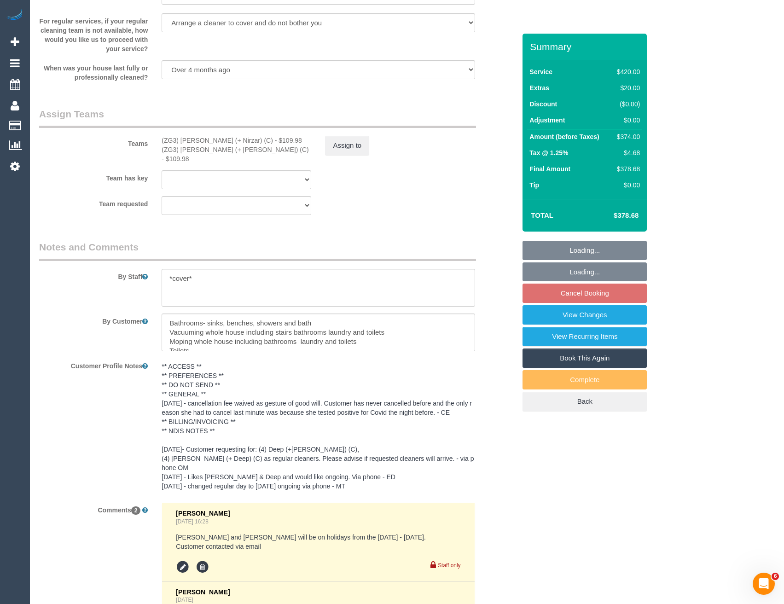
select select "object:3746"
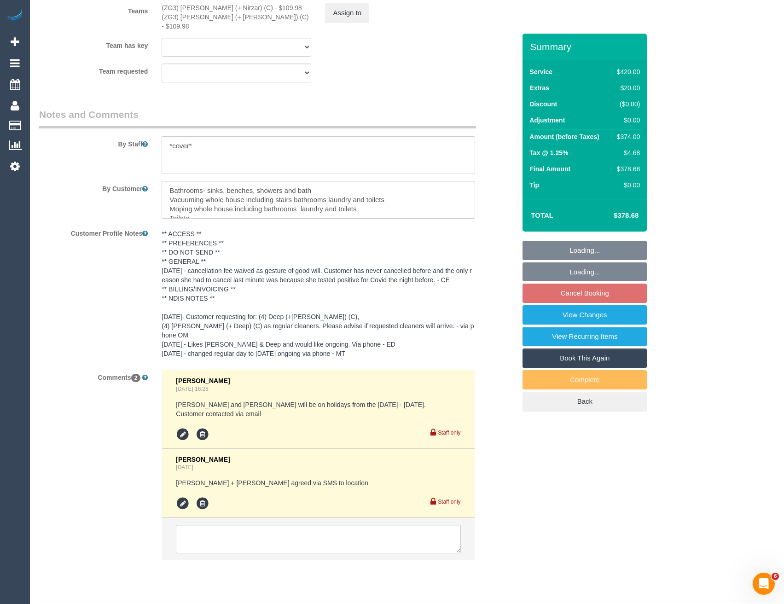
scroll to position [1521, 0]
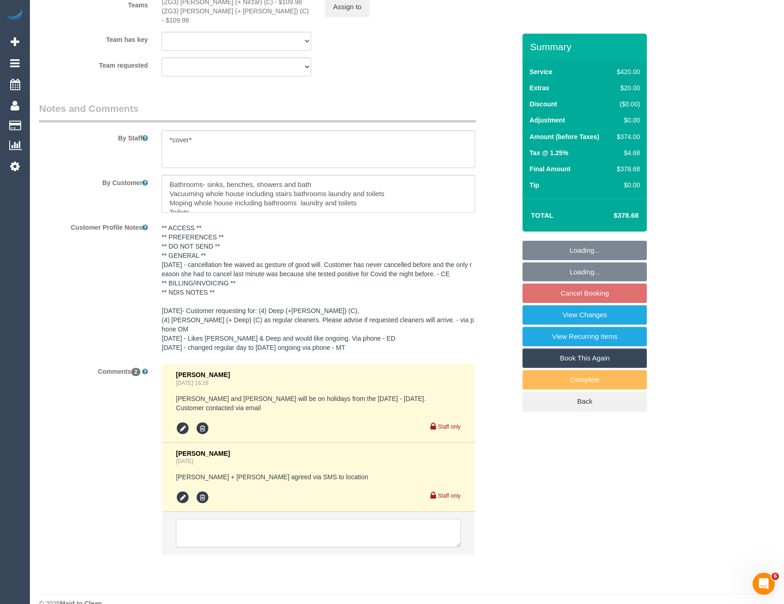
click at [236, 519] on textarea at bounding box center [318, 533] width 284 height 29
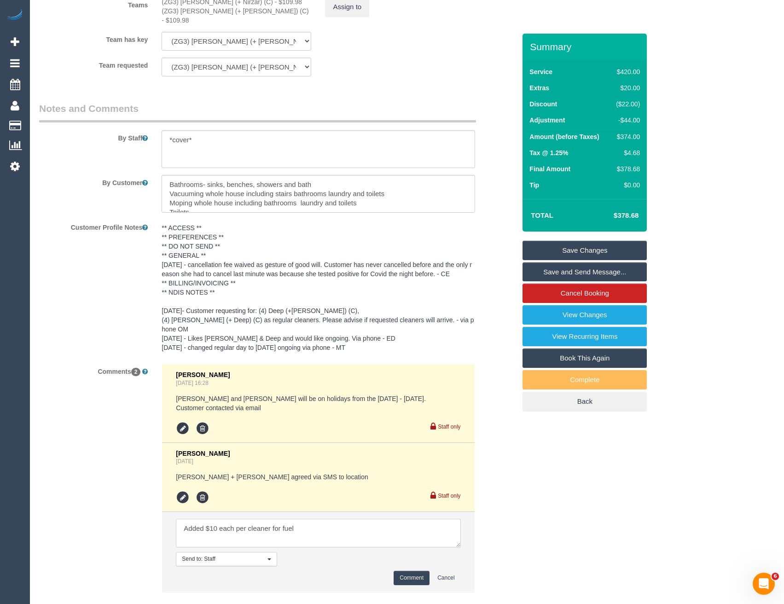
type textarea "Added $10 each per cleaner for fuel"
click at [407, 571] on button "Comment" at bounding box center [412, 578] width 36 height 14
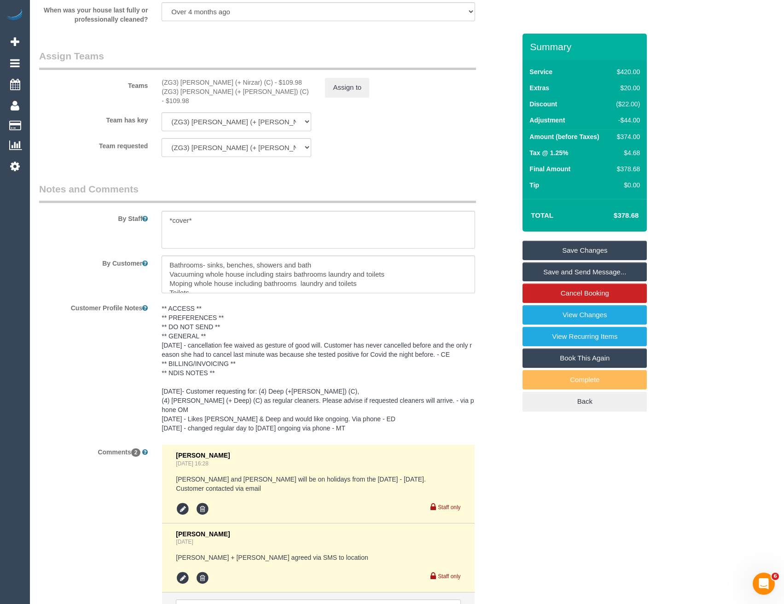
scroll to position [1337, 0]
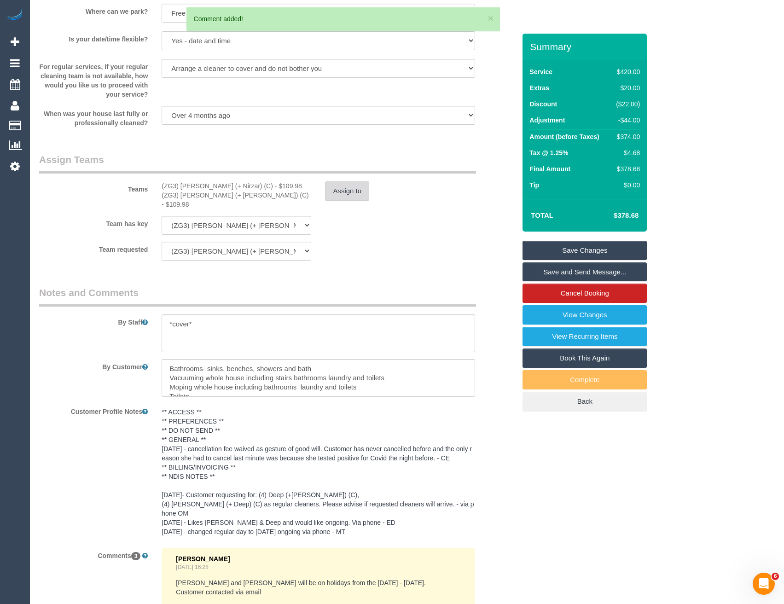
click at [341, 194] on button "Assign to" at bounding box center [347, 190] width 44 height 19
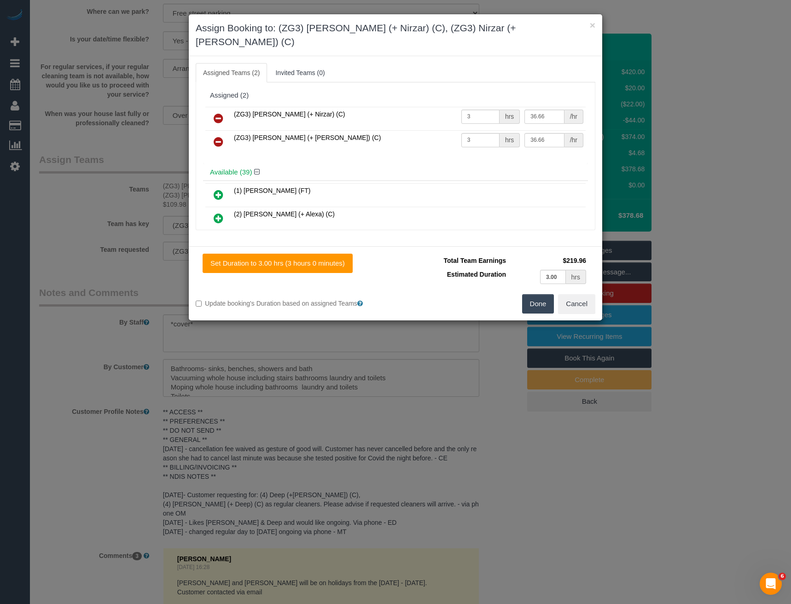
click at [390, 324] on div "× Assign Booking to: (ZG3) [PERSON_NAME] (+ Nirzar) (C), (ZG3) Nirzar (+ [PERSO…" at bounding box center [395, 302] width 791 height 604
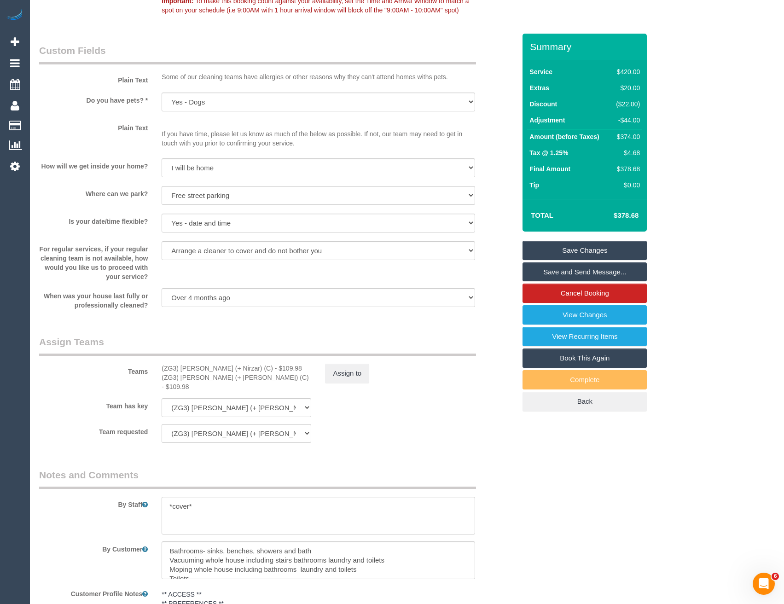
scroll to position [1245, 0]
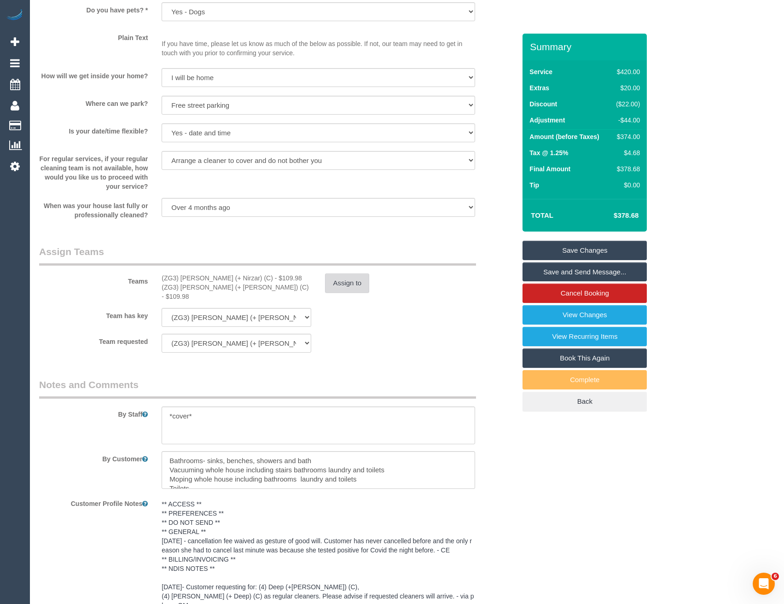
click at [346, 282] on button "Assign to" at bounding box center [347, 282] width 44 height 19
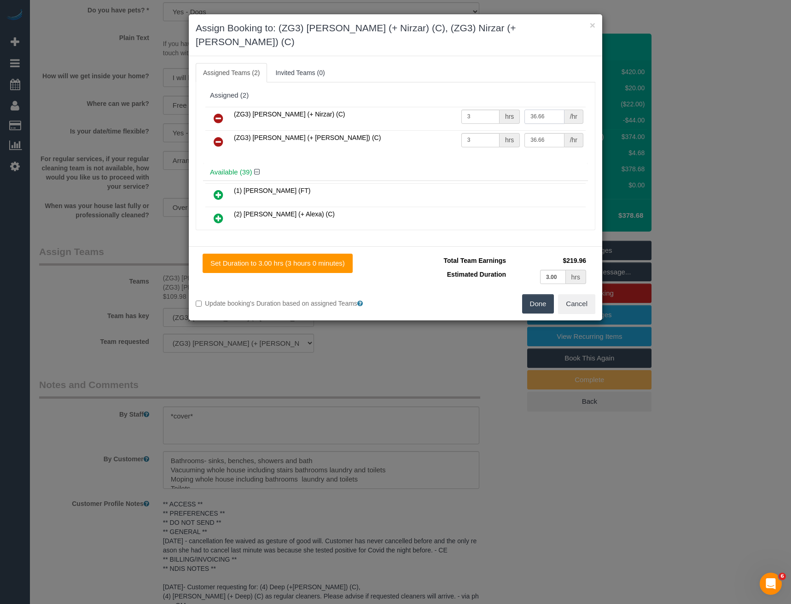
drag, startPoint x: 550, startPoint y: 100, endPoint x: 464, endPoint y: 110, distance: 87.5
click at [467, 111] on tr "(ZG3) [PERSON_NAME] (+ Nirzar) (C) 3 hrs 36.66 /hr" at bounding box center [395, 118] width 380 height 23
type input "40"
drag, startPoint x: 552, startPoint y: 129, endPoint x: 394, endPoint y: 146, distance: 158.8
click at [398, 147] on div "(ZG3) [PERSON_NAME] (+ Nirzar) (C) 3 hrs 40 /hr (ZG3) Nirzar (+ [PERSON_NAME]) …" at bounding box center [395, 133] width 385 height 59
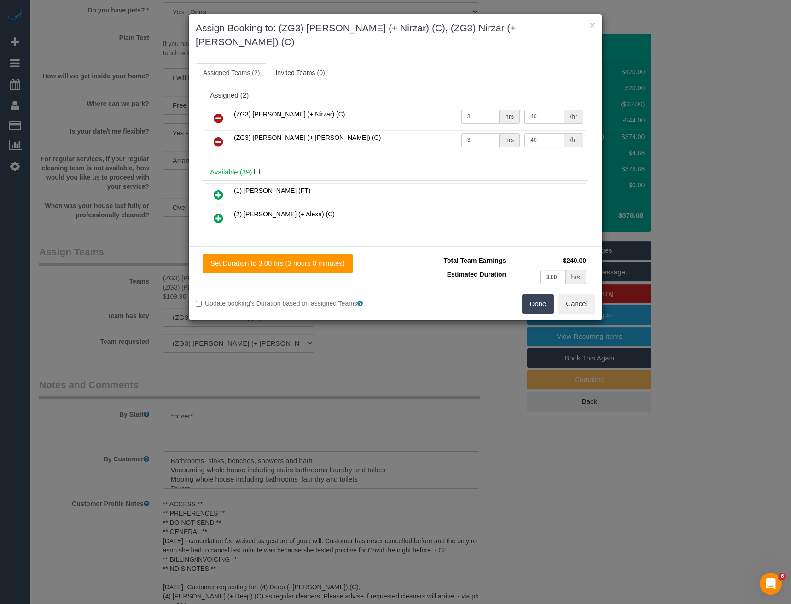
type input "40"
click at [525, 294] on button "Done" at bounding box center [538, 303] width 32 height 19
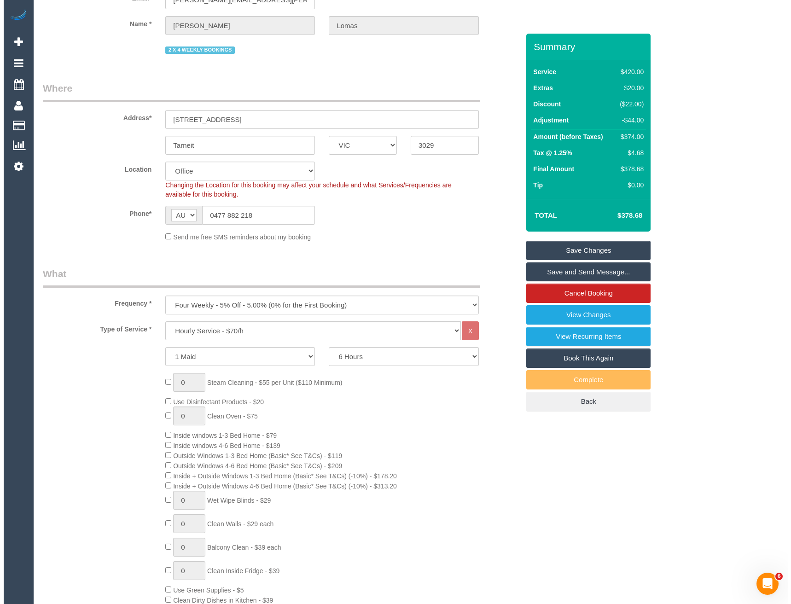
scroll to position [0, 0]
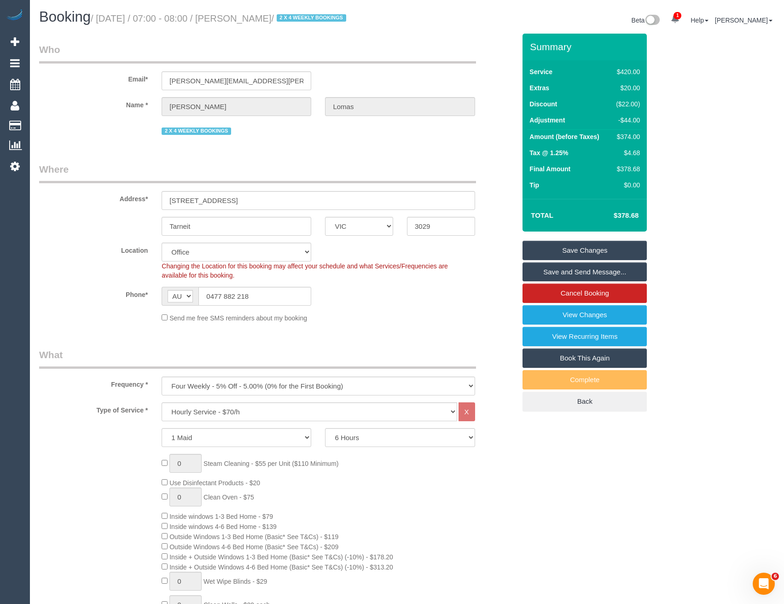
click at [609, 246] on link "Save Changes" at bounding box center [584, 250] width 124 height 19
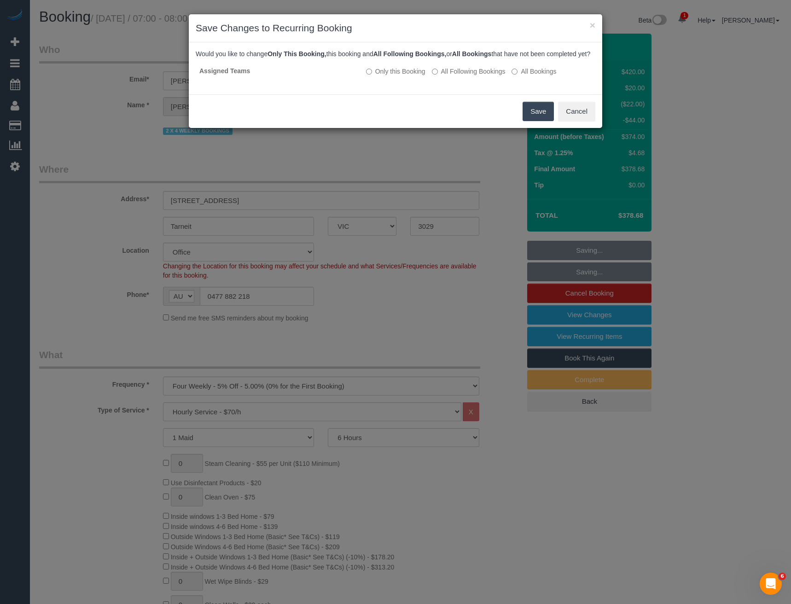
click at [535, 121] on button "Save" at bounding box center [537, 111] width 31 height 19
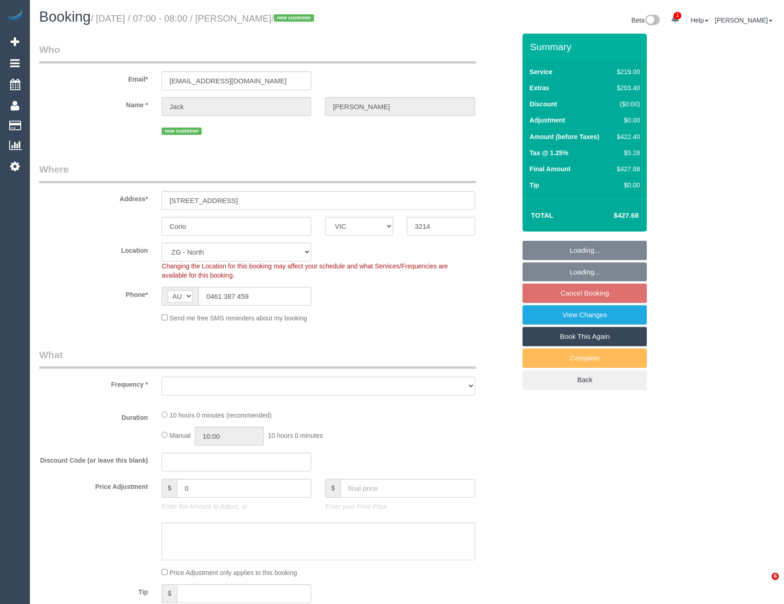
select select "VIC"
select select "object:581"
select select "string:stripe-pm_1SIeWO2GScqysDRVSU4laXdS"
select select "spot1"
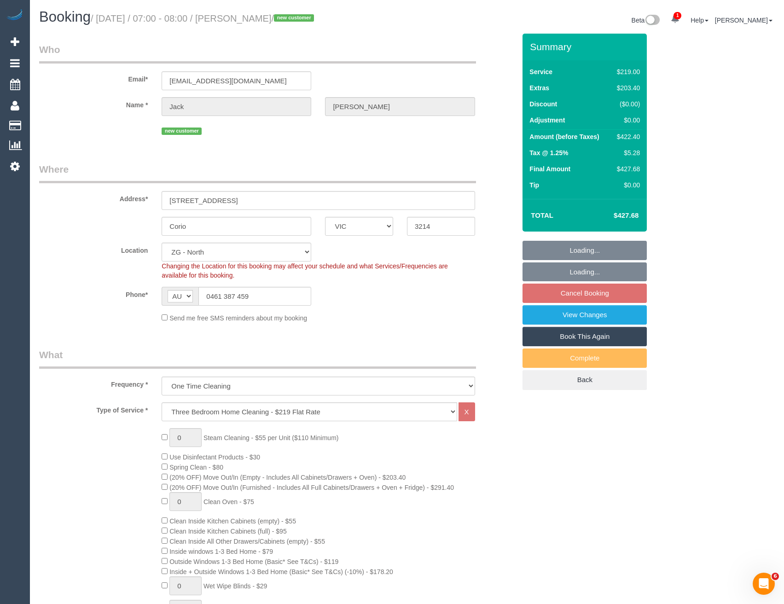
select select "object:910"
select select "number:28"
select select "number:17"
select select "number:18"
select select "number:24"
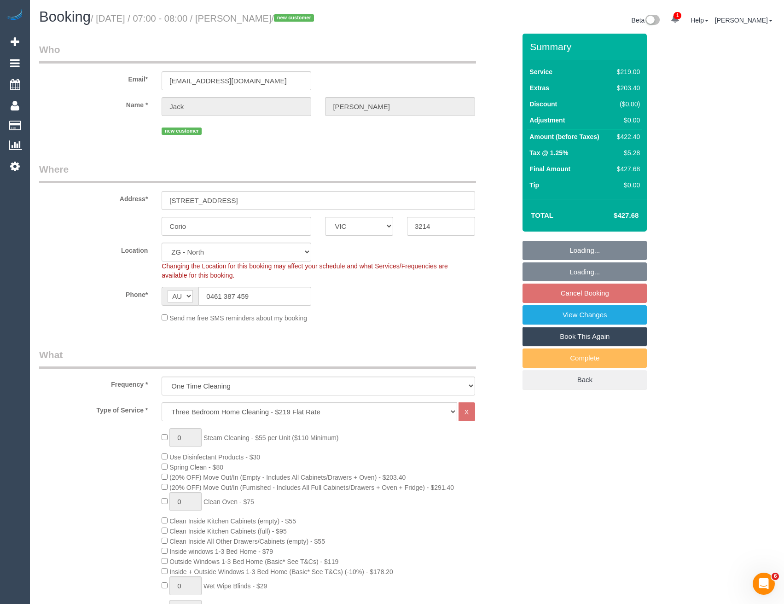
select select "number:34"
select select "number:13"
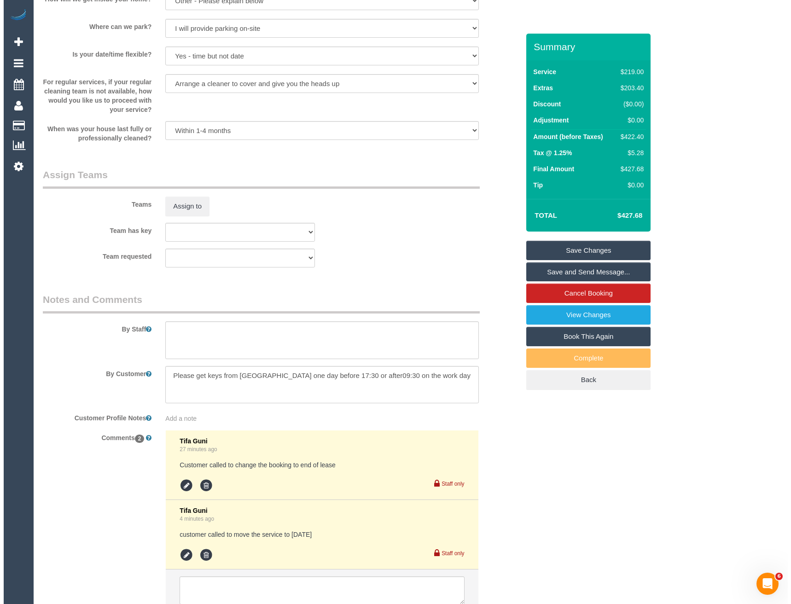
scroll to position [1335, 0]
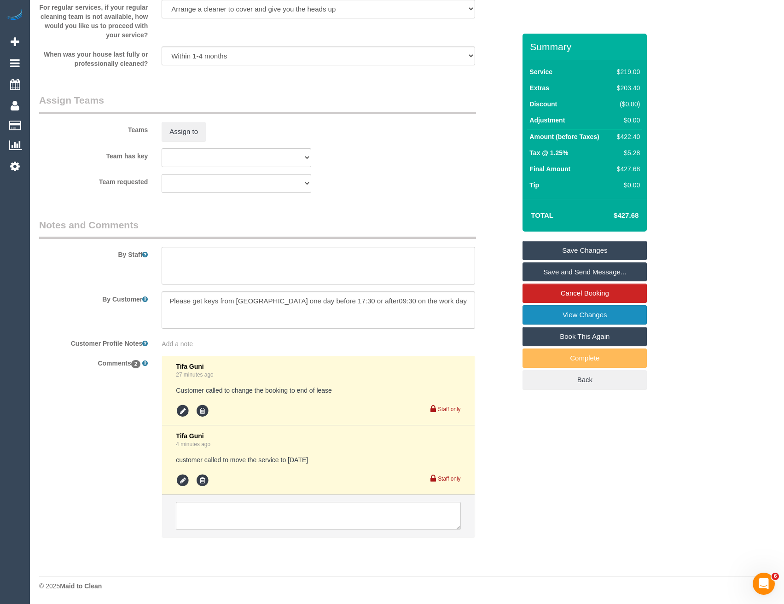
click at [560, 317] on link "View Changes" at bounding box center [584, 314] width 124 height 19
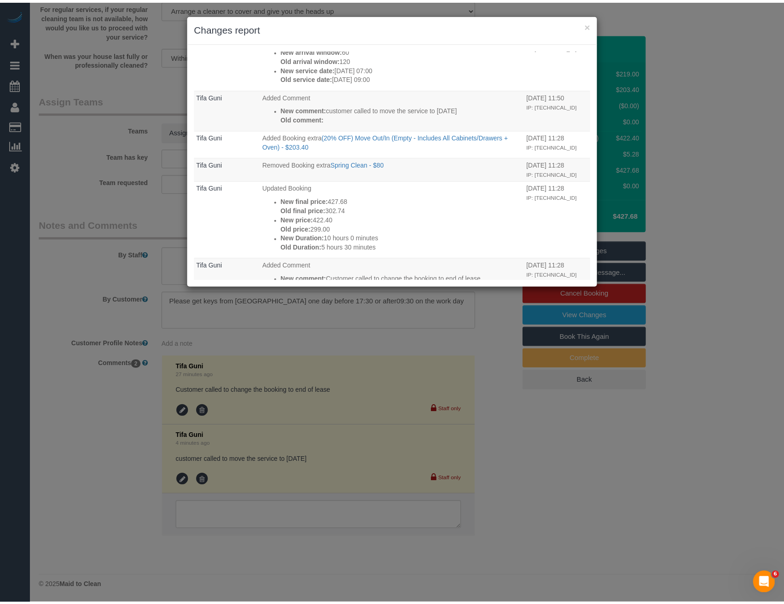
scroll to position [0, 0]
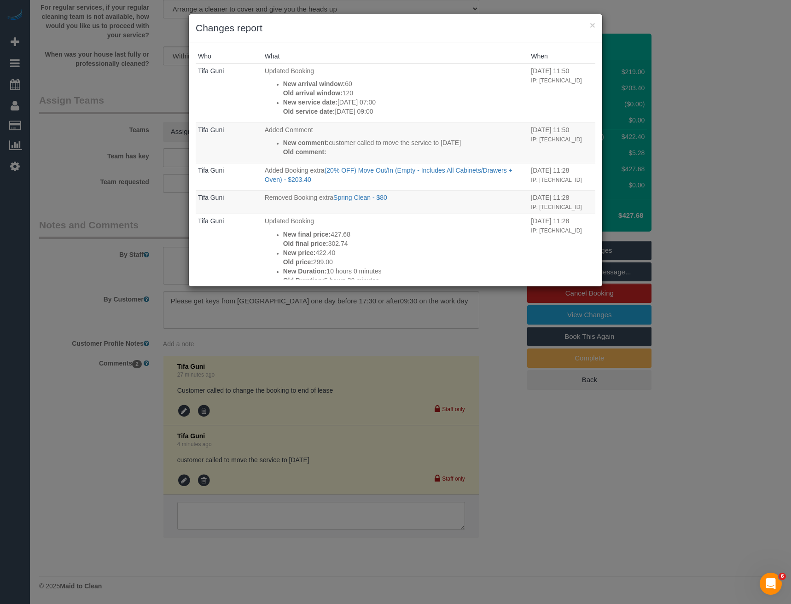
click at [380, 338] on div "× Changes report Who What When Tifa Guni Updated Booking New arrival window: 60…" at bounding box center [395, 302] width 791 height 604
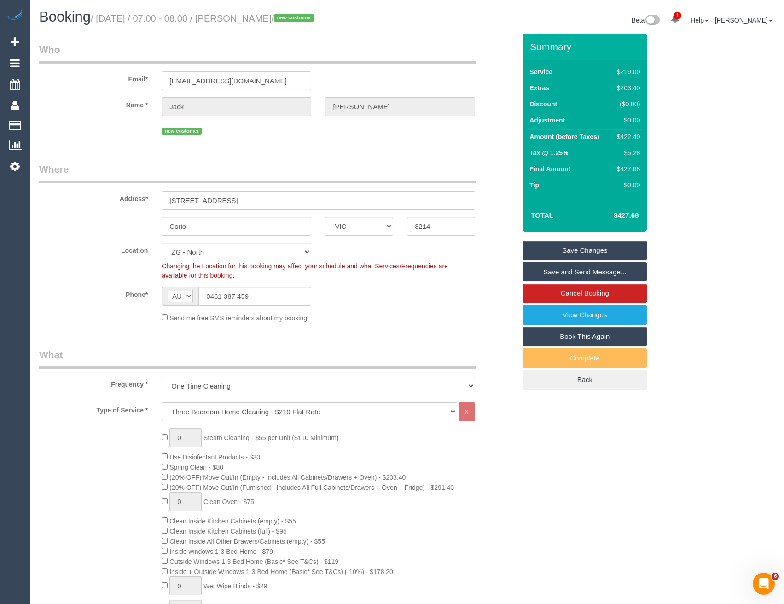
drag, startPoint x: 253, startPoint y: 81, endPoint x: 162, endPoint y: 77, distance: 90.3
click at [160, 76] on div "[EMAIL_ADDRESS][DOMAIN_NAME]" at bounding box center [236, 80] width 163 height 19
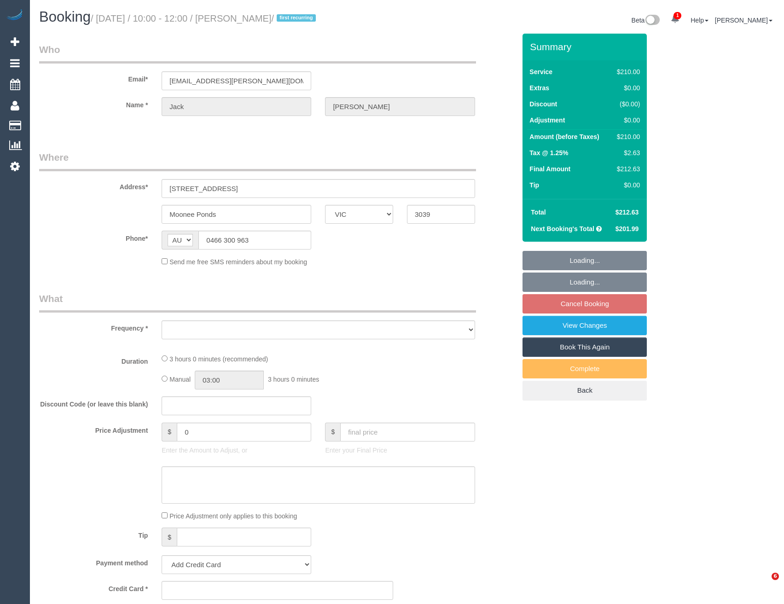
select select "VIC"
select select "string:stripe-pm_1SHtr22GScqysDRVmICOyUPZ"
select select "number:28"
select select "number:14"
select select "number:18"
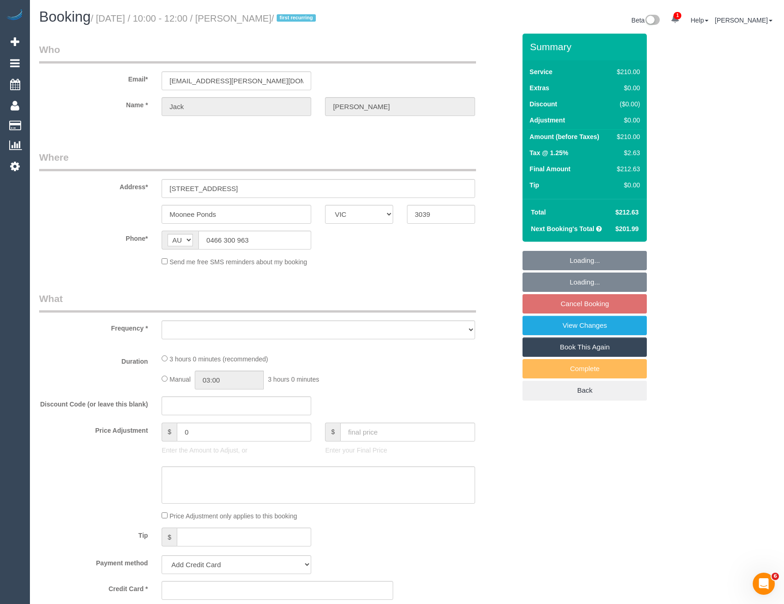
select select "number:23"
select select "number:33"
select select "number:12"
select select "object:684"
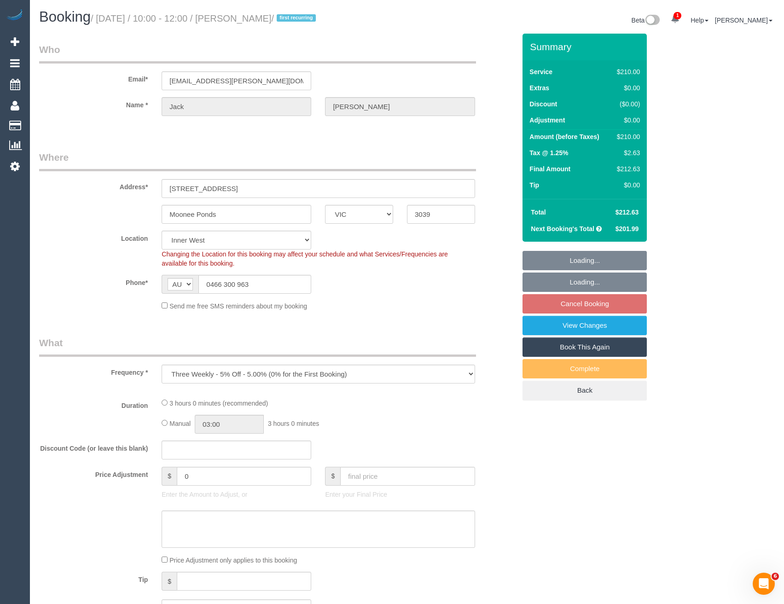
select select "180"
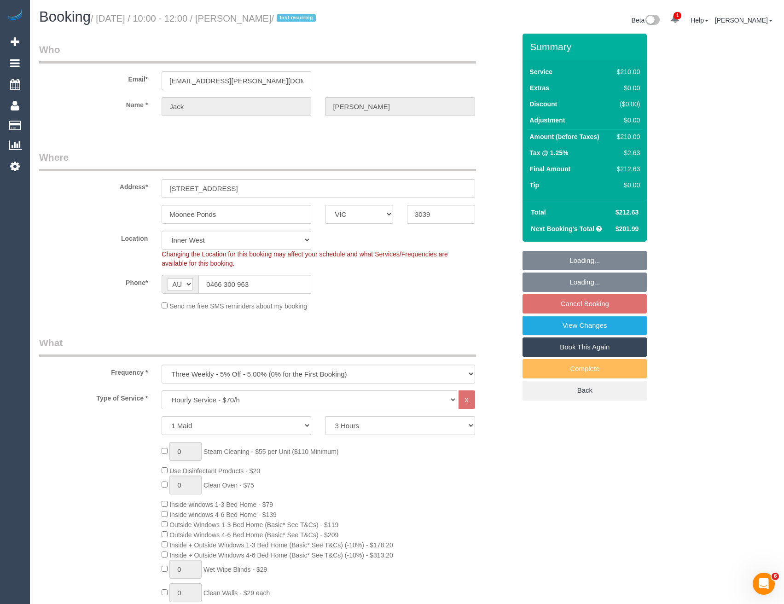
select select "object:1513"
select select "spot3"
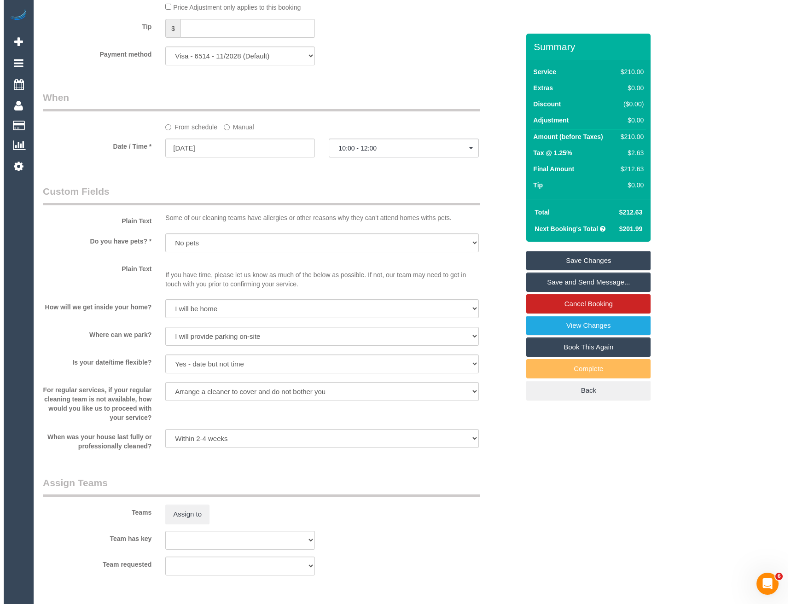
scroll to position [1258, 0]
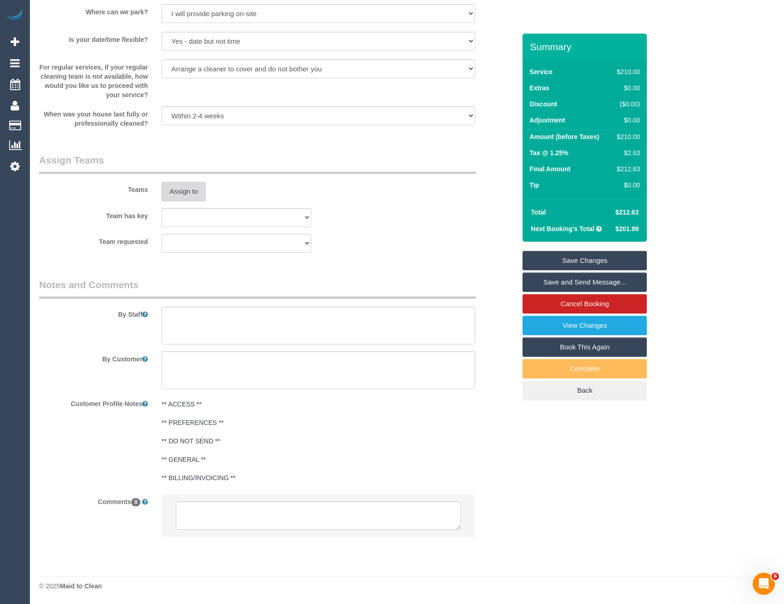
click at [186, 200] on button "Assign to" at bounding box center [184, 191] width 44 height 19
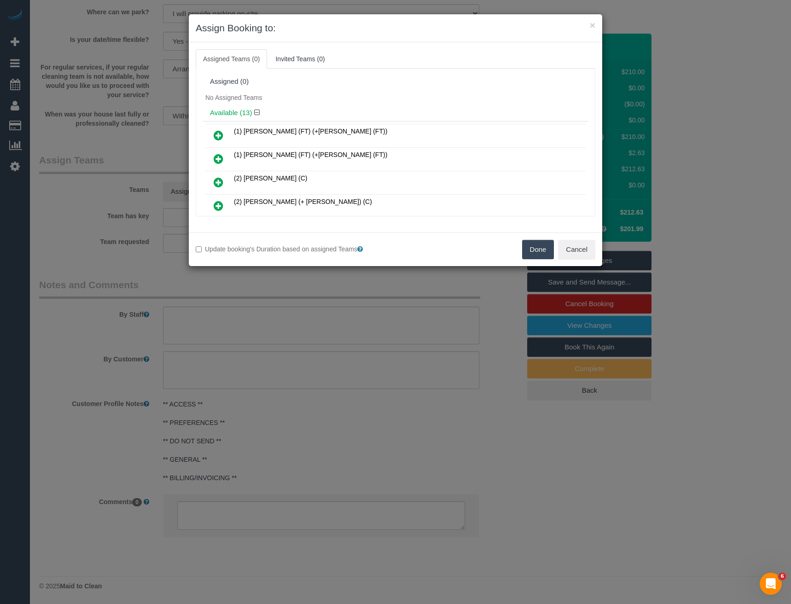
scroll to position [107, 0]
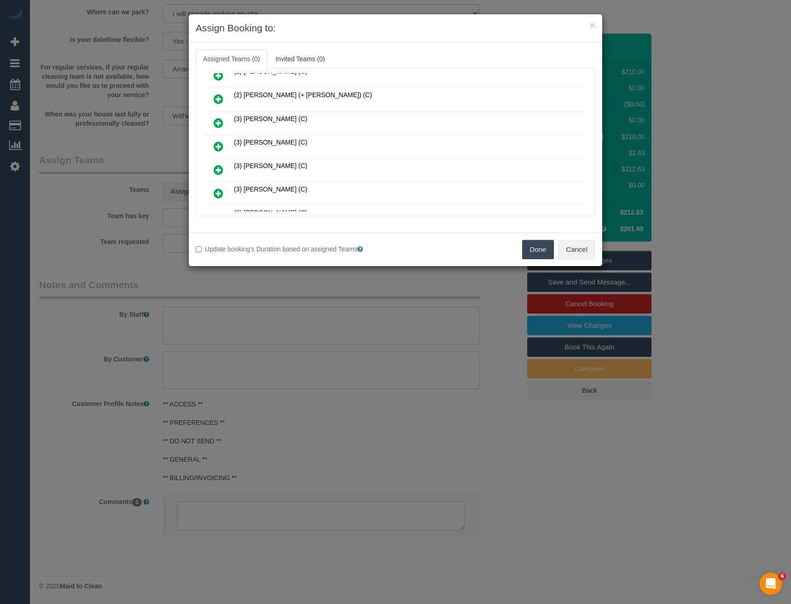
click at [215, 170] on icon at bounding box center [219, 169] width 10 height 11
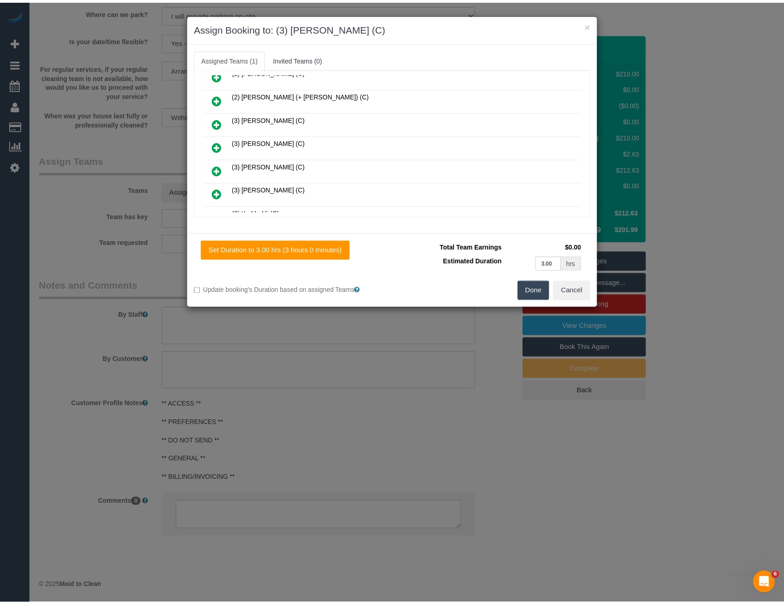
scroll to position [0, 0]
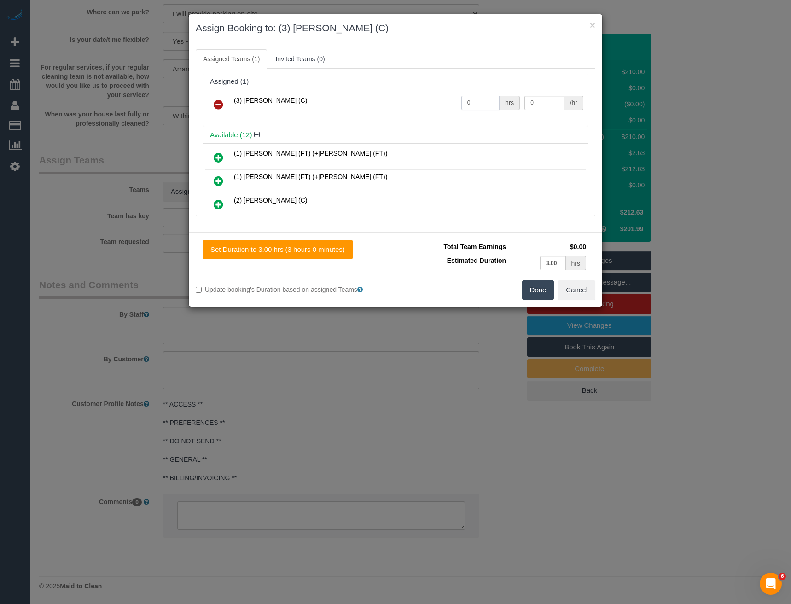
drag, startPoint x: 438, startPoint y: 110, endPoint x: 421, endPoint y: 116, distance: 18.3
click at [422, 115] on tr "(3) [PERSON_NAME] (C) 0 hrs 0 /hr" at bounding box center [395, 104] width 380 height 23
type input "3"
type input "35"
click at [536, 285] on button "Done" at bounding box center [538, 289] width 32 height 19
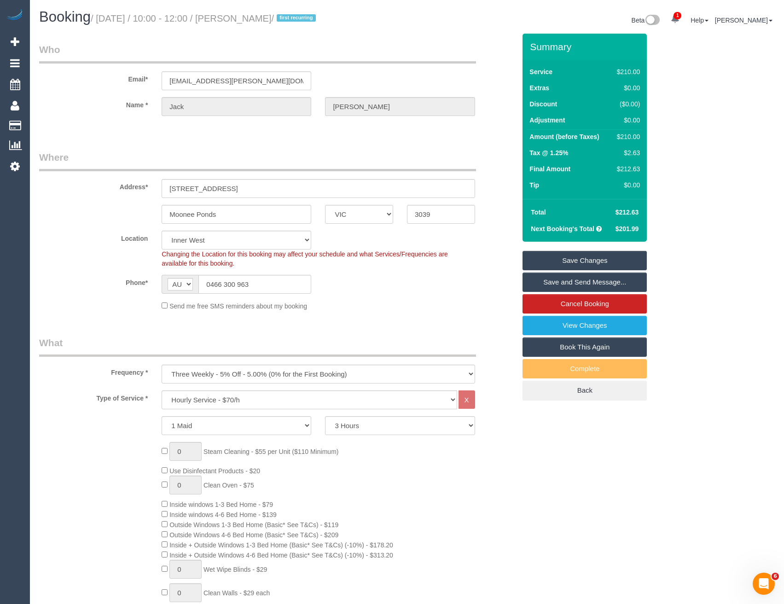
click at [545, 279] on link "Save and Send Message..." at bounding box center [584, 281] width 124 height 19
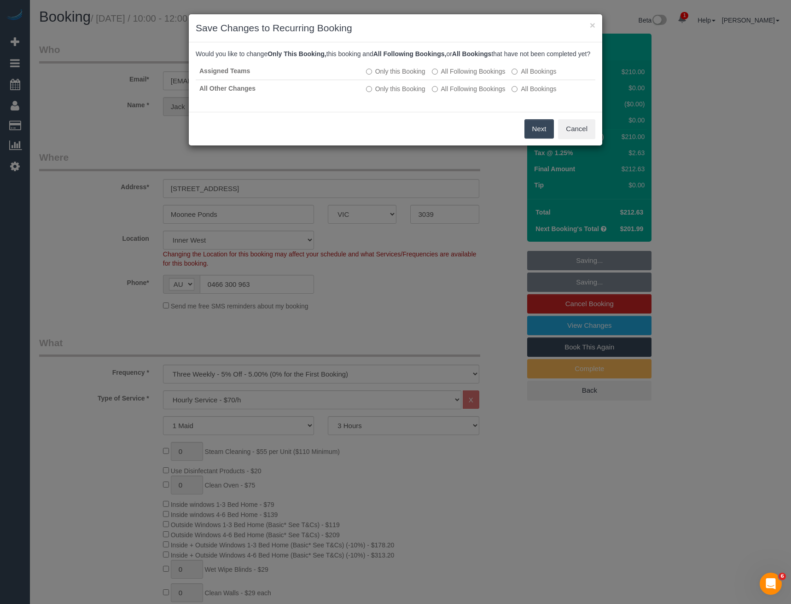
click at [254, 329] on div "× Save Changes to Recurring Booking Would you like to change Only This Booking,…" at bounding box center [395, 302] width 791 height 604
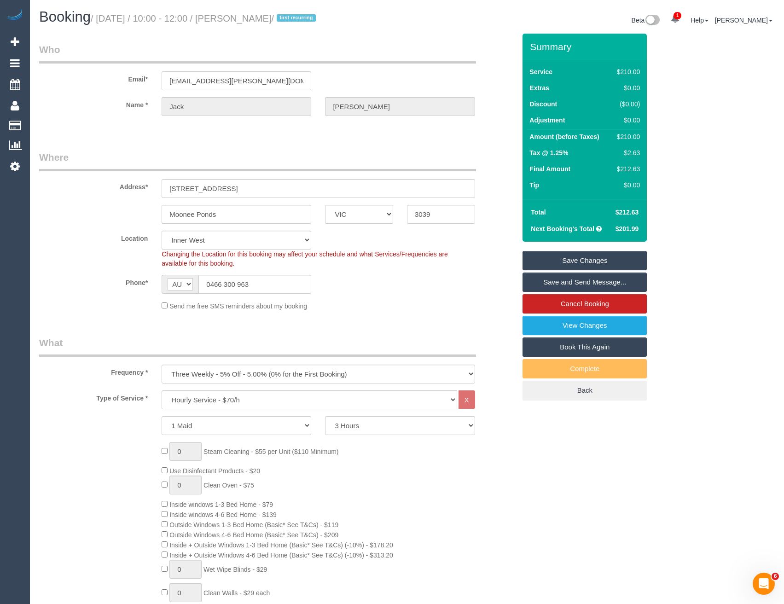
click at [586, 282] on link "Save and Send Message..." at bounding box center [584, 281] width 124 height 19
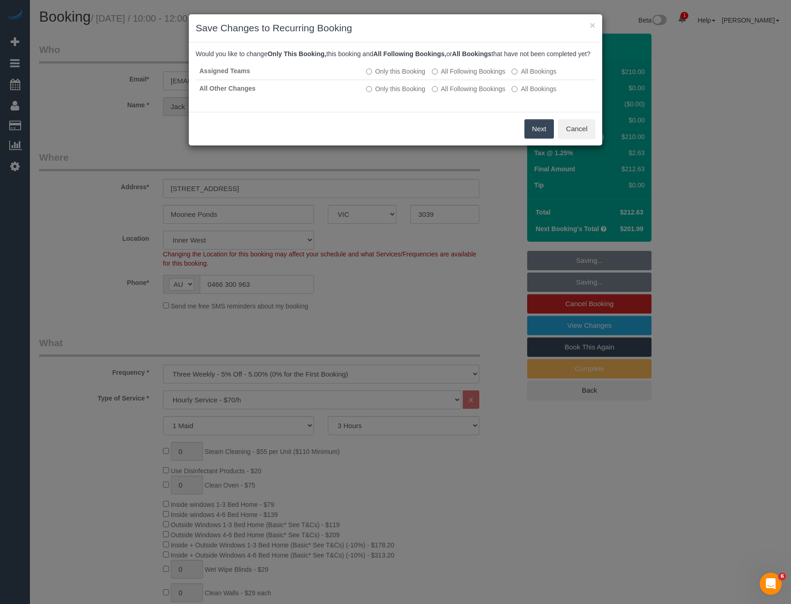
click at [537, 139] on button "Next" at bounding box center [539, 128] width 30 height 19
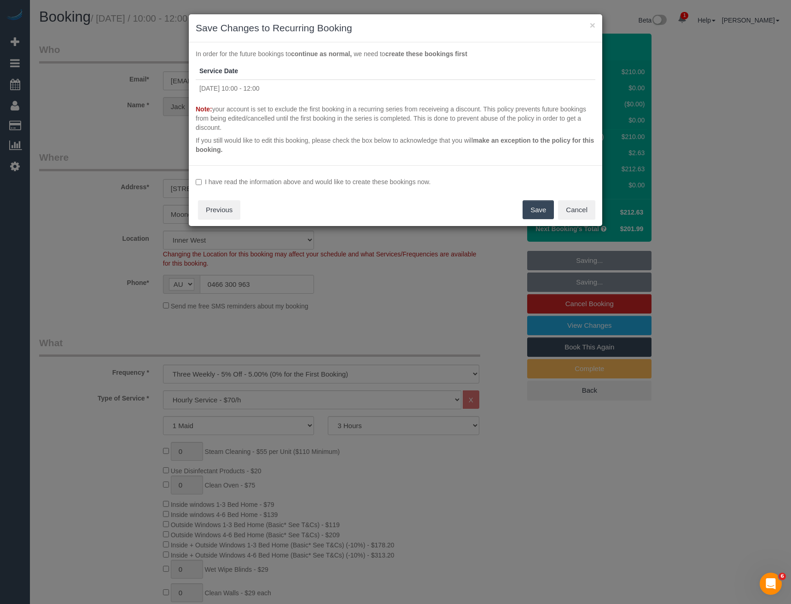
click at [257, 180] on label "I have read the information above and would like to create these bookings now." at bounding box center [396, 181] width 400 height 9
click at [534, 205] on button "Save" at bounding box center [537, 209] width 31 height 19
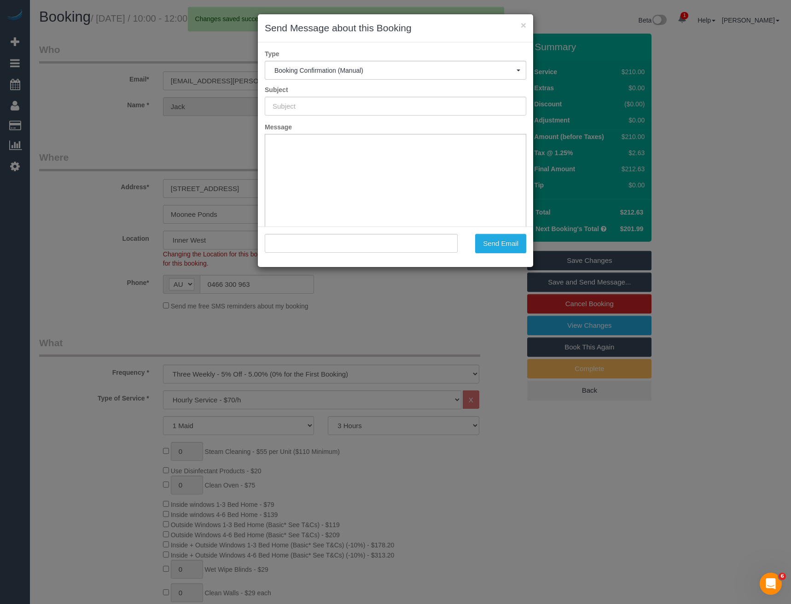
type input "Booking Confirmed"
type input ""[PERSON_NAME]" <[EMAIL_ADDRESS][PERSON_NAME][DOMAIN_NAME]>"
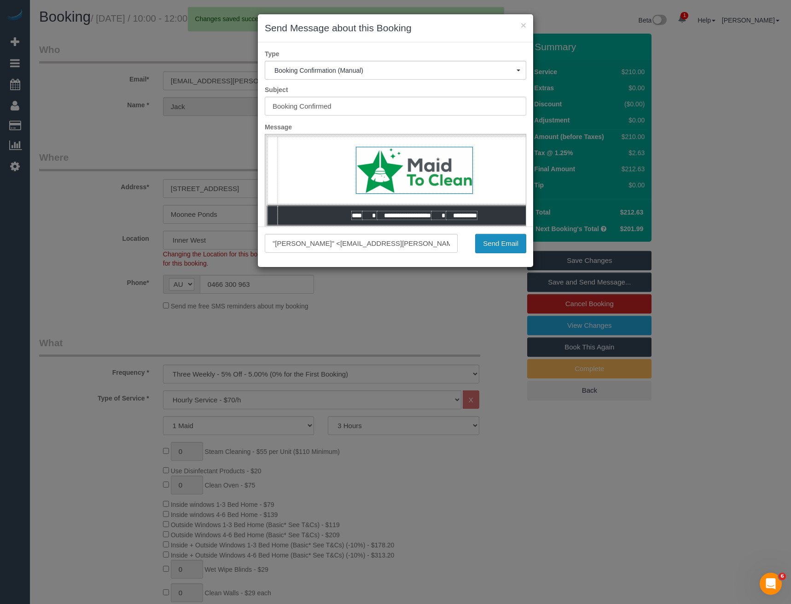
click at [502, 251] on button "Send Email" at bounding box center [500, 243] width 51 height 19
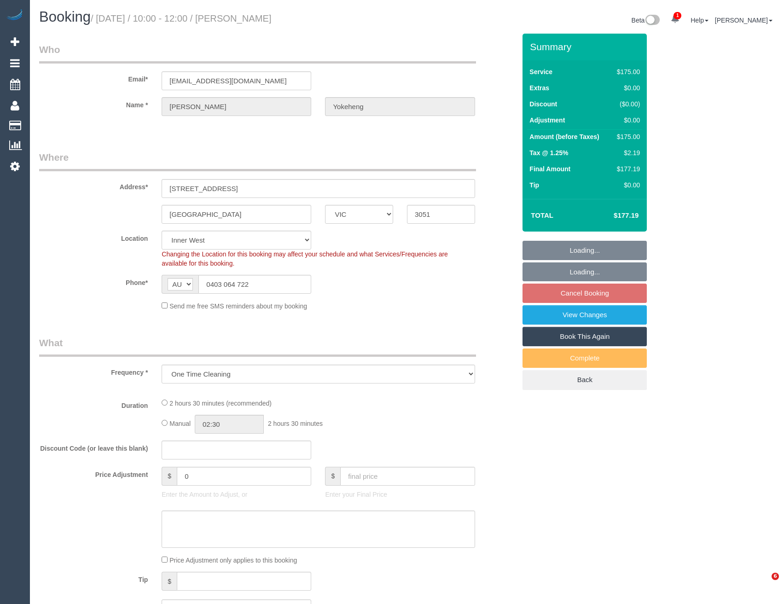
select select "VIC"
select select "object:881"
select select "150"
select select "spot3"
select select "number:28"
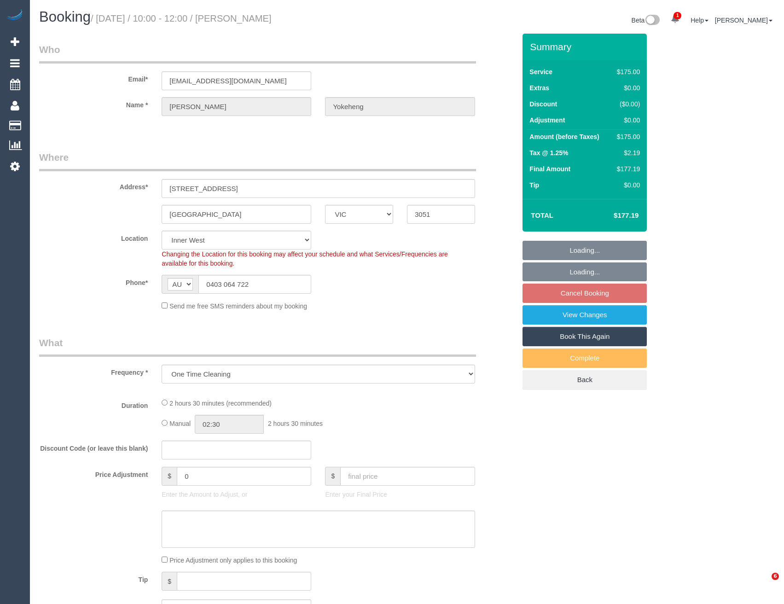
select select "number:14"
select select "number:19"
select select "number:22"
select select "number:35"
select select "number:13"
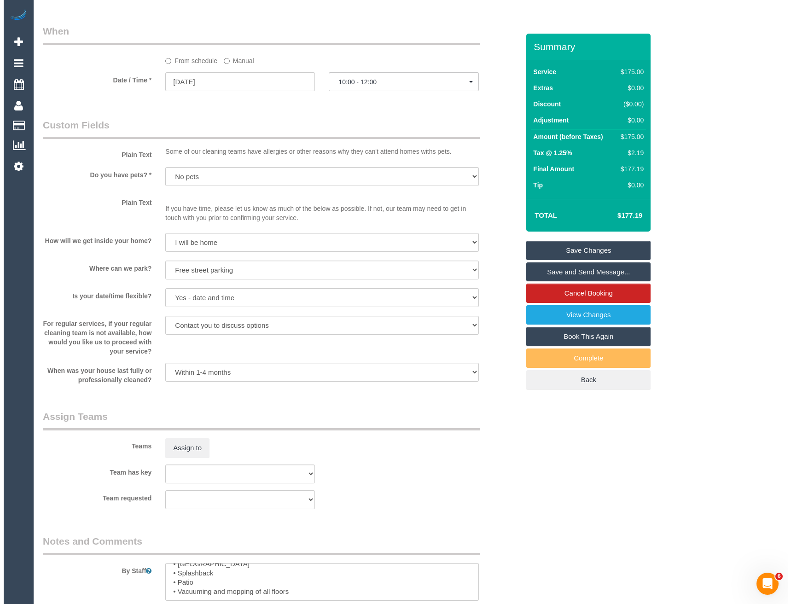
scroll to position [1105, 0]
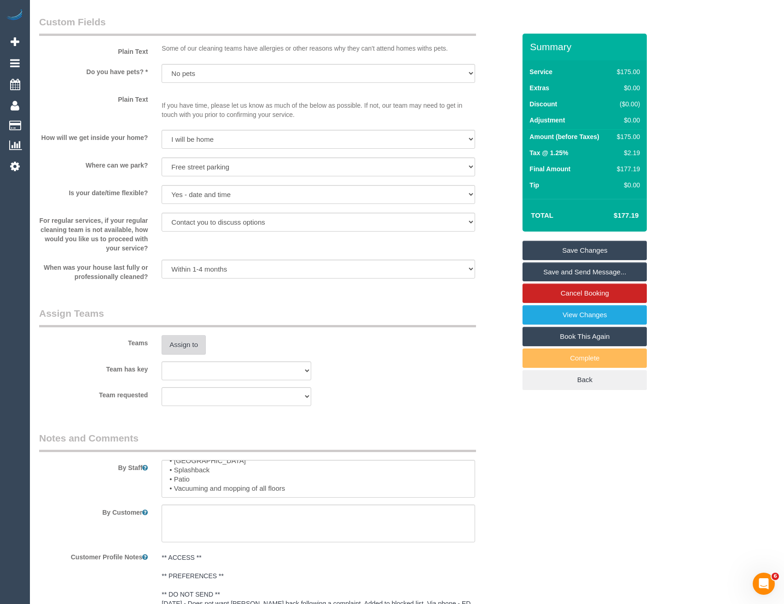
click at [187, 345] on button "Assign to" at bounding box center [184, 344] width 44 height 19
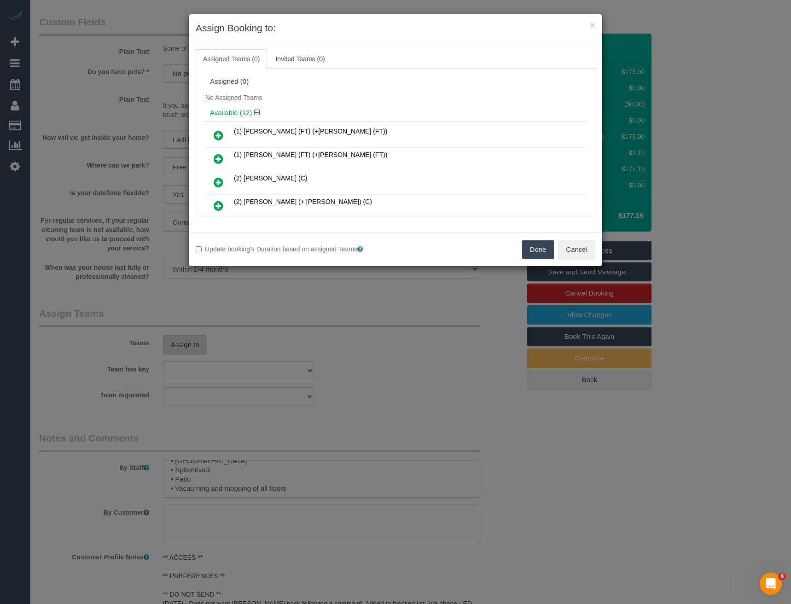
scroll to position [178, 0]
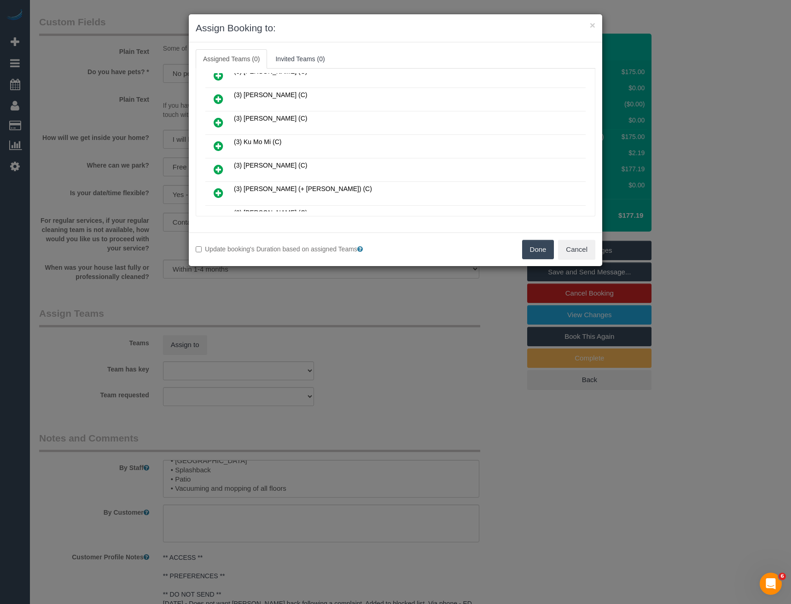
click at [217, 142] on icon at bounding box center [219, 145] width 10 height 11
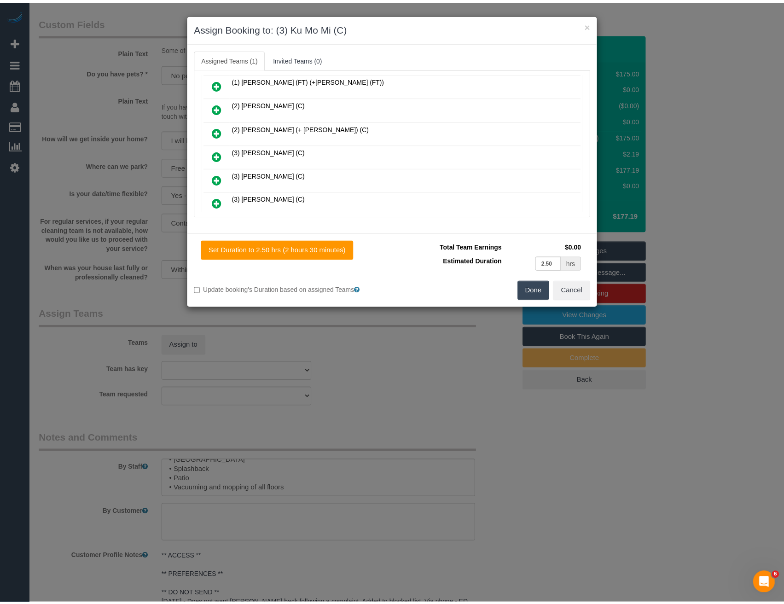
scroll to position [0, 0]
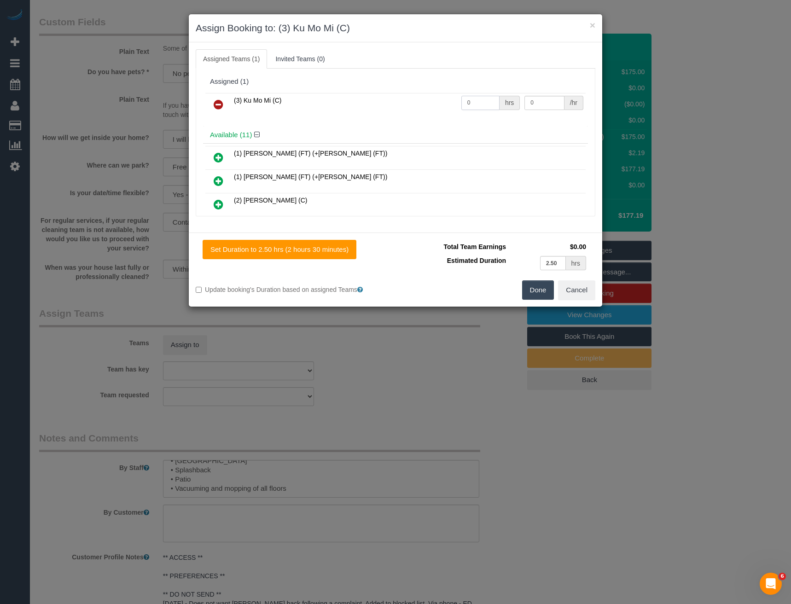
drag, startPoint x: 478, startPoint y: 103, endPoint x: 381, endPoint y: 99, distance: 96.7
click at [384, 100] on tr "(3) Ku Mo Mi (C) 0 hrs 0 /hr" at bounding box center [395, 104] width 380 height 23
type input "2"
type input "35"
click at [469, 100] on input "2" at bounding box center [480, 103] width 38 height 14
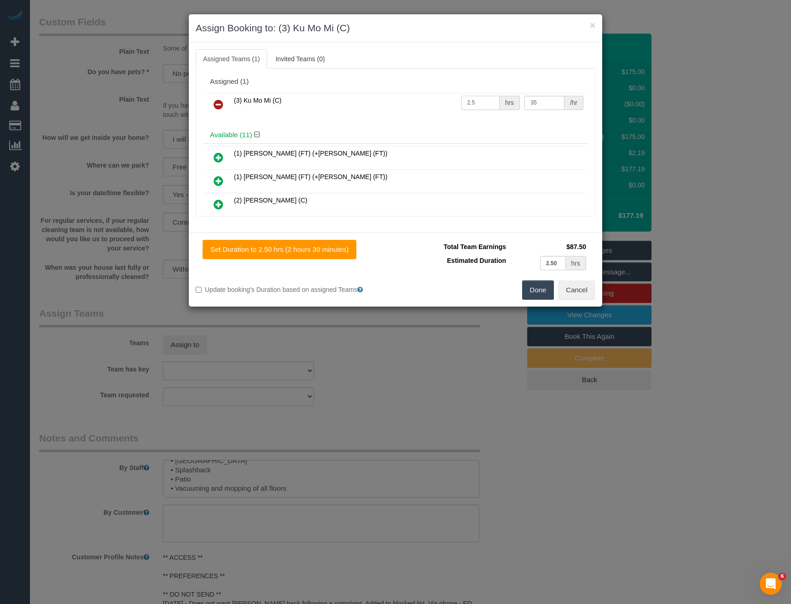
type input "2.5"
click at [533, 287] on button "Done" at bounding box center [538, 289] width 32 height 19
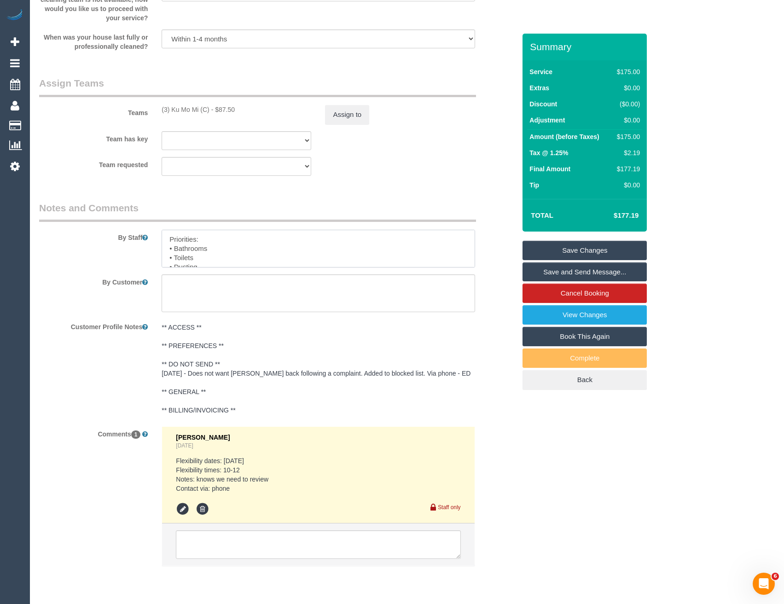
click at [214, 246] on textarea at bounding box center [318, 249] width 313 height 38
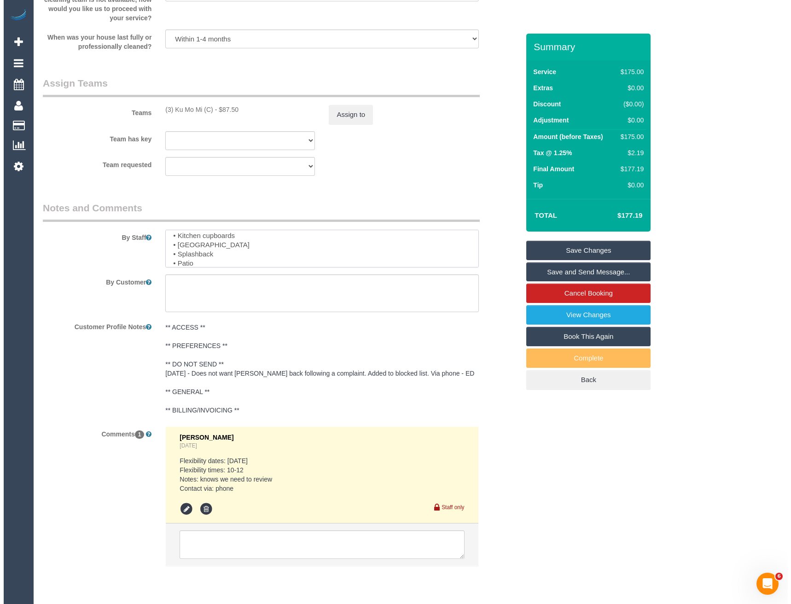
scroll to position [50, 0]
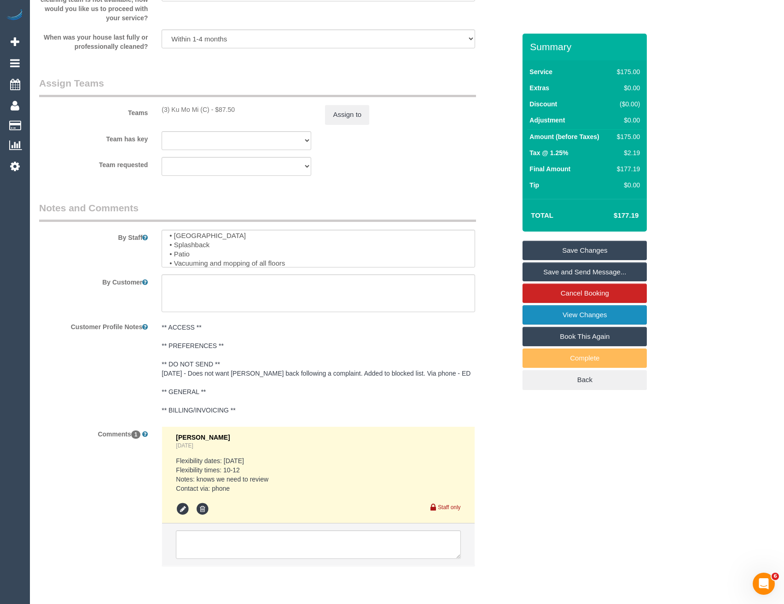
click at [556, 316] on link "View Changes" at bounding box center [584, 314] width 124 height 19
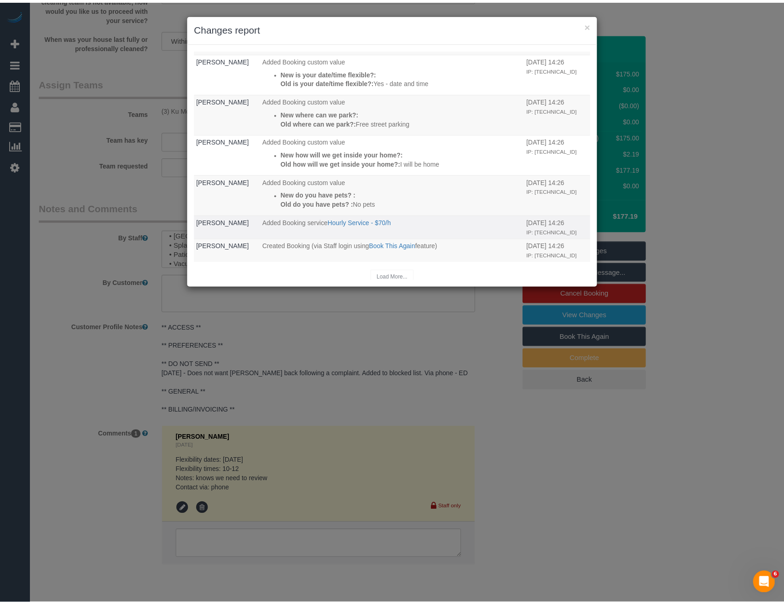
scroll to position [197, 0]
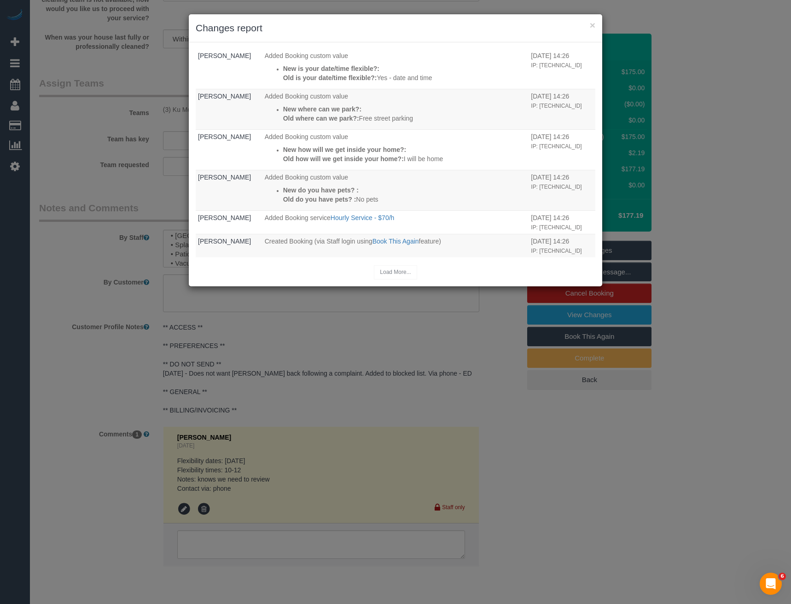
click at [305, 345] on div "× Changes report Who What When [PERSON_NAME] Added Comment New comment: Flexibi…" at bounding box center [395, 302] width 791 height 604
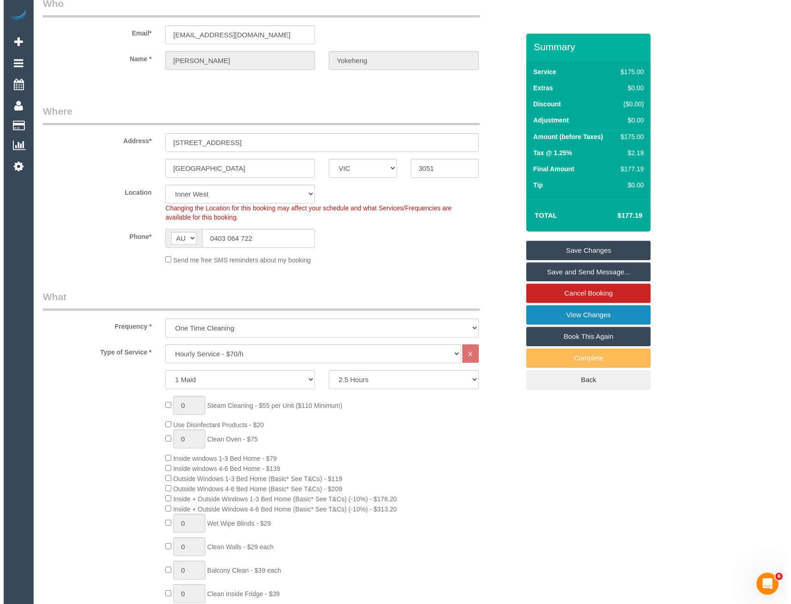
scroll to position [0, 0]
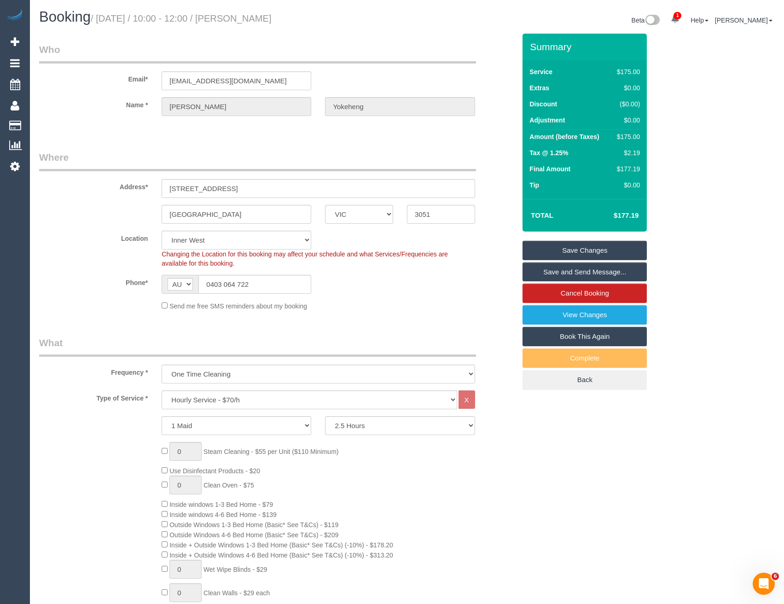
click at [563, 277] on link "Save and Send Message..." at bounding box center [584, 271] width 124 height 19
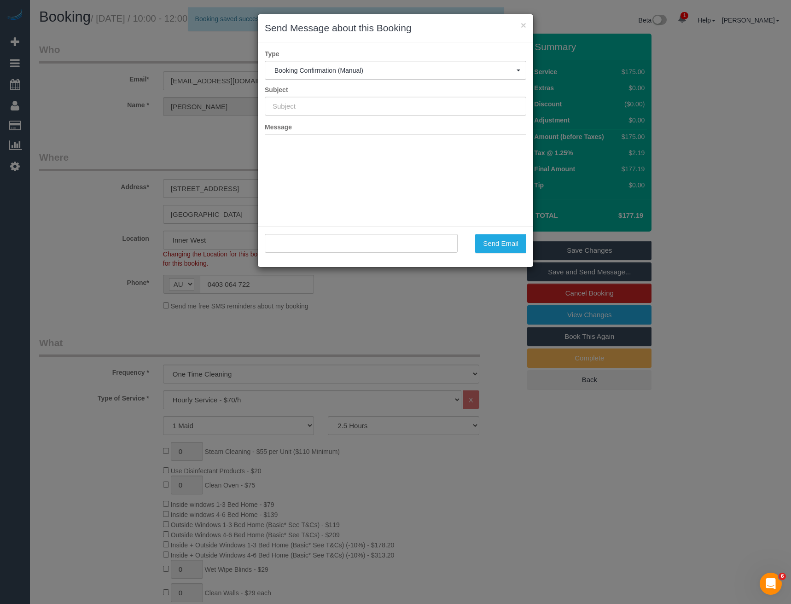
type input "Booking Confirmed"
type input ""[PERSON_NAME]" <[EMAIL_ADDRESS][DOMAIN_NAME]>"
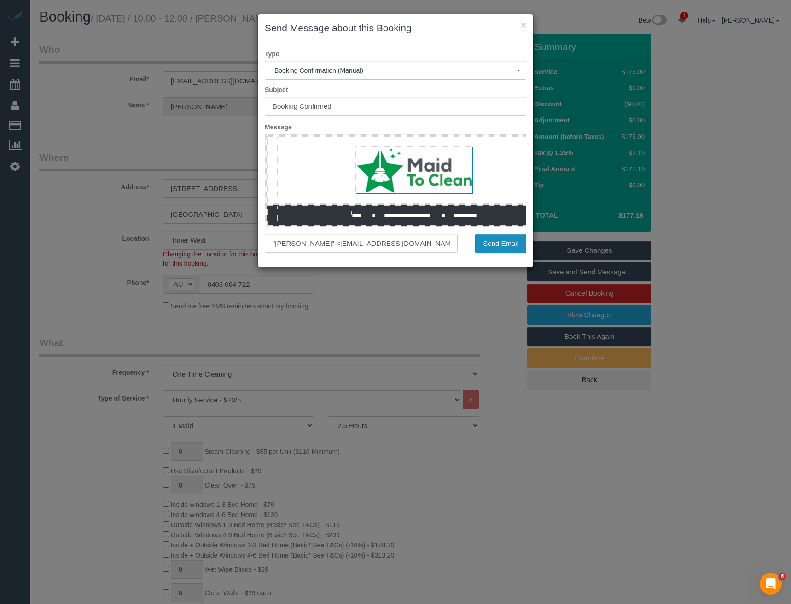
drag, startPoint x: 480, startPoint y: 246, endPoint x: 474, endPoint y: 240, distance: 8.1
click at [480, 246] on button "Send Email" at bounding box center [500, 243] width 51 height 19
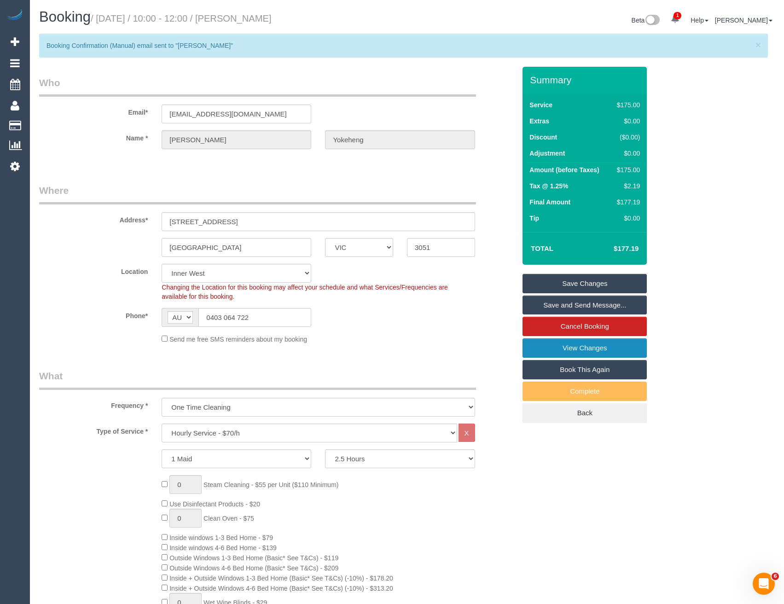
click at [574, 346] on link "View Changes" at bounding box center [584, 347] width 124 height 19
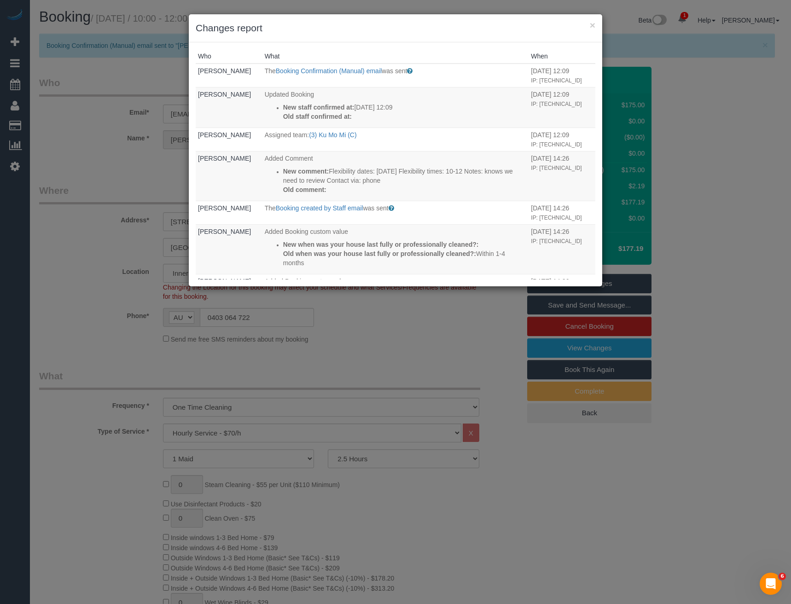
click at [391, 355] on div "× Changes report Who What When [PERSON_NAME] The Booking Confirmation (Manual) …" at bounding box center [395, 302] width 791 height 604
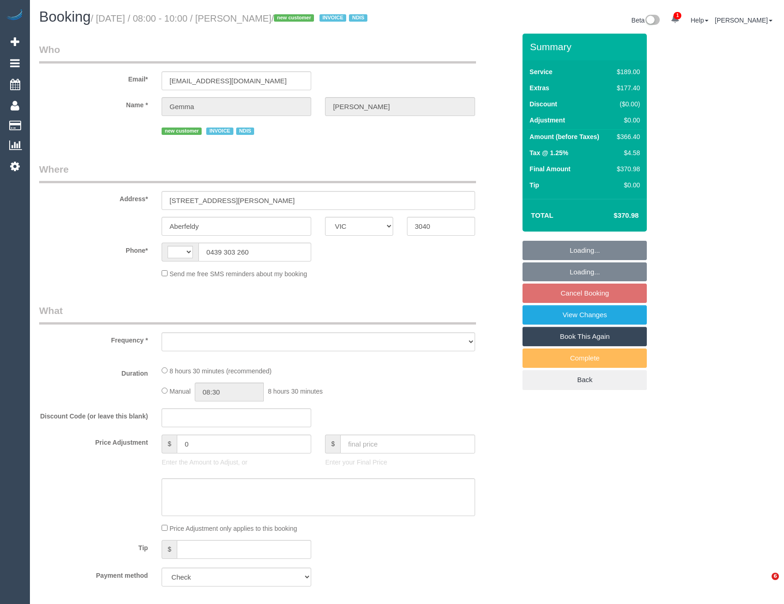
select select "VIC"
select select "string:AU"
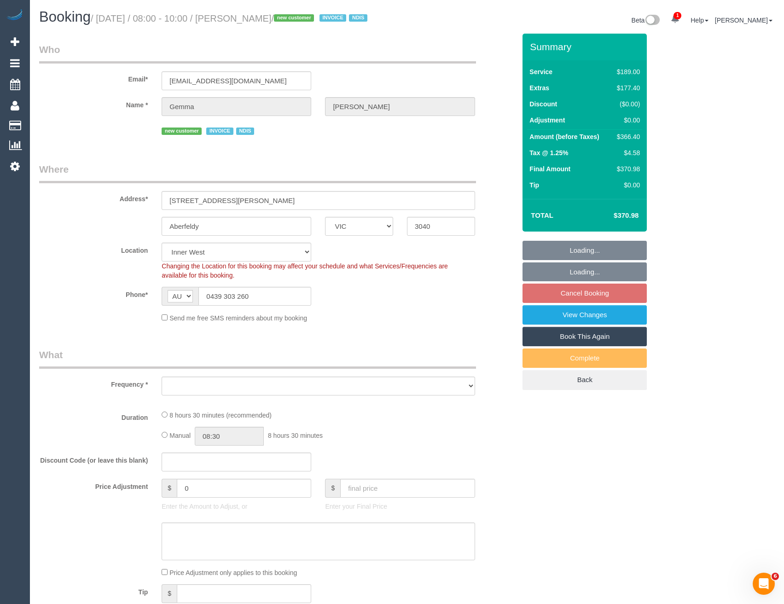
select select "object:555"
select select "spot2"
select select "number:28"
select select "number:14"
select select "number:19"
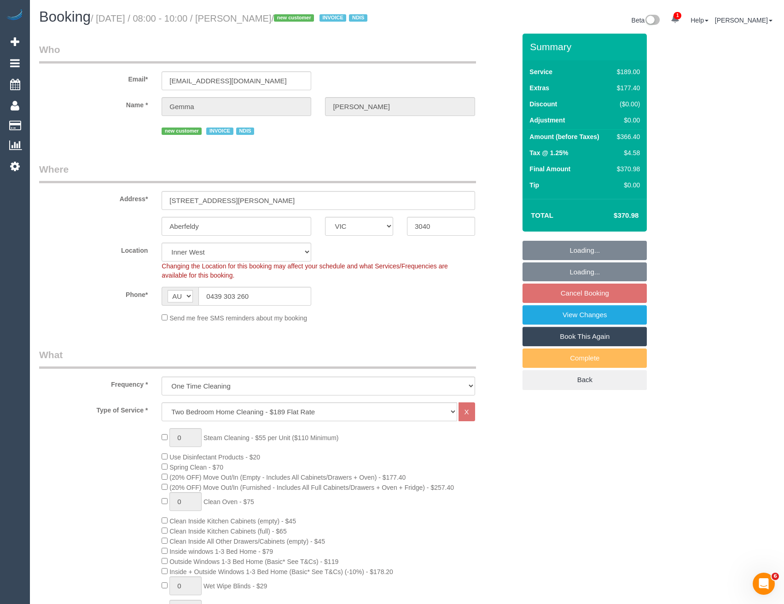
select select "object:813"
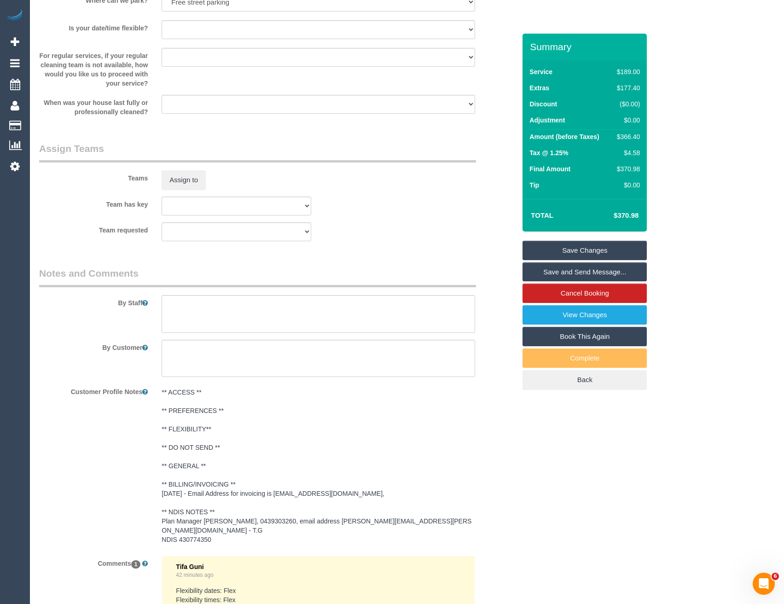
scroll to position [1289, 0]
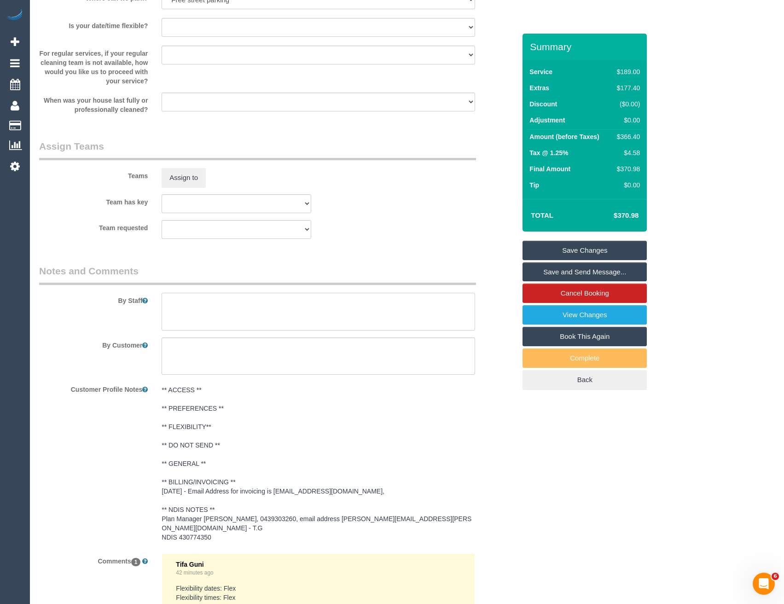
click at [195, 313] on textarea at bounding box center [318, 312] width 313 height 38
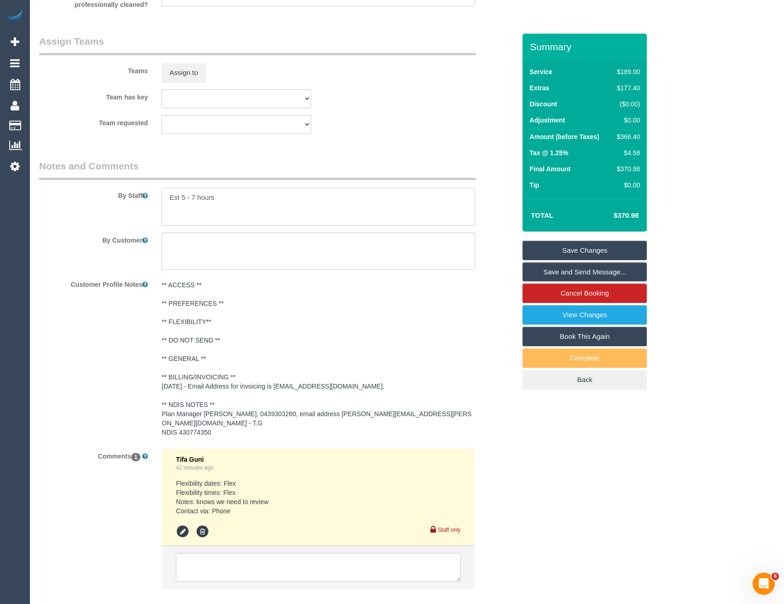
scroll to position [1447, 0]
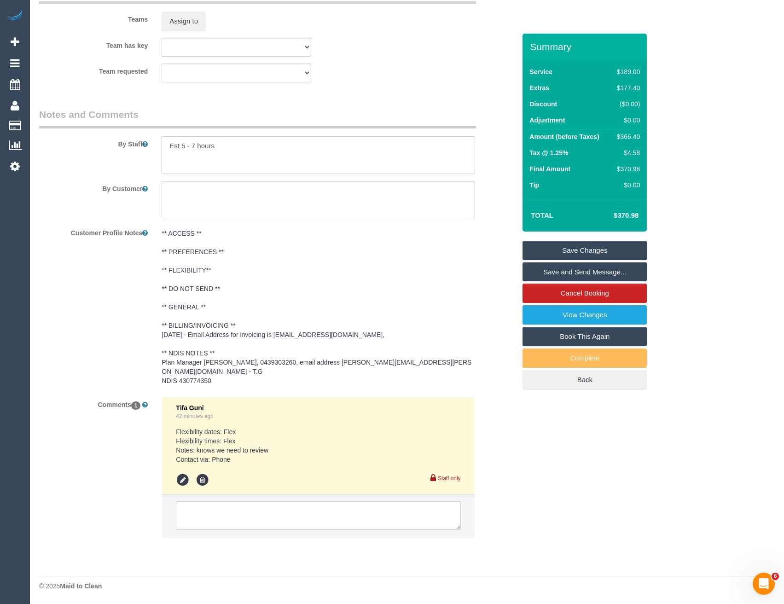
type textarea "Est 5 - 7 hours"
click at [222, 521] on textarea at bounding box center [318, 515] width 284 height 29
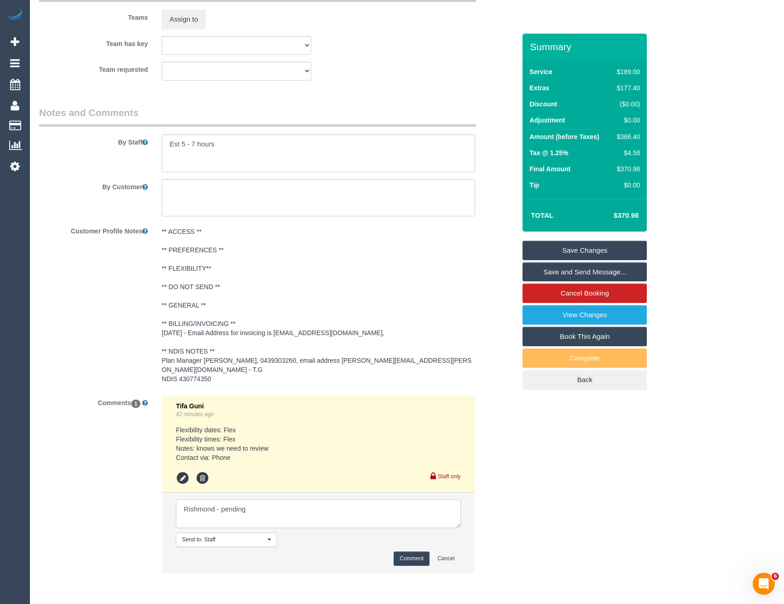
click at [194, 511] on textarea at bounding box center [318, 513] width 284 height 29
type textarea "Richmond - pending"
click at [406, 561] on button "Comment" at bounding box center [412, 558] width 36 height 14
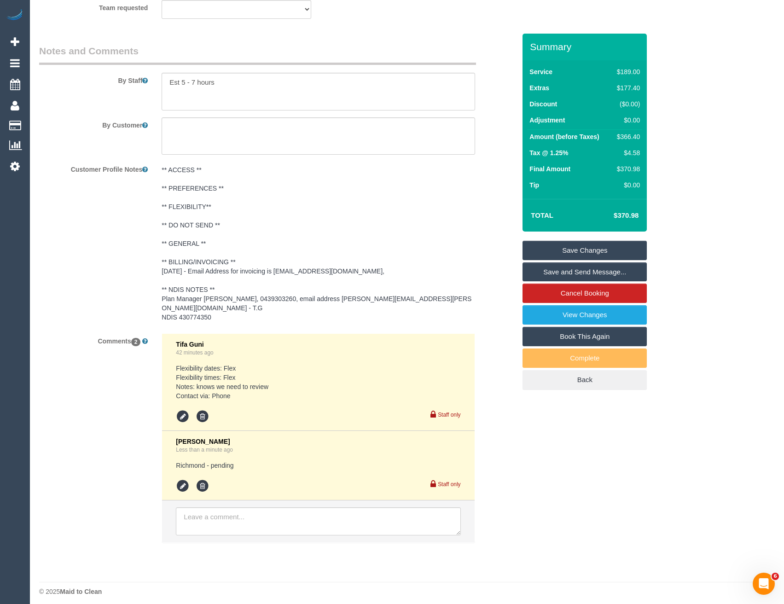
scroll to position [1517, 0]
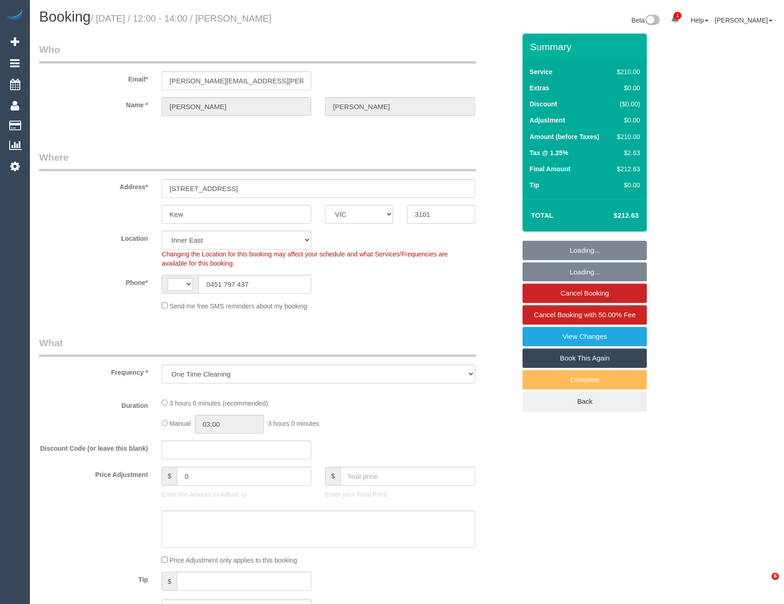
select select "VIC"
select select "object:352"
select select "string:AU"
select select "number:30"
select select "number:14"
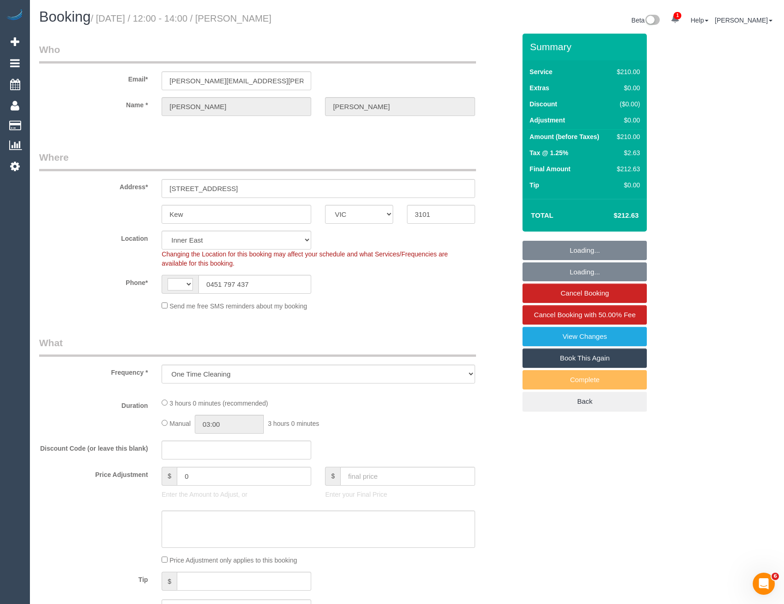
select select "number:19"
select select "number:24"
select select "number:34"
select select "number:11"
select select "string:stripe-pm_1RtgNE2GScqysDRVUirl8EZJ"
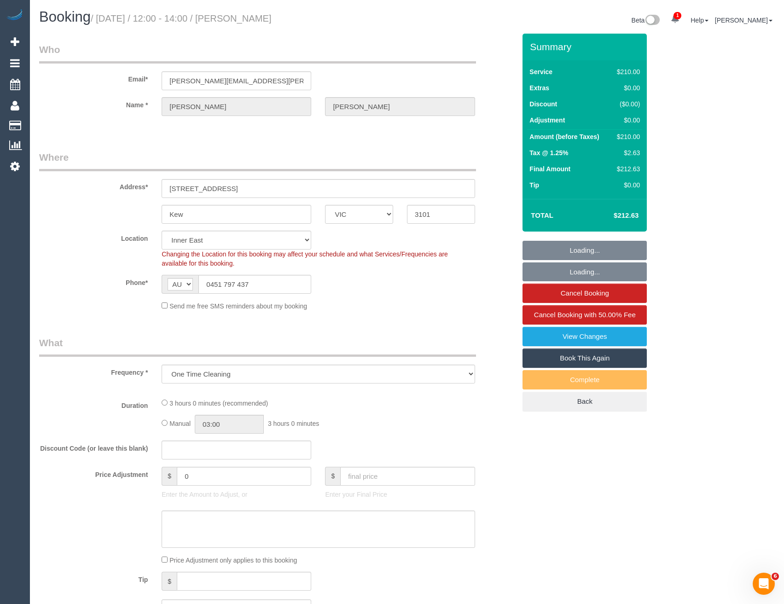
select select "180"
select select "spot1"
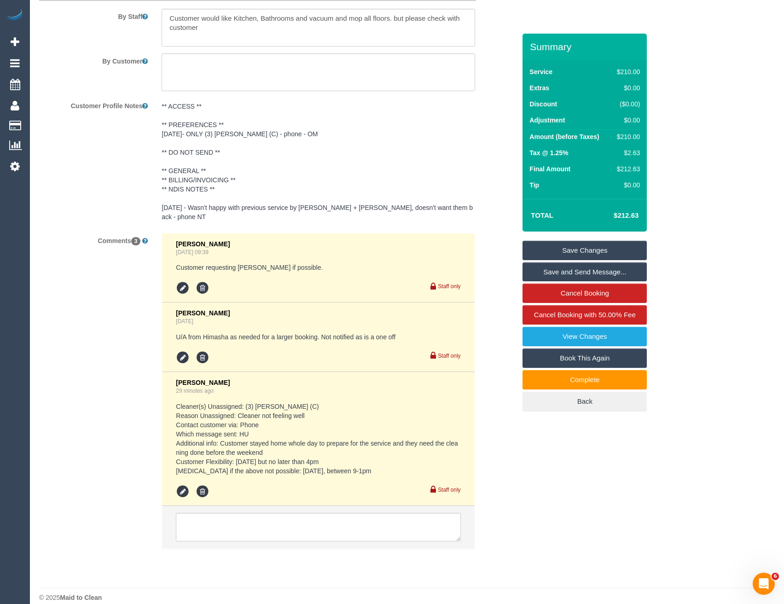
scroll to position [1558, 0]
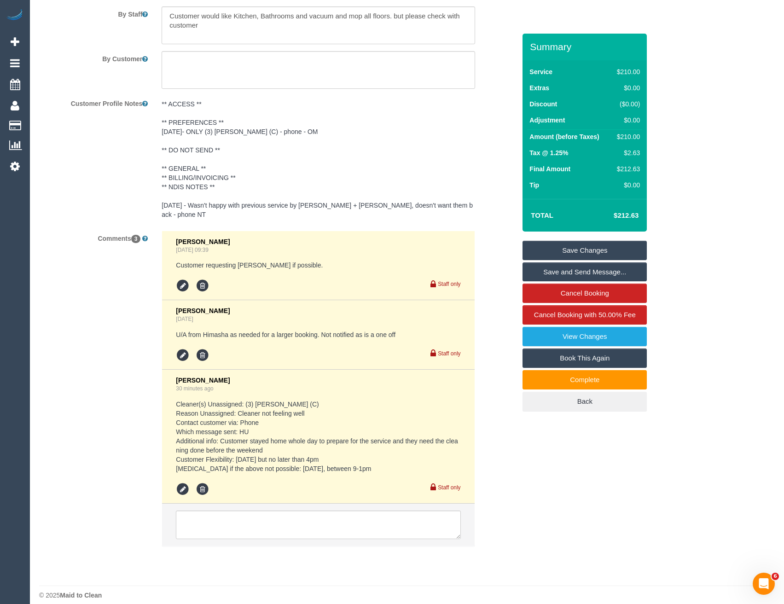
click at [508, 431] on div "Comments 3 [PERSON_NAME] [DATE] 09:39 Customer requesting [PERSON_NAME] if poss…" at bounding box center [277, 393] width 490 height 325
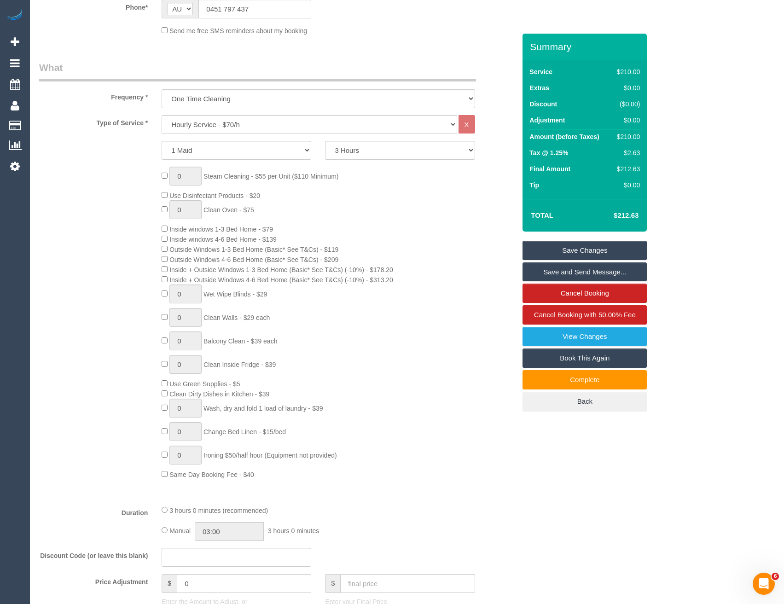
scroll to position [223, 0]
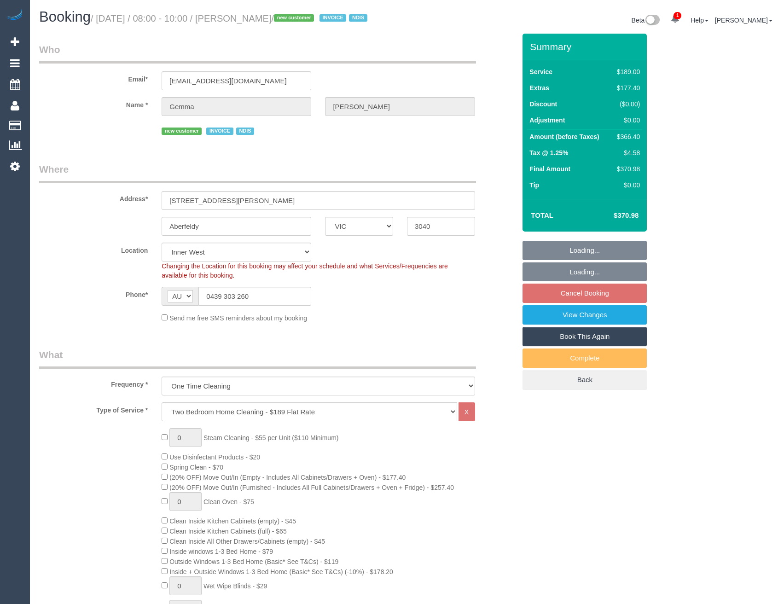
select select "VIC"
select select "number:28"
select select "number:14"
select select "number:19"
select select "object:1486"
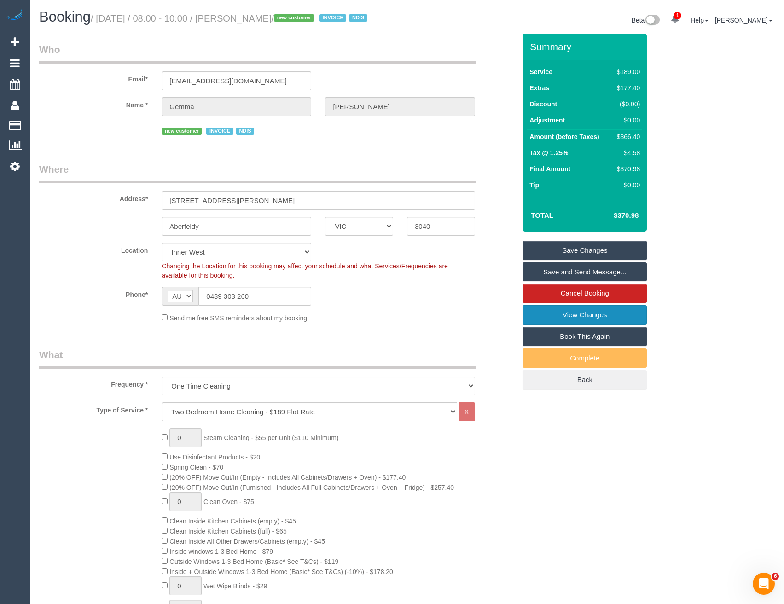
click at [613, 324] on link "View Changes" at bounding box center [584, 314] width 124 height 19
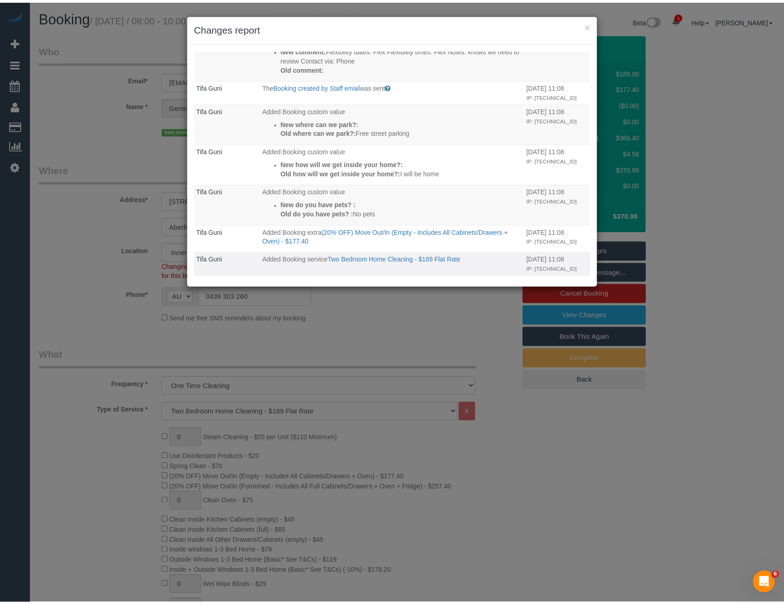
scroll to position [116, 0]
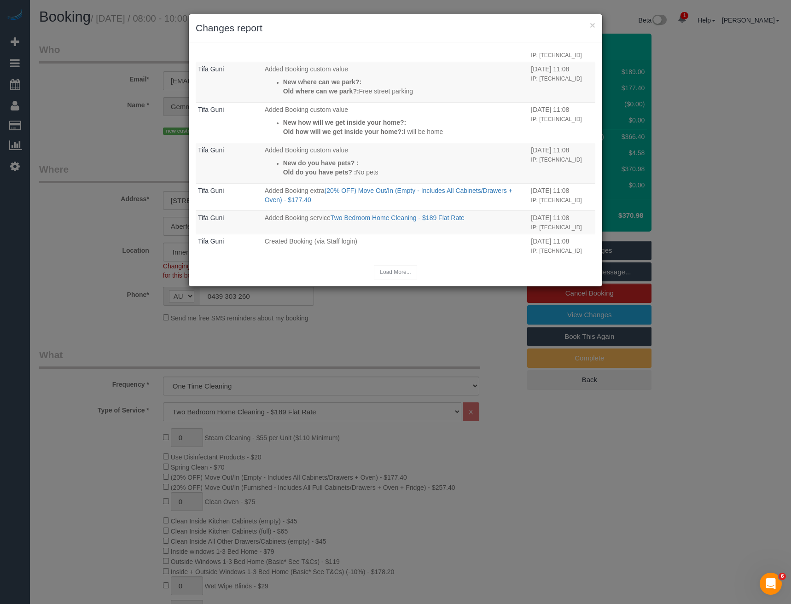
click at [327, 319] on div "× Changes report Who What When [PERSON_NAME] Added Comment New comment: [GEOGRA…" at bounding box center [395, 302] width 791 height 604
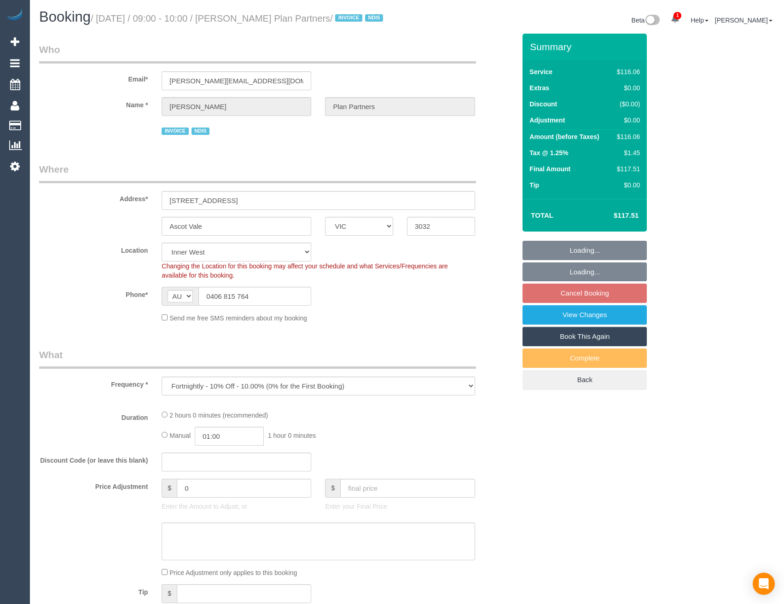
select select "VIC"
select select "object:556"
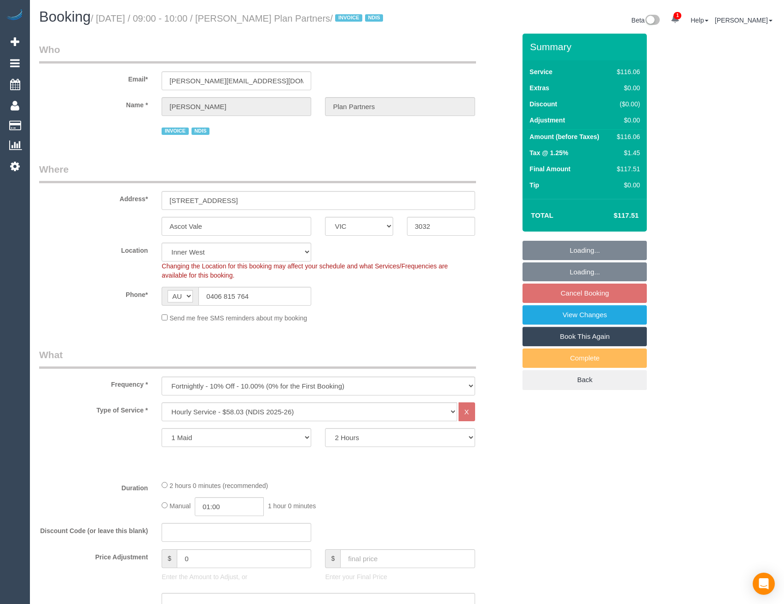
select select "number:28"
select select "number:14"
select select "number:19"
select select "number:25"
select select "number:35"
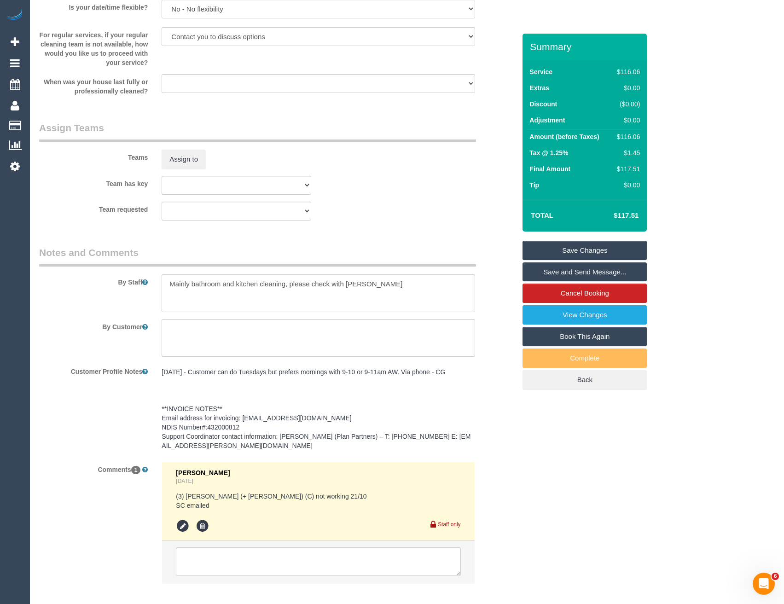
scroll to position [1059, 0]
click at [167, 296] on textarea at bounding box center [318, 291] width 313 height 38
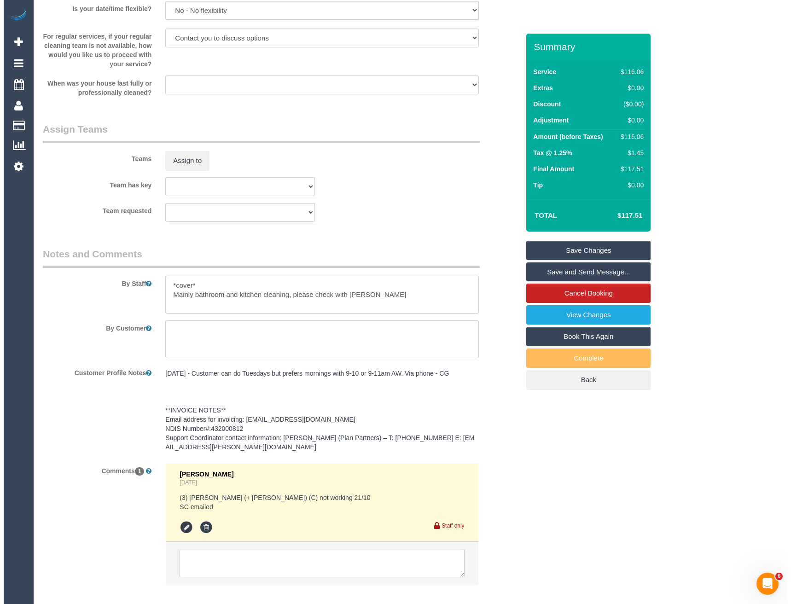
scroll to position [1013, 0]
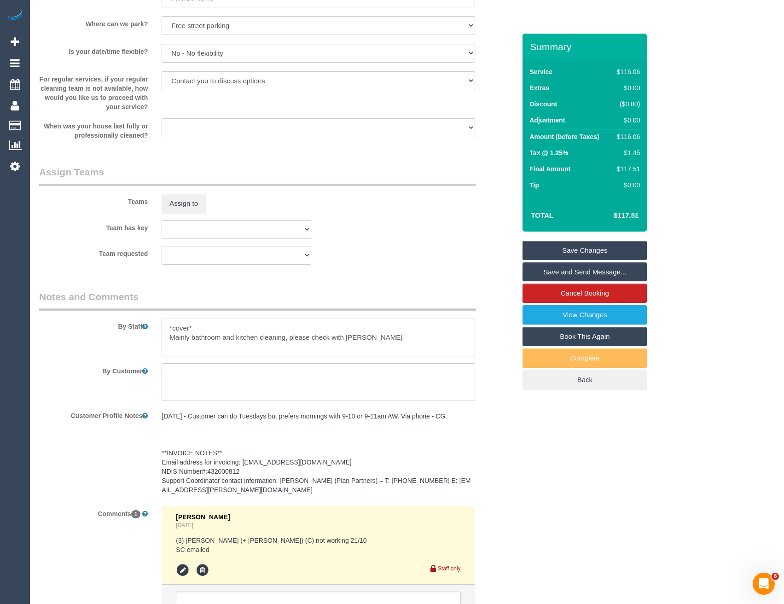
type textarea "*cover* Mainly bathroom and kitchen cleaning, please check with [PERSON_NAME]"
click at [172, 200] on div "Teams Assign to" at bounding box center [277, 189] width 490 height 48
click at [180, 208] on button "Assign to" at bounding box center [184, 203] width 44 height 19
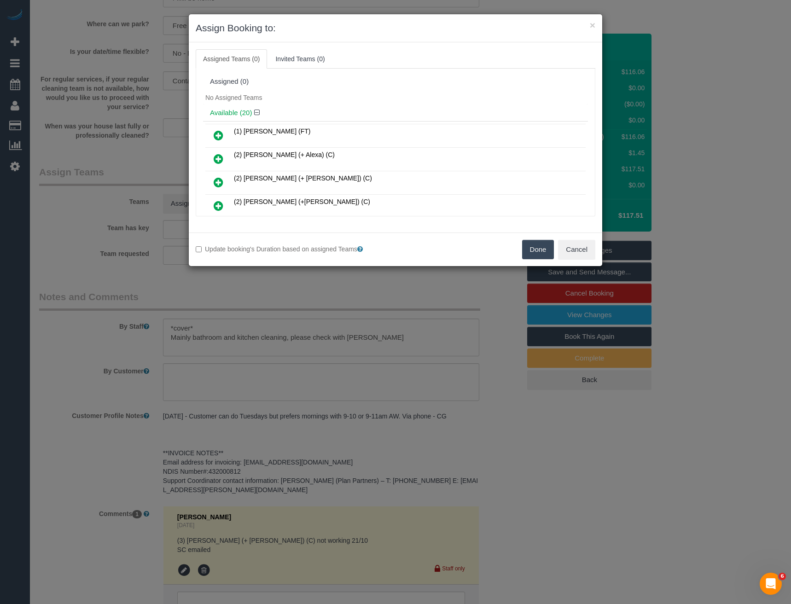
scroll to position [342, 0]
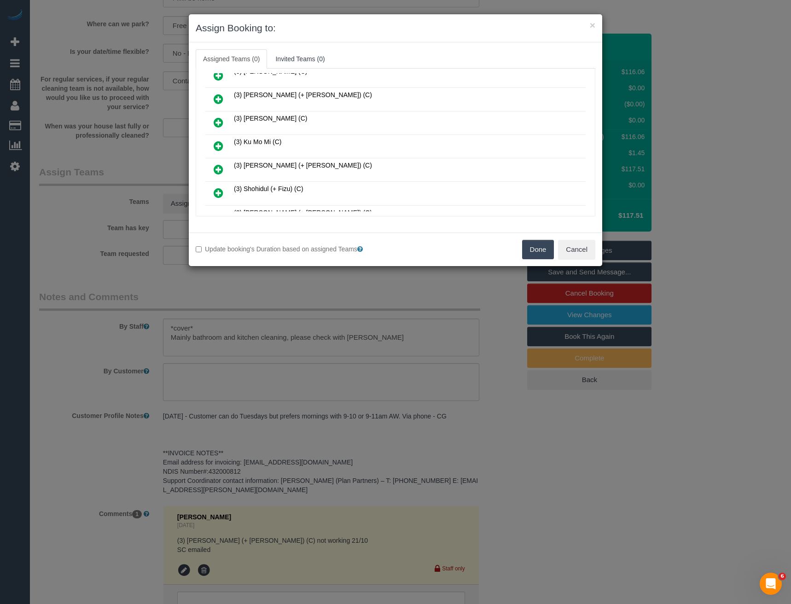
click at [218, 146] on icon at bounding box center [219, 145] width 10 height 11
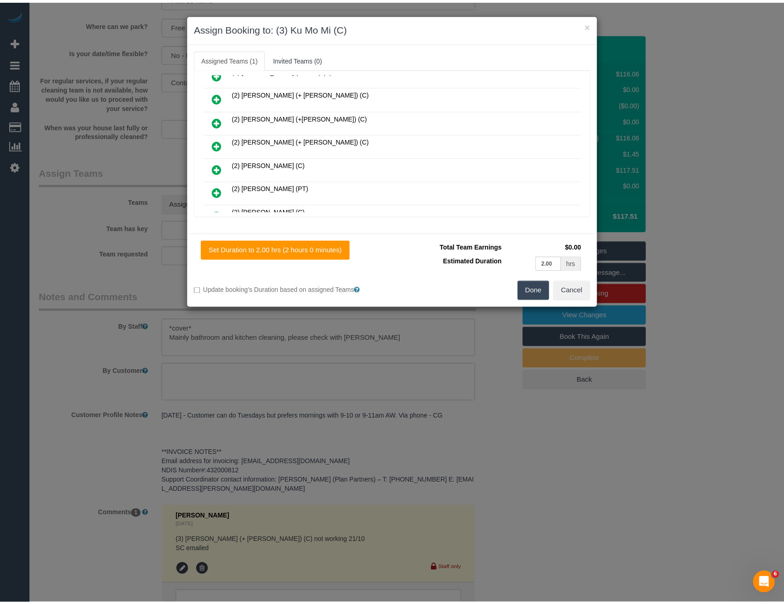
scroll to position [0, 0]
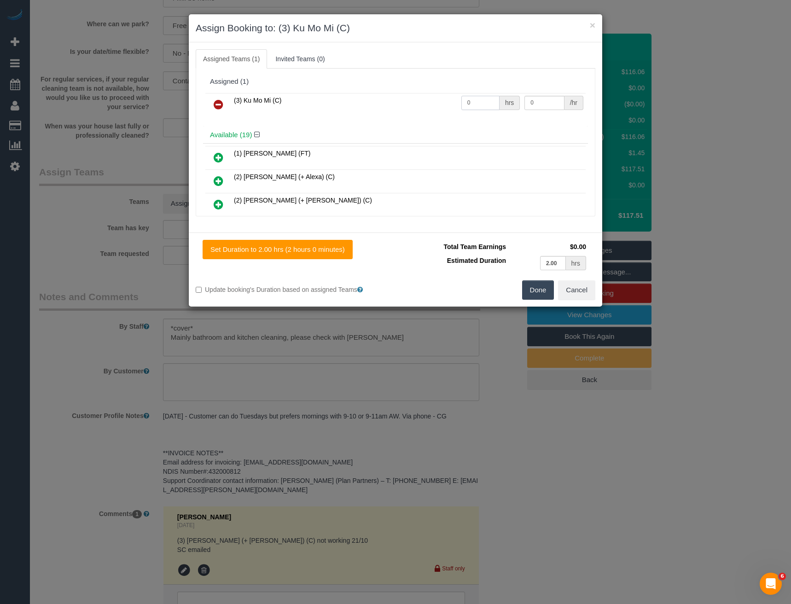
drag, startPoint x: 479, startPoint y: 102, endPoint x: 411, endPoint y: 99, distance: 68.2
click at [414, 100] on tr "(3) Ku Mo Mi (C) 0 hrs 0 /hr" at bounding box center [395, 104] width 380 height 23
type input "2"
type input "35"
click at [546, 291] on button "Done" at bounding box center [538, 289] width 32 height 19
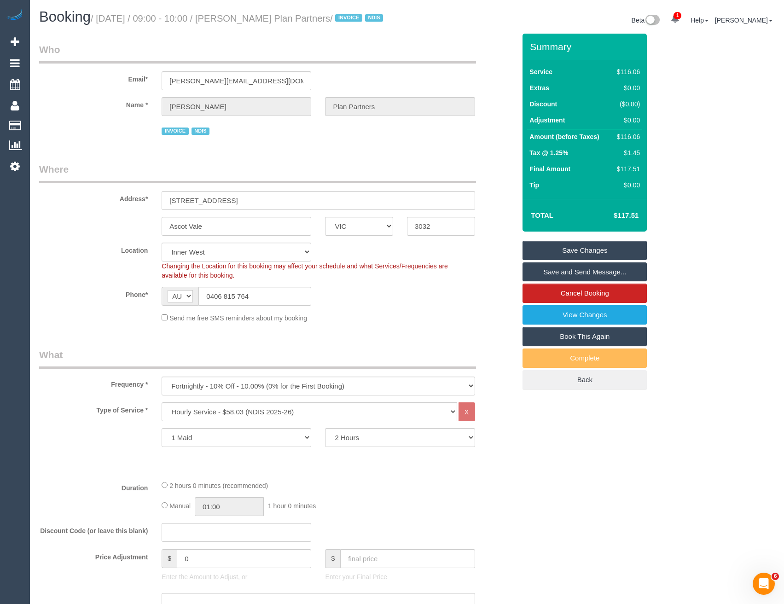
click at [565, 258] on link "Save Changes" at bounding box center [584, 250] width 124 height 19
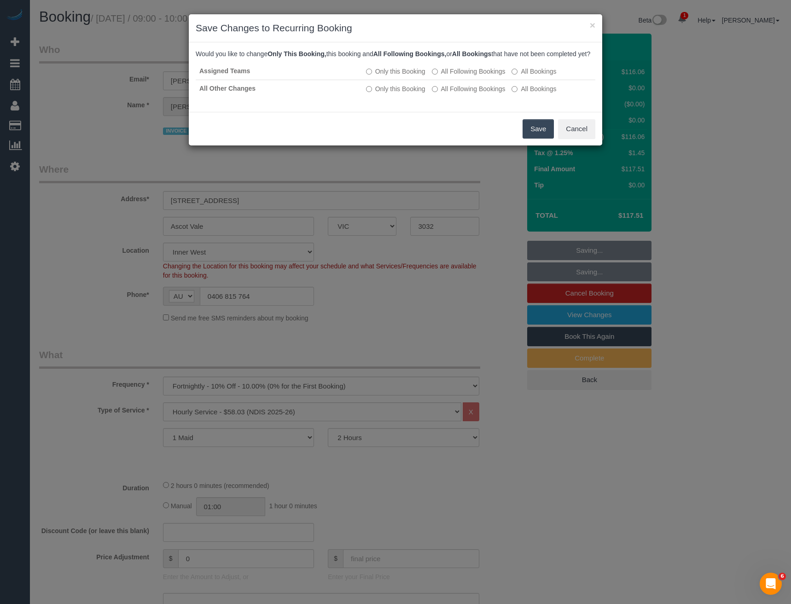
click at [539, 134] on button "Save" at bounding box center [537, 128] width 31 height 19
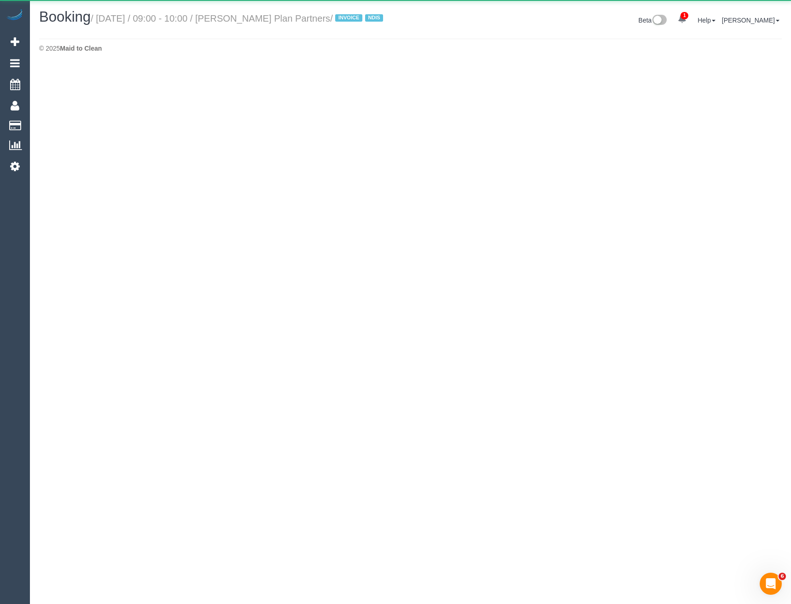
select select "VIC"
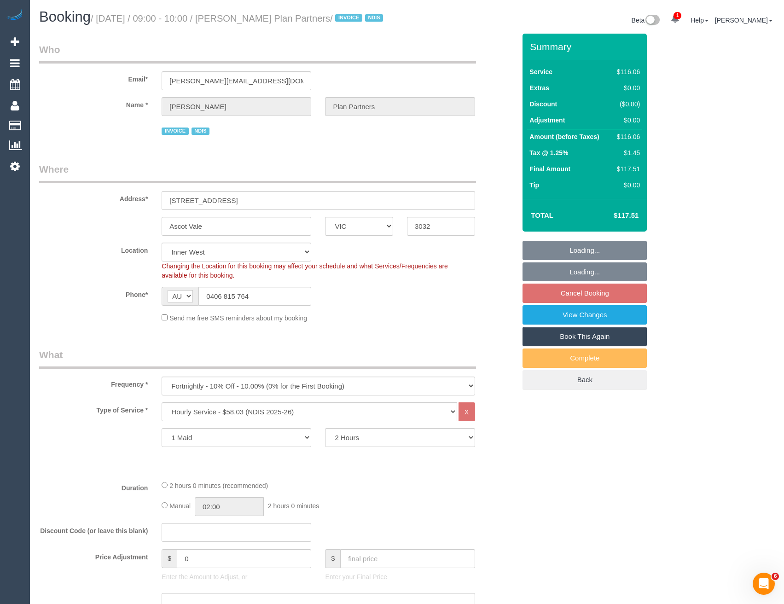
select select "object:5316"
select select "number:28"
select select "number:14"
select select "number:19"
select select "number:25"
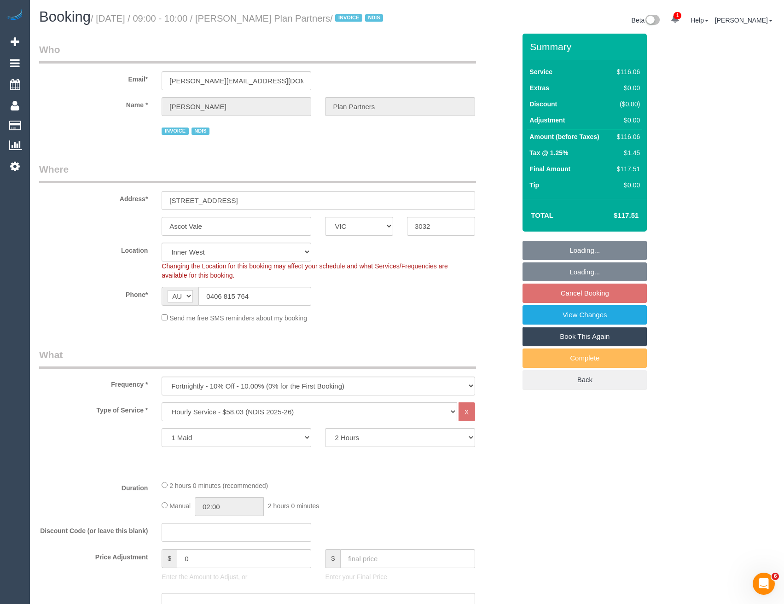
select select "number:35"
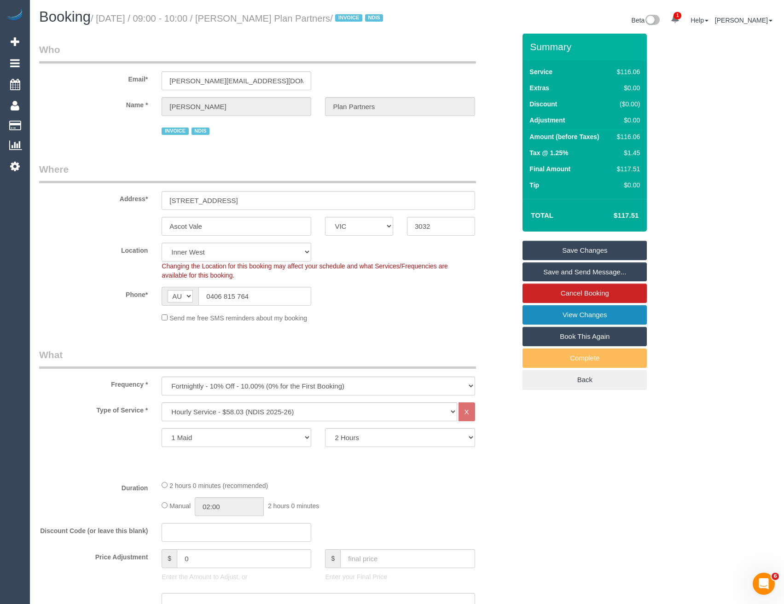
click at [558, 324] on link "View Changes" at bounding box center [584, 314] width 124 height 19
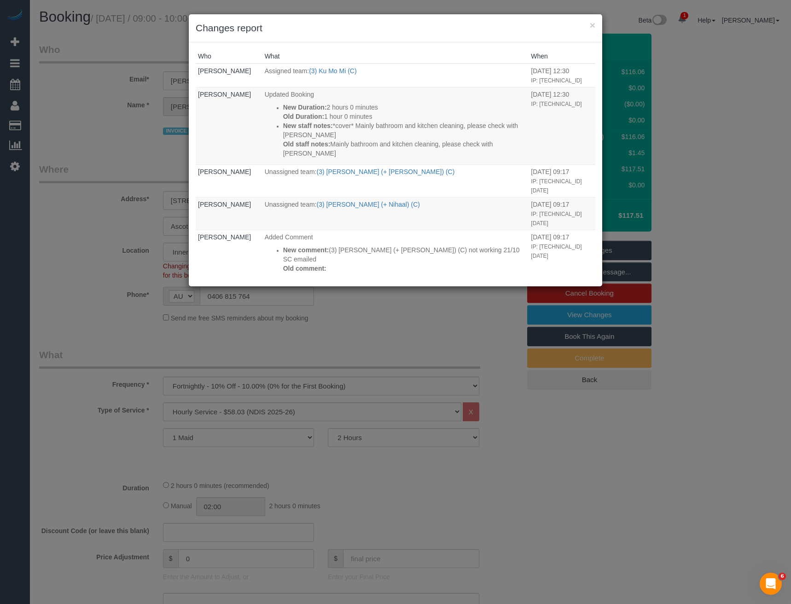
click at [422, 348] on div "× Changes report Who What When [PERSON_NAME] Assigned team: (3) Ku Mo Mi (C) [D…" at bounding box center [395, 302] width 791 height 604
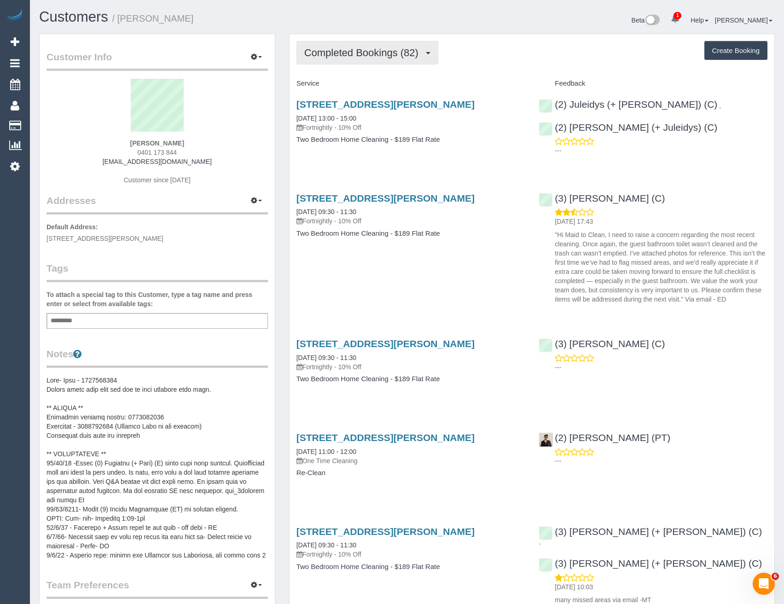
click at [378, 52] on span "Completed Bookings (82)" at bounding box center [363, 53] width 119 height 12
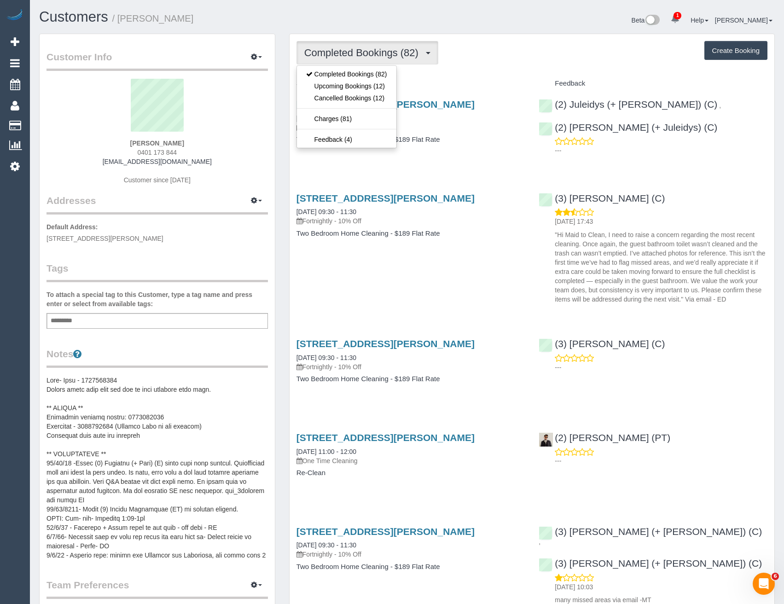
click at [485, 145] on div "[STREET_ADDRESS][PERSON_NAME] [DATE] 13:00 - 15:00 Fortnightly - 10% Off Two Be…" at bounding box center [411, 126] width 243 height 71
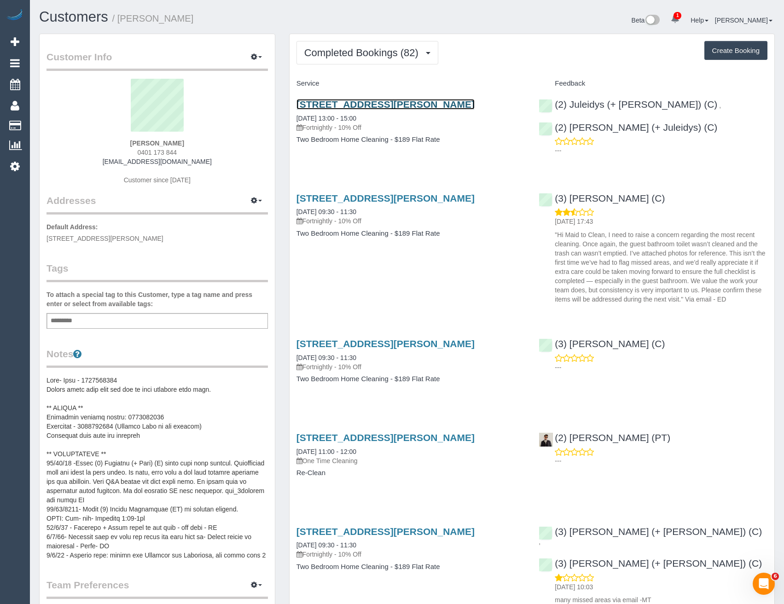
click at [461, 104] on link "[STREET_ADDRESS][PERSON_NAME]" at bounding box center [385, 104] width 178 height 11
click at [406, 41] on button "Completed Bookings (82)" at bounding box center [367, 52] width 142 height 23
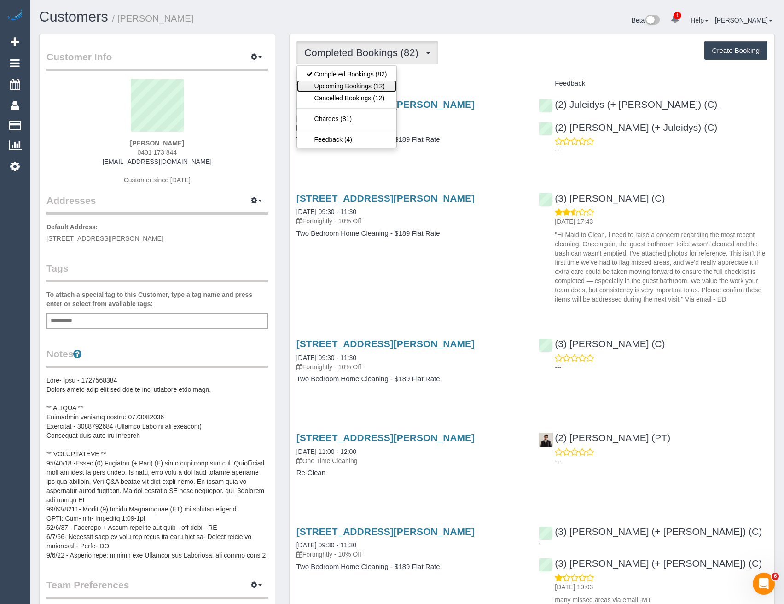
click at [370, 85] on link "Upcoming Bookings (12)" at bounding box center [346, 86] width 99 height 12
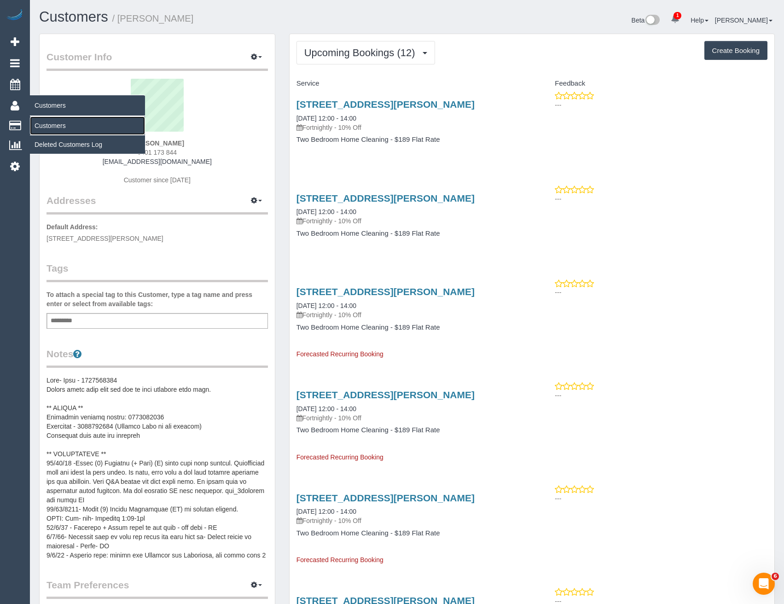
click at [53, 127] on link "Customers" at bounding box center [87, 125] width 115 height 18
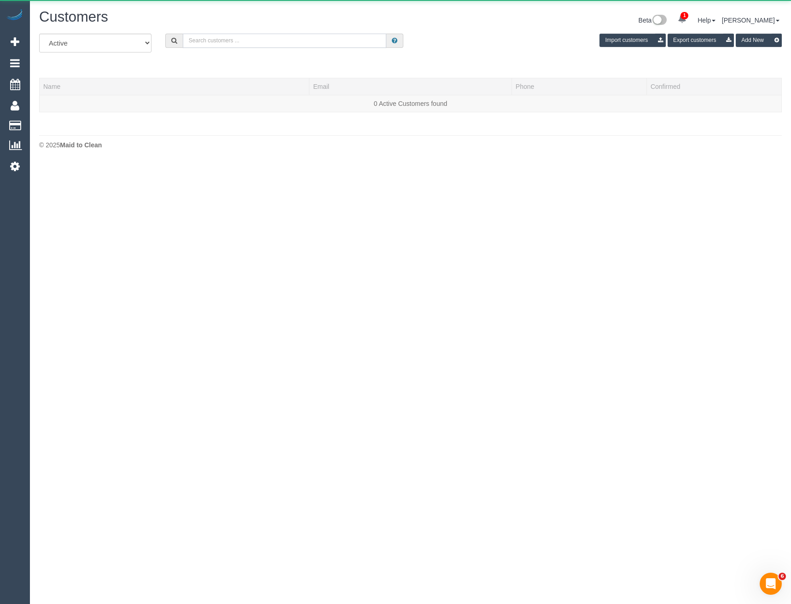
drag, startPoint x: 246, startPoint y: 39, endPoint x: 239, endPoint y: 33, distance: 8.8
click at [246, 39] on input "text" at bounding box center [285, 41] width 204 height 14
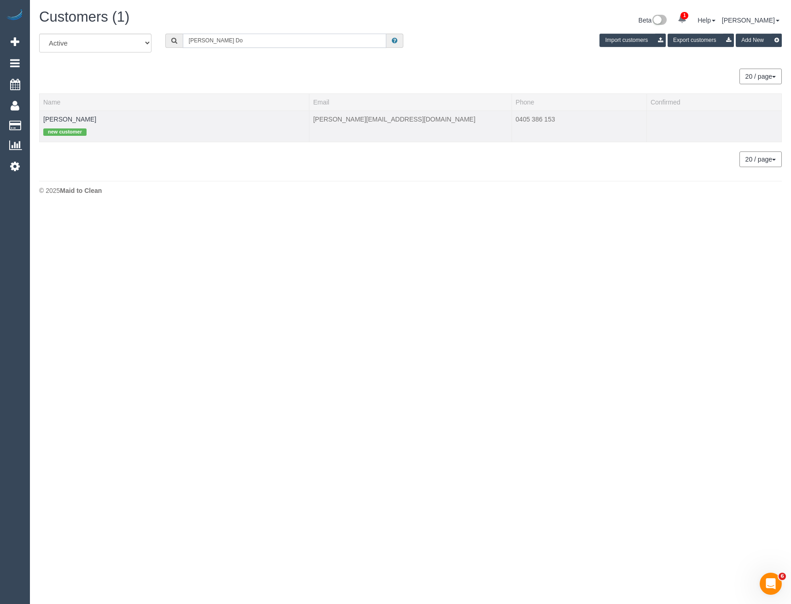
type input "[PERSON_NAME] Do"
click at [61, 115] on td "[PERSON_NAME] new customer" at bounding box center [175, 125] width 270 height 31
click at [59, 116] on link "[PERSON_NAME]" at bounding box center [69, 119] width 53 height 7
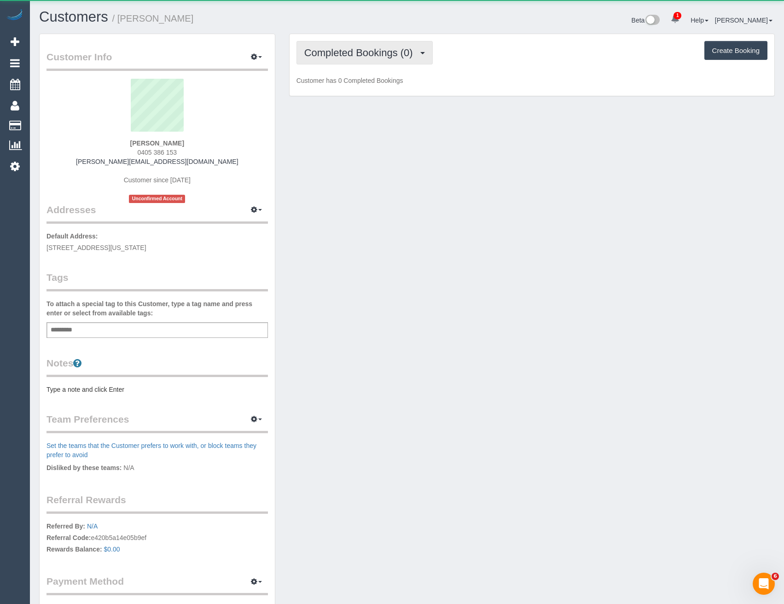
click at [417, 53] on span "Completed Bookings (0)" at bounding box center [360, 53] width 113 height 12
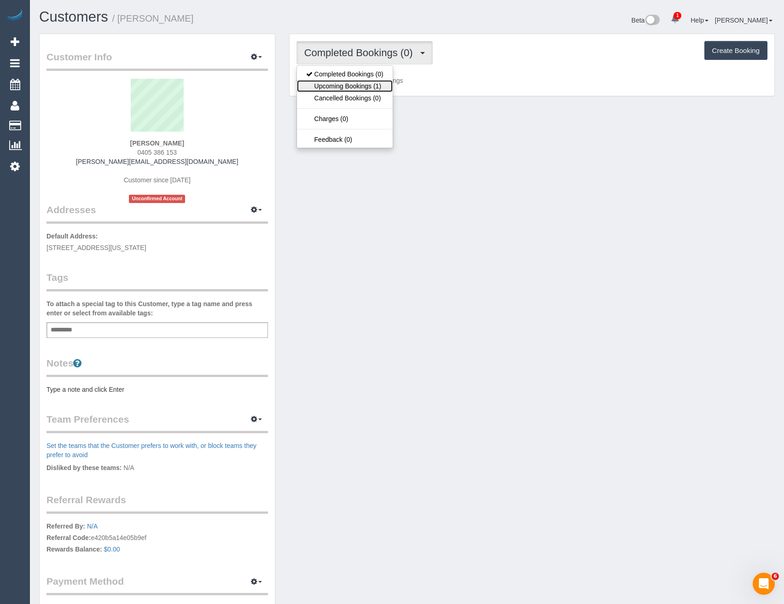
click at [364, 89] on link "Upcoming Bookings (1)" at bounding box center [345, 86] width 96 height 12
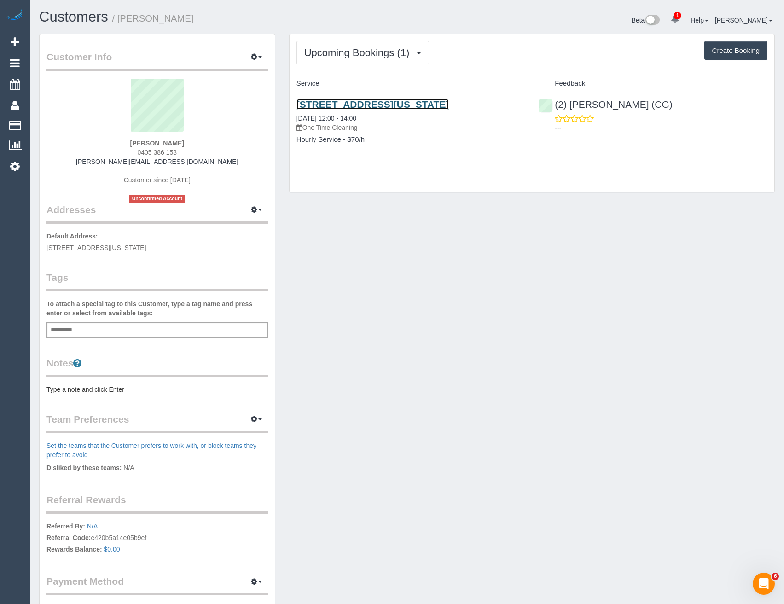
click at [449, 106] on link "[STREET_ADDRESS][US_STATE]" at bounding box center [372, 104] width 153 height 11
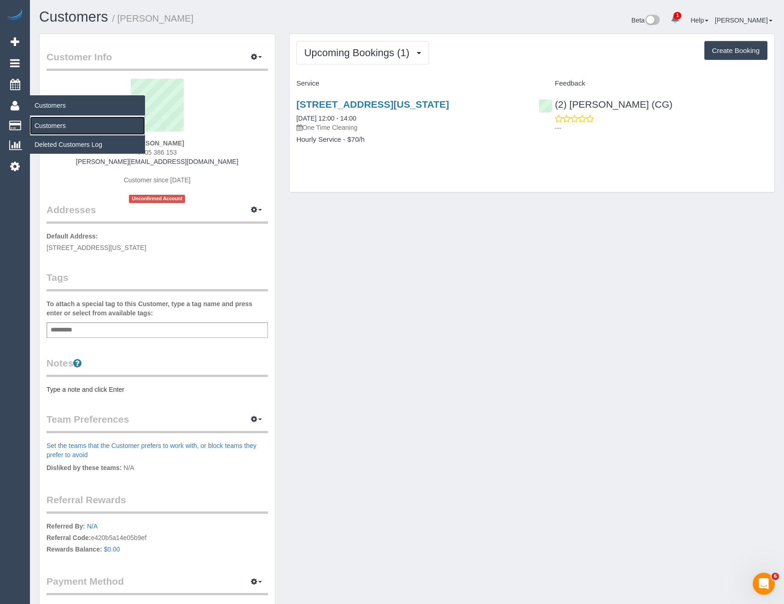
click at [56, 124] on link "Customers" at bounding box center [87, 125] width 115 height 18
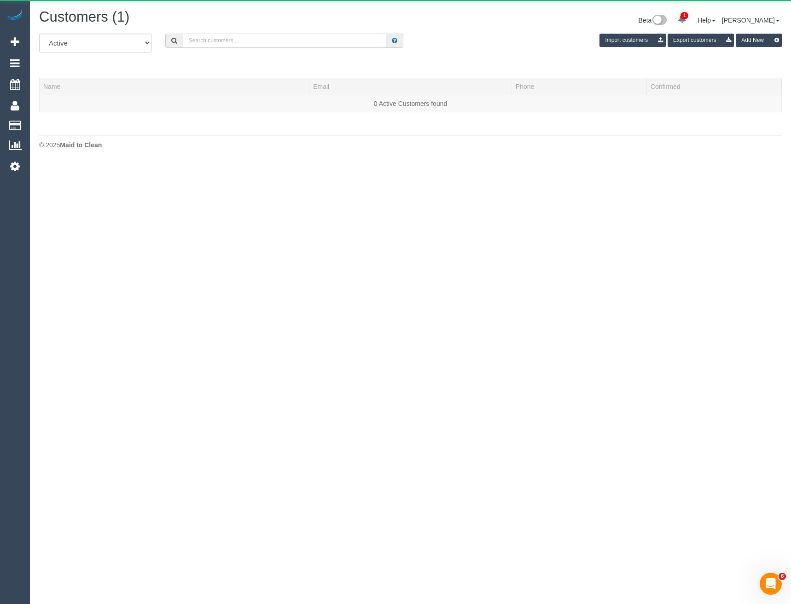
click at [245, 41] on input "text" at bounding box center [285, 41] width 204 height 14
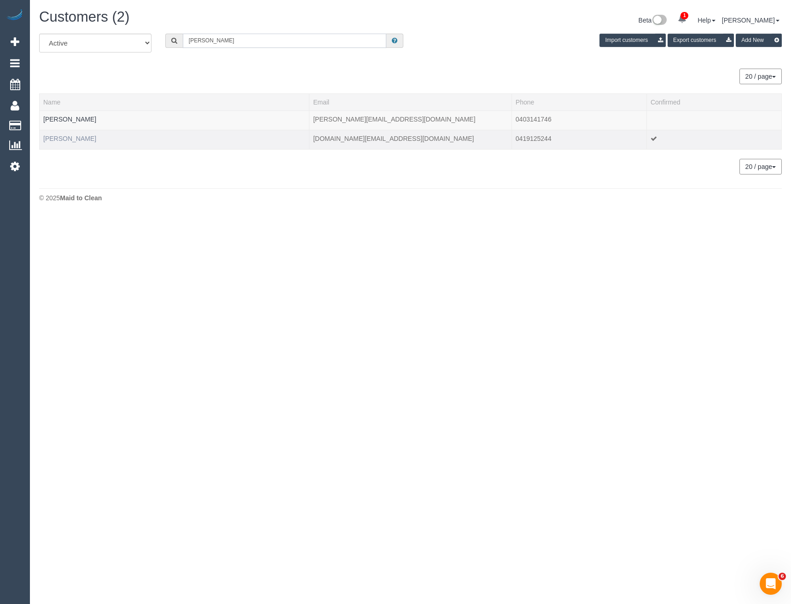
type input "[PERSON_NAME]"
click at [70, 141] on link "[PERSON_NAME]" at bounding box center [69, 138] width 53 height 7
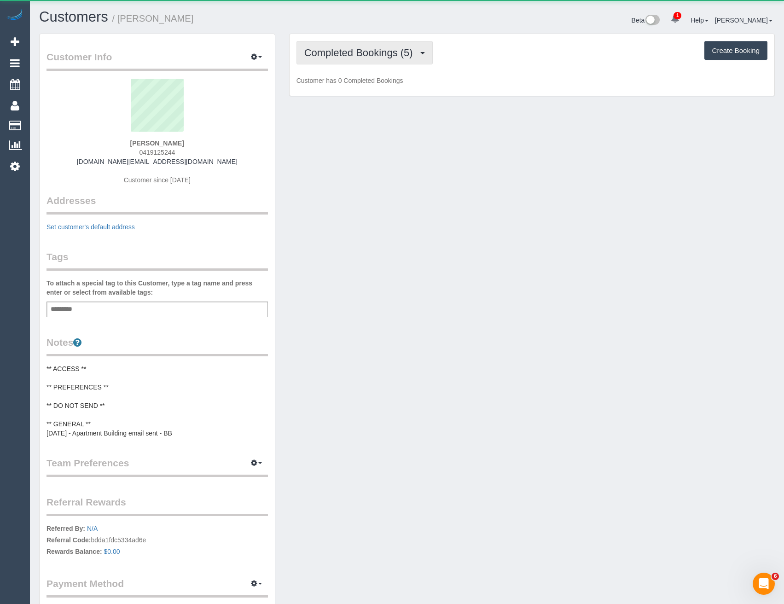
click at [329, 51] on span "Completed Bookings (5)" at bounding box center [360, 53] width 113 height 12
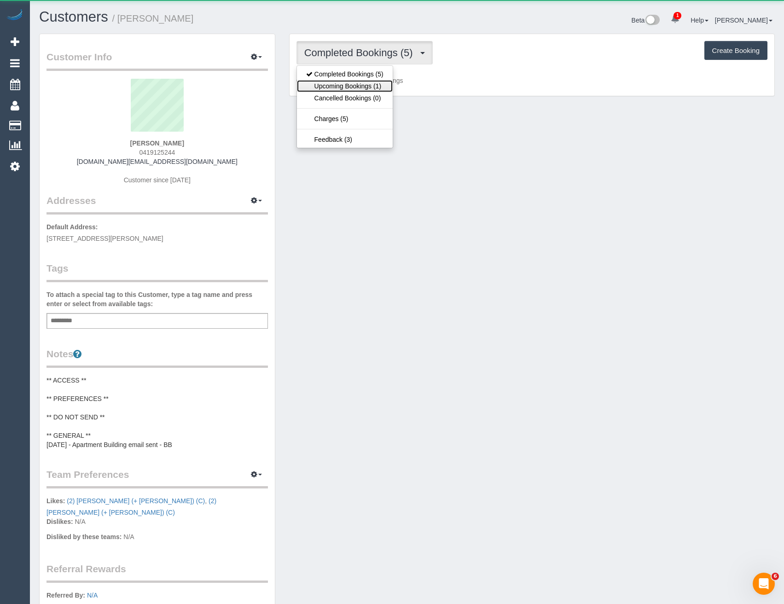
click at [344, 90] on link "Upcoming Bookings (1)" at bounding box center [345, 86] width 96 height 12
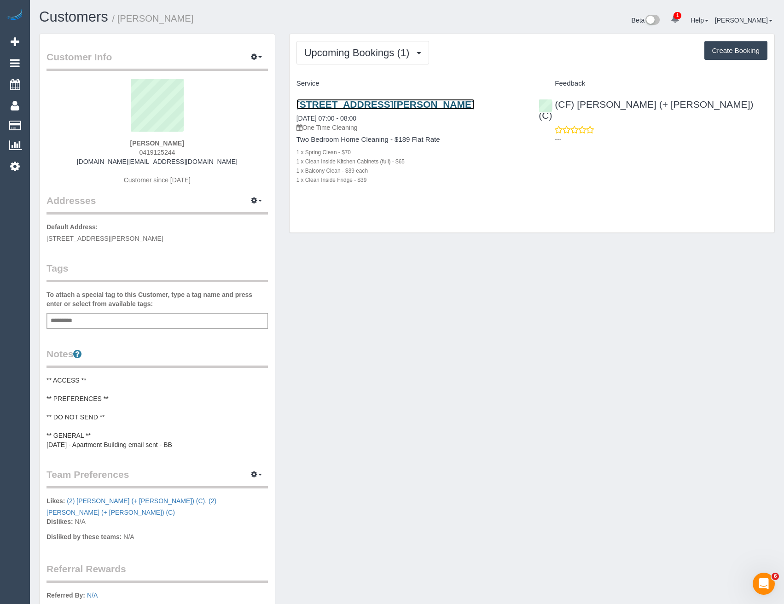
click at [464, 104] on link "[STREET_ADDRESS][PERSON_NAME]" at bounding box center [385, 104] width 178 height 11
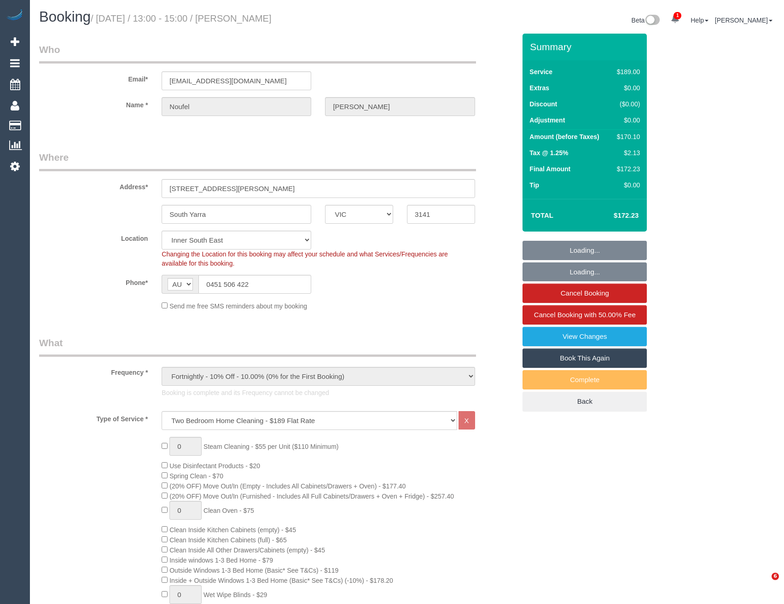
select select "VIC"
select select "number:28"
select select "number:14"
select select "number:18"
select select "number:22"
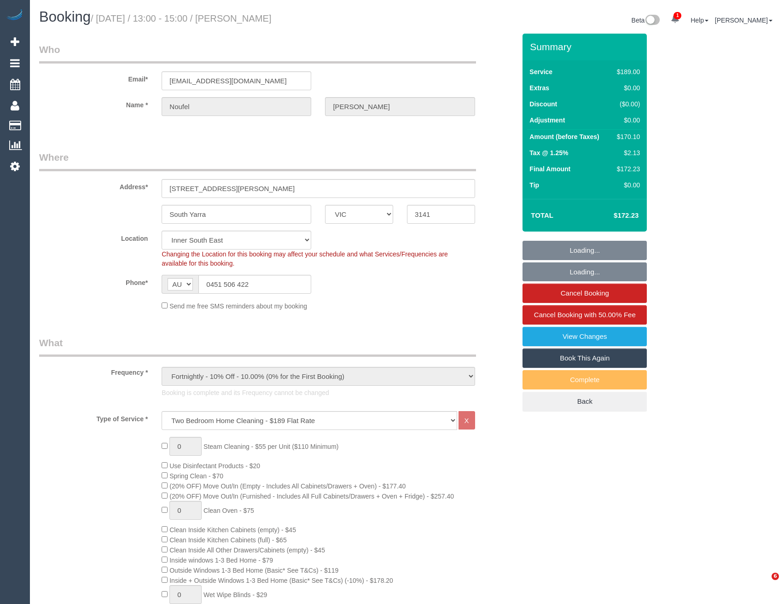
select select "number:26"
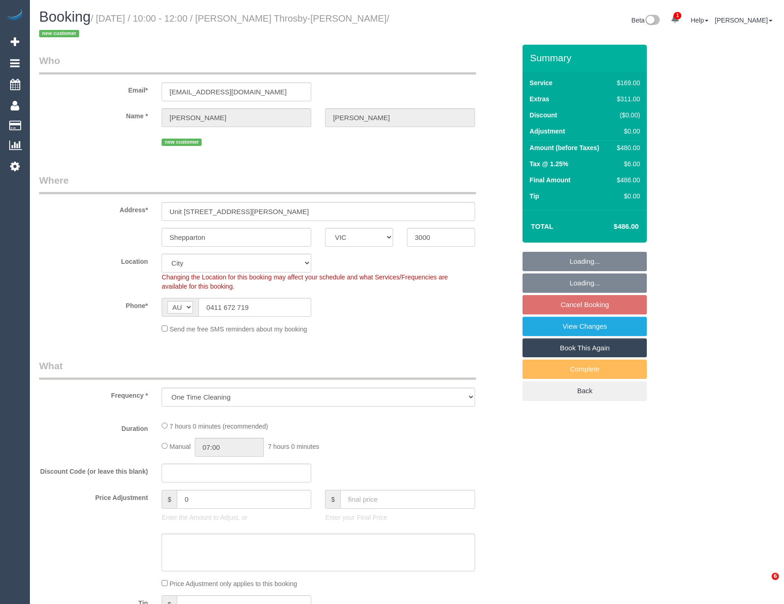
select select "VIC"
select select "number:28"
select select "number:14"
select select "number:20"
select select "number:25"
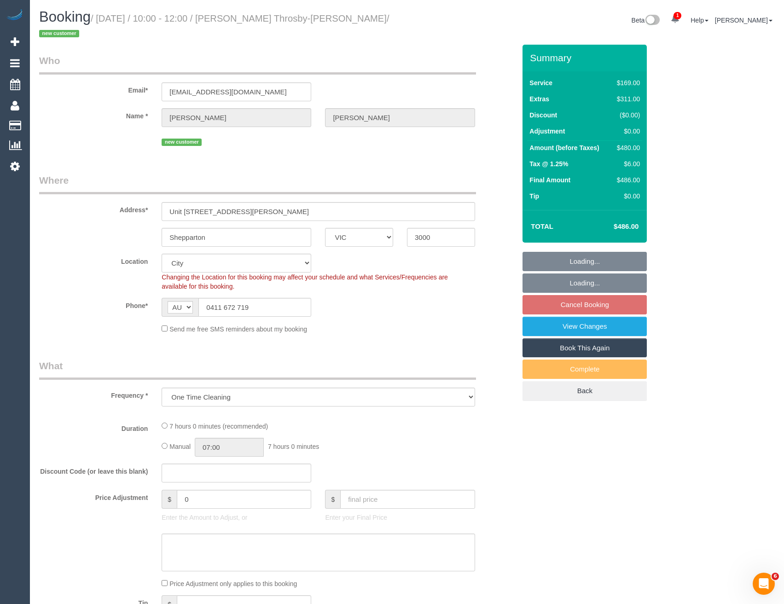
select select "number:34"
select select "number:26"
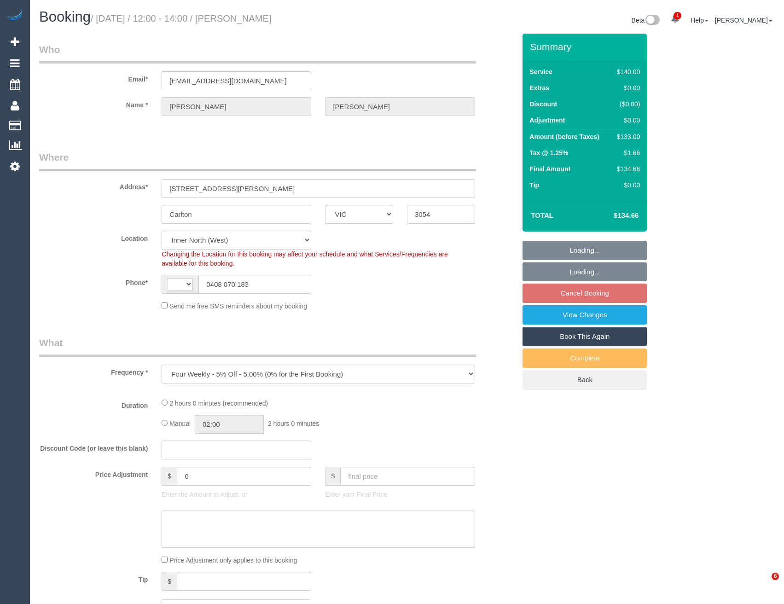
select select "VIC"
select select "object:312"
select select "string:AU"
select select "string:stripe-card_1Dd8E72GScqysDRVuCSbAPI7"
select select "number:27"
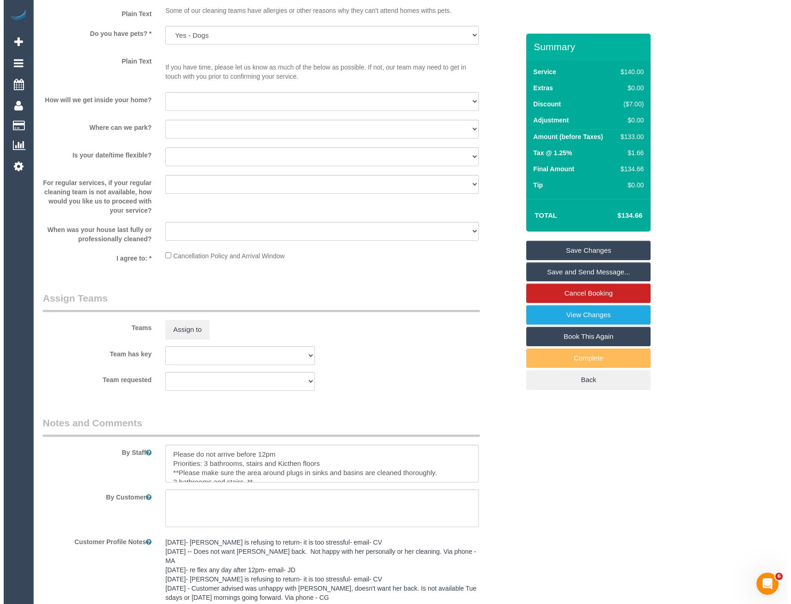
scroll to position [1197, 0]
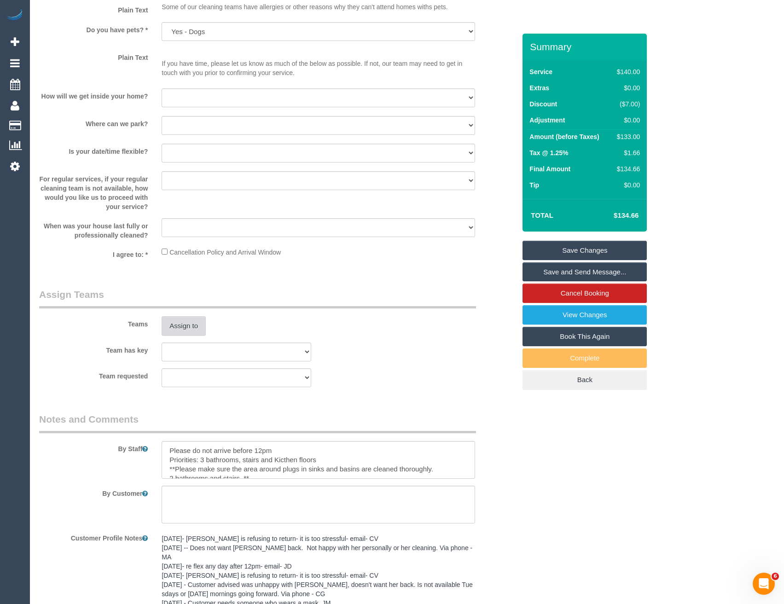
click at [180, 319] on button "Assign to" at bounding box center [184, 325] width 44 height 19
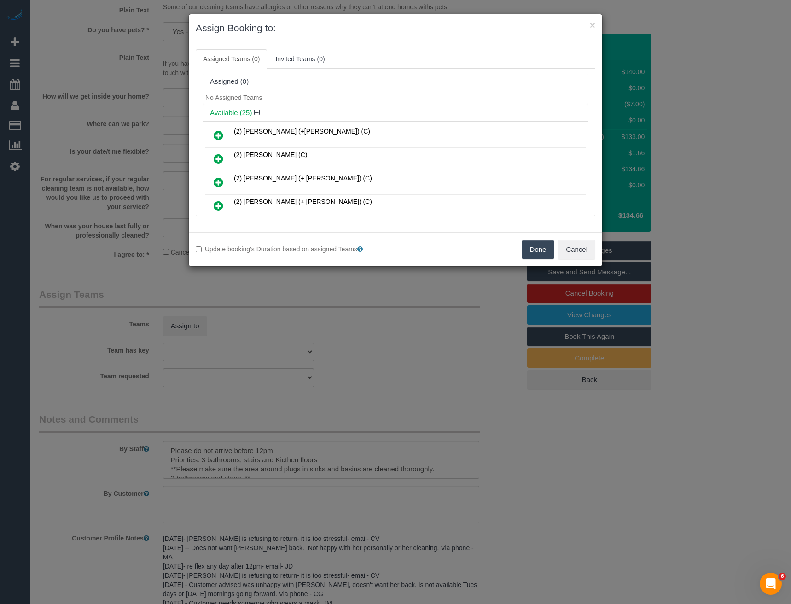
scroll to position [272, 0]
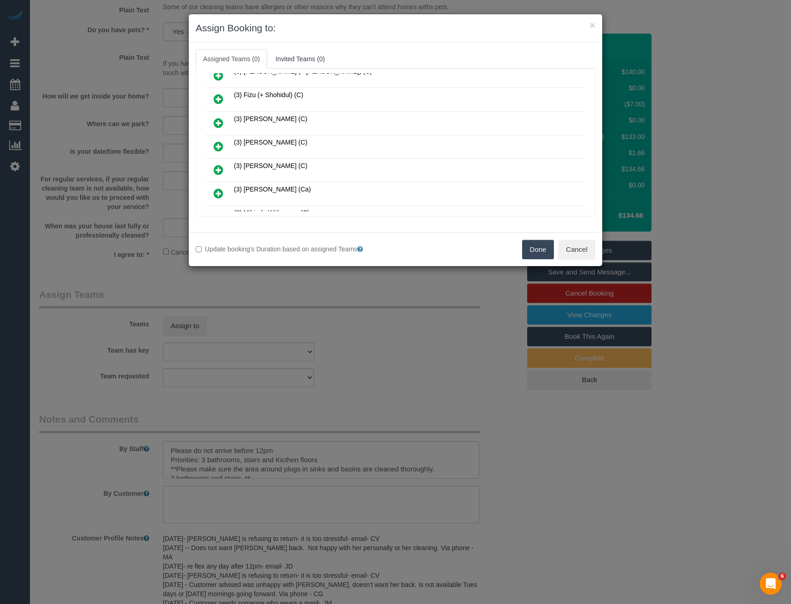
click at [218, 147] on icon at bounding box center [219, 146] width 10 height 11
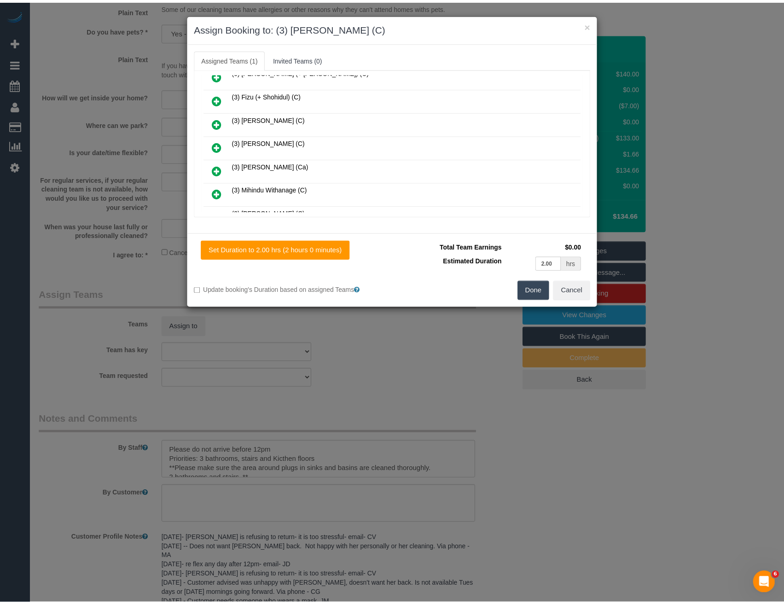
scroll to position [0, 0]
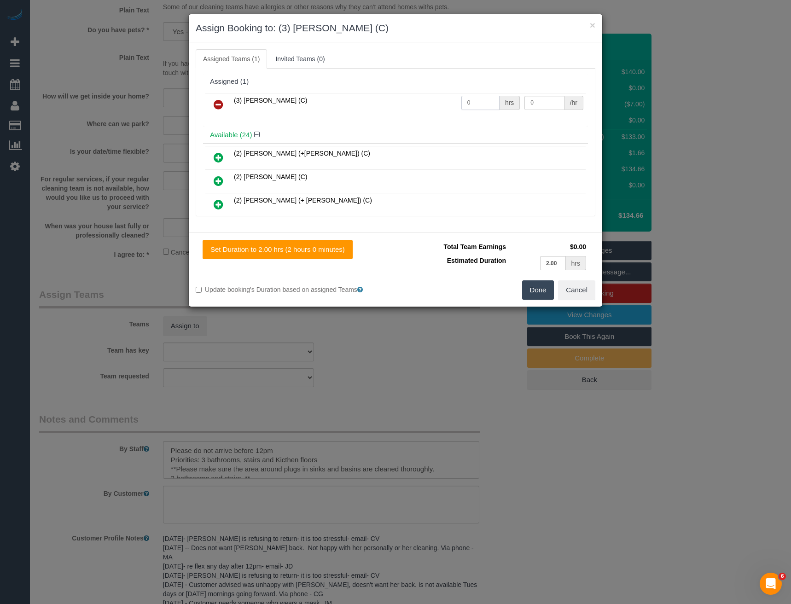
drag, startPoint x: 482, startPoint y: 101, endPoint x: 421, endPoint y: 99, distance: 61.2
click at [426, 103] on tr "(3) [PERSON_NAME] (C) 0 hrs 0 /hr" at bounding box center [395, 104] width 380 height 23
type input "2"
type input "35"
click at [538, 286] on button "Done" at bounding box center [538, 289] width 32 height 19
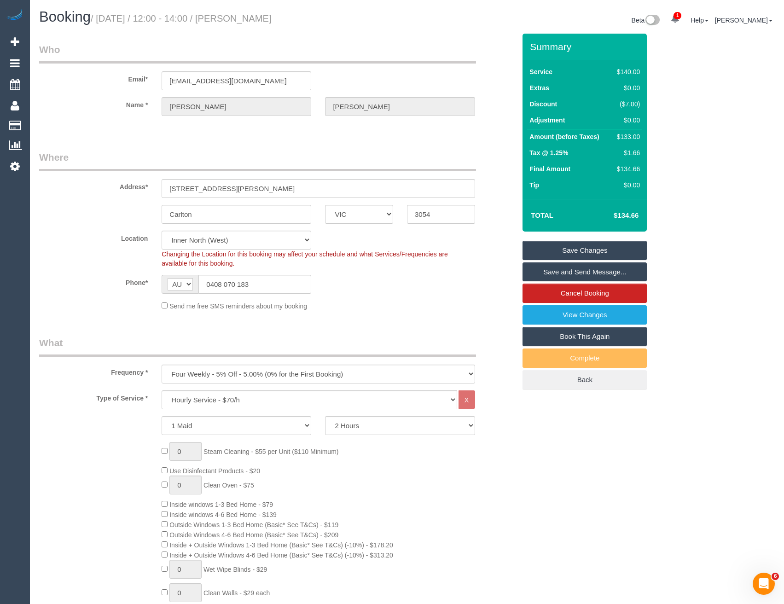
click at [562, 273] on link "Save and Send Message..." at bounding box center [584, 271] width 124 height 19
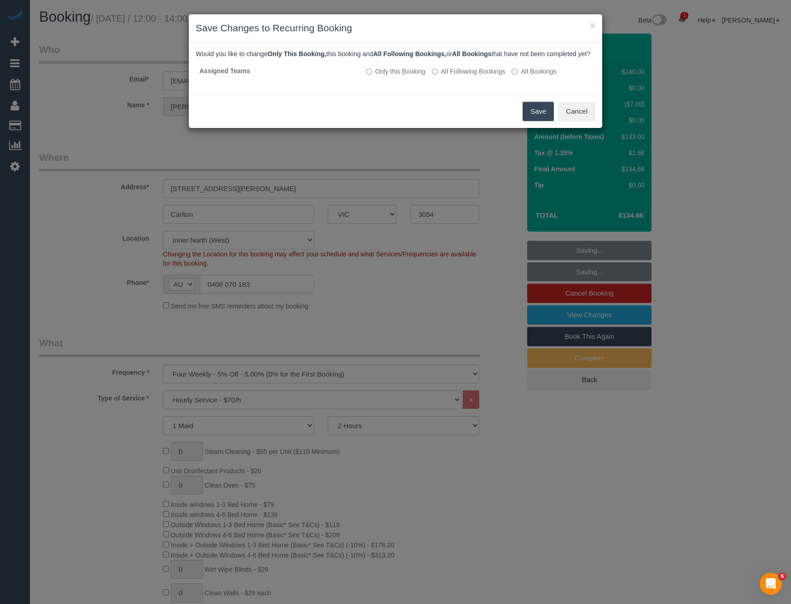
click at [540, 120] on button "Save" at bounding box center [537, 111] width 31 height 19
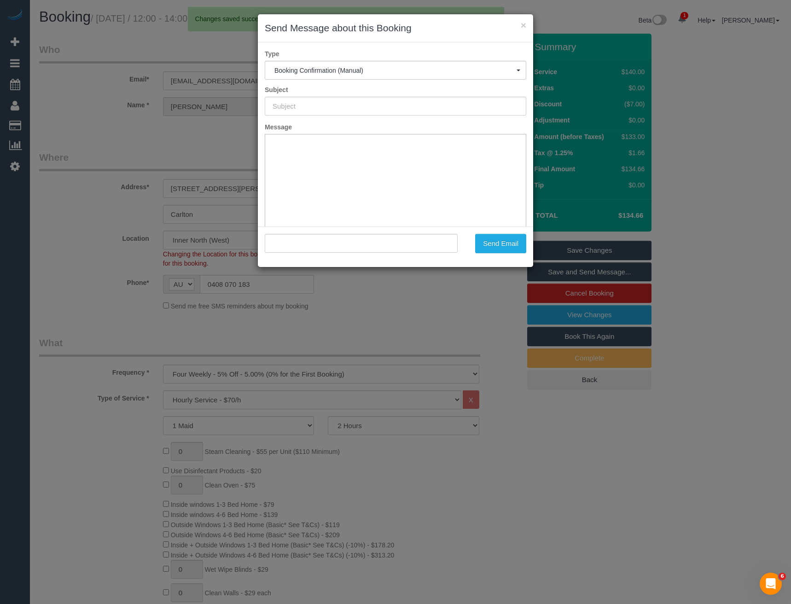
type input "Booking Confirmed"
type input ""Margaret Mead" <mmead6@gmail.com>"
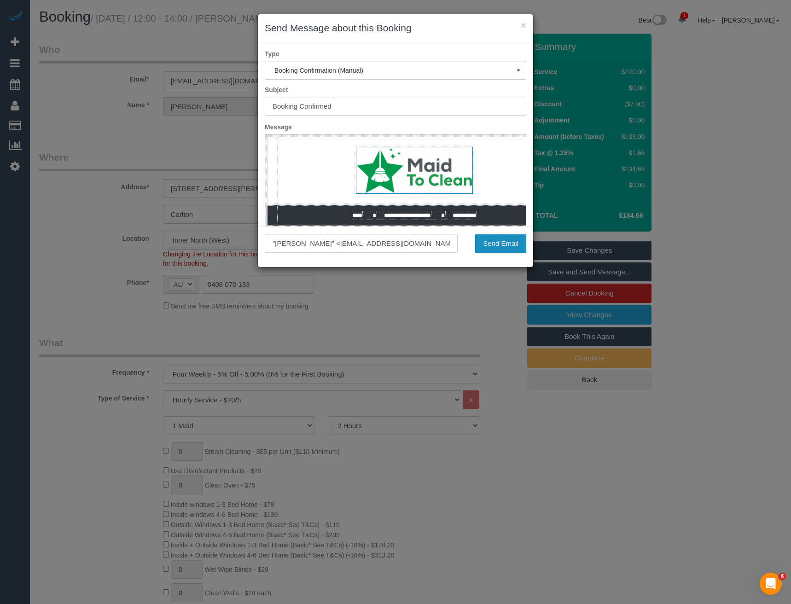
click at [511, 250] on button "Send Email" at bounding box center [500, 243] width 51 height 19
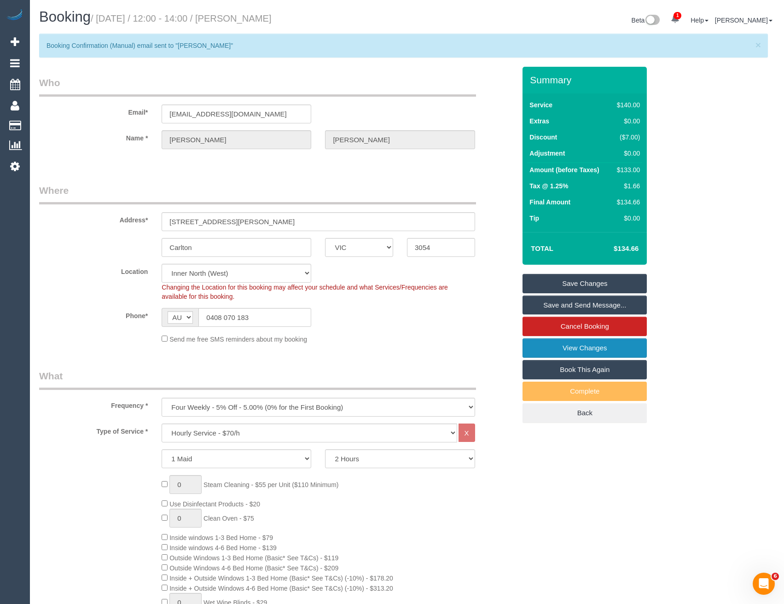
click at [605, 353] on link "View Changes" at bounding box center [584, 347] width 124 height 19
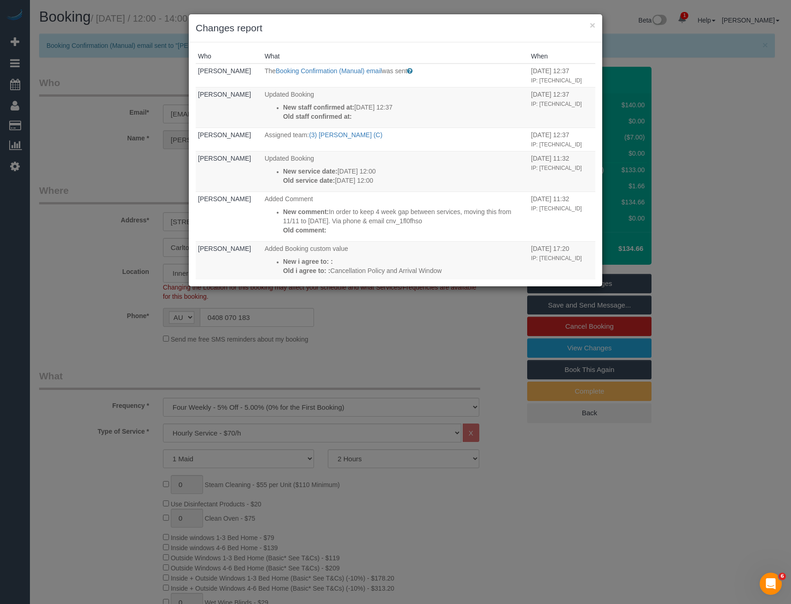
click at [393, 377] on div "× Changes report Who What When Bronie Bryant The Booking Confirmation (Manual) …" at bounding box center [395, 302] width 791 height 604
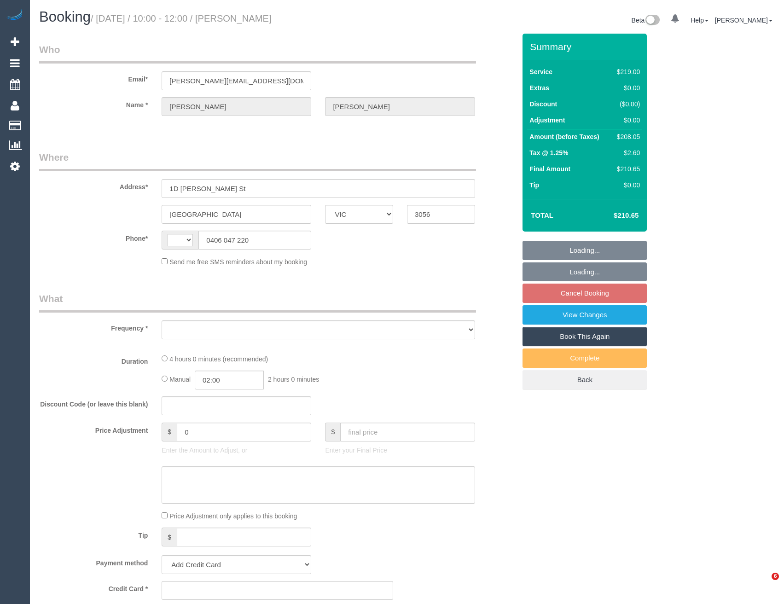
select select "VIC"
select select "string:stripe-pm_1PhN4Y2GScqysDRVEDNSLRzP"
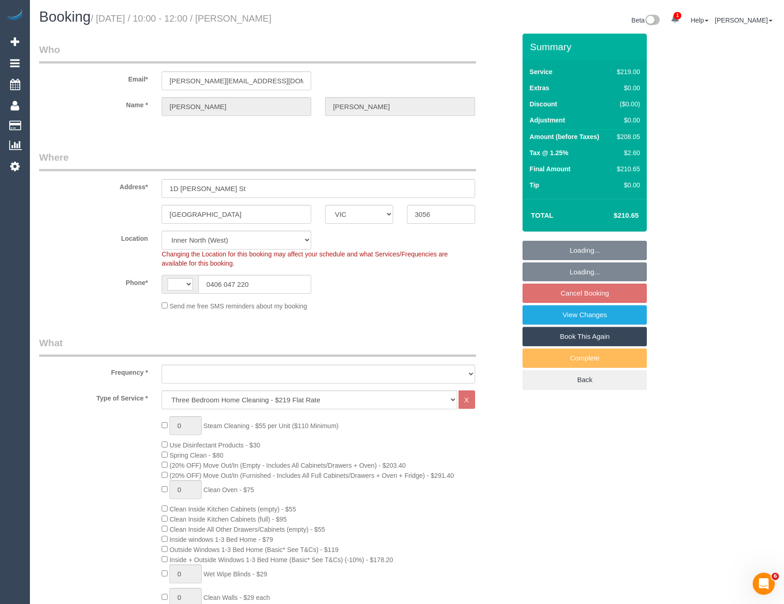
select select "object:388"
select select "number:28"
select select "number:15"
select select "number:19"
select select "number:22"
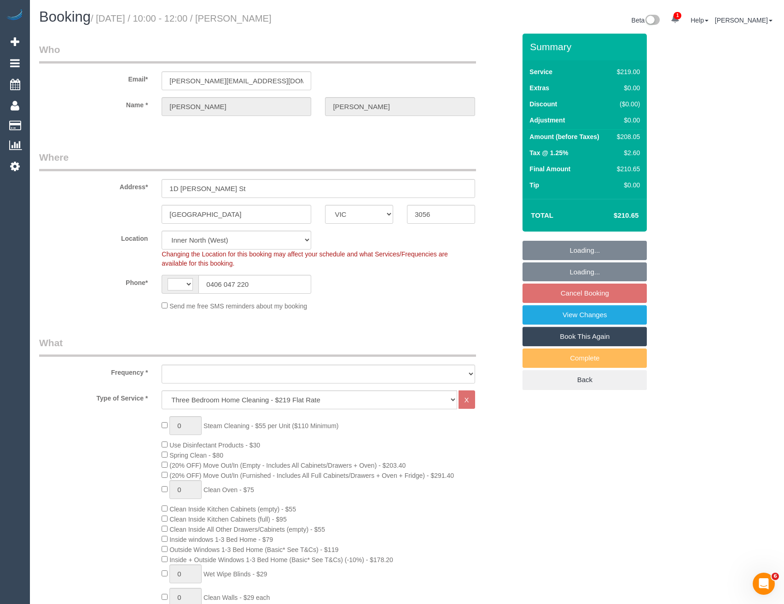
select select "number:33"
select select "number:13"
select select "string:AU"
select select "object:1626"
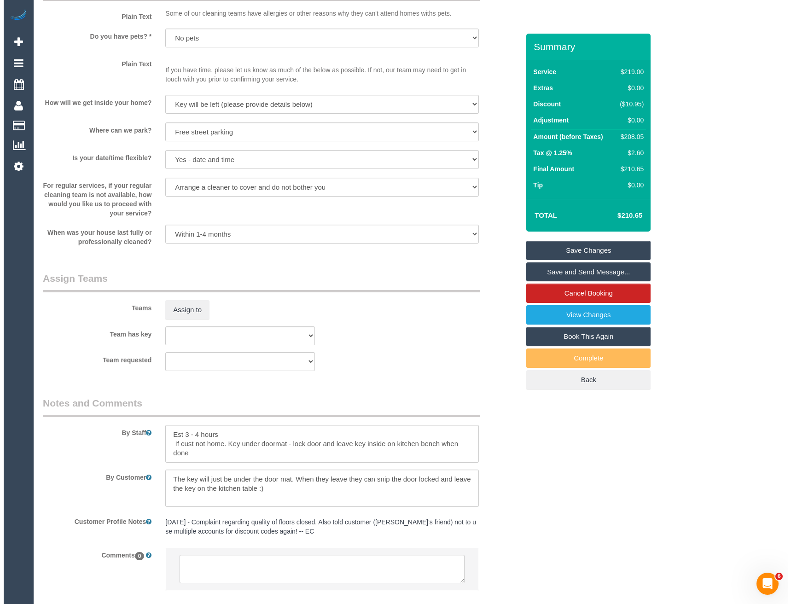
scroll to position [1110, 0]
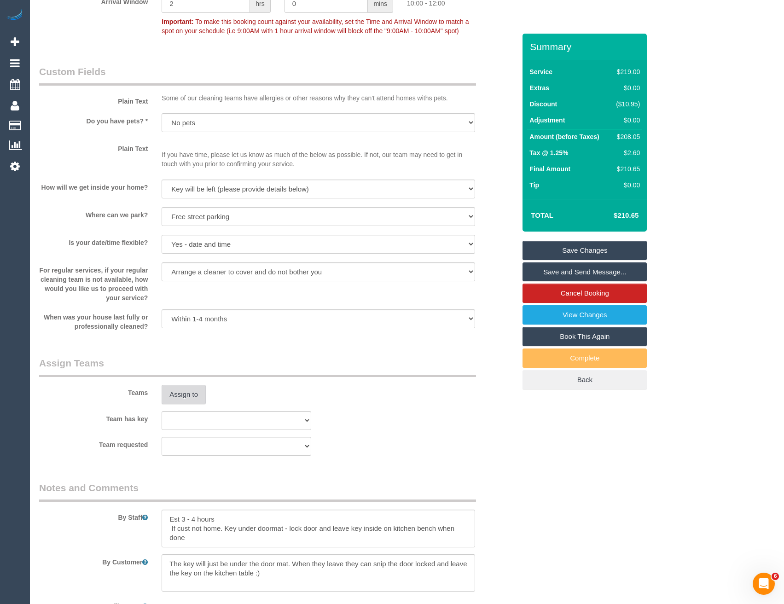
click at [191, 393] on button "Assign to" at bounding box center [184, 394] width 44 height 19
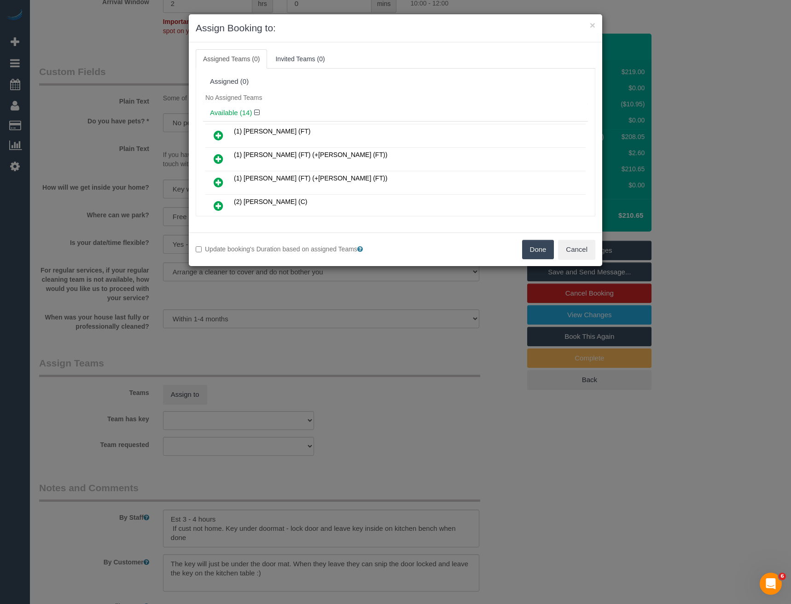
scroll to position [3650, 0]
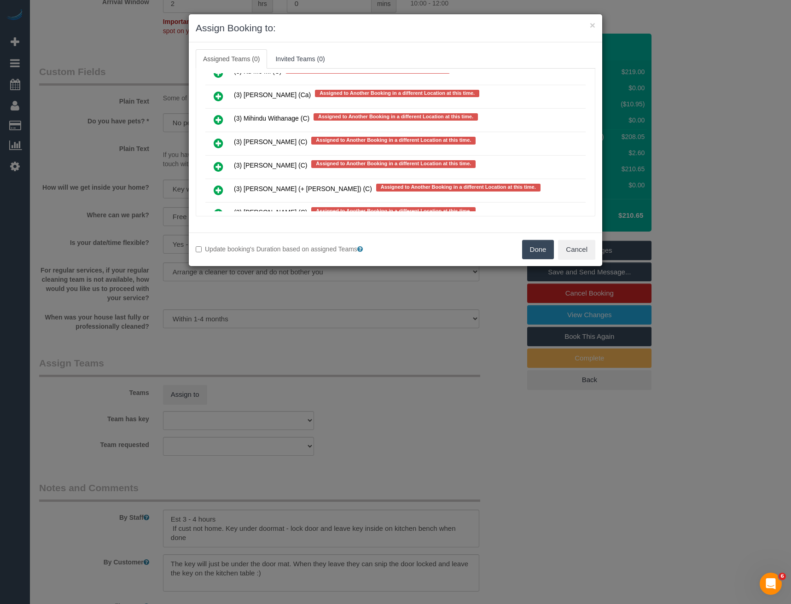
click at [216, 143] on icon at bounding box center [219, 143] width 10 height 11
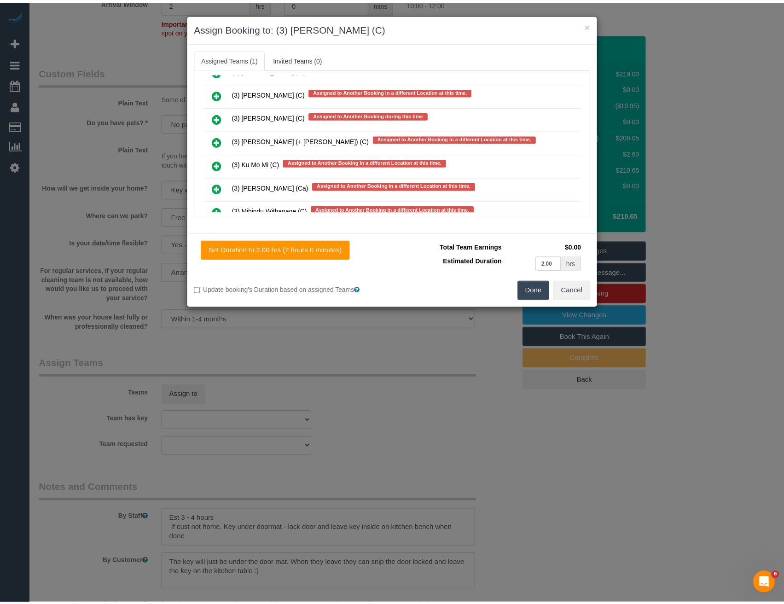
scroll to position [0, 0]
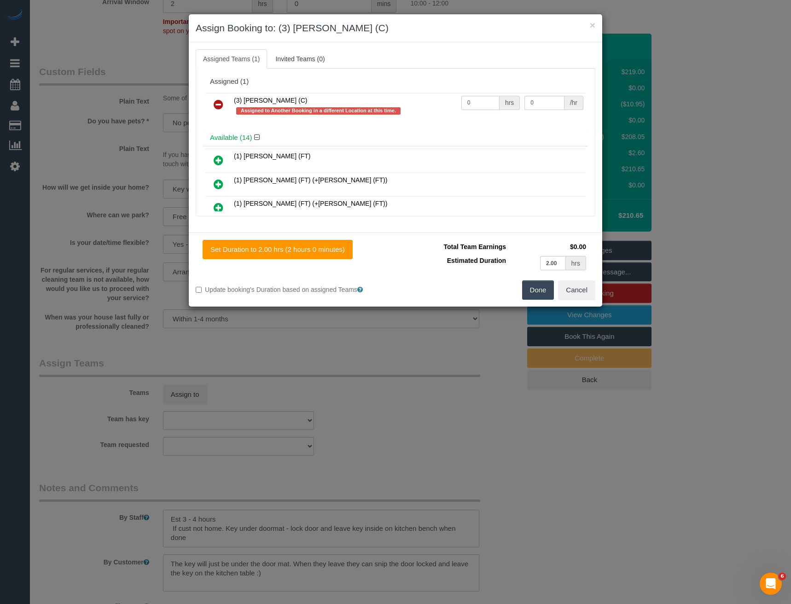
click at [435, 100] on tr "(3) [PERSON_NAME] (C) Assigned to Another Booking in a different Location at th…" at bounding box center [395, 106] width 380 height 26
type input "1"
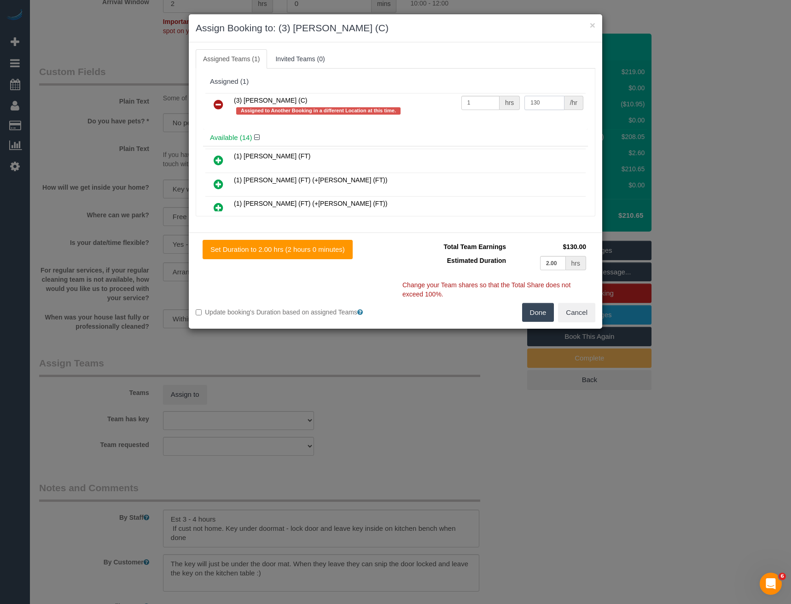
type input "130"
click at [545, 312] on button "Done" at bounding box center [538, 312] width 32 height 19
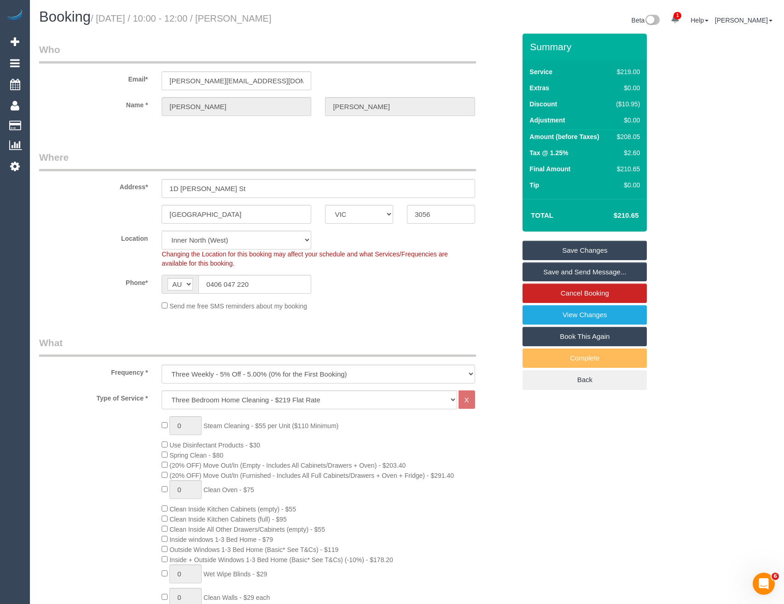
click at [564, 270] on link "Save and Send Message..." at bounding box center [584, 271] width 124 height 19
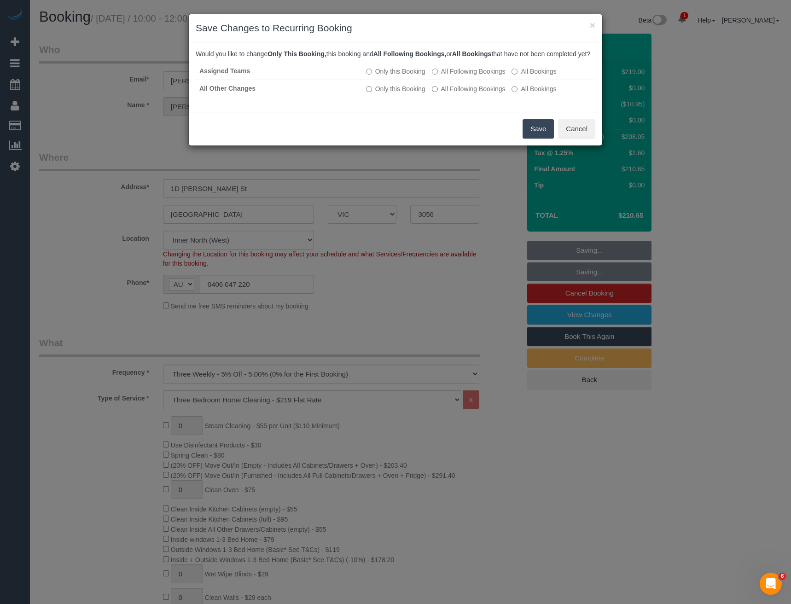
click at [531, 139] on button "Save" at bounding box center [537, 128] width 31 height 19
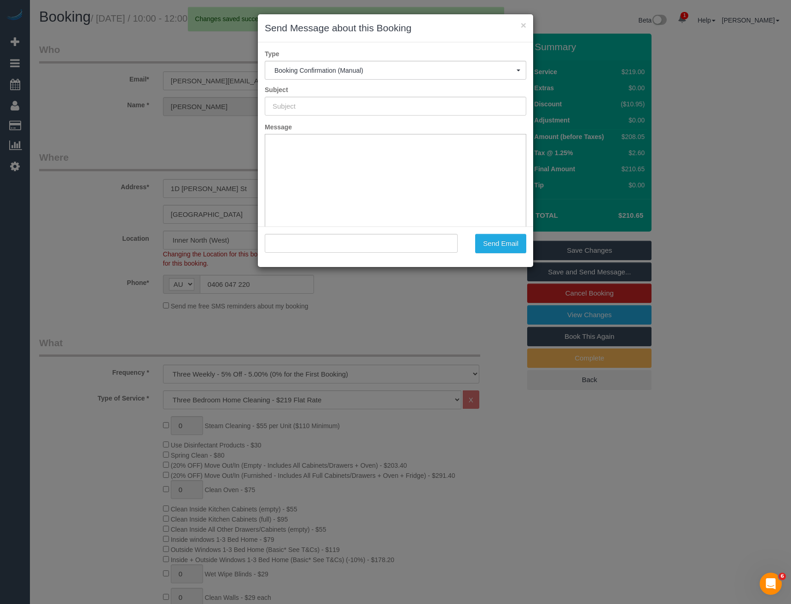
type input "Booking Confirmed"
type input ""[PERSON_NAME]" <[PERSON_NAME][EMAIL_ADDRESS][DOMAIN_NAME]>"
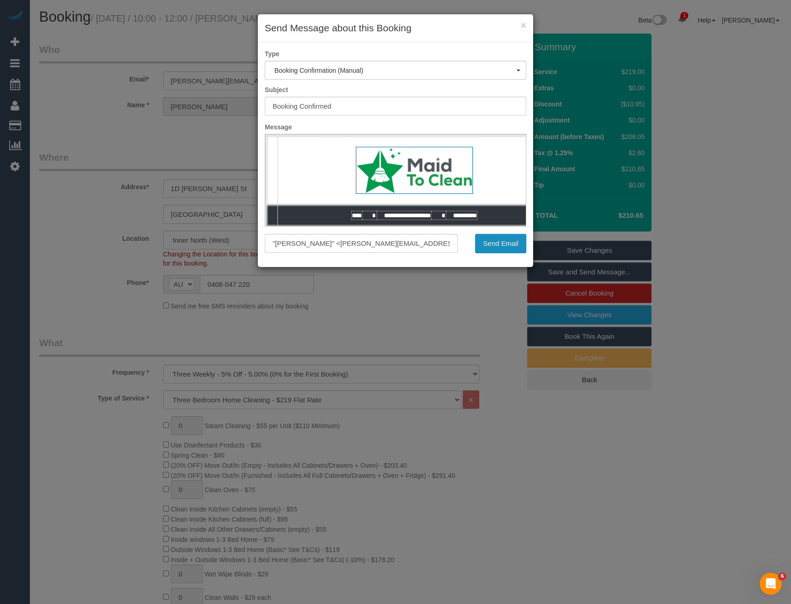
click at [503, 246] on button "Send Email" at bounding box center [500, 243] width 51 height 19
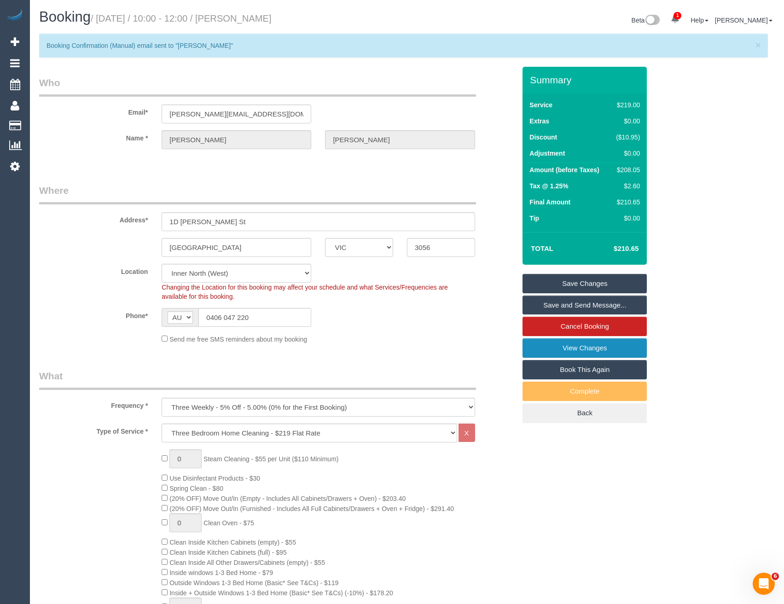
click at [557, 349] on link "View Changes" at bounding box center [584, 347] width 124 height 19
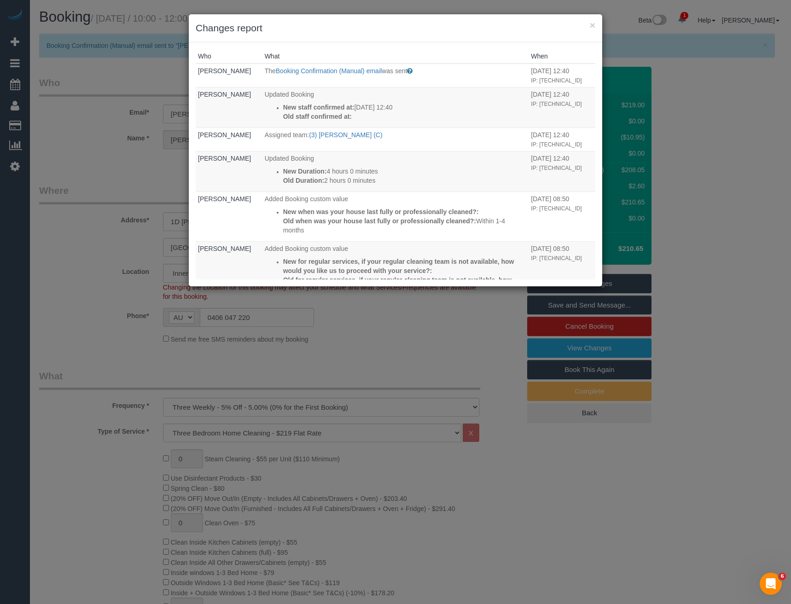
click at [393, 349] on div "× Changes report Who What When Bronie Bryant The Booking Confirmation (Manual) …" at bounding box center [395, 302] width 791 height 604
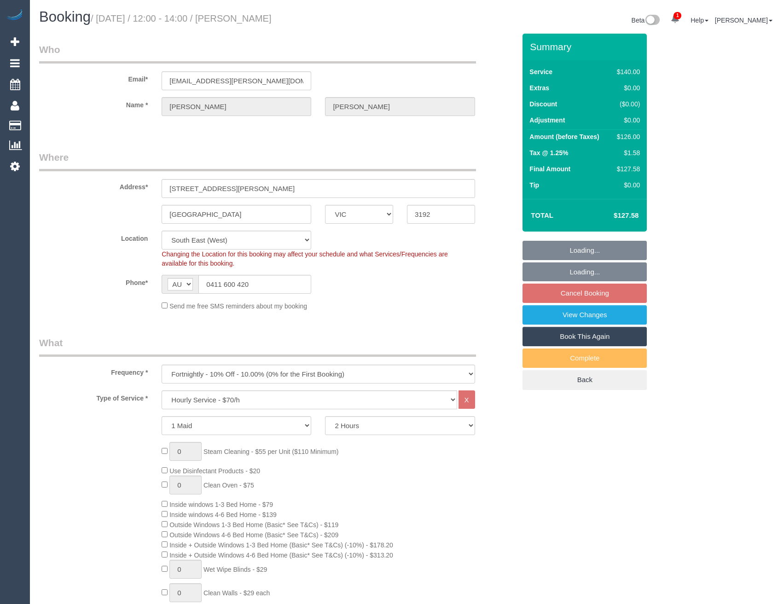
select select "VIC"
select select "number:32"
select select "number:17"
select select "number:18"
select select "number:22"
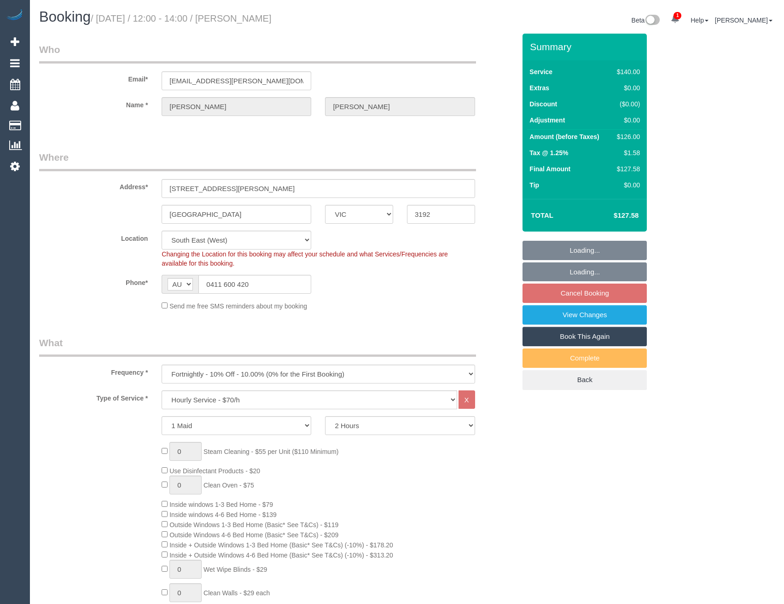
select select "number:34"
select select "number:26"
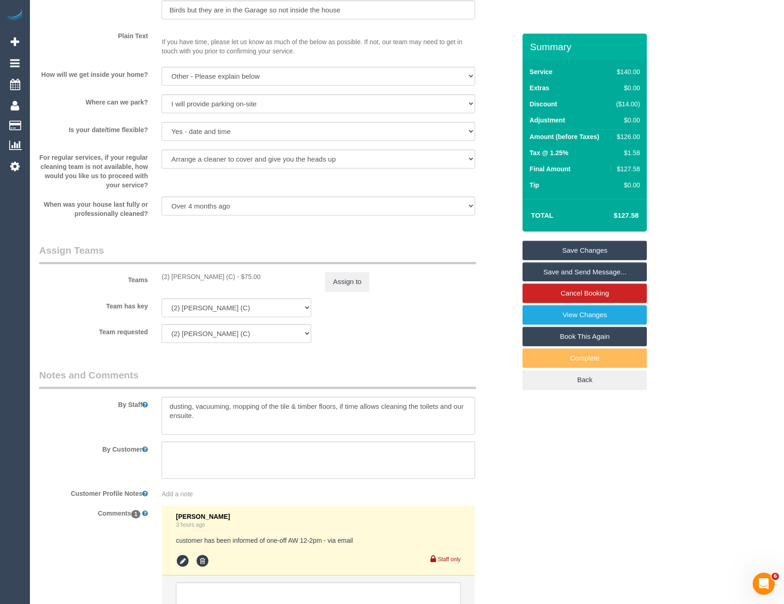
scroll to position [1343, 0]
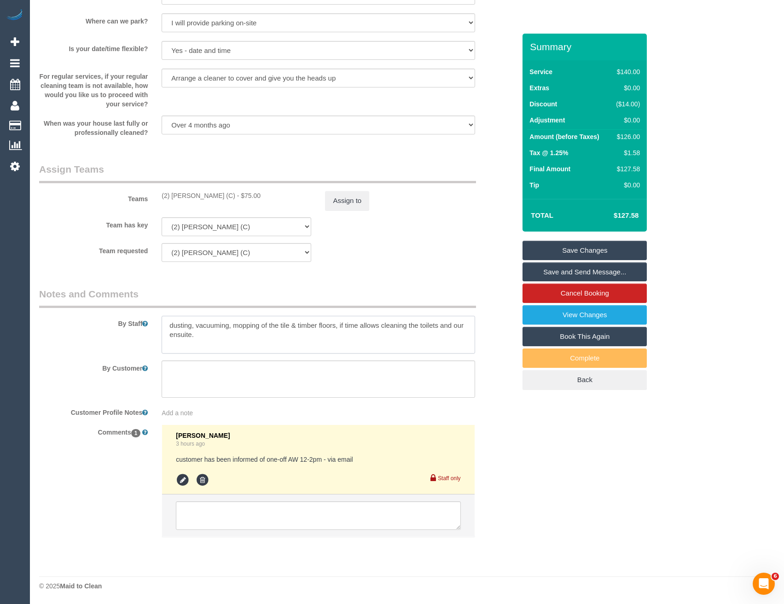
click at [167, 323] on textarea at bounding box center [318, 335] width 313 height 38
drag, startPoint x: 195, startPoint y: 322, endPoint x: 122, endPoint y: 322, distance: 73.6
click at [122, 322] on div "By Staff" at bounding box center [277, 320] width 490 height 66
click at [213, 377] on textarea at bounding box center [318, 379] width 313 height 38
click at [170, 331] on textarea at bounding box center [318, 335] width 313 height 38
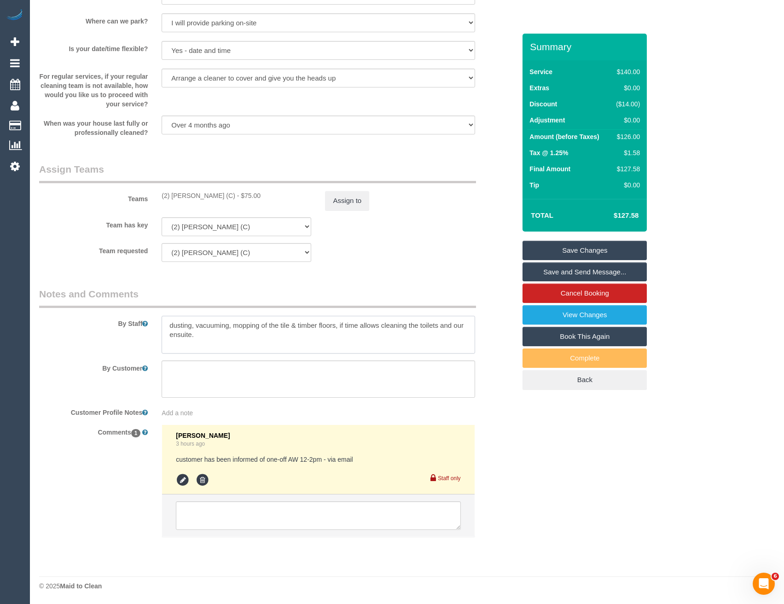
click at [167, 322] on textarea at bounding box center [318, 335] width 313 height 38
paste textarea "This is a CQA session on (cleaner's name) customer. The customer has been infor…"
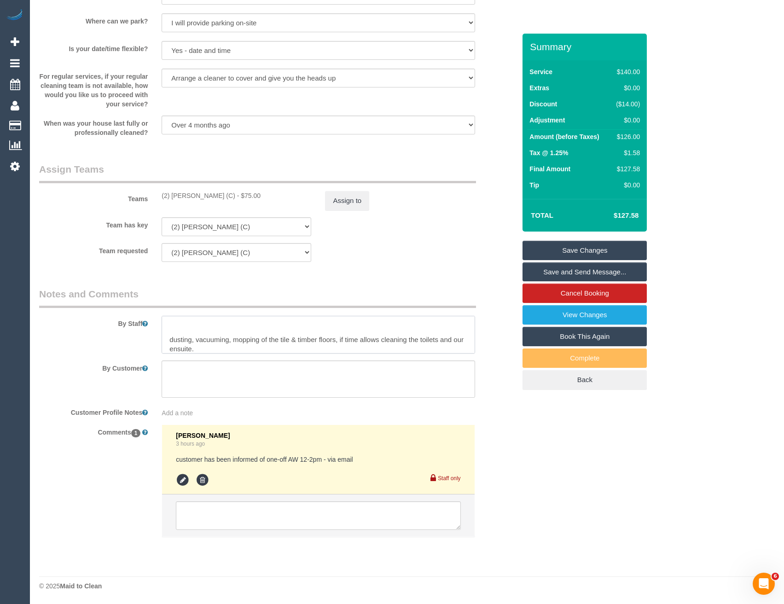
click at [248, 324] on textarea at bounding box center [318, 335] width 313 height 38
drag, startPoint x: 248, startPoint y: 324, endPoint x: 158, endPoint y: 327, distance: 90.2
click at [158, 327] on div at bounding box center [318, 335] width 327 height 38
click at [245, 326] on textarea at bounding box center [318, 335] width 313 height 38
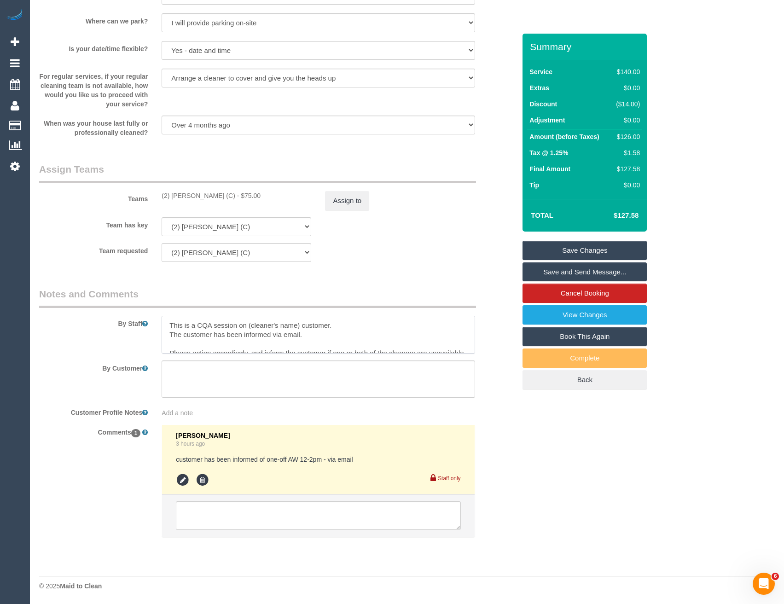
drag, startPoint x: 237, startPoint y: 323, endPoint x: 216, endPoint y: 320, distance: 21.4
click at [216, 320] on textarea at bounding box center [318, 335] width 313 height 38
click at [240, 320] on textarea at bounding box center [318, 335] width 313 height 38
click at [241, 346] on textarea at bounding box center [318, 335] width 313 height 38
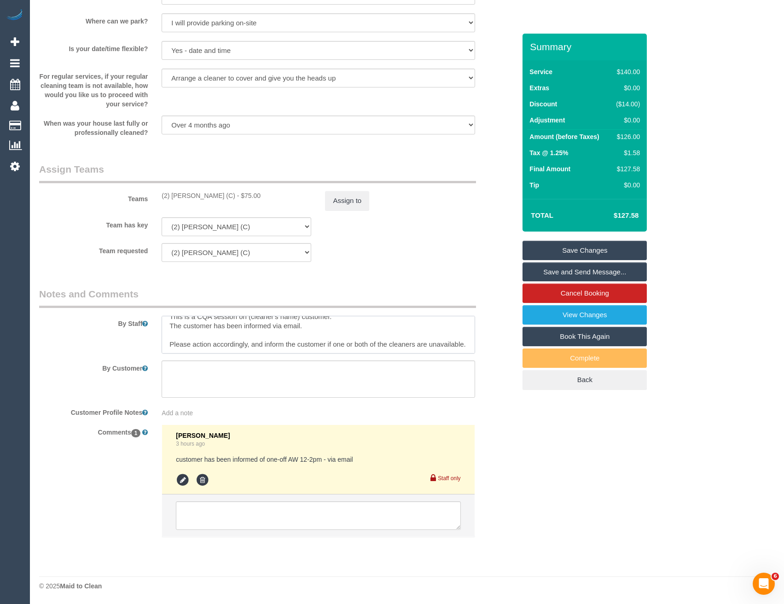
scroll to position [0, 0]
click at [301, 324] on textarea at bounding box center [318, 335] width 313 height 38
drag, startPoint x: 230, startPoint y: 330, endPoint x: 148, endPoint y: 311, distance: 84.0
click at [148, 311] on div "By Staff" at bounding box center [277, 320] width 490 height 66
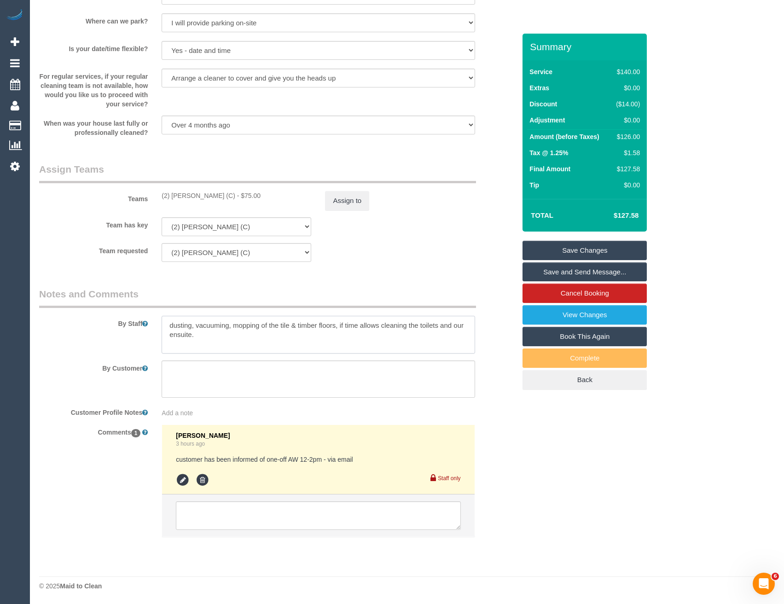
scroll to position [18, 0]
type textarea "dusting, vacuuming, mopping of the tile & timber floors, if time allows cleanin…"
click at [214, 526] on textarea at bounding box center [318, 515] width 284 height 29
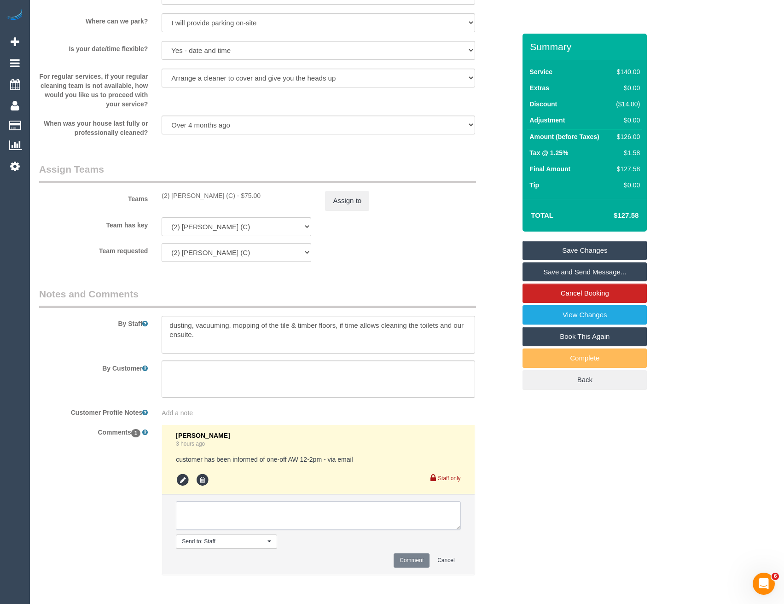
paste textarea "This is a CQA session on (cleaner's name) customer. The customer has been infor…"
drag, startPoint x: 258, startPoint y: 523, endPoint x: 180, endPoint y: 527, distance: 78.4
click at [180, 527] on textarea at bounding box center [318, 515] width 284 height 29
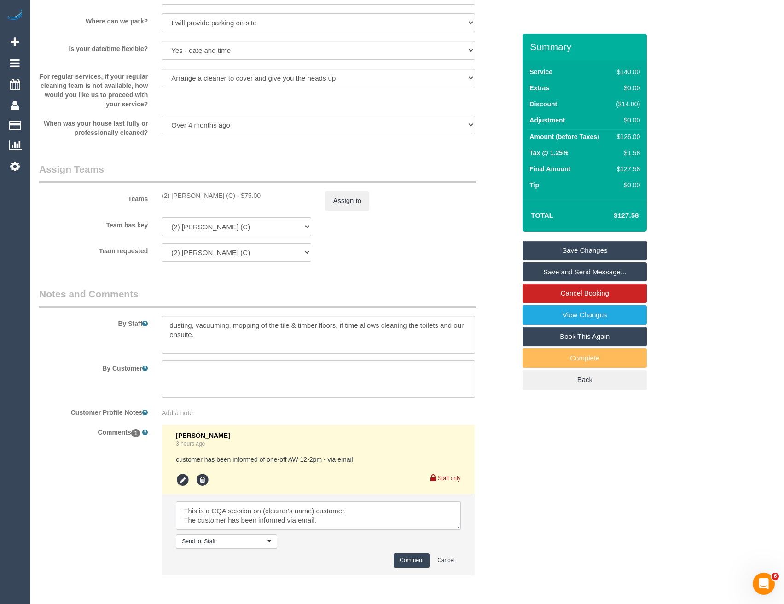
click at [314, 510] on textarea at bounding box center [318, 515] width 284 height 29
type textarea "This is a CQA session on Roumany's customer. The customer has been informed via…"
click at [409, 560] on button "Comment" at bounding box center [412, 560] width 36 height 14
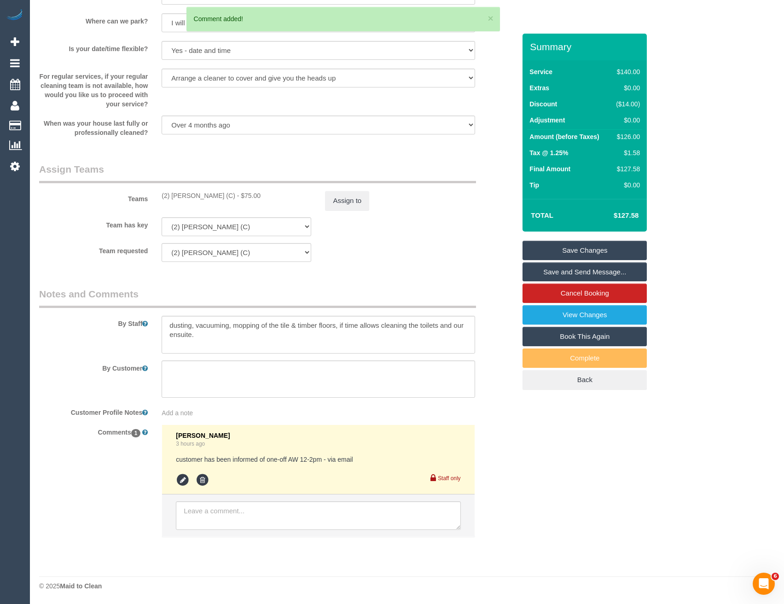
scroll to position [0, 0]
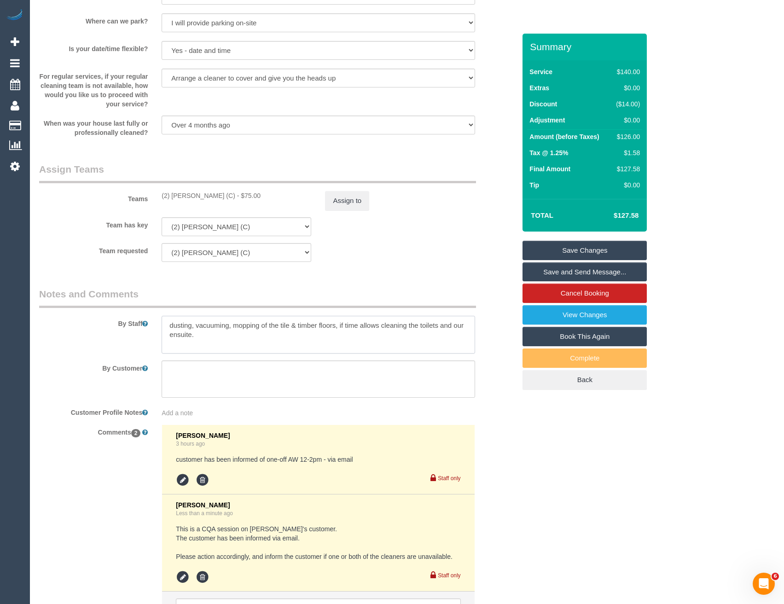
click at [185, 320] on textarea at bounding box center [318, 335] width 313 height 38
paste textarea "Please do not be late to the service and arrive on time. (Candidate): This is a…"
click at [173, 323] on textarea at bounding box center [318, 335] width 313 height 38
click at [207, 319] on textarea at bounding box center [318, 335] width 313 height 38
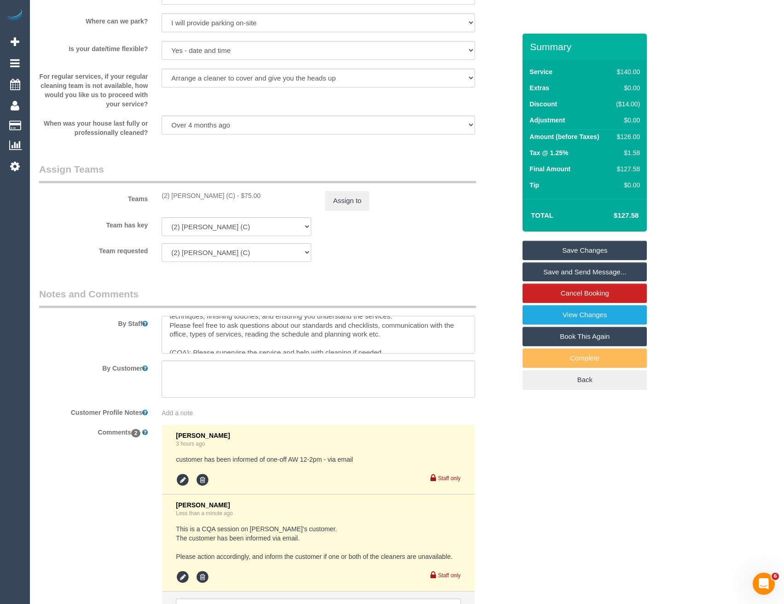
scroll to position [32, 0]
click at [287, 322] on textarea at bounding box center [318, 335] width 313 height 38
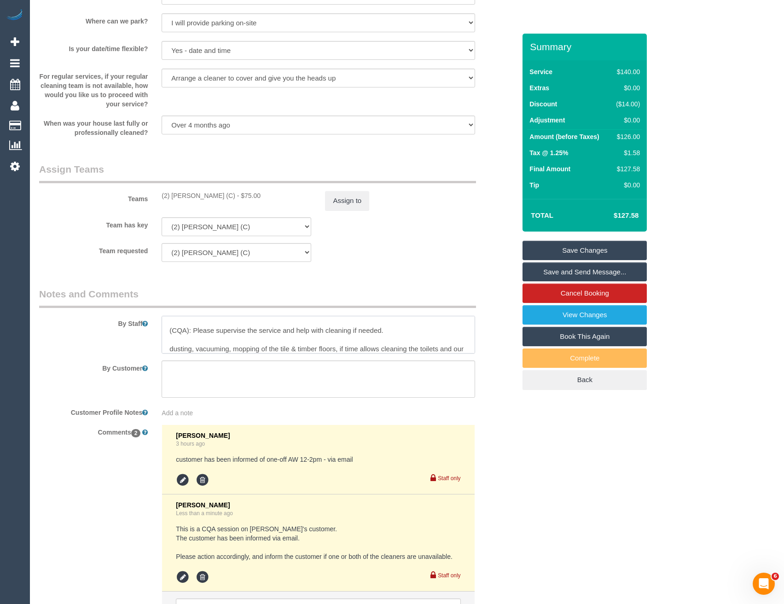
scroll to position [69, 0]
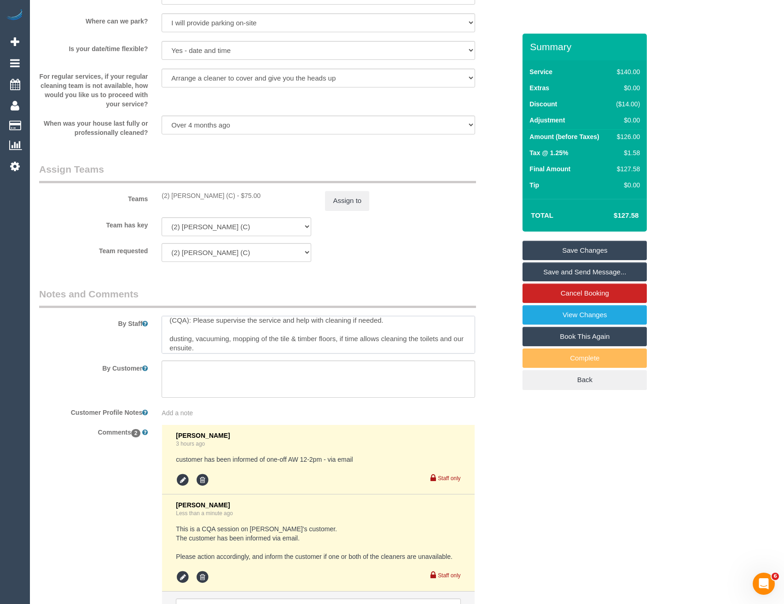
click at [188, 330] on textarea at bounding box center [318, 335] width 313 height 38
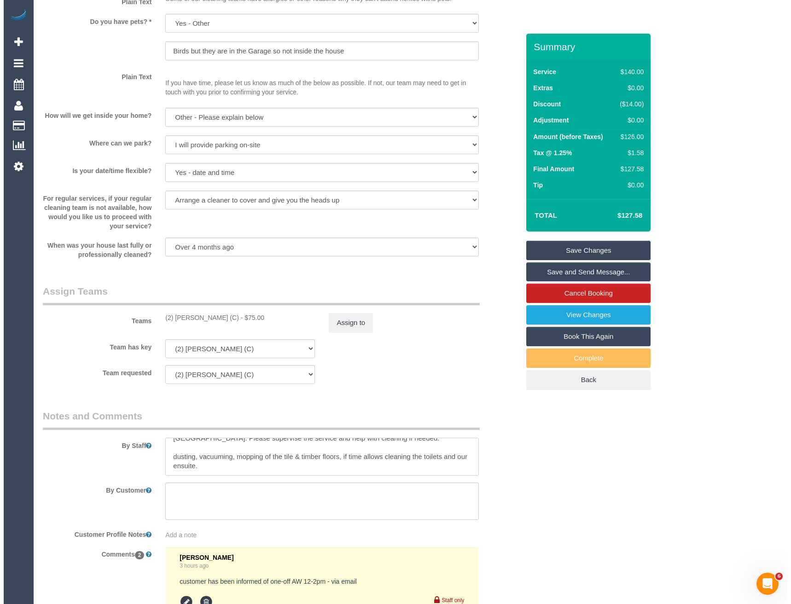
scroll to position [1205, 0]
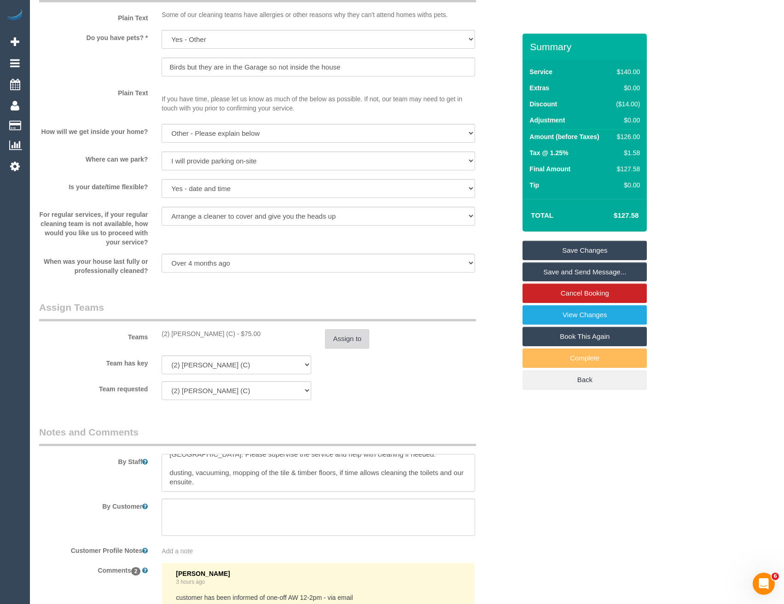
type textarea "Please do not be late to the service and arrive on time. Danyal: This is a CQA …"
click at [354, 347] on button "Assign to" at bounding box center [347, 338] width 44 height 19
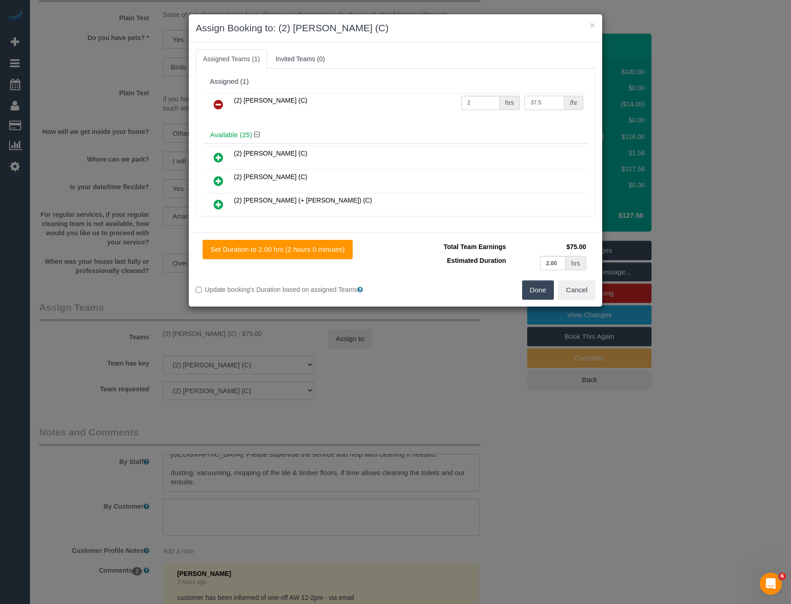
drag, startPoint x: 537, startPoint y: 102, endPoint x: 485, endPoint y: 102, distance: 52.0
click at [486, 103] on tr "(2) Roumany Gergis (C) 2 hrs 37.5 /hr" at bounding box center [395, 104] width 380 height 23
type input "40"
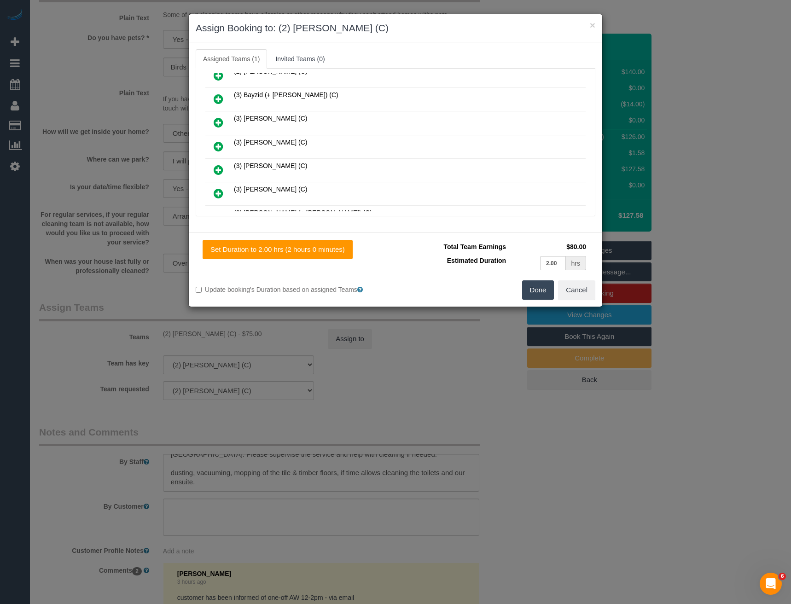
click at [214, 148] on icon at bounding box center [219, 146] width 10 height 11
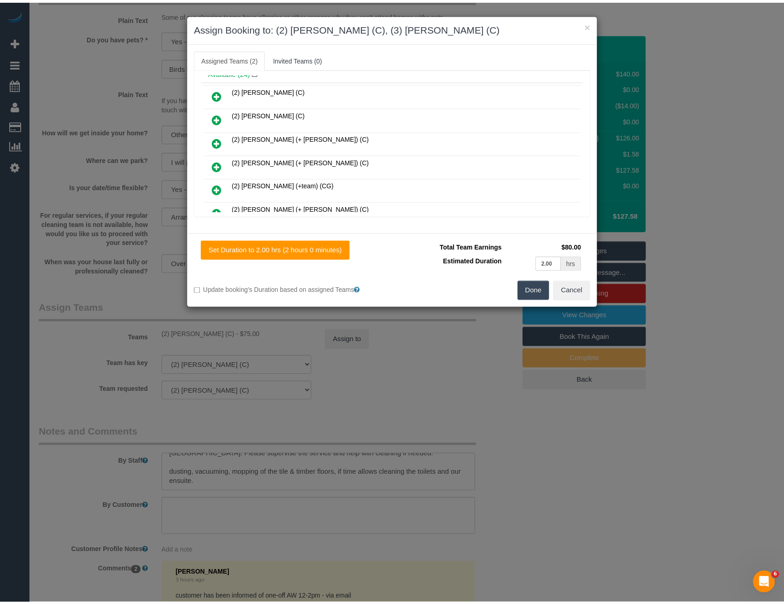
scroll to position [0, 0]
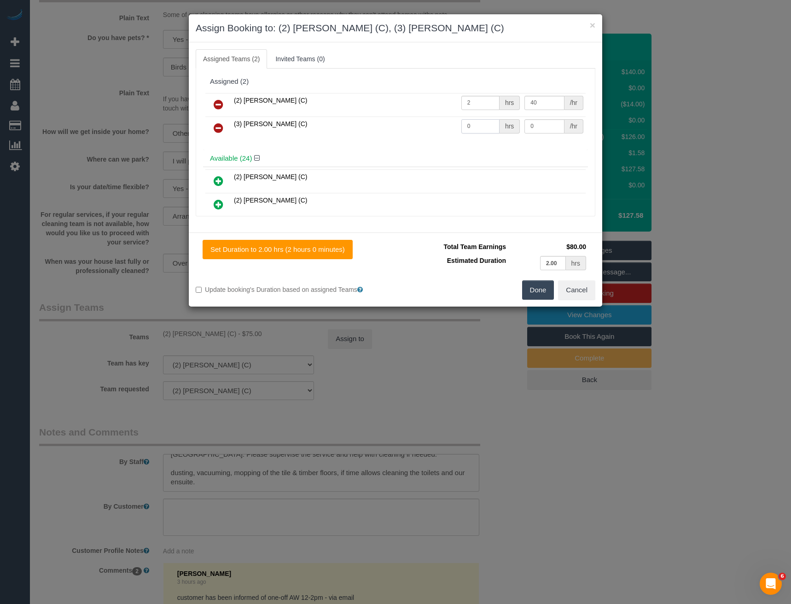
drag, startPoint x: 472, startPoint y: 132, endPoint x: 400, endPoint y: 133, distance: 71.8
click at [401, 133] on tr "(3) Danyal Ali (C) 0 hrs 0 /hr" at bounding box center [395, 127] width 380 height 23
type input "2"
type input "35"
click at [533, 290] on button "Done" at bounding box center [538, 289] width 32 height 19
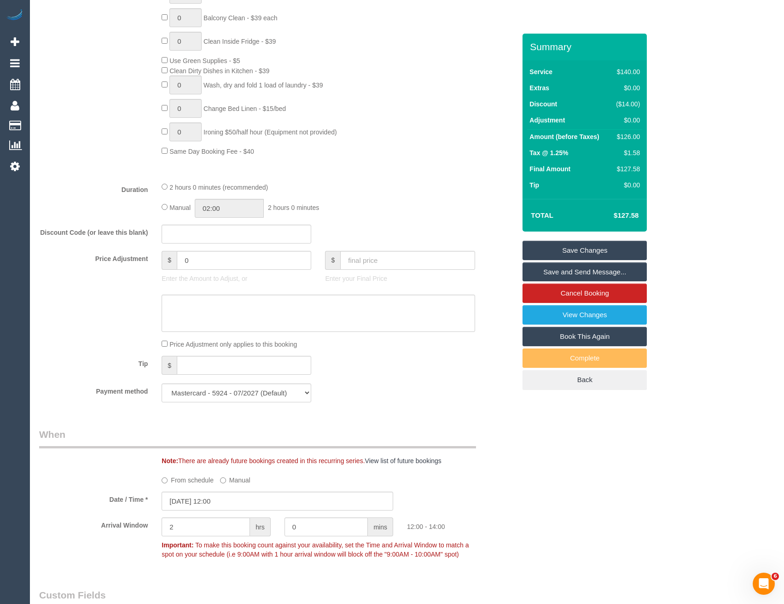
scroll to position [644, 0]
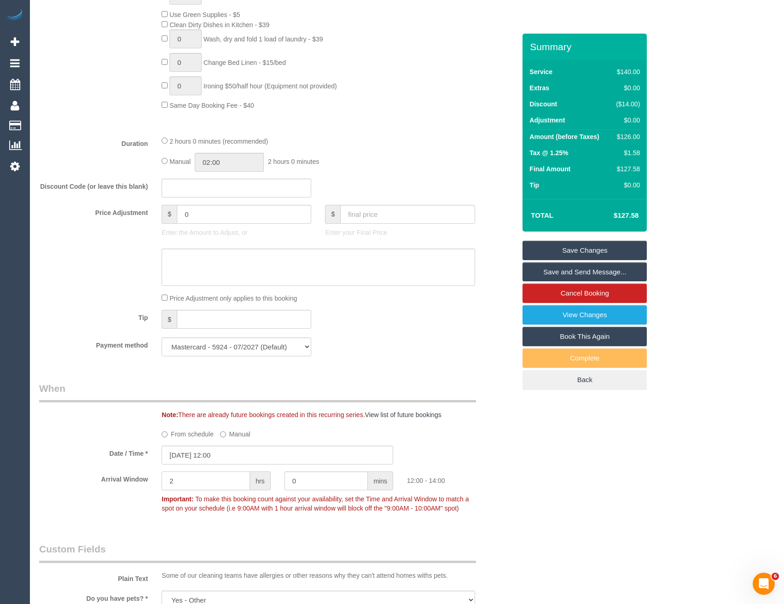
drag, startPoint x: 184, startPoint y: 487, endPoint x: 145, endPoint y: 490, distance: 39.7
click at [145, 490] on div "Arrival Window 2 hrs 0 mins 12:00 - 14:00 Important: To make this booking count…" at bounding box center [277, 494] width 490 height 46
click at [235, 453] on input "21/10/2025 12:00" at bounding box center [278, 455] width 232 height 19
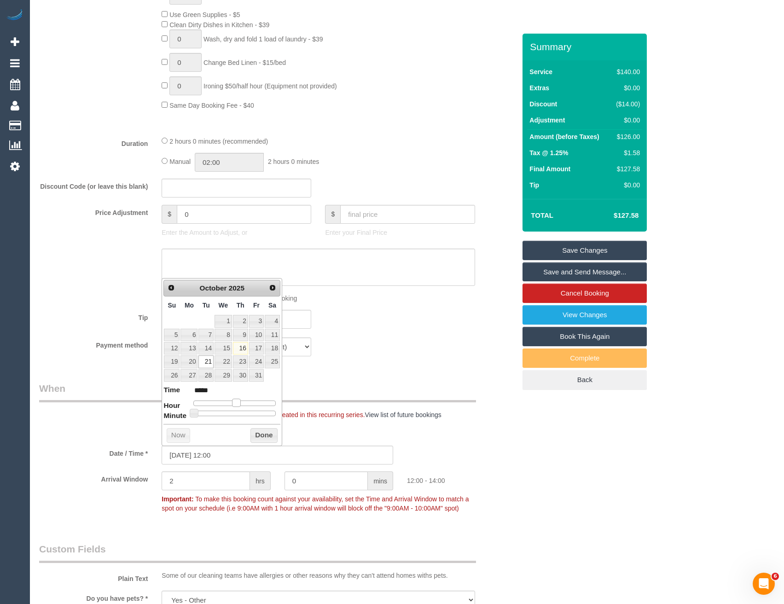
type input "21/10/2025 13:00"
type input "*****"
click at [240, 403] on span at bounding box center [240, 403] width 8 height 8
click at [261, 438] on button "Done" at bounding box center [263, 435] width 27 height 15
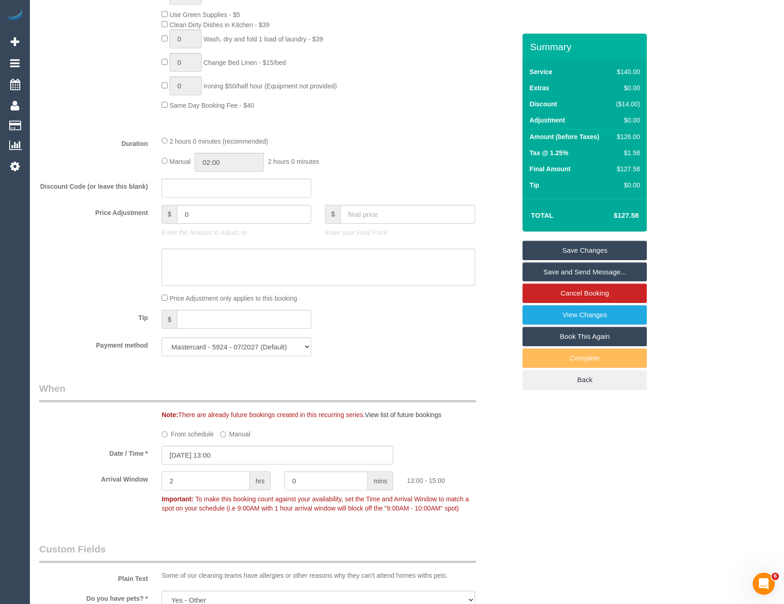
click at [206, 481] on input "2" at bounding box center [206, 480] width 88 height 19
drag, startPoint x: 163, startPoint y: 486, endPoint x: 132, endPoint y: 485, distance: 31.3
click at [138, 490] on div "Arrival Window 2 hrs 0 mins 13:00 - 15:00 Important: To make this booking count…" at bounding box center [277, 494] width 490 height 46
type input "0"
click at [477, 450] on div "Date / Time * 21/10/2025 13:00" at bounding box center [277, 455] width 490 height 19
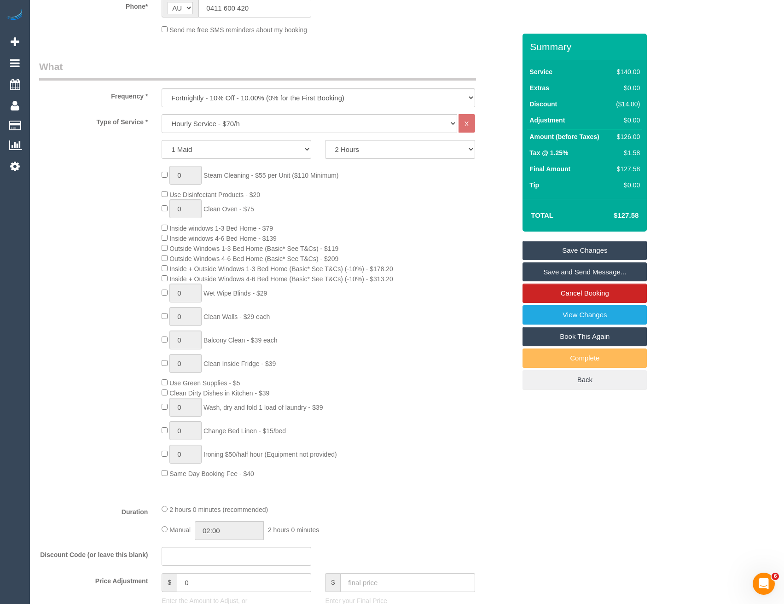
scroll to position [0, 0]
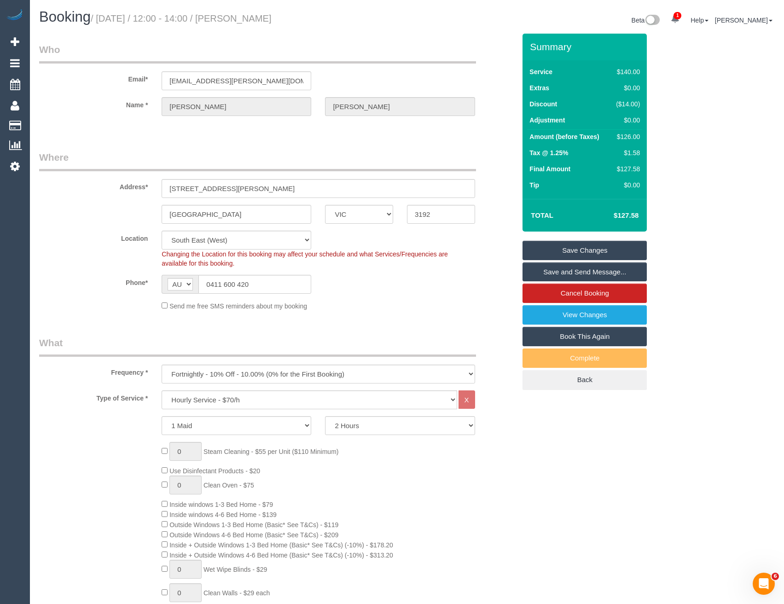
click at [560, 252] on link "Save Changes" at bounding box center [584, 250] width 124 height 19
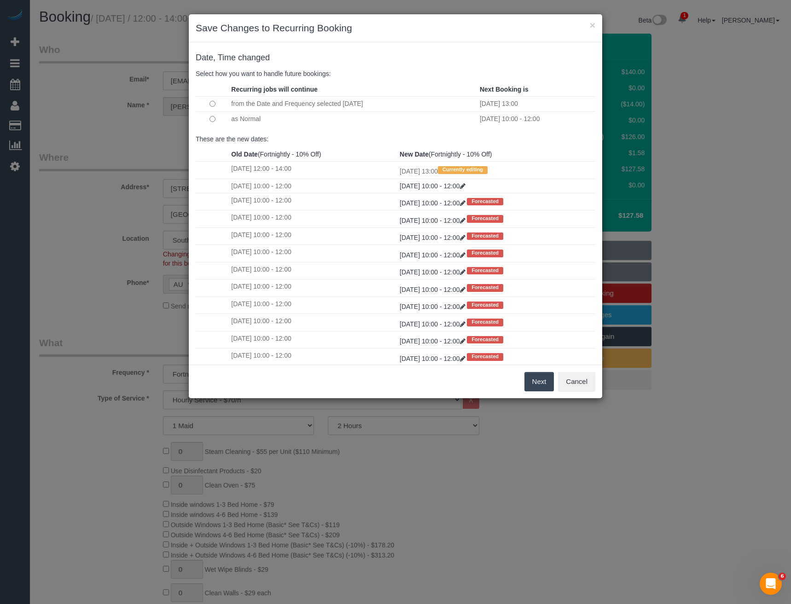
click at [533, 383] on button "Next" at bounding box center [539, 381] width 30 height 19
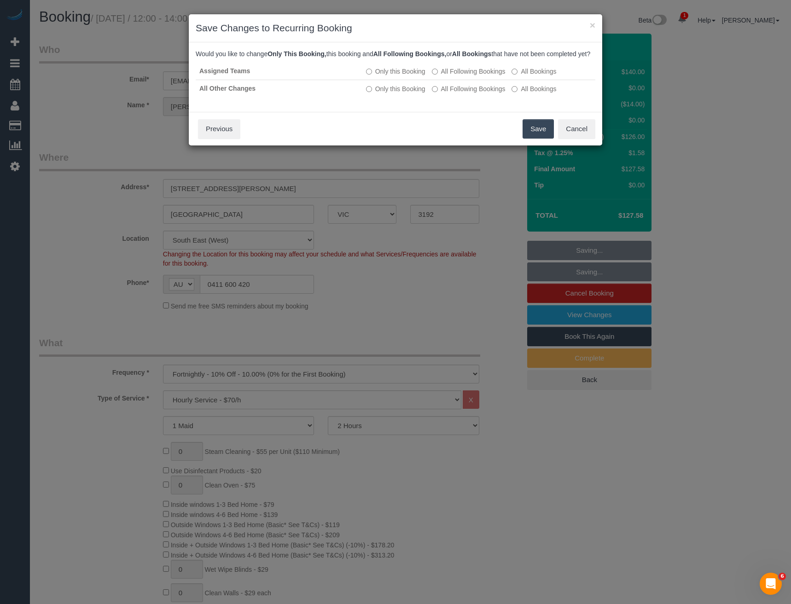
click at [525, 139] on button "Save" at bounding box center [537, 128] width 31 height 19
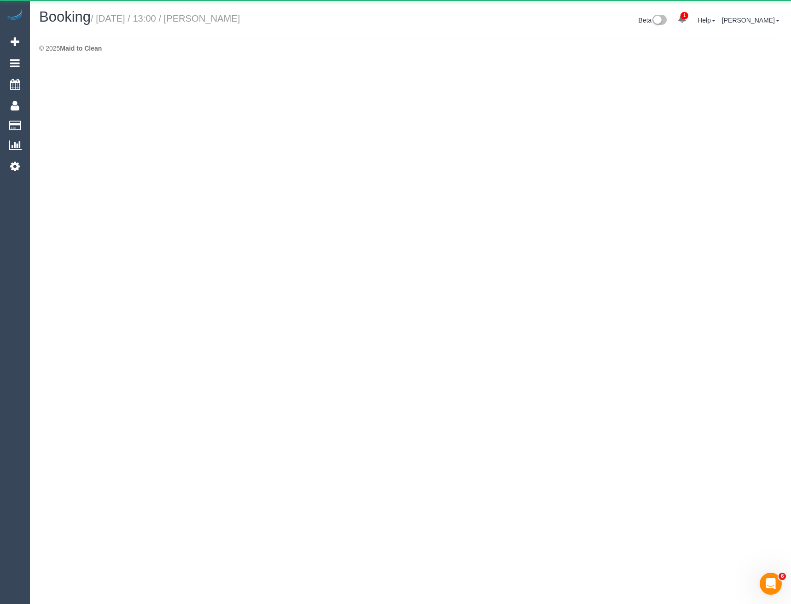
select select "VIC"
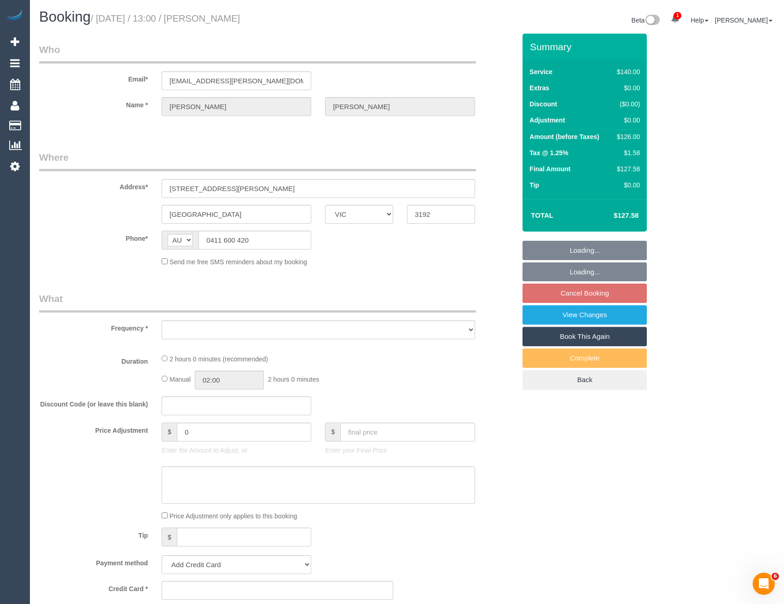
select select "object:6007"
select select "string:stripe-pm_1RVhlD2GScqysDRVAxsPMaAo"
select select "number:32"
select select "number:17"
select select "number:18"
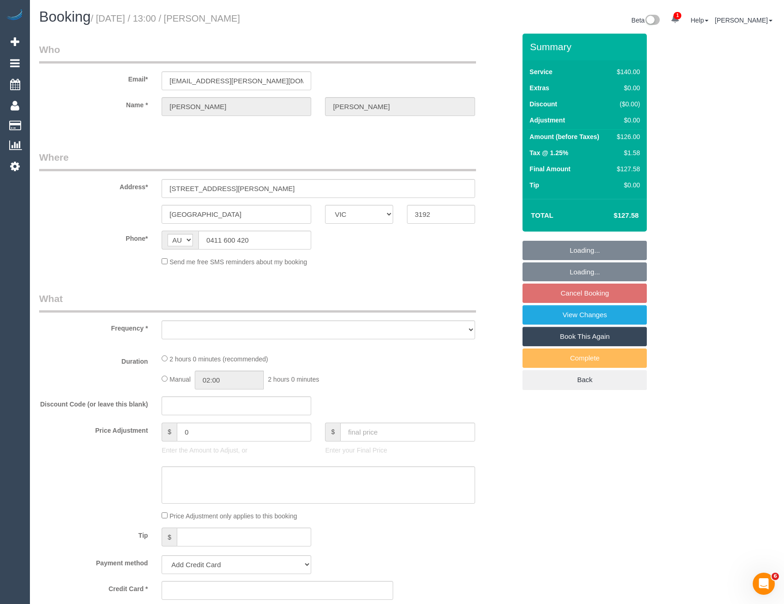
select select "number:22"
select select "number:34"
select select "number:26"
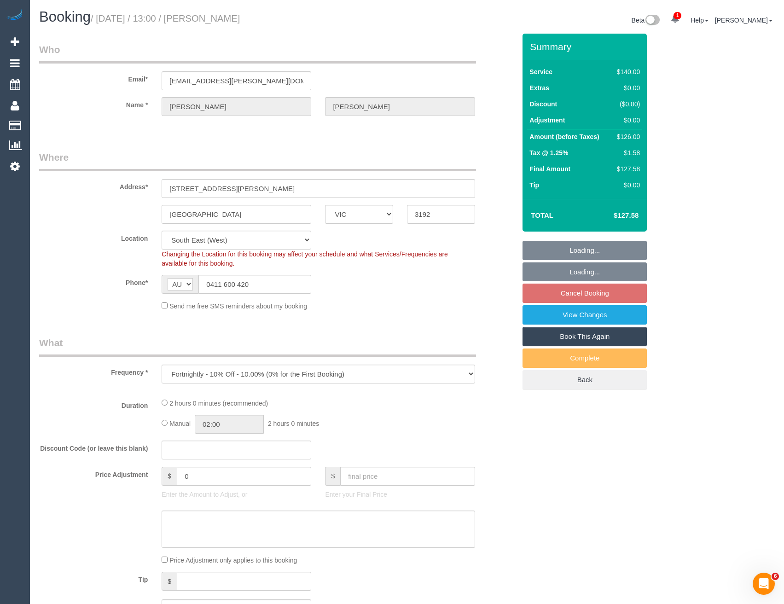
select select "object:6334"
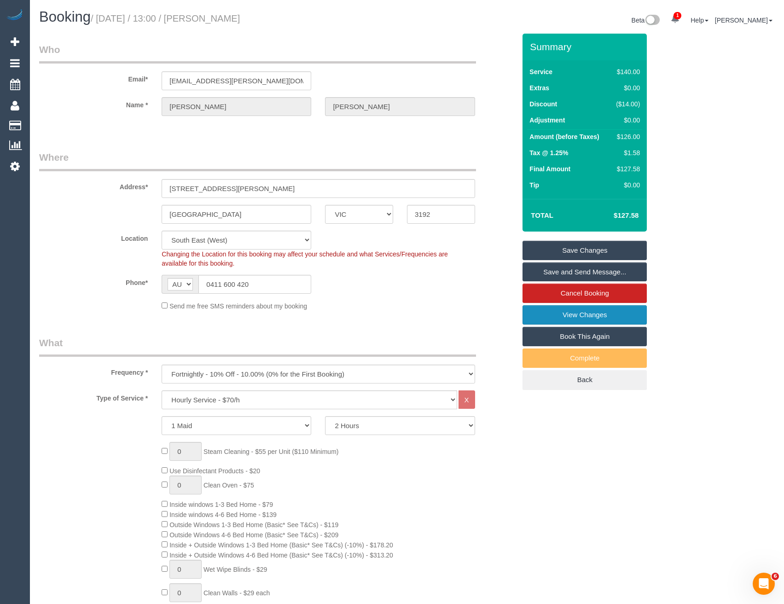
click at [550, 317] on link "View Changes" at bounding box center [584, 314] width 124 height 19
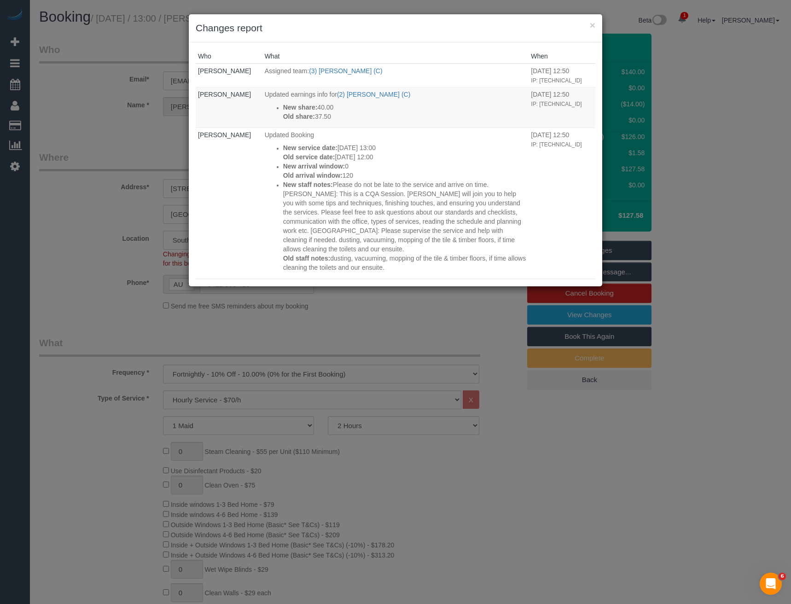
click at [373, 317] on div "× Changes report Who What When Bronie Bryant Assigned team: (3) Danyal Ali (C) …" at bounding box center [395, 302] width 791 height 604
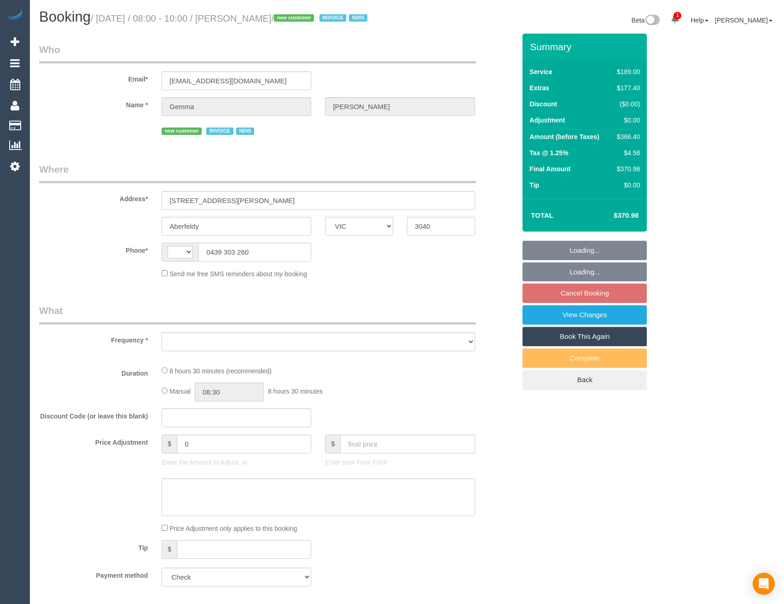
select select "VIC"
select select "string:AU"
select select "object:719"
select select "number:28"
select select "number:14"
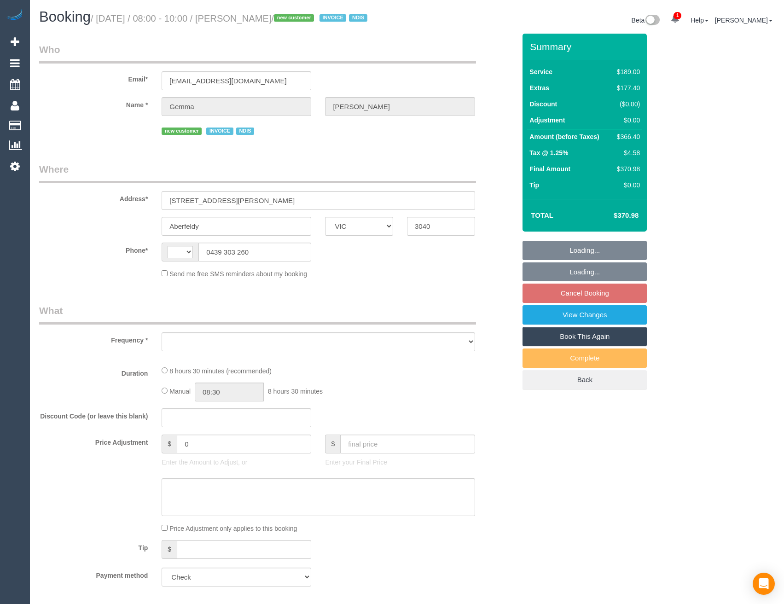
select select "number:19"
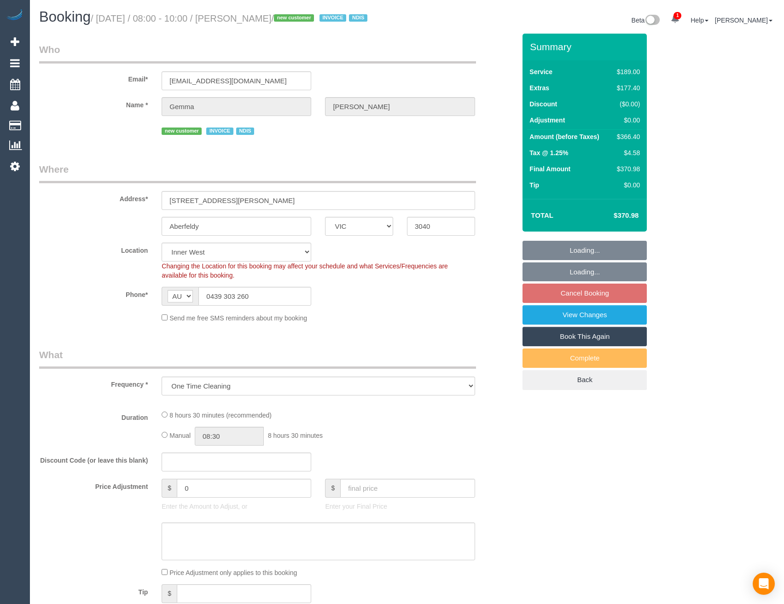
select select "object:738"
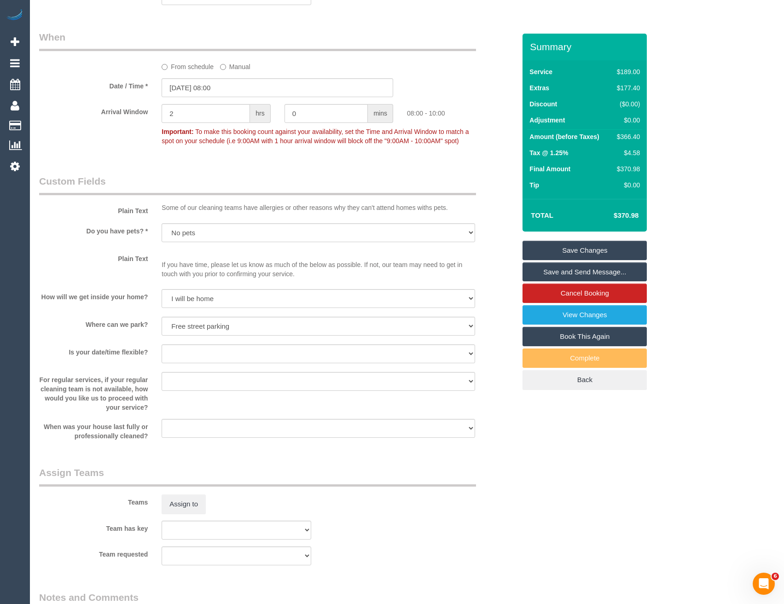
scroll to position [1243, 0]
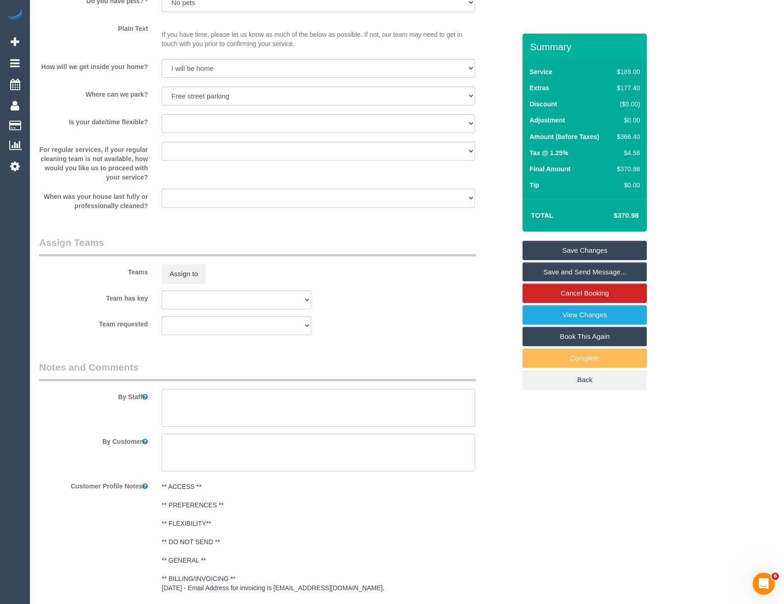
click at [189, 415] on textarea at bounding box center [318, 408] width 313 height 38
type textarea "Est 5 - 7 hours"
click at [198, 284] on button "Assign to" at bounding box center [184, 273] width 44 height 19
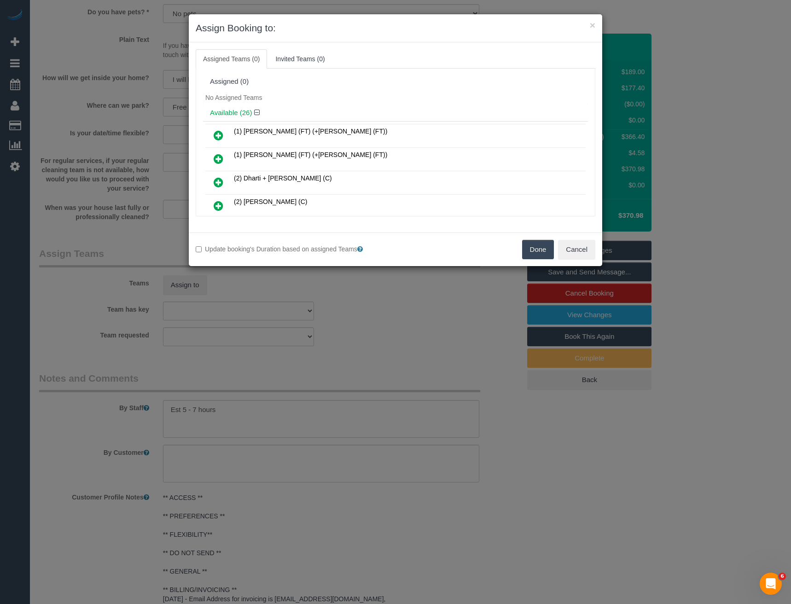
scroll to position [2199, 0]
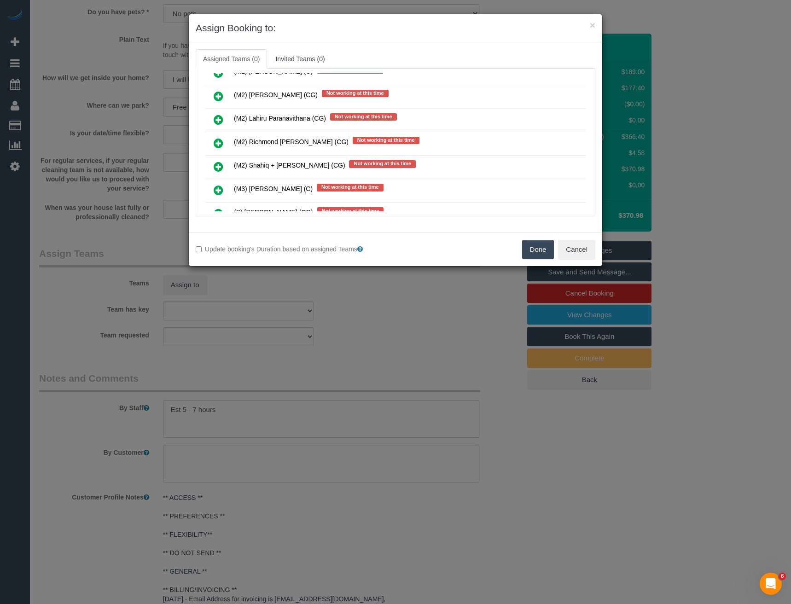
click at [218, 144] on icon at bounding box center [219, 143] width 10 height 11
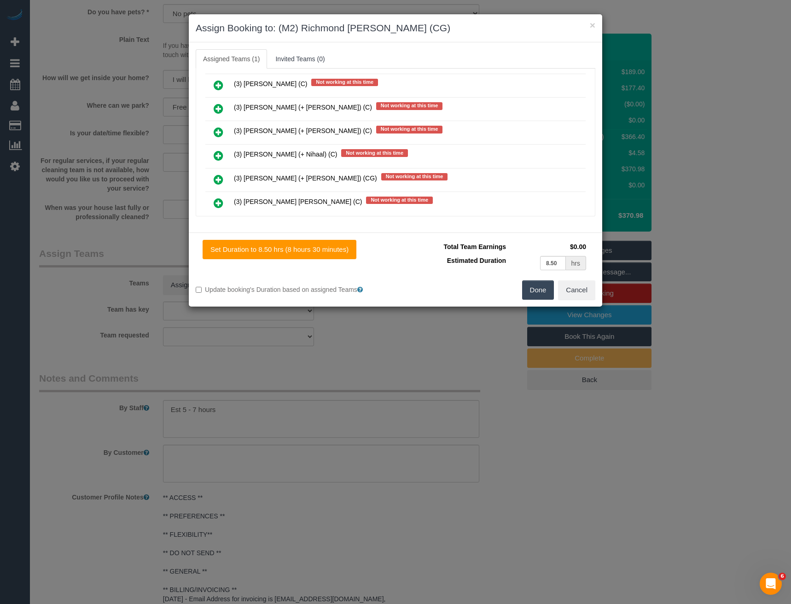
scroll to position [0, 0]
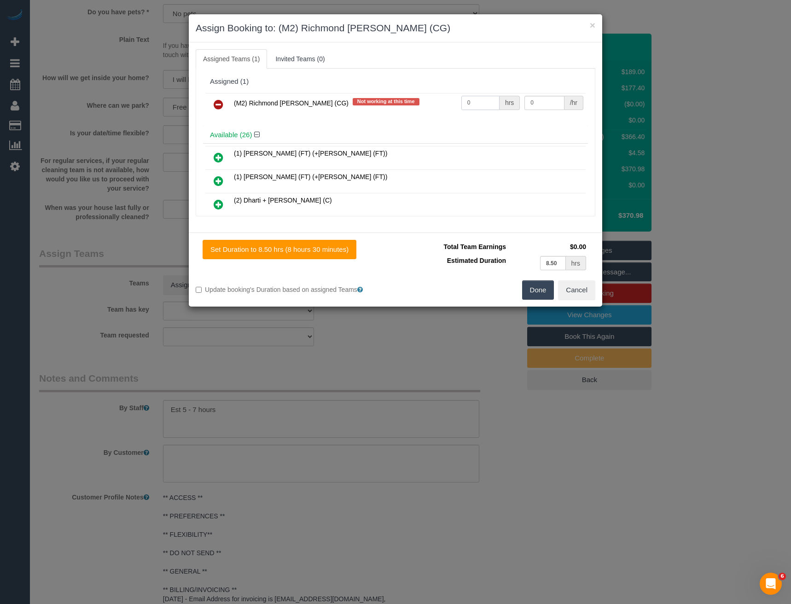
drag, startPoint x: 474, startPoint y: 104, endPoint x: 369, endPoint y: 87, distance: 105.8
click at [398, 103] on tr "(M2) Richmond [PERSON_NAME] (CG) Not working at this time 0 hrs 0 /hr" at bounding box center [395, 104] width 380 height 23
type input "1"
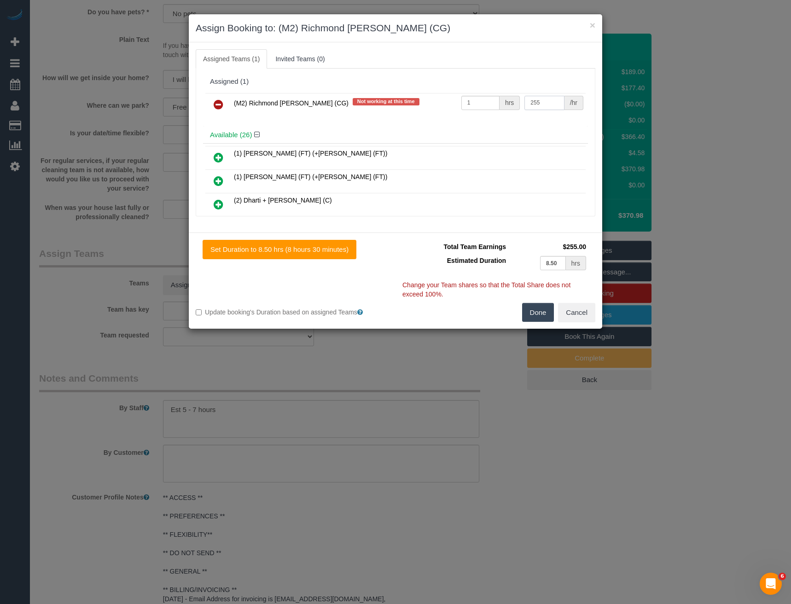
type input "255"
click at [532, 312] on button "Done" at bounding box center [538, 312] width 32 height 19
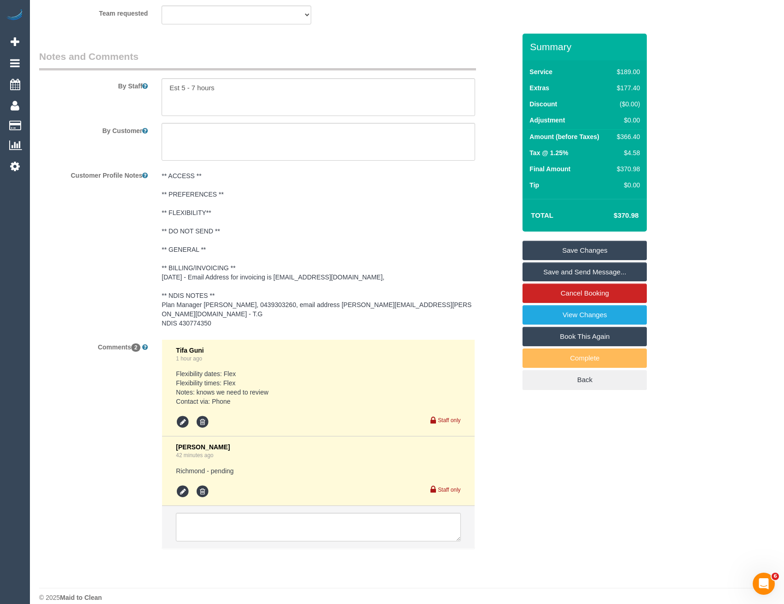
scroll to position [1567, 0]
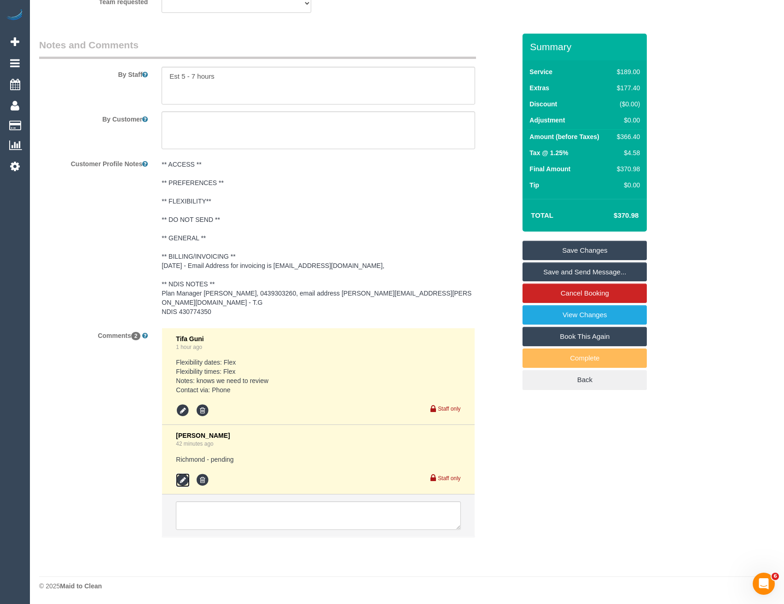
click at [185, 484] on icon at bounding box center [183, 480] width 14 height 14
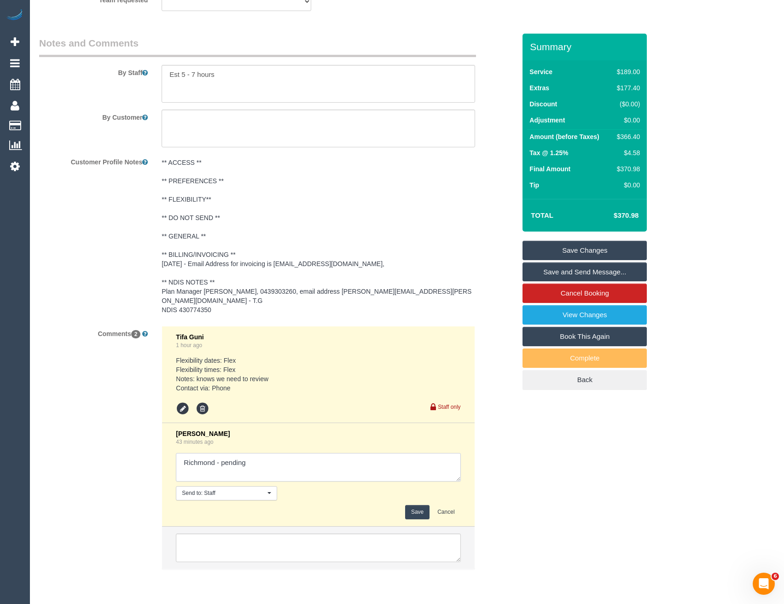
click at [270, 478] on textarea at bounding box center [318, 467] width 284 height 29
type textarea "Richmond - pending // conf via SMS"
click at [422, 517] on button "Save" at bounding box center [417, 512] width 24 height 14
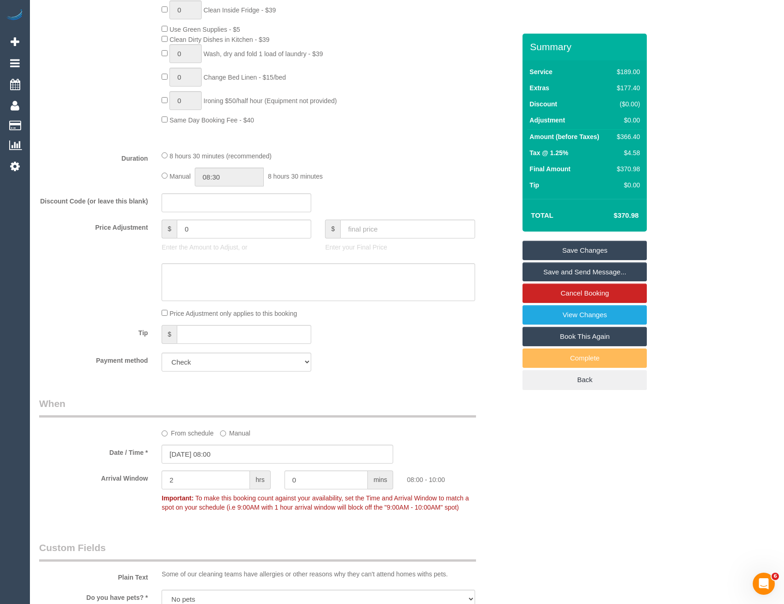
scroll to position [0, 0]
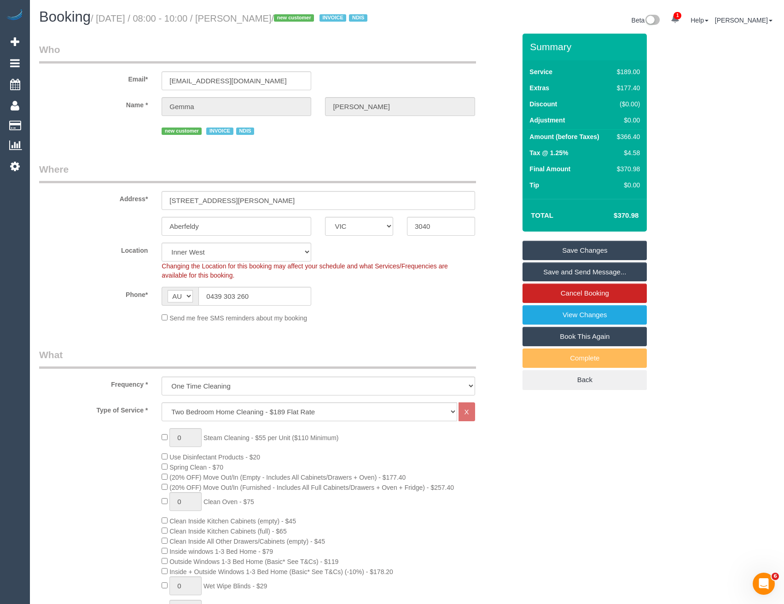
click at [584, 260] on link "Save Changes" at bounding box center [584, 250] width 124 height 19
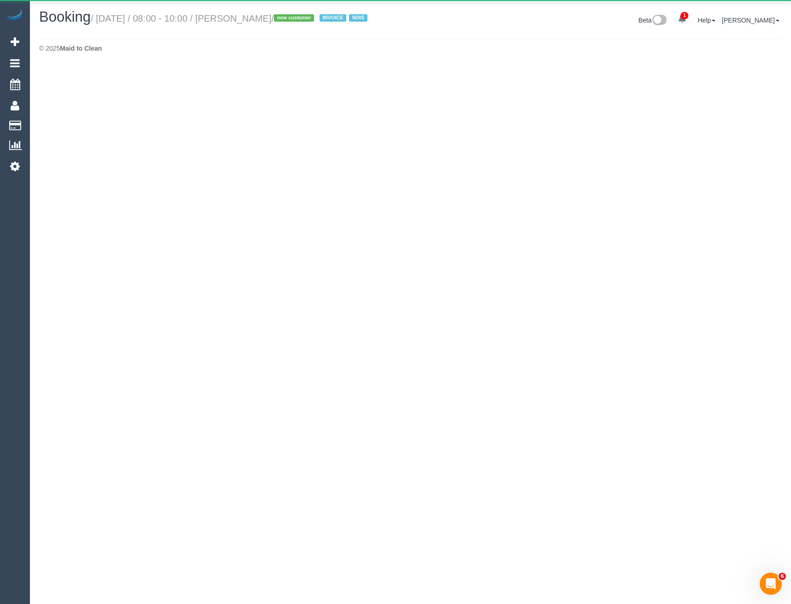
select select "VIC"
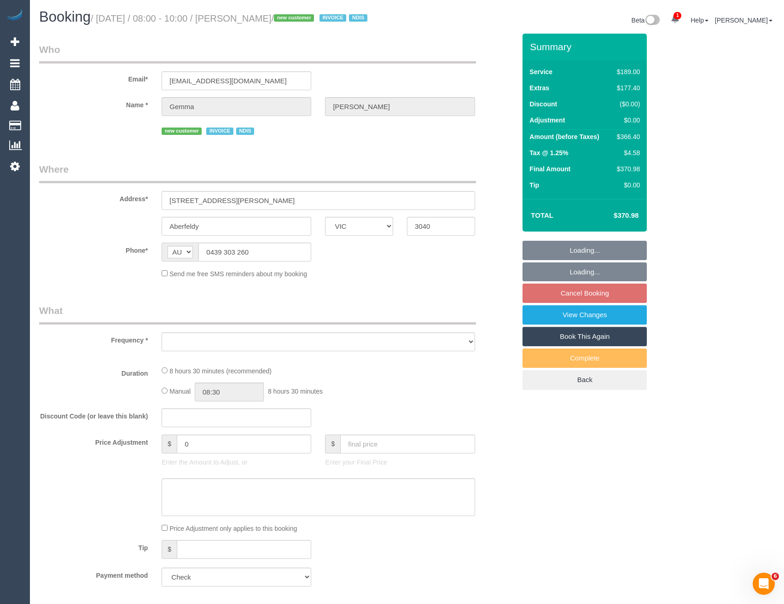
select select "object:5166"
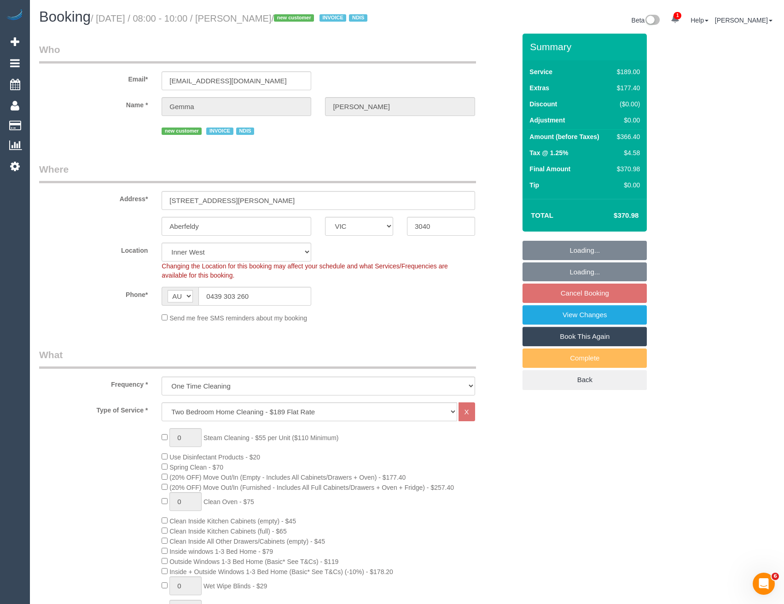
select select "number:28"
select select "number:14"
select select "number:19"
select select "object:6083"
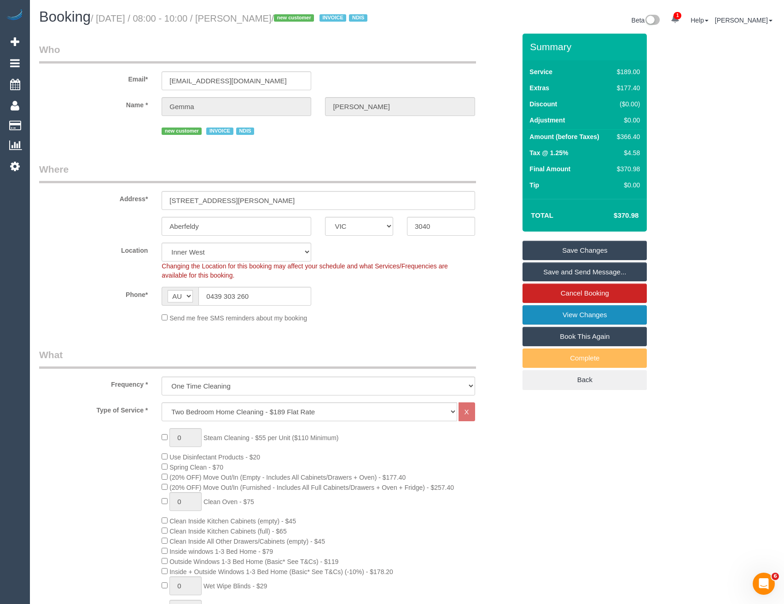
click at [574, 324] on link "View Changes" at bounding box center [584, 314] width 124 height 19
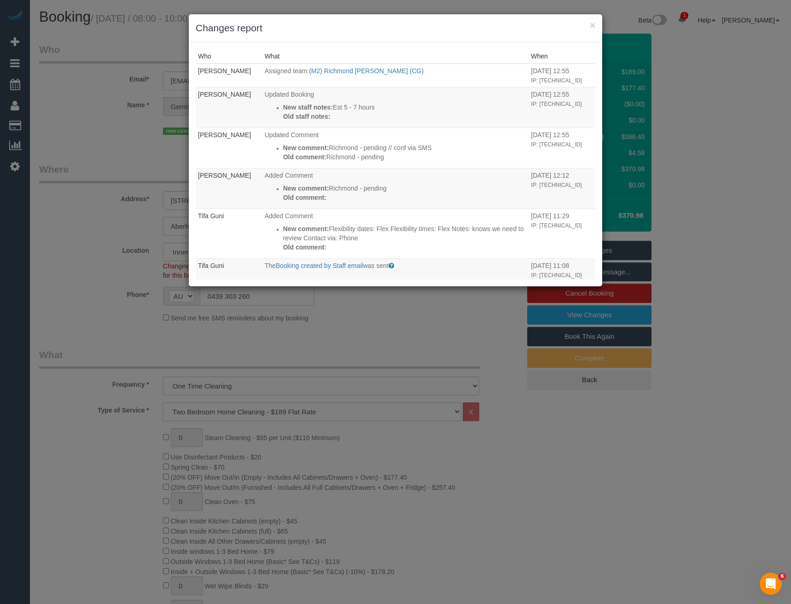
click at [423, 350] on div "× Changes report Who What When [PERSON_NAME] Assigned team: (M2) Richmond [PERS…" at bounding box center [395, 302] width 791 height 604
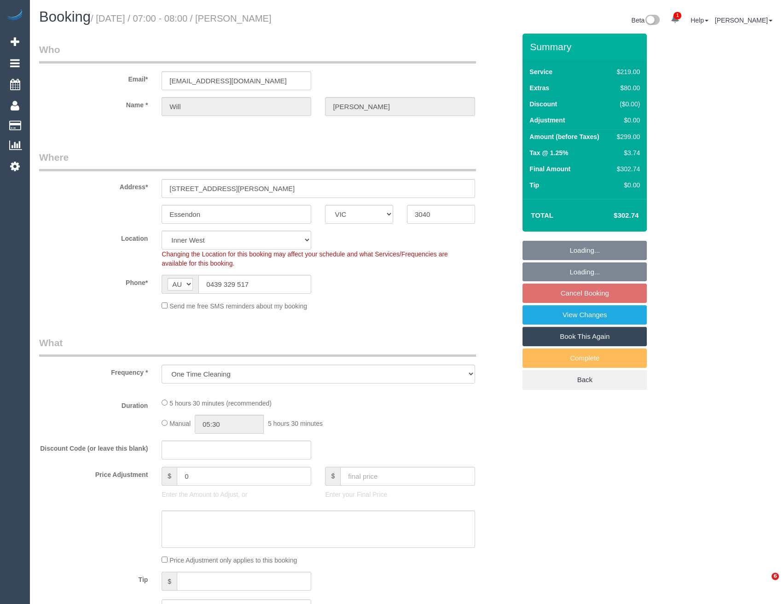
select select "VIC"
select select "string:stripe-pm_1SI30A2GScqysDRVWLg4Xfag"
select select "number:28"
select select "number:14"
select select "number:18"
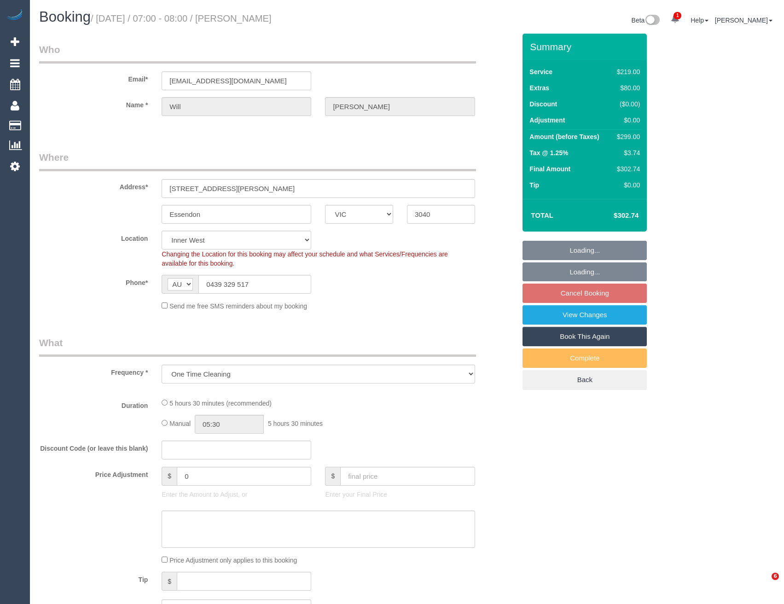
select select "number:22"
select select "number:34"
select select "number:26"
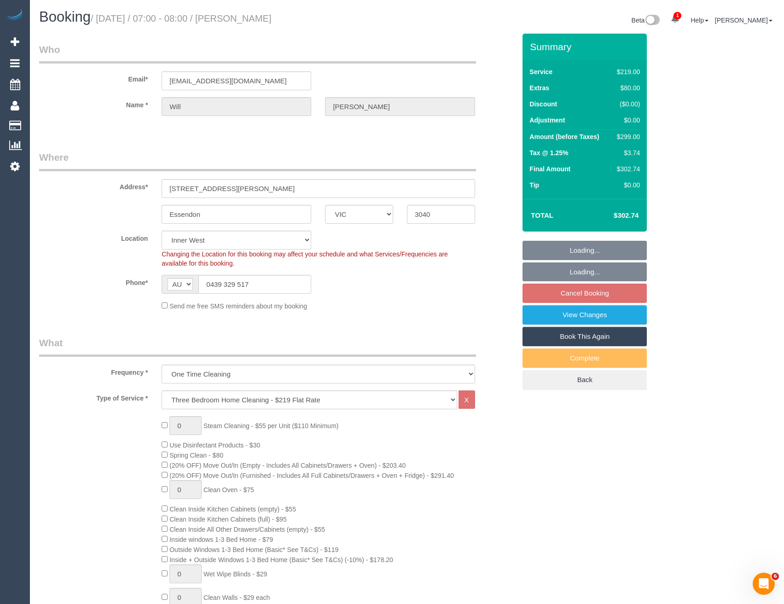
select select "object:1330"
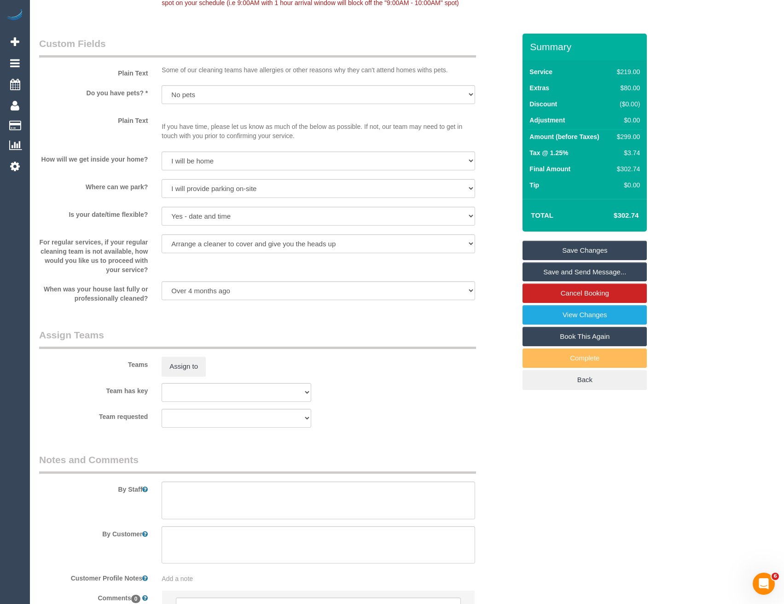
scroll to position [1234, 0]
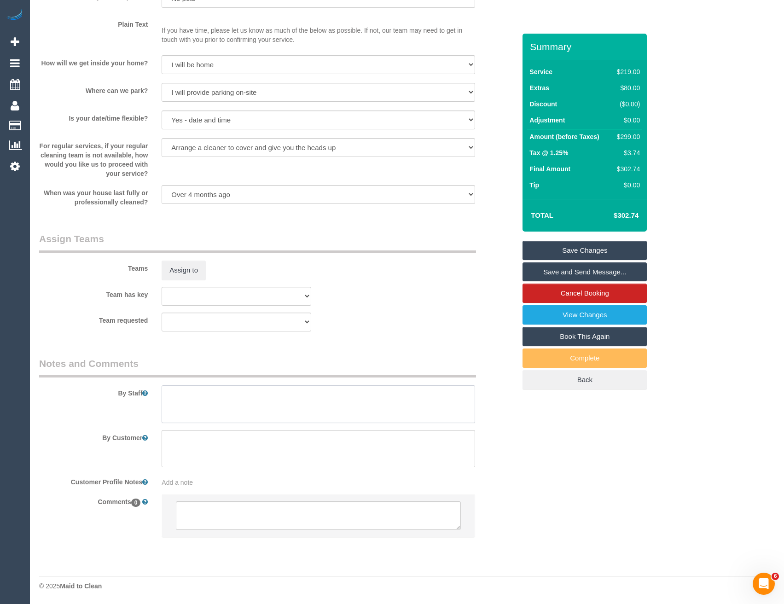
click at [215, 417] on textarea at bounding box center [318, 404] width 313 height 38
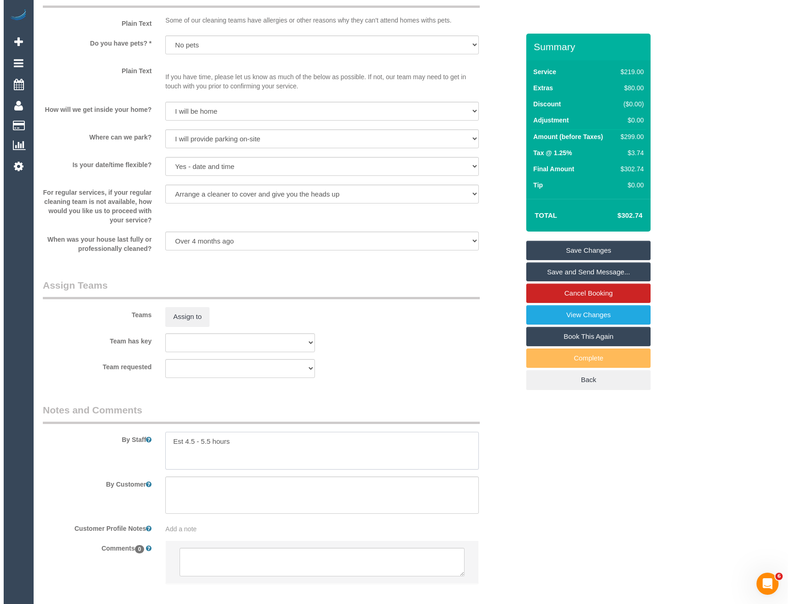
scroll to position [1142, 0]
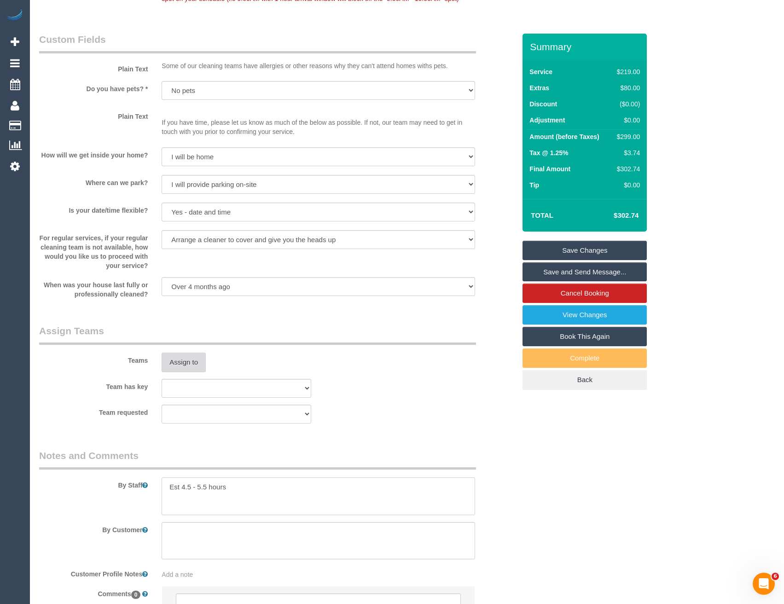
type textarea "Est 4.5 - 5.5 hours"
click at [192, 365] on button "Assign to" at bounding box center [184, 362] width 44 height 19
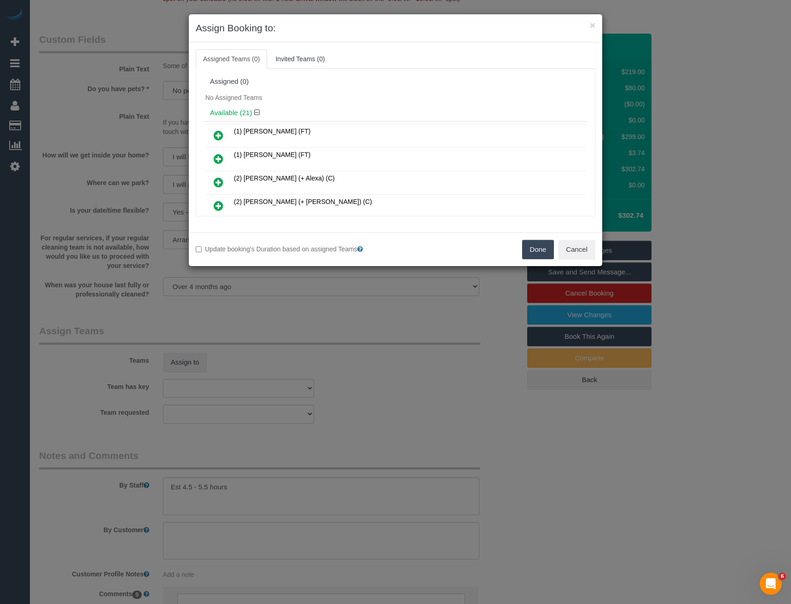
scroll to position [295, 0]
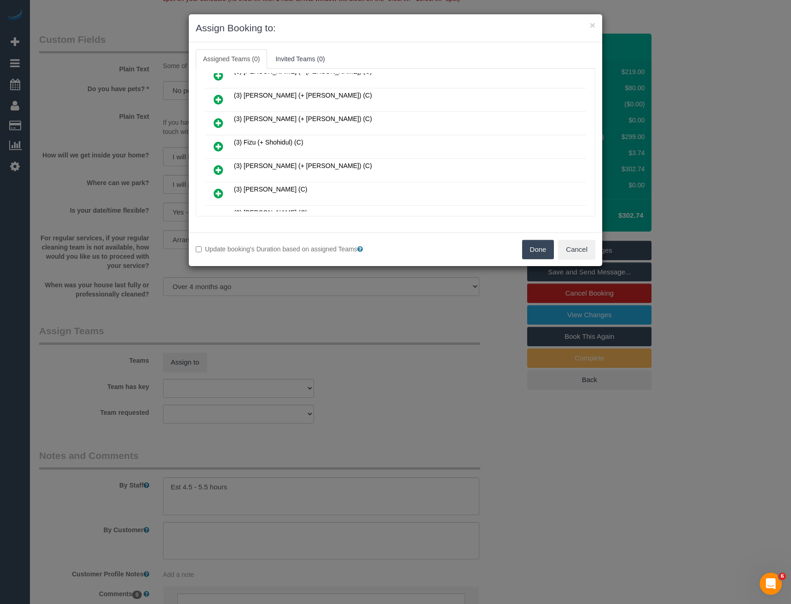
click at [215, 148] on icon at bounding box center [219, 146] width 10 height 11
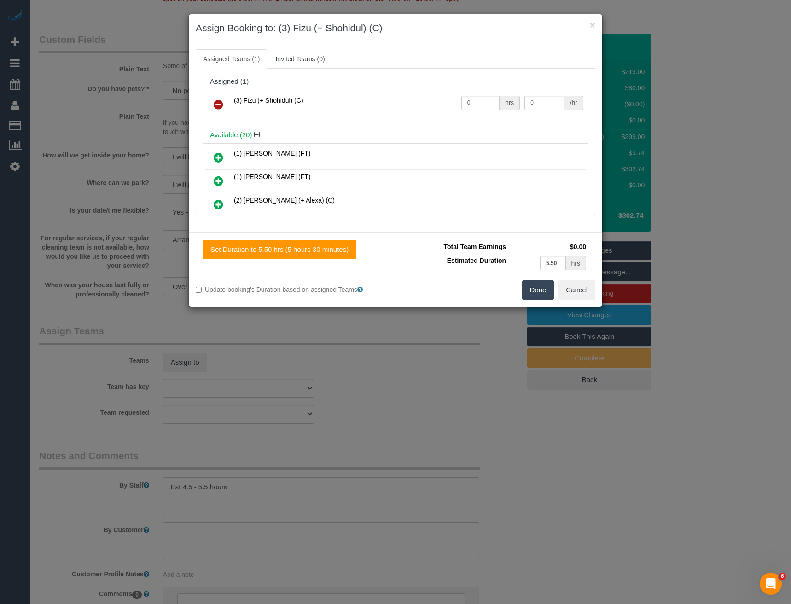
scroll to position [435, 0]
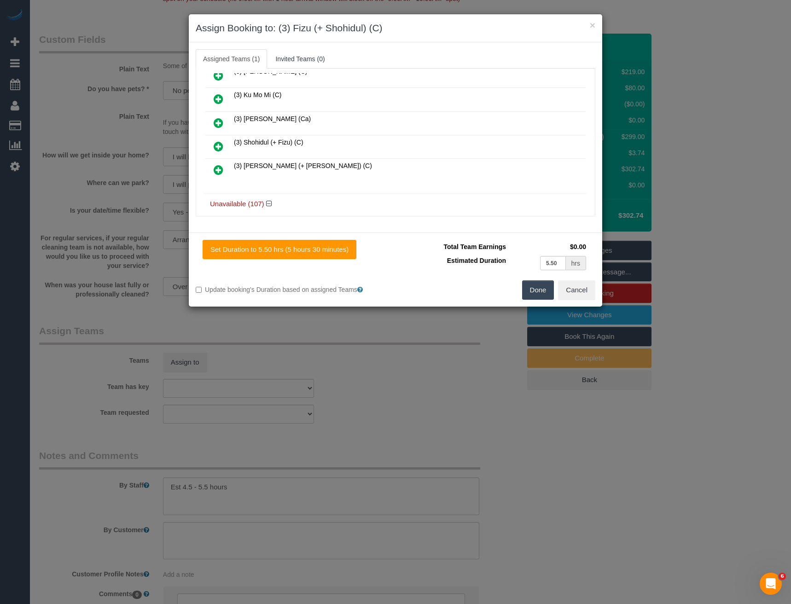
click at [217, 146] on icon at bounding box center [219, 146] width 10 height 11
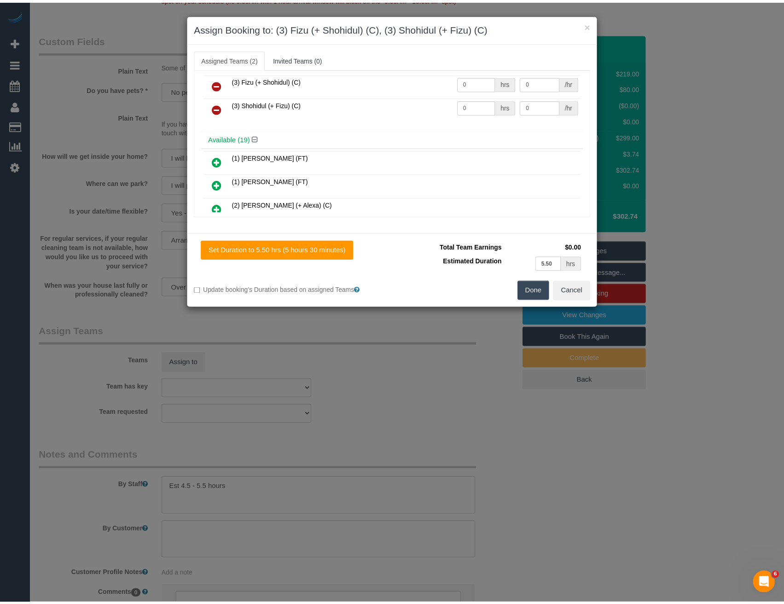
scroll to position [0, 0]
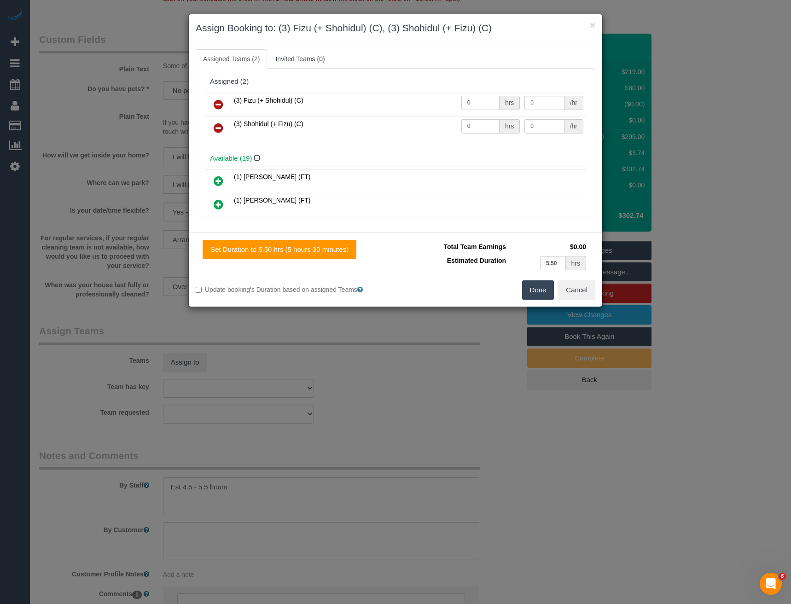
drag, startPoint x: 469, startPoint y: 104, endPoint x: 437, endPoint y: 111, distance: 33.1
click at [437, 111] on tr "(3) Fizu (+ Shohidul) (C) 0 hrs 0 /hr" at bounding box center [395, 104] width 380 height 23
type input "1"
type input "95"
drag, startPoint x: 483, startPoint y: 127, endPoint x: 419, endPoint y: 114, distance: 65.7
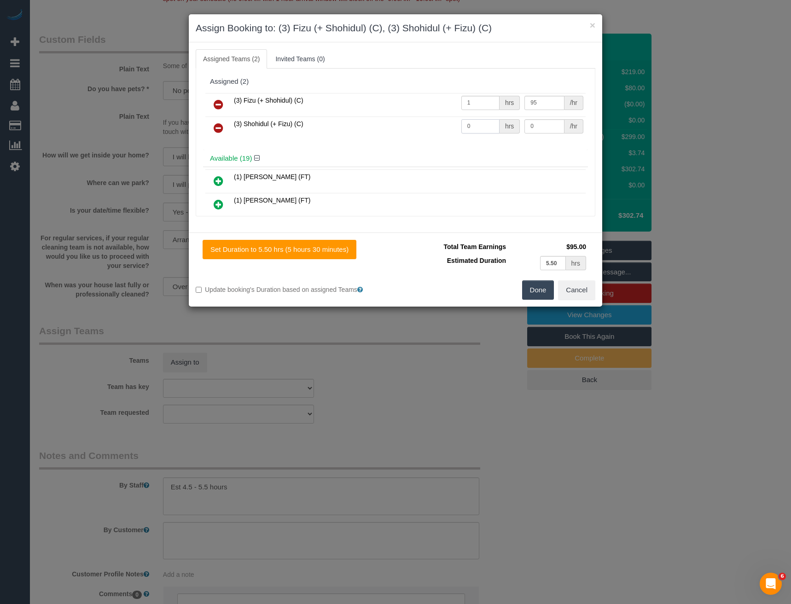
click at [423, 117] on tr "(3) Shohidul (+ Fizu) (C) 0 hrs 0 /hr" at bounding box center [395, 127] width 380 height 23
type input "1"
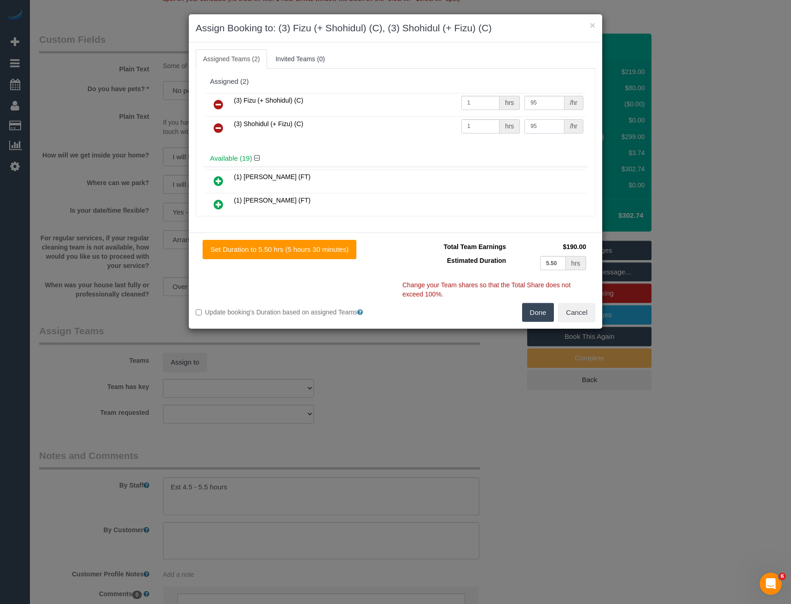
type input "95"
click at [539, 312] on button "Done" at bounding box center [538, 312] width 32 height 19
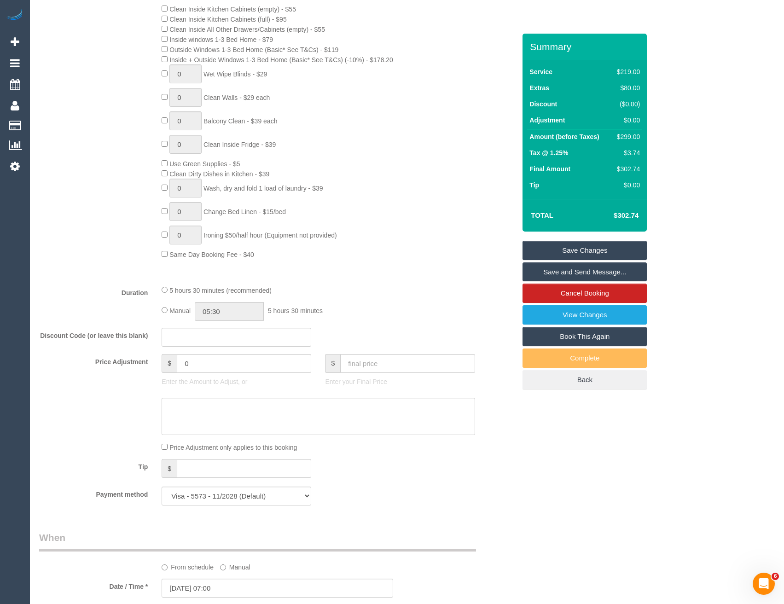
scroll to position [498, 0]
click at [233, 318] on input "05:30" at bounding box center [229, 313] width 69 height 19
click at [220, 344] on li "02:30" at bounding box center [219, 343] width 41 height 12
click at [237, 315] on input "02:30" at bounding box center [229, 313] width 69 height 19
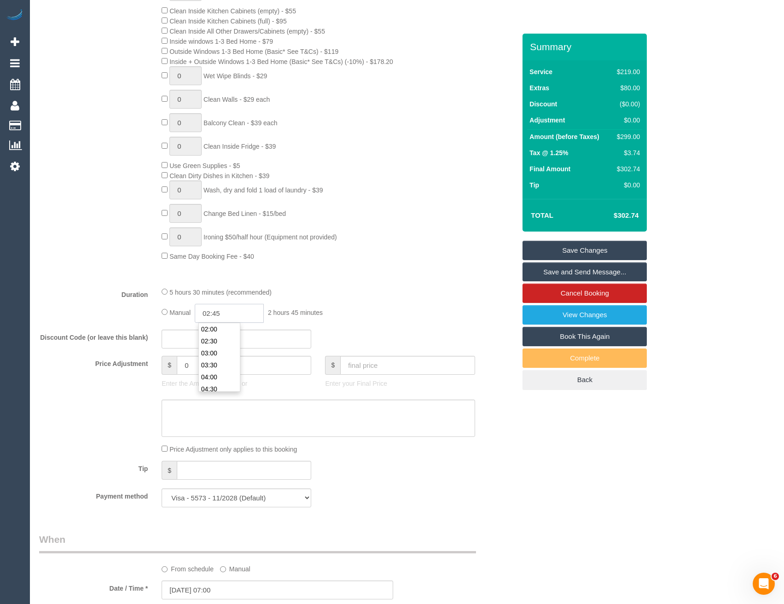
type input "02:45"
click at [319, 260] on div "0 Steam Cleaning - $55 per Unit ($110 Minimum) Use Disinfectant Products - $30 …" at bounding box center [339, 89] width 368 height 343
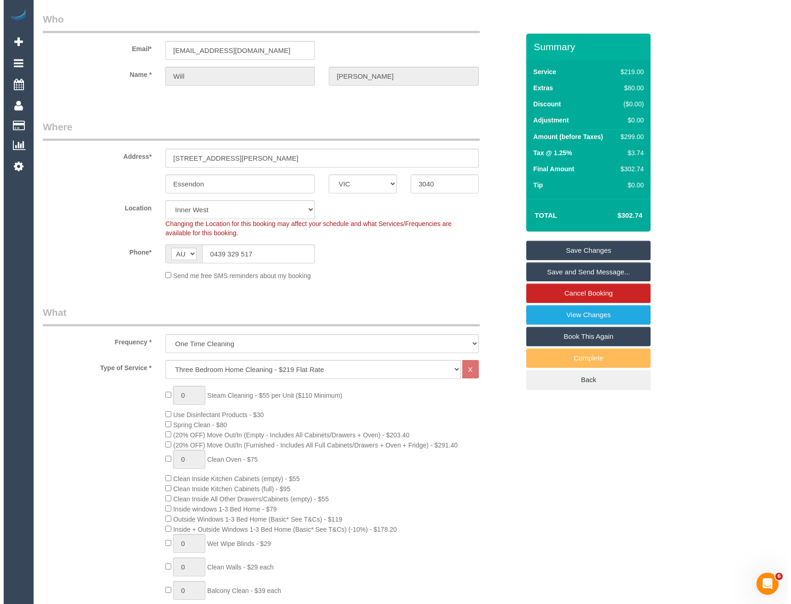
scroll to position [0, 0]
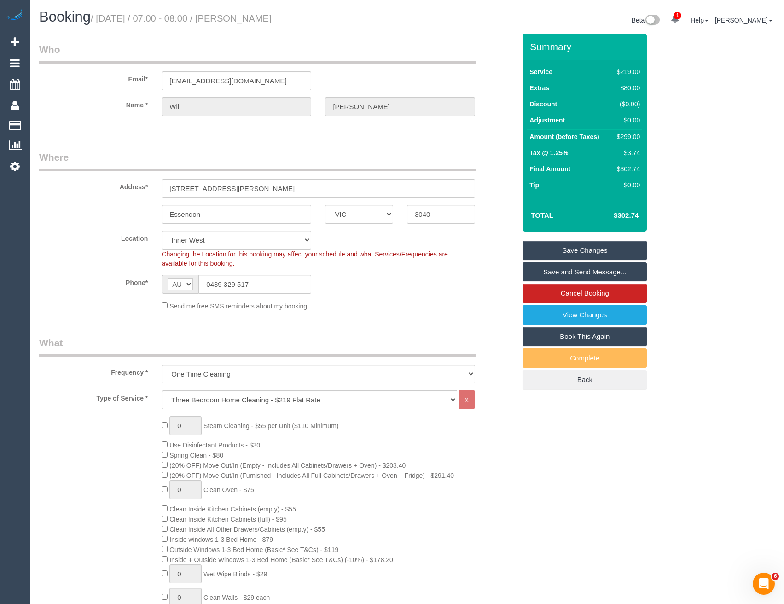
click at [575, 272] on link "Save and Send Message..." at bounding box center [584, 271] width 124 height 19
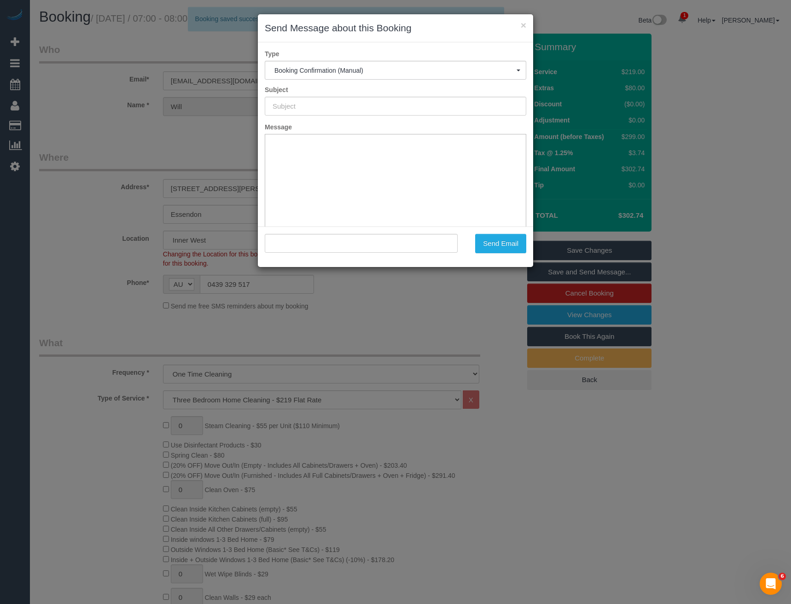
type input "Booking Confirmed"
type input ""Will Casey" <wiremu199810@gmail.com>"
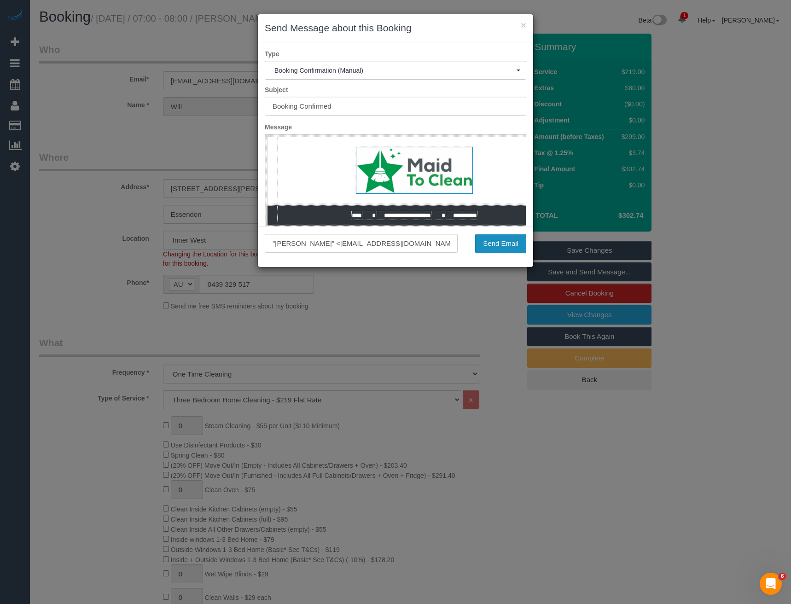
click at [496, 243] on button "Send Email" at bounding box center [500, 243] width 51 height 19
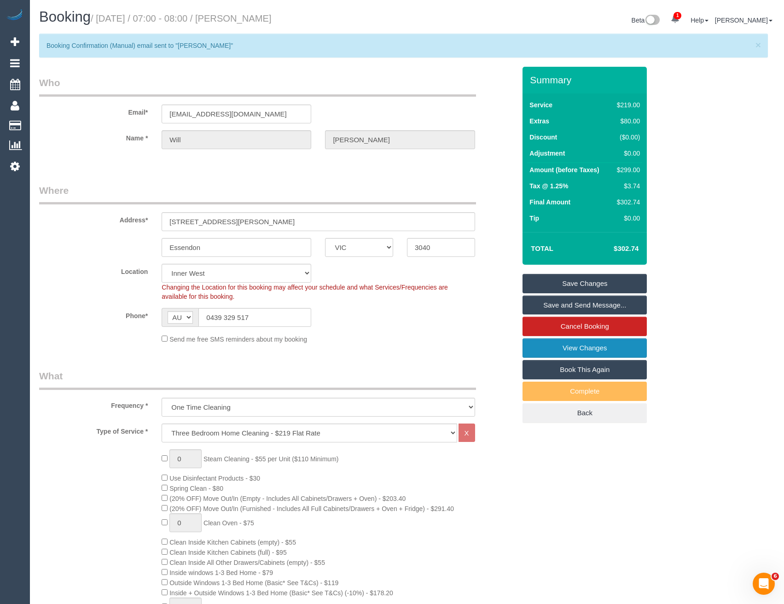
click at [597, 348] on link "View Changes" at bounding box center [584, 347] width 124 height 19
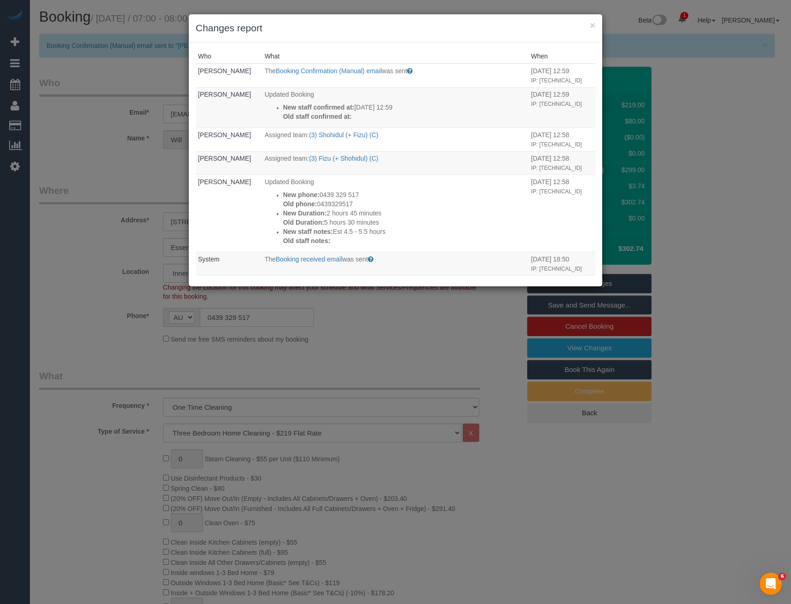
click at [393, 356] on div "× Changes report Who What When Bronie Bryant The Booking Confirmation (Manual) …" at bounding box center [395, 302] width 791 height 604
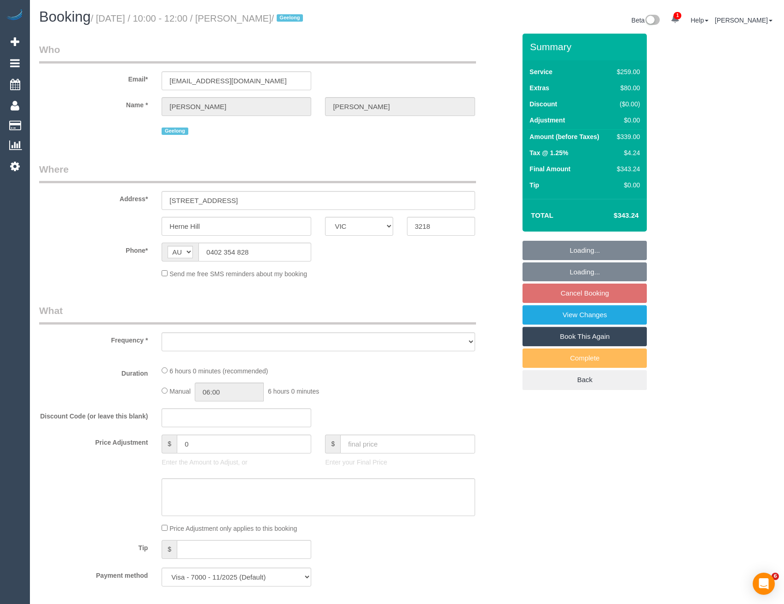
select select "VIC"
select select "string:stripe-pm_1SIQH12GScqysDRVzRorJiJD"
select select "object:880"
select select "number:30"
select select "number:15"
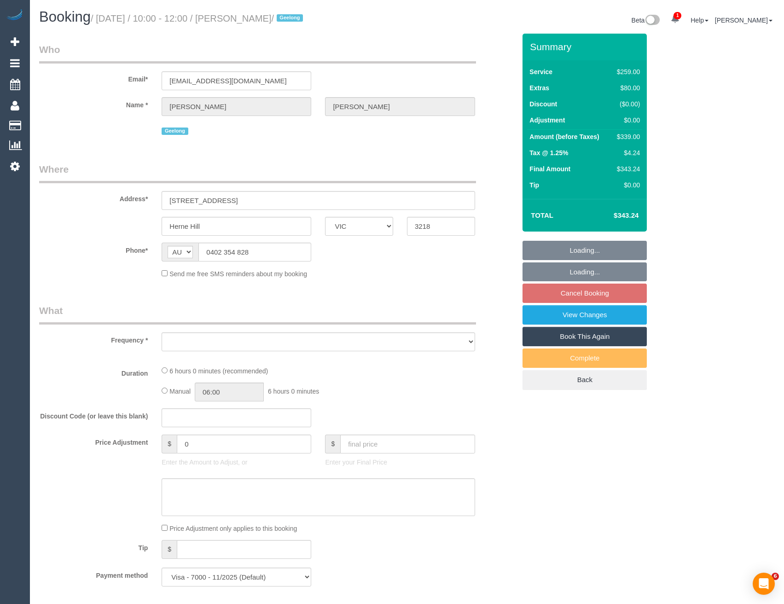
select select "number:19"
select select "number:24"
select select "number:33"
select select "number:12"
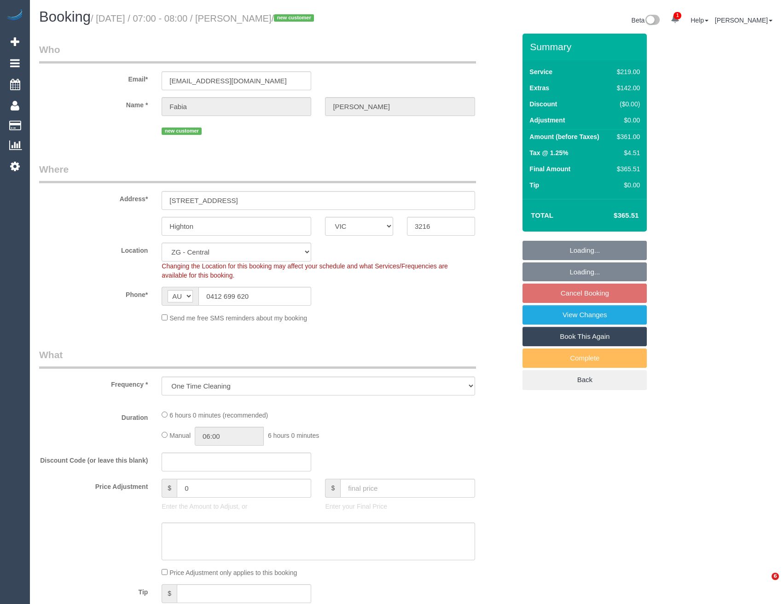
select select "VIC"
select select "string:stripe-pm_1SIQlB2GScqysDRVcGTKDOfG"
select select "number:29"
select select "number:14"
select select "number:19"
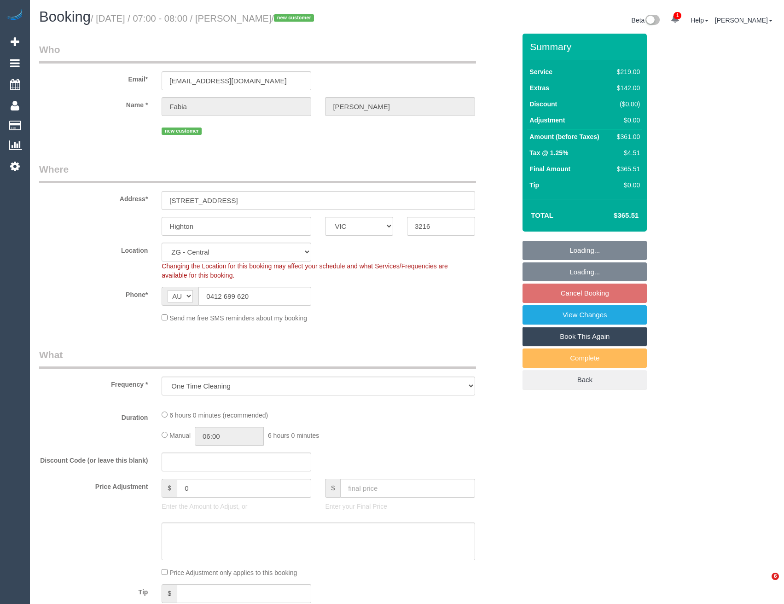
select select "number:25"
select select "object:764"
select select "VIC"
select select "number:29"
select select "number:14"
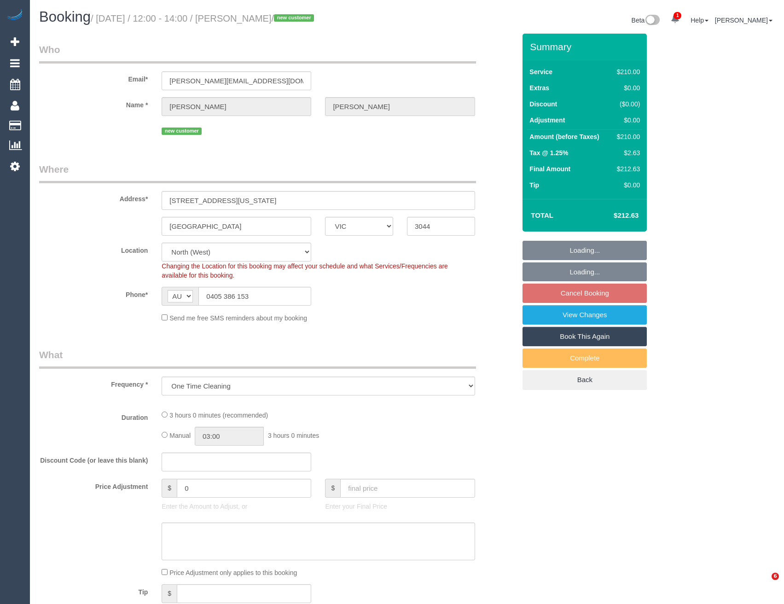
select select "number:18"
select select "number:24"
select select "object:1596"
select select "180"
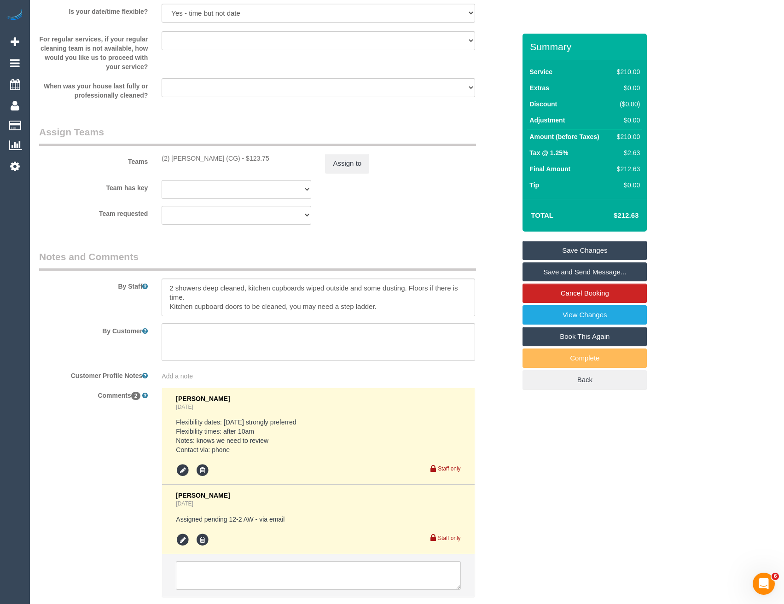
scroll to position [1408, 0]
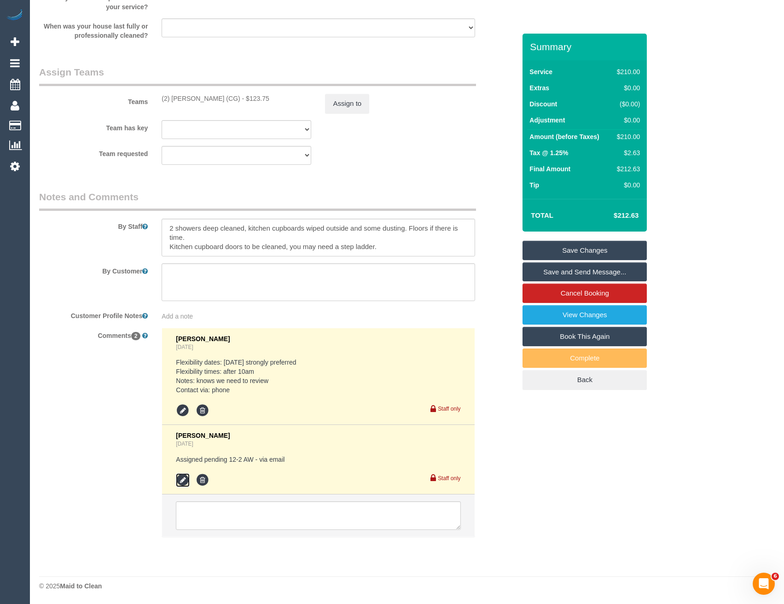
click at [182, 481] on icon at bounding box center [183, 480] width 14 height 14
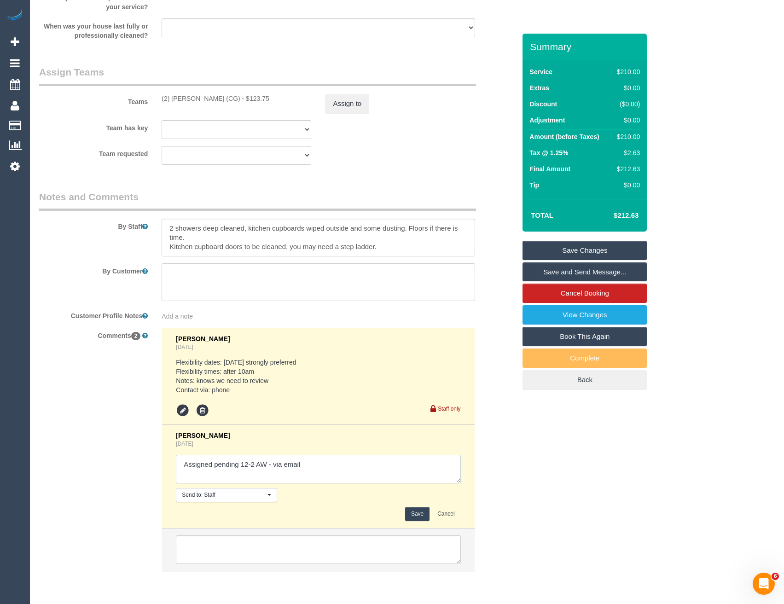
click at [337, 467] on textarea at bounding box center [318, 469] width 284 height 29
type textarea "Assigned pending 12-2 AW - via email // confimred"
click at [415, 514] on button "Save" at bounding box center [417, 514] width 24 height 14
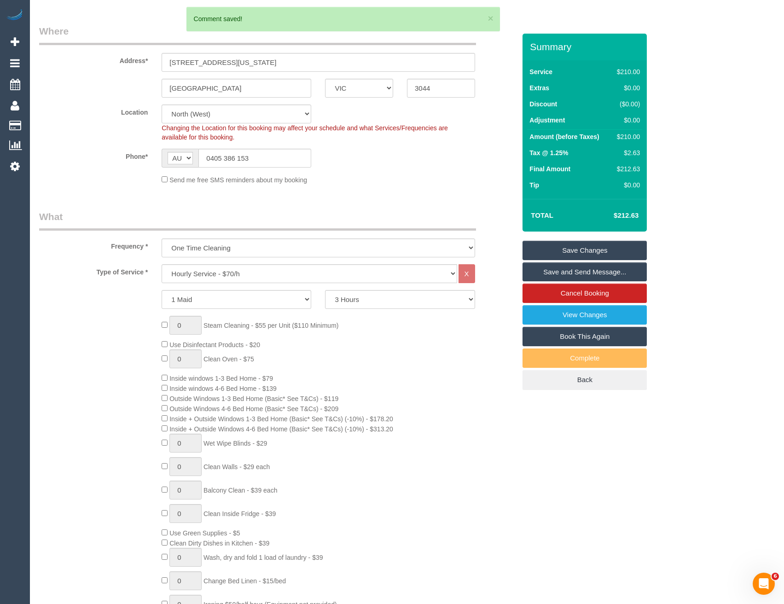
scroll to position [120, 0]
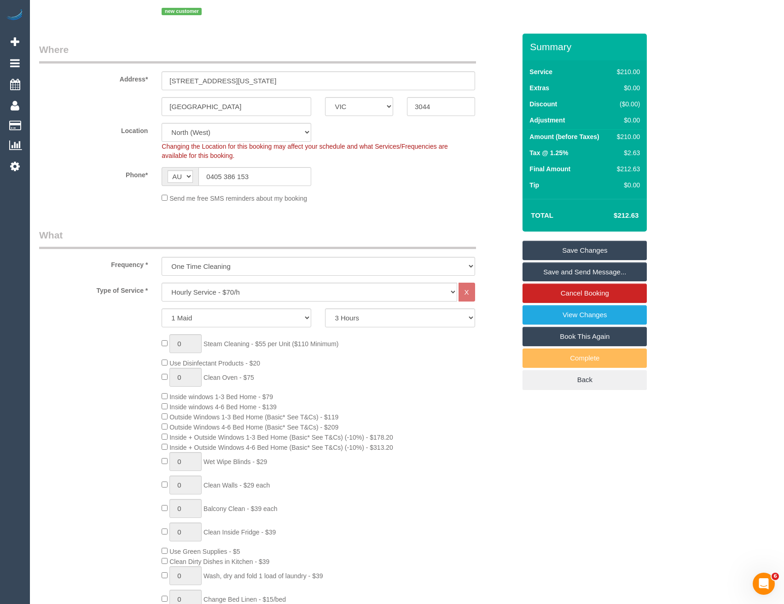
click at [563, 272] on link "Save and Send Message..." at bounding box center [584, 271] width 124 height 19
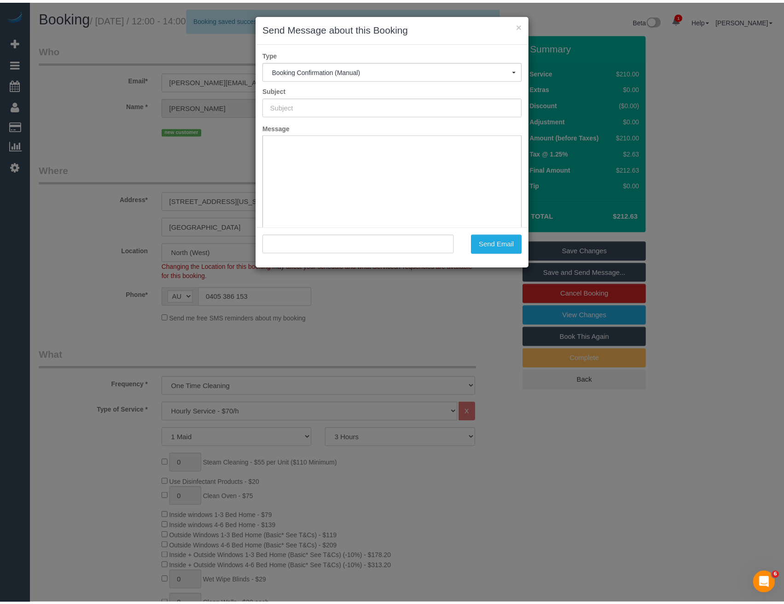
scroll to position [0, 0]
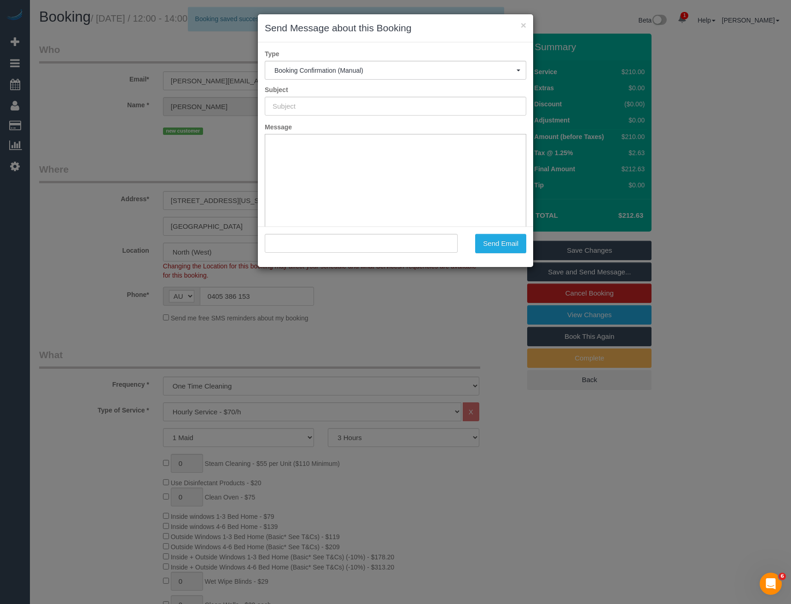
type input "Booking Confirmed"
type input ""[PERSON_NAME]" <[PERSON_NAME][EMAIL_ADDRESS][DOMAIN_NAME]>"
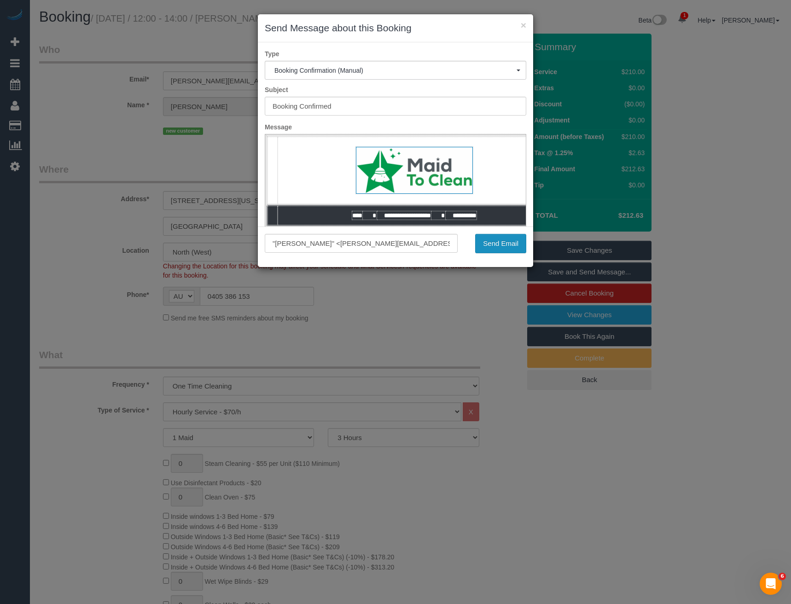
click at [514, 249] on button "Send Email" at bounding box center [500, 243] width 51 height 19
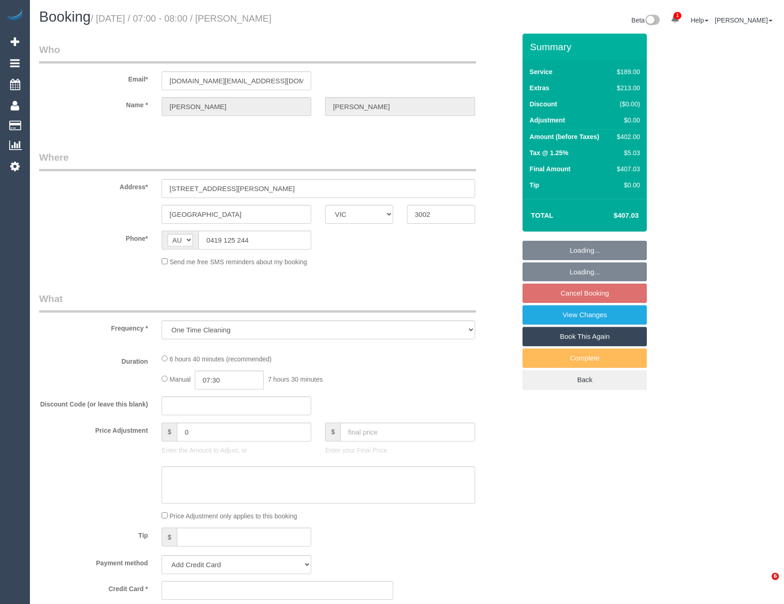
select select "VIC"
select select "number:28"
select select "number:14"
select select "number:18"
select select "number:24"
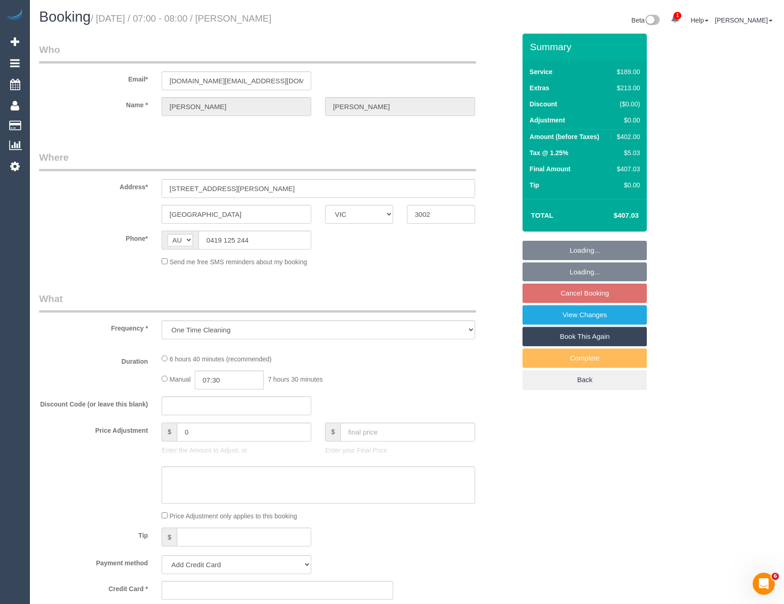
select select "number:13"
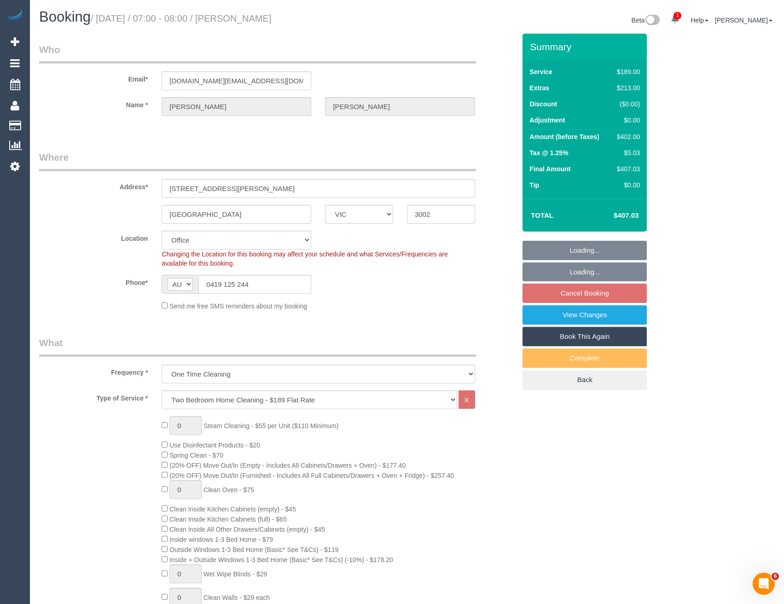
select select "string:stripe-pm_1SEzgF2GScqysDRVUNsyqCEe"
select select "object:2153"
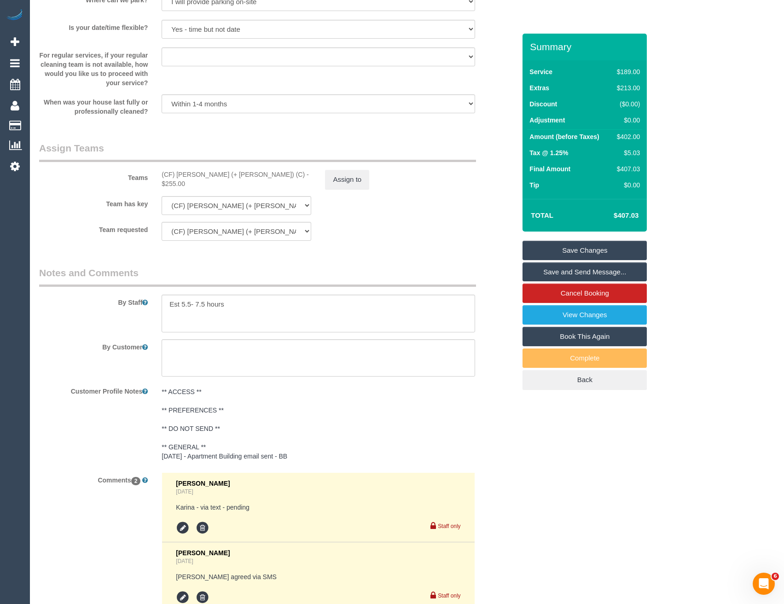
scroll to position [1212, 0]
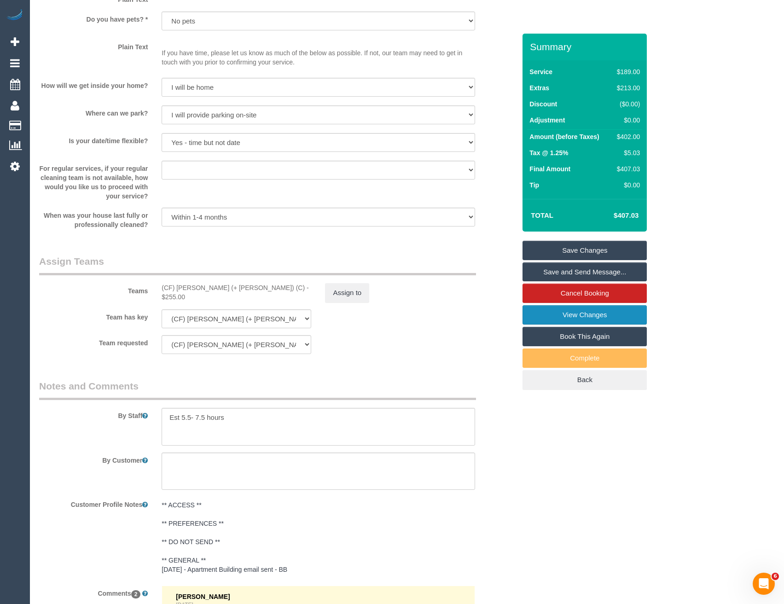
click at [552, 310] on link "View Changes" at bounding box center [584, 314] width 124 height 19
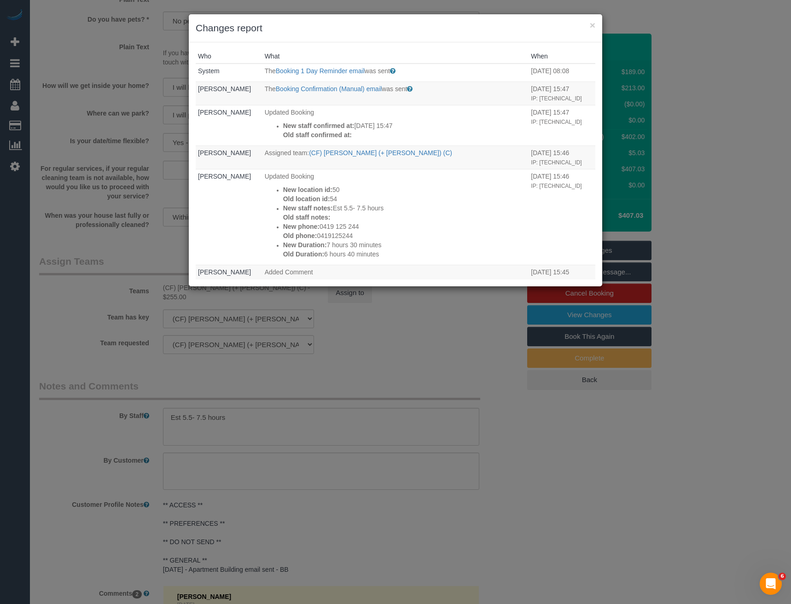
click at [359, 377] on div "× Changes report Who What When System The Booking 1 Day Reminder email was sent…" at bounding box center [395, 302] width 791 height 604
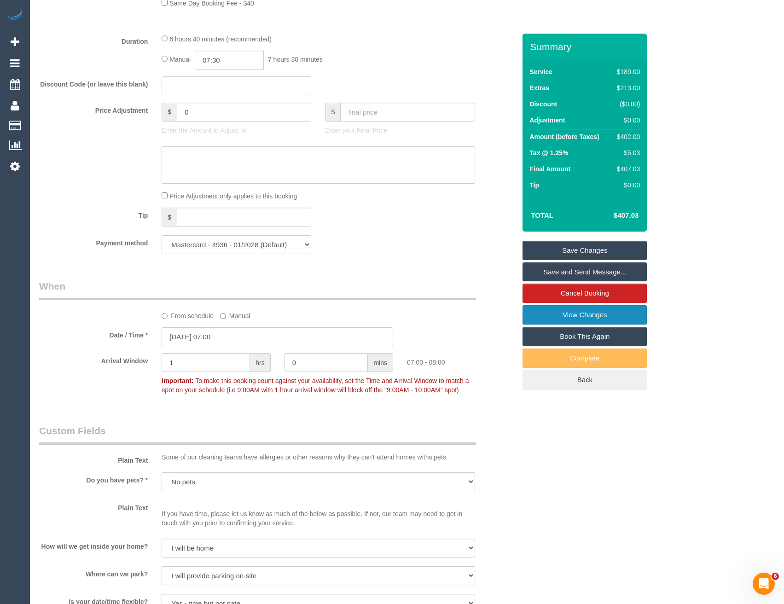
scroll to position [0, 0]
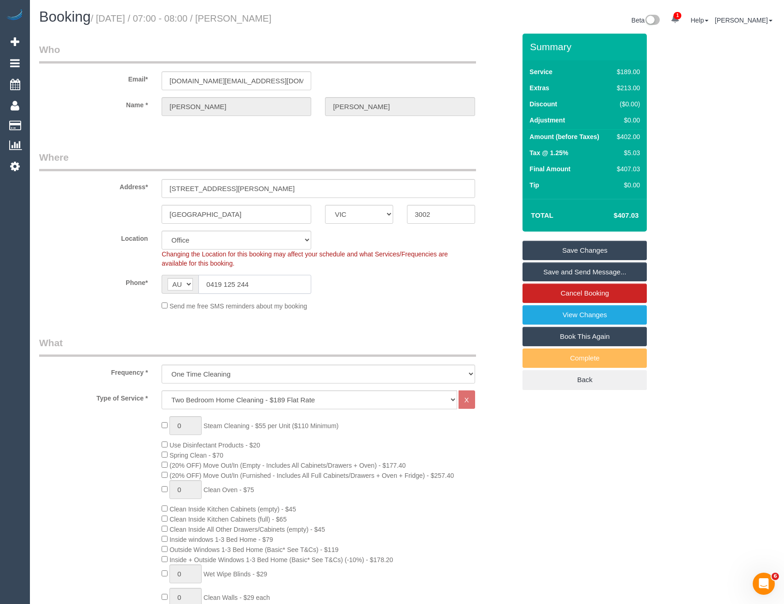
drag, startPoint x: 262, startPoint y: 284, endPoint x: 209, endPoint y: 284, distance: 53.4
click at [209, 284] on input "0419 125 244" at bounding box center [254, 284] width 113 height 19
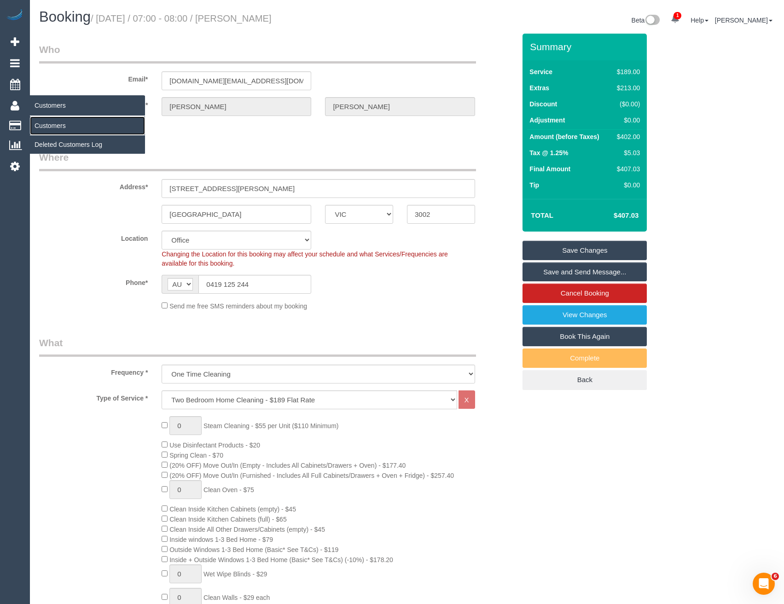
click at [48, 125] on link "Customers" at bounding box center [87, 125] width 115 height 18
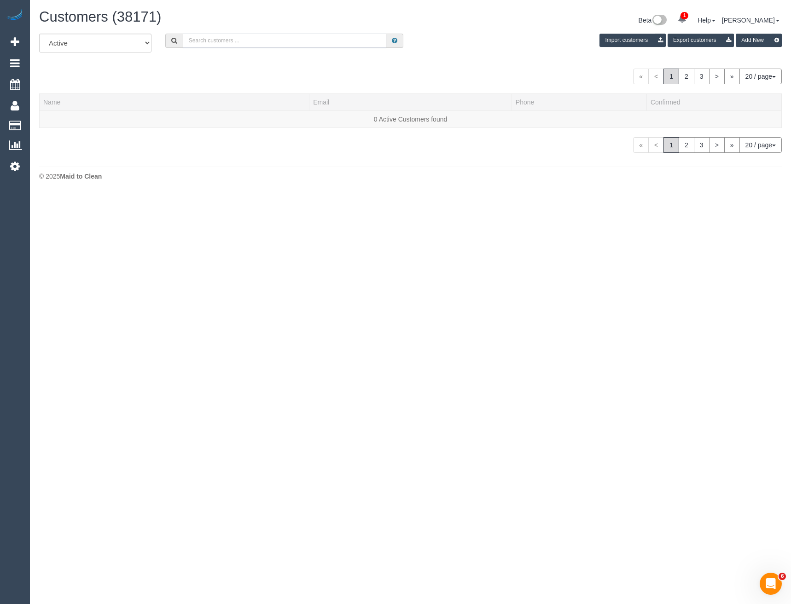
click at [234, 39] on input "text" at bounding box center [285, 41] width 204 height 14
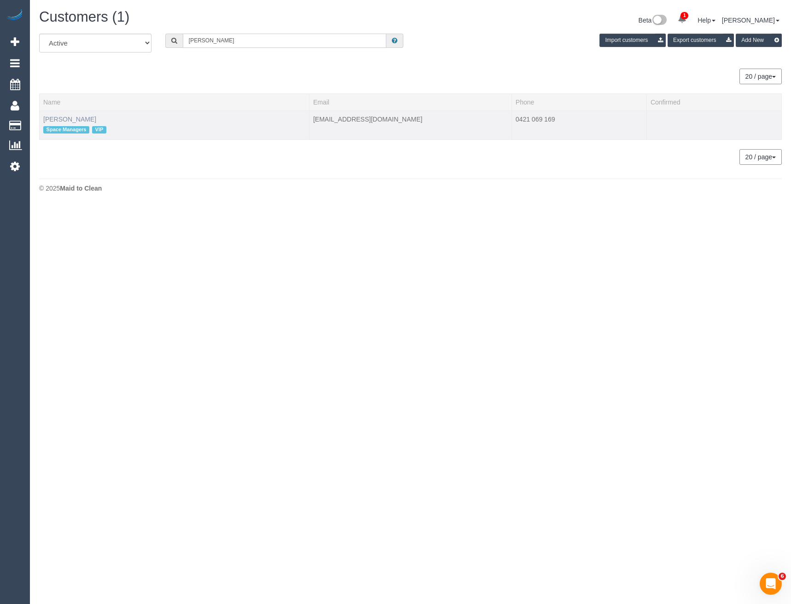
type input "[PERSON_NAME]"
click at [83, 122] on link "[PERSON_NAME]" at bounding box center [69, 119] width 53 height 7
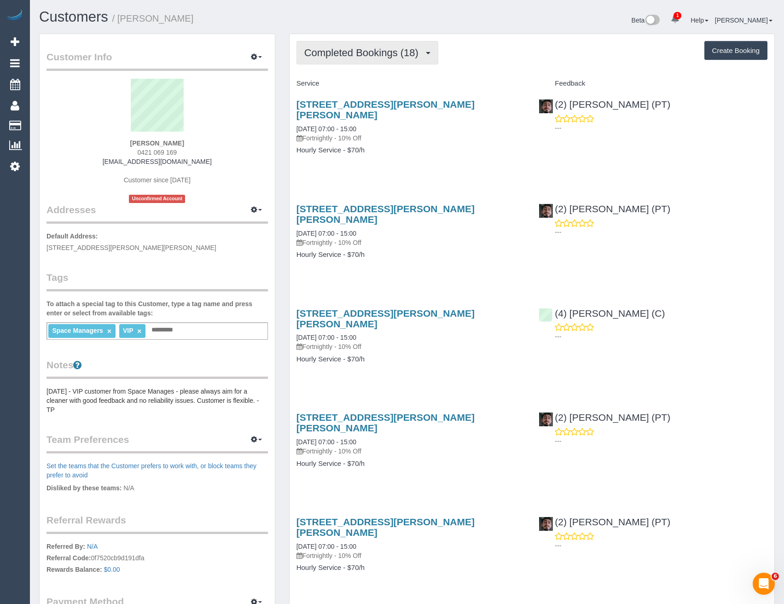
click at [388, 61] on button "Completed Bookings (18)" at bounding box center [367, 52] width 142 height 23
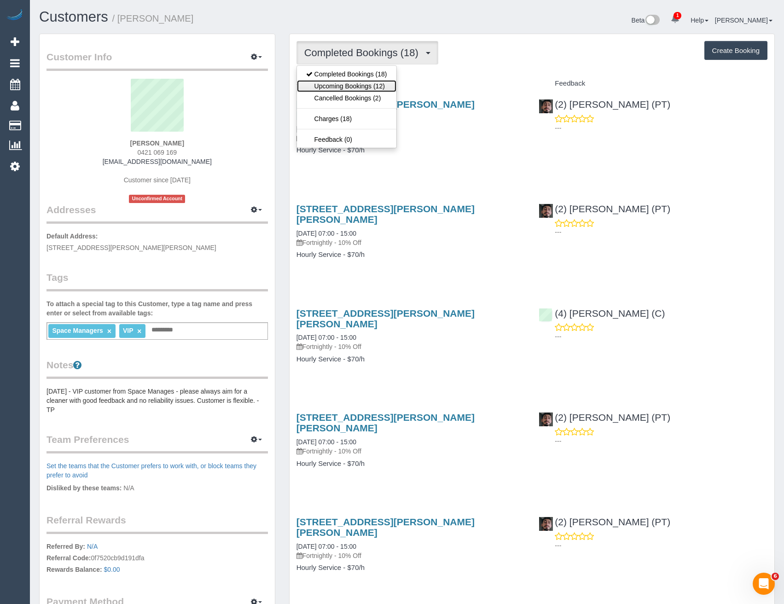
click at [380, 84] on link "Upcoming Bookings (12)" at bounding box center [346, 86] width 99 height 12
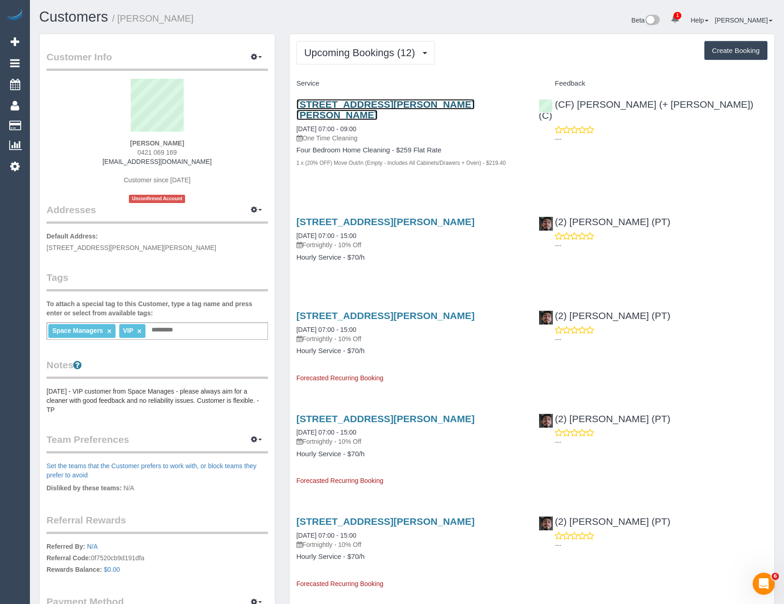
click at [414, 108] on link "[STREET_ADDRESS][PERSON_NAME][PERSON_NAME]" at bounding box center [385, 109] width 178 height 21
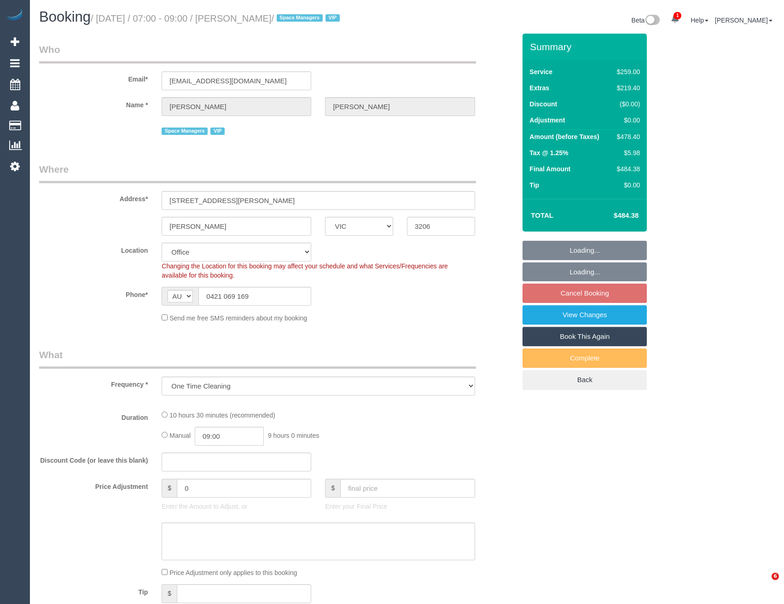
select select "VIC"
select select "number:28"
select select "number:14"
select select "number:18"
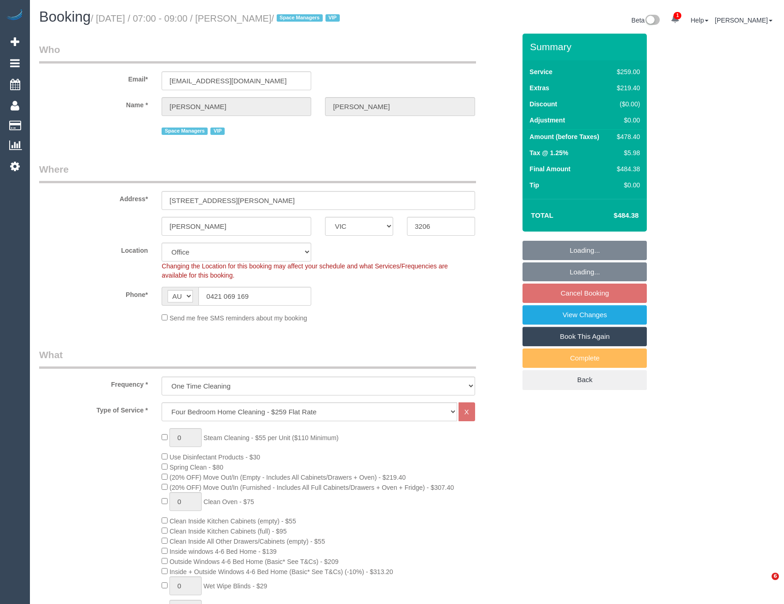
select select "object:2172"
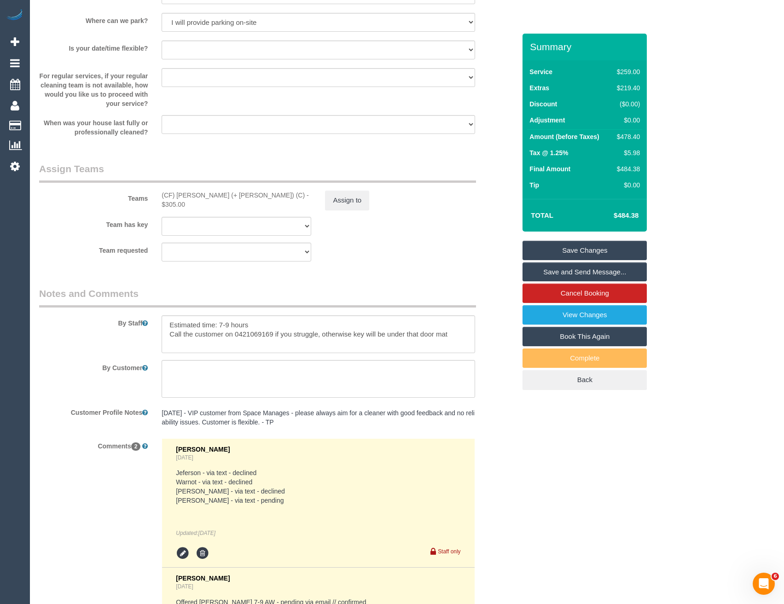
scroll to position [1261, 0]
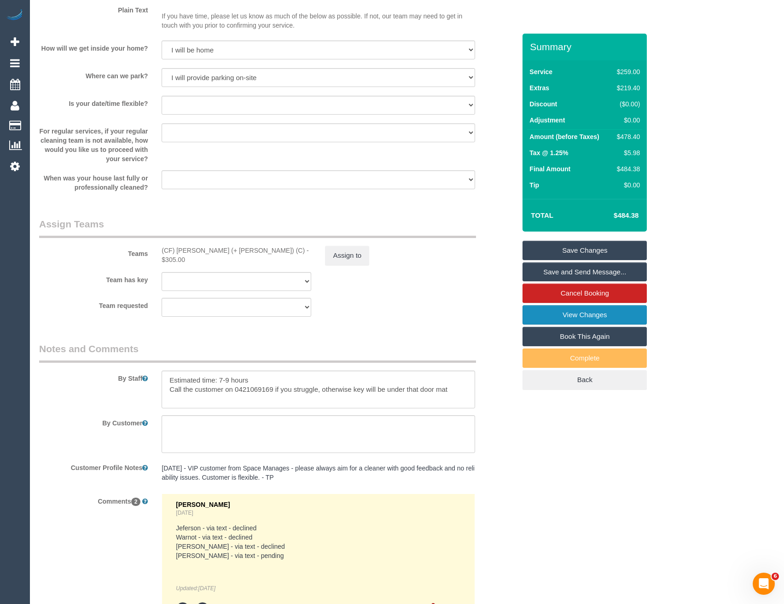
click at [562, 312] on link "View Changes" at bounding box center [584, 314] width 124 height 19
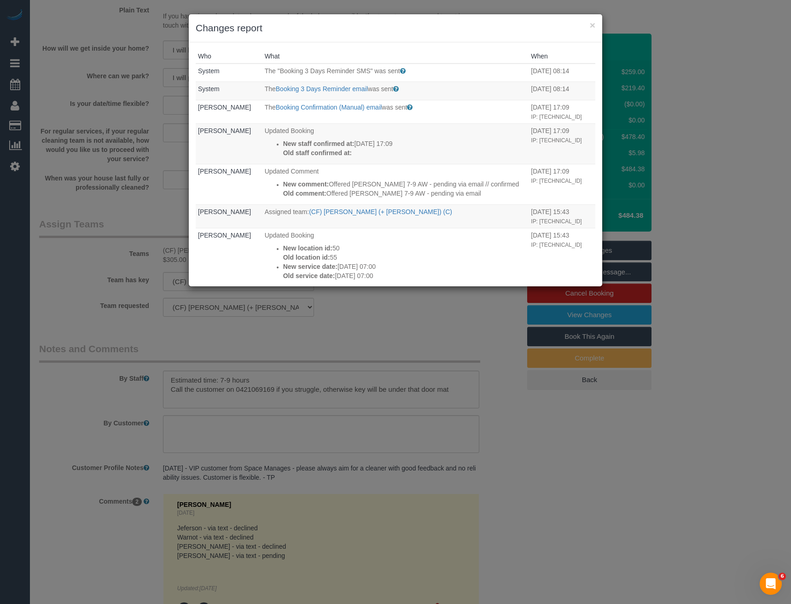
click at [369, 319] on div "× Changes report Who What When System The "Booking 3 Days Reminder SMS" was sen…" at bounding box center [395, 302] width 791 height 604
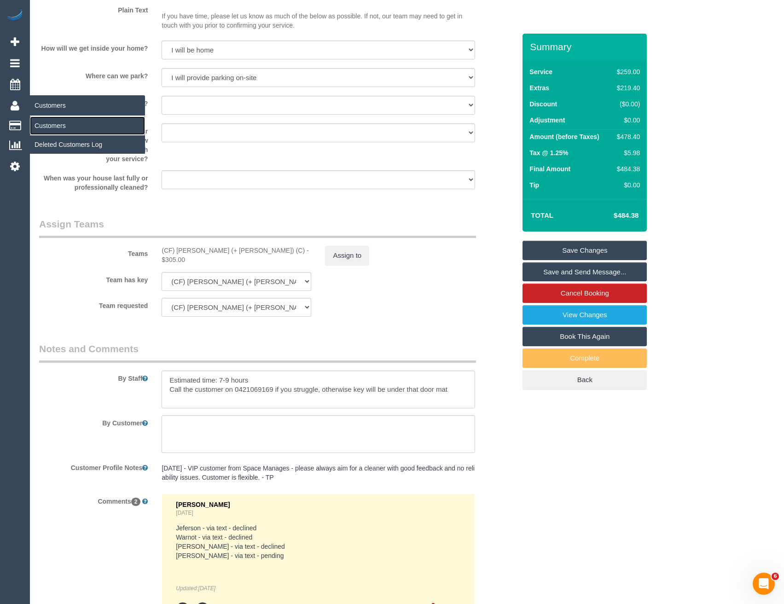
click at [45, 123] on link "Customers" at bounding box center [87, 125] width 115 height 18
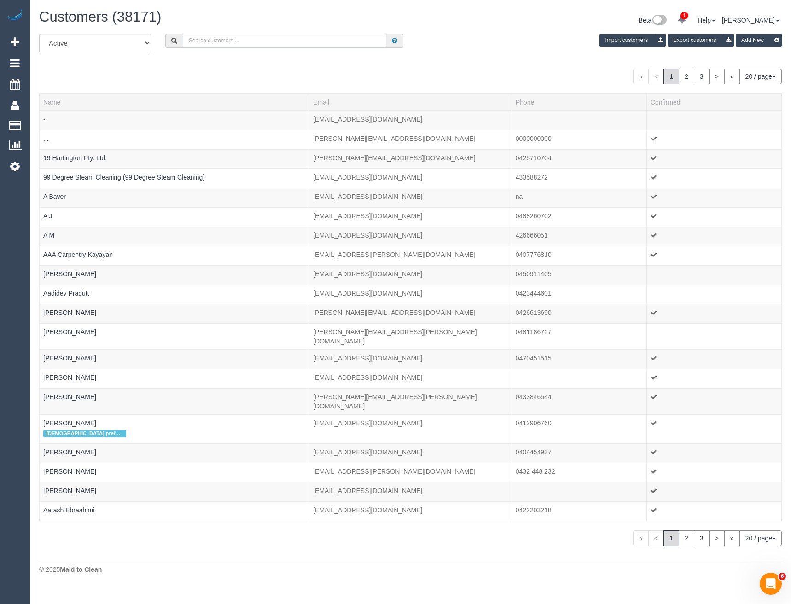
click at [237, 35] on input "text" at bounding box center [285, 41] width 204 height 14
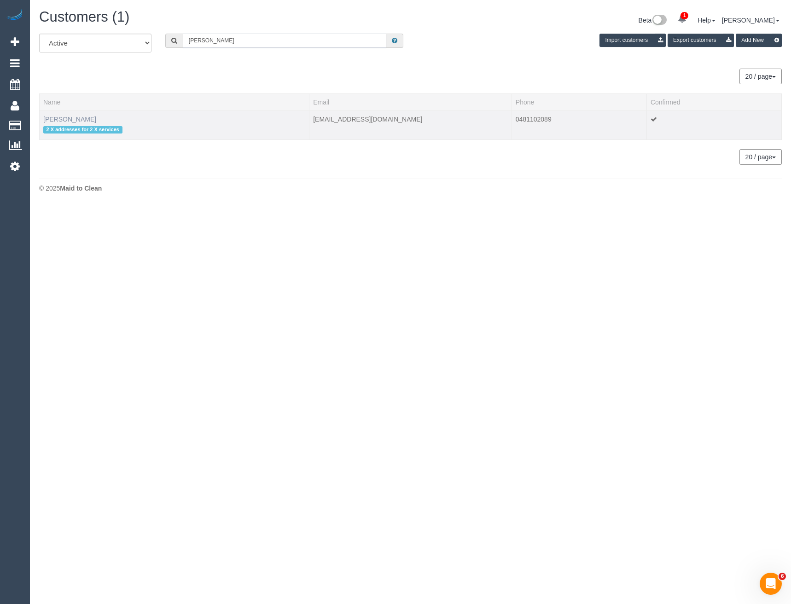
type input "Gladys Ted"
click at [64, 118] on link "Gladys Tedga" at bounding box center [69, 119] width 53 height 7
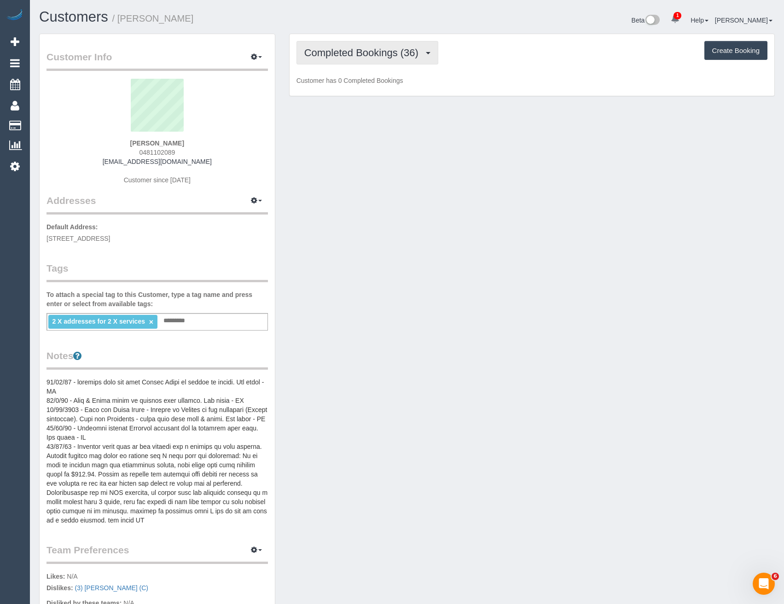
click at [384, 58] on button "Completed Bookings (36)" at bounding box center [367, 52] width 142 height 23
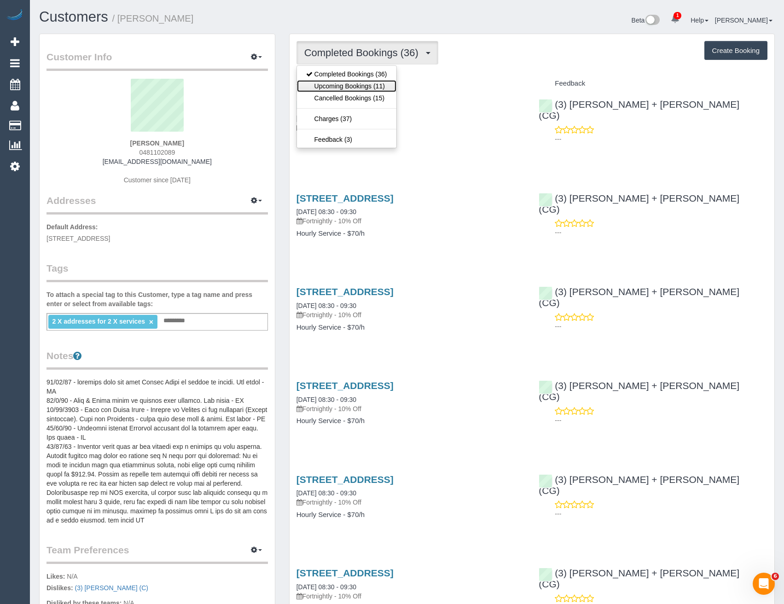
click at [367, 88] on link "Upcoming Bookings (11)" at bounding box center [346, 86] width 99 height 12
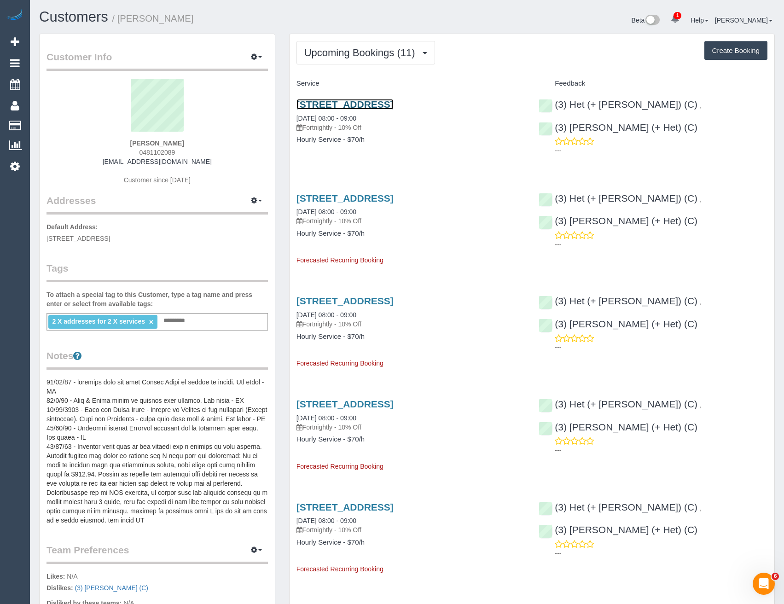
click at [394, 104] on link "202/13 High Street, Prahran, VIC 3181" at bounding box center [344, 104] width 97 height 11
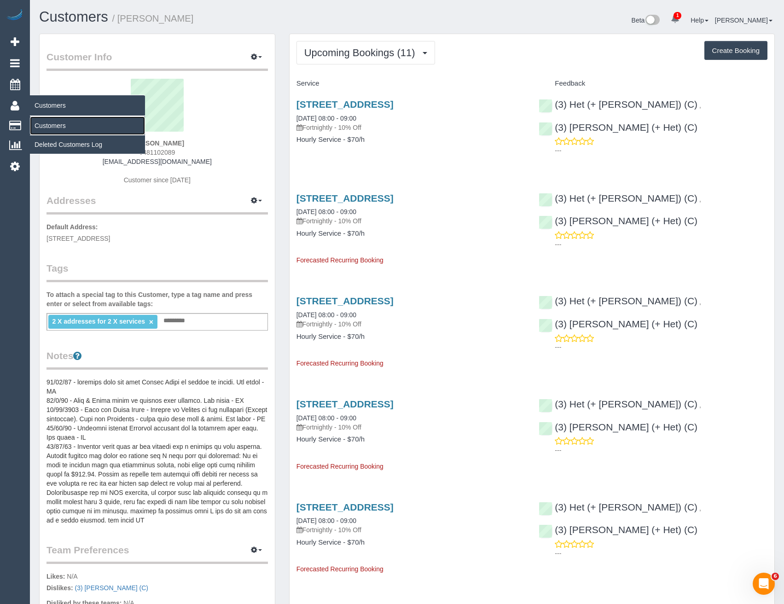
click at [45, 121] on link "Customers" at bounding box center [87, 125] width 115 height 18
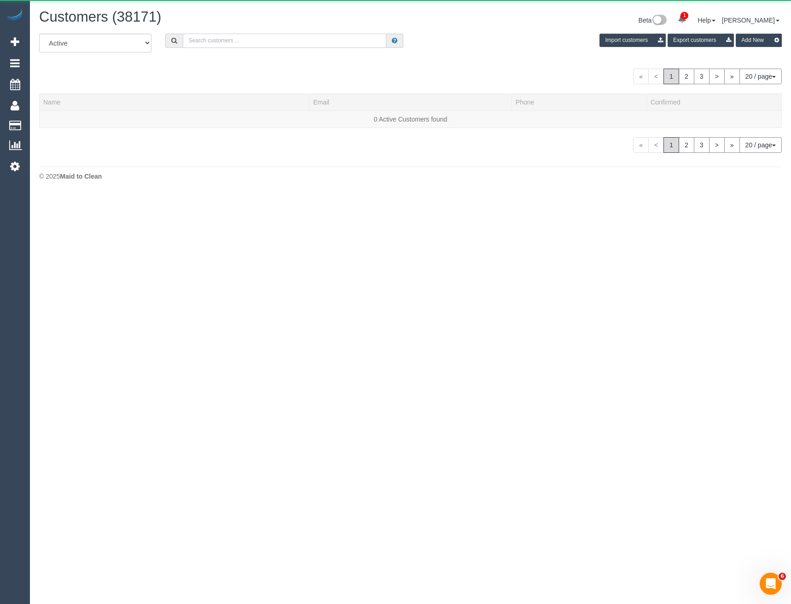
click at [236, 41] on input "text" at bounding box center [285, 41] width 204 height 14
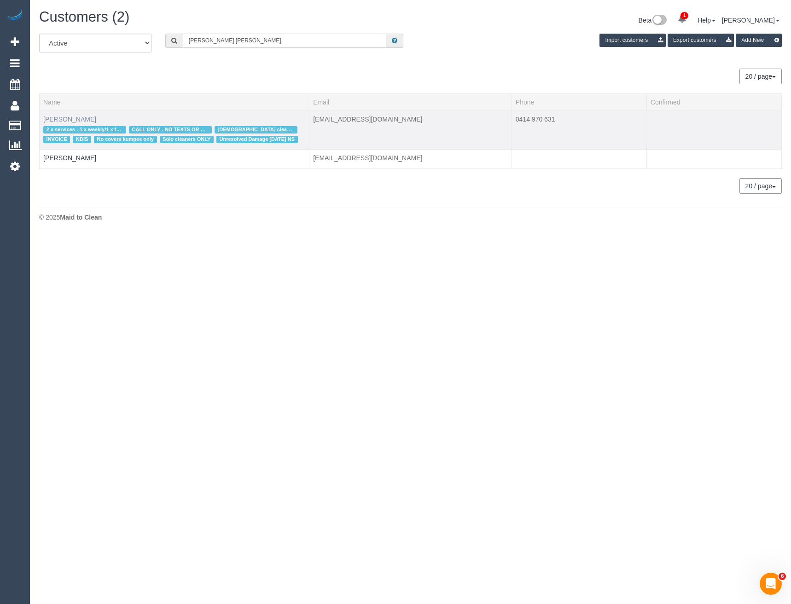
type input "Samira ra"
click at [78, 116] on link "Samira Rahme" at bounding box center [69, 119] width 53 height 7
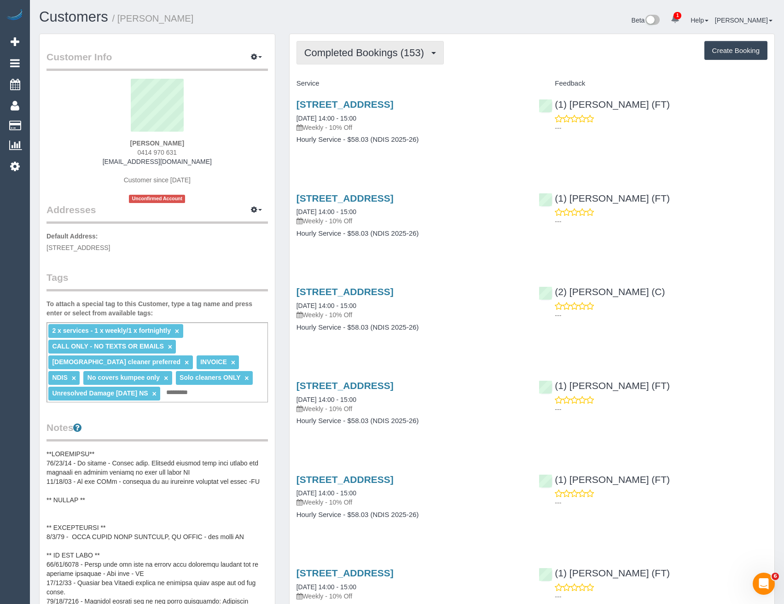
click at [373, 58] on span "Completed Bookings (153)" at bounding box center [366, 53] width 124 height 12
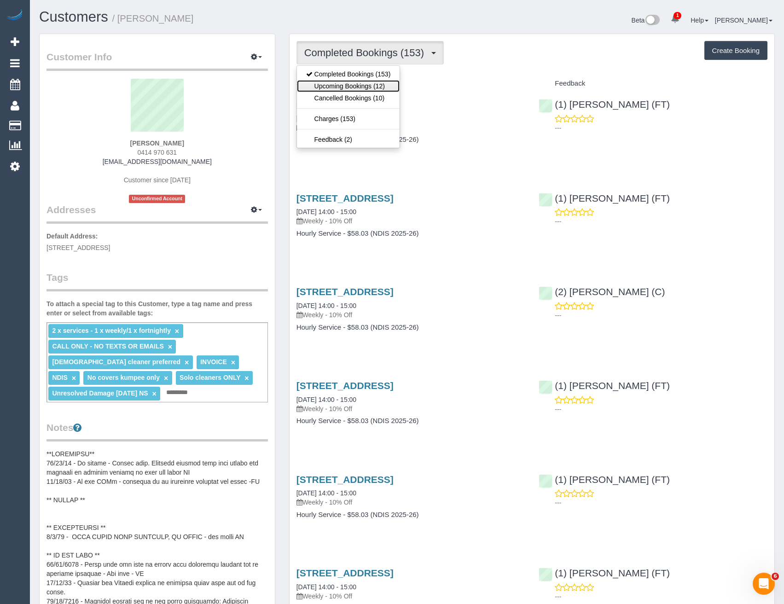
click at [358, 88] on link "Upcoming Bookings (12)" at bounding box center [348, 86] width 103 height 12
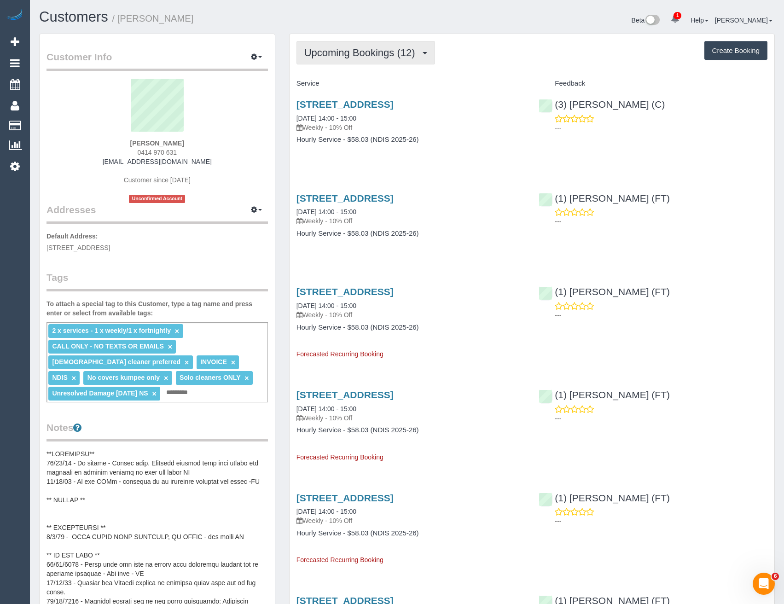
click at [348, 56] on span "Upcoming Bookings (12)" at bounding box center [362, 53] width 116 height 12
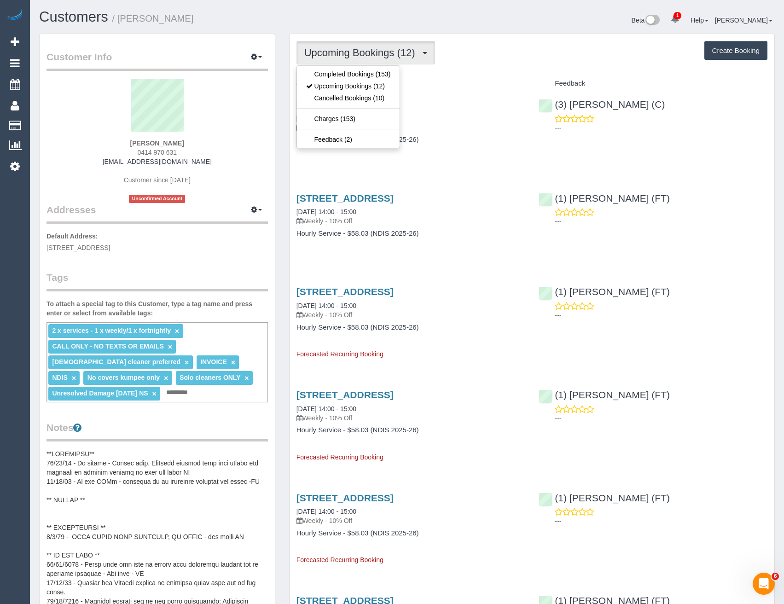
click at [429, 156] on div "30a Outer Crescent, Brighton, VIC 3186 17/10/2025 14:00 - 15:00 Weekly - 10% Of…" at bounding box center [411, 126] width 243 height 71
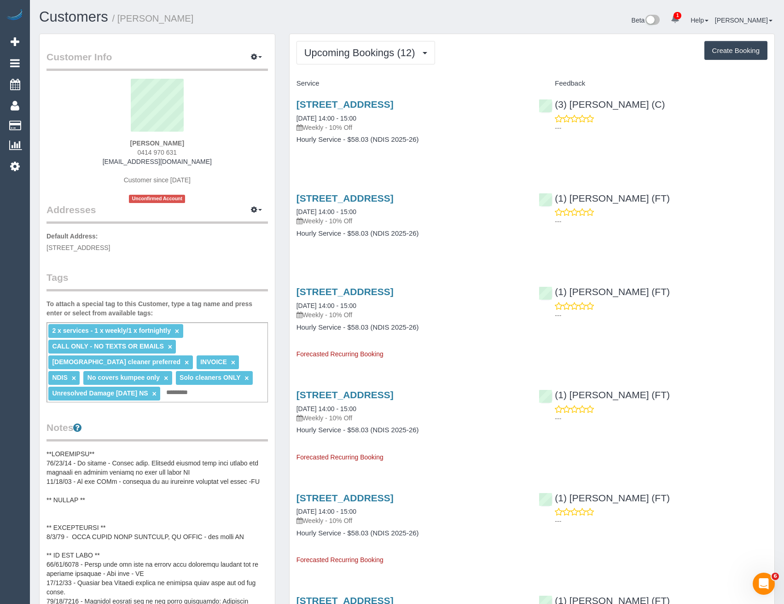
drag, startPoint x: 183, startPoint y: 149, endPoint x: 140, endPoint y: 150, distance: 42.4
click at [141, 150] on div "Samira Rahme 0414 970 631 samira.onside@fake.com Customer since 2022 Unconfirme…" at bounding box center [156, 141] width 221 height 124
copy span "414 970 631"
click at [394, 107] on link "30a Outer Crescent, Brighton, VIC 3186" at bounding box center [344, 104] width 97 height 11
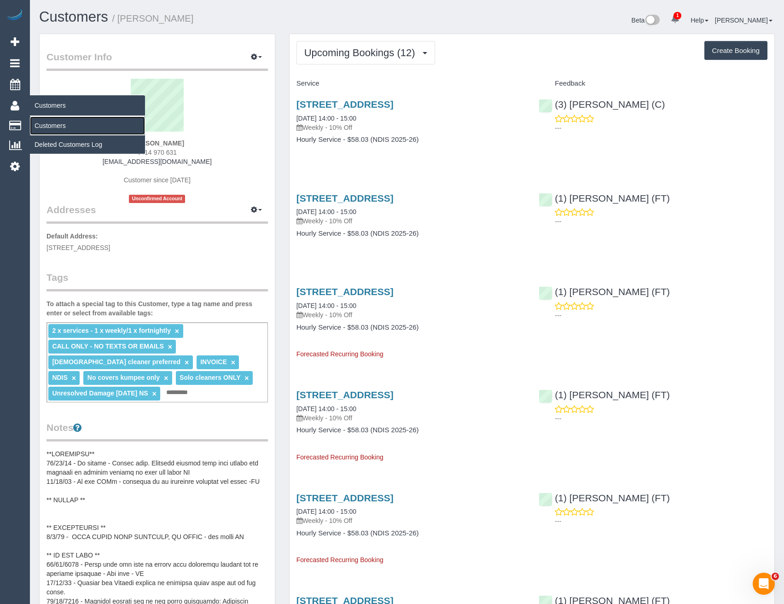
click at [51, 126] on link "Customers" at bounding box center [87, 125] width 115 height 18
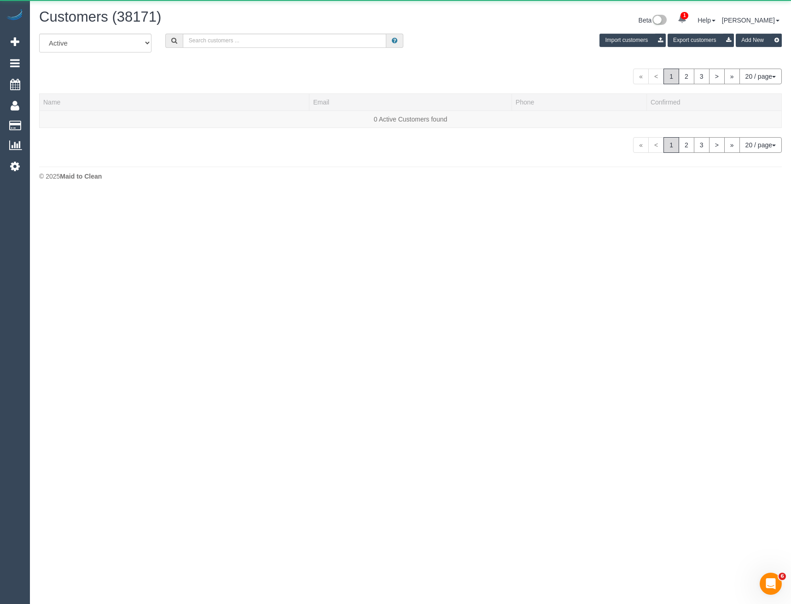
click at [227, 49] on div "All Active Archived Import customers Export customers Add New" at bounding box center [410, 47] width 756 height 26
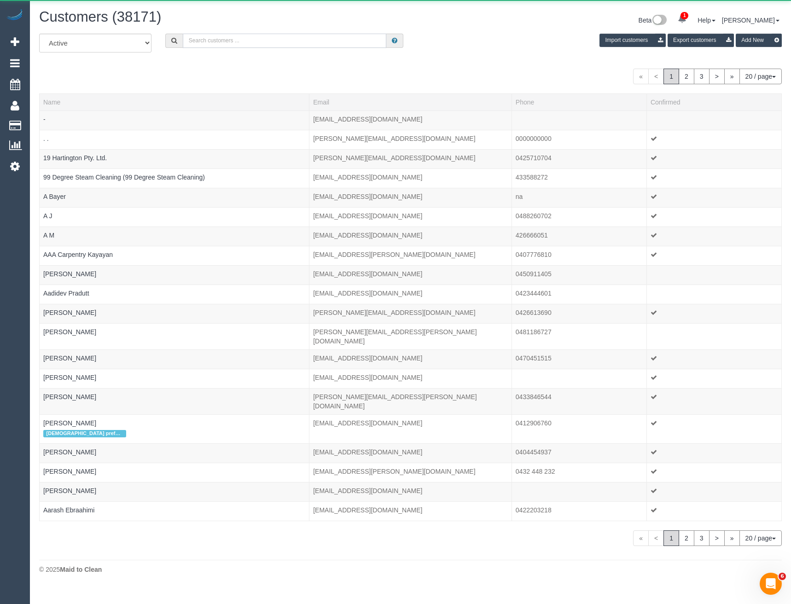
click at [226, 43] on input "text" at bounding box center [285, 41] width 204 height 14
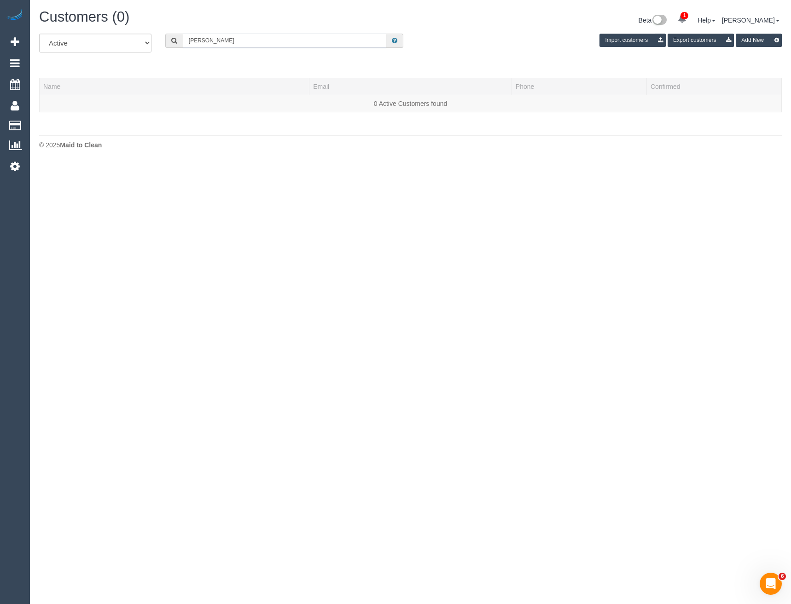
click at [211, 41] on input "Aisling murr" at bounding box center [285, 41] width 204 height 14
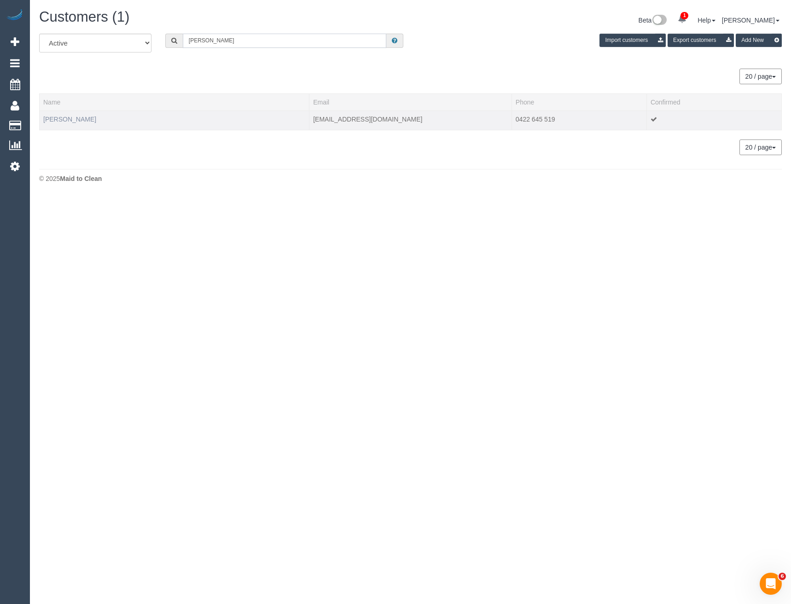
type input "Aisling murr"
click at [78, 118] on link "Aisling Murray" at bounding box center [69, 119] width 53 height 7
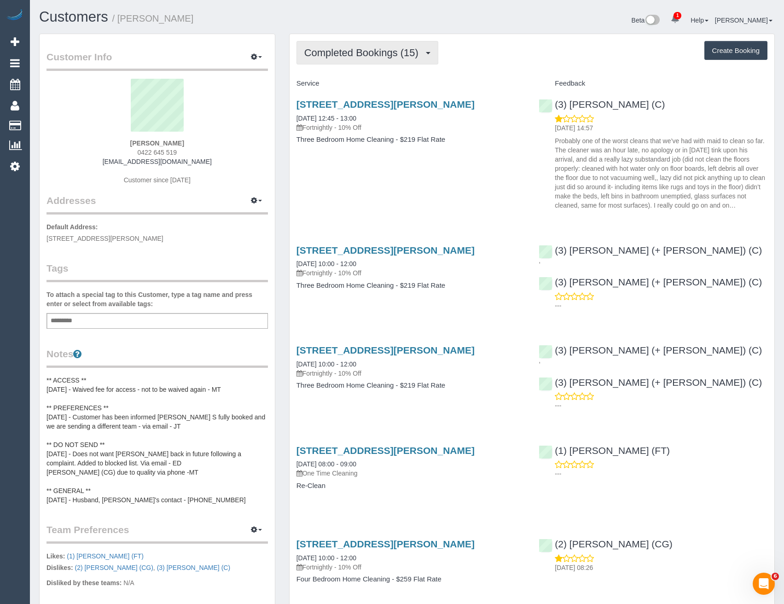
click at [385, 55] on span "Completed Bookings (15)" at bounding box center [363, 53] width 119 height 12
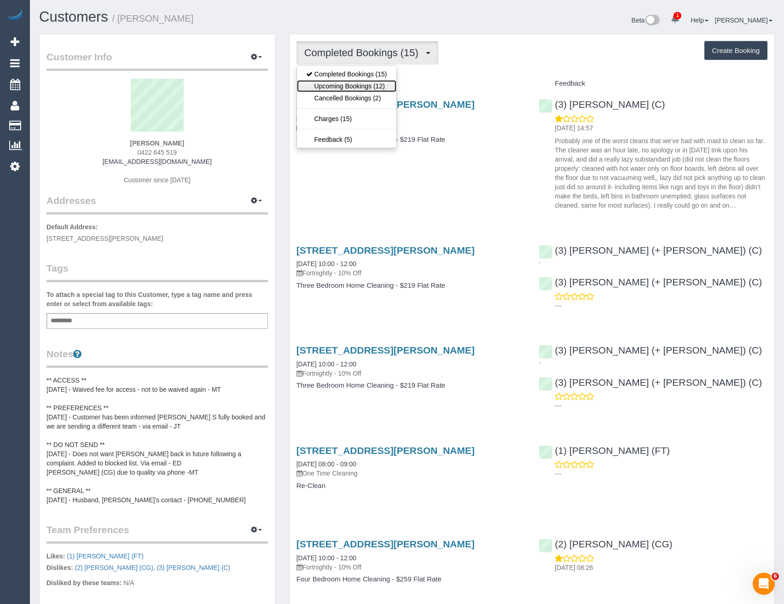
click at [377, 85] on link "Upcoming Bookings (12)" at bounding box center [346, 86] width 99 height 12
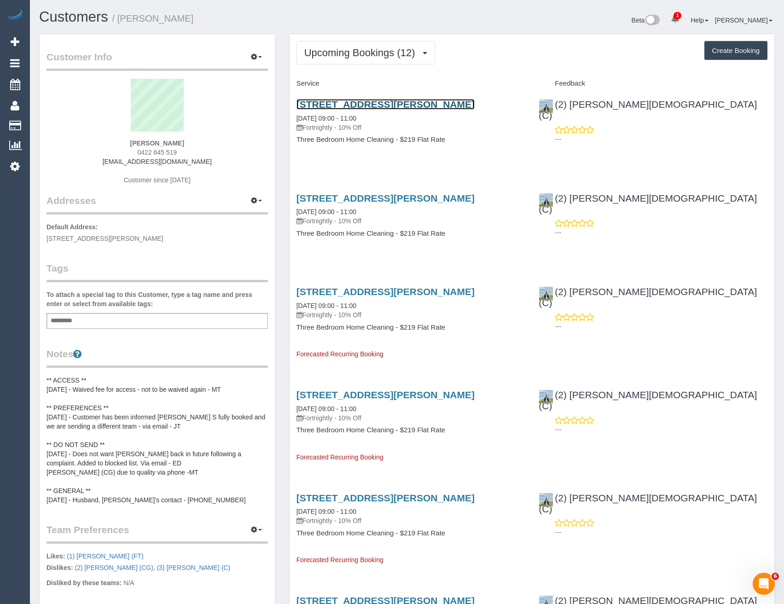
click at [394, 105] on link "24 Cuthbert Rd, Reservoir, VIC 3073" at bounding box center [385, 104] width 178 height 11
click at [57, 123] on link "Customers" at bounding box center [87, 125] width 115 height 18
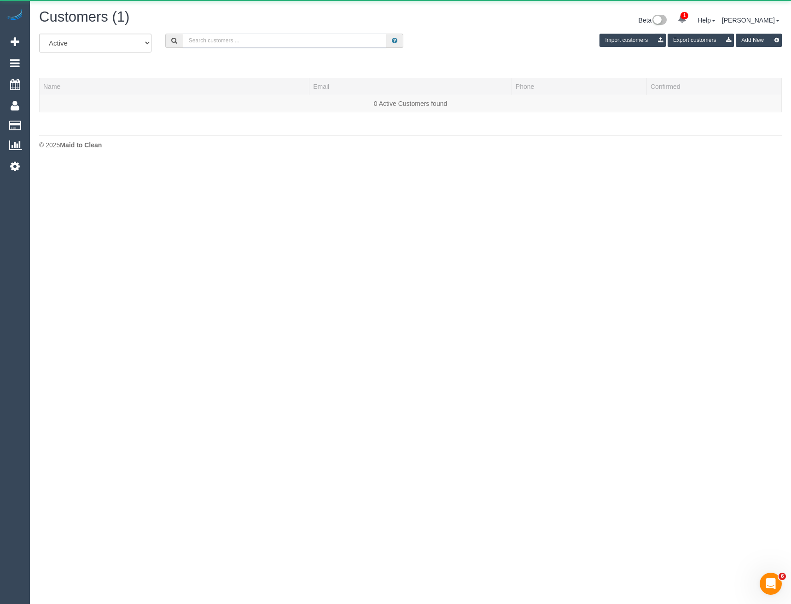
click at [272, 44] on input "text" at bounding box center [285, 41] width 204 height 14
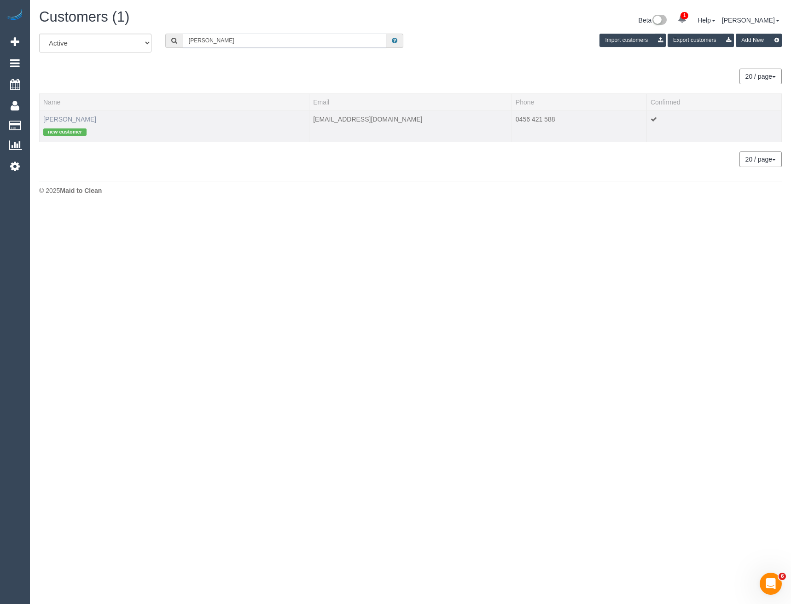
type input "Benjamin th"
click at [84, 119] on link "Benjamin Thornton" at bounding box center [69, 119] width 53 height 7
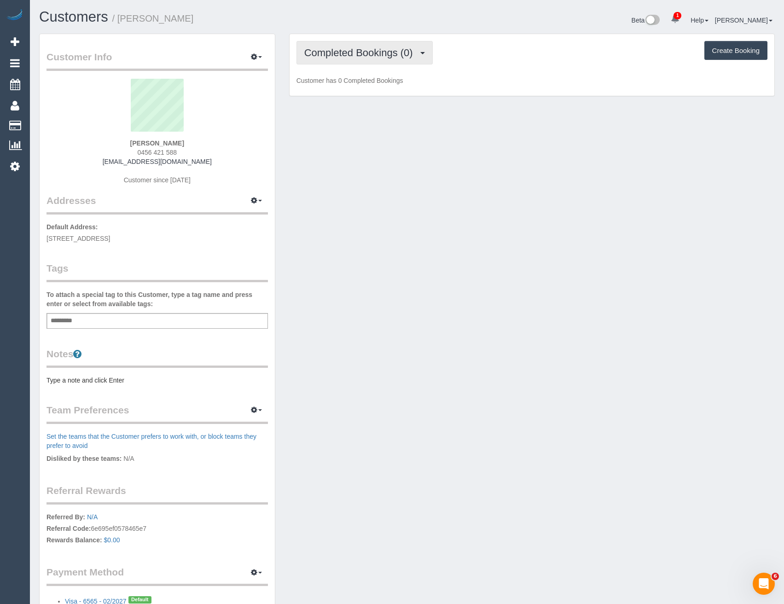
click at [332, 49] on span "Completed Bookings (0)" at bounding box center [360, 53] width 113 height 12
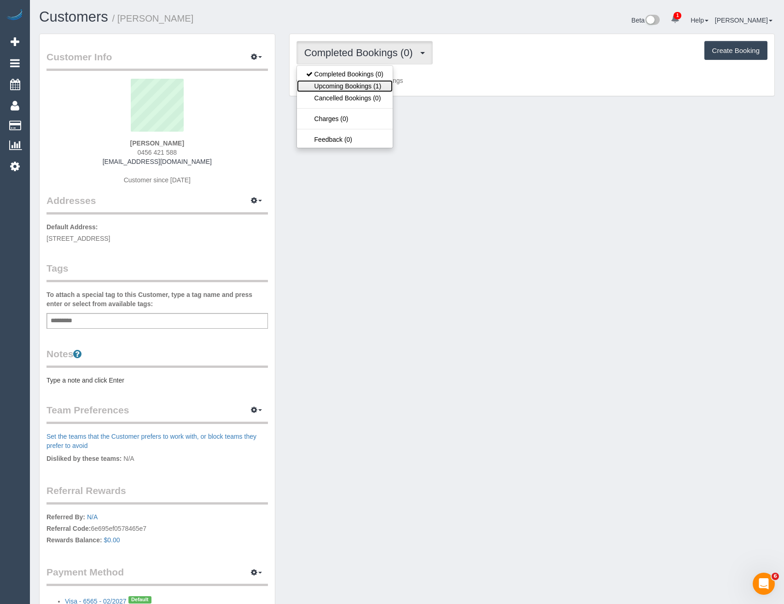
click at [349, 87] on link "Upcoming Bookings (1)" at bounding box center [345, 86] width 96 height 12
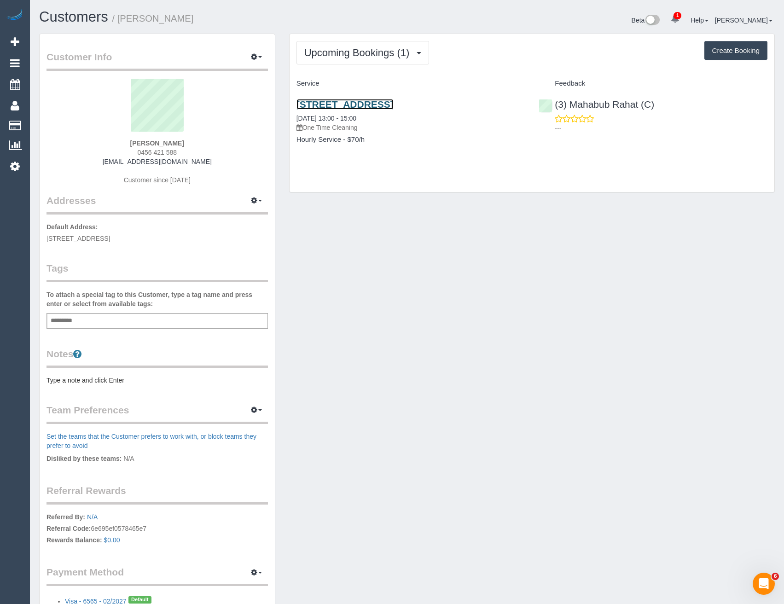
click at [394, 102] on link "246 Brunswick Road, Brunswick, VIC 3056" at bounding box center [344, 104] width 97 height 11
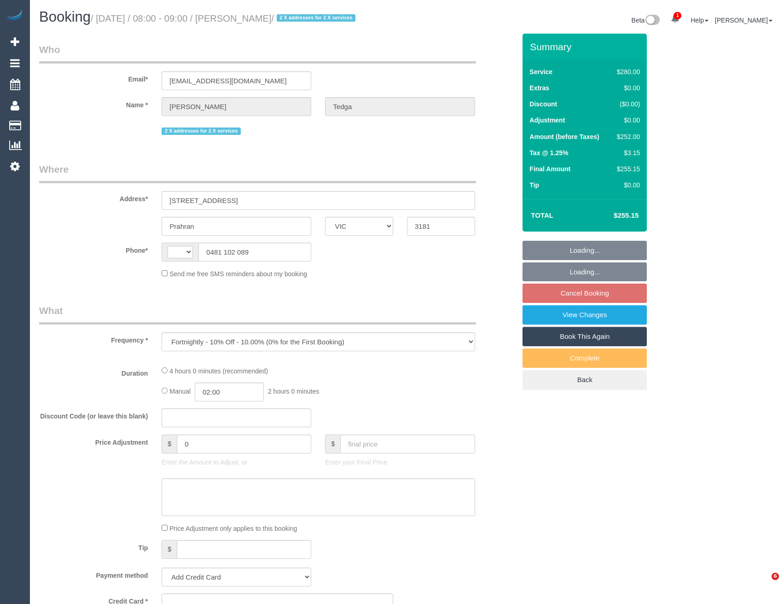
select select "VIC"
select select "string:AU"
select select "number:27"
select select "number:14"
select select "number:19"
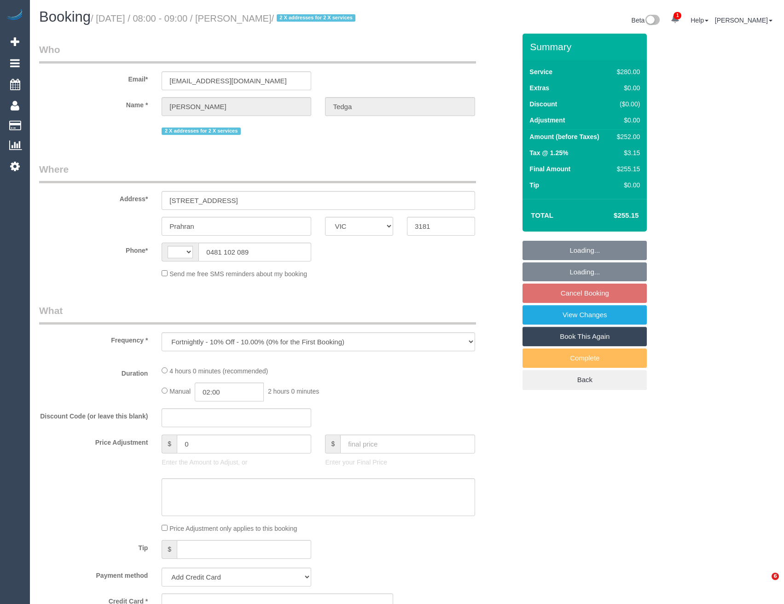
select select "number:36"
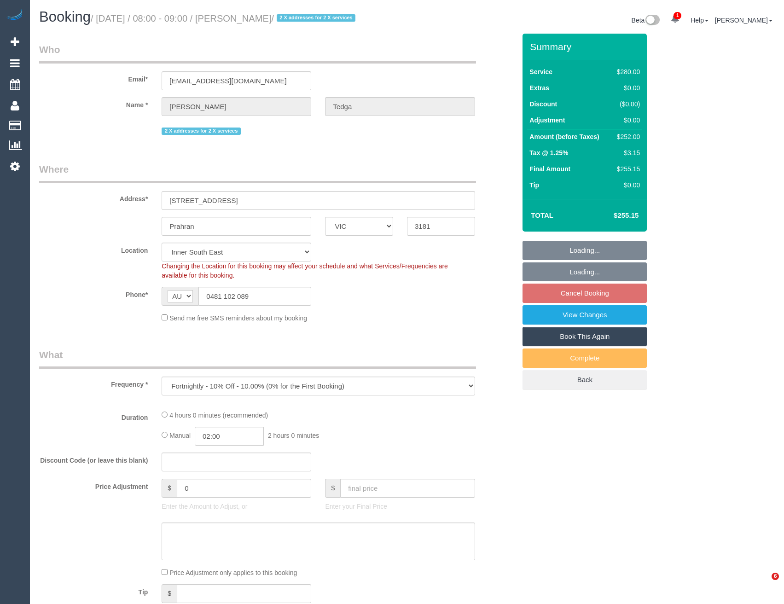
select select "string:stripe-pm_1OWphI2GScqysDRVPBoQg4cy"
select select "240"
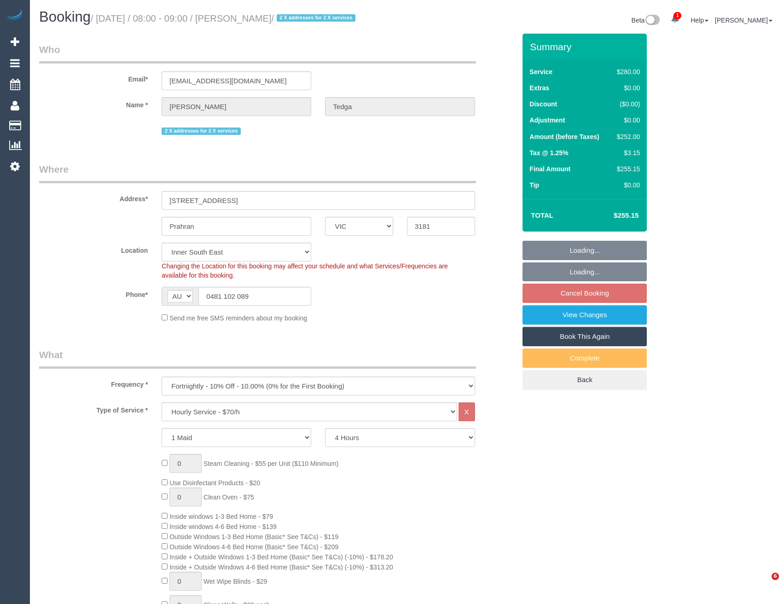
select select "object:1560"
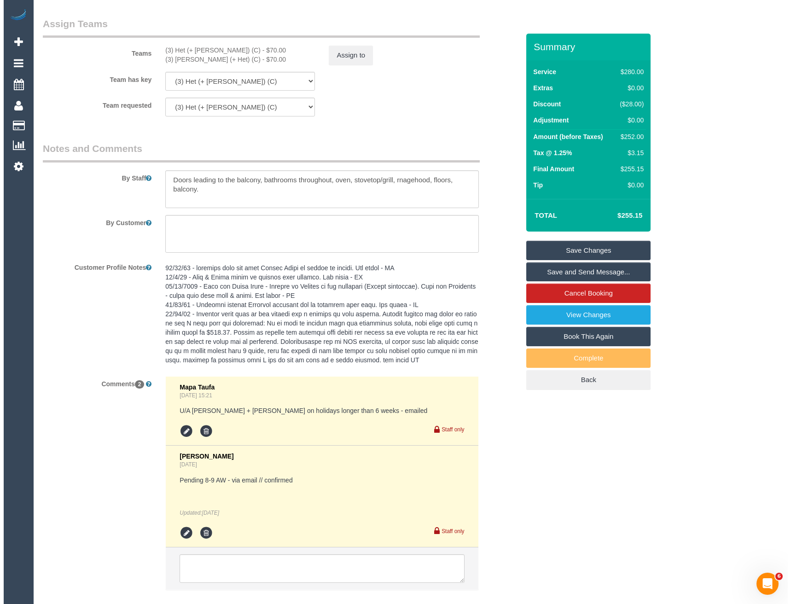
scroll to position [1510, 0]
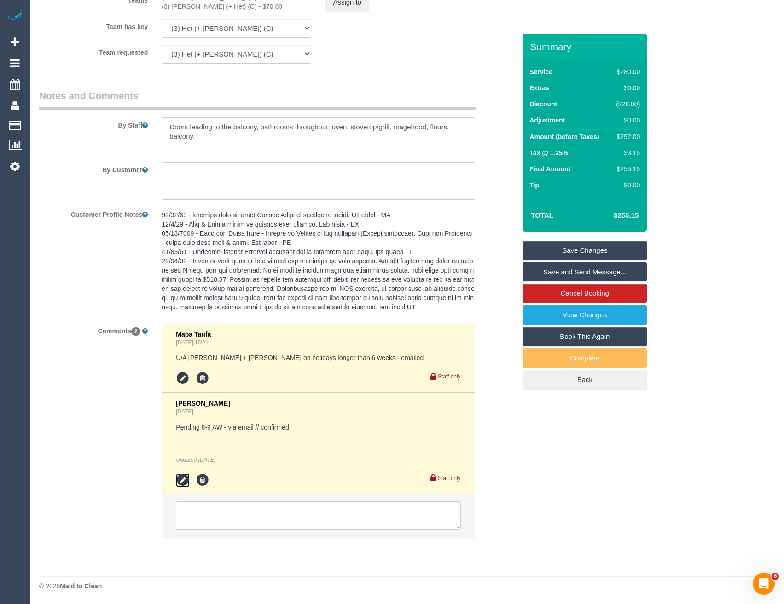
click at [179, 474] on icon at bounding box center [183, 480] width 14 height 14
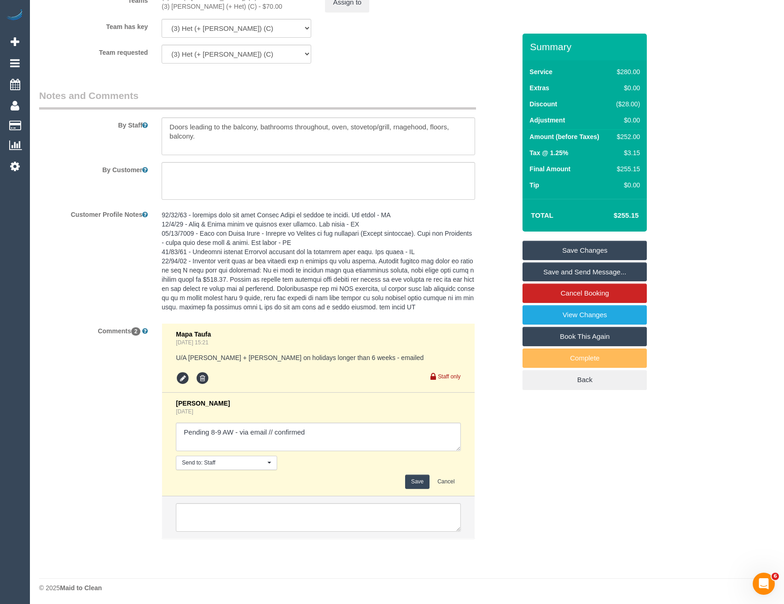
click at [421, 483] on button "Save" at bounding box center [417, 482] width 24 height 14
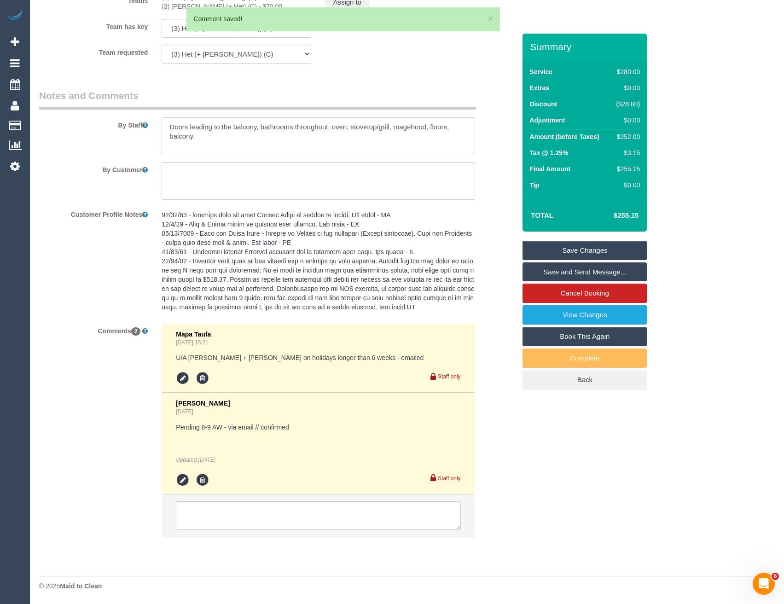
click at [604, 274] on link "Save and Send Message..." at bounding box center [584, 271] width 124 height 19
click at [473, 406] on li "[PERSON_NAME] [DATE] Pending 8-9 AW - via email // confirmed Updated: [DATE] St…" at bounding box center [318, 444] width 312 height 102
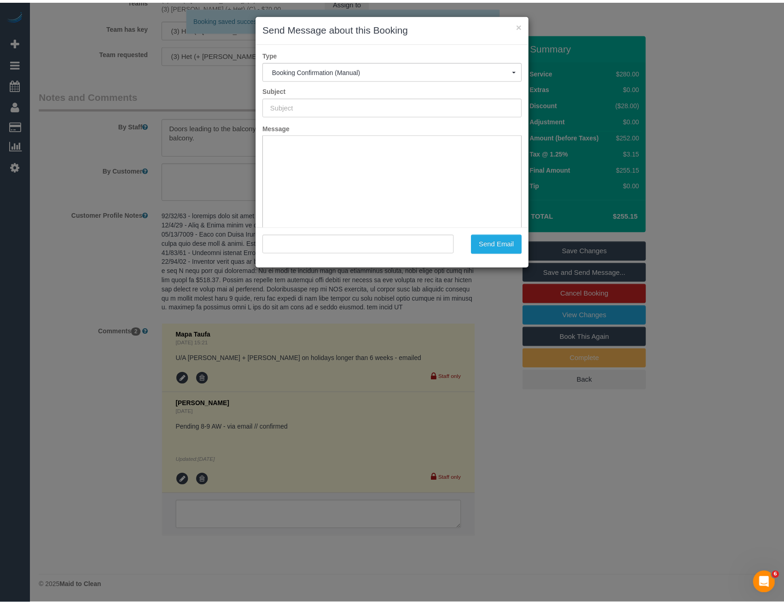
scroll to position [0, 0]
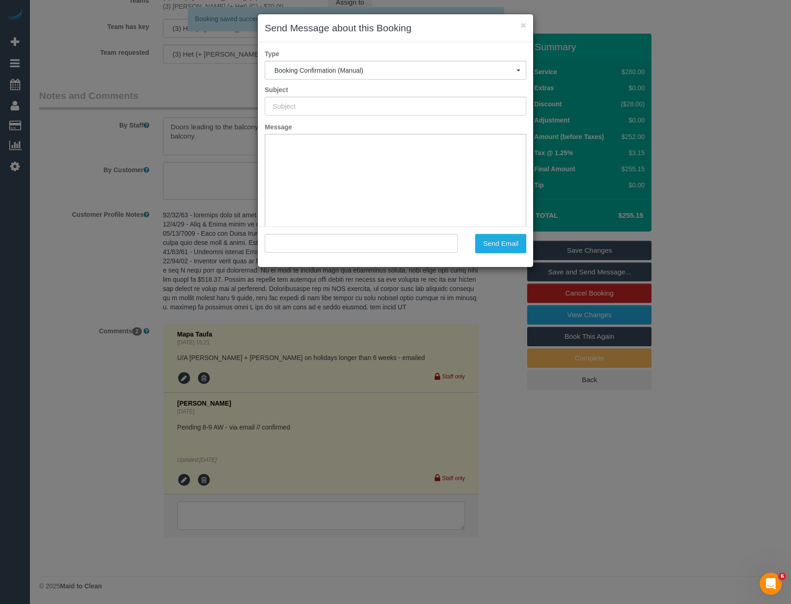
type input "Booking Confirmed"
type input ""[PERSON_NAME]" <[EMAIL_ADDRESS][DOMAIN_NAME]>"
click at [399, 414] on div "× Send Message about this Booking Type Booking Confirmation (Manual) Booking Co…" at bounding box center [395, 302] width 791 height 604
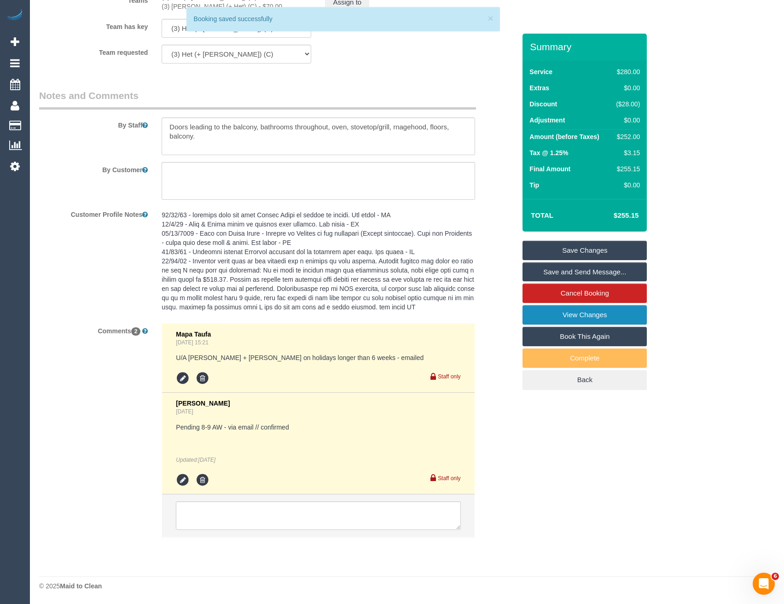
click at [568, 319] on link "View Changes" at bounding box center [584, 314] width 124 height 19
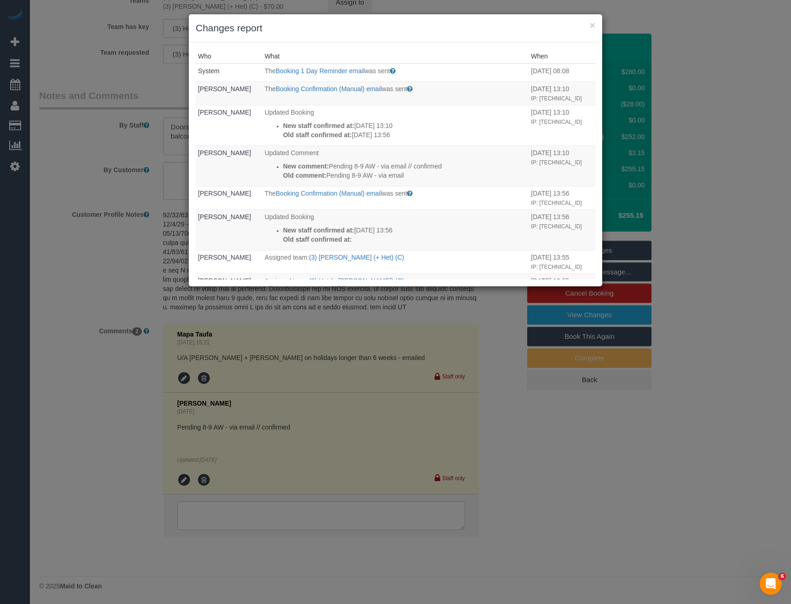
click at [376, 382] on div "× Changes report Who What When System The Booking 1 Day Reminder email was sent…" at bounding box center [395, 302] width 791 height 604
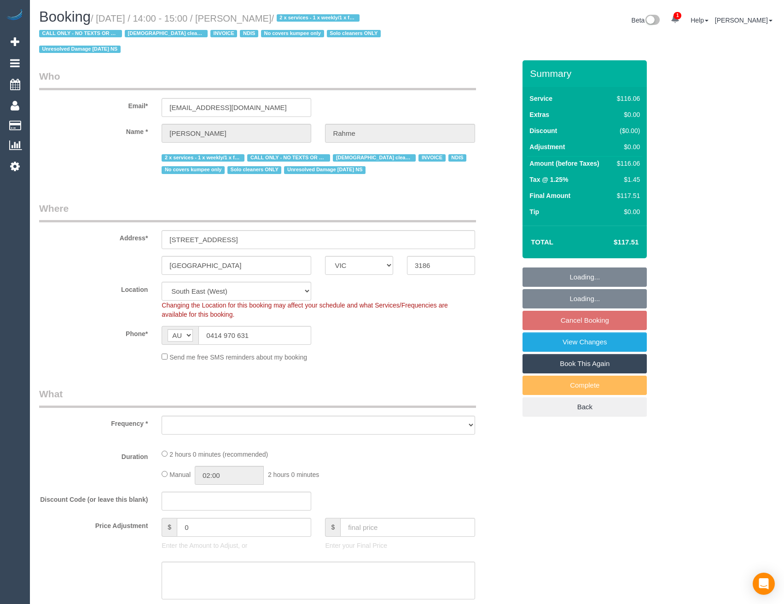
select select "VIC"
select select "object:604"
select select "number:28"
select select "number:14"
select select "number:19"
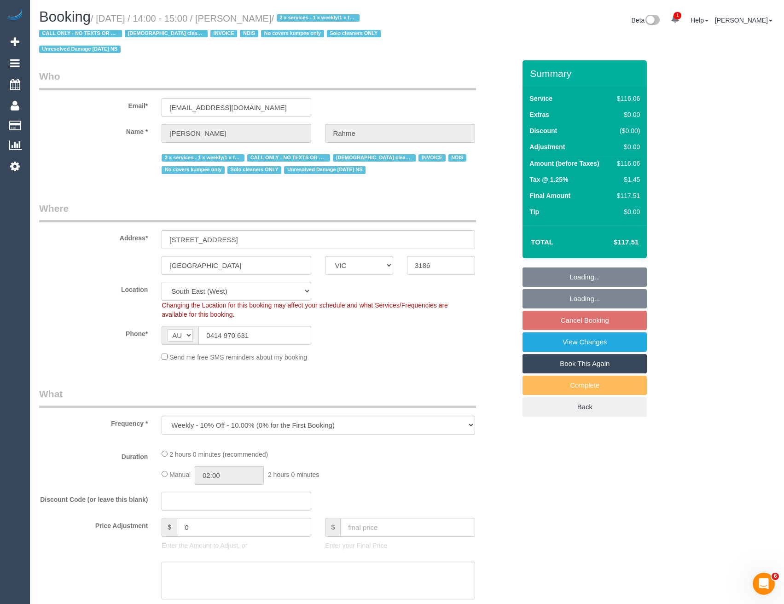
select select "number:23"
select select "number:35"
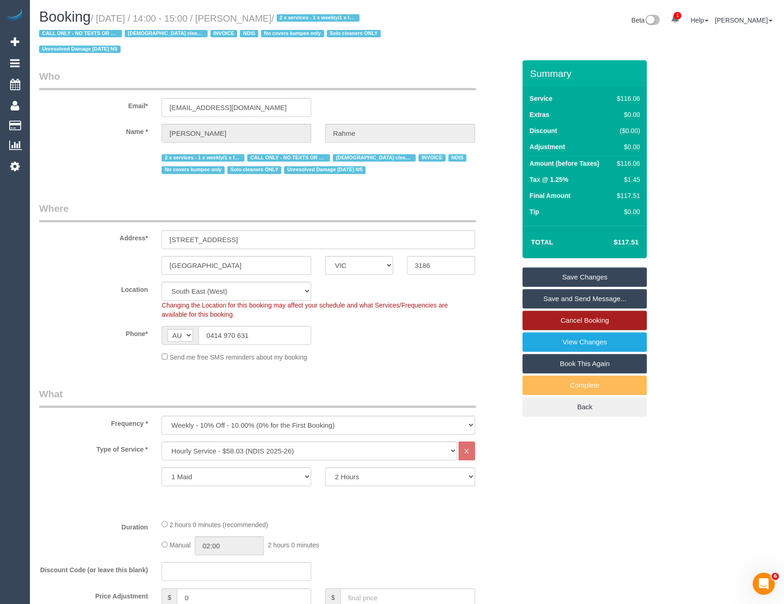
click at [557, 323] on link "Cancel Booking" at bounding box center [584, 320] width 124 height 19
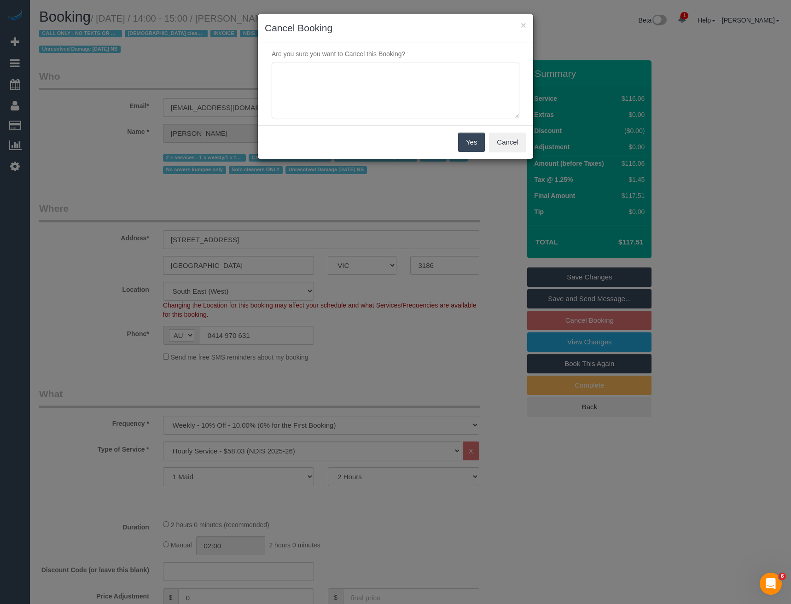
click at [369, 104] on textarea at bounding box center [396, 91] width 248 height 56
type textarea "No covers - via SMS - BB"
click at [491, 140] on button "Cancel" at bounding box center [507, 142] width 37 height 19
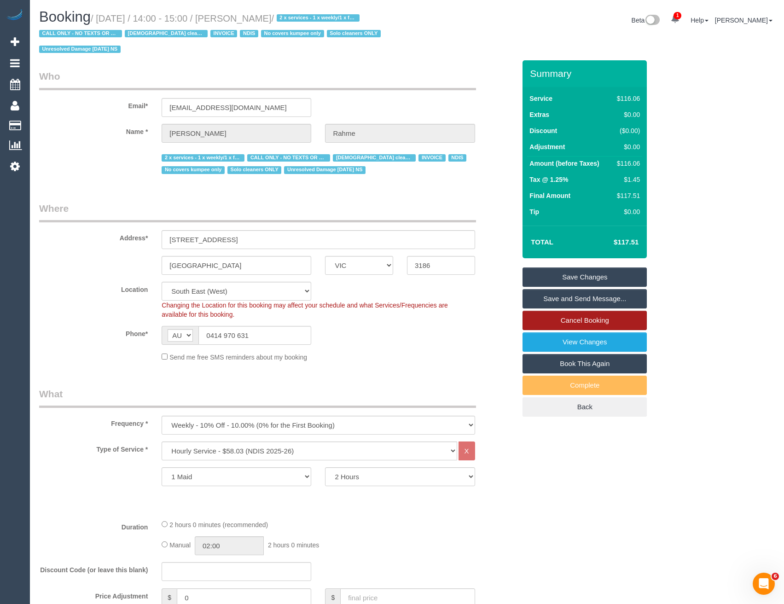
click at [590, 316] on link "Cancel Booking" at bounding box center [584, 320] width 124 height 19
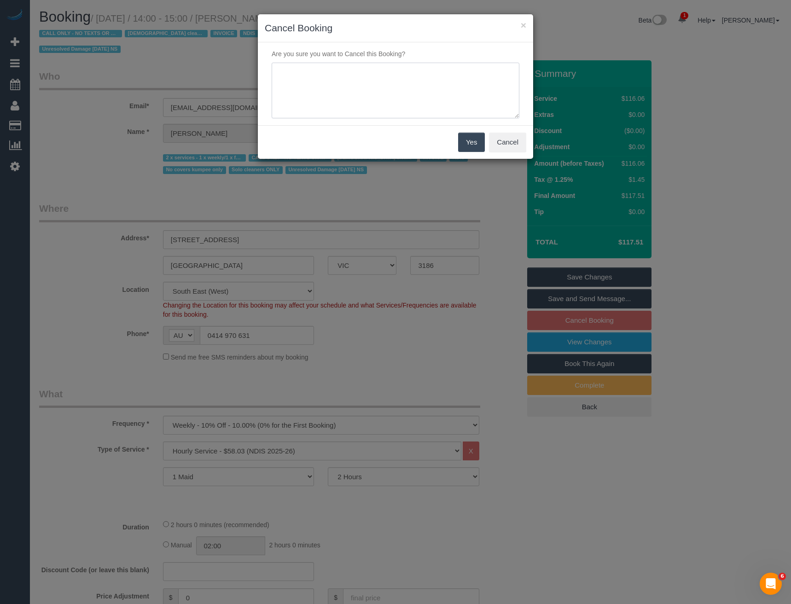
drag, startPoint x: 344, startPoint y: 102, endPoint x: 343, endPoint y: 95, distance: 7.0
click at [344, 102] on textarea at bounding box center [396, 91] width 248 height 56
type textarea "No covers - via SMS - BB"
click at [470, 139] on button "Yes" at bounding box center [471, 142] width 27 height 19
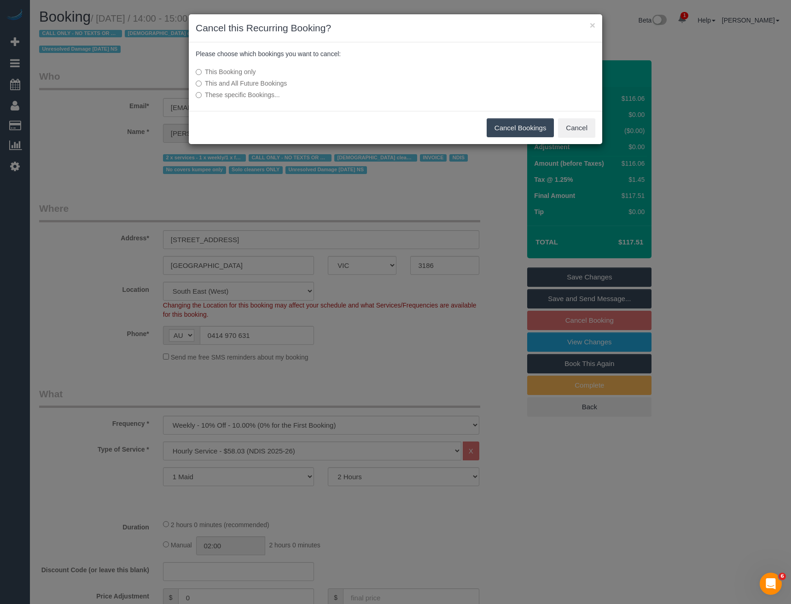
click at [520, 131] on button "Cancel Bookings" at bounding box center [521, 127] width 68 height 19
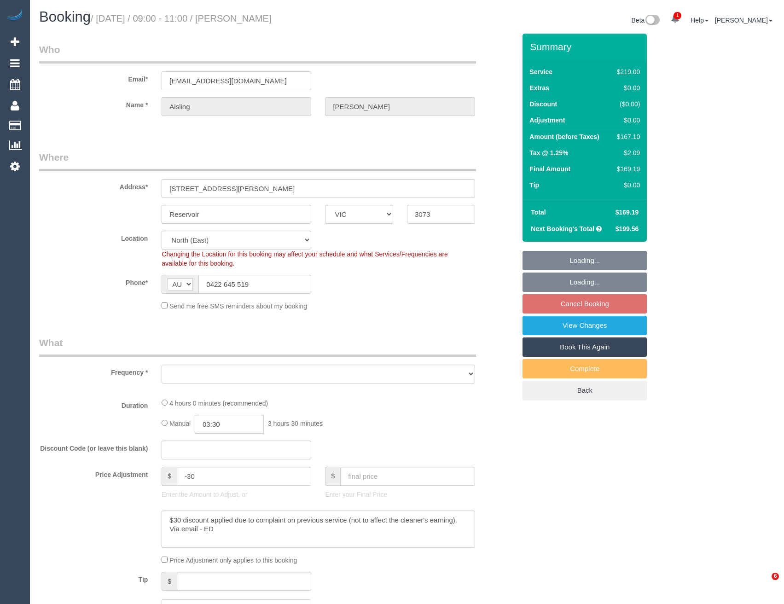
select select "VIC"
select select "object:727"
select select "number:28"
select select "number:14"
select select "number:18"
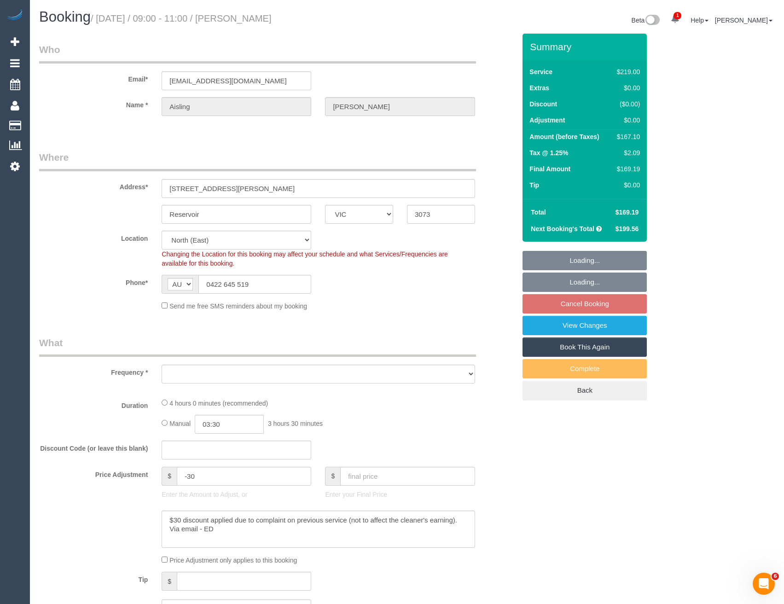
select select "number:24"
select select "number:34"
select select "number:11"
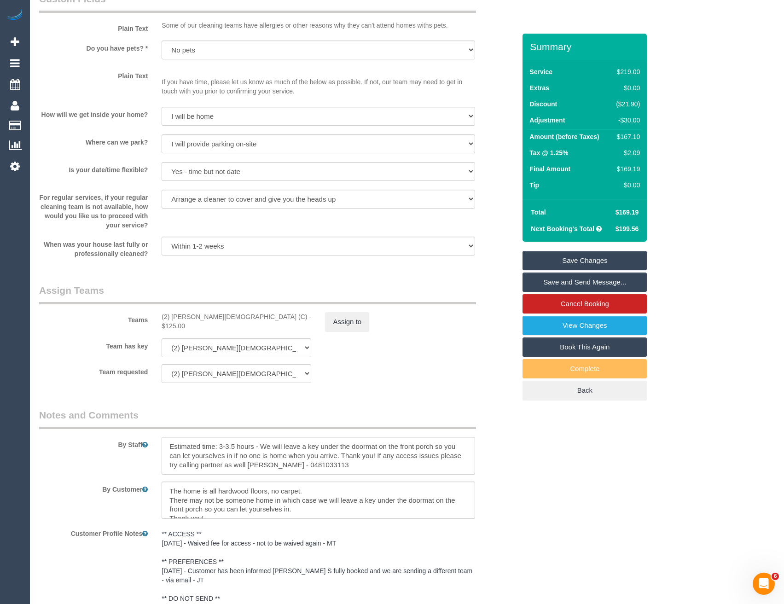
scroll to position [1731, 0]
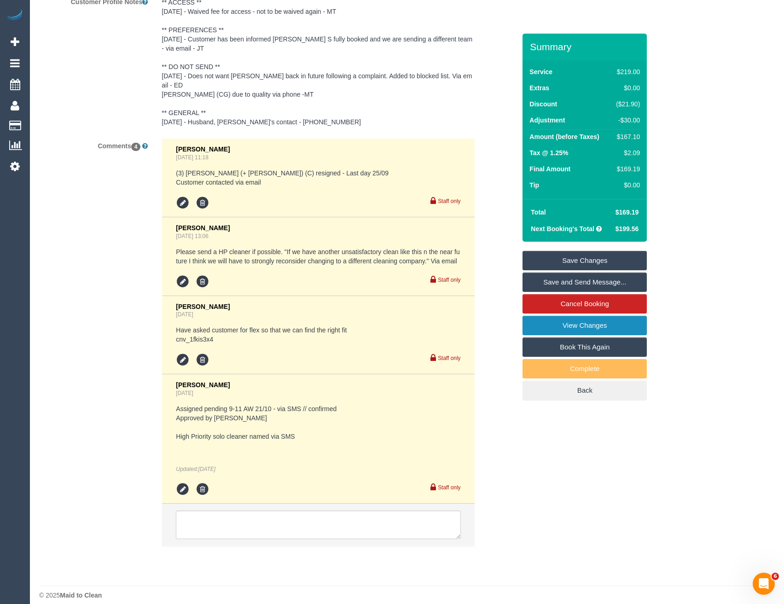
click at [552, 322] on link "View Changes" at bounding box center [584, 325] width 124 height 19
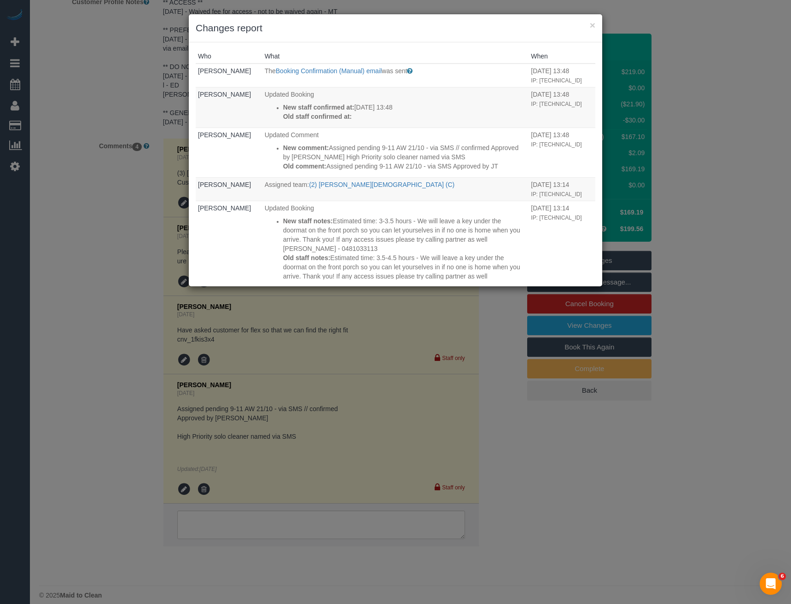
click at [400, 439] on div "× Changes report Who What When [PERSON_NAME] The Booking Confirmation (Manual) …" at bounding box center [395, 302] width 791 height 604
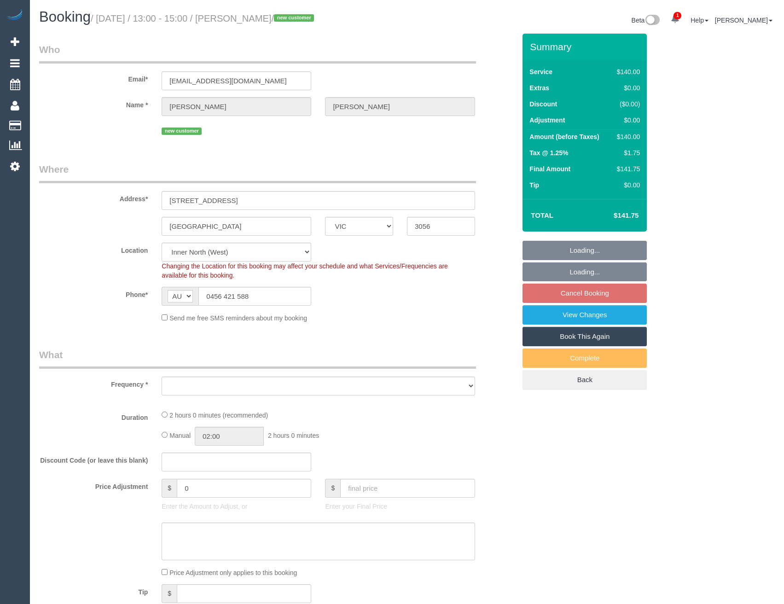
select select "VIC"
select select "number:28"
select select "number:14"
select select "number:19"
select select "number:25"
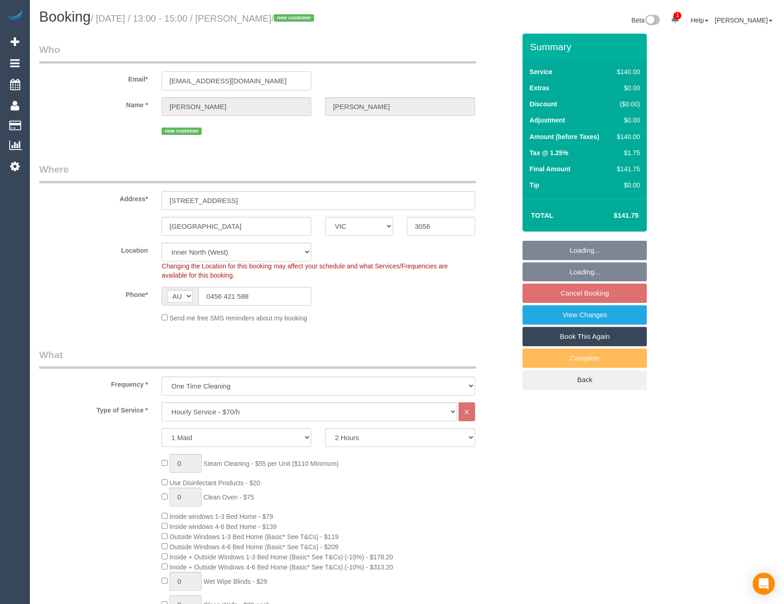
select select "object:1724"
drag, startPoint x: 159, startPoint y: 89, endPoint x: 162, endPoint y: 85, distance: 5.6
click at [162, 85] on input "[EMAIL_ADDRESS][DOMAIN_NAME]" at bounding box center [237, 80] width 150 height 19
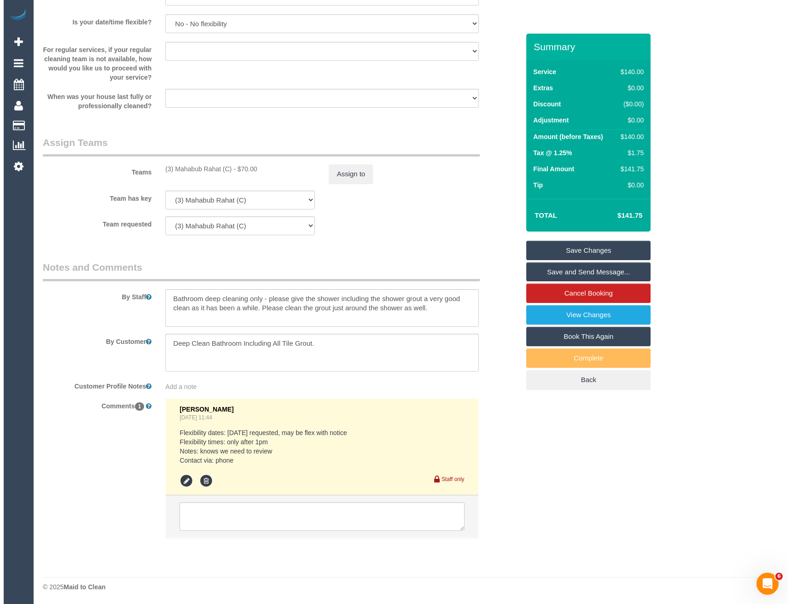
scroll to position [1339, 0]
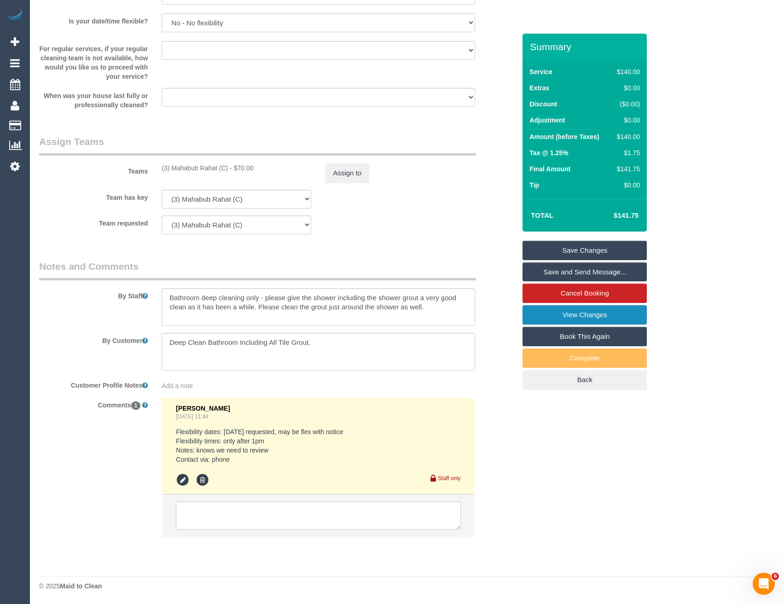
click at [550, 316] on link "View Changes" at bounding box center [584, 314] width 124 height 19
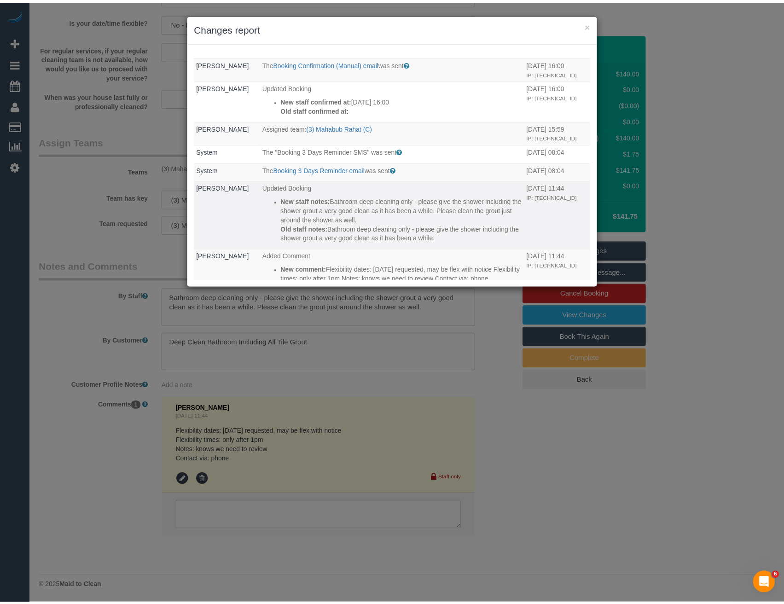
scroll to position [0, 0]
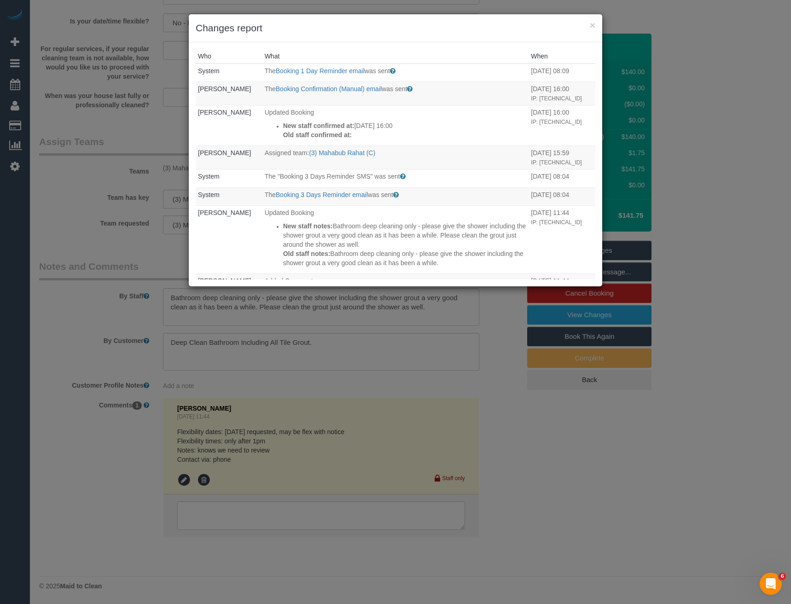
click at [475, 371] on div "× Changes report Who What When System The Booking 1 Day Reminder email was sent…" at bounding box center [395, 302] width 791 height 604
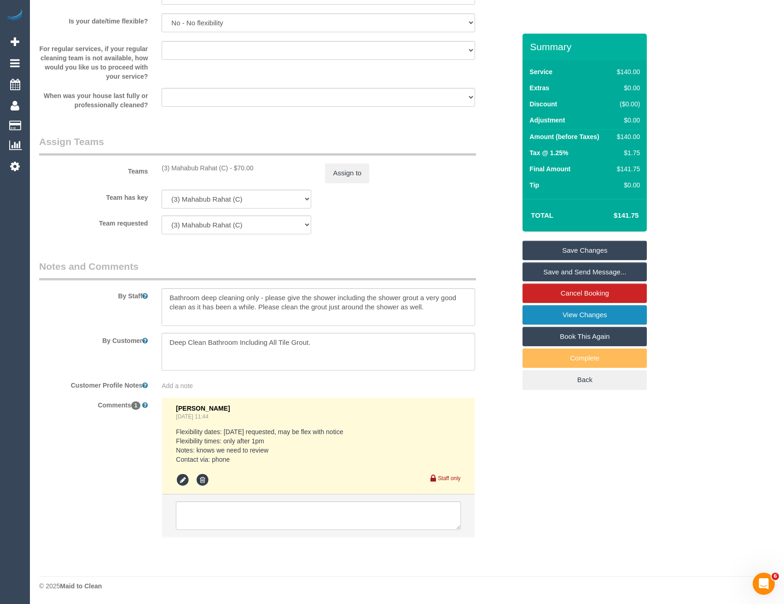
click at [550, 322] on link "View Changes" at bounding box center [584, 314] width 124 height 19
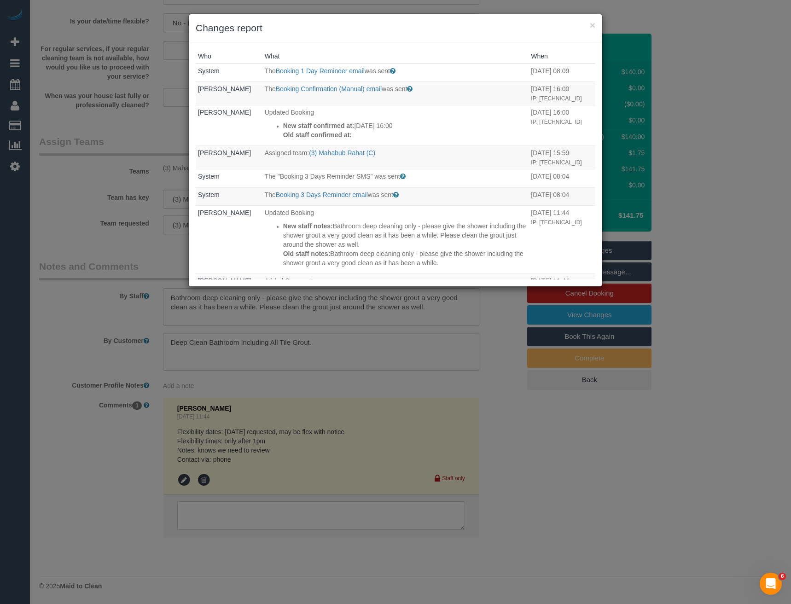
click at [364, 350] on div "× Changes report Who What When System The Booking 1 Day Reminder email was sent…" at bounding box center [395, 302] width 791 height 604
